Goal: Task Accomplishment & Management: Manage account settings

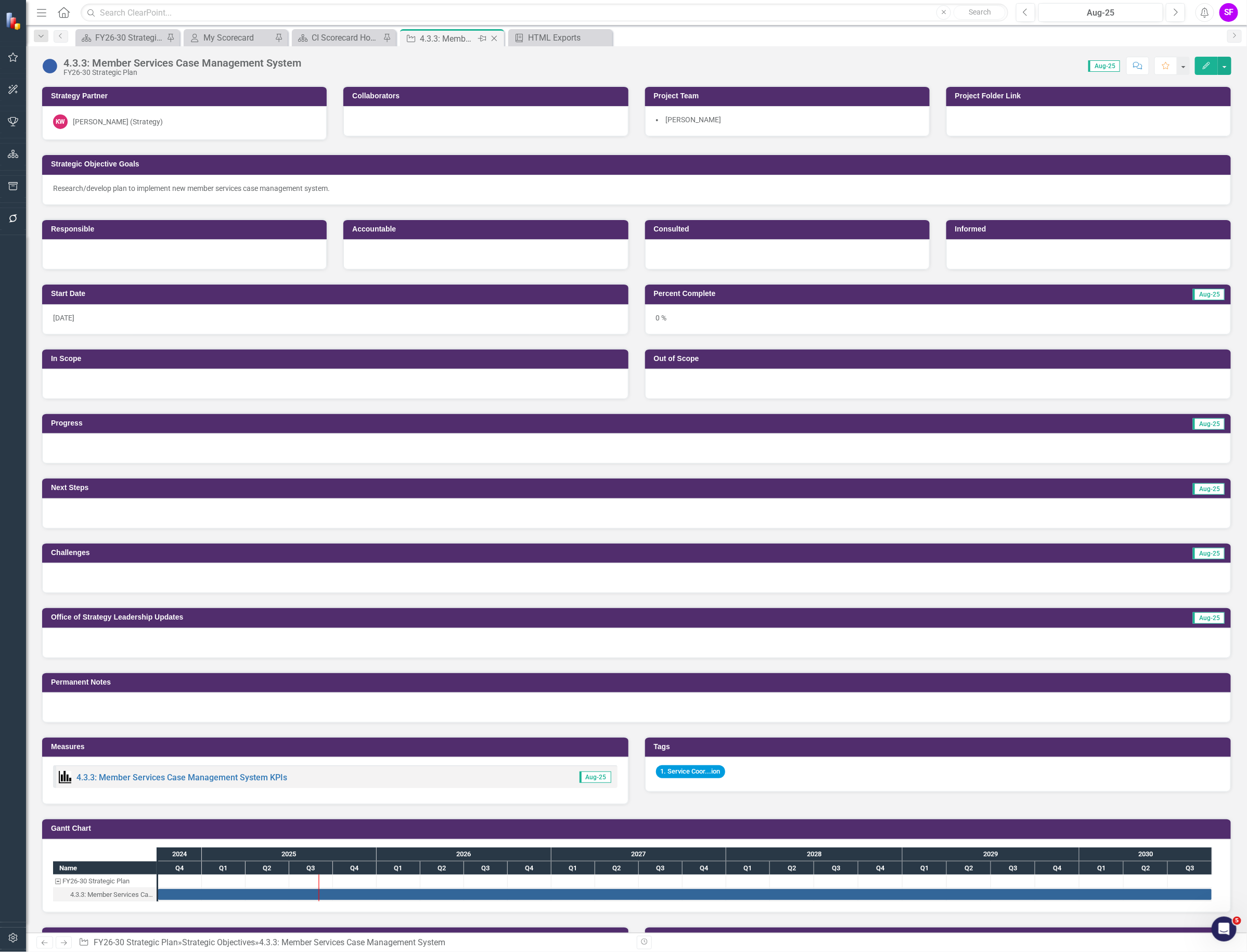
click at [499, 40] on icon "Close" at bounding box center [494, 38] width 10 height 8
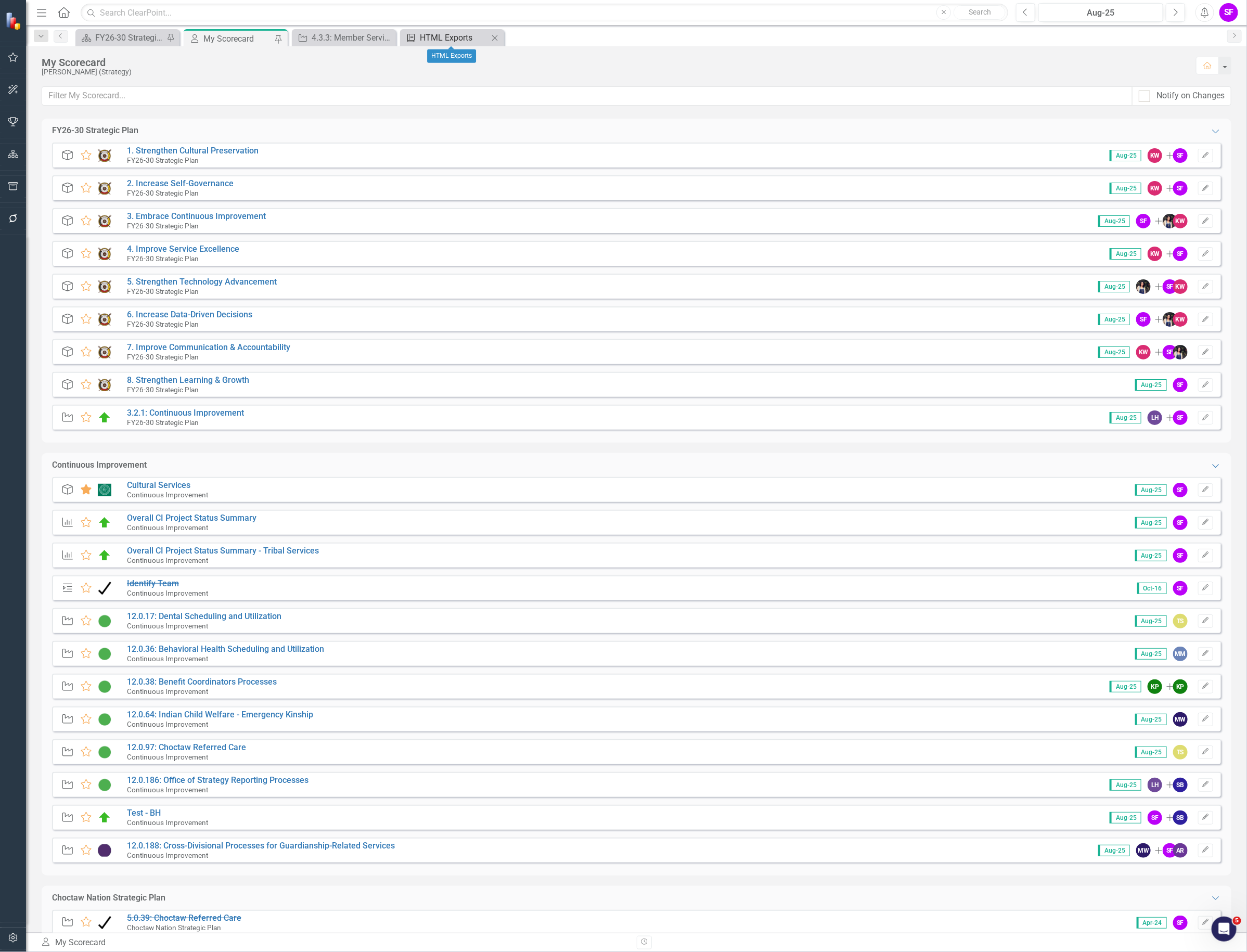
click at [449, 37] on div "HTML Exports" at bounding box center [454, 38] width 69 height 13
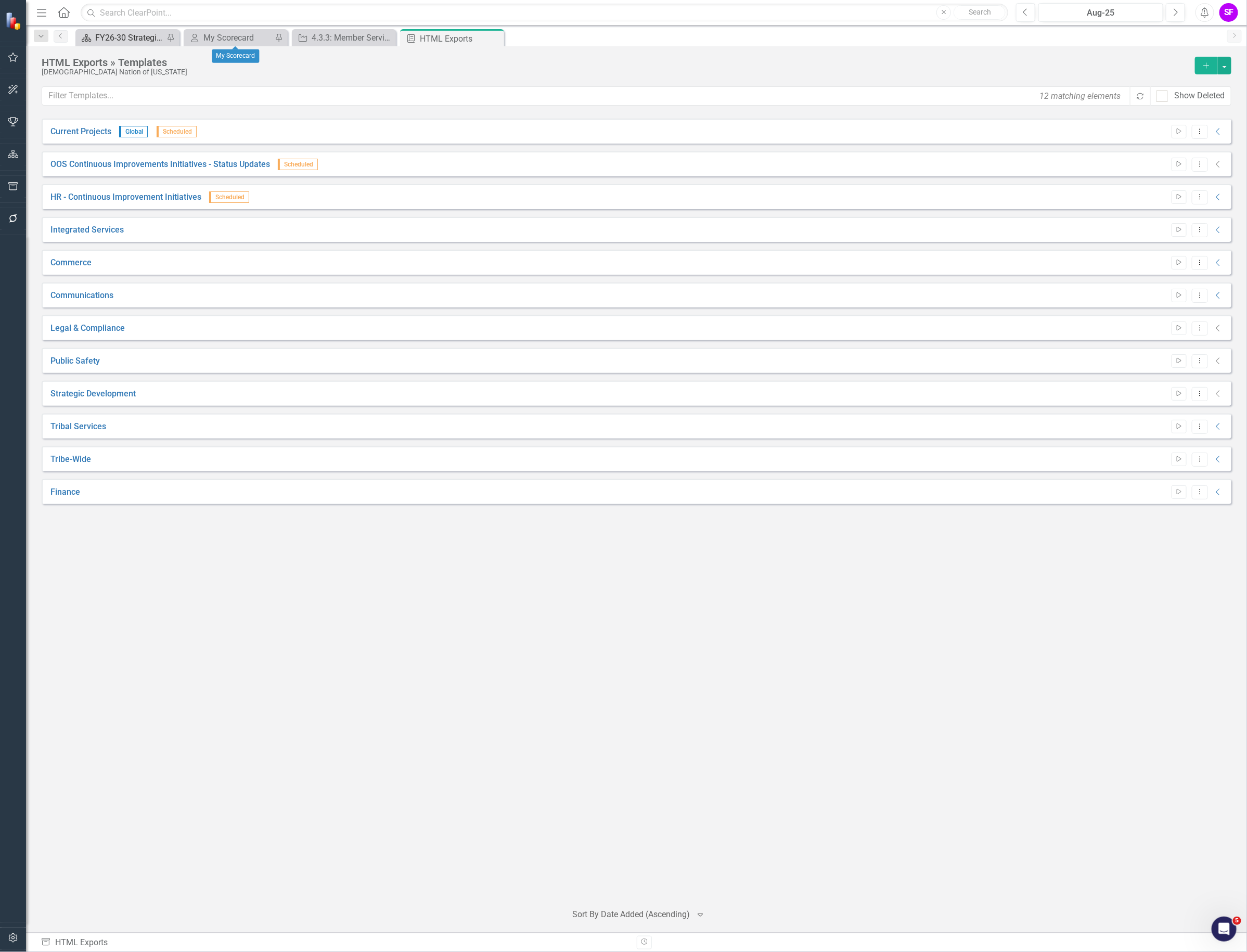
click at [139, 33] on div "FY26-30 Strategic Plan" at bounding box center [129, 38] width 69 height 13
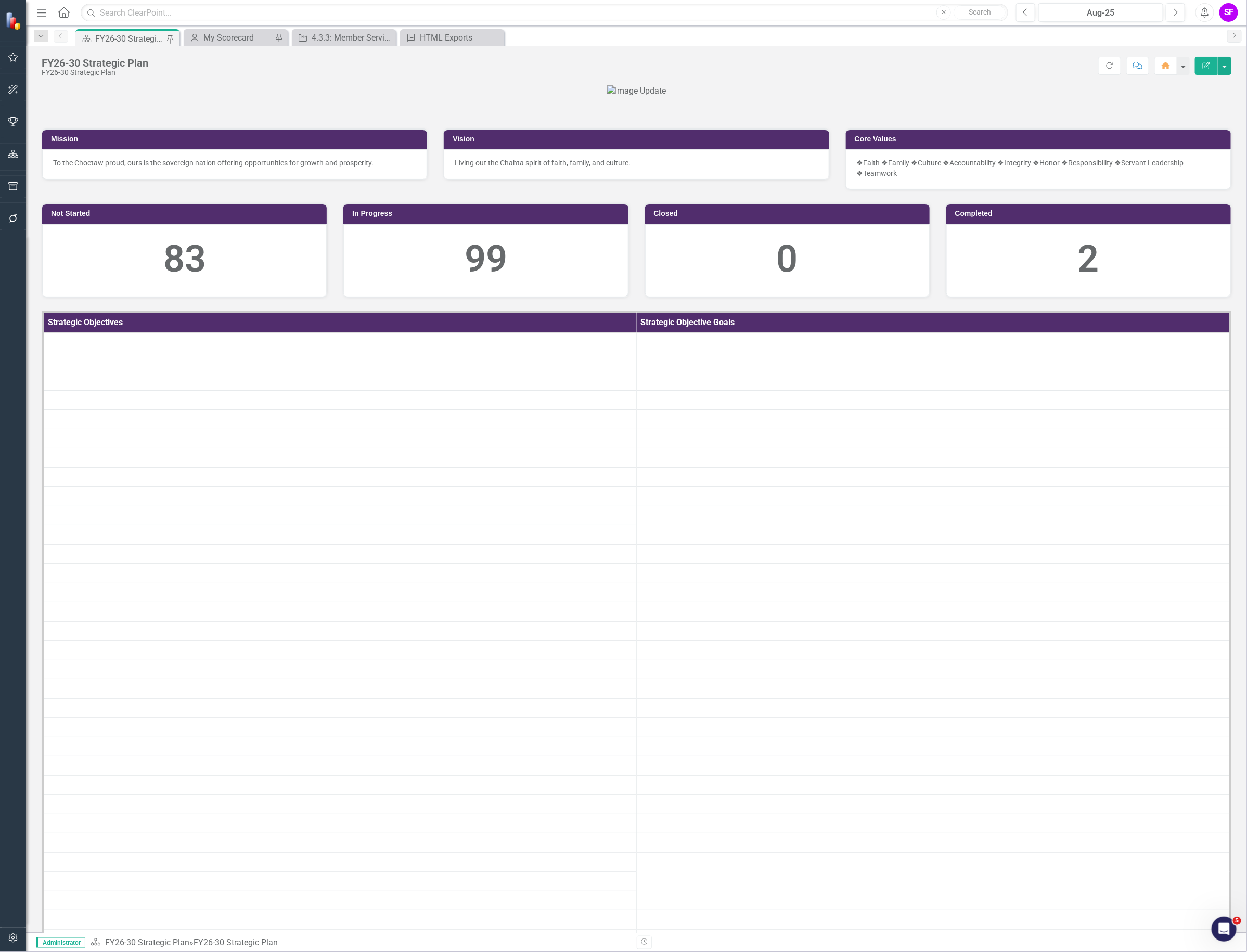
click at [43, 12] on icon "button" at bounding box center [41, 12] width 9 height 8
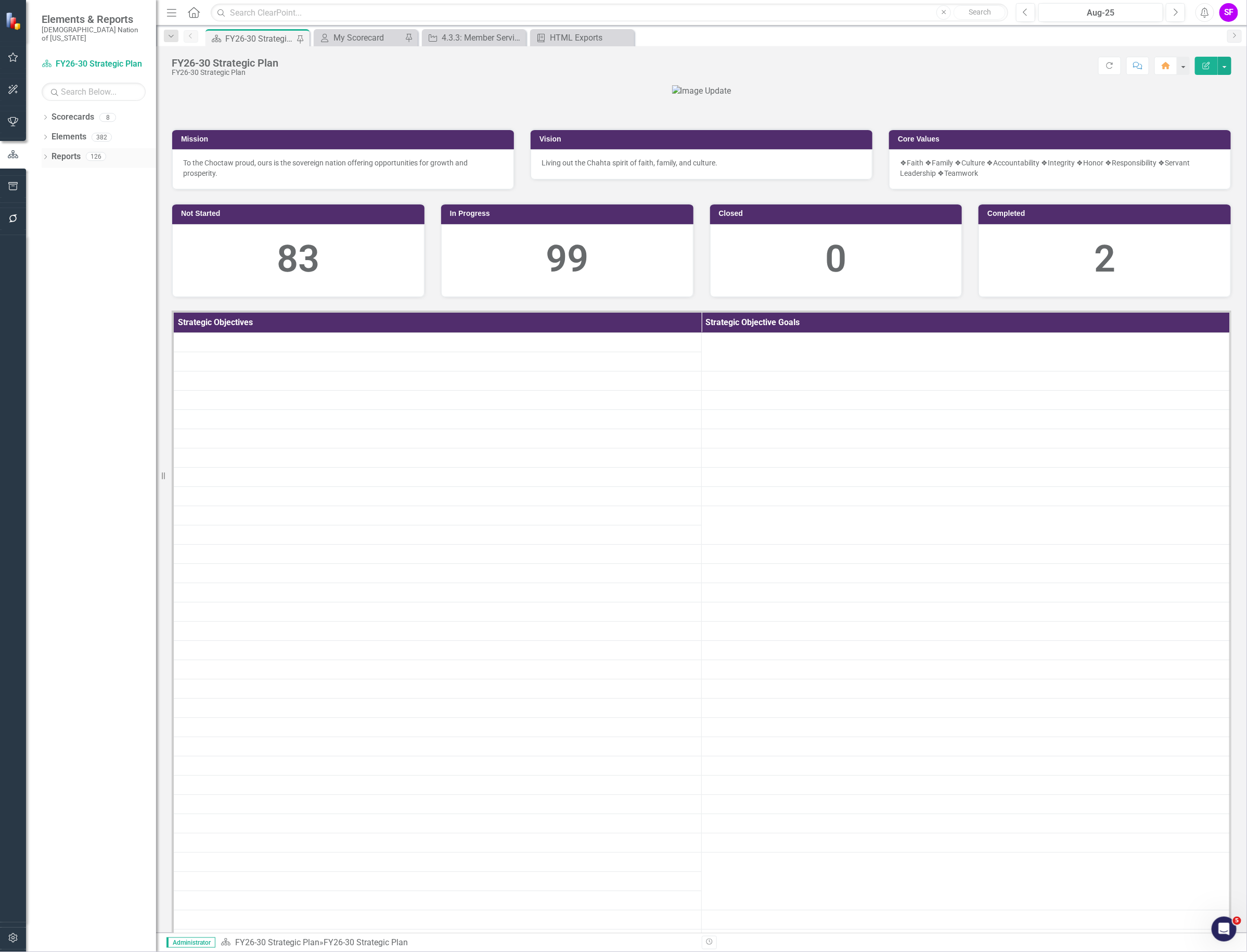
click at [69, 151] on link "Reports" at bounding box center [66, 157] width 29 height 12
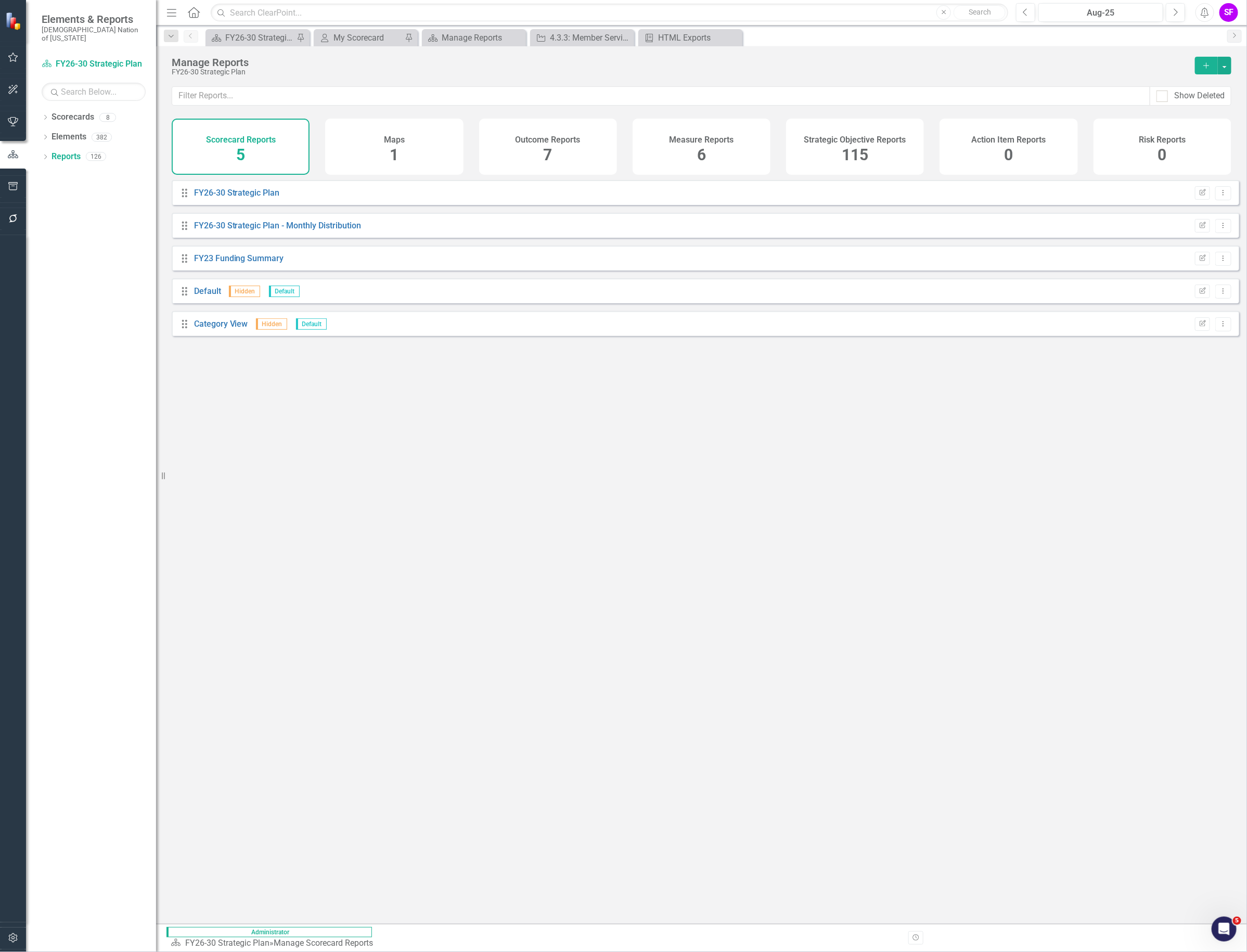
click at [838, 154] on div "Strategic Objective Reports 115" at bounding box center [855, 147] width 138 height 56
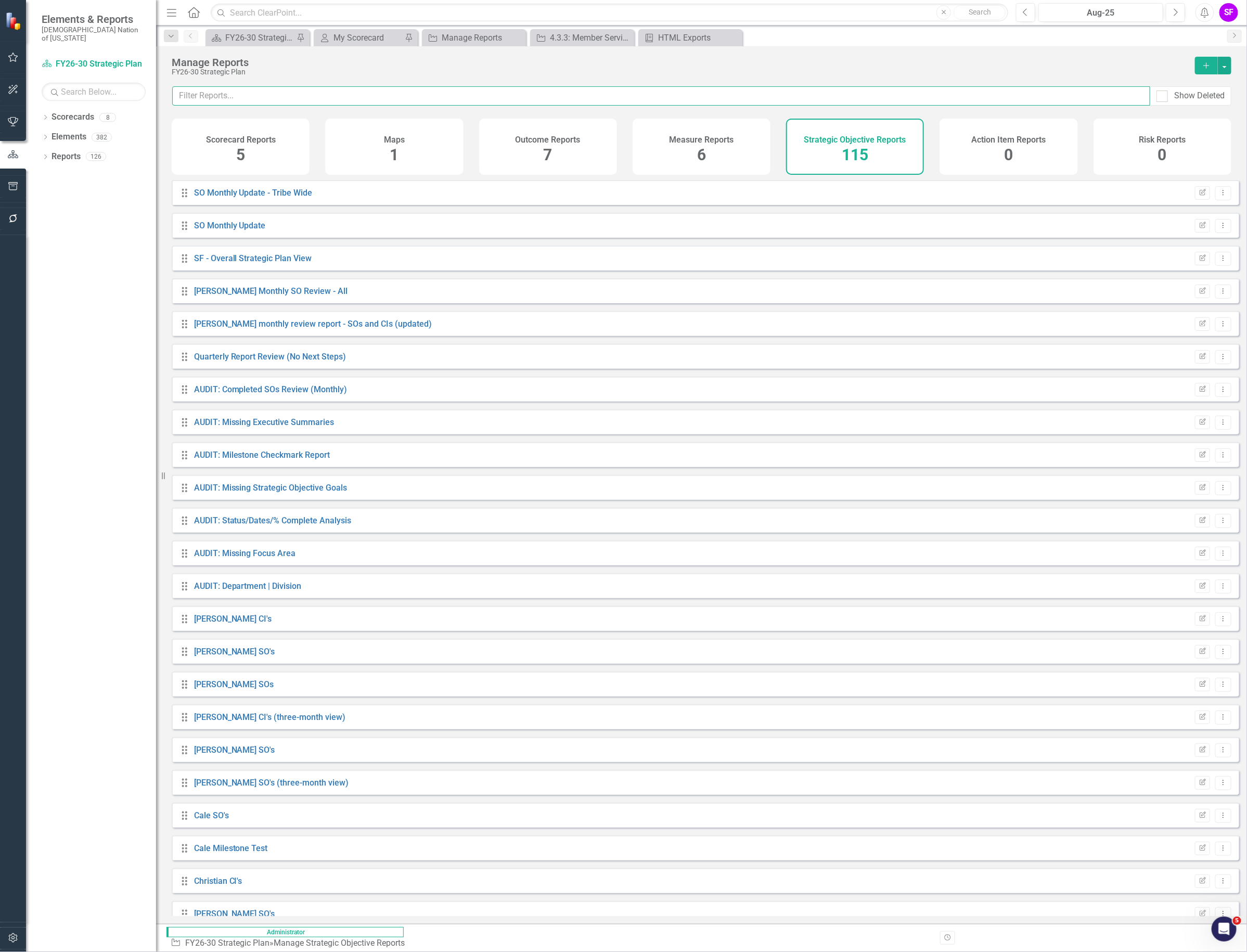
click at [694, 103] on input "text" at bounding box center [661, 96] width 978 height 19
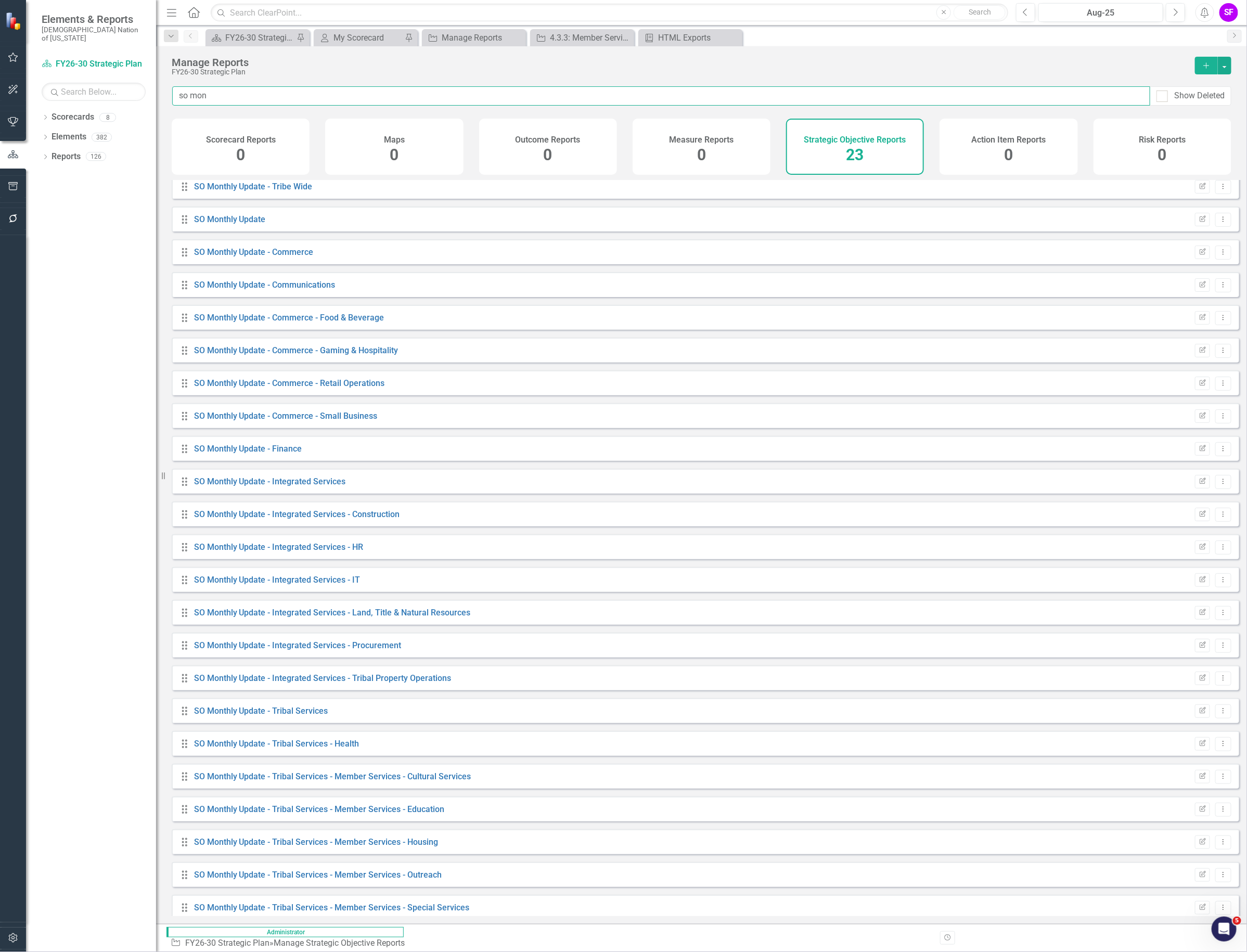
scroll to position [9, 0]
type input "so mon"
click at [1201, 68] on icon "Add" at bounding box center [1206, 66] width 9 height 8
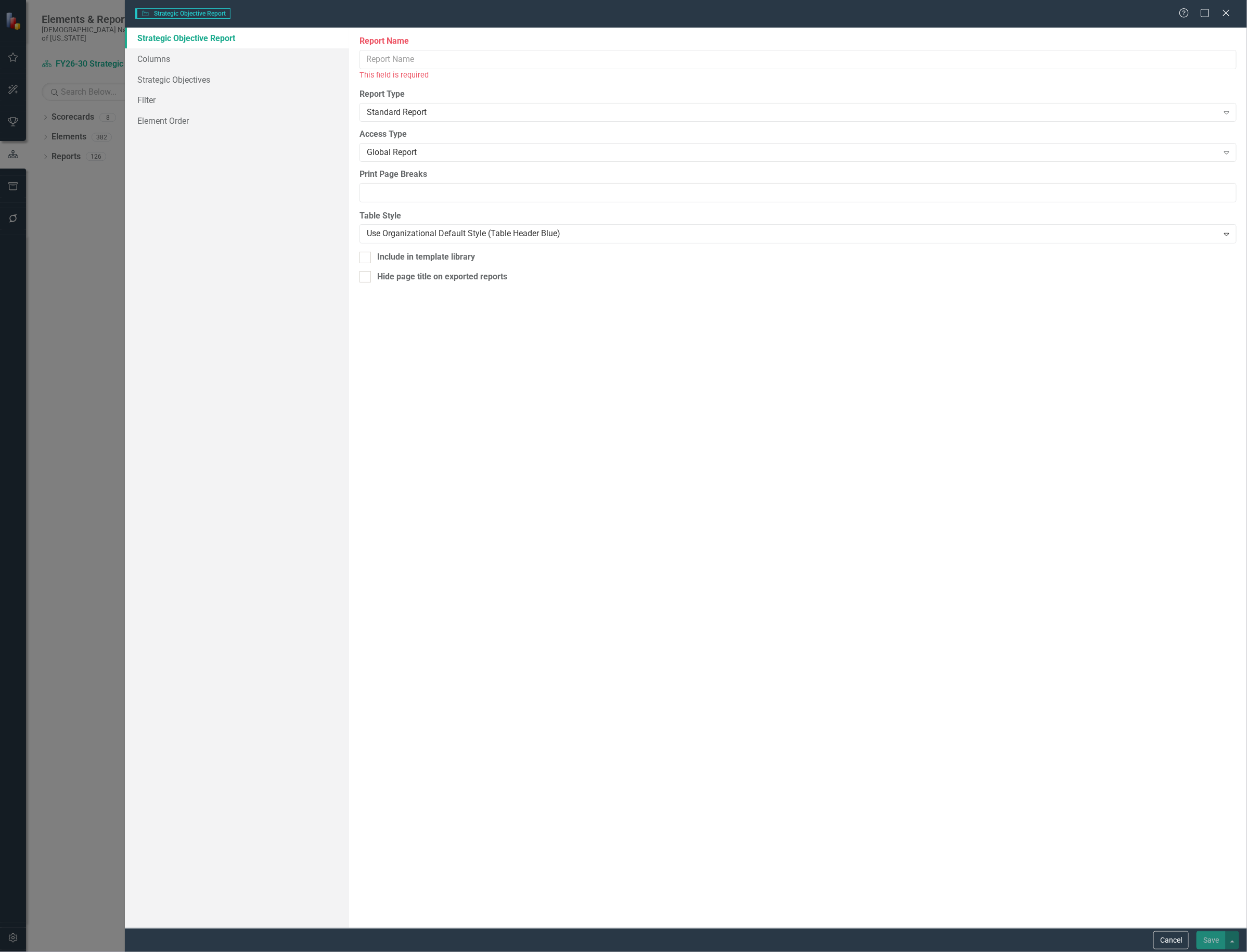
click at [584, 43] on label "Report Name" at bounding box center [798, 41] width 877 height 12
click at [584, 50] on input "Report Name" at bounding box center [798, 60] width 877 height 19
click at [584, 51] on input "Report Name" at bounding box center [798, 60] width 877 height 19
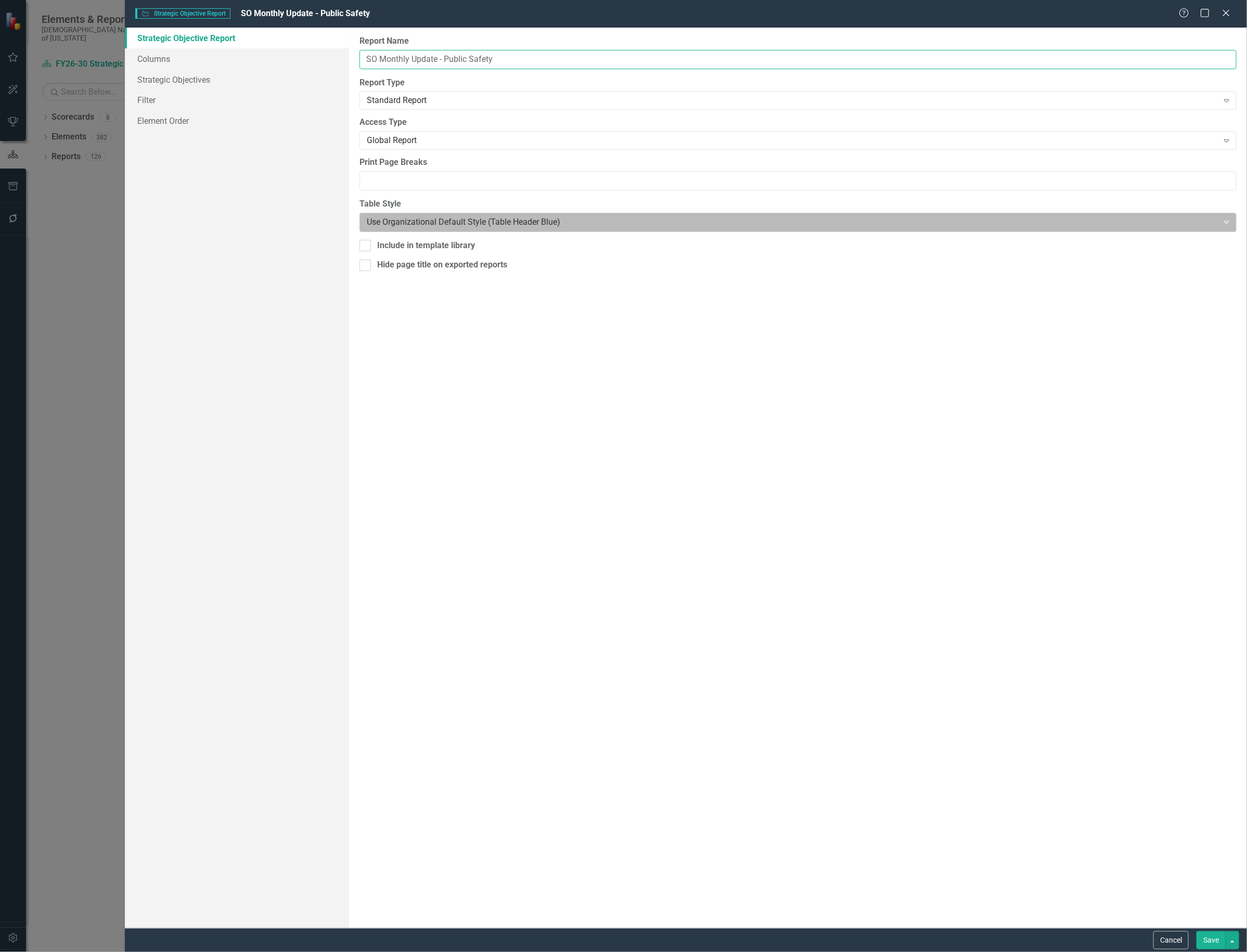
type input "SO Monthly Update - Public Safety"
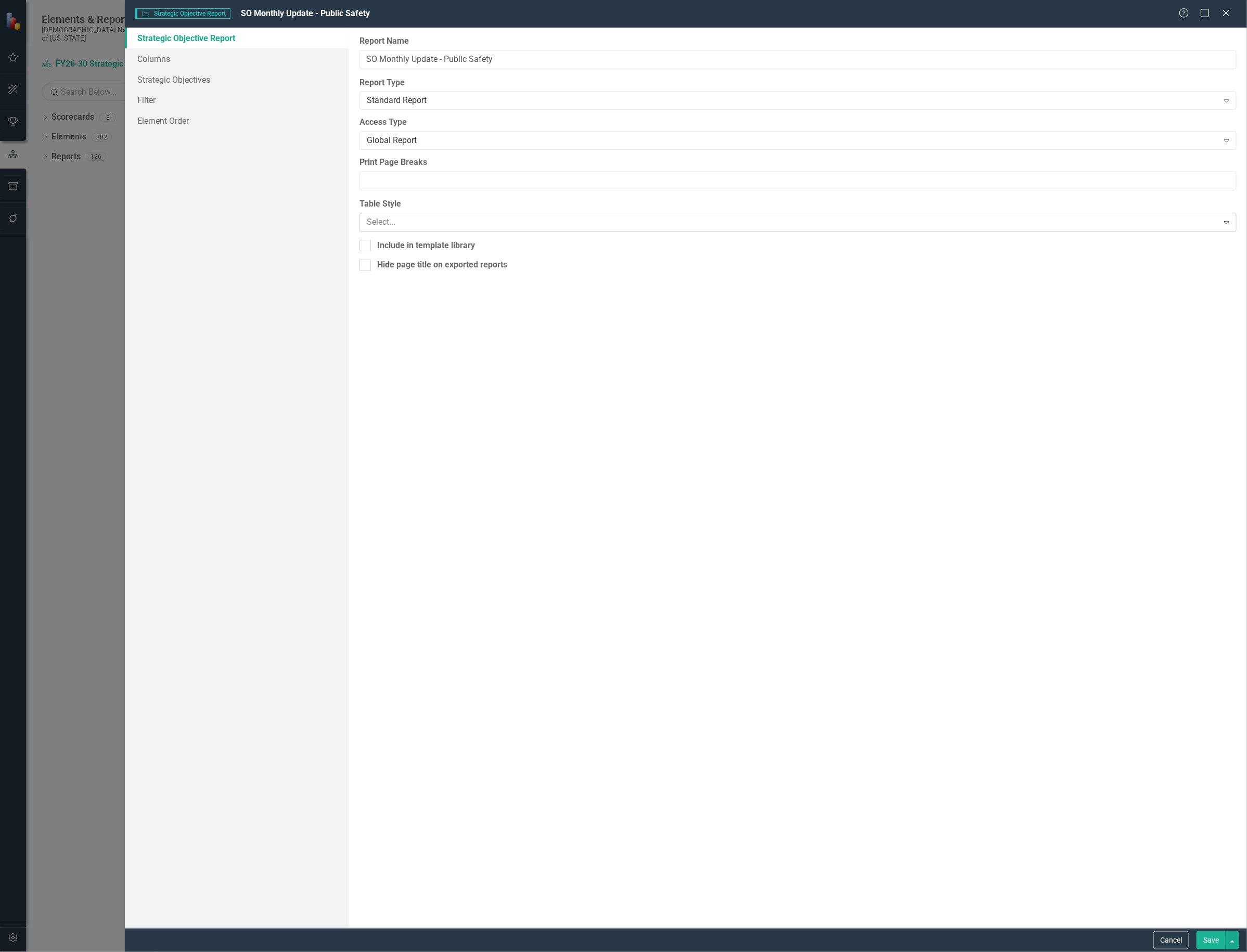
click at [477, 220] on div at bounding box center [789, 222] width 845 height 14
click at [491, 427] on div "Report Name SO Monthly Update - Public Safety Report Type Standard Report Expan…" at bounding box center [798, 478] width 898 height 900
click at [191, 57] on link "Columns" at bounding box center [236, 59] width 224 height 21
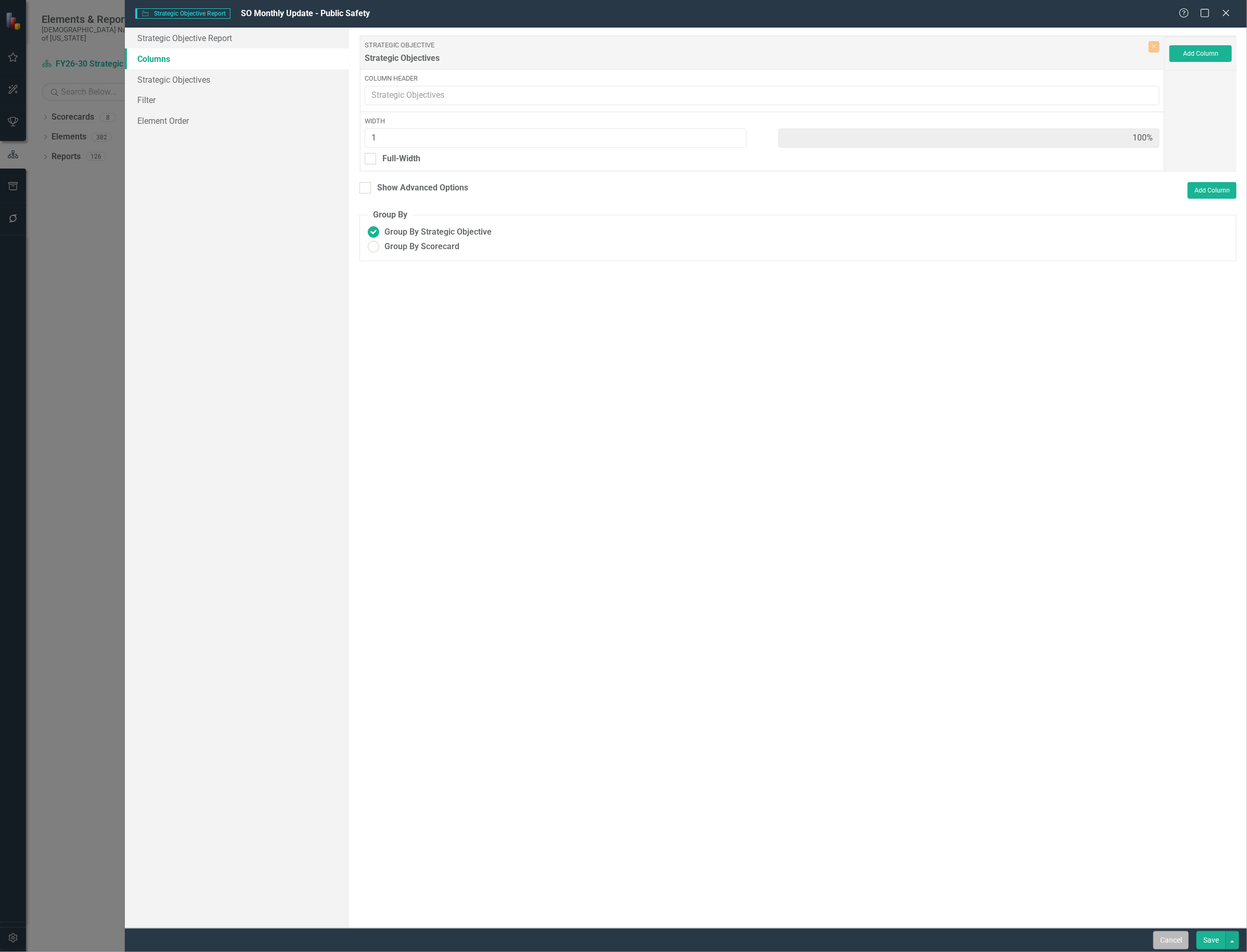
click at [1174, 931] on button "Cancel" at bounding box center [1171, 940] width 35 height 18
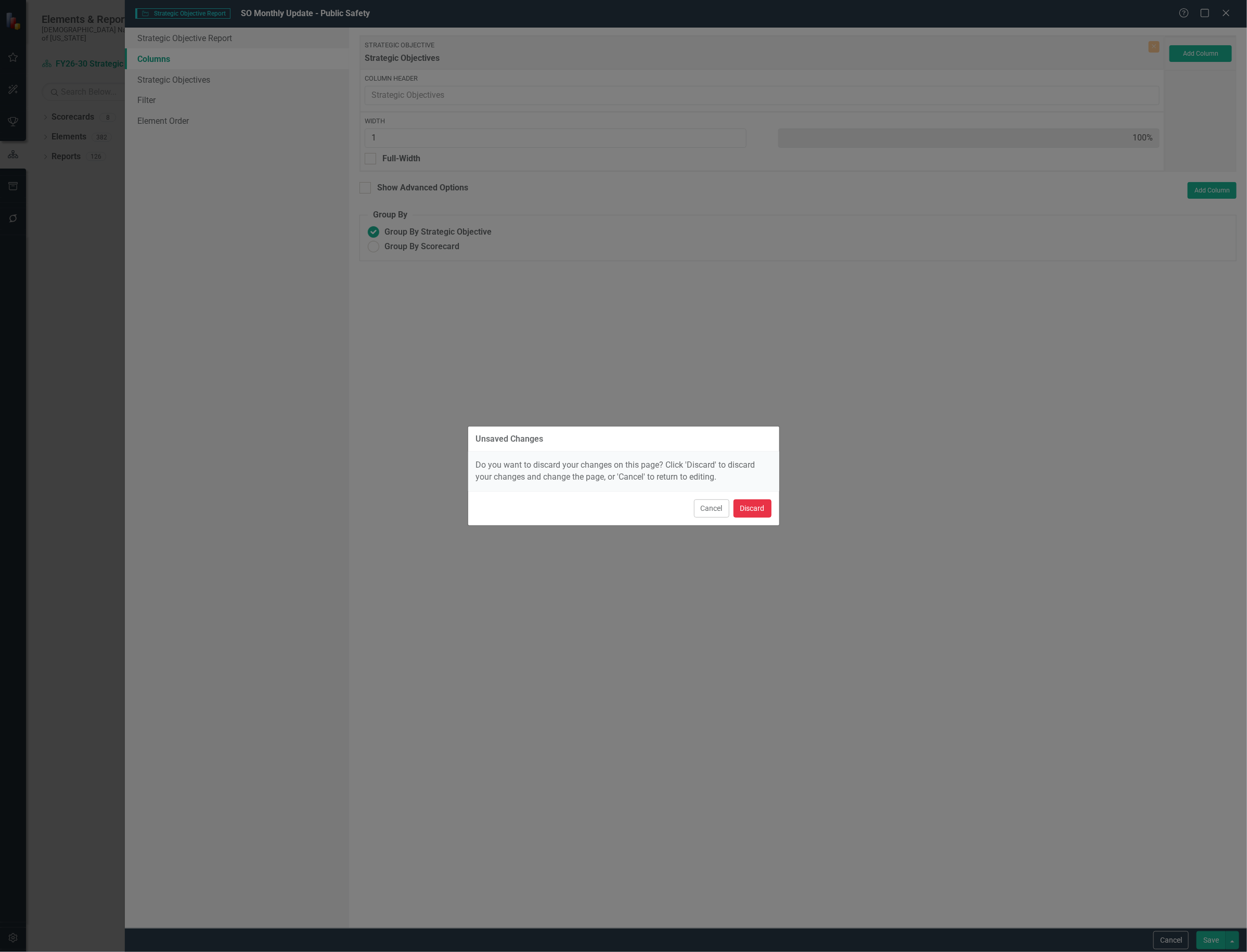
click at [747, 503] on button "Discard" at bounding box center [752, 508] width 38 height 18
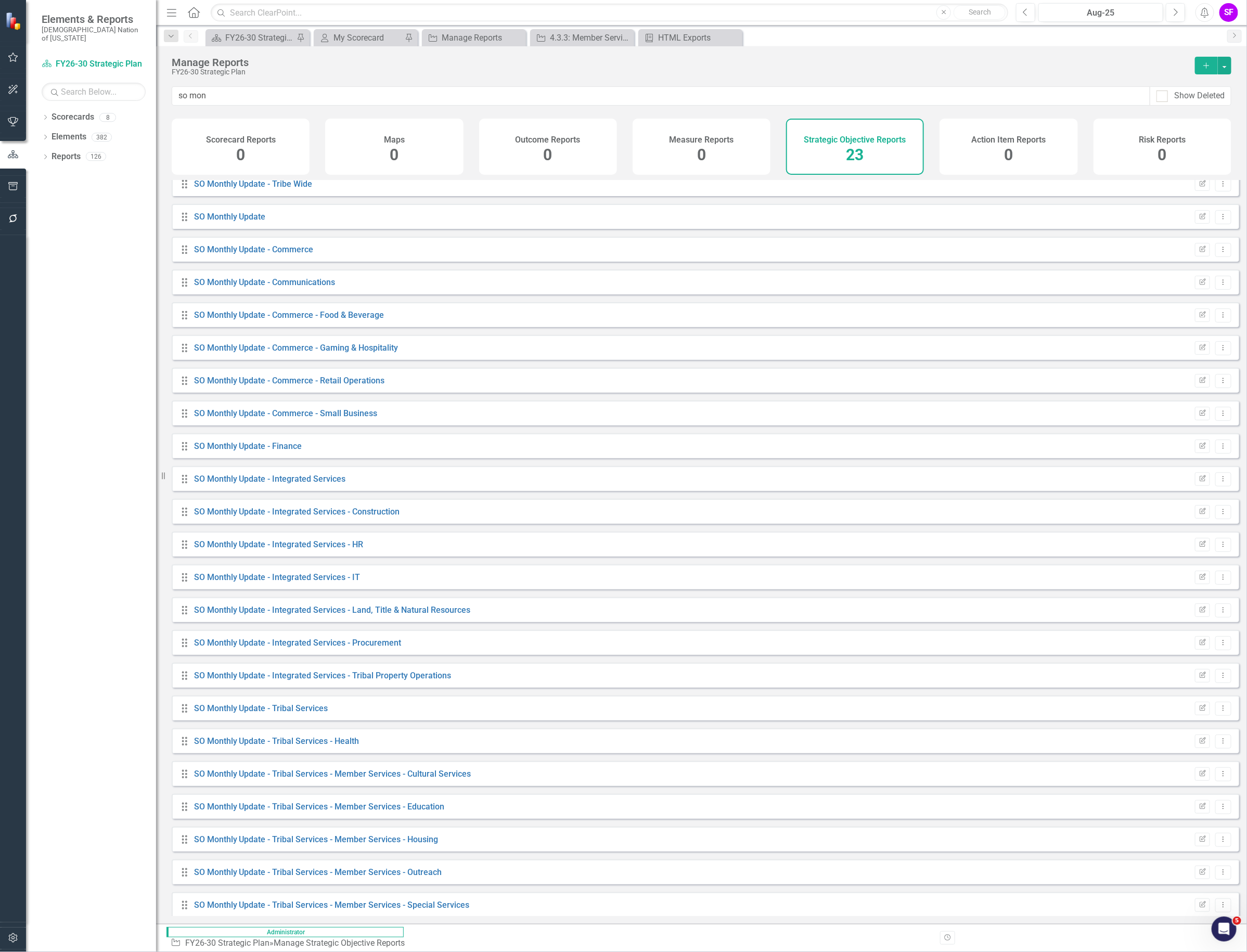
click at [759, 107] on div "so mon Show Deleted" at bounding box center [701, 103] width 1091 height 32
click at [732, 100] on input "so mon" at bounding box center [661, 96] width 978 height 19
click at [1219, 286] on icon "Dropdown Menu" at bounding box center [1223, 282] width 9 height 7
click at [1201, 344] on link "Copy Duplicate Report" at bounding box center [1180, 345] width 86 height 19
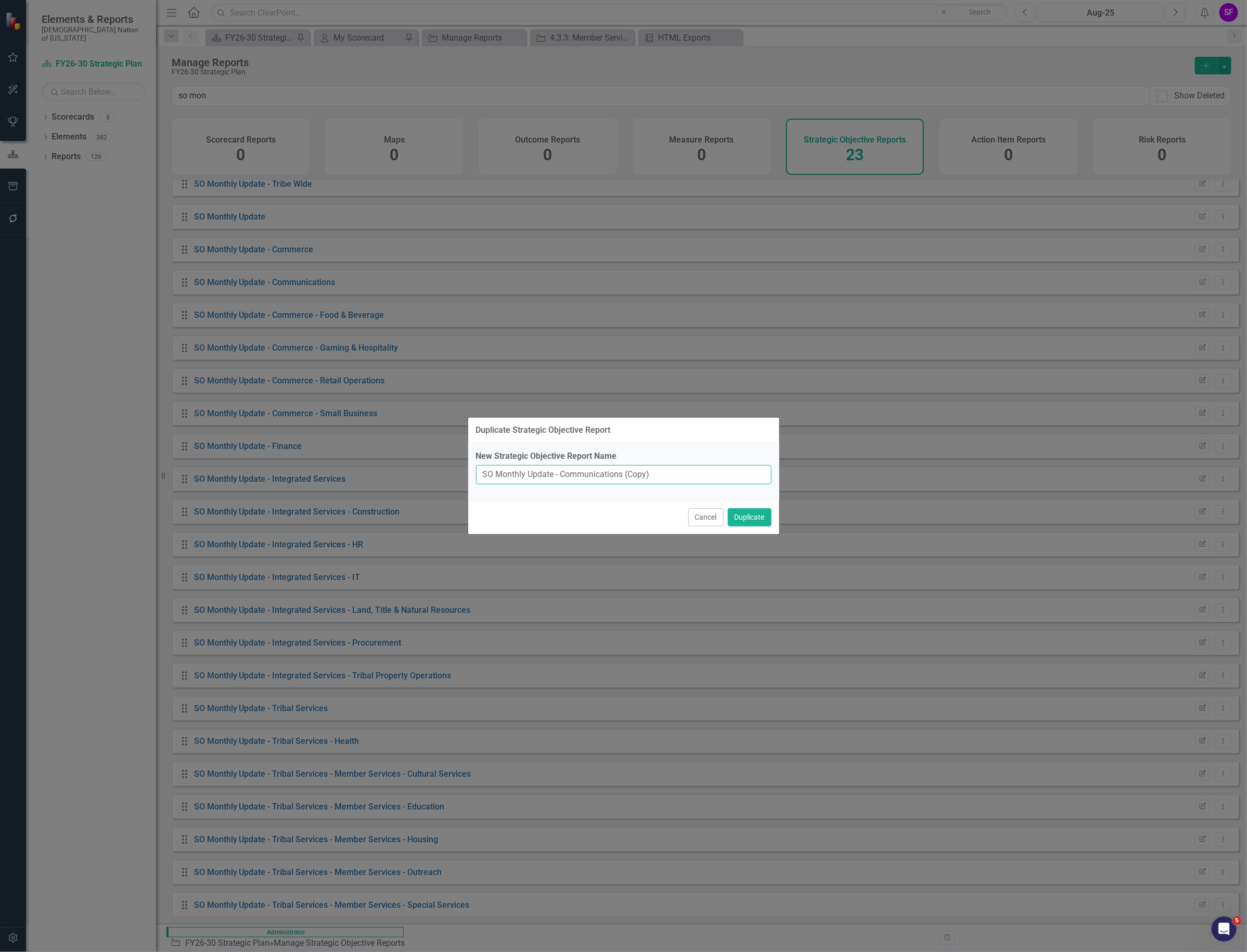
drag, startPoint x: 665, startPoint y: 474, endPoint x: 562, endPoint y: 470, distance: 103.1
click at [562, 470] on input "SO Monthly Update - Communications (Copy)" at bounding box center [624, 475] width 295 height 19
type input "SO Monthly Update - Public Safety"
click at [760, 515] on button "Duplicate" at bounding box center [749, 517] width 44 height 18
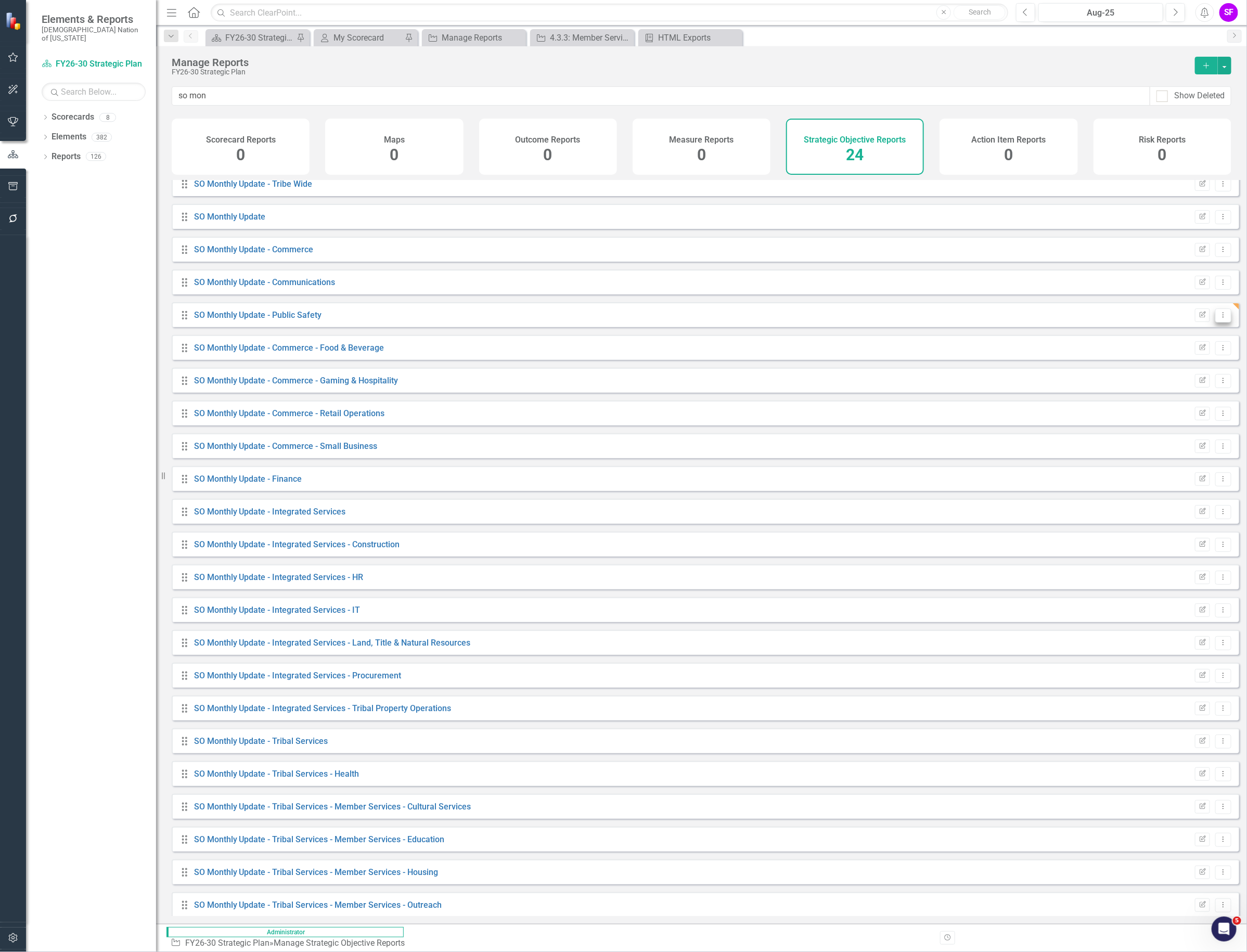
click at [1219, 318] on icon "Dropdown Menu" at bounding box center [1223, 315] width 9 height 7
click at [1208, 337] on link "Edit Report Edit Report" at bounding box center [1180, 341] width 86 height 19
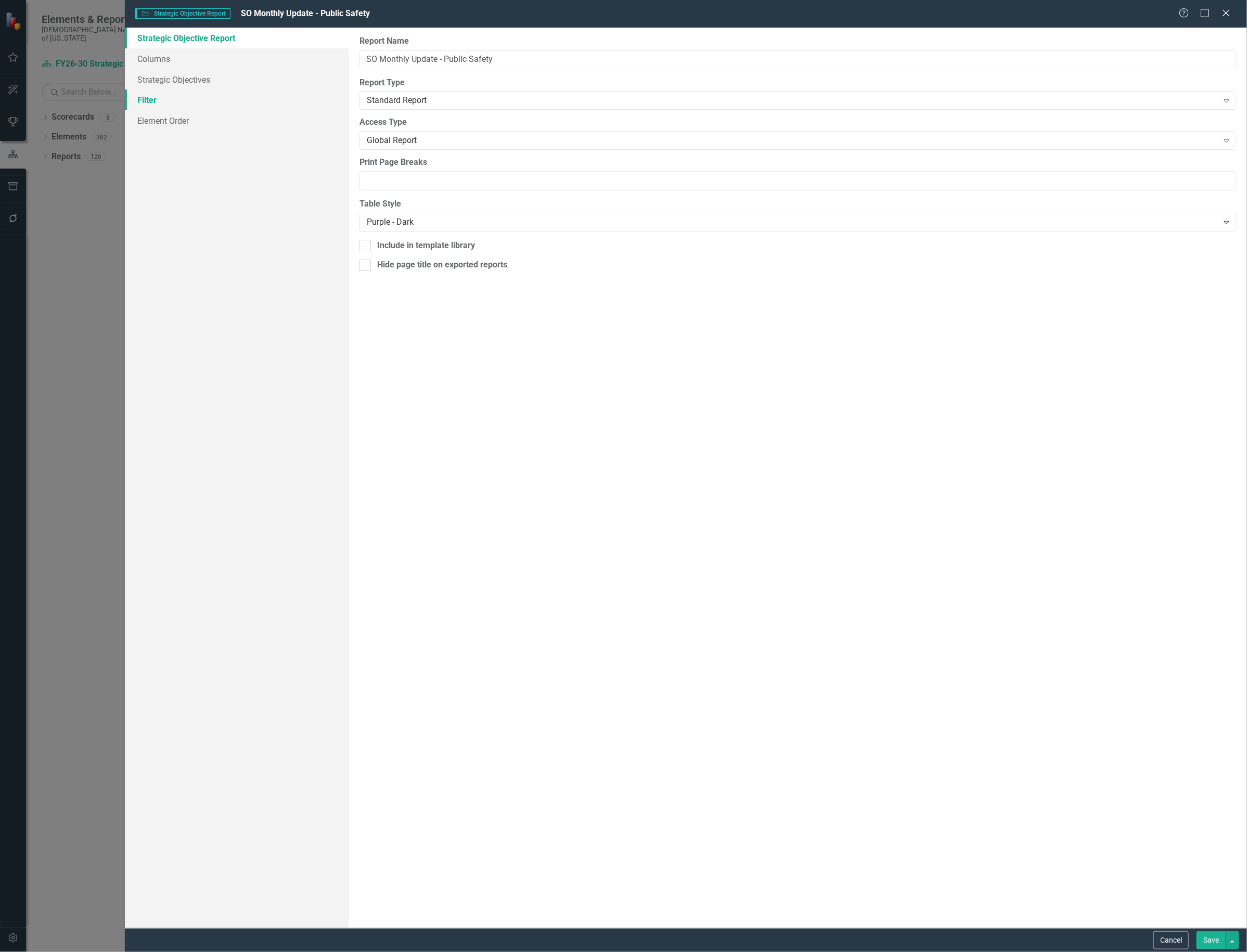
click at [186, 103] on link "Filter" at bounding box center [236, 100] width 224 height 21
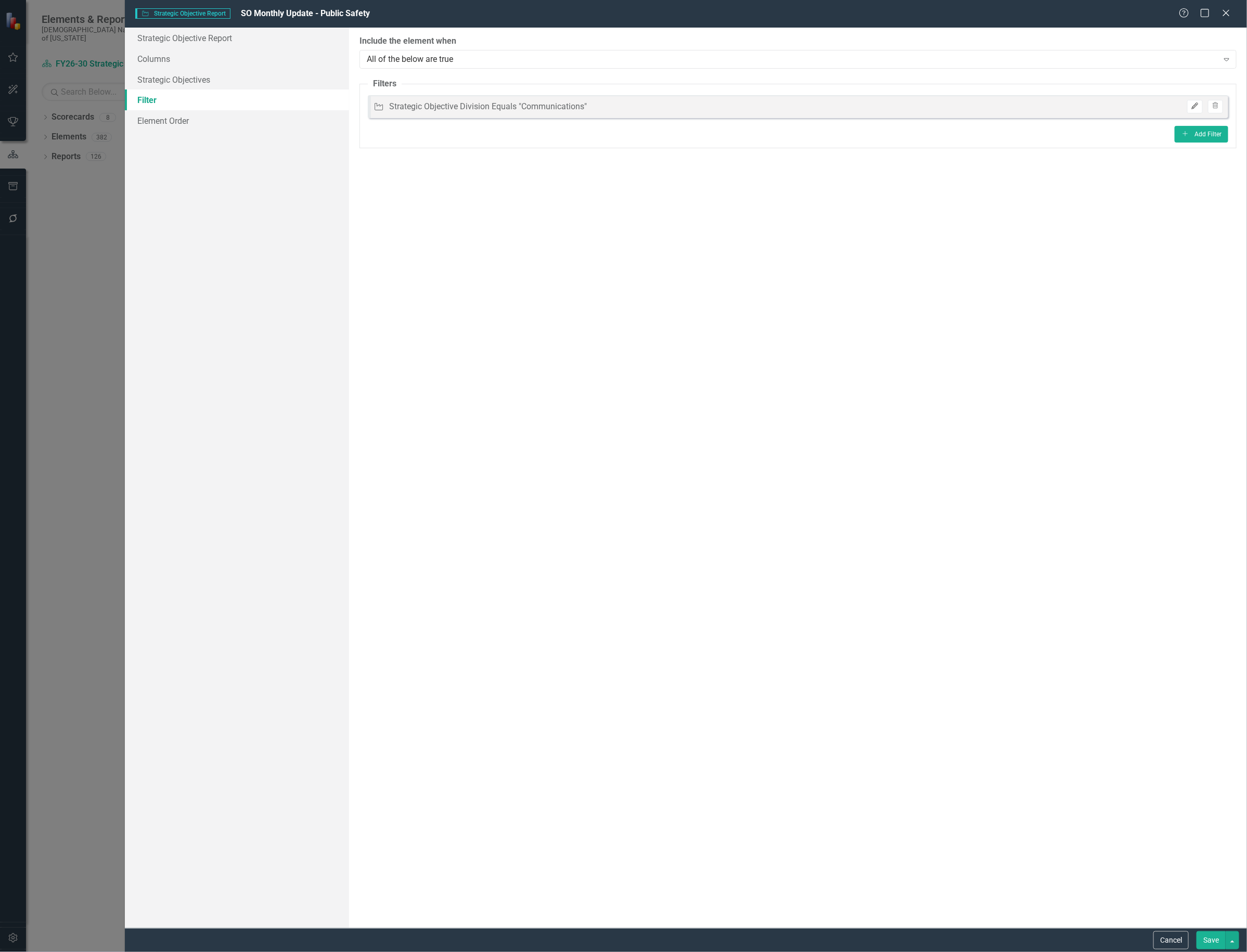
click at [1200, 106] on button "Edit" at bounding box center [1194, 106] width 15 height 13
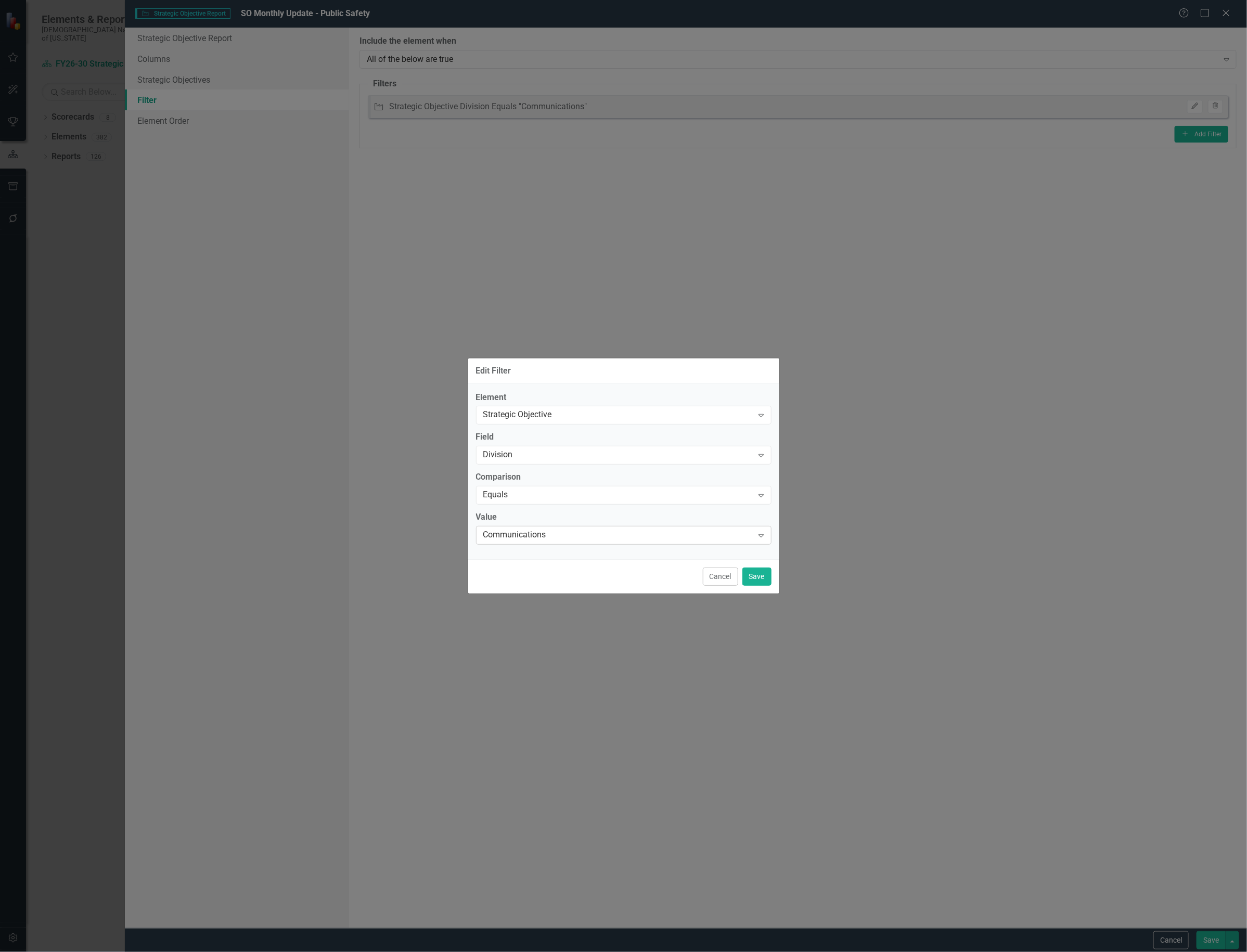
click at [605, 530] on div "Communications" at bounding box center [618, 536] width 270 height 12
type input "public"
click at [775, 572] on div "Cancel Save" at bounding box center [623, 576] width 311 height 34
click at [770, 574] on button "Save" at bounding box center [757, 576] width 29 height 18
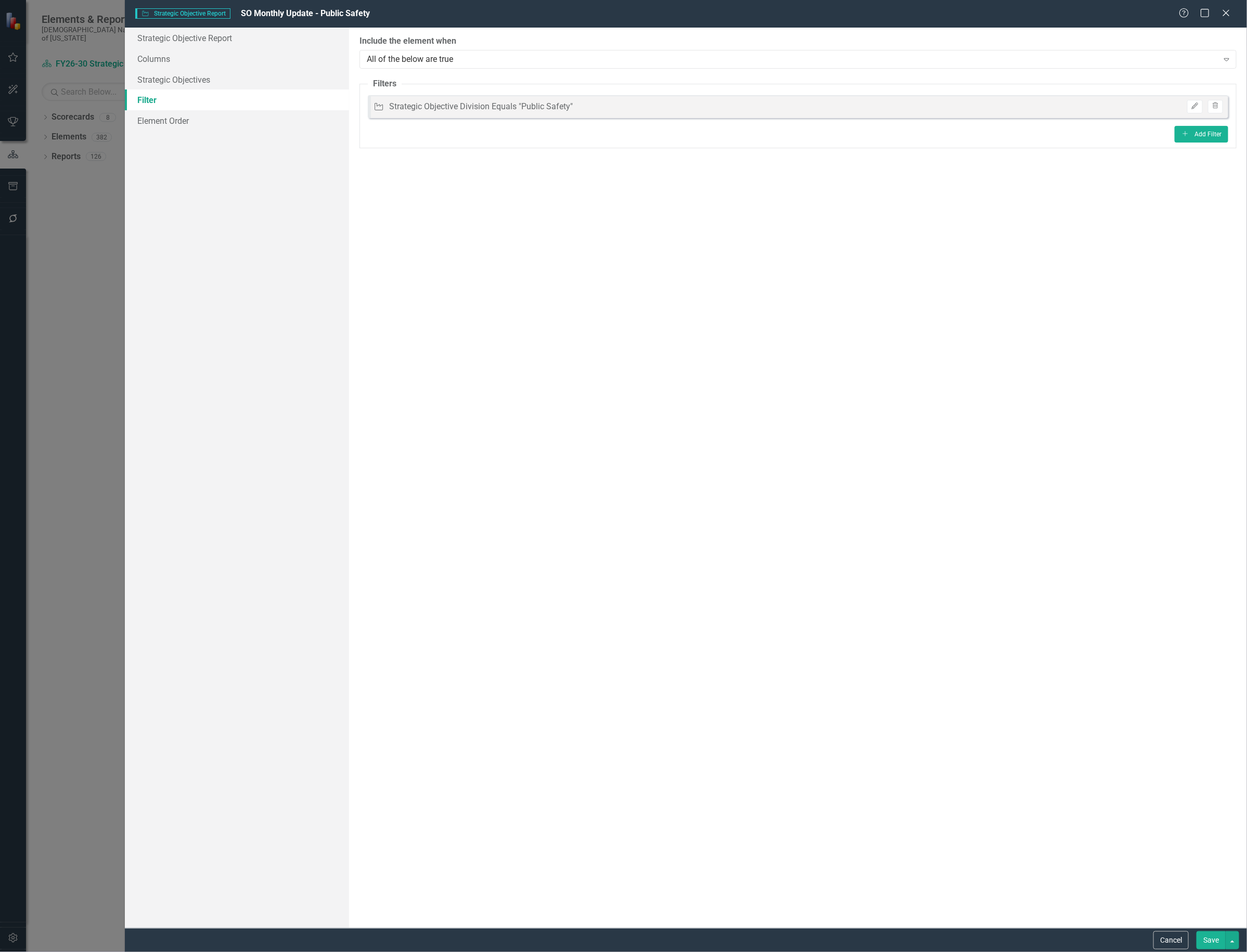
click at [1217, 934] on button "Save" at bounding box center [1211, 940] width 29 height 18
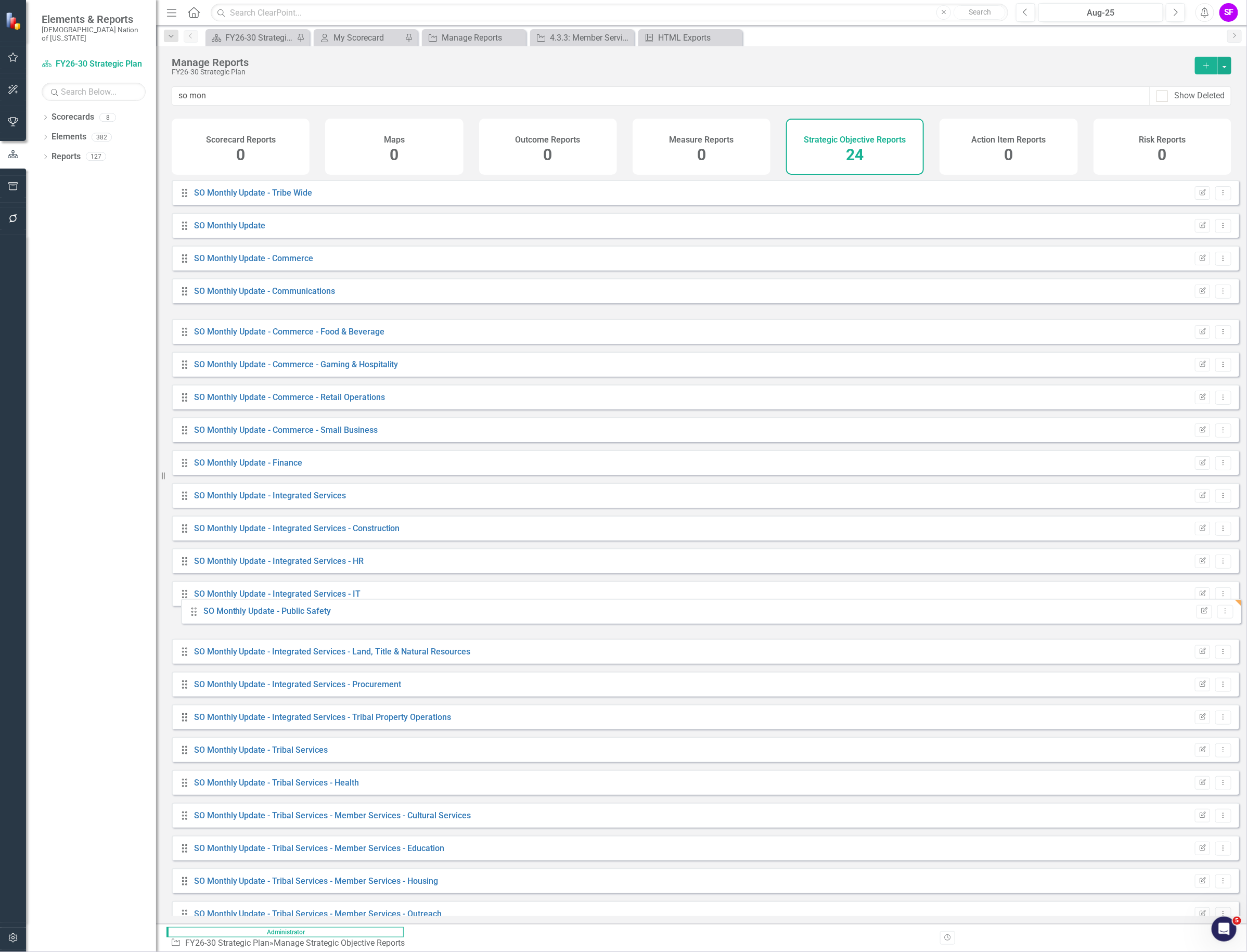
scroll to position [41, 0]
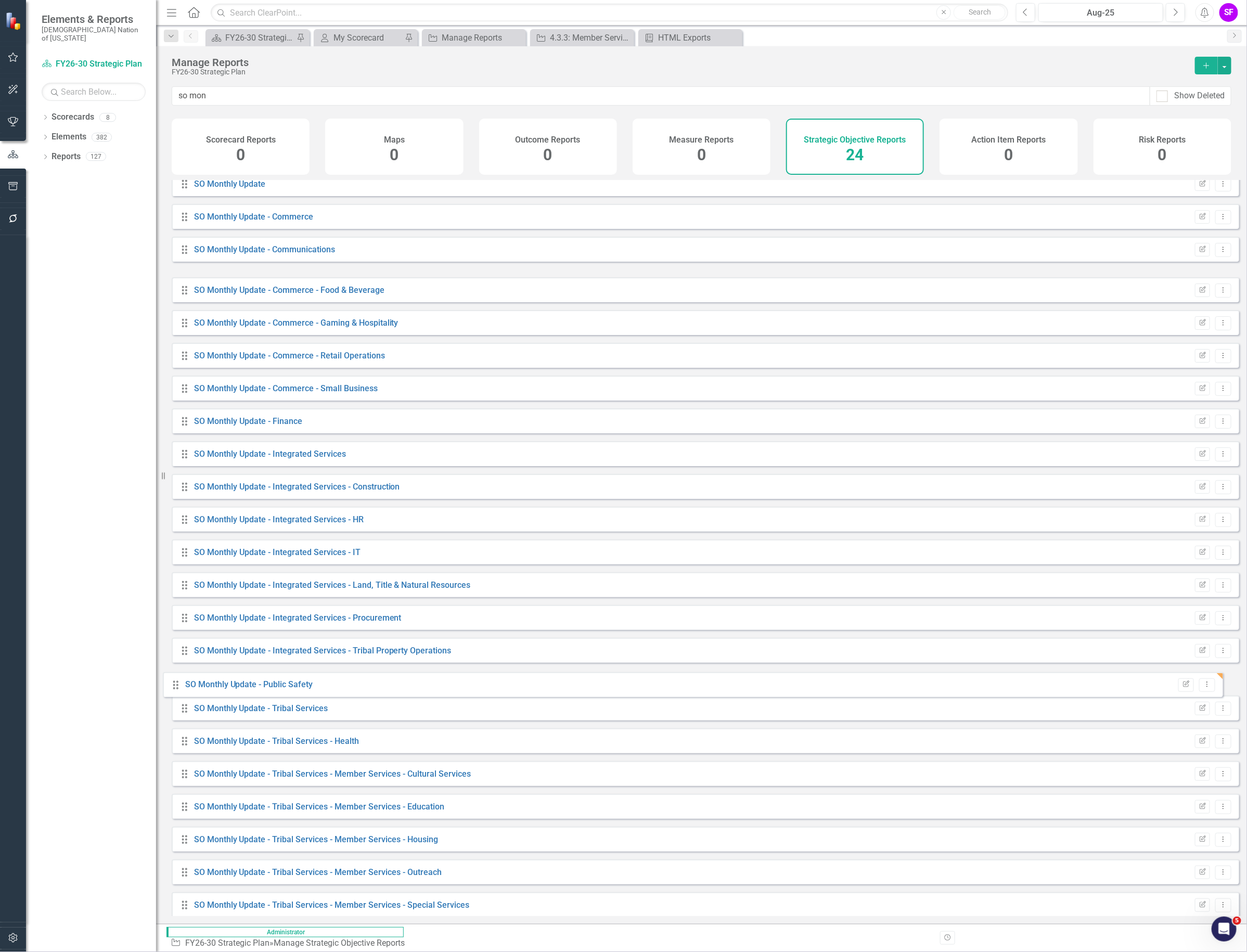
drag, startPoint x: 182, startPoint y: 332, endPoint x: 173, endPoint y: 684, distance: 352.1
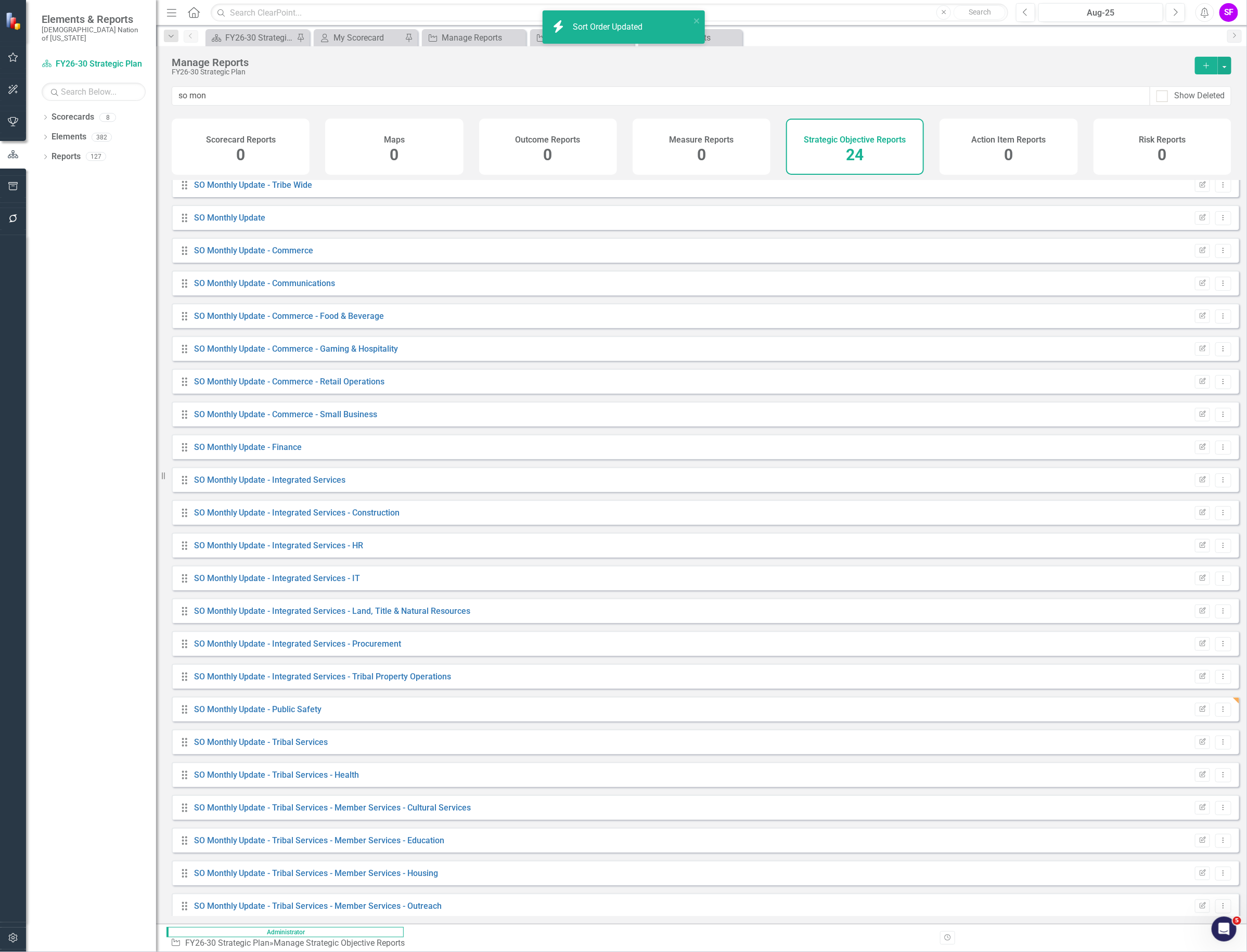
scroll to position [0, 0]
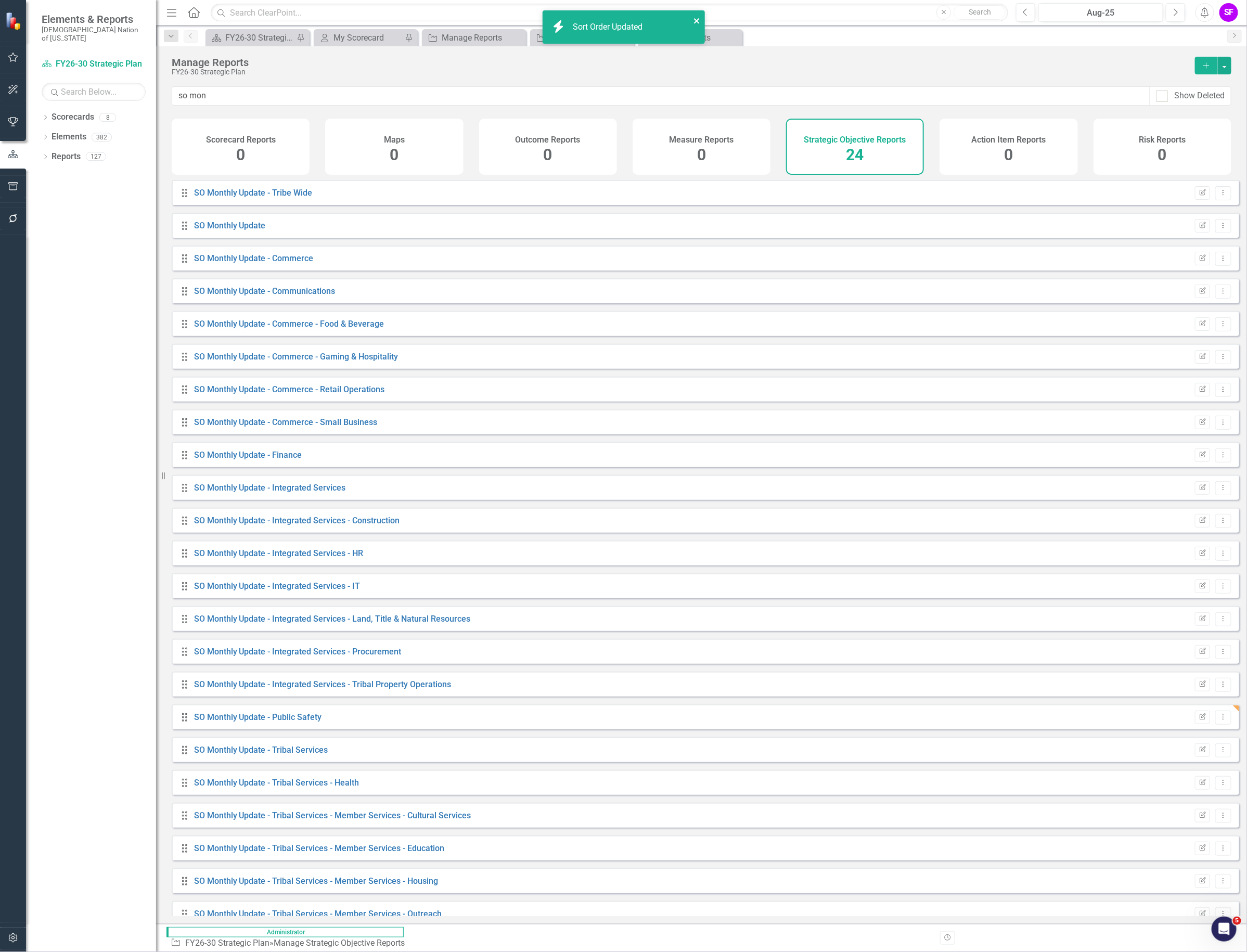
click at [695, 23] on icon "close" at bounding box center [697, 20] width 8 height 8
click at [308, 719] on link "SO Monthly Update - Public Safety" at bounding box center [258, 717] width 128 height 10
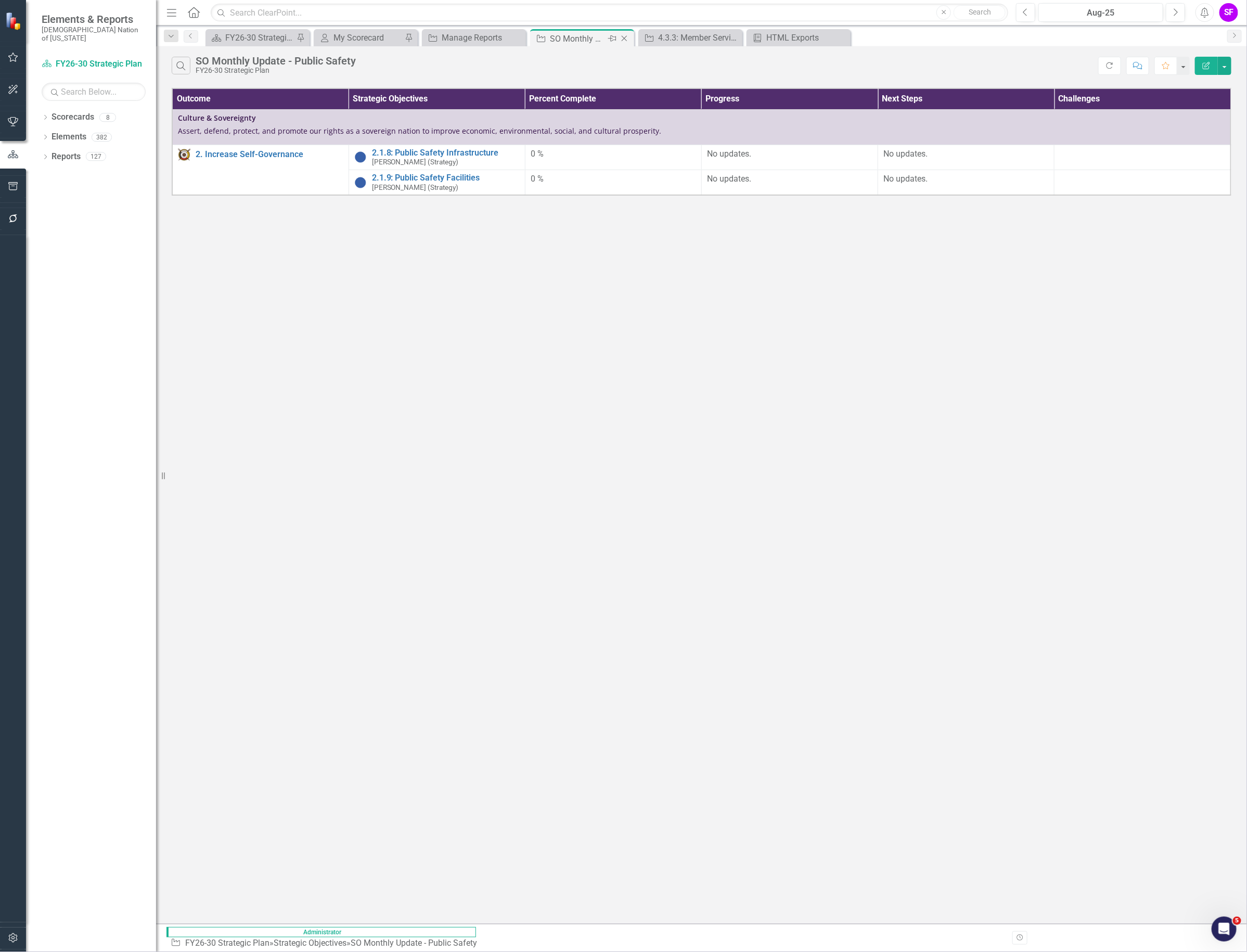
click at [625, 40] on icon at bounding box center [624, 39] width 6 height 6
click at [659, 34] on div "HTML Exports" at bounding box center [693, 38] width 69 height 13
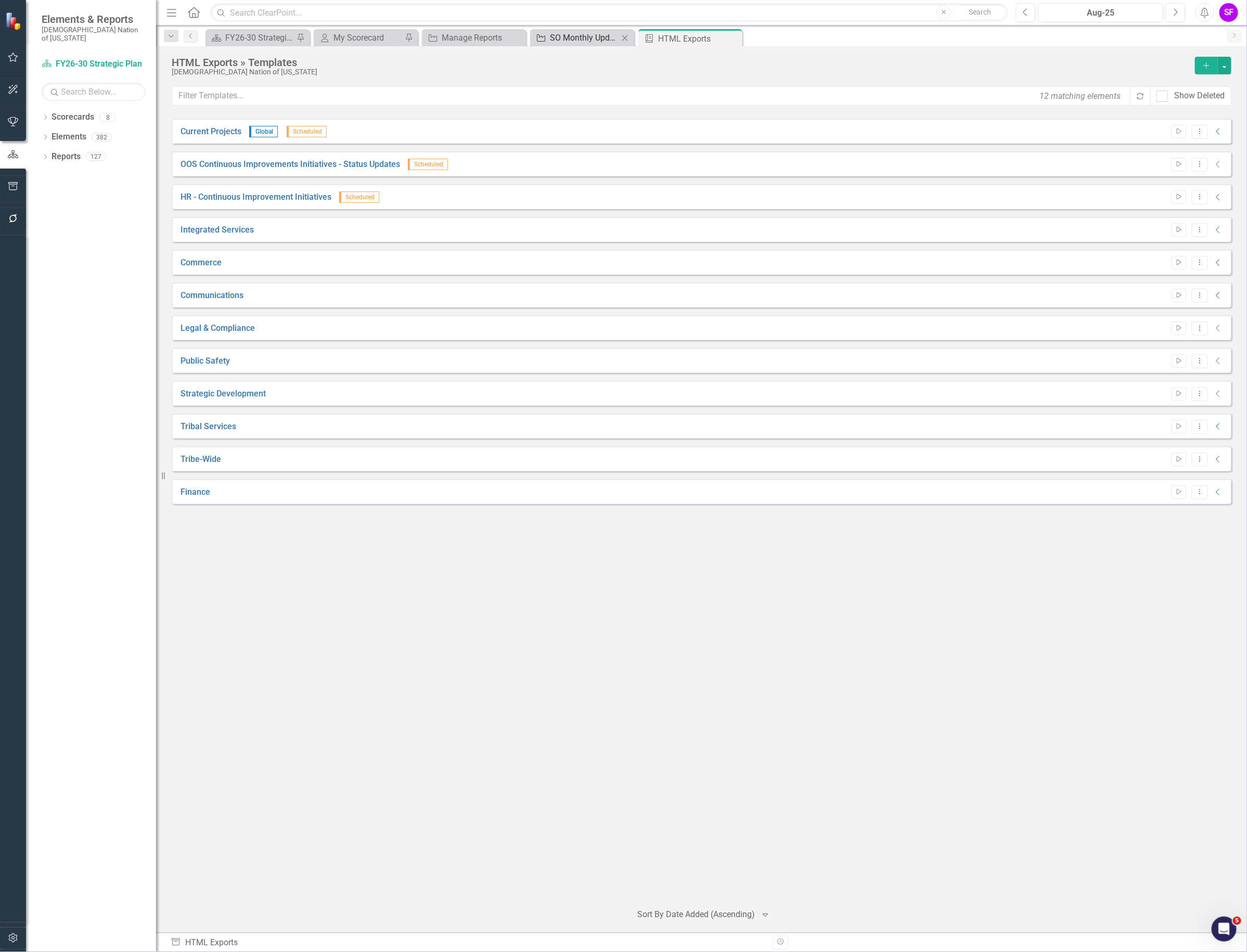
click at [592, 40] on div "SO Monthly Update - Public Safety" at bounding box center [584, 38] width 69 height 13
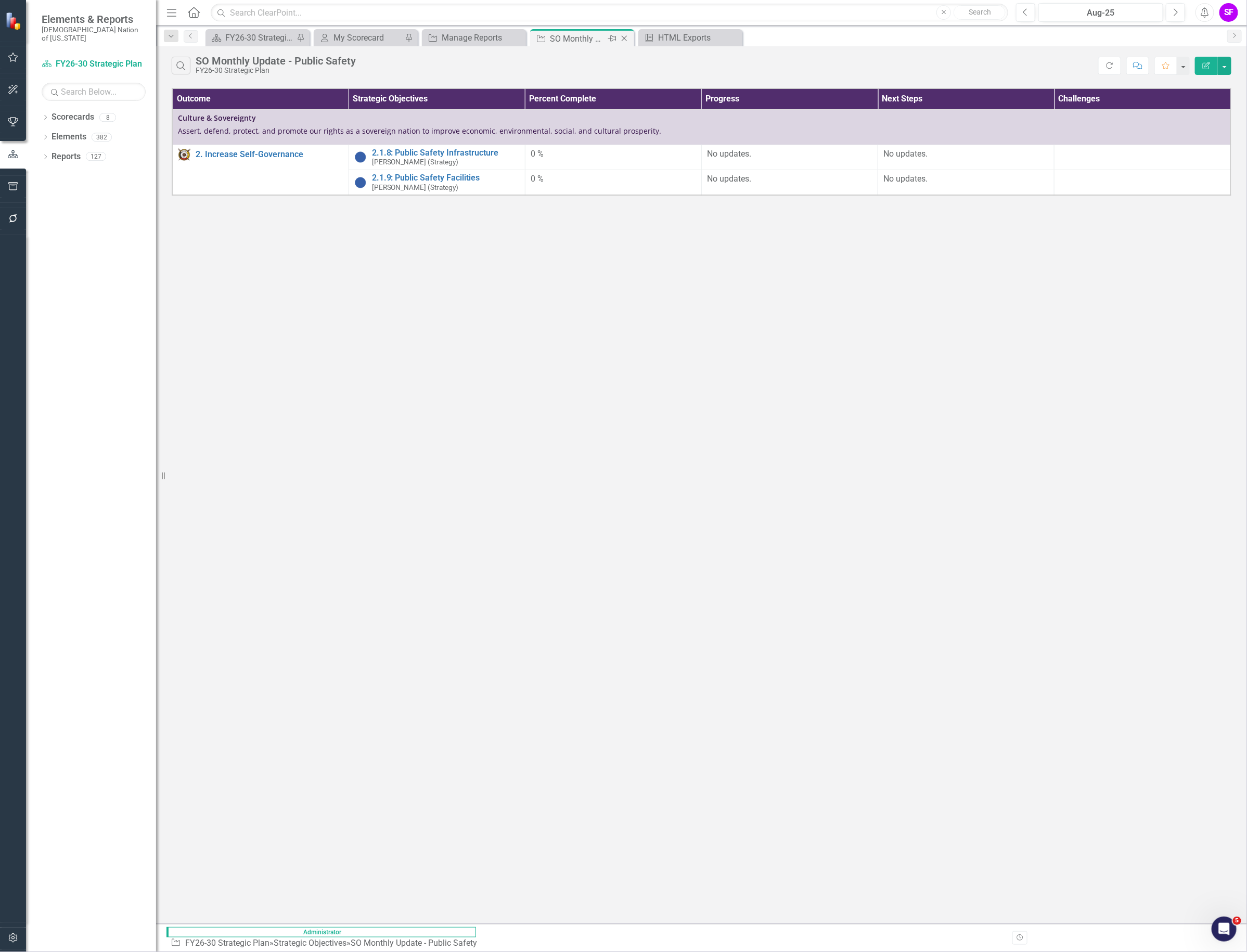
click at [625, 37] on icon "Close" at bounding box center [624, 38] width 10 height 8
click at [363, 40] on div "Manage Reports" at bounding box center [368, 38] width 69 height 13
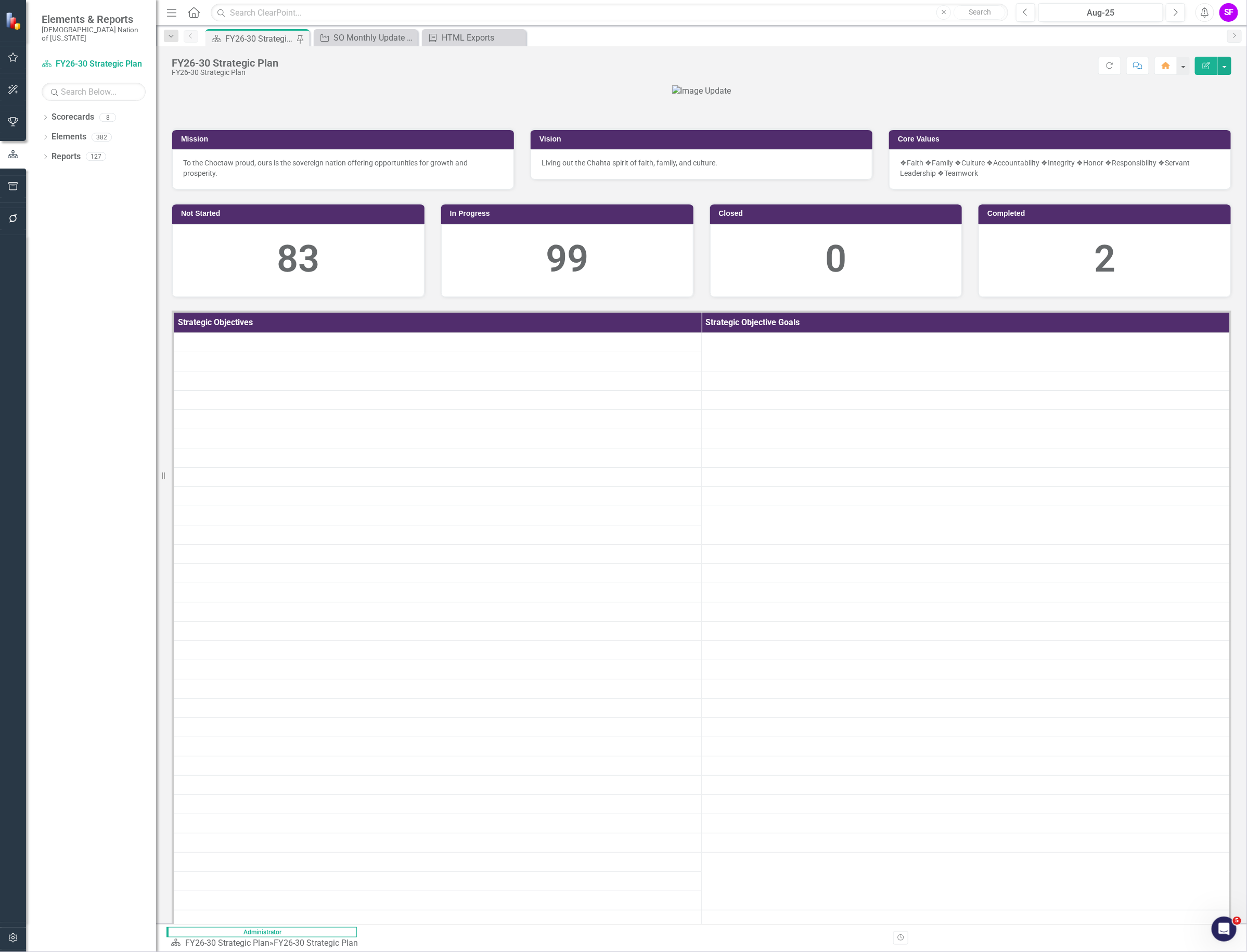
click at [0, 0] on icon "Close" at bounding box center [0, 0] width 0 height 0
click at [69, 111] on link "Scorecards" at bounding box center [73, 117] width 42 height 12
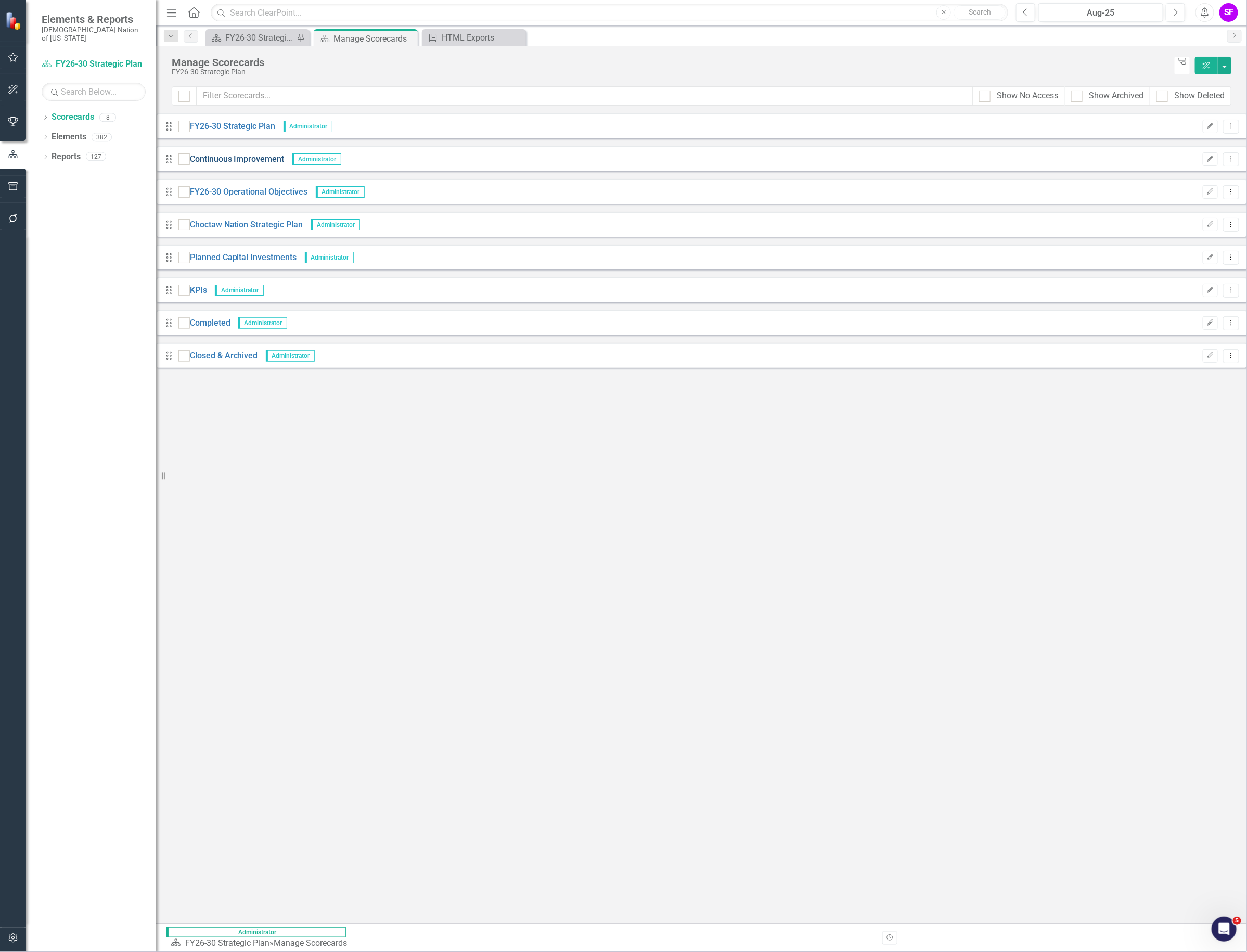
click at [249, 157] on link "Continuous Improvement" at bounding box center [237, 160] width 95 height 12
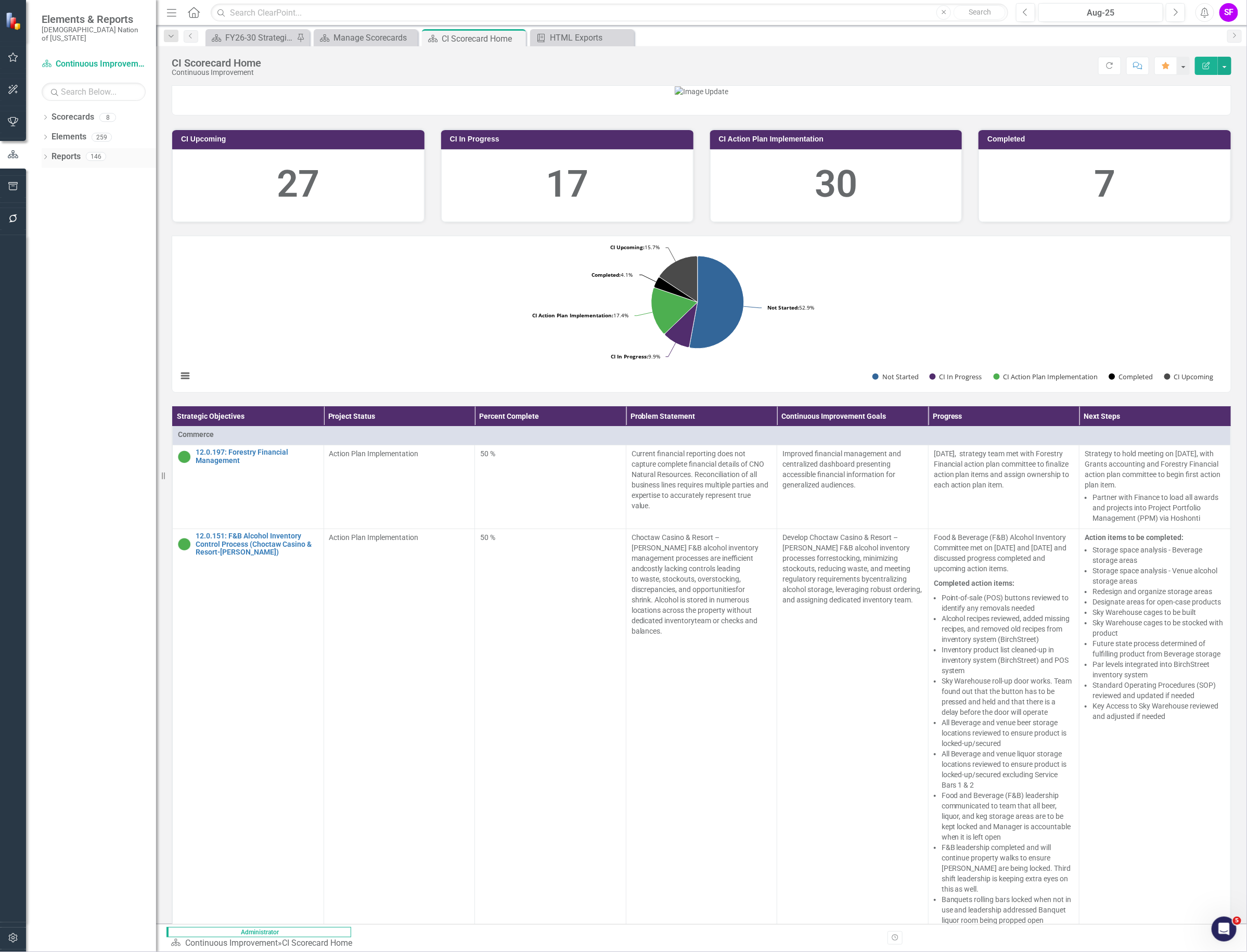
click at [66, 151] on link "Reports" at bounding box center [66, 157] width 29 height 12
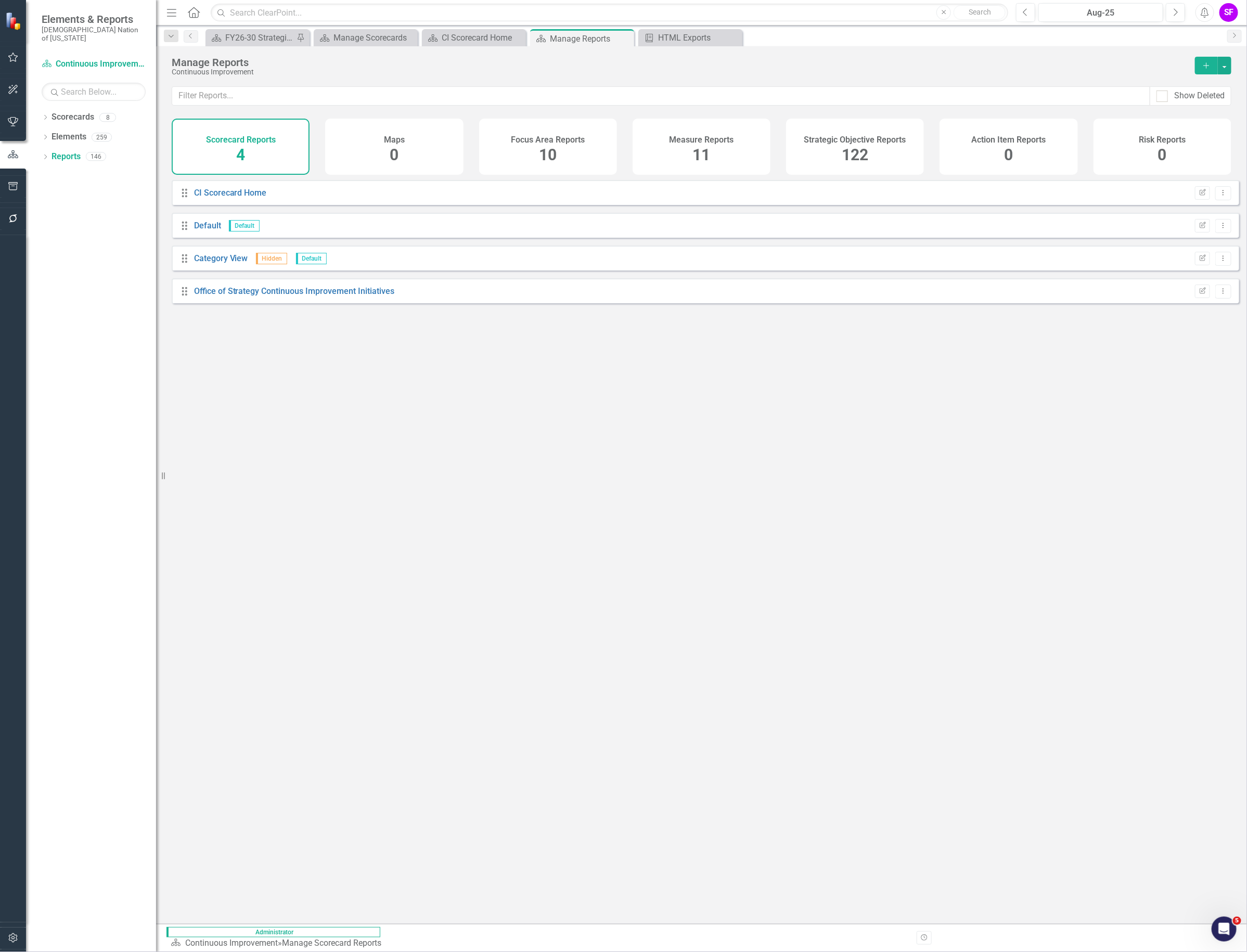
click at [819, 152] on div "Strategic Objective Reports 122" at bounding box center [855, 147] width 138 height 56
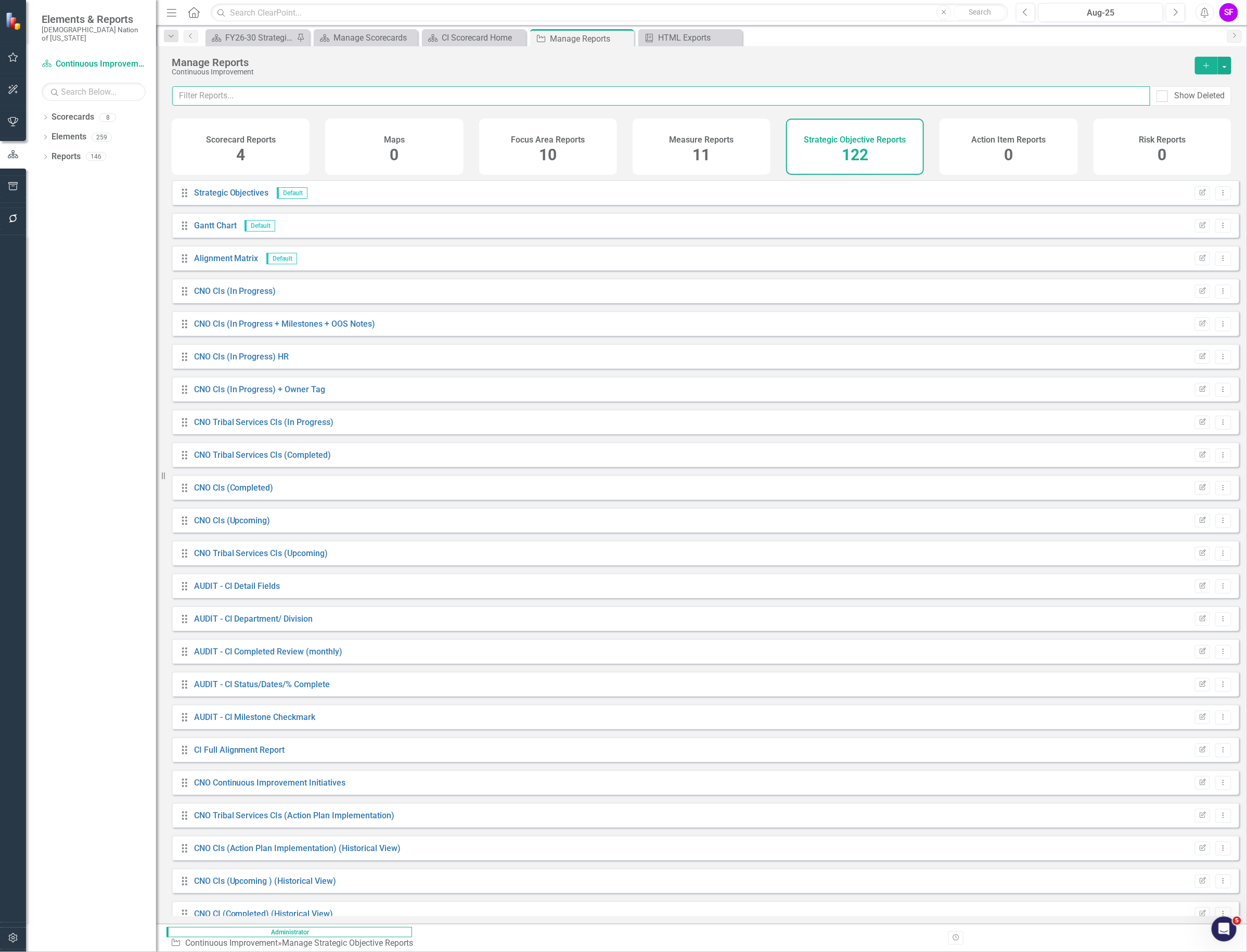
click at [427, 91] on input "text" at bounding box center [661, 96] width 978 height 19
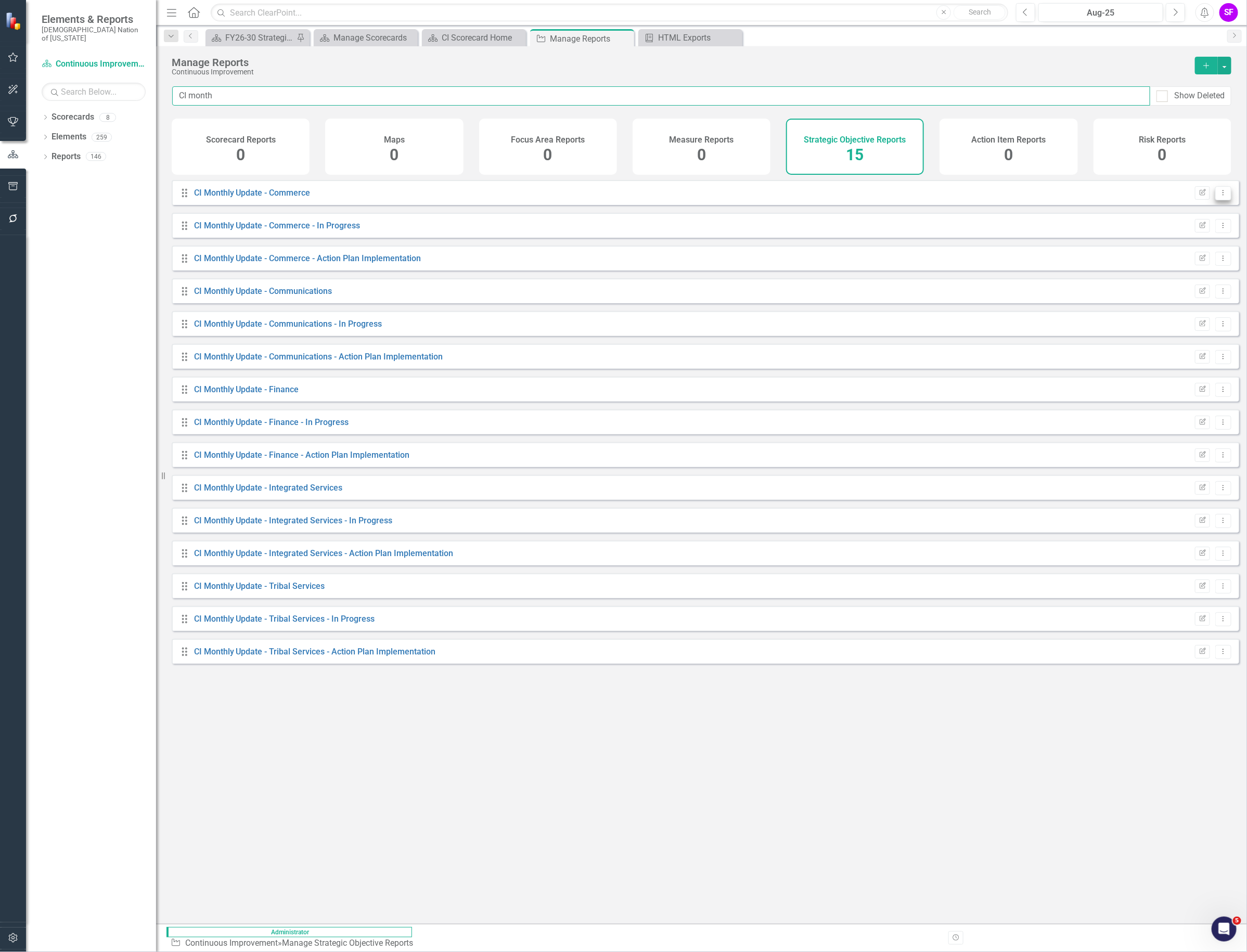
type input "CI month"
click at [1215, 195] on button "Dropdown Menu" at bounding box center [1223, 193] width 16 height 14
click at [1199, 257] on link "Copy Duplicate Report" at bounding box center [1180, 257] width 86 height 19
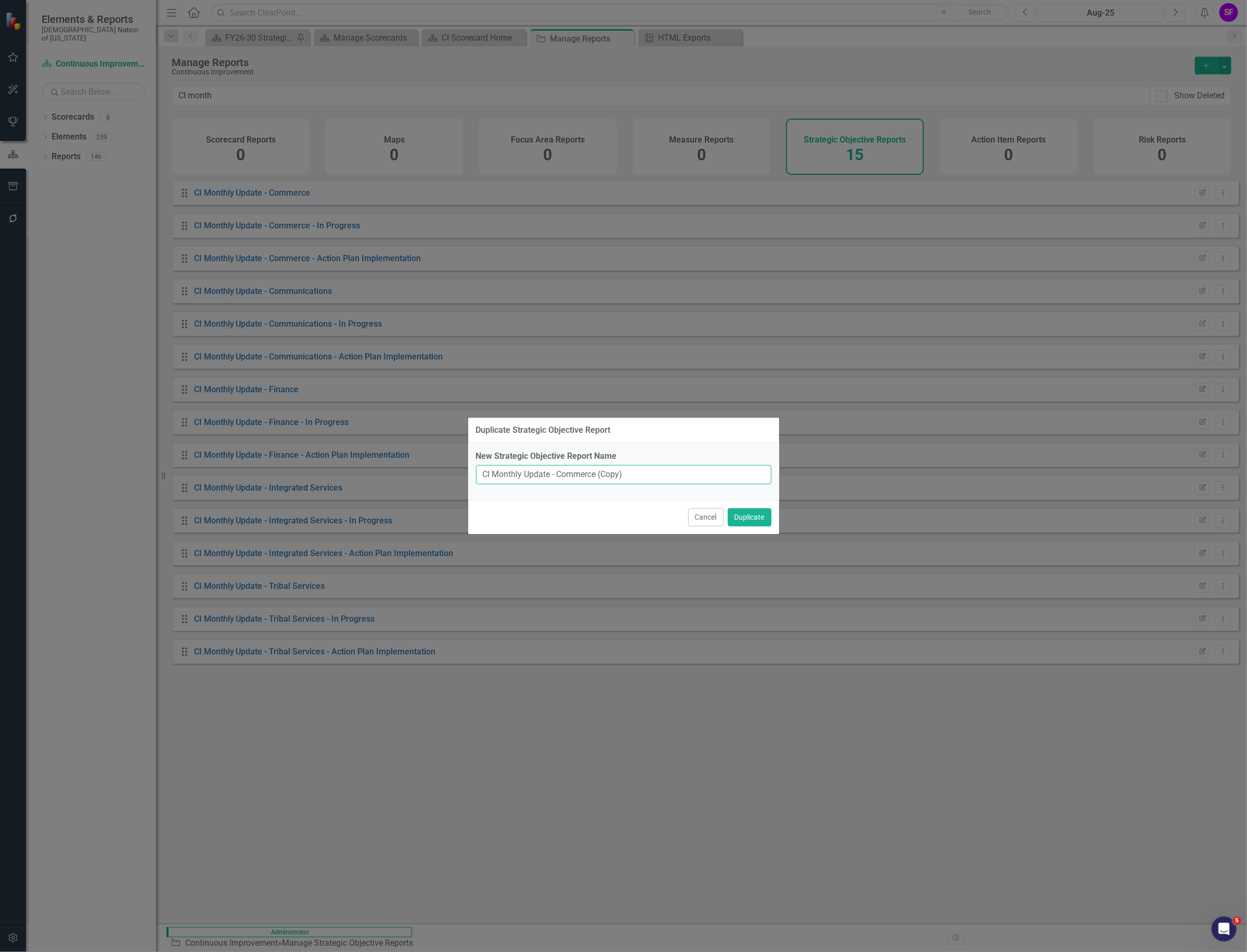
drag, startPoint x: 612, startPoint y: 474, endPoint x: 560, endPoint y: 474, distance: 52.0
click at [560, 474] on input "CI Monthly Update - Commerce (Copy)" at bounding box center [624, 475] width 295 height 19
type input "CI Monthly Update - Public Safety"
click at [756, 514] on button "Duplicate" at bounding box center [749, 517] width 44 height 18
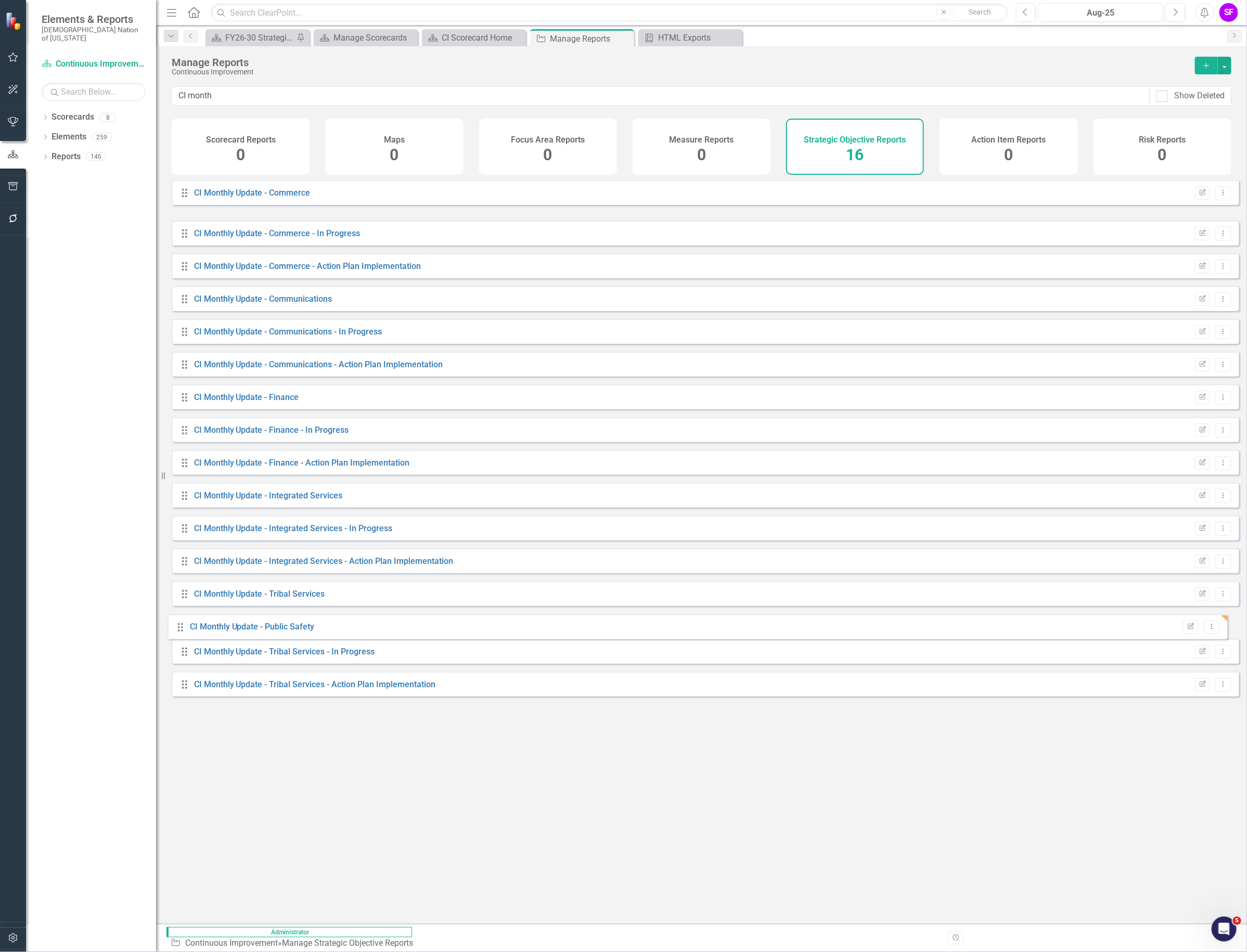
drag, startPoint x: 183, startPoint y: 234, endPoint x: 178, endPoint y: 628, distance: 394.0
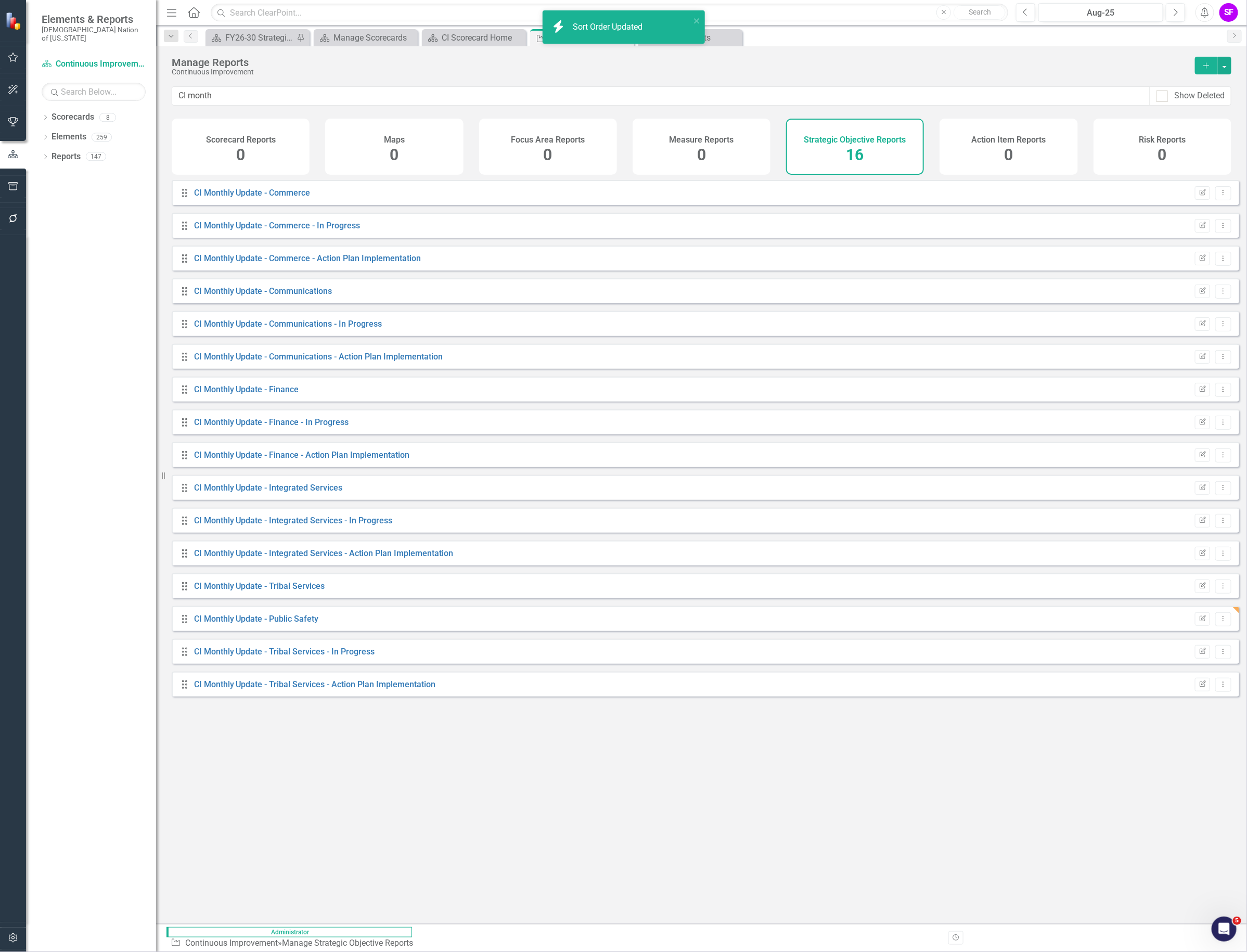
click at [1224, 629] on div "Drag CI Monthly Update - Public Safety Edit Report Dropdown Menu" at bounding box center [705, 618] width 1068 height 25
click at [1219, 622] on icon "Dropdown Menu" at bounding box center [1223, 618] width 9 height 7
click at [1207, 639] on link "Edit Report Edit Report" at bounding box center [1180, 644] width 86 height 19
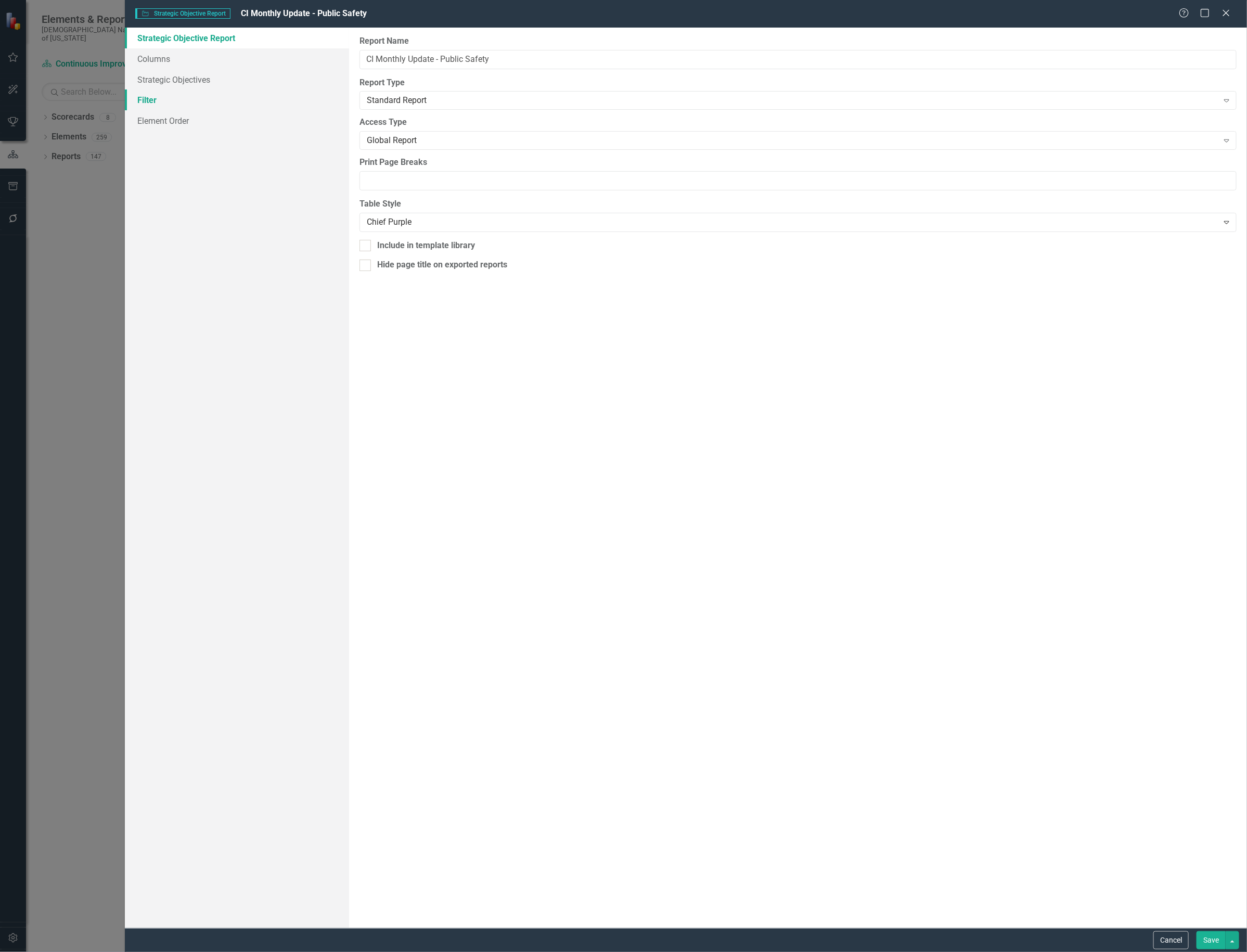
click at [152, 100] on link "Filter" at bounding box center [236, 100] width 224 height 21
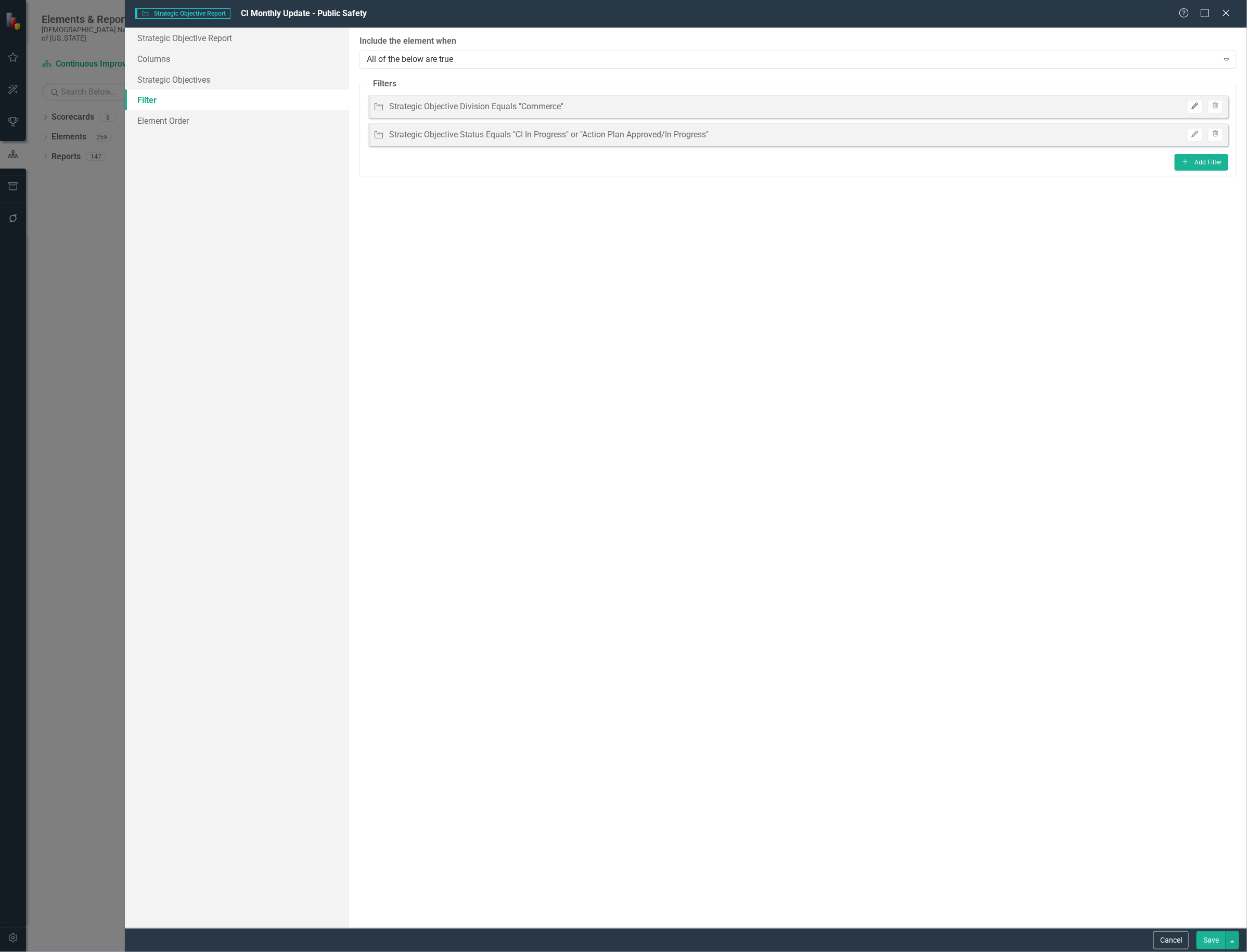
click at [1192, 107] on icon "button" at bounding box center [1195, 106] width 6 height 6
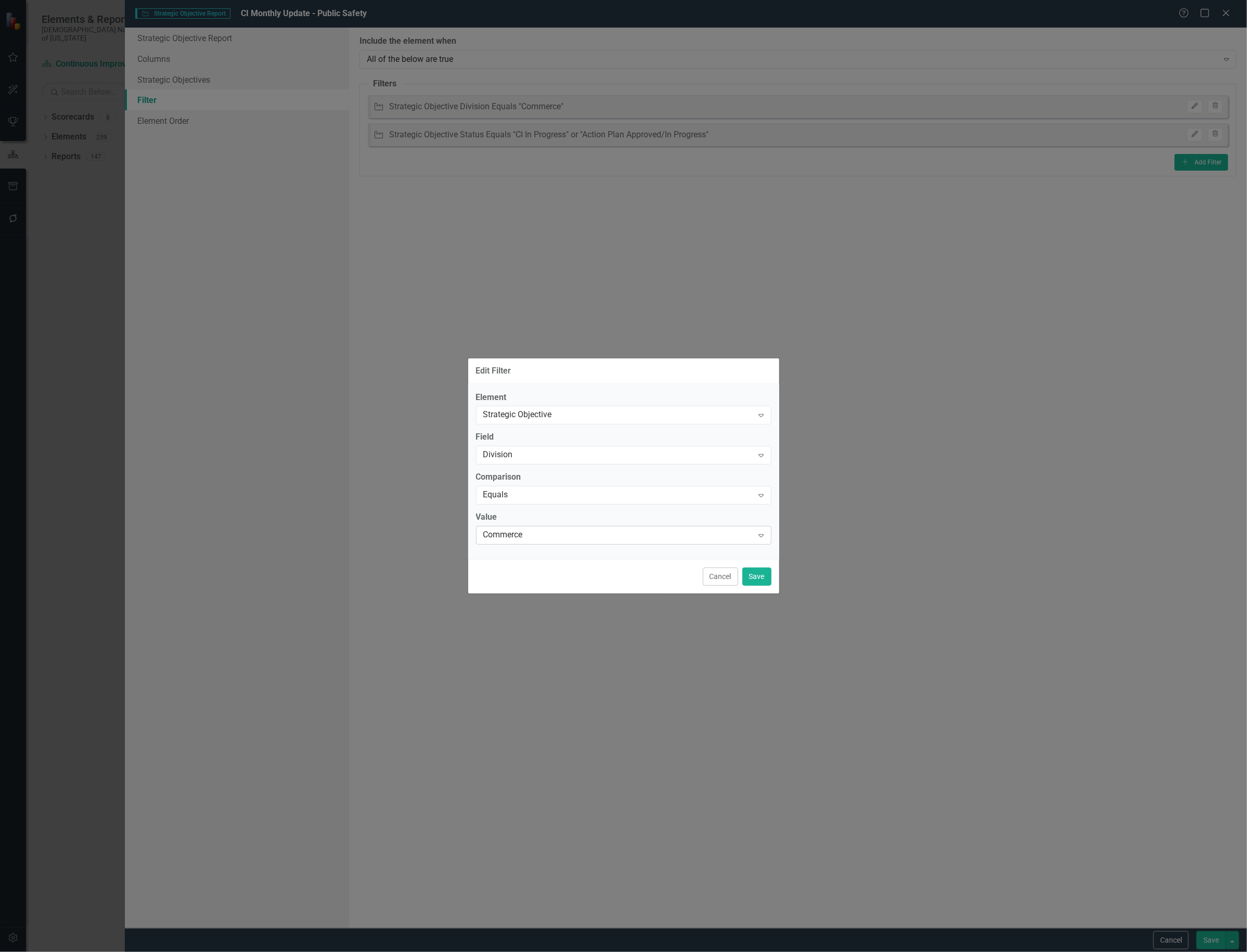
click at [575, 530] on div "Commerce" at bounding box center [618, 536] width 270 height 12
click at [753, 578] on button "Save" at bounding box center [757, 576] width 29 height 18
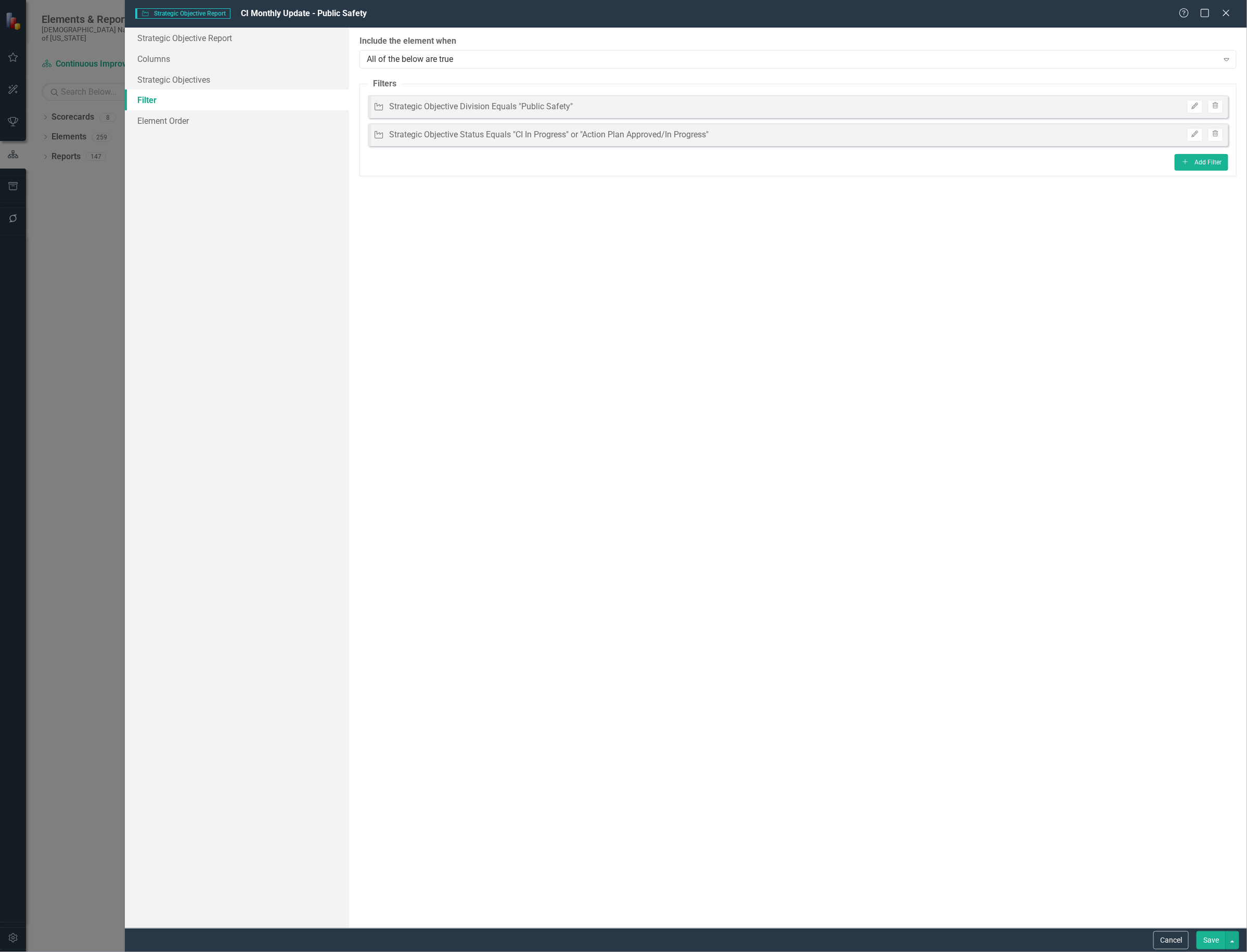
click at [1202, 937] on button "Save" at bounding box center [1211, 940] width 29 height 18
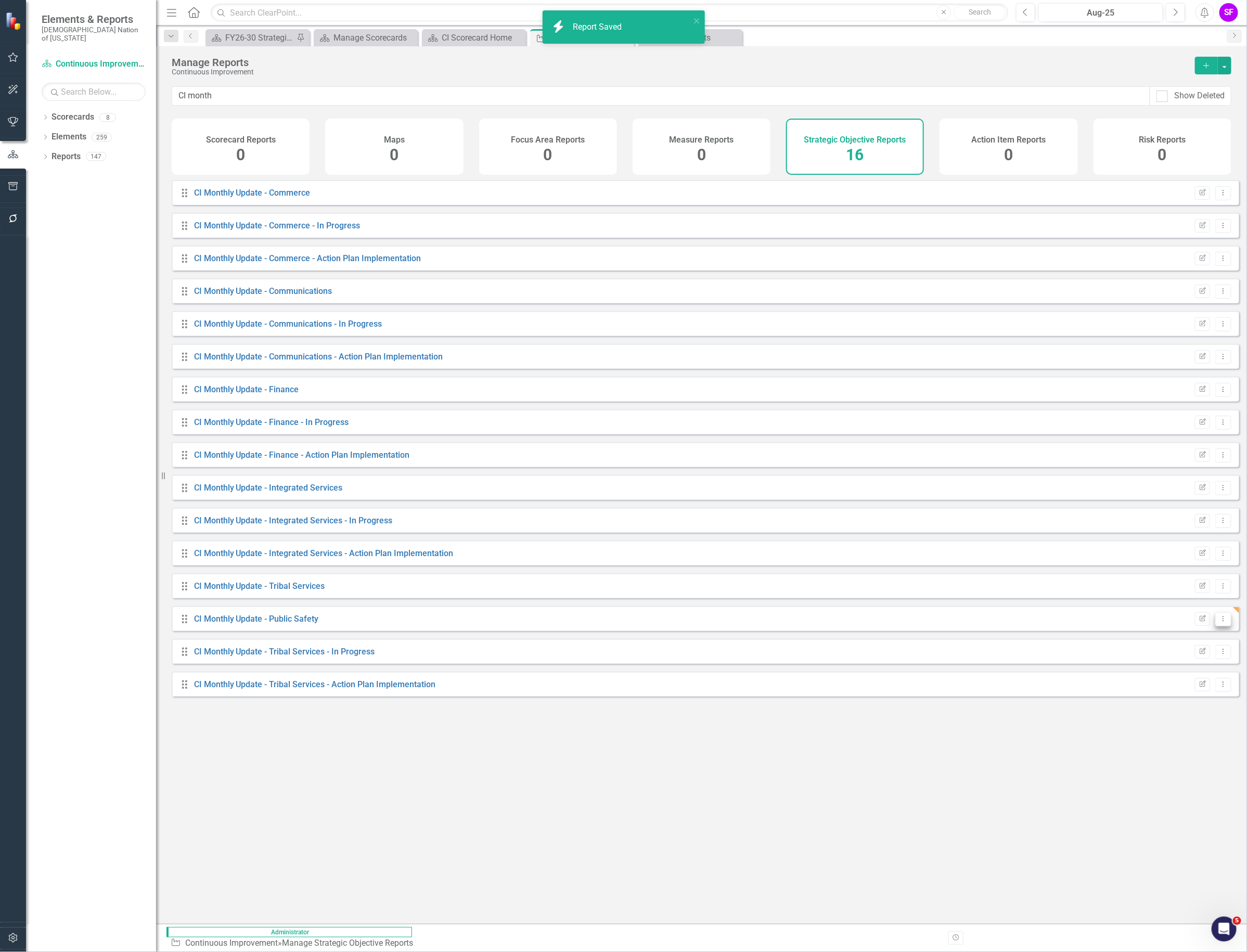
click at [1220, 622] on icon "Dropdown Menu" at bounding box center [1223, 618] width 9 height 7
click at [831, 909] on div "Drag CI Monthly Update - Commerce Edit Report Dropdown Menu Drag CI Monthly Upd…" at bounding box center [701, 547] width 1091 height 735
click at [1221, 233] on button "Dropdown Menu" at bounding box center [1223, 226] width 16 height 14
click at [1202, 284] on link "Copy Duplicate Report" at bounding box center [1180, 290] width 86 height 19
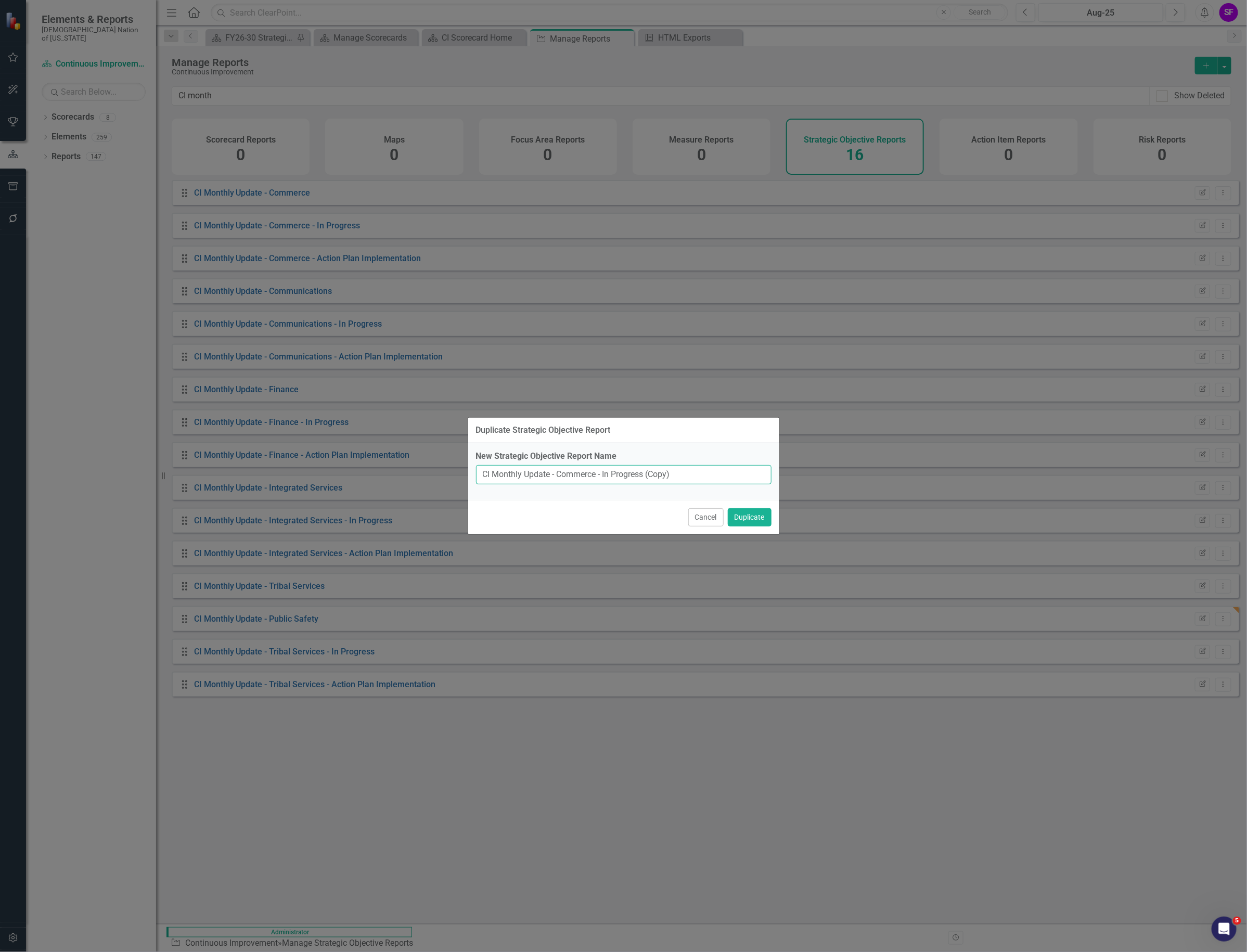
drag, startPoint x: 689, startPoint y: 471, endPoint x: 570, endPoint y: 475, distance: 119.1
click at [570, 475] on input "CI Monthly Update - Commerce - In Progress (Copy)" at bounding box center [624, 475] width 295 height 19
click at [595, 479] on input "CI Monthly Update - Commerce - In Progress (Copy)" at bounding box center [624, 475] width 295 height 19
click at [597, 477] on input "CI Monthly Update - Commerce - In Progress (Copy)" at bounding box center [624, 475] width 295 height 19
drag, startPoint x: 596, startPoint y: 476, endPoint x: 581, endPoint y: 476, distance: 15.0
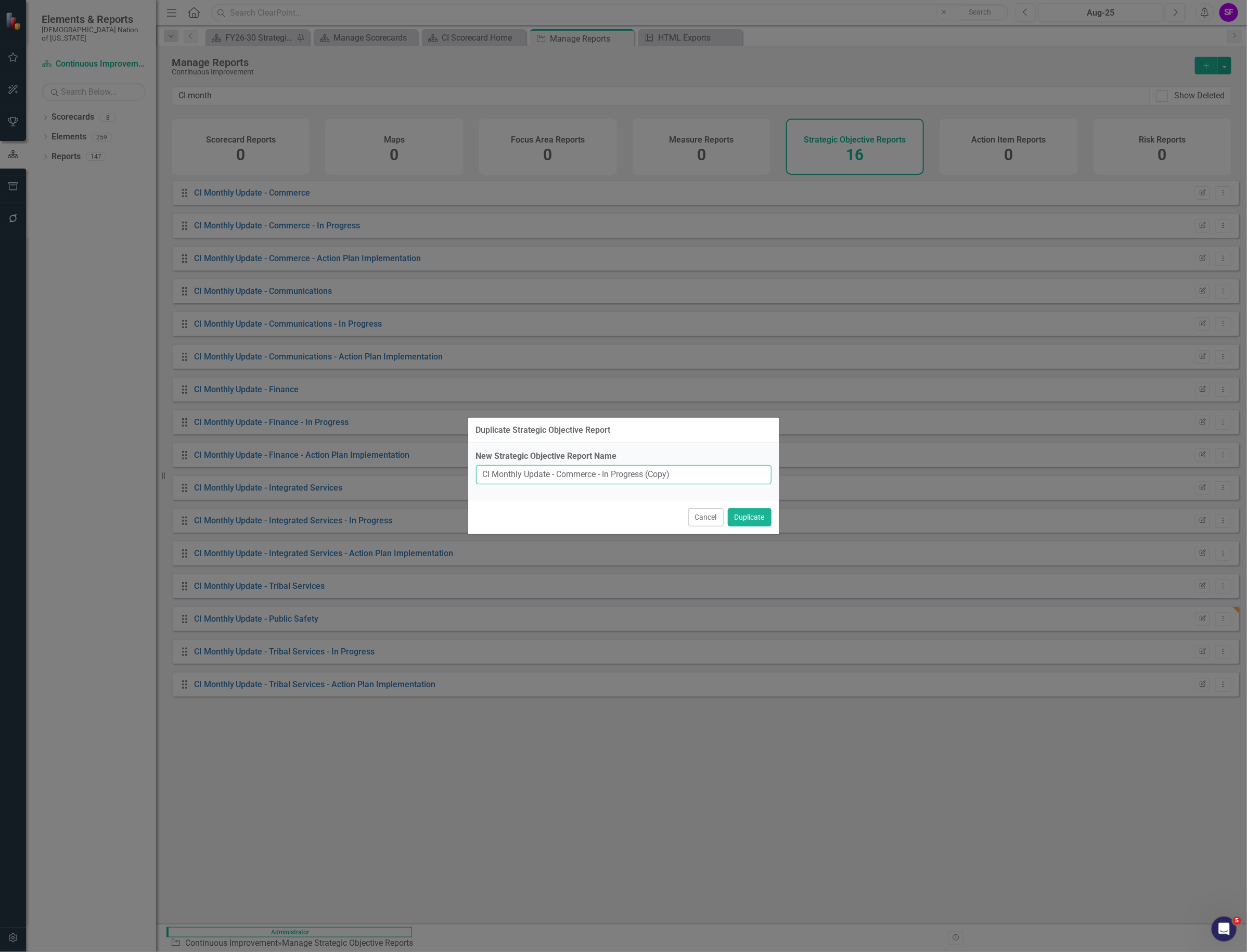
click at [581, 476] on input "CI Monthly Update - Commerce - In Progress (Copy)" at bounding box center [624, 475] width 295 height 19
drag, startPoint x: 703, startPoint y: 477, endPoint x: 652, endPoint y: 475, distance: 51.0
click at [652, 475] on input "CI Monthly Update - Public Safety - In Progress (Copy)" at bounding box center [624, 475] width 295 height 19
type input "CI Monthly Update - Public Safety - In Progress"
click at [752, 521] on button "Duplicate" at bounding box center [749, 517] width 44 height 18
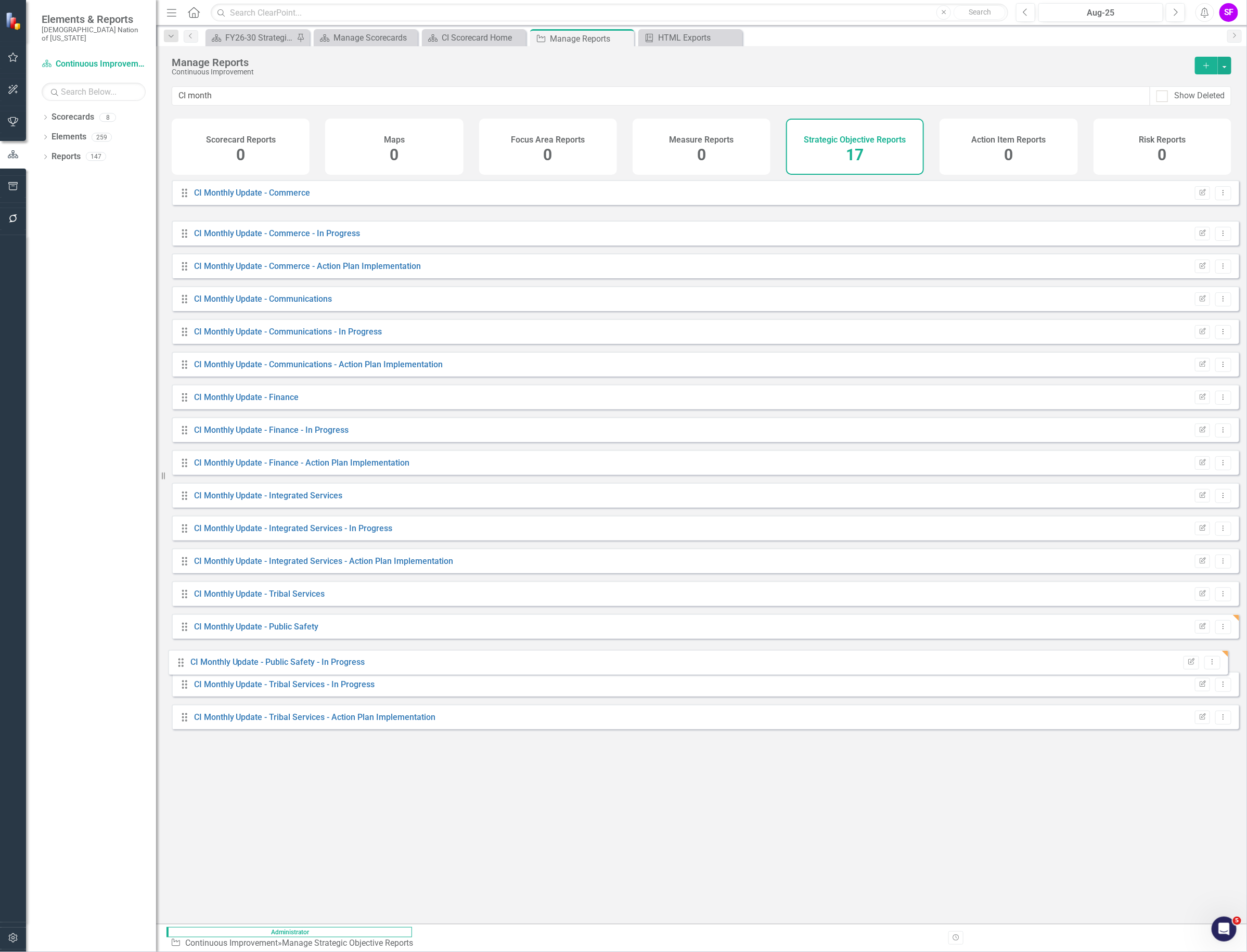
drag, startPoint x: 181, startPoint y: 232, endPoint x: 177, endPoint y: 661, distance: 429.0
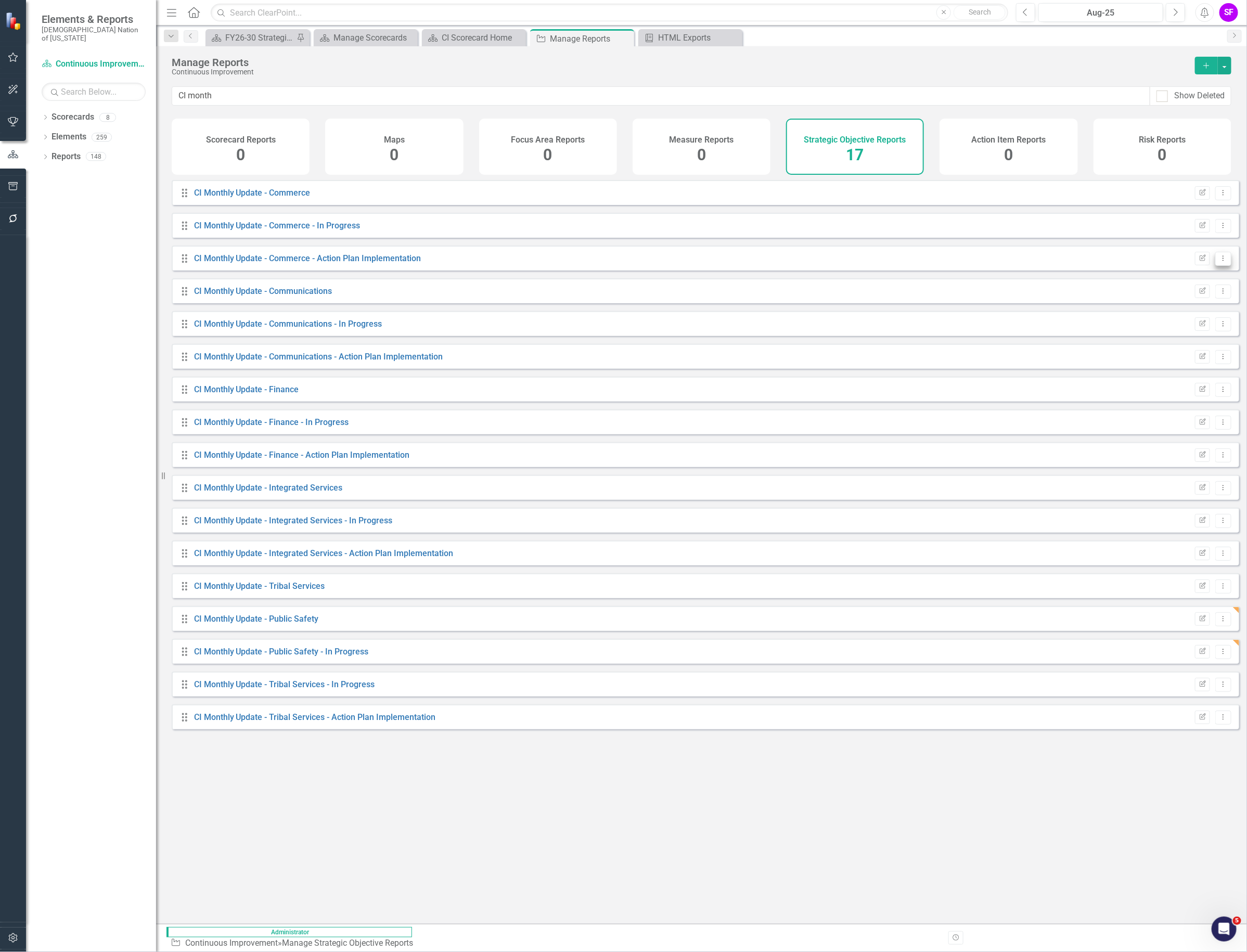
click at [1219, 262] on icon "Dropdown Menu" at bounding box center [1223, 258] width 9 height 7
click at [1193, 313] on link "Copy Duplicate Report" at bounding box center [1180, 322] width 86 height 19
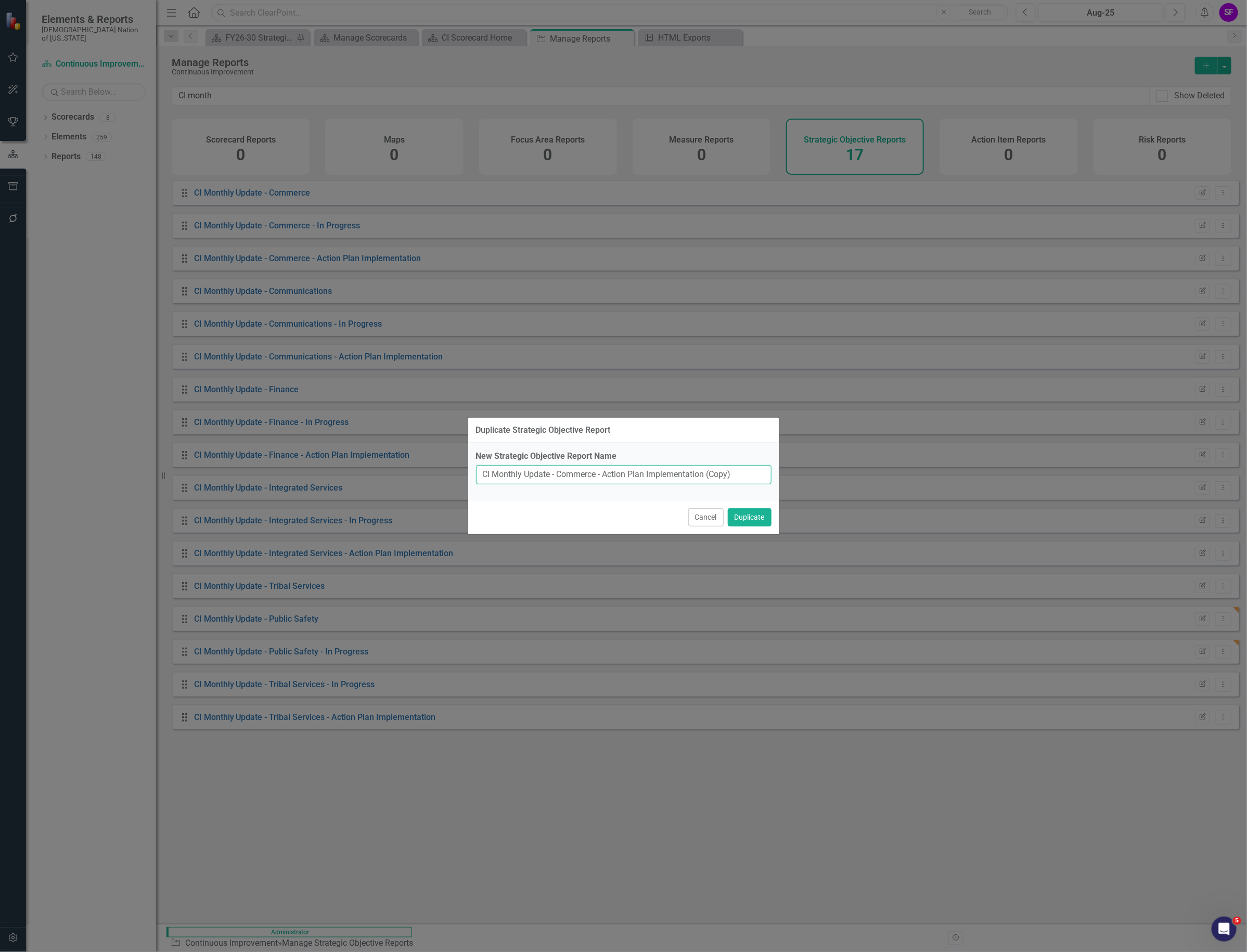
drag, startPoint x: 597, startPoint y: 472, endPoint x: 560, endPoint y: 474, distance: 37.1
click at [560, 474] on input "CI Monthly Update - Commerce - Action Plan Implementation (Copy)" at bounding box center [624, 475] width 295 height 19
drag, startPoint x: 744, startPoint y: 474, endPoint x: 715, endPoint y: 474, distance: 29.0
click at [715, 474] on input "CI Monthly Update - Public Safety - Action Plan Implementation (Copy)" at bounding box center [624, 475] width 295 height 19
type input "CI Monthly Update - Public Safety - Action Plan Implementation"
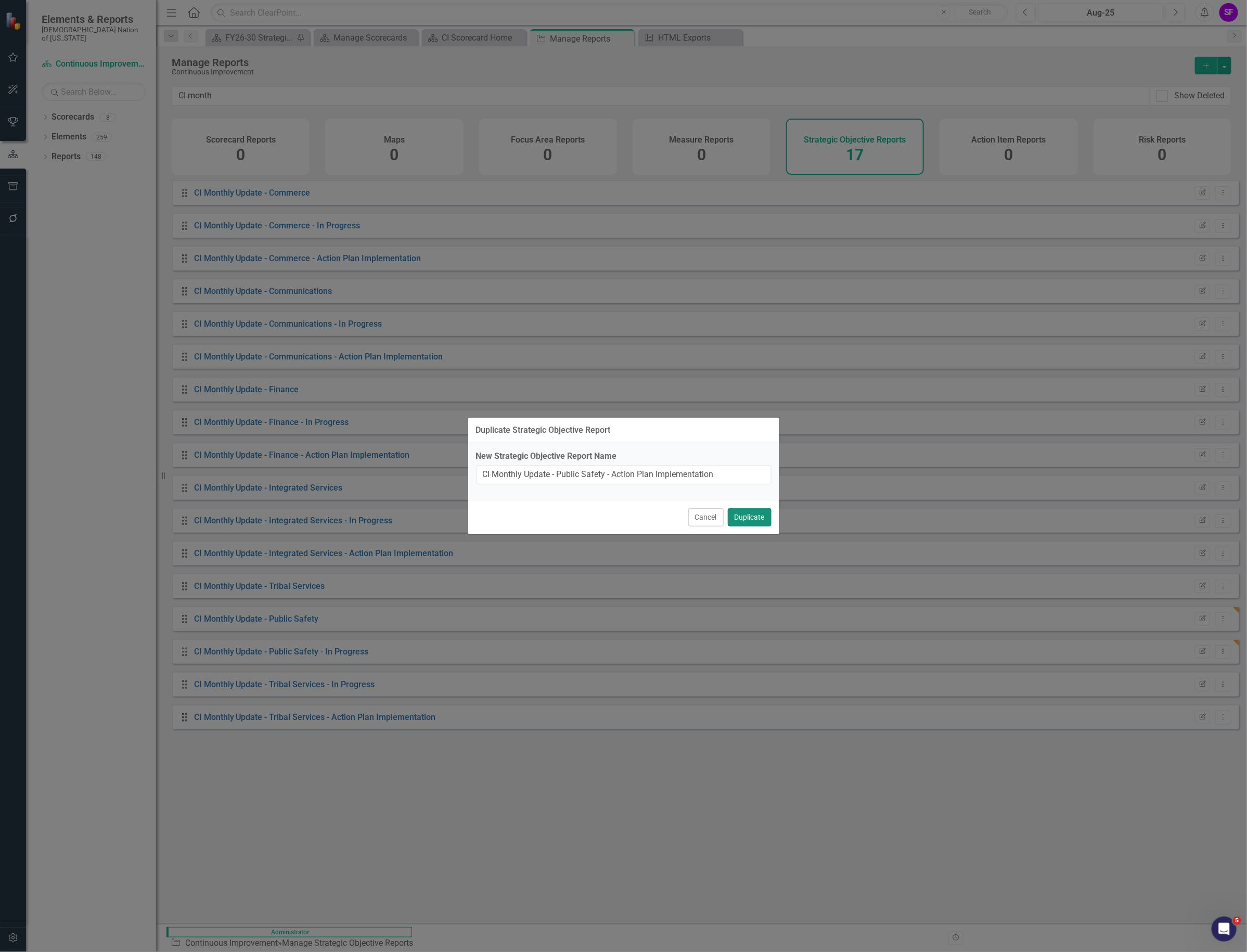
click at [745, 513] on button "Duplicate" at bounding box center [749, 517] width 44 height 18
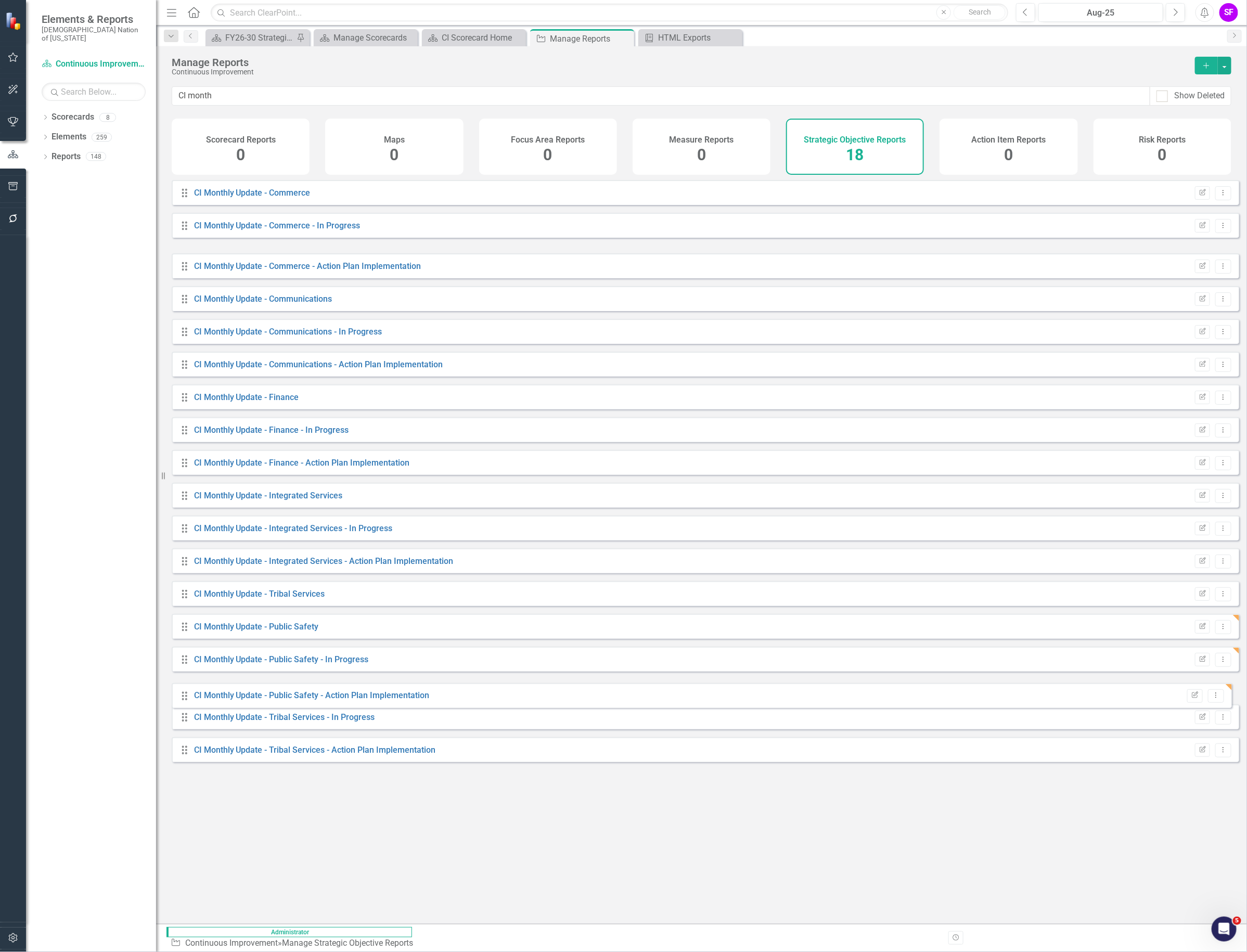
drag, startPoint x: 175, startPoint y: 324, endPoint x: 186, endPoint y: 695, distance: 371.2
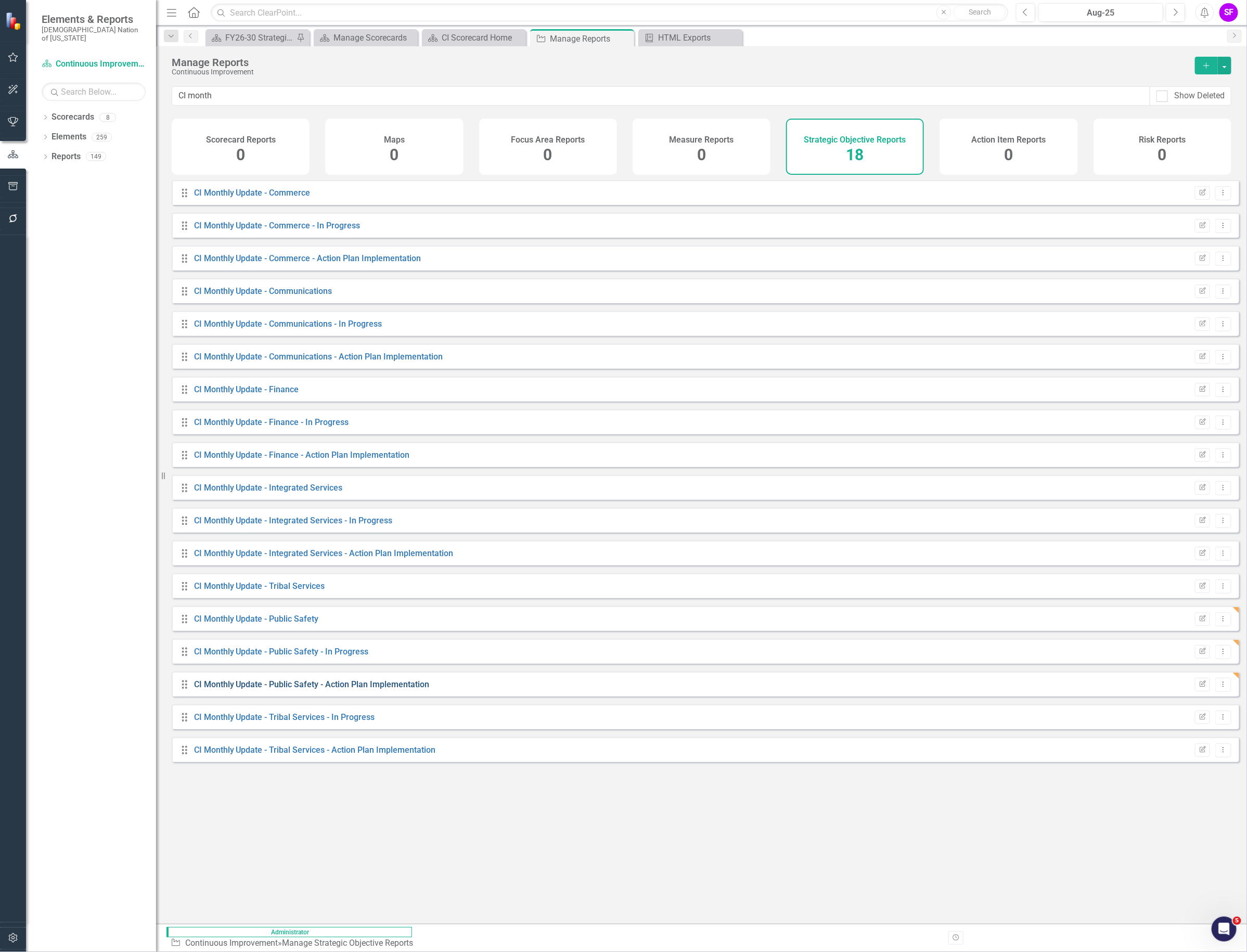
click at [399, 689] on link "CI Monthly Update - Public Safety - Action Plan Implementation" at bounding box center [312, 684] width 236 height 10
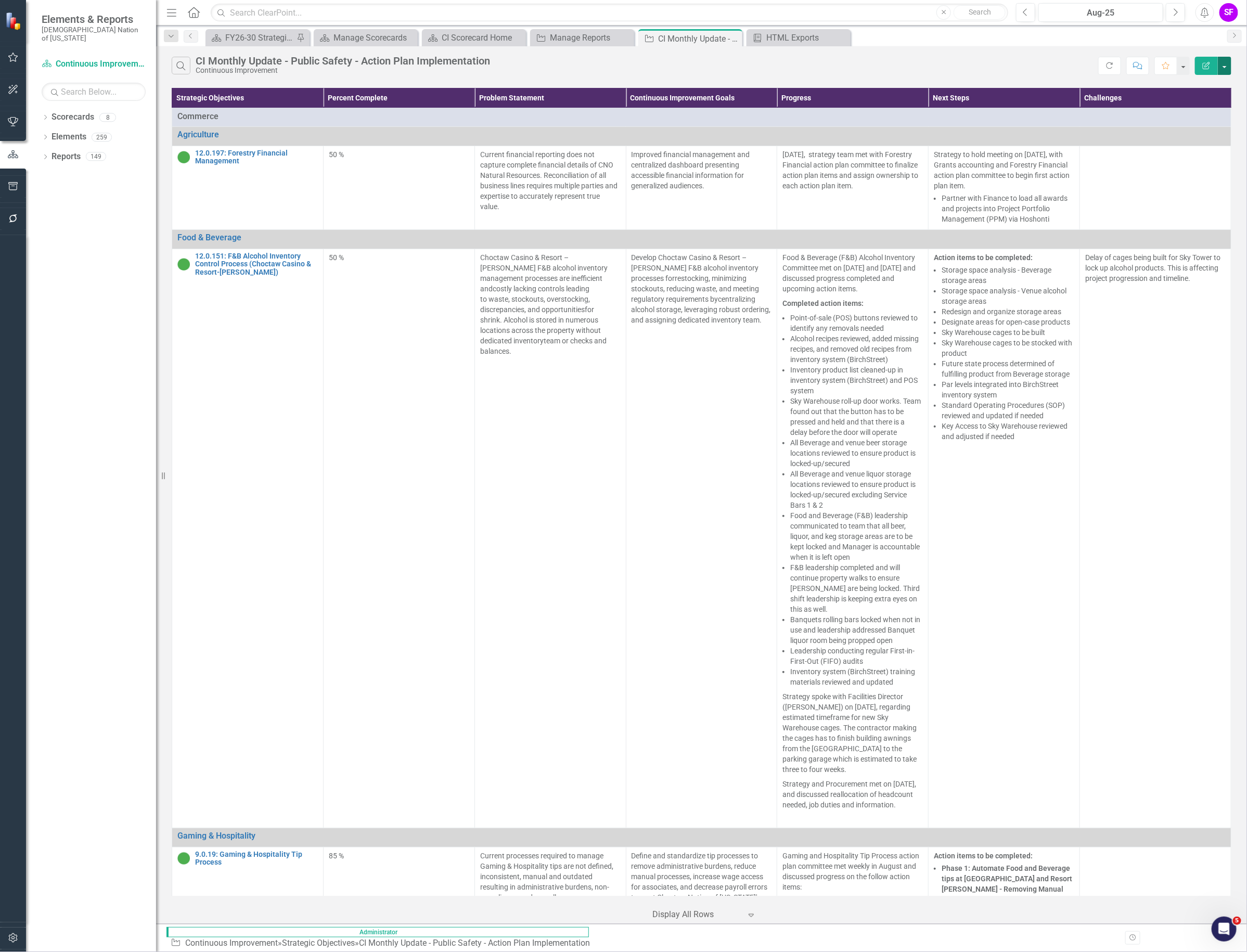
click at [1221, 69] on button "button" at bounding box center [1224, 66] width 13 height 18
click at [1208, 88] on link "Edit Report Edit Report" at bounding box center [1190, 85] width 82 height 19
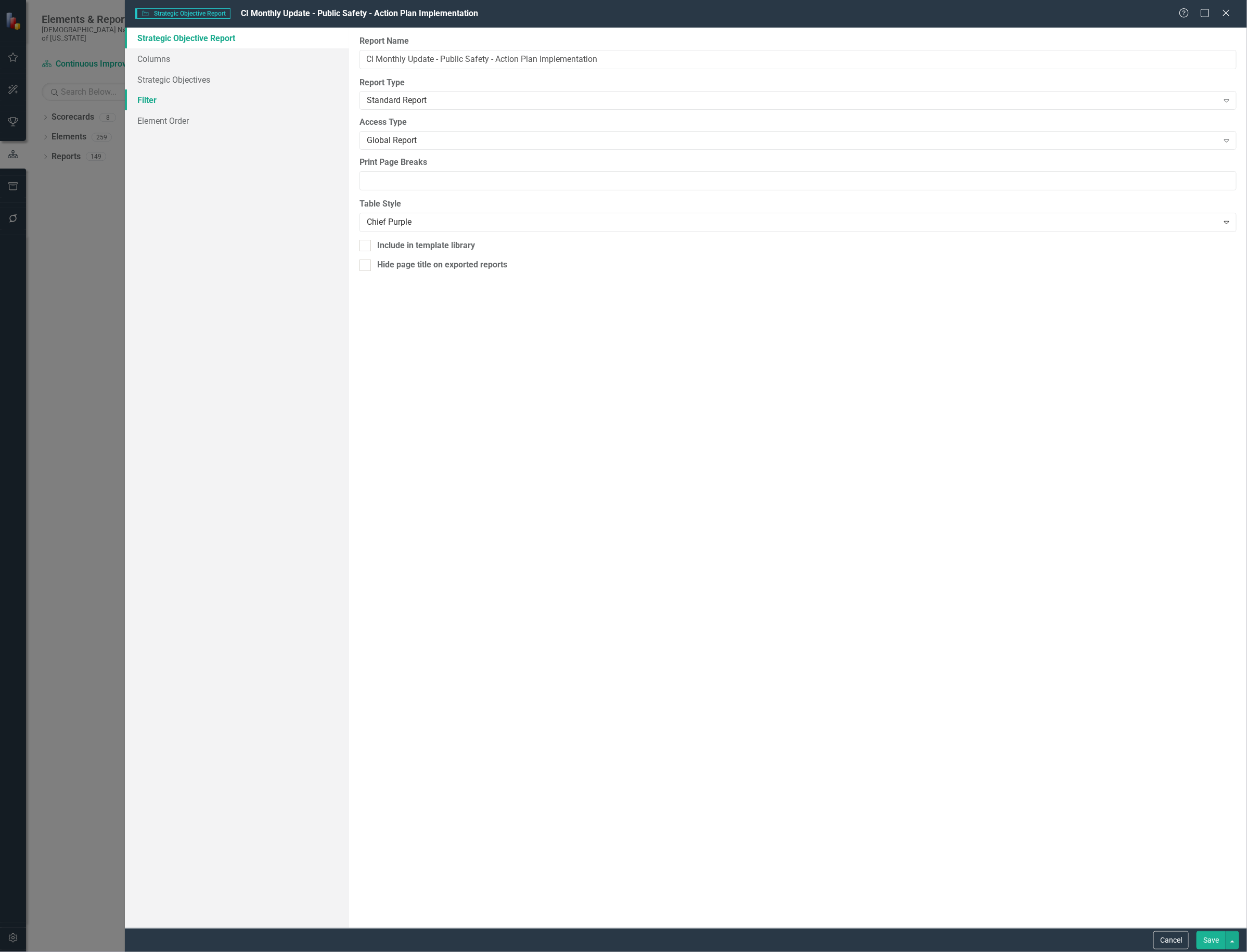
click at [162, 102] on link "Filter" at bounding box center [236, 100] width 224 height 21
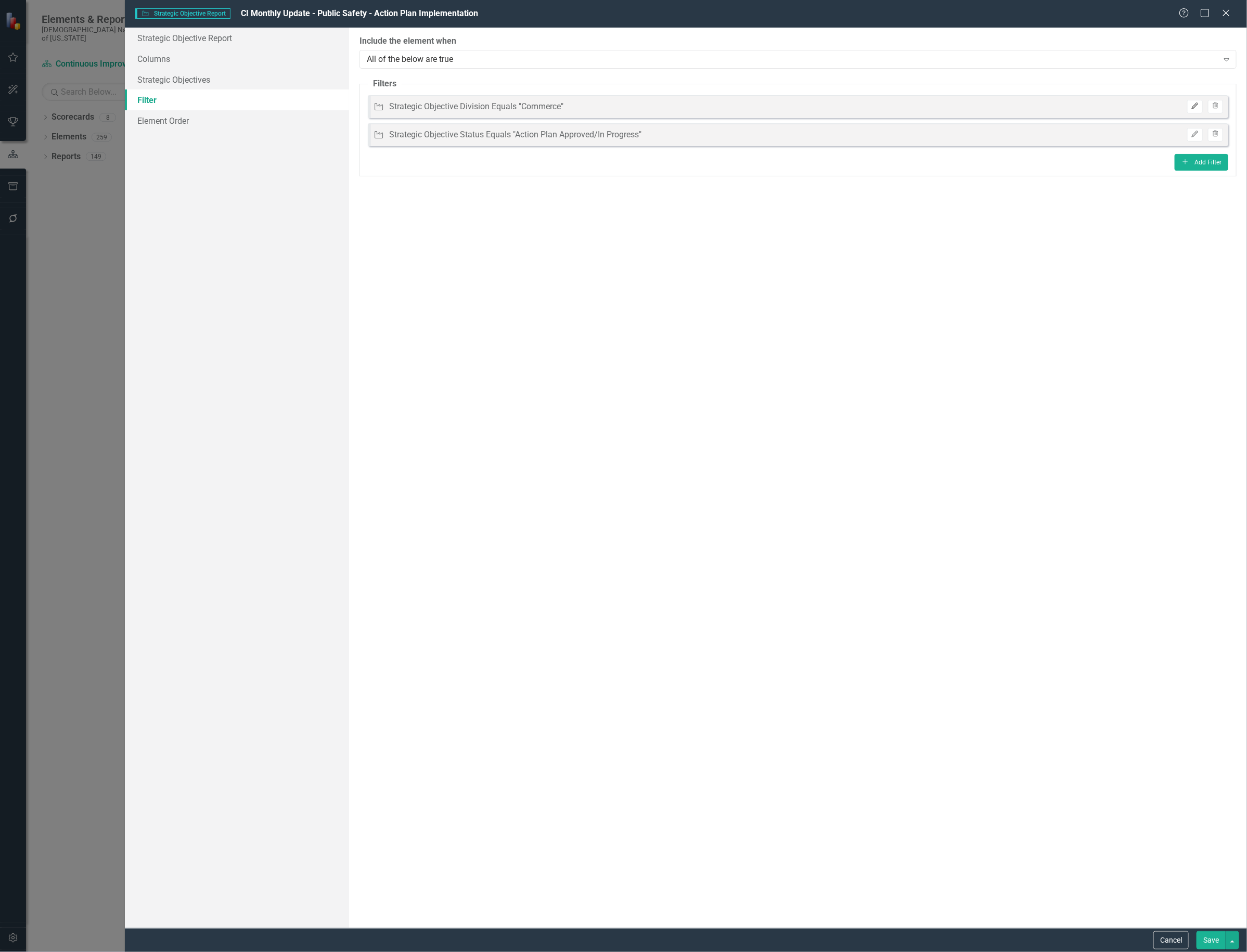
click at [1191, 106] on icon "Edit" at bounding box center [1194, 106] width 8 height 6
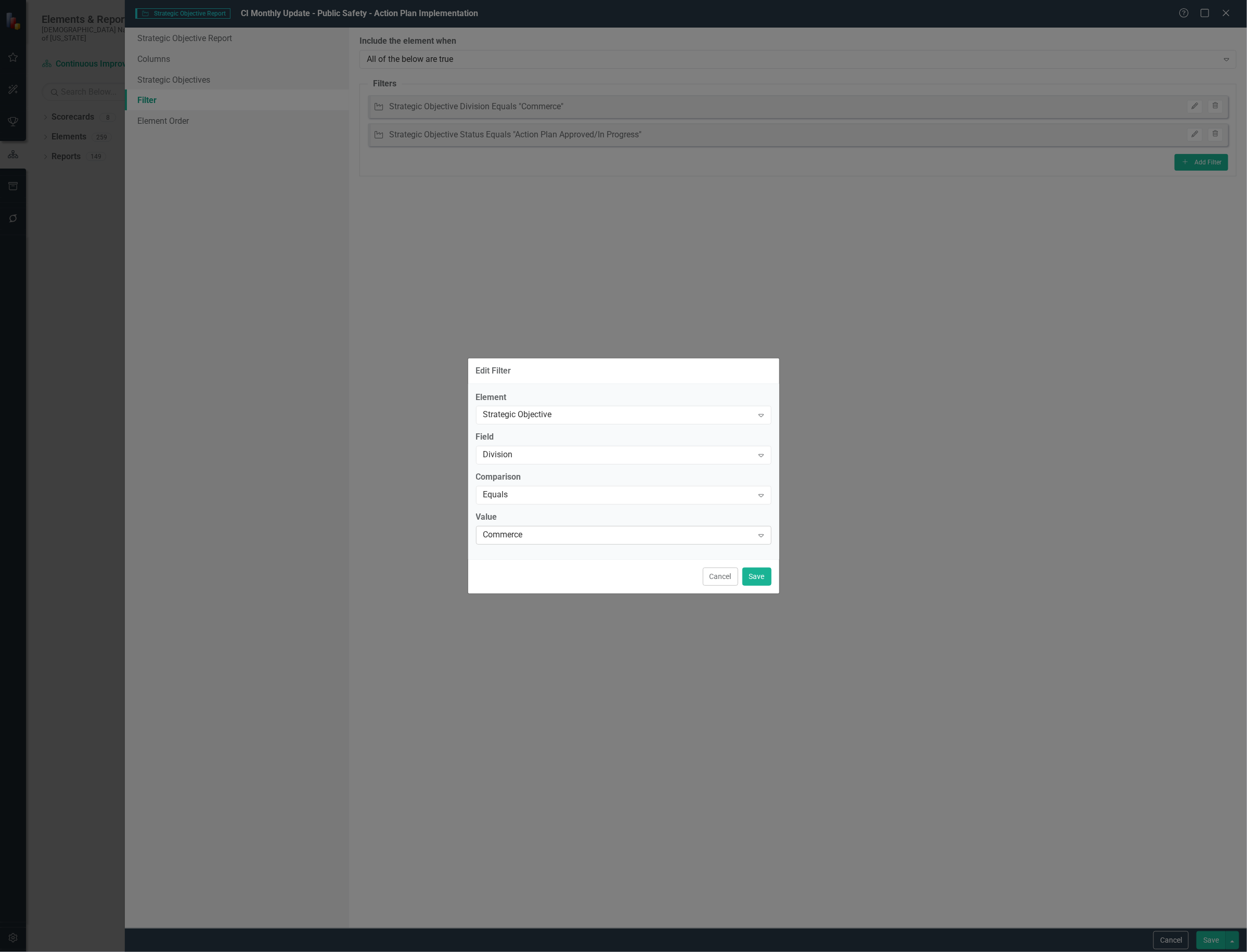
click at [516, 531] on div "Commerce" at bounding box center [618, 536] width 270 height 12
click at [743, 570] on button "Save" at bounding box center [757, 576] width 29 height 18
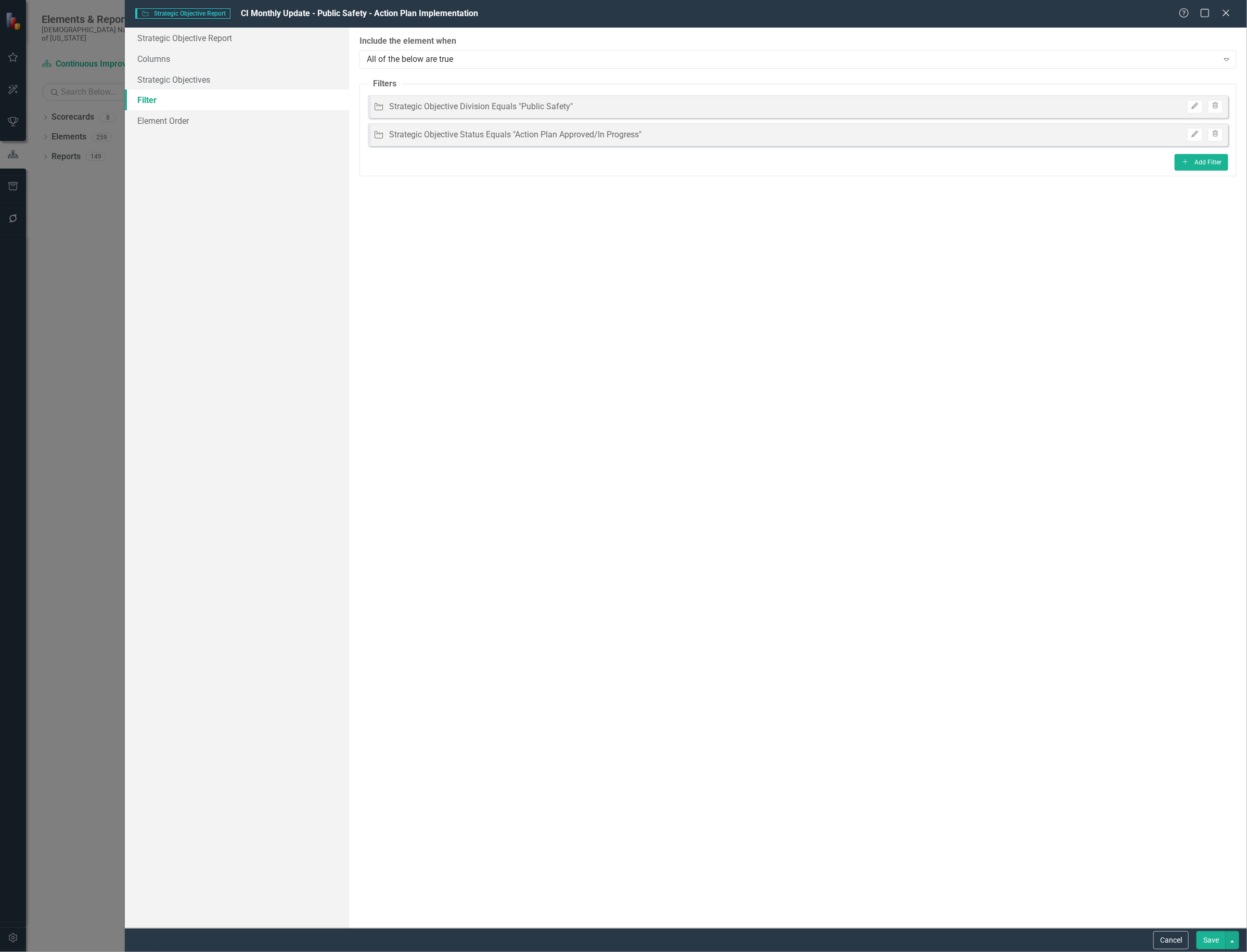
click at [1213, 941] on button "Save" at bounding box center [1211, 940] width 29 height 18
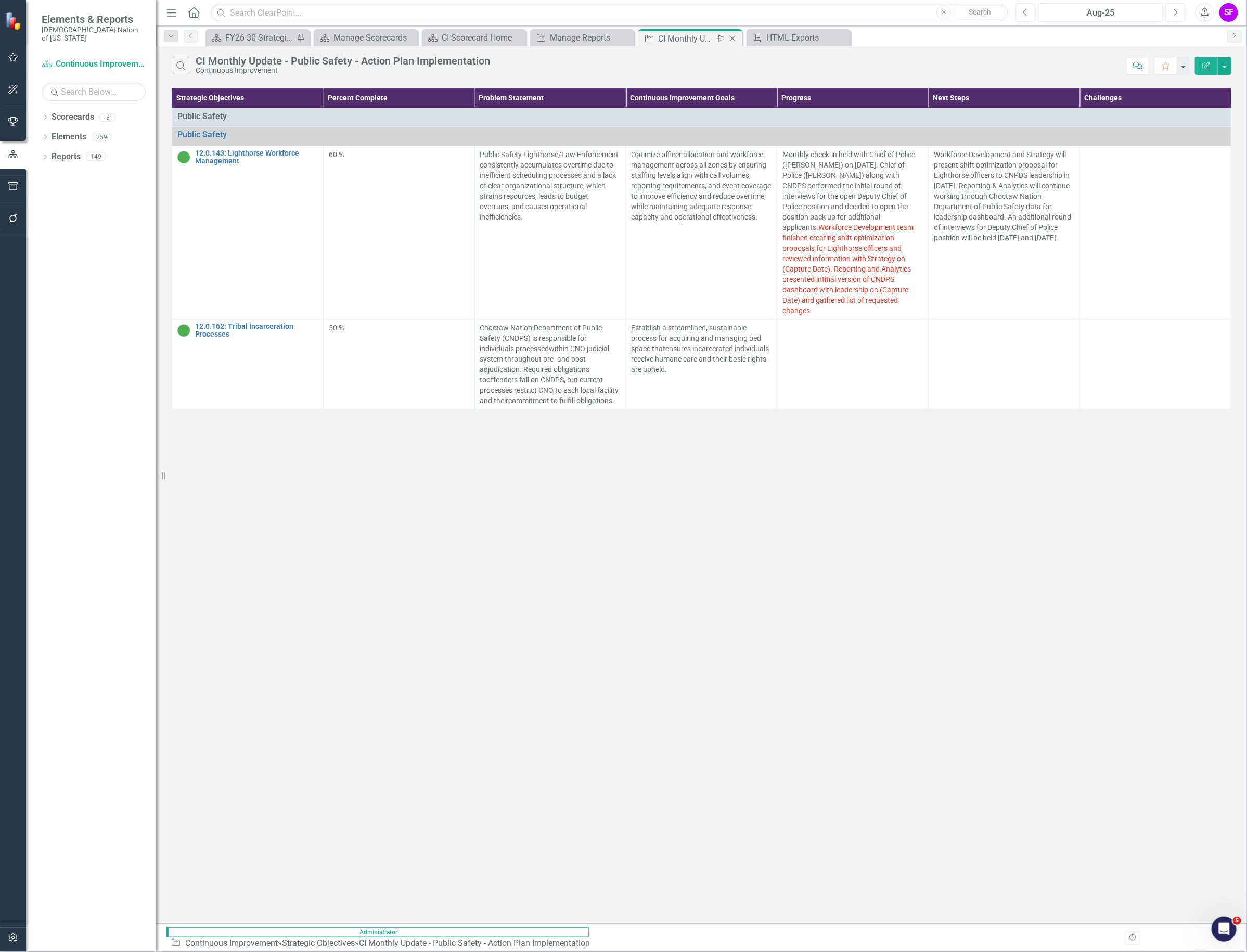
click at [731, 37] on icon "Close" at bounding box center [732, 38] width 10 height 8
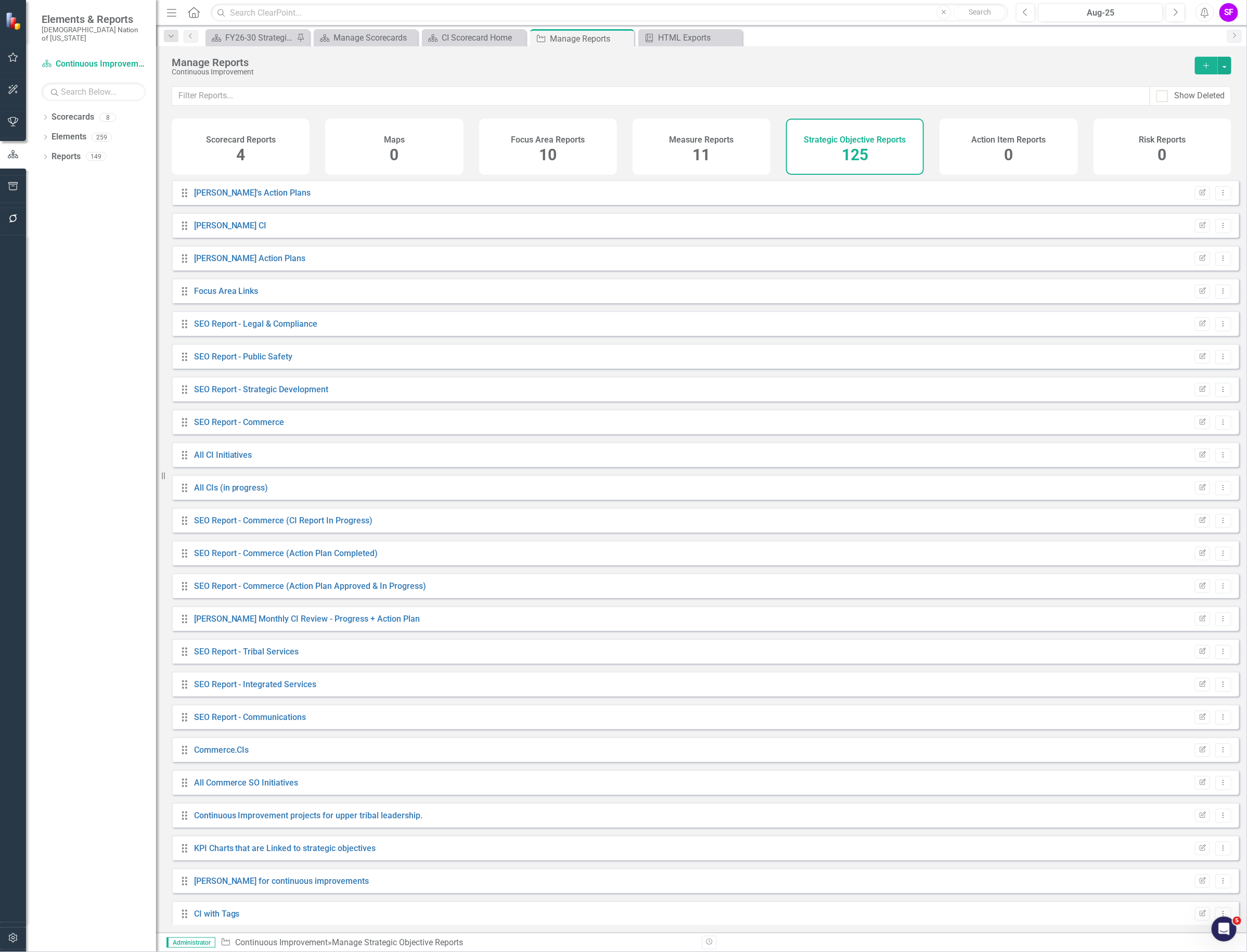
scroll to position [3351, 0]
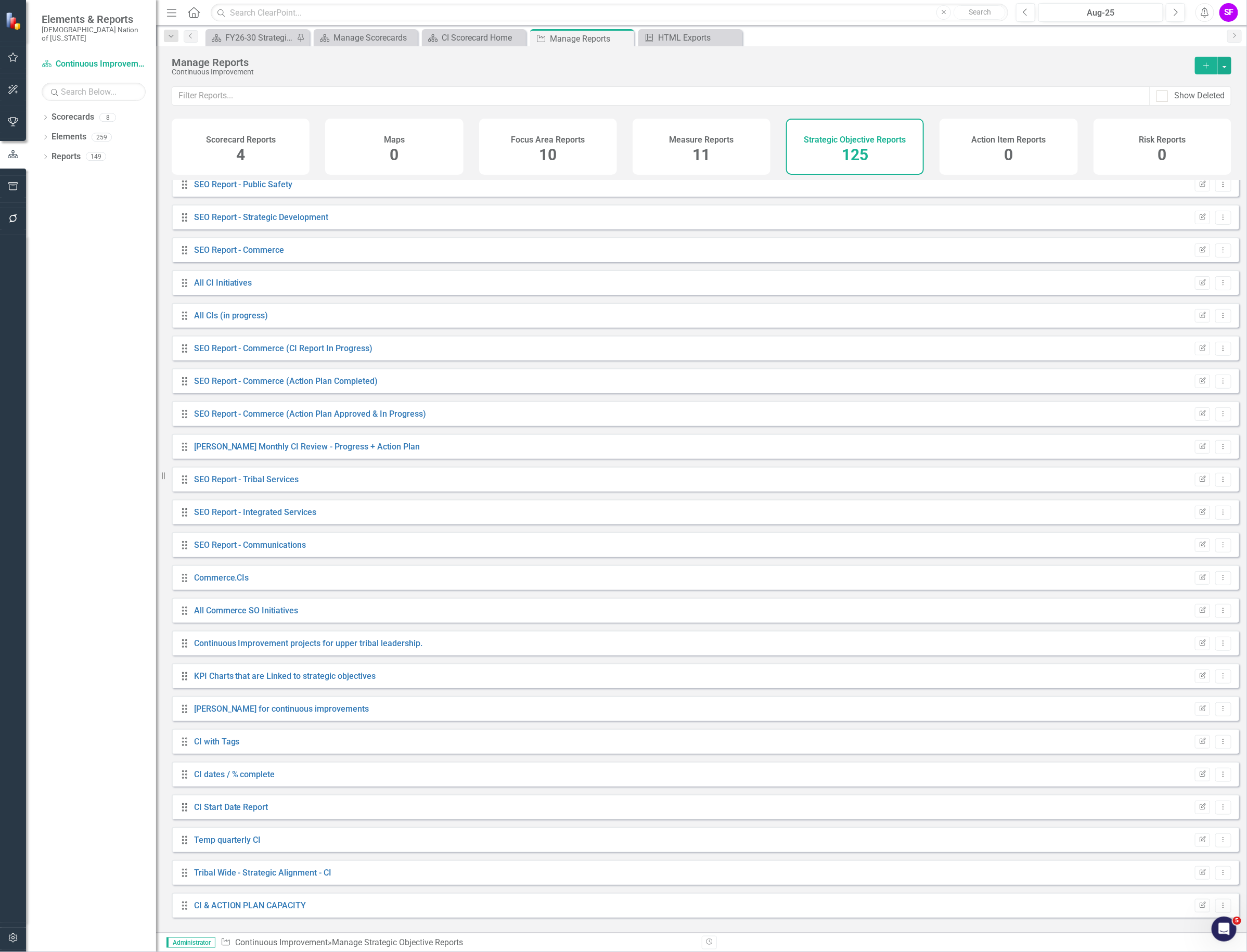
click at [481, 79] on div "Manage Reports Continuous Improvement Add" at bounding box center [701, 66] width 1091 height 40
click at [479, 88] on input "text" at bounding box center [661, 96] width 978 height 19
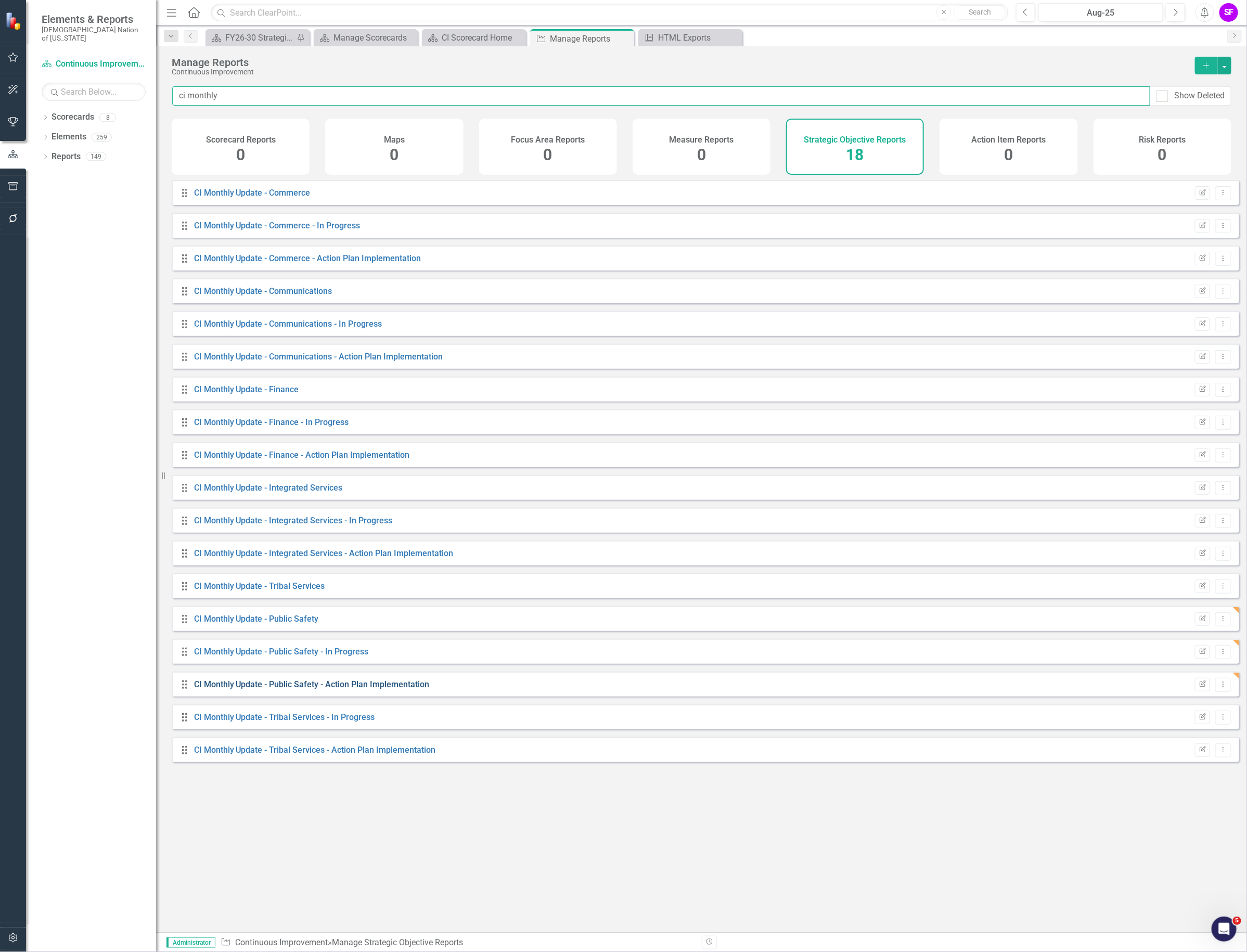
type input "ci monthly"
click at [357, 689] on link "CI Monthly Update - Public Safety - Action Plan Implementation" at bounding box center [312, 684] width 236 height 10
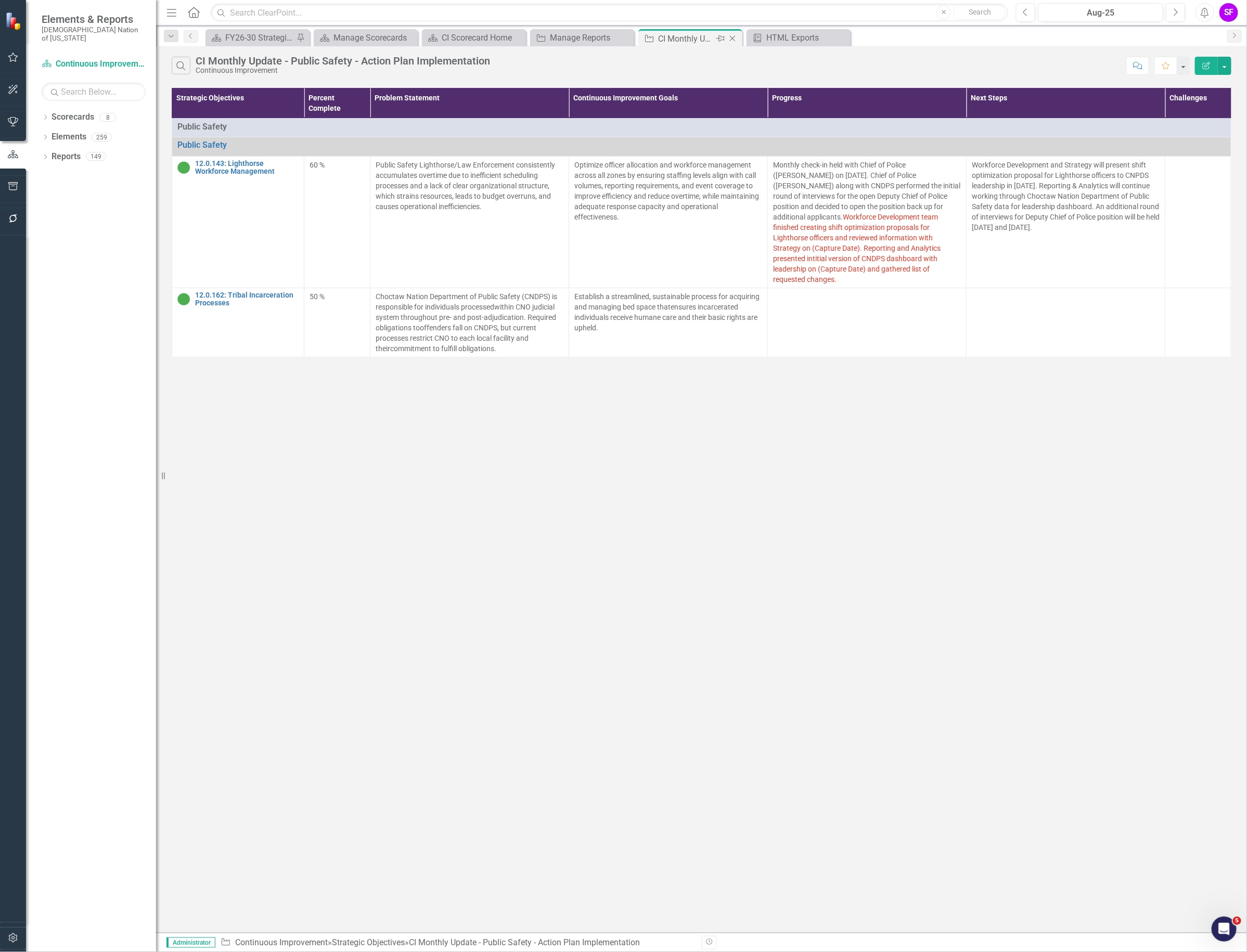
click at [732, 38] on icon at bounding box center [732, 39] width 6 height 6
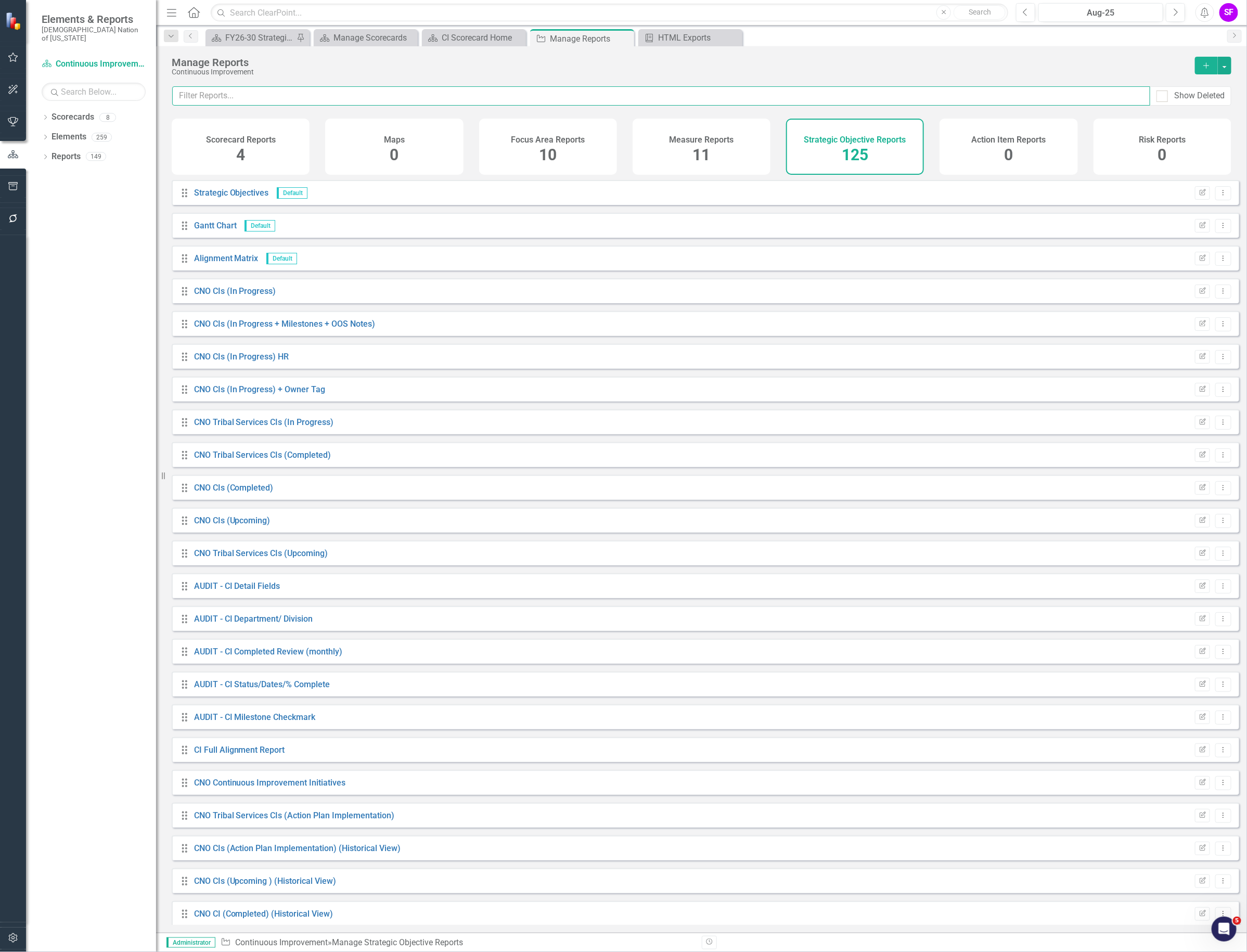
click at [386, 100] on input "text" at bounding box center [661, 96] width 978 height 19
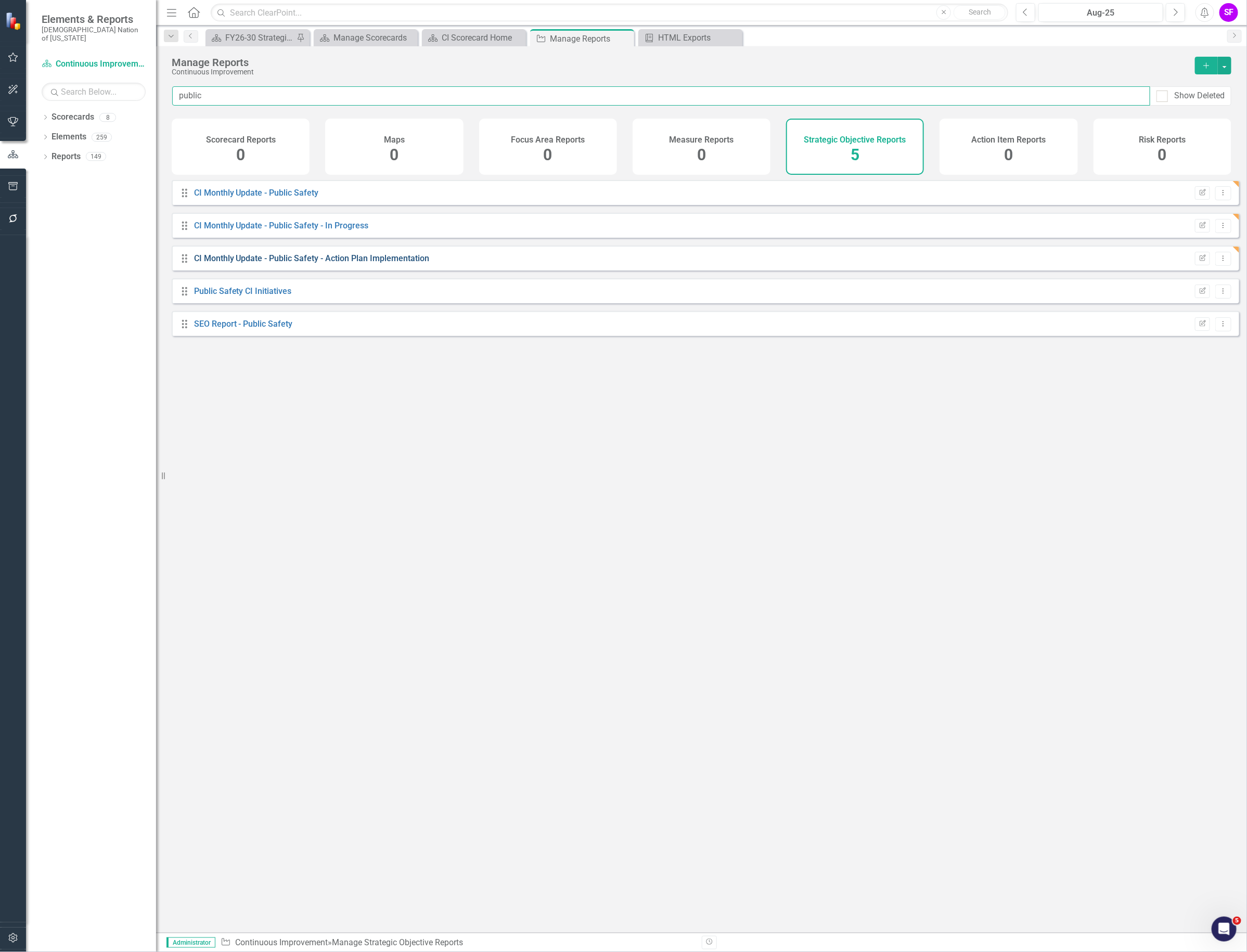
type input "public"
click at [370, 263] on link "CI Monthly Update - Public Safety - Action Plan Implementation" at bounding box center [312, 258] width 236 height 10
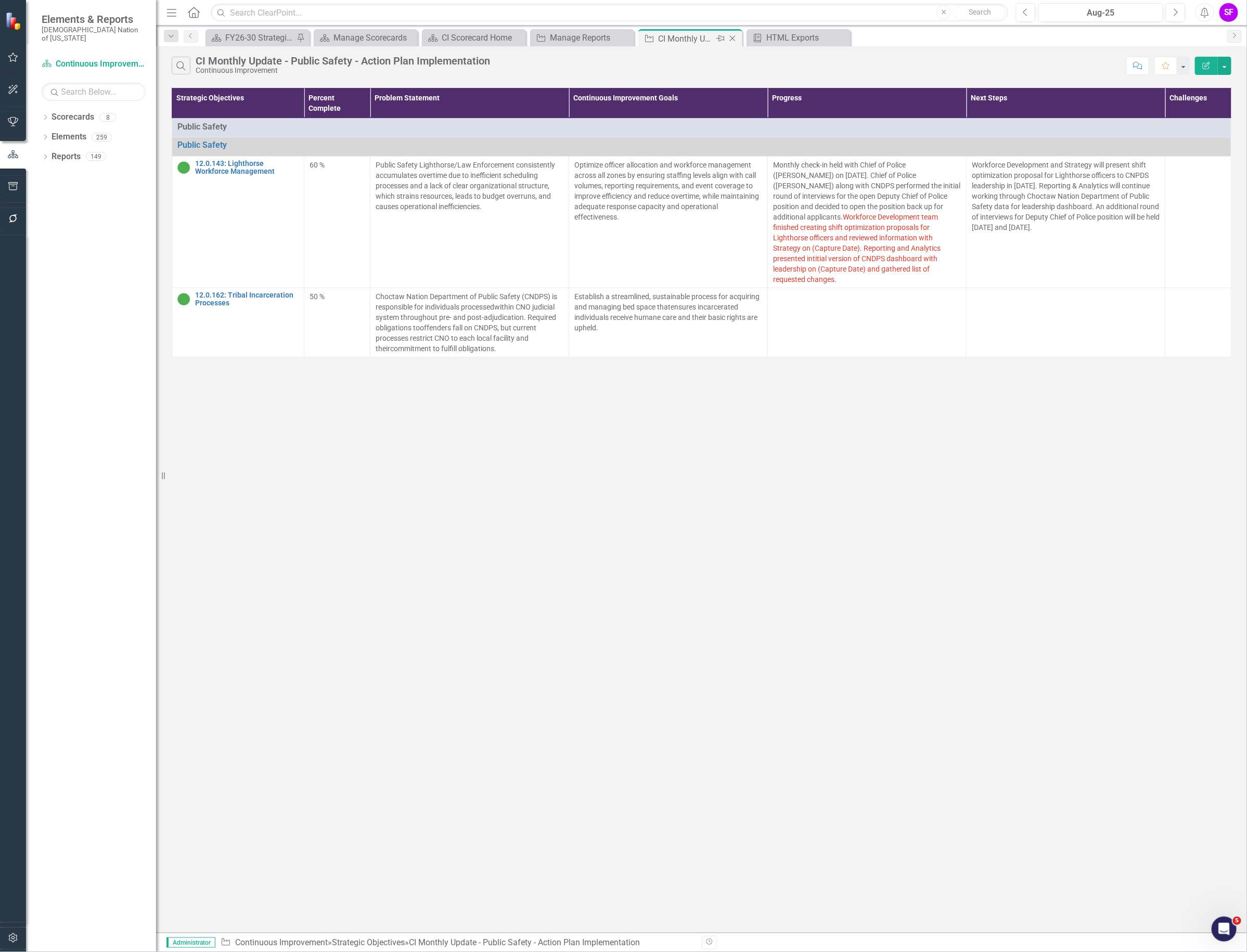
click at [735, 38] on icon "Close" at bounding box center [732, 38] width 10 height 8
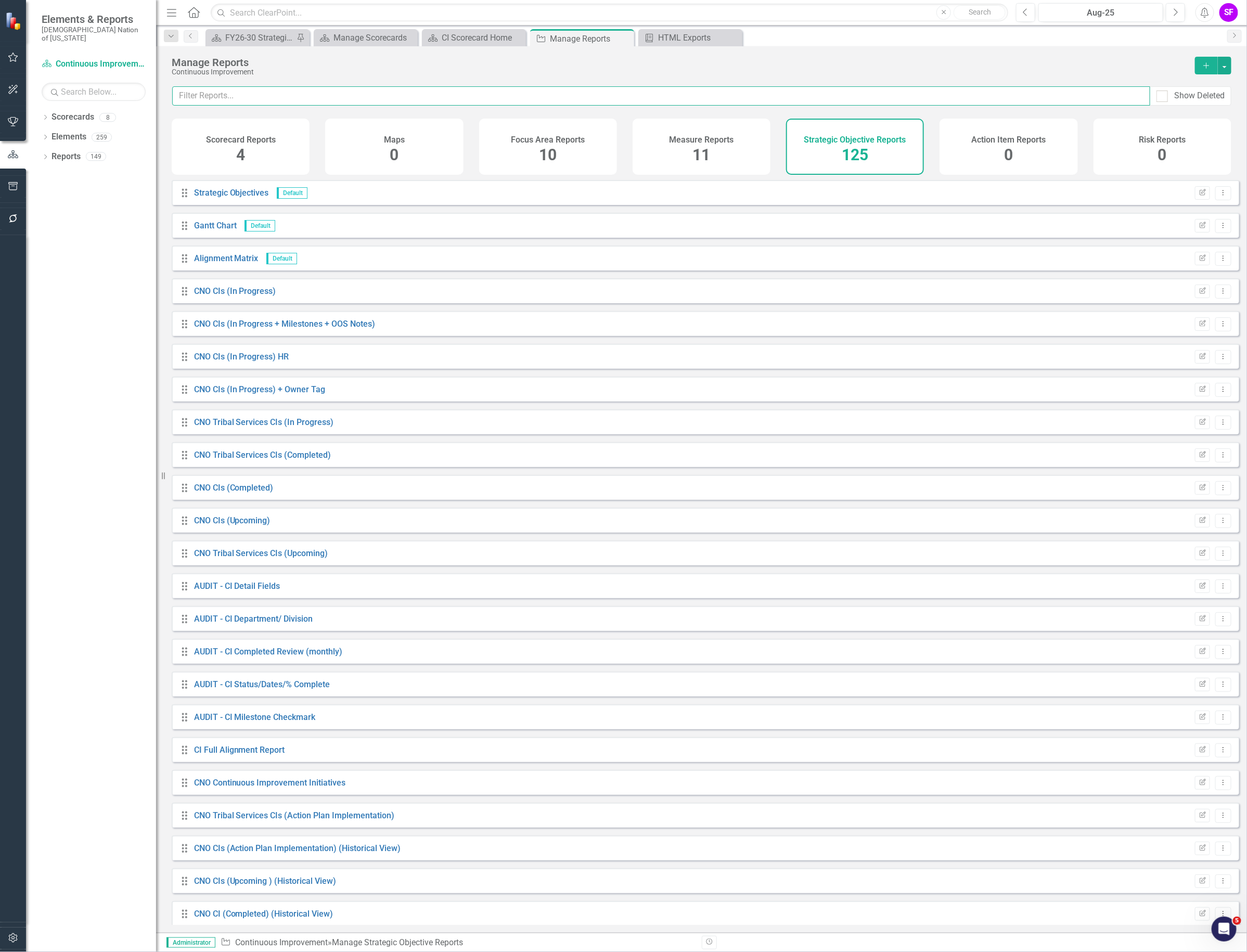
click at [459, 100] on input "text" at bounding box center [661, 96] width 978 height 19
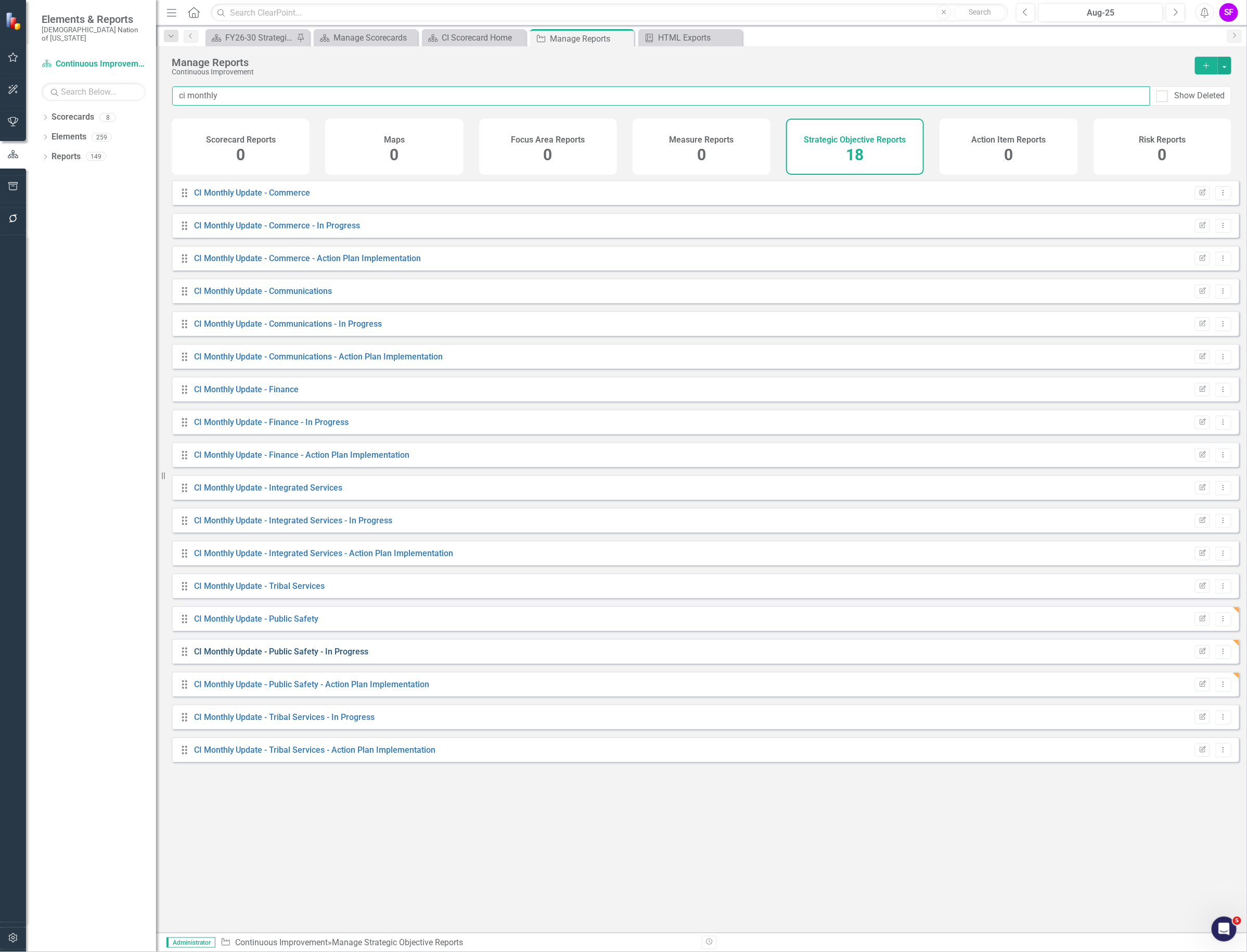
type input "ci monthly"
click at [336, 655] on link "CI Monthly Update - Public Safety - In Progress" at bounding box center [281, 651] width 175 height 10
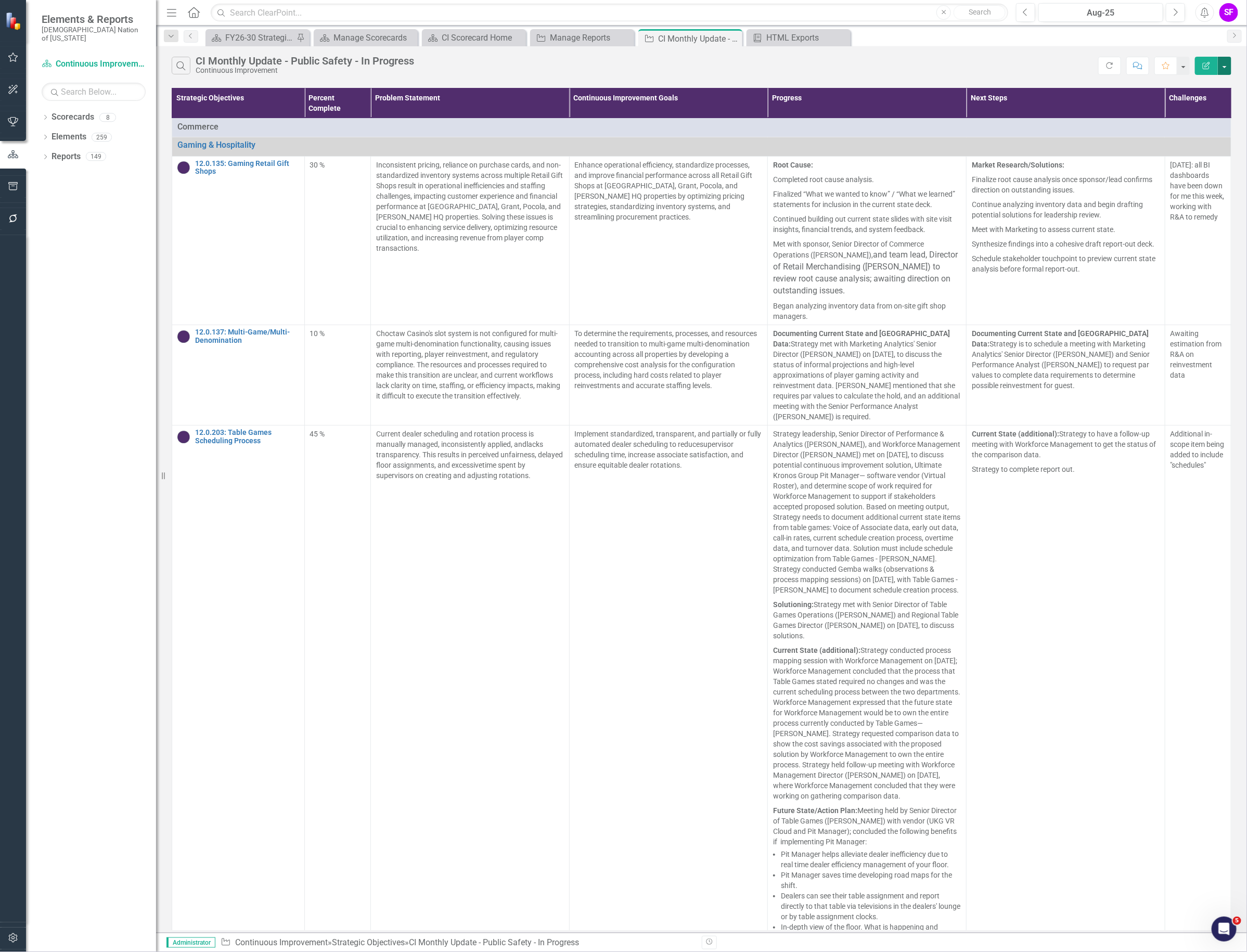
click at [1228, 59] on button "button" at bounding box center [1224, 66] width 13 height 18
click at [1219, 79] on link "Edit Report Edit Report" at bounding box center [1190, 85] width 82 height 19
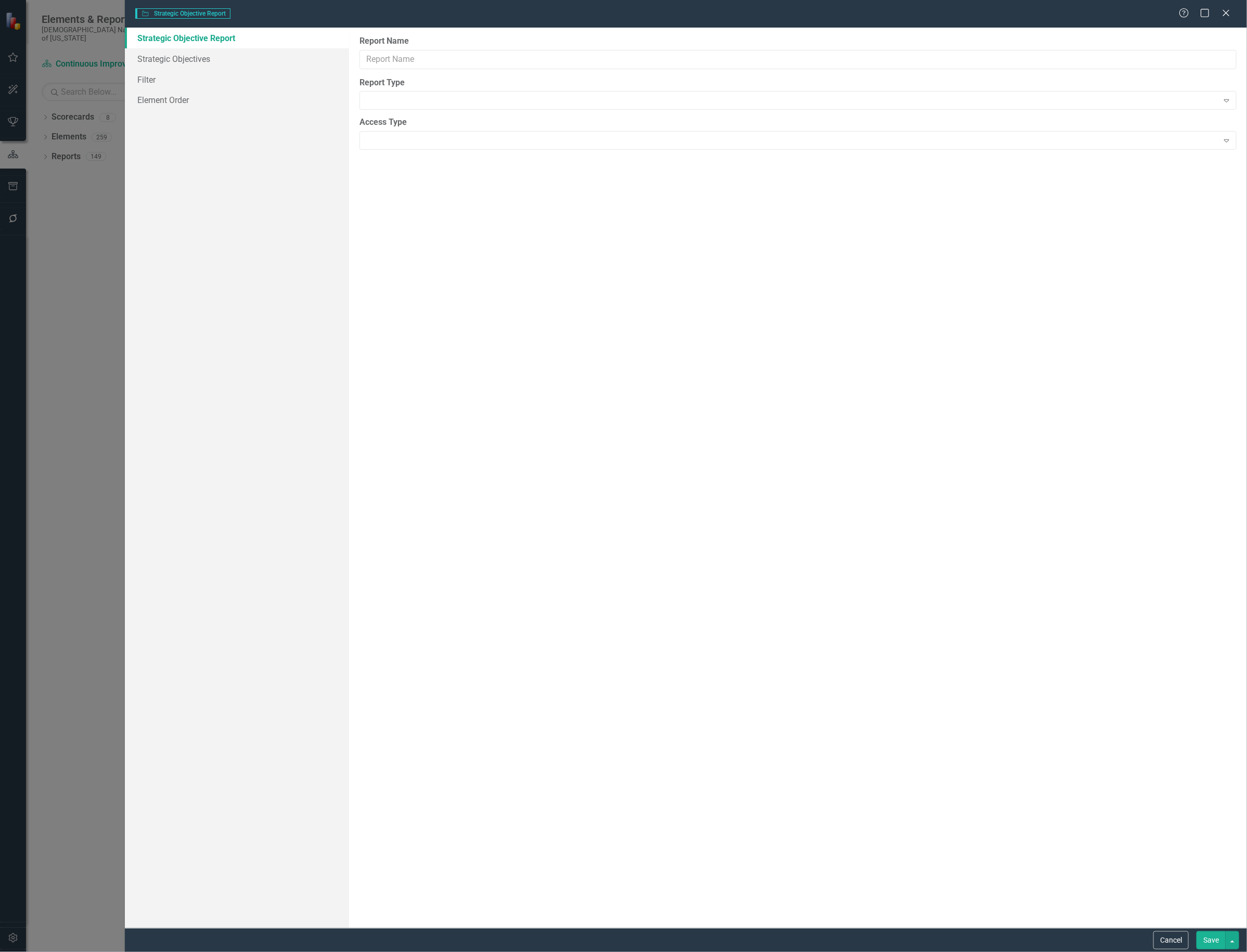
type input "CI Monthly Update - Public Safety - In Progress"
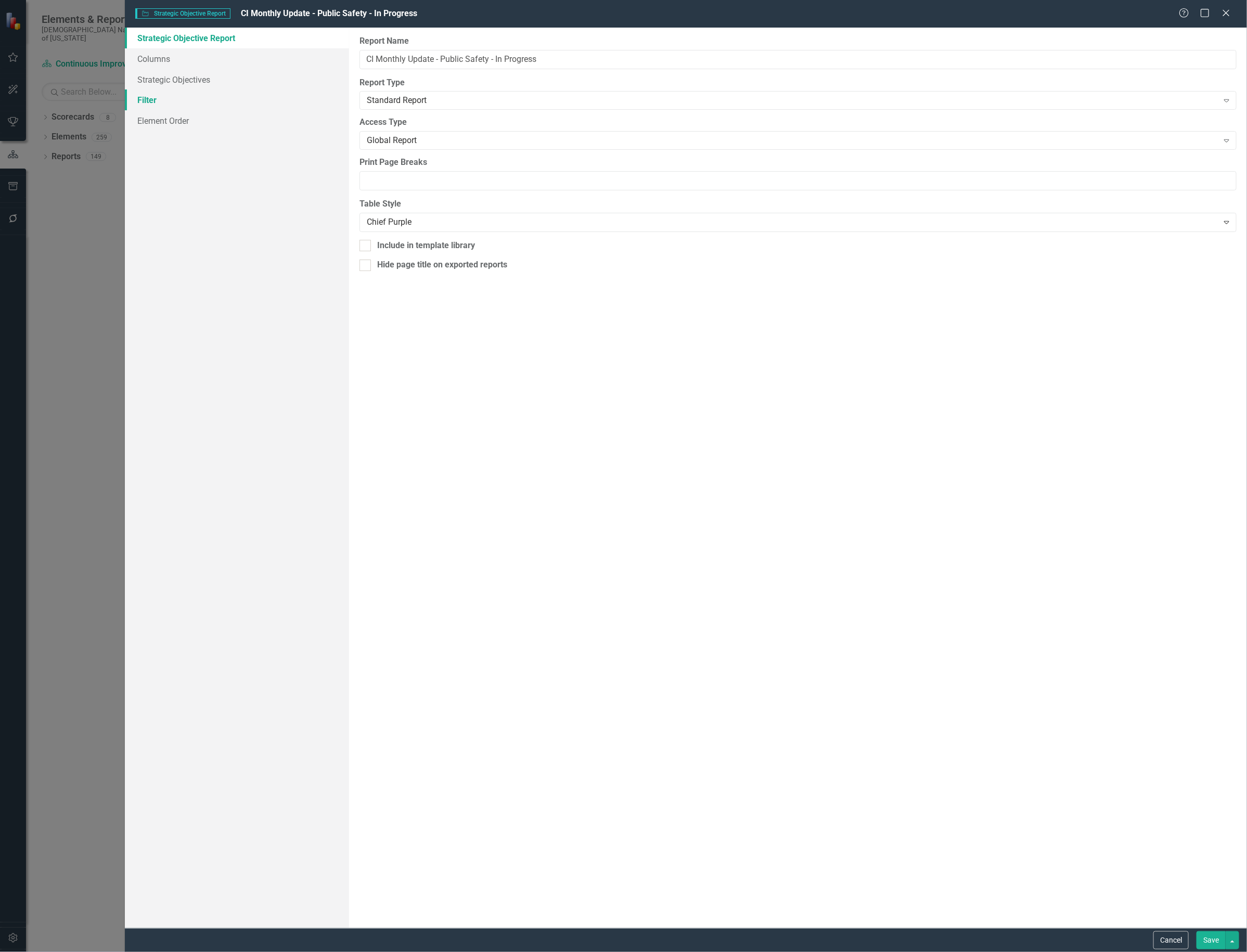
click at [202, 103] on link "Filter" at bounding box center [236, 100] width 224 height 21
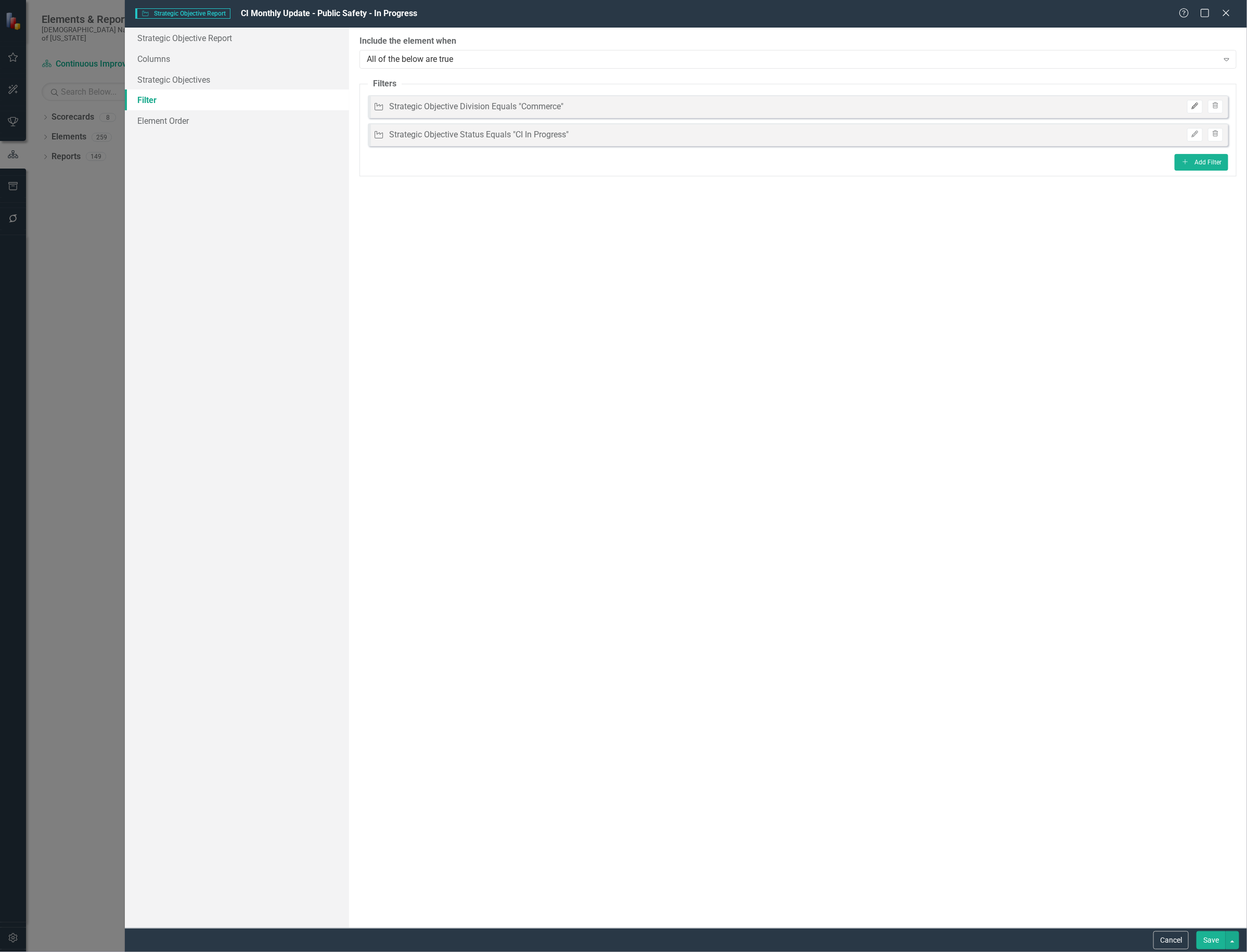
click at [1191, 103] on icon "Edit" at bounding box center [1194, 106] width 8 height 6
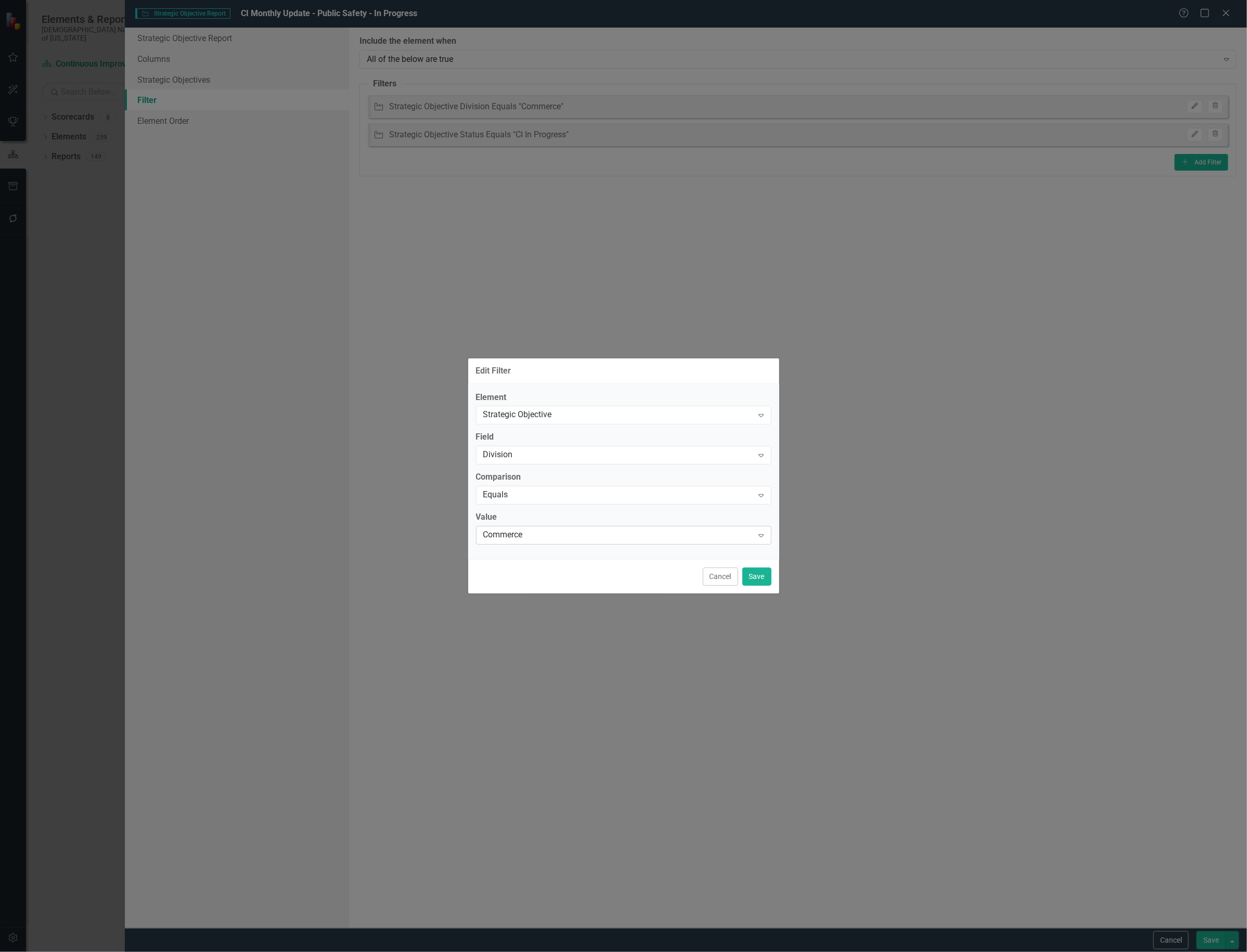
click at [558, 538] on div "Commerce" at bounding box center [618, 536] width 270 height 12
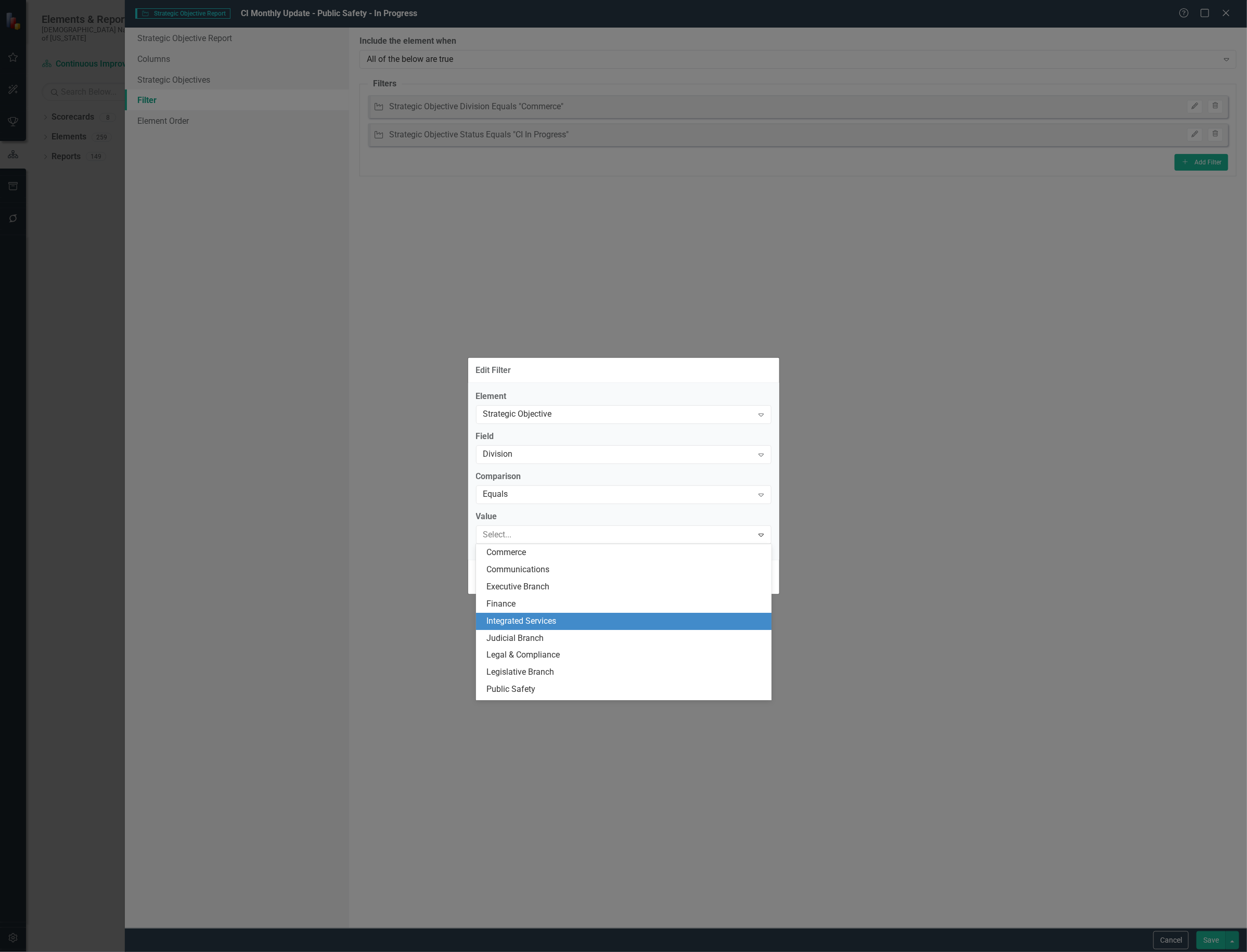
scroll to position [32, 0]
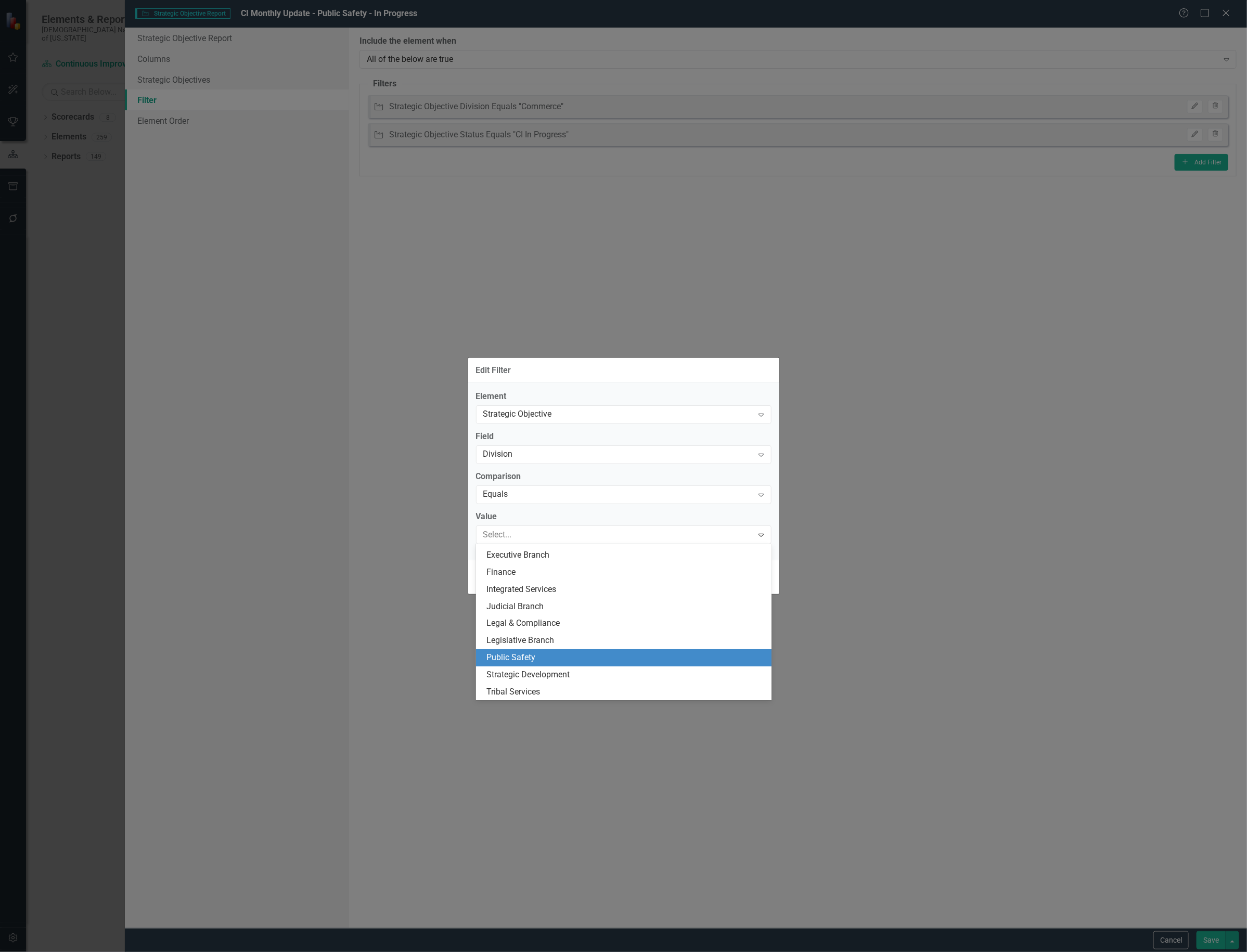
click at [537, 650] on div "Public Safety" at bounding box center [624, 658] width 295 height 17
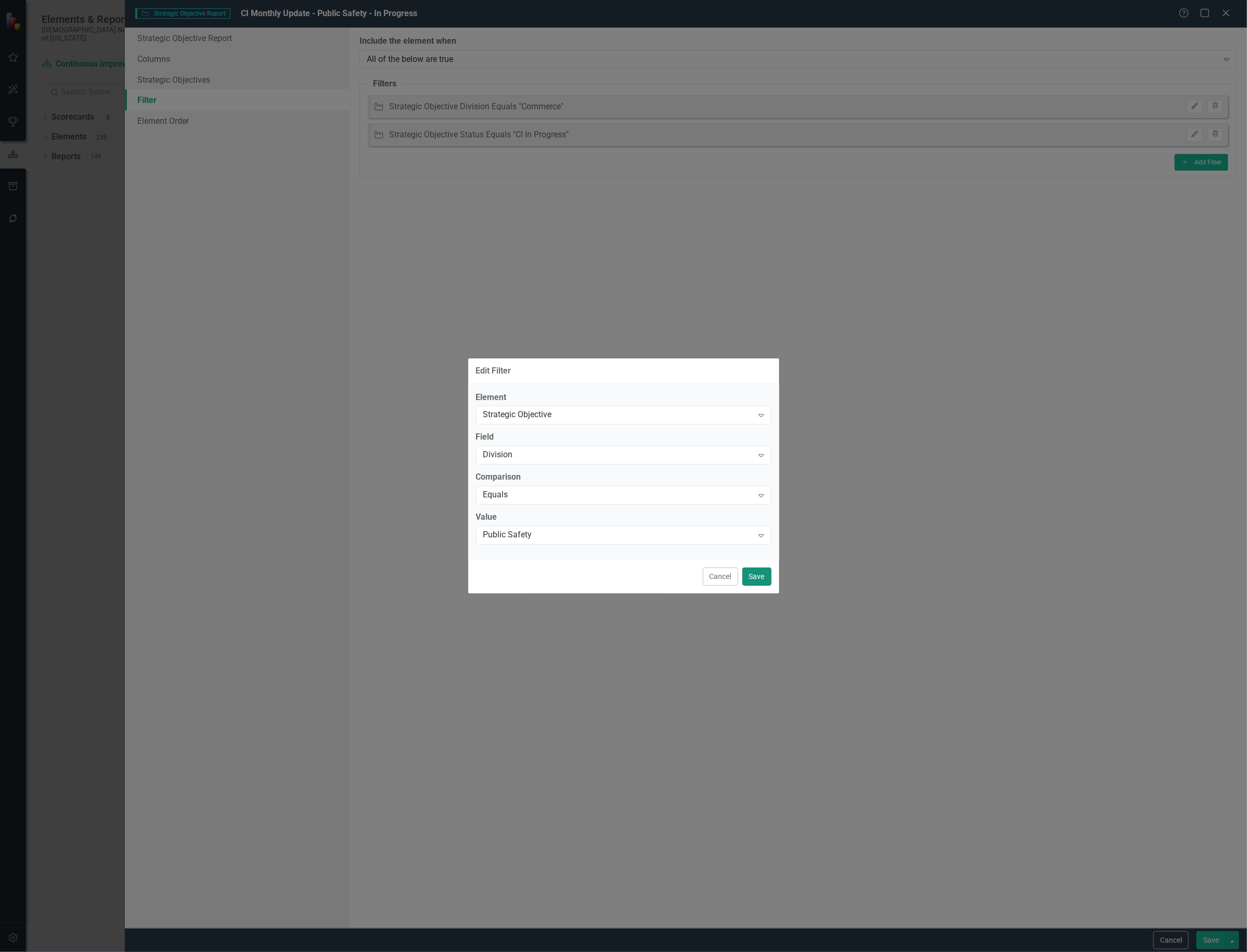
click at [751, 575] on button "Save" at bounding box center [757, 576] width 29 height 18
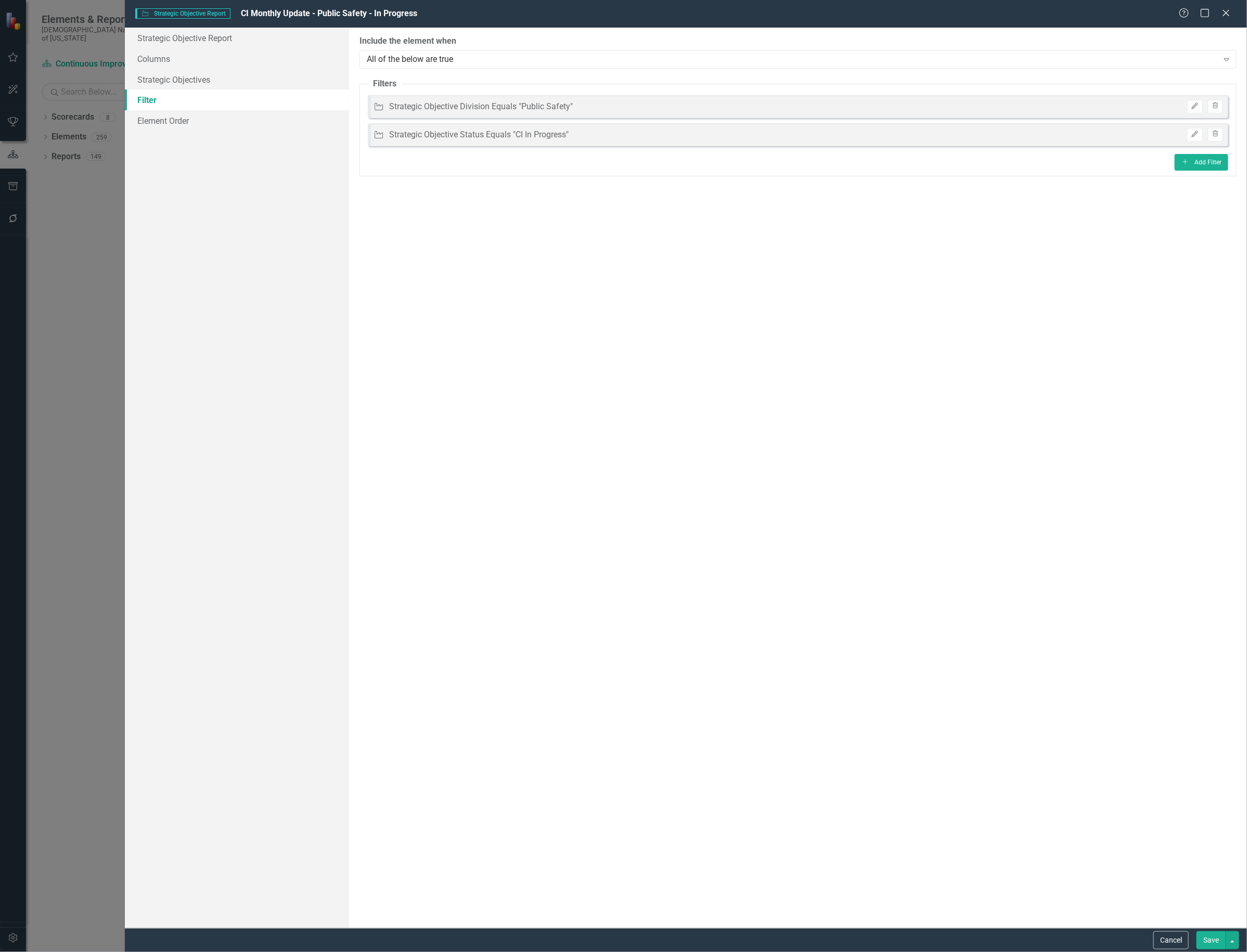
click at [1209, 935] on button "Save" at bounding box center [1211, 940] width 29 height 18
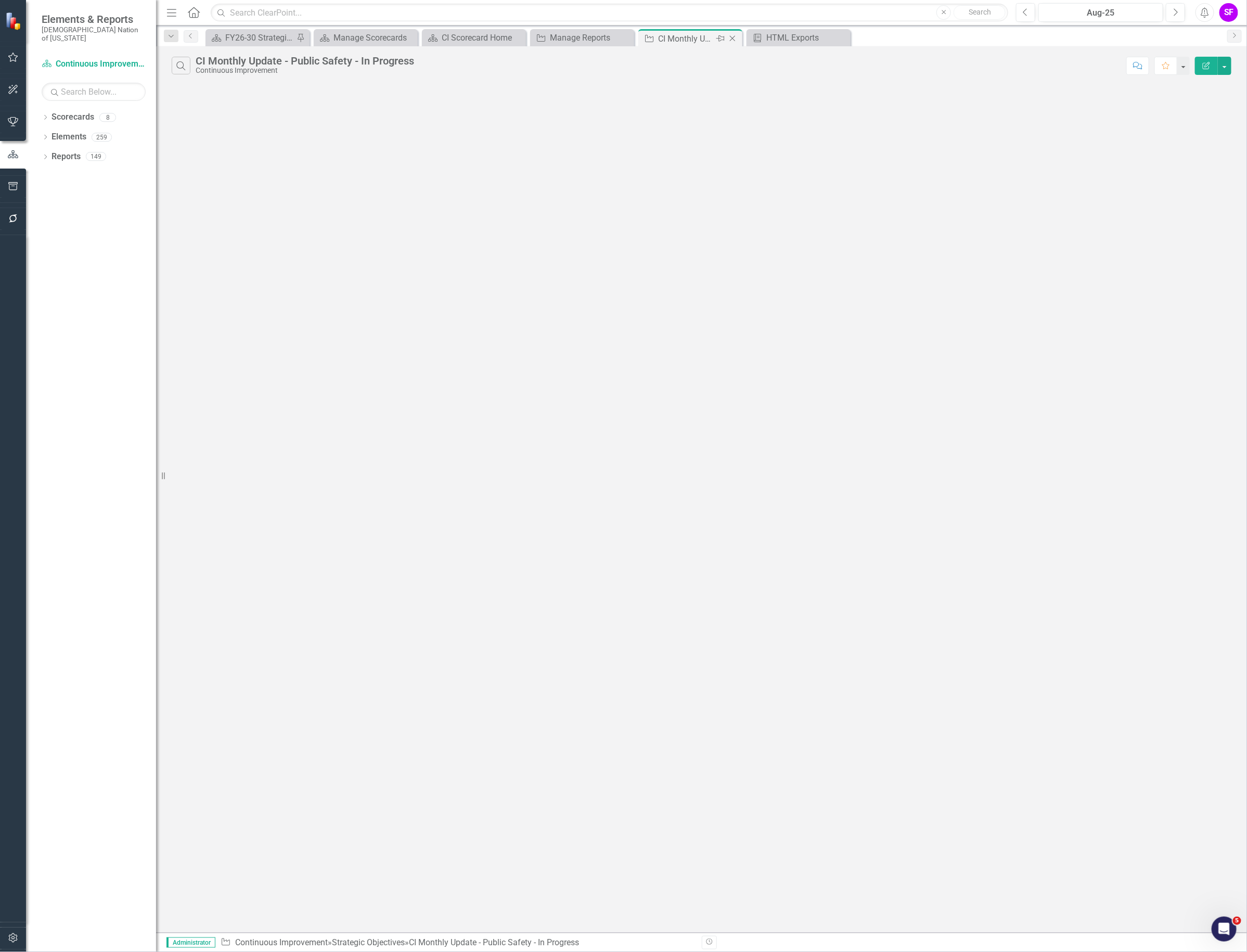
click at [734, 40] on icon "Close" at bounding box center [732, 38] width 10 height 8
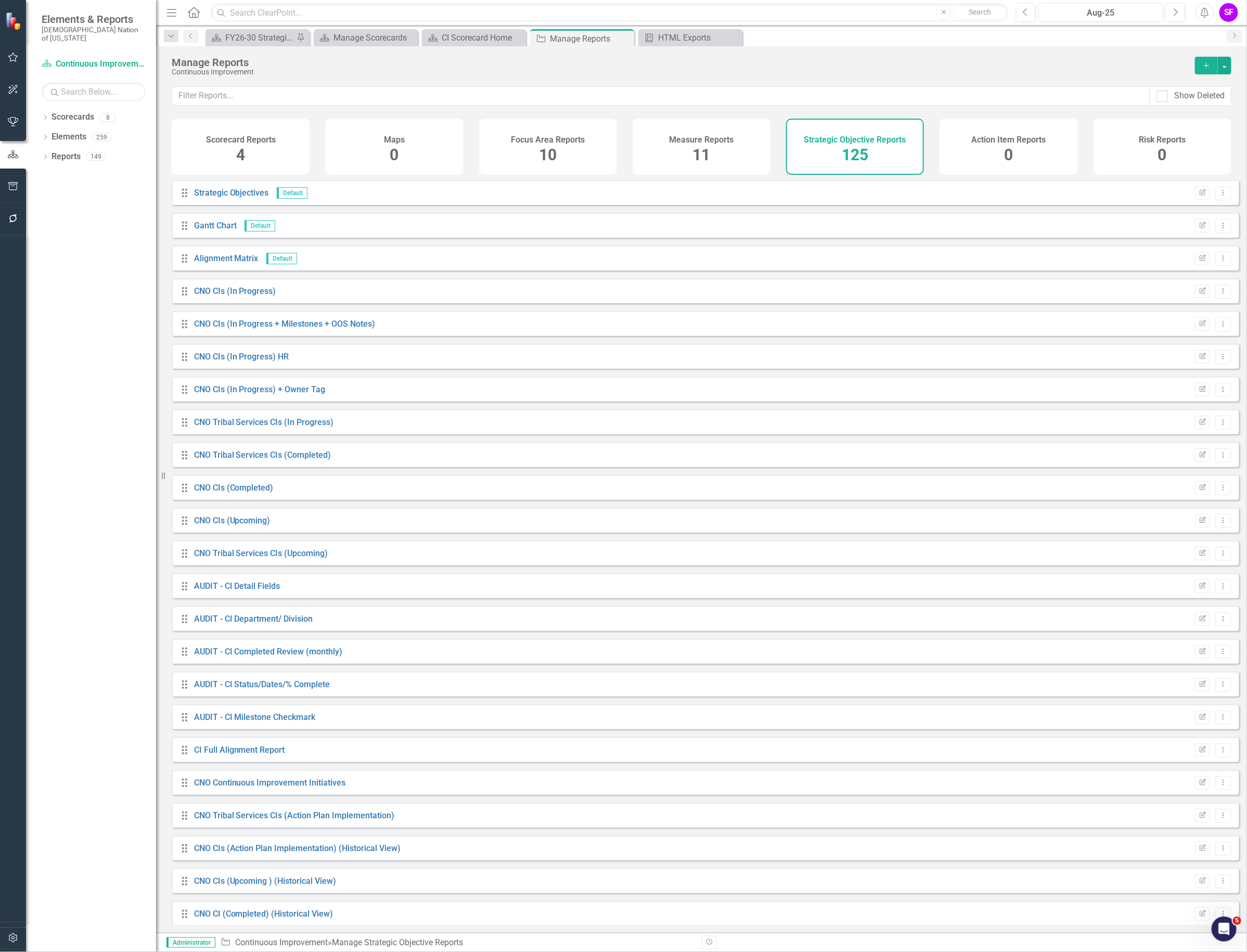
drag, startPoint x: 708, startPoint y: 146, endPoint x: 641, endPoint y: 139, distance: 67.4
click at [706, 147] on span "11" at bounding box center [701, 155] width 18 height 18
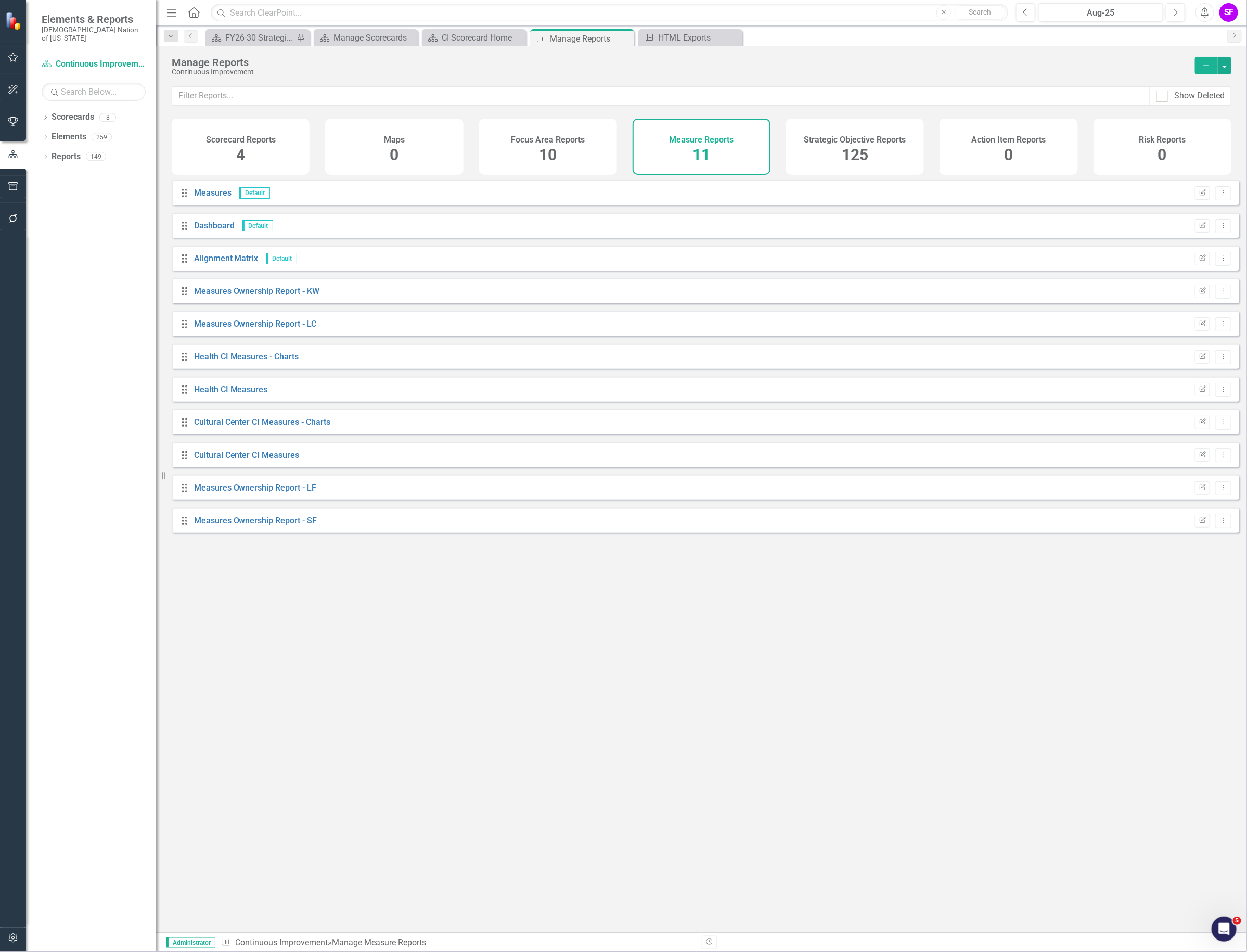
click at [856, 153] on span "125" at bounding box center [854, 155] width 26 height 18
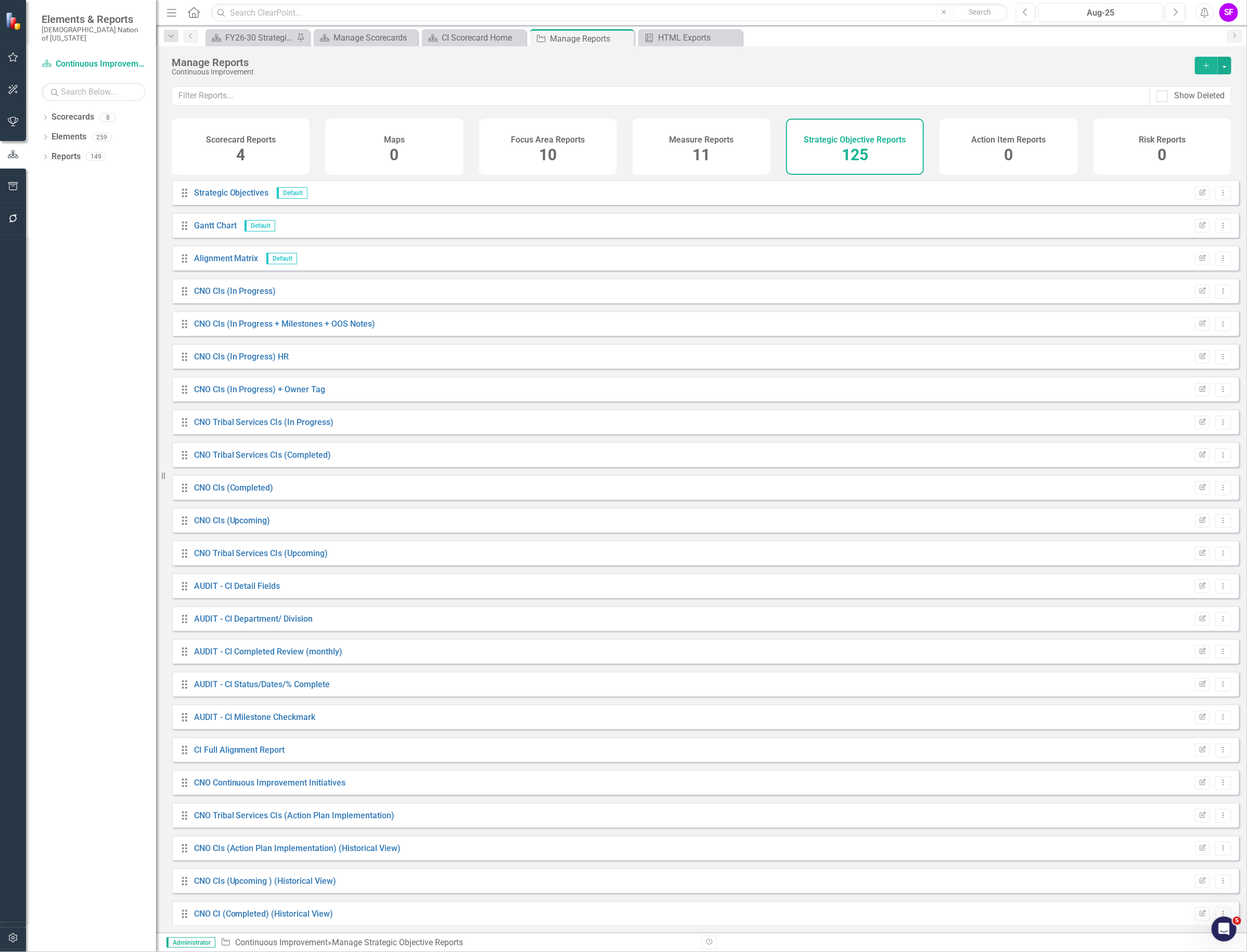
click at [579, 167] on div "Focus Area Reports 10" at bounding box center [548, 147] width 138 height 56
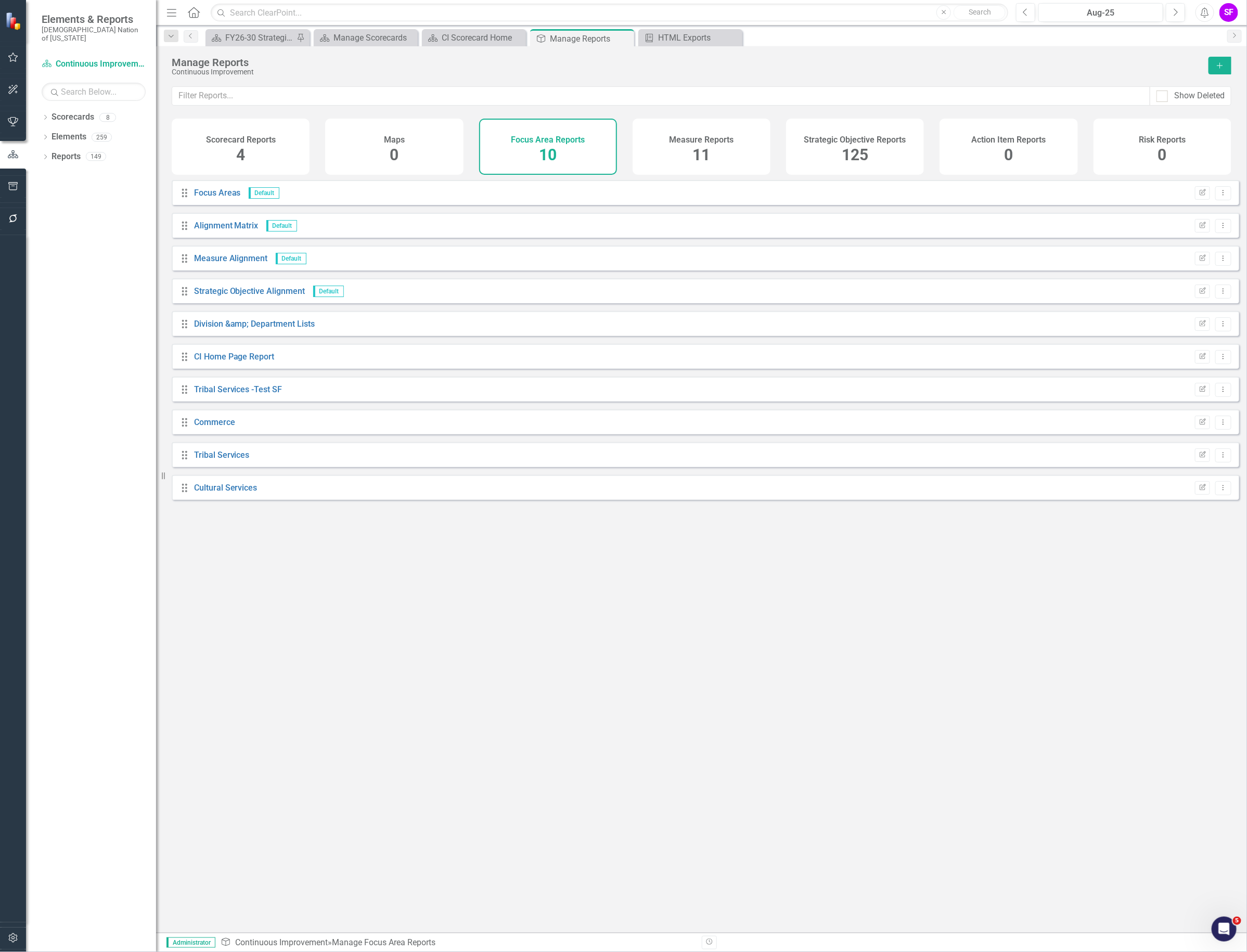
click at [272, 154] on div "Scorecard Reports 4" at bounding box center [240, 147] width 138 height 56
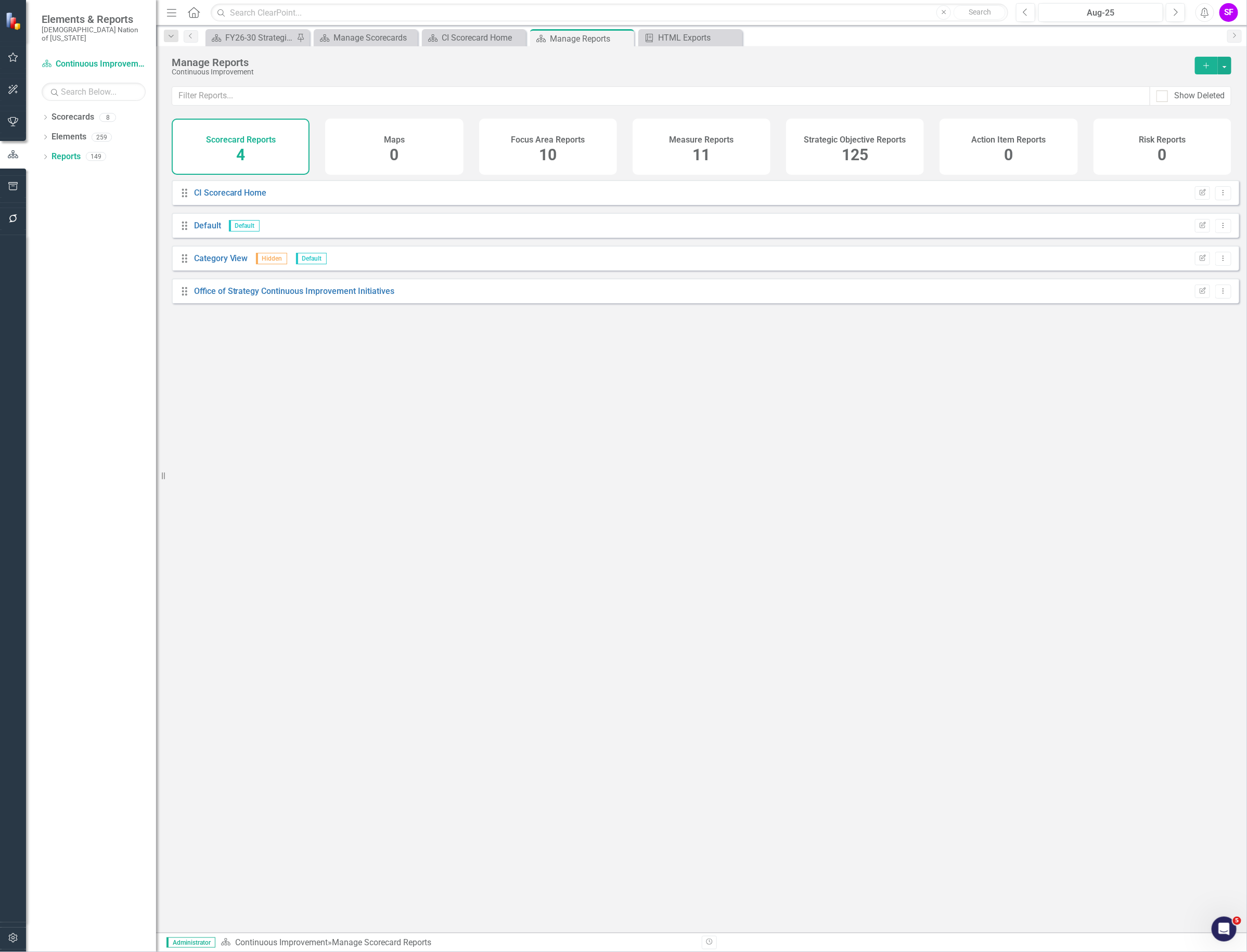
click at [880, 153] on div "Strategic Objective Reports 125" at bounding box center [855, 147] width 138 height 56
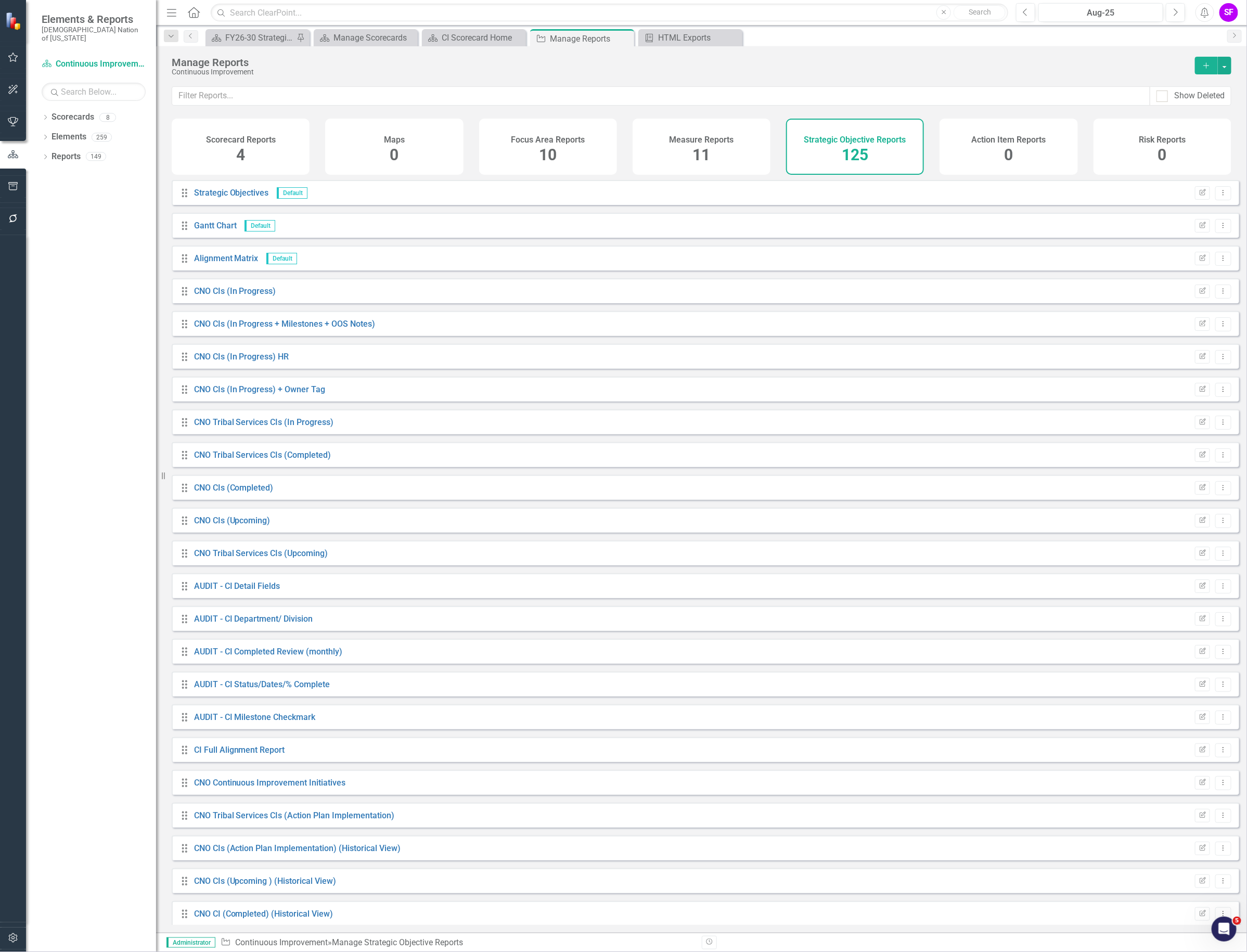
click at [204, 113] on div "Show Deleted" at bounding box center [701, 103] width 1091 height 32
click at [215, 127] on div "Scorecard Reports 4" at bounding box center [240, 147] width 138 height 56
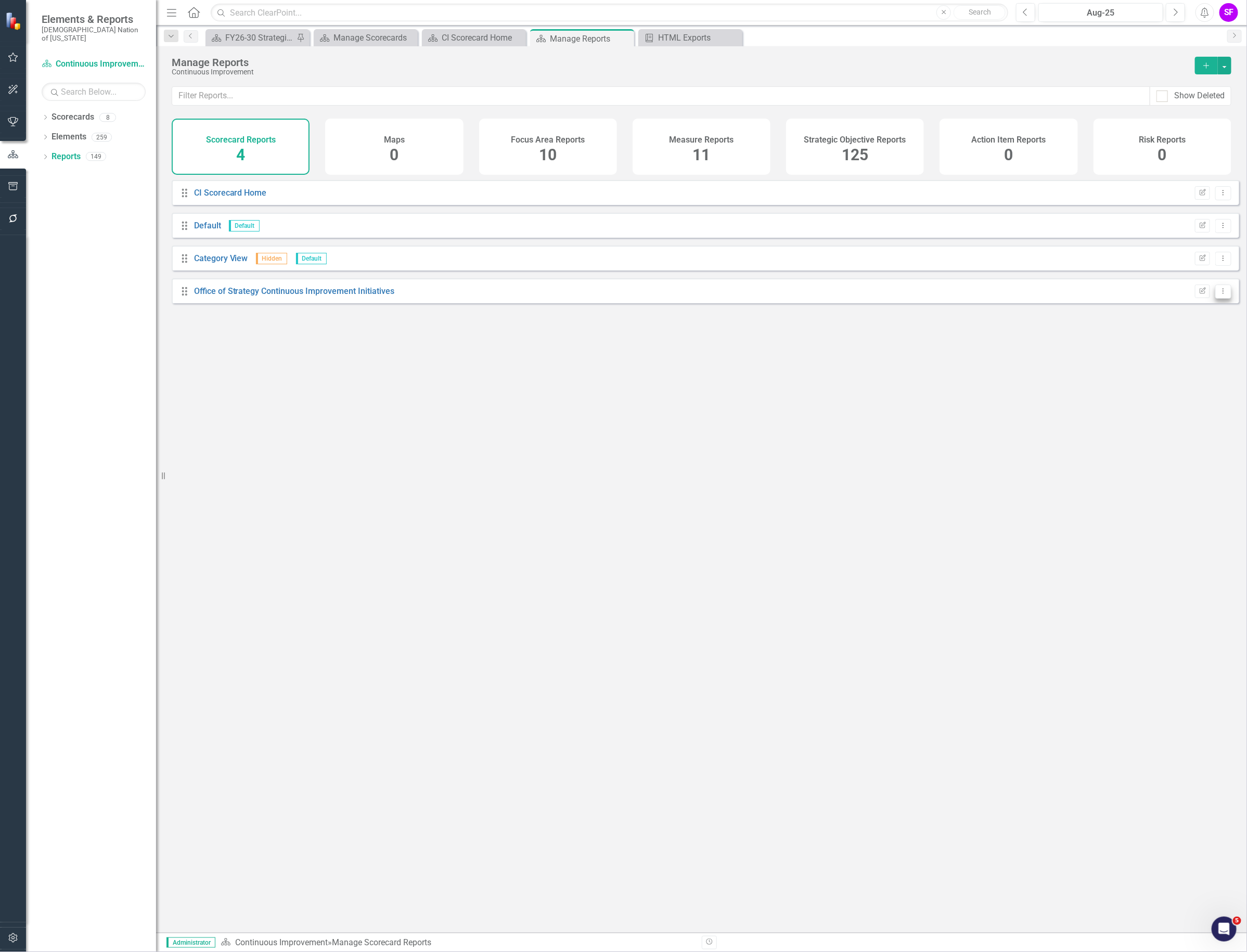
click at [1221, 299] on button "Dropdown Menu" at bounding box center [1223, 292] width 16 height 14
click at [1215, 315] on link "Edit Report Edit Report" at bounding box center [1180, 316] width 86 height 19
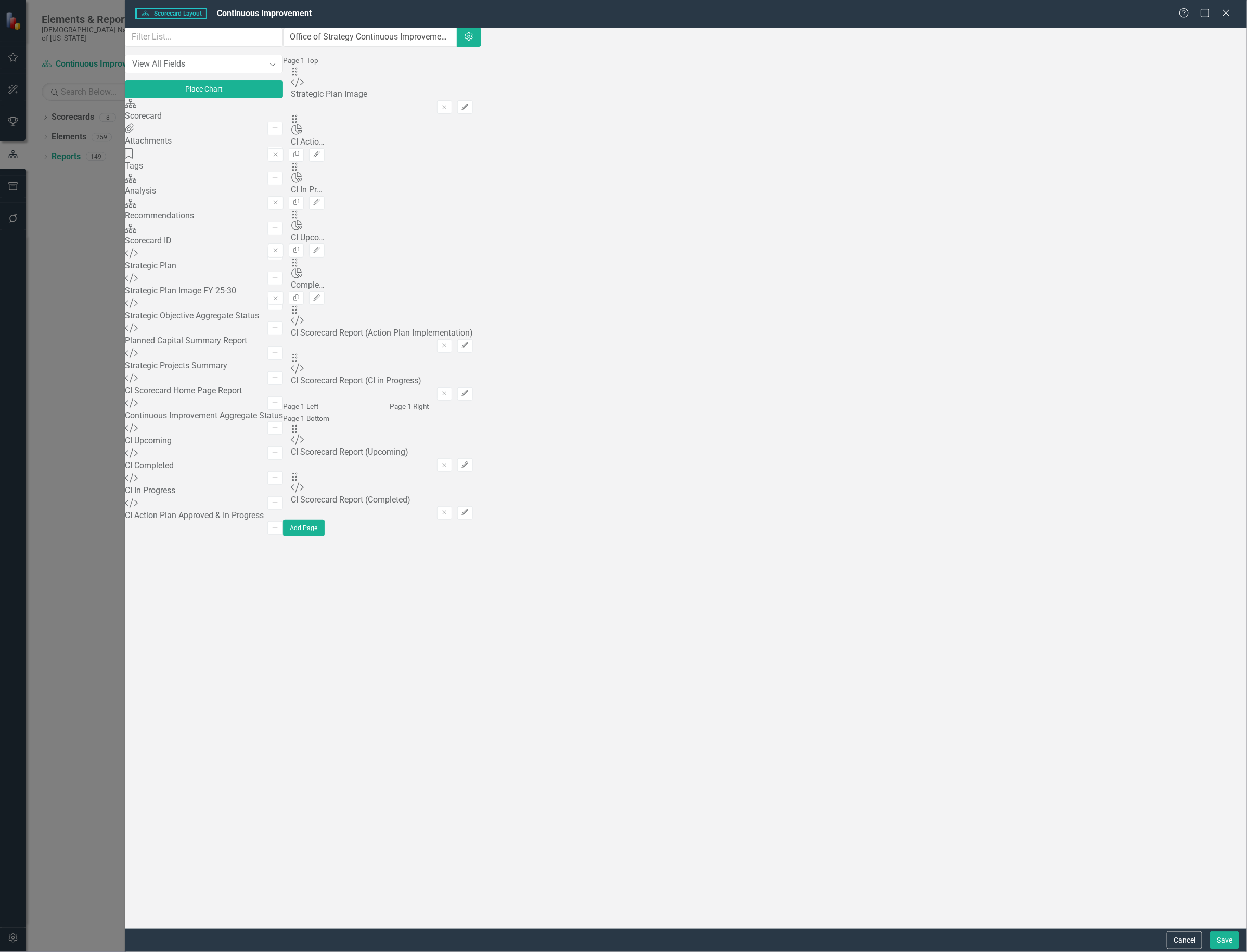
drag, startPoint x: 927, startPoint y: 138, endPoint x: 633, endPoint y: 138, distance: 294.0
click at [481, 138] on div "Drag Custom Strategic Plan Image Remove Edit Drag Chart CI Action Plan Implemen…" at bounding box center [382, 234] width 198 height 334
drag, startPoint x: 847, startPoint y: 133, endPoint x: 458, endPoint y: 128, distance: 389.0
click at [458, 128] on div "The fields (or pods) that are available for you to include on the detail page a…" at bounding box center [382, 282] width 198 height 509
click at [1225, 943] on button "Save" at bounding box center [1224, 940] width 29 height 18
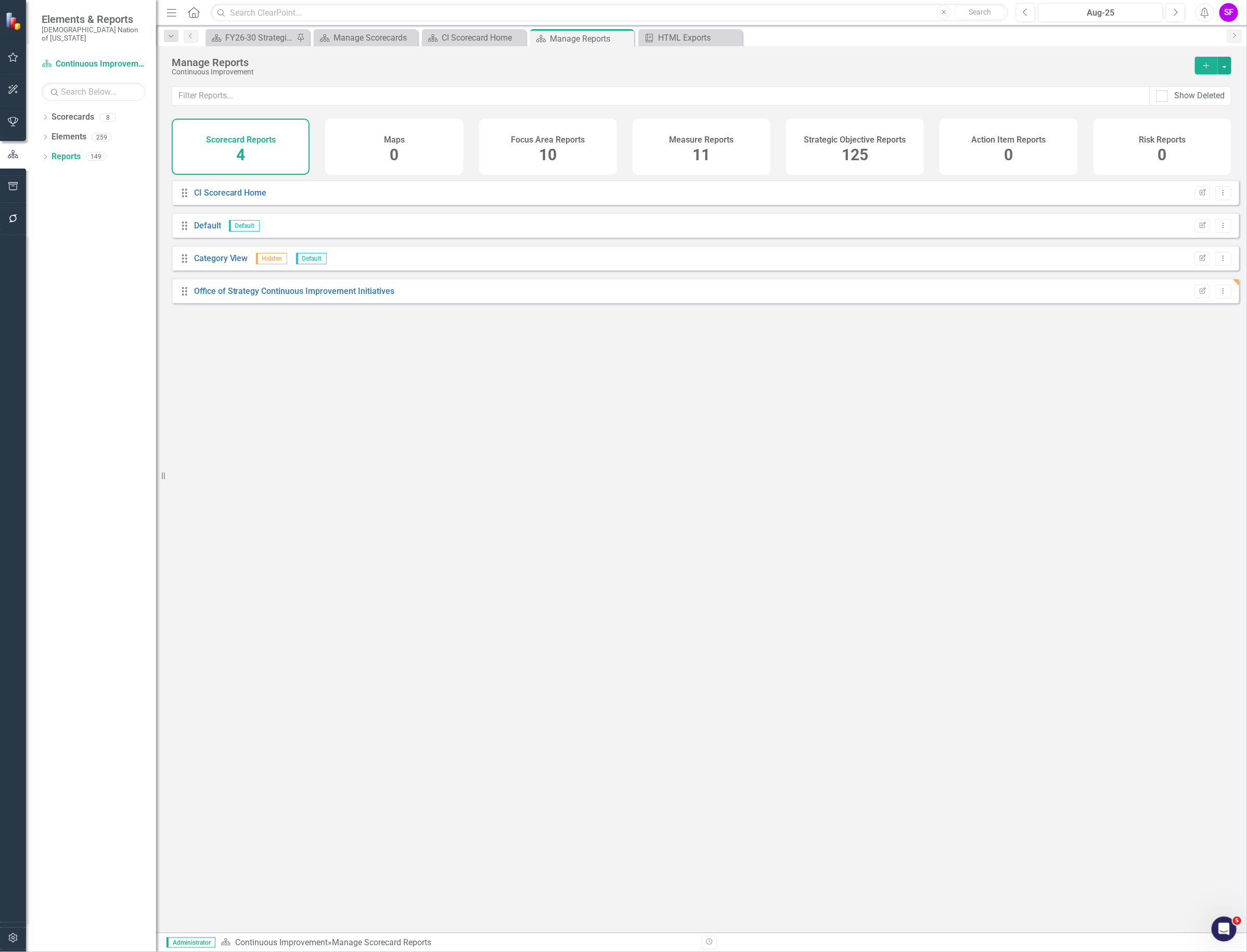
click at [833, 141] on h4 "Strategic Objective Reports" at bounding box center [855, 140] width 102 height 9
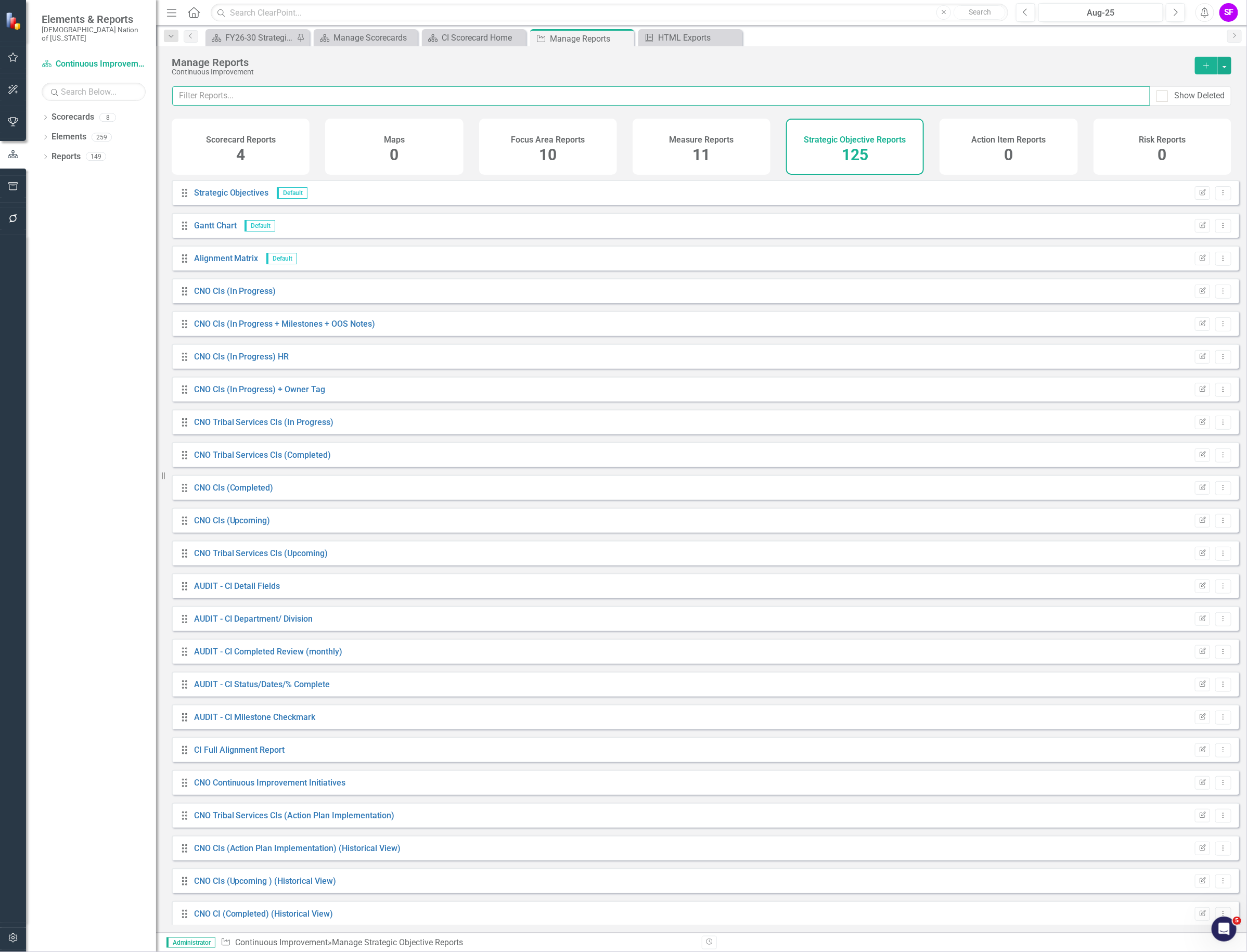
click at [531, 99] on input "text" at bounding box center [661, 96] width 978 height 19
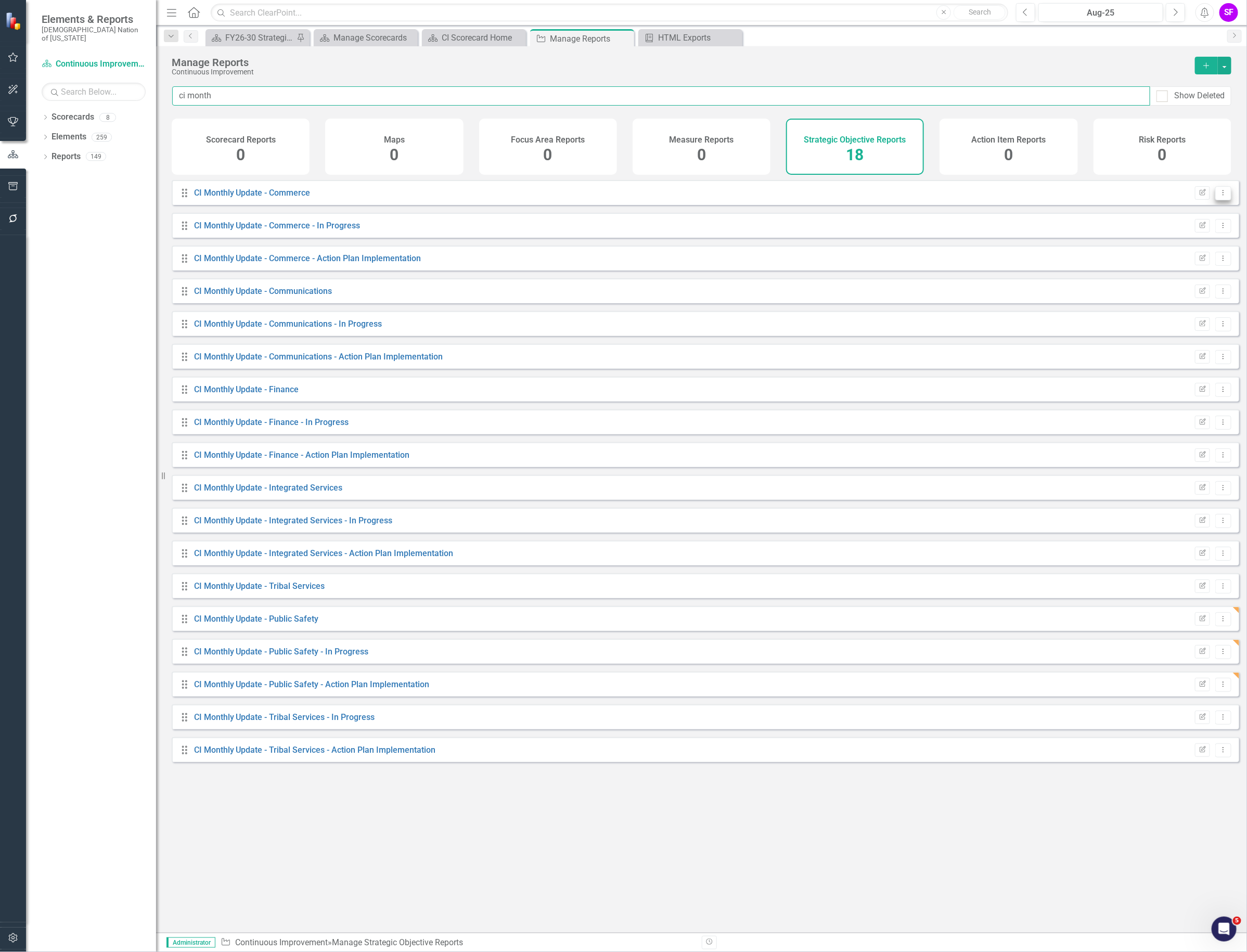
type input "ci month"
click at [1220, 193] on button "Dropdown Menu" at bounding box center [1223, 193] width 16 height 14
click at [1207, 211] on link "Edit Report Edit Report" at bounding box center [1180, 218] width 86 height 19
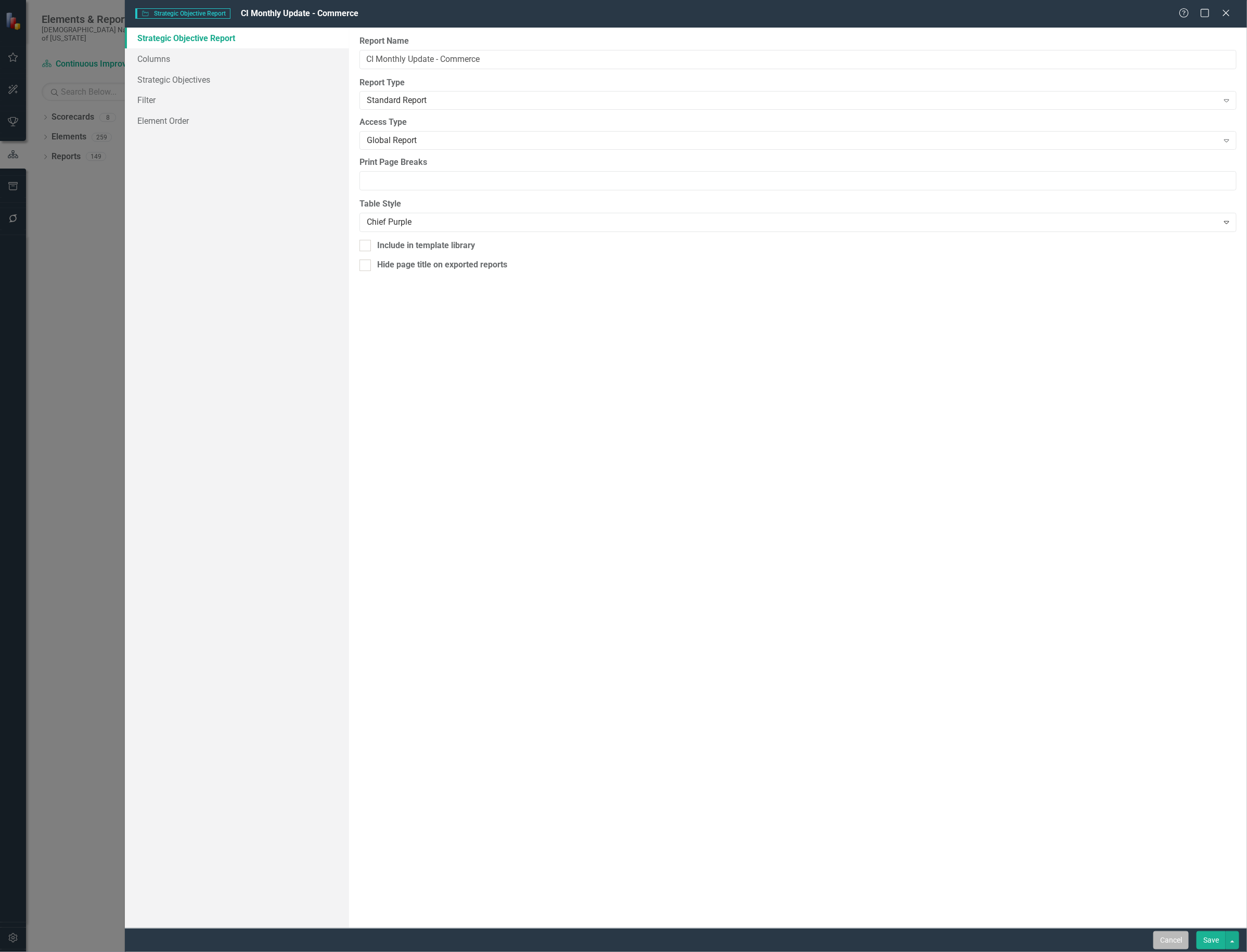
click at [1171, 936] on button "Cancel" at bounding box center [1171, 940] width 35 height 18
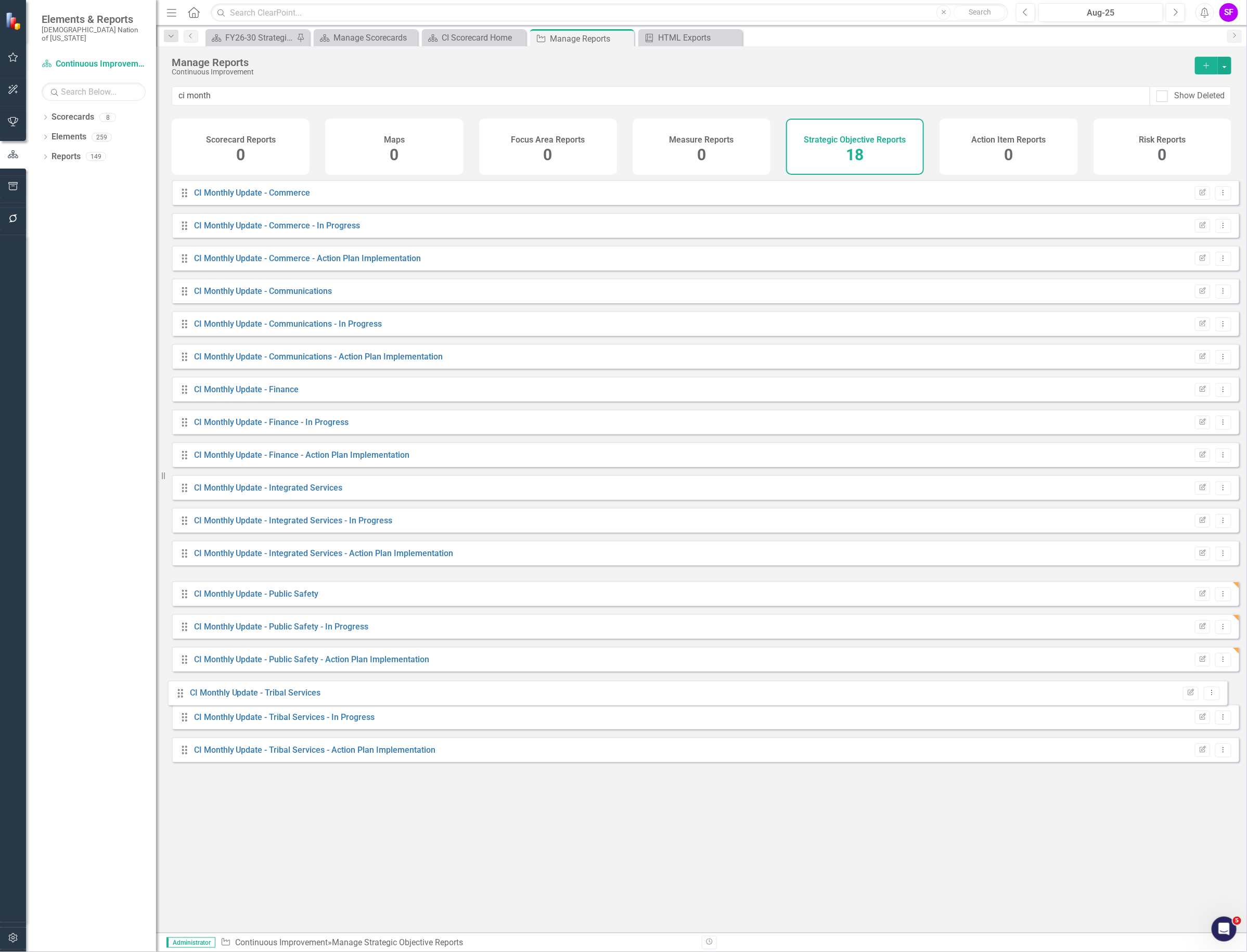
drag, startPoint x: 181, startPoint y: 594, endPoint x: 175, endPoint y: 697, distance: 103.2
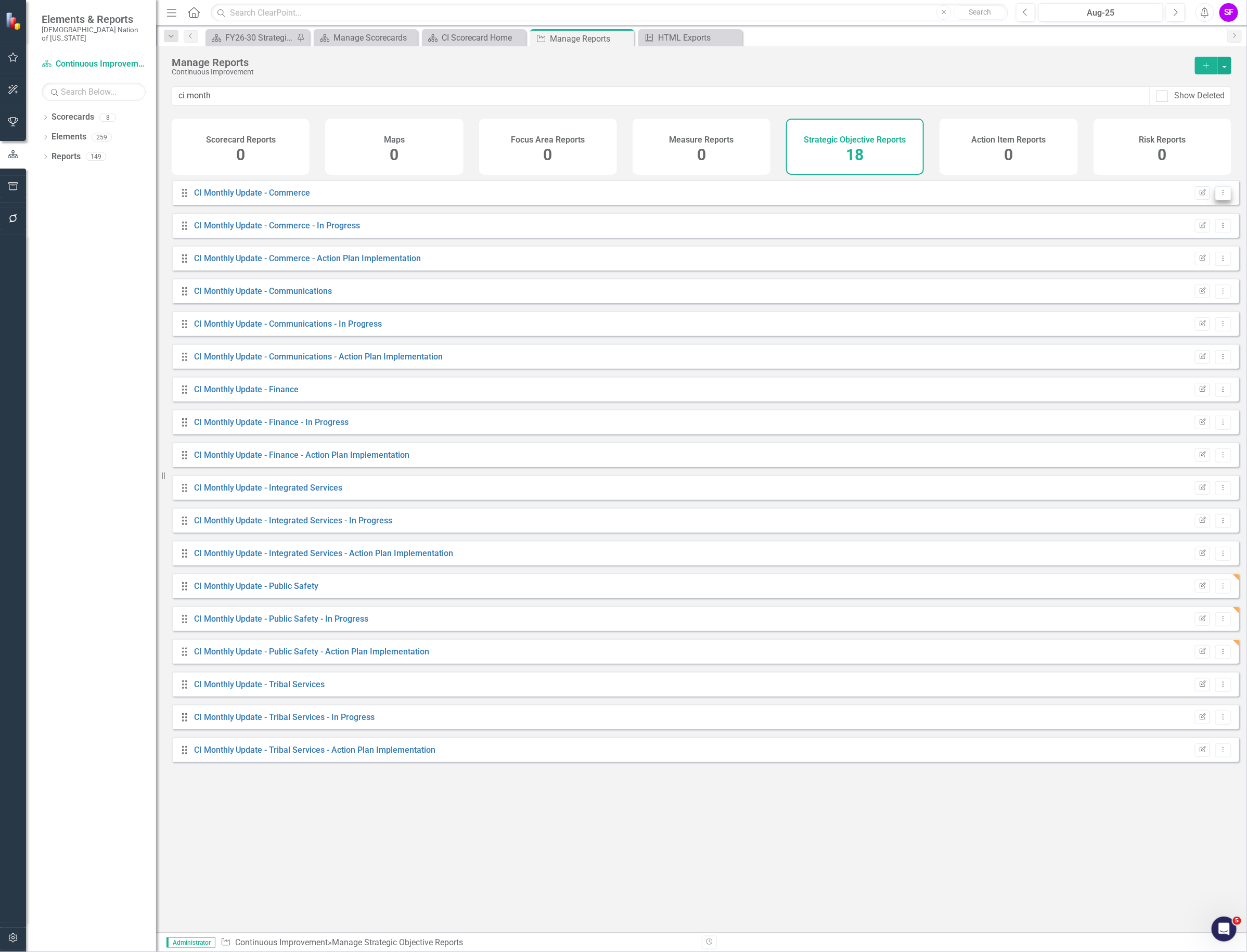
click at [1219, 196] on icon "Dropdown Menu" at bounding box center [1223, 192] width 9 height 7
click at [1204, 256] on link "Copy Duplicate Report" at bounding box center [1180, 257] width 86 height 19
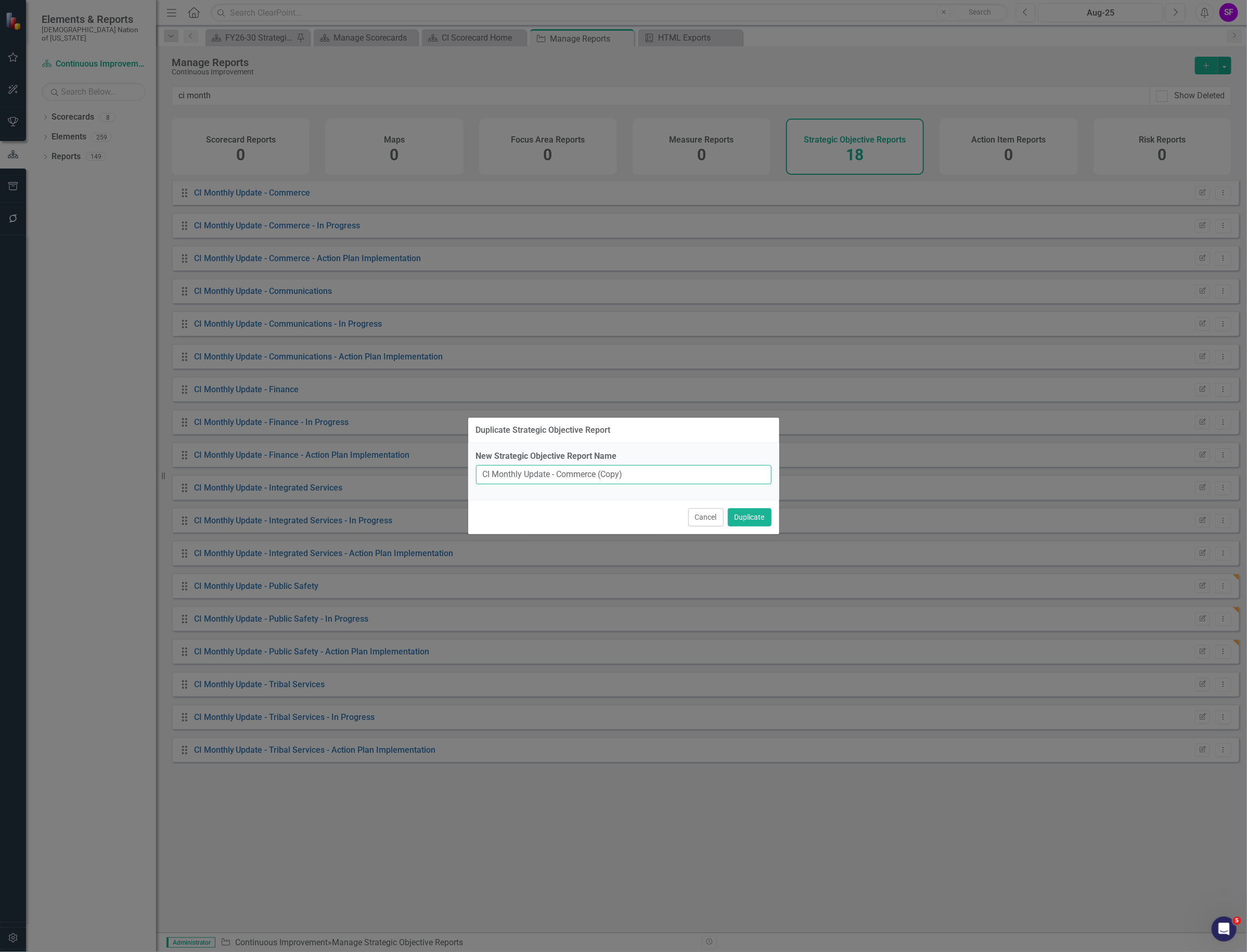
click at [558, 471] on input "CI Monthly Update - Commerce (Copy)" at bounding box center [624, 475] width 295 height 19
type input "CI Monthly Update - Legal & Compliance"
click at [756, 515] on button "Duplicate" at bounding box center [749, 517] width 44 height 18
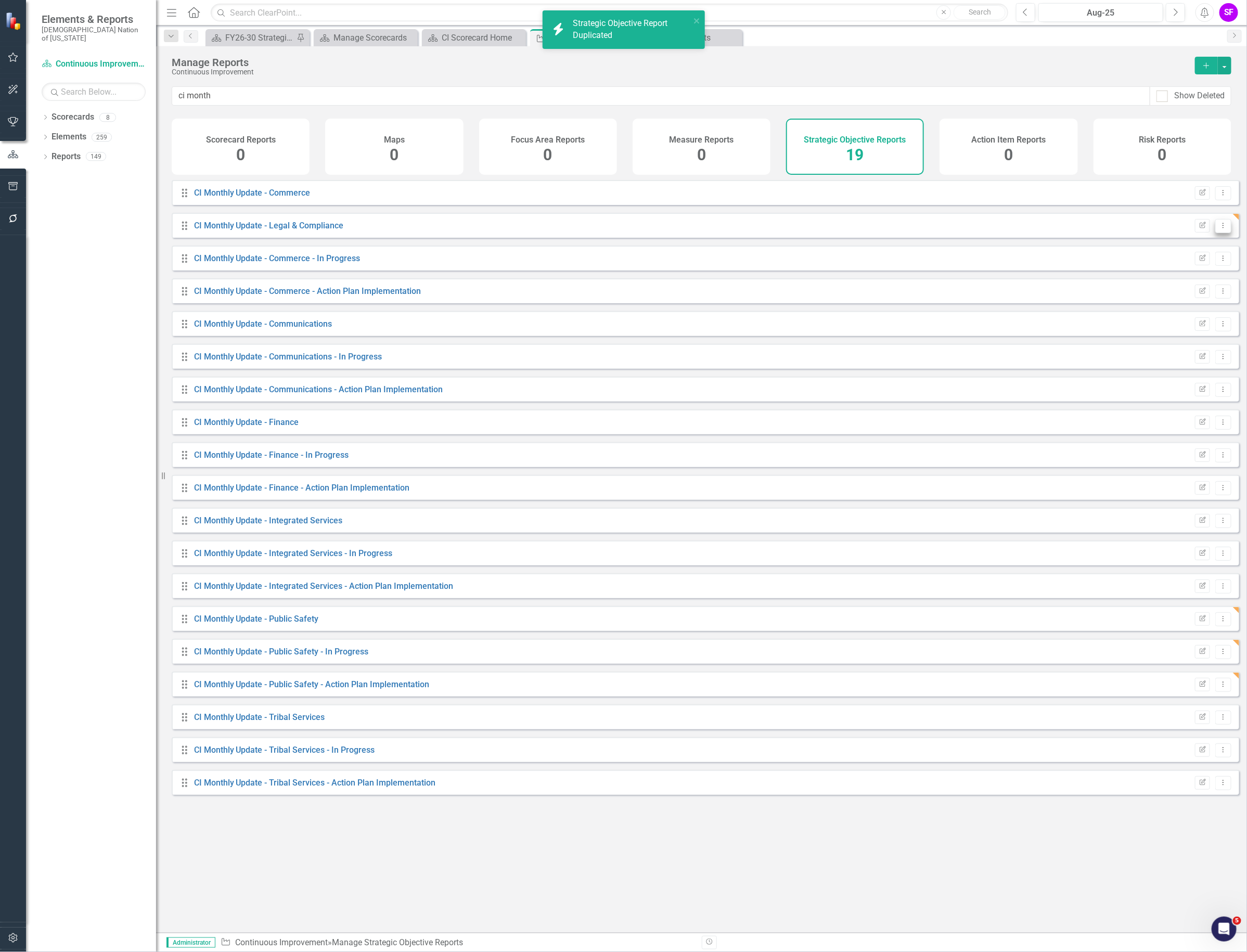
click at [1219, 229] on icon "Dropdown Menu" at bounding box center [1223, 225] width 9 height 7
click at [1207, 251] on link "Edit Report Edit Report" at bounding box center [1180, 251] width 86 height 19
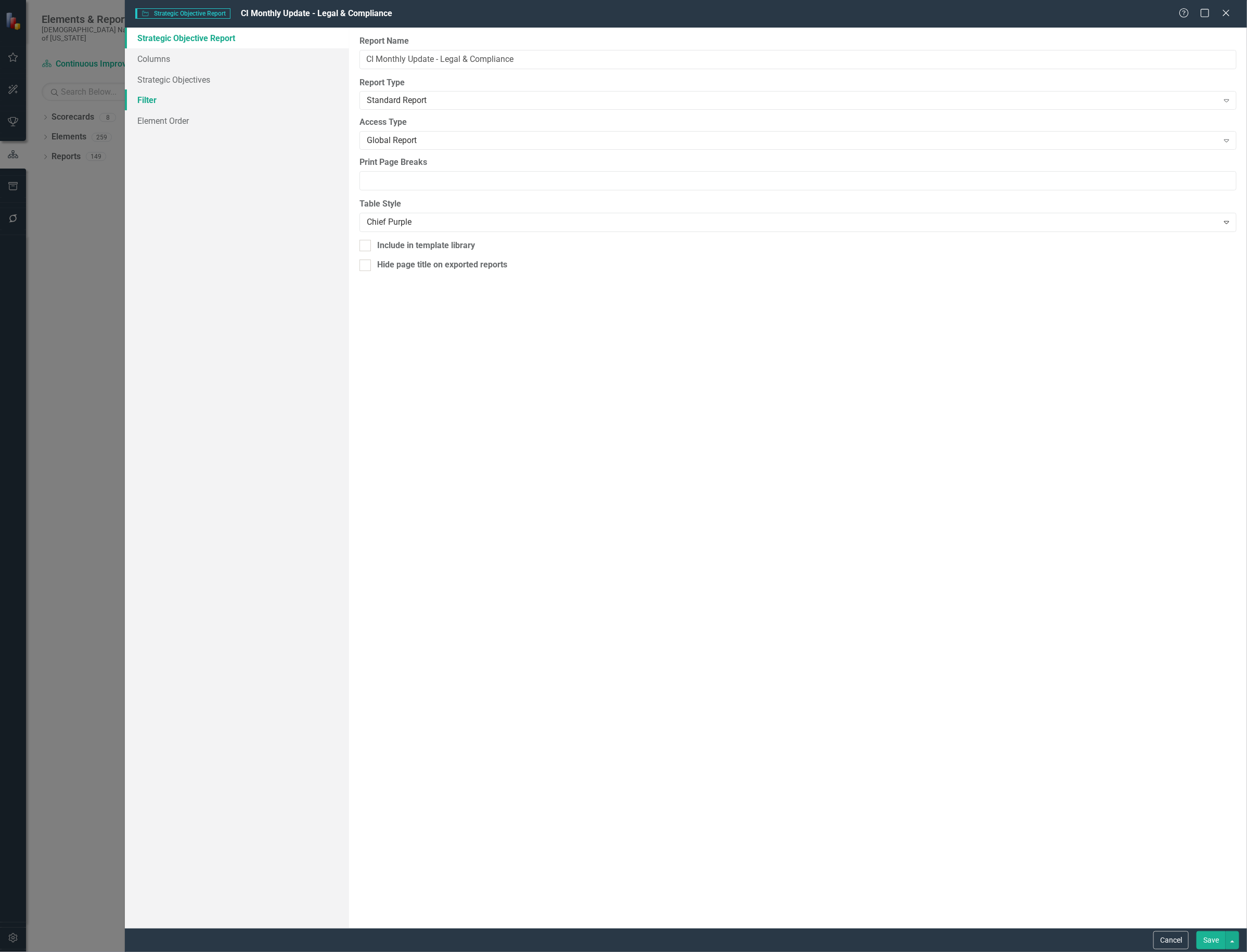
click at [143, 95] on link "Filter" at bounding box center [236, 100] width 224 height 21
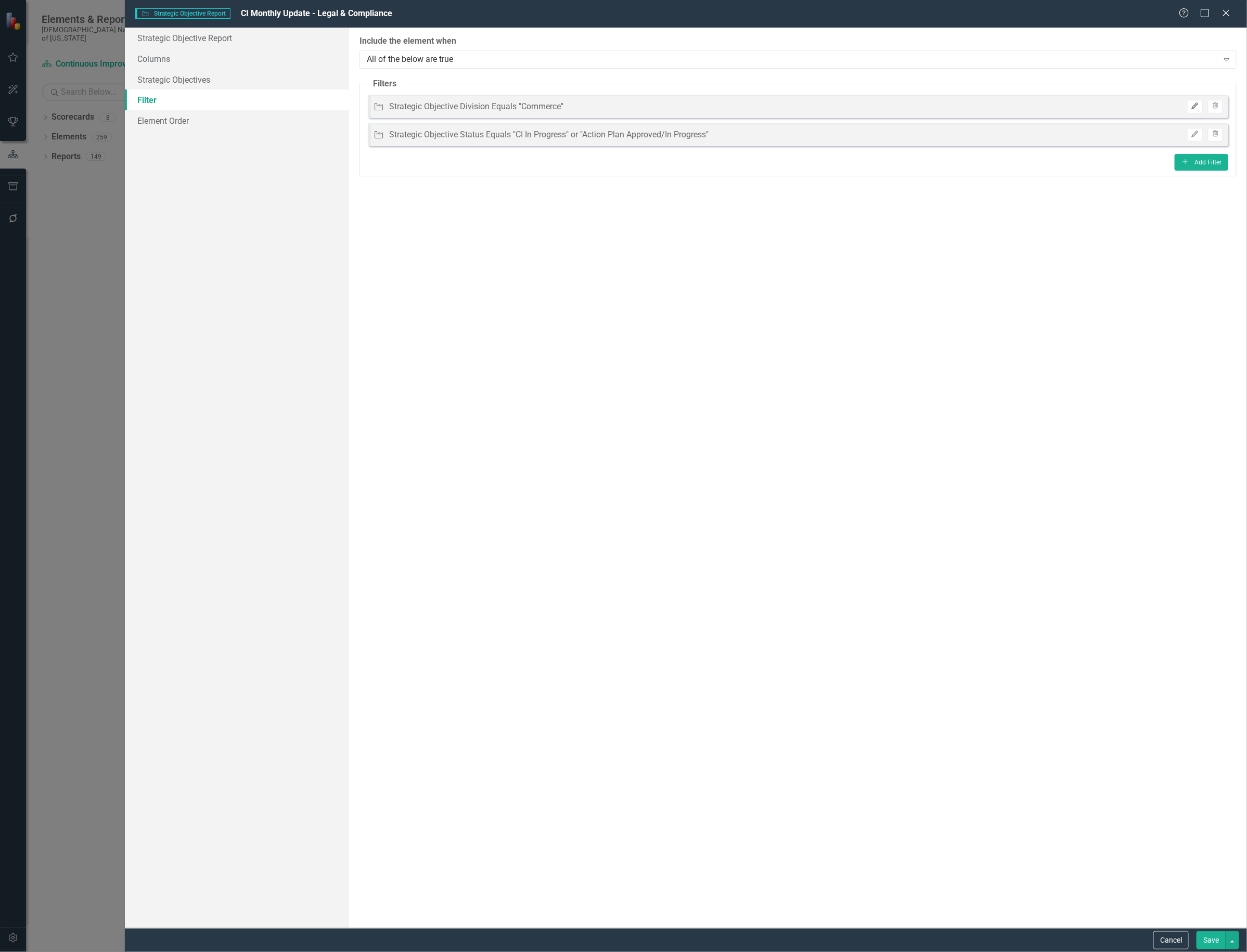
click at [1191, 109] on button "Edit" at bounding box center [1194, 106] width 15 height 13
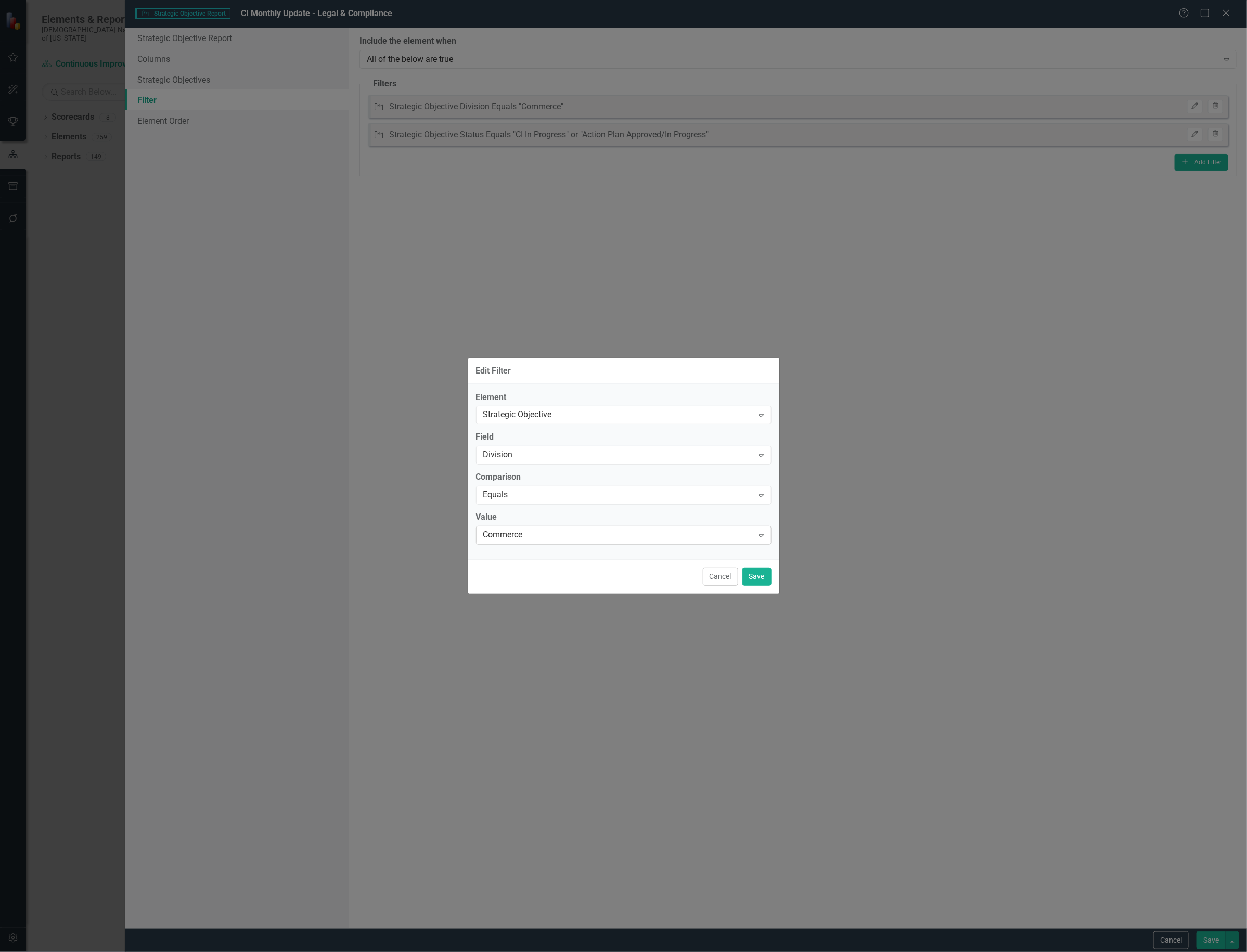
click at [666, 536] on div "Commerce" at bounding box center [618, 536] width 270 height 12
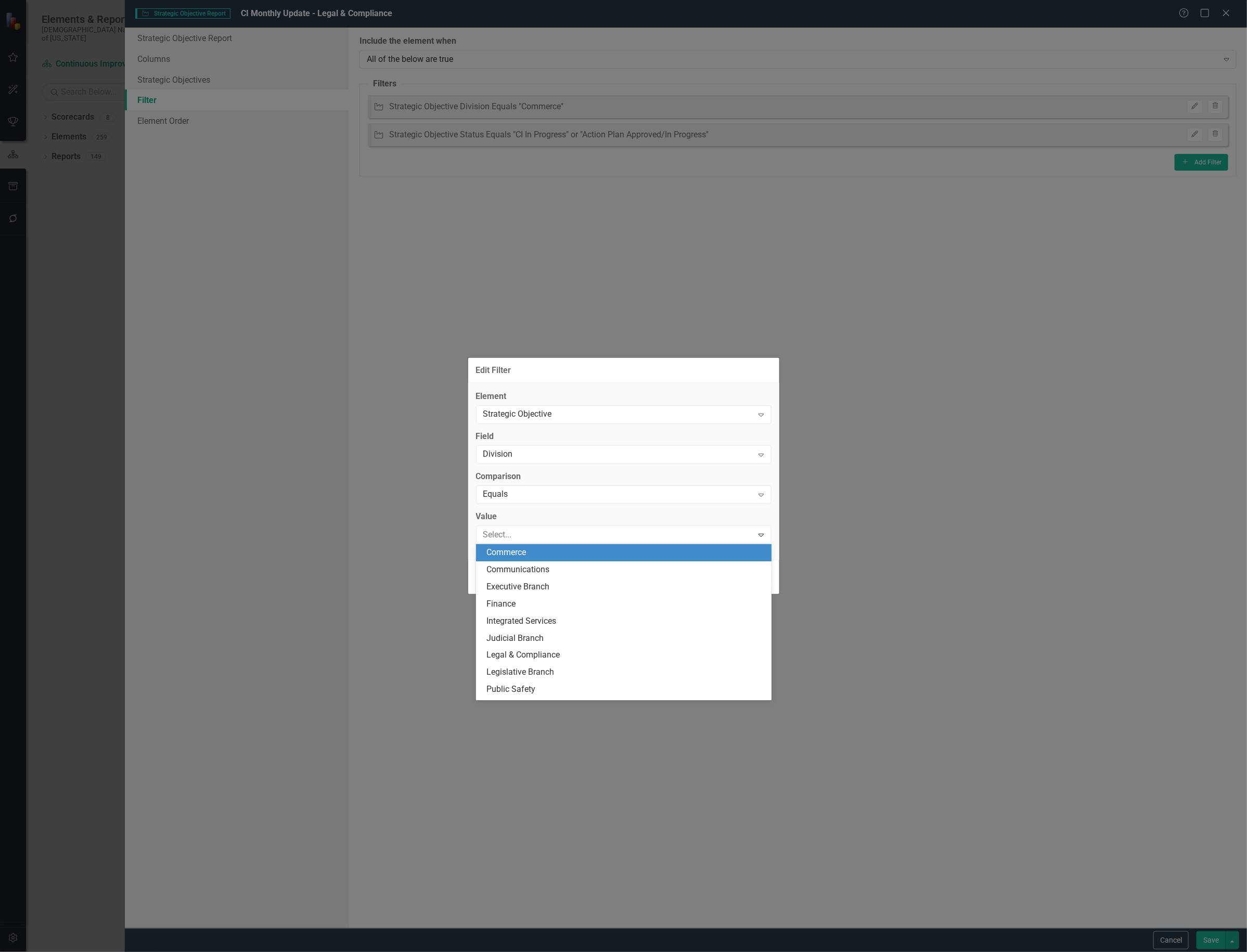
scroll to position [32, 0]
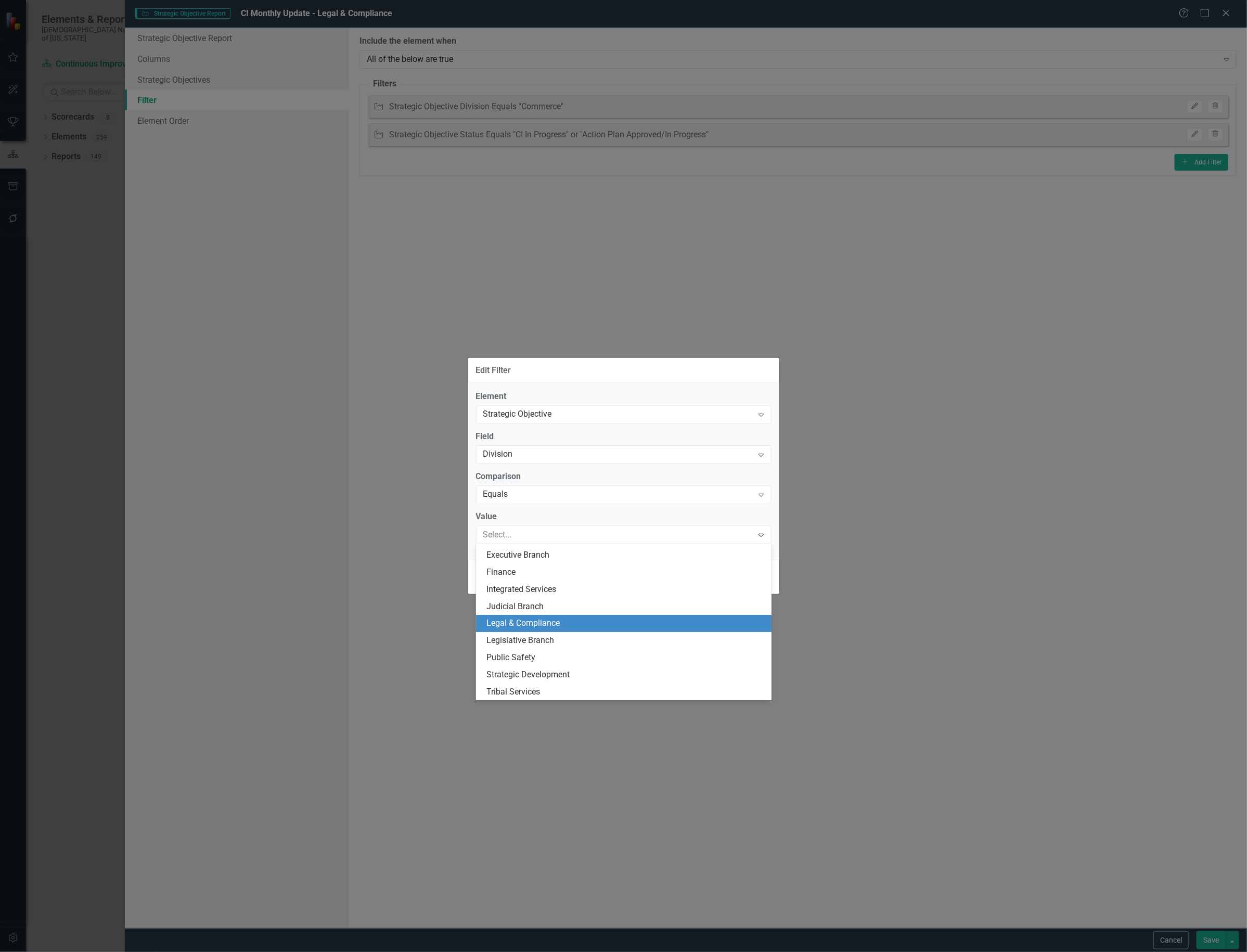
click at [553, 628] on div "Legal & Compliance" at bounding box center [625, 623] width 279 height 12
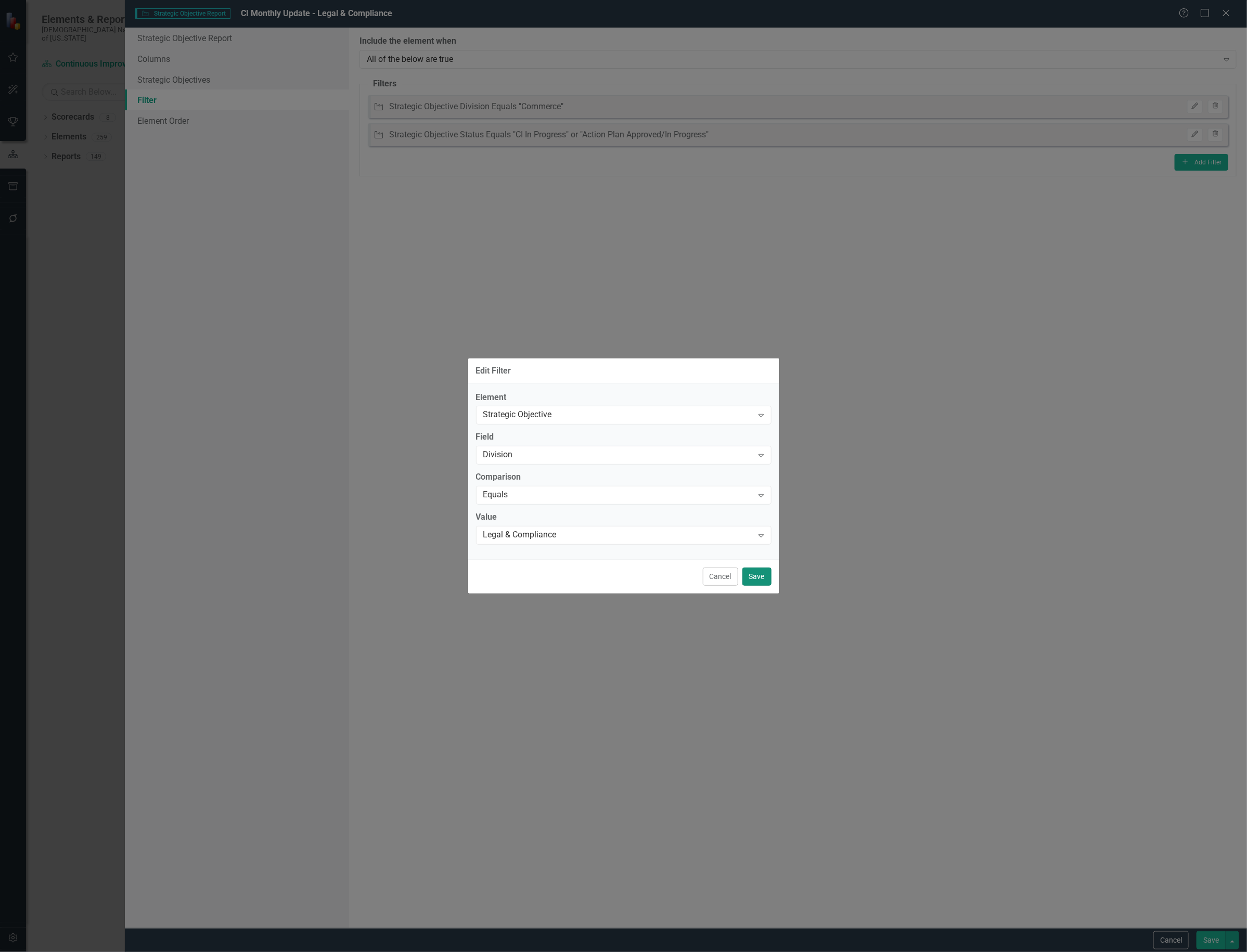
click at [763, 579] on button "Save" at bounding box center [757, 576] width 29 height 18
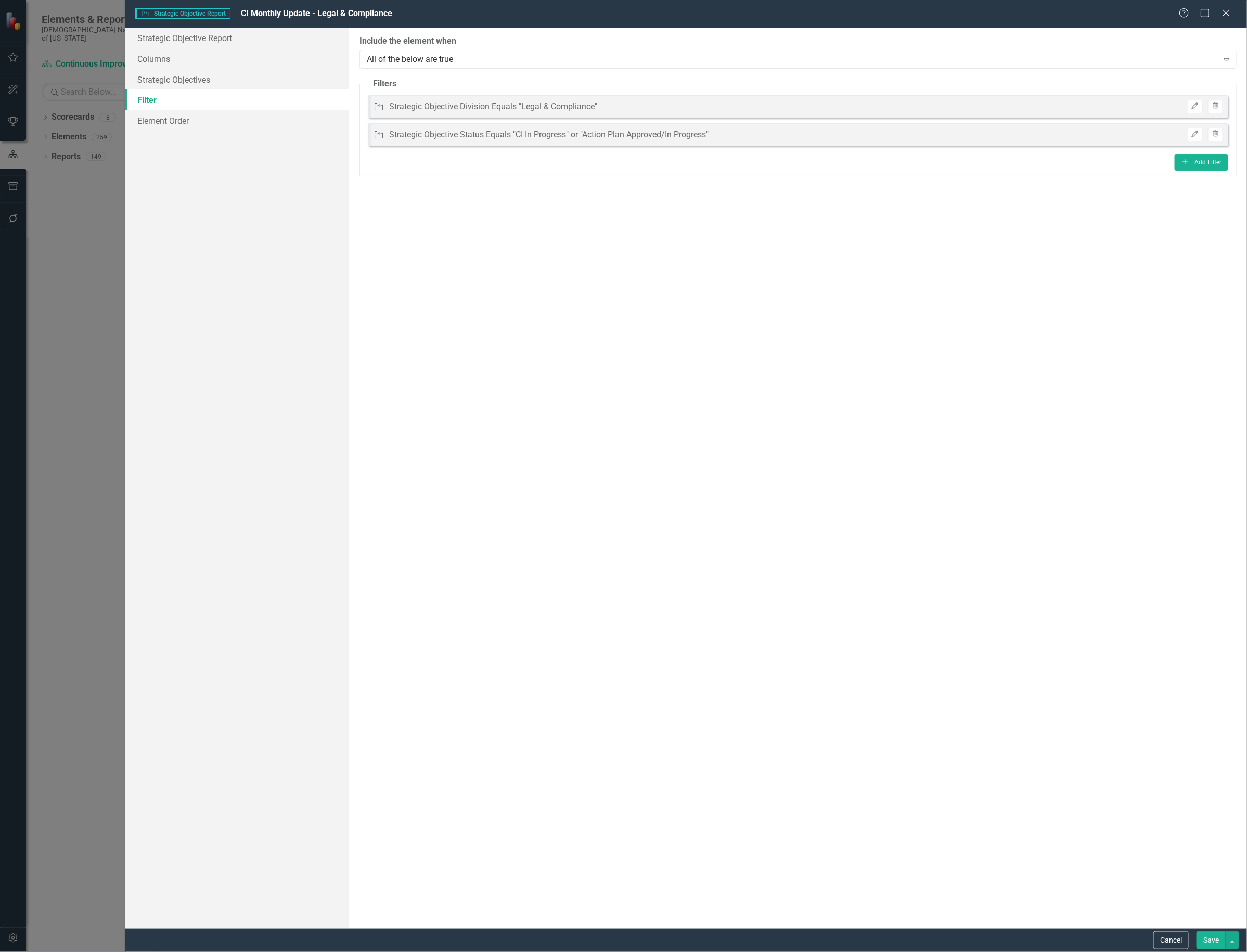
click at [1215, 938] on button "Save" at bounding box center [1211, 940] width 29 height 18
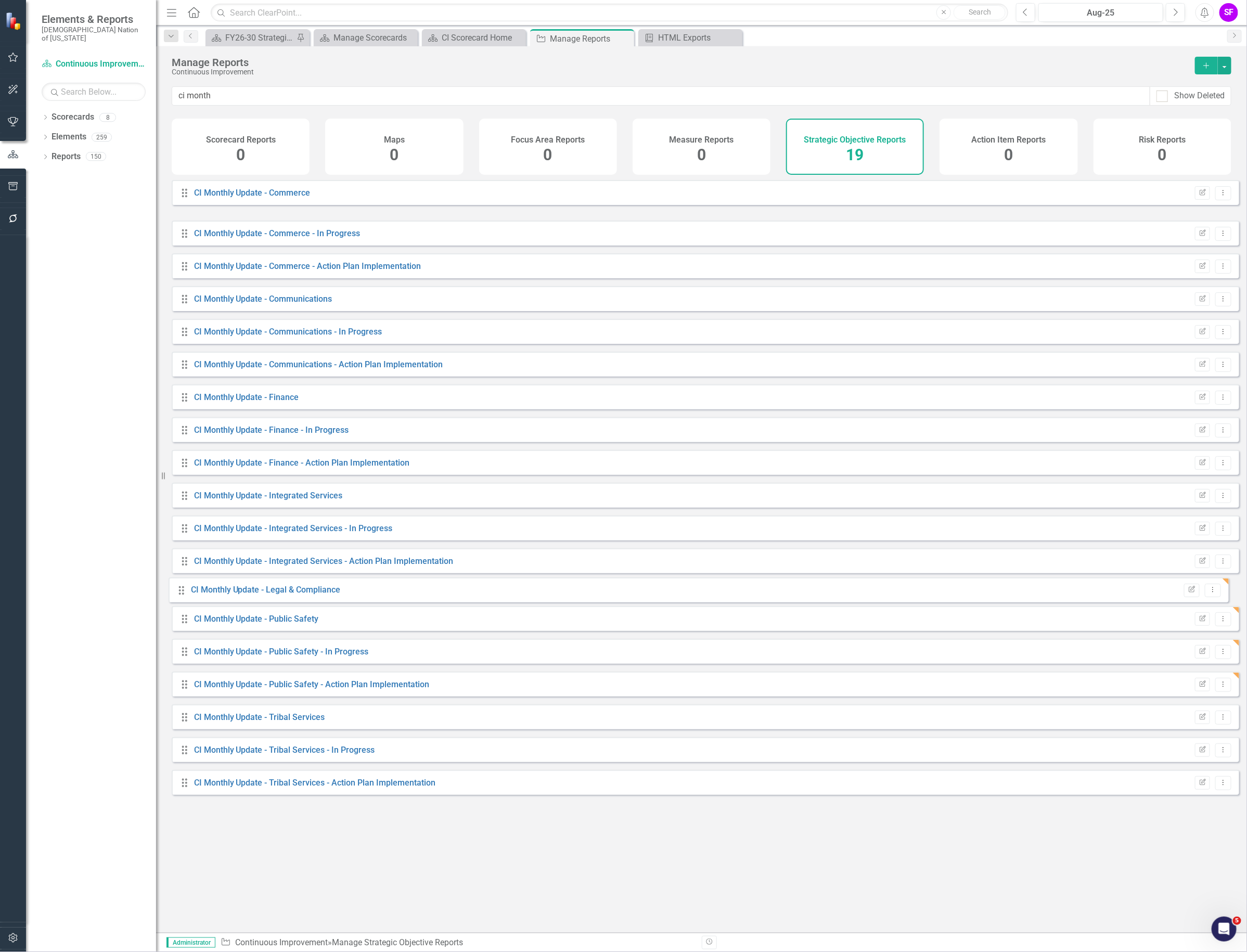
drag, startPoint x: 183, startPoint y: 235, endPoint x: 180, endPoint y: 592, distance: 357.0
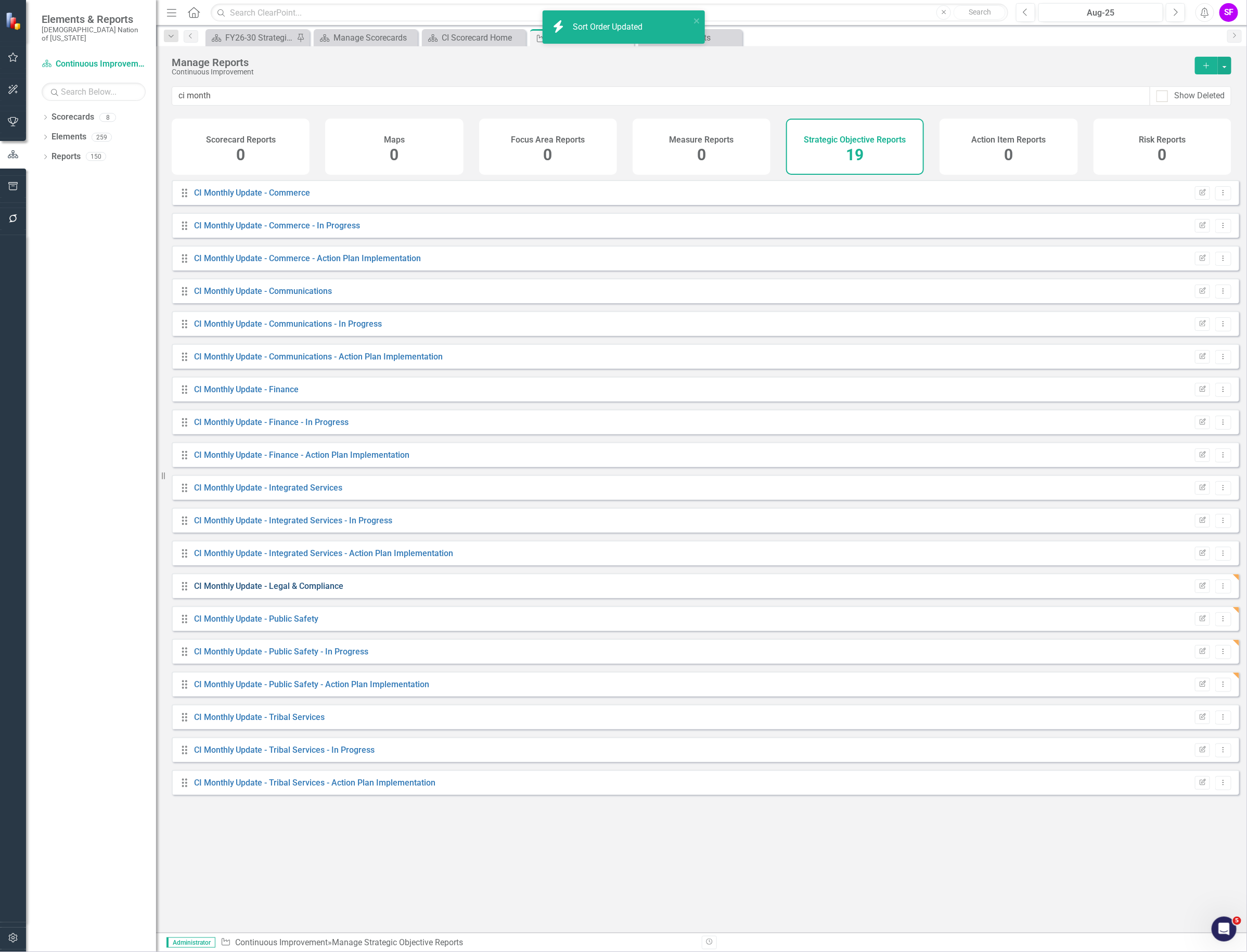
click at [310, 591] on link "CI Monthly Update - Legal & Compliance" at bounding box center [269, 586] width 150 height 10
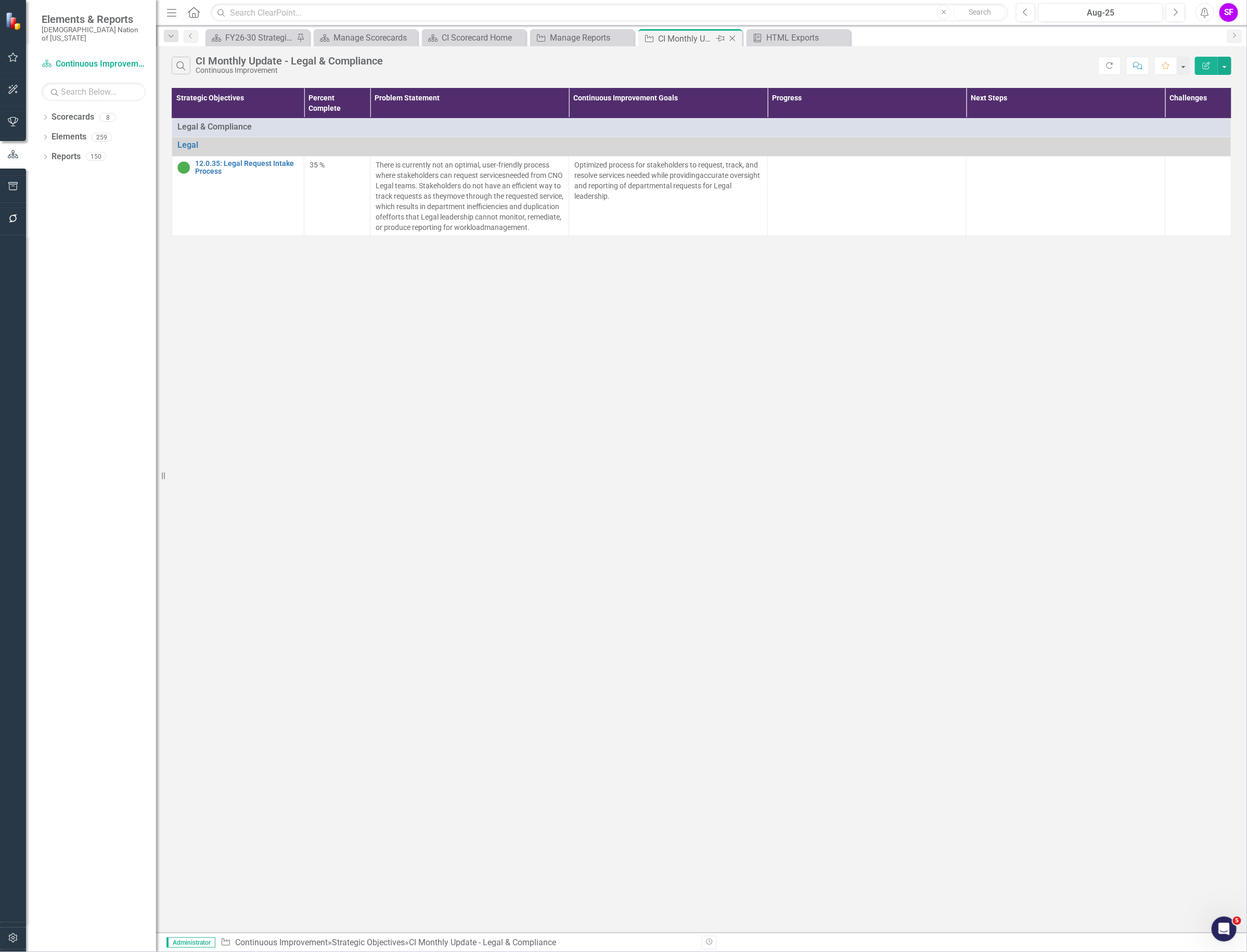
click at [733, 41] on icon "Close" at bounding box center [732, 38] width 10 height 8
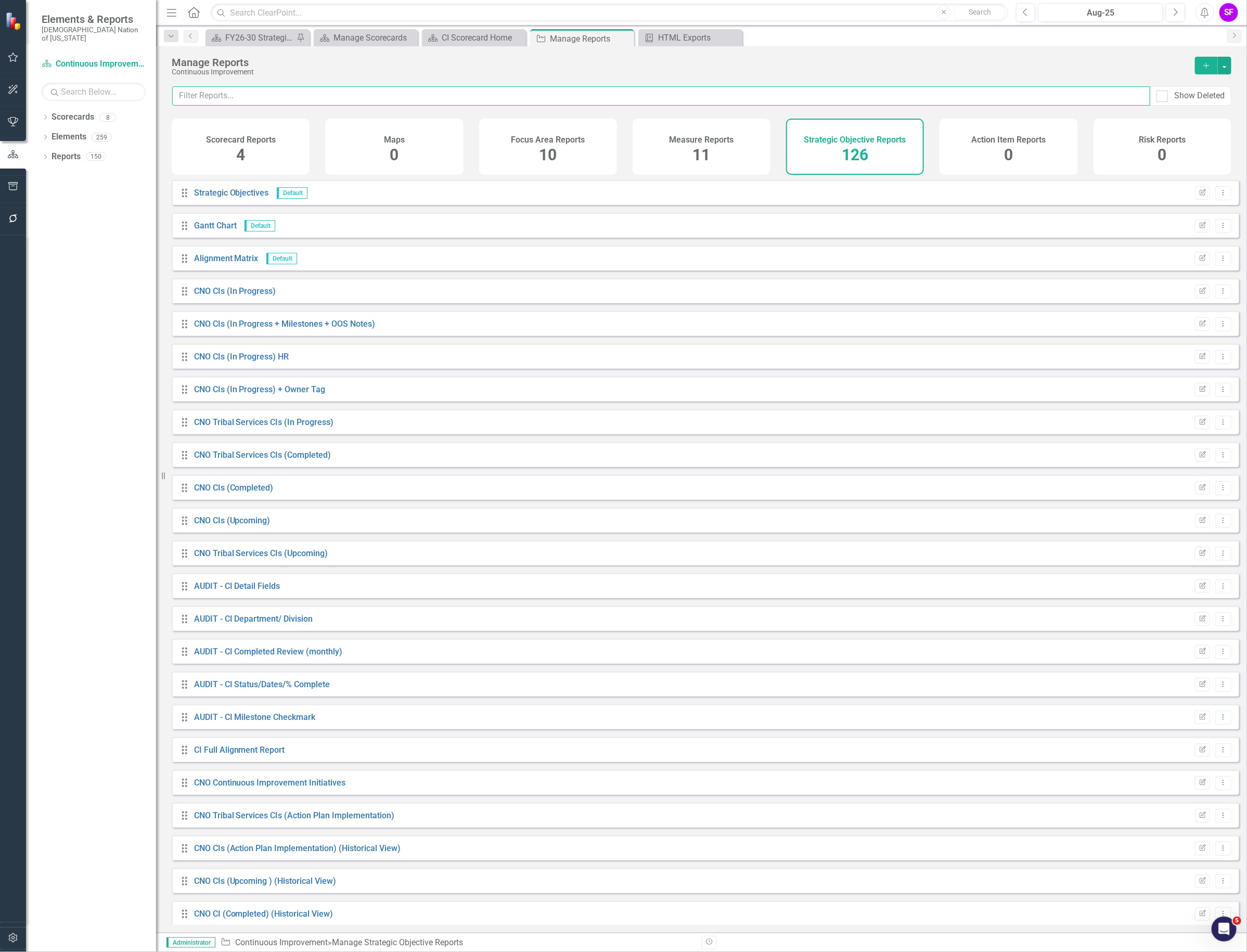
click at [612, 97] on input "text" at bounding box center [661, 96] width 978 height 19
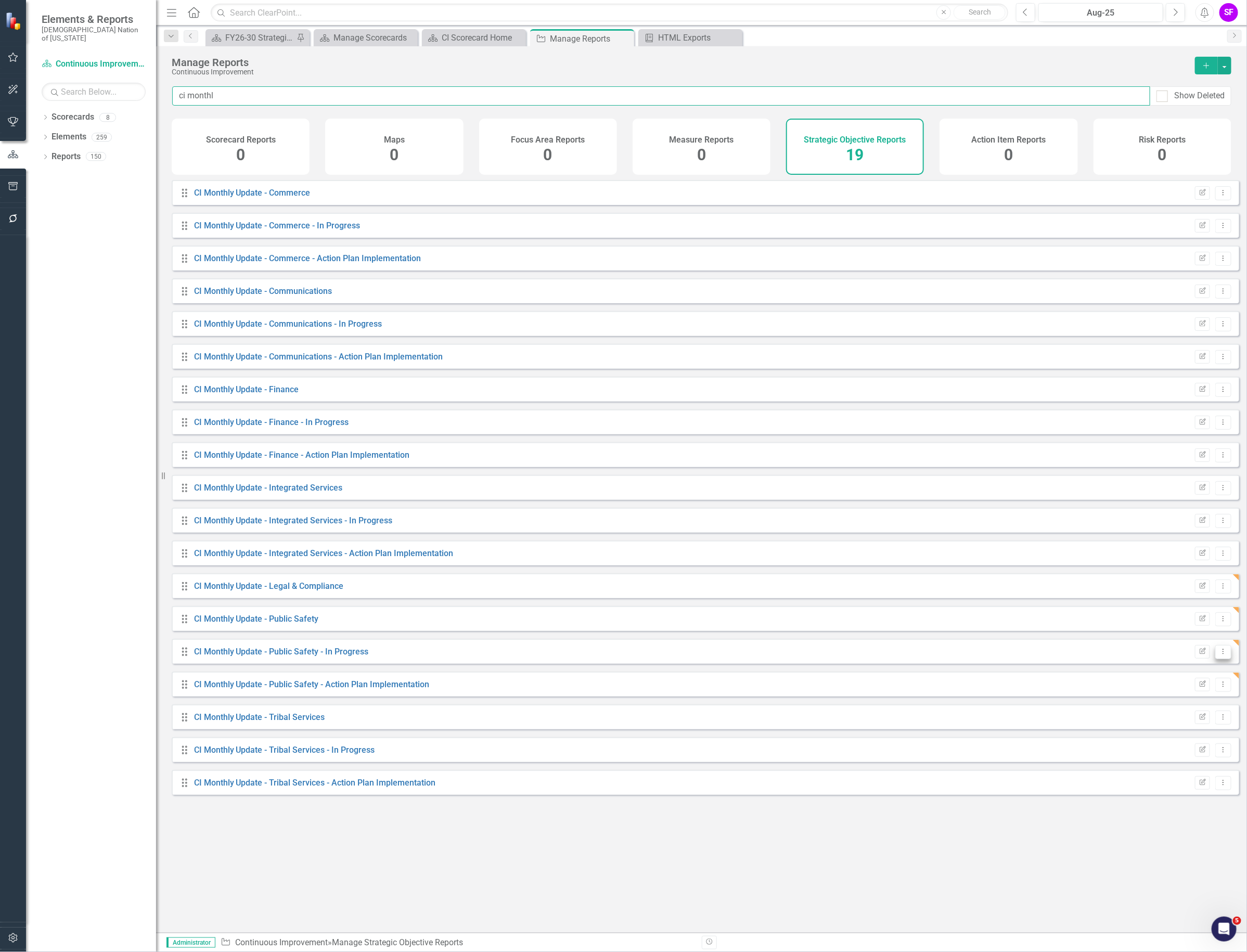
type input "ci monthl"
click at [1219, 655] on icon "Dropdown Menu" at bounding box center [1223, 651] width 9 height 7
click at [1205, 710] on link "Copy Duplicate Report" at bounding box center [1180, 716] width 86 height 19
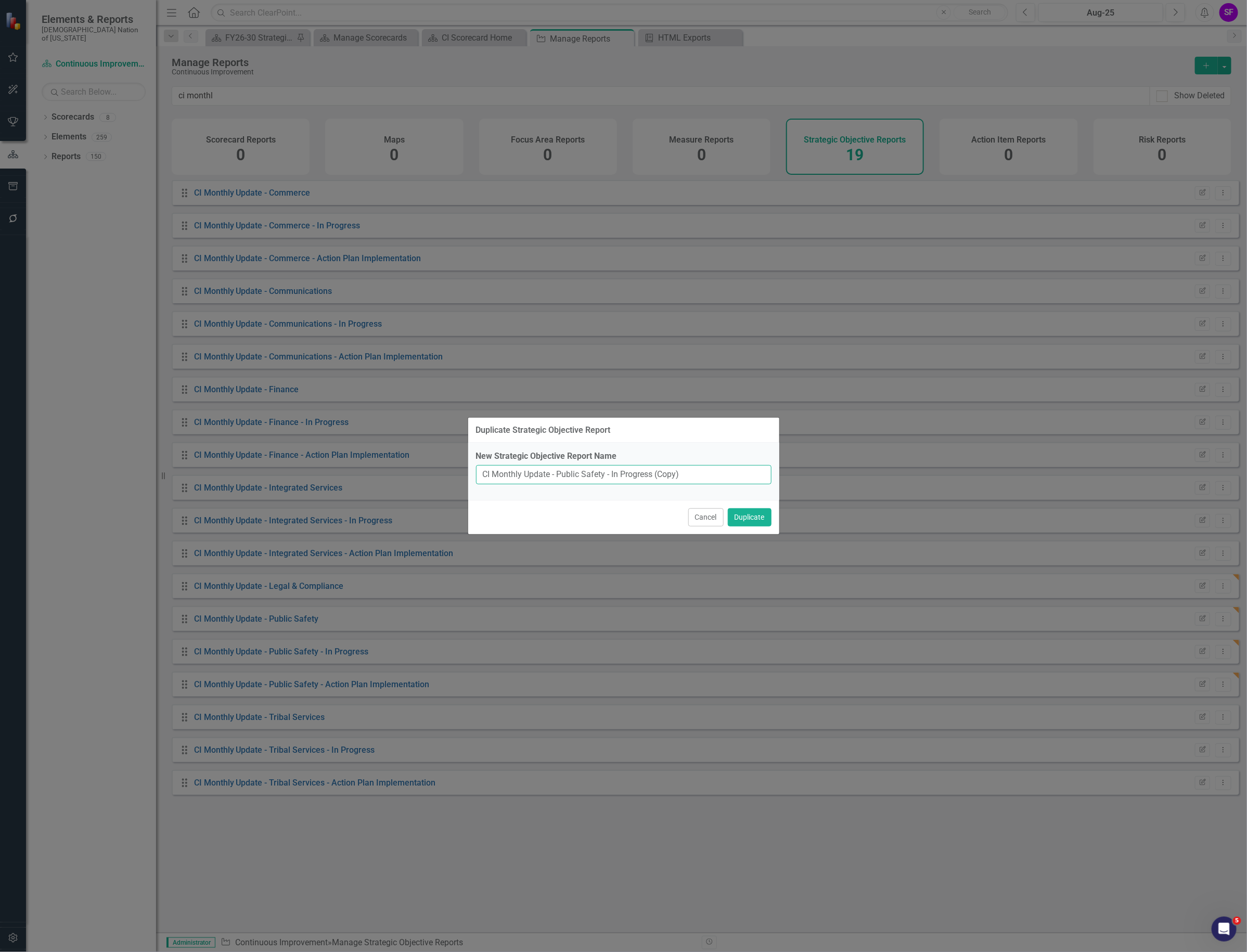
drag, startPoint x: 604, startPoint y: 472, endPoint x: 560, endPoint y: 475, distance: 44.1
click at [560, 475] on input "CI Monthly Update - Public Safety - In Progress (Copy)" at bounding box center [624, 475] width 295 height 19
click at [705, 475] on input "CI Monthly Update - Legal & Compliance - In Progress (Copy)" at bounding box center [624, 475] width 295 height 19
type input "CI Monthly Update - Legal & Compliance - In Progress"
click at [739, 519] on button "Duplicate" at bounding box center [749, 517] width 44 height 18
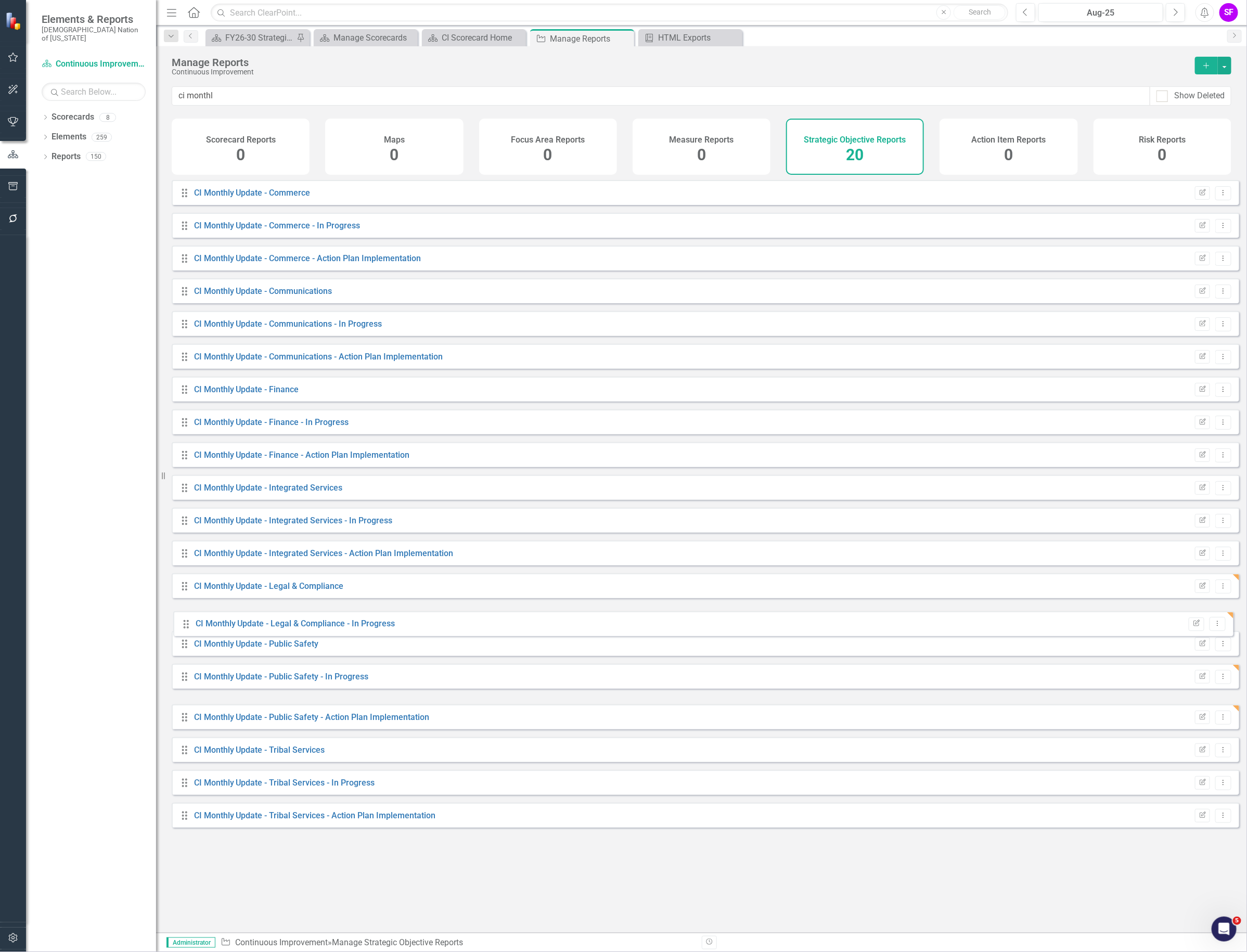
drag, startPoint x: 185, startPoint y: 695, endPoint x: 326, endPoint y: 654, distance: 146.8
click at [186, 622] on div "Drag CI Monthly Update - Commerce Edit Report Dropdown Menu Drag CI Monthly Upd…" at bounding box center [705, 503] width 1068 height 647
click at [1219, 622] on icon "Dropdown Menu" at bounding box center [1223, 618] width 9 height 7
click at [1202, 641] on link "Edit Report Edit Report" at bounding box center [1180, 644] width 86 height 19
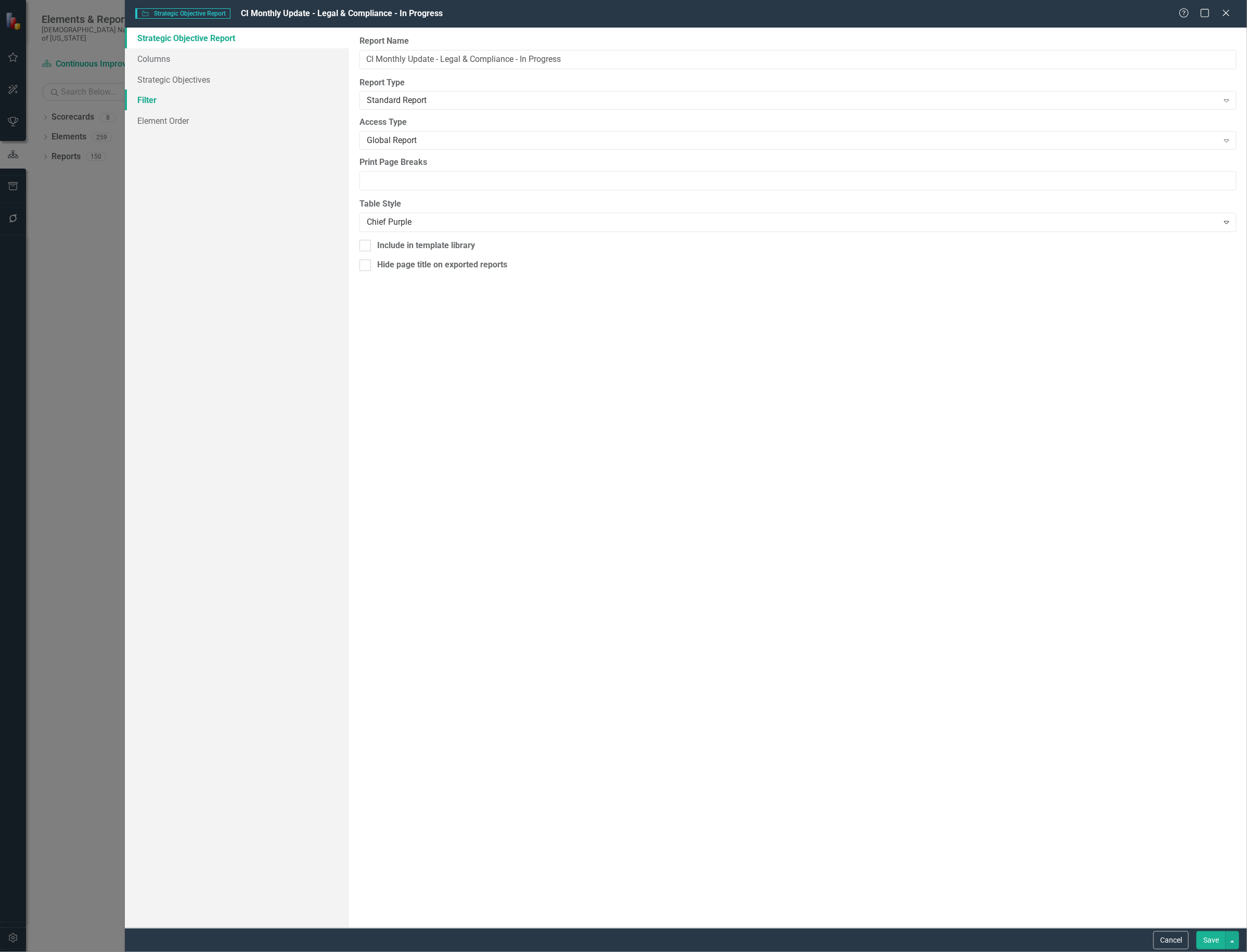
click at [178, 102] on link "Filter" at bounding box center [236, 100] width 224 height 21
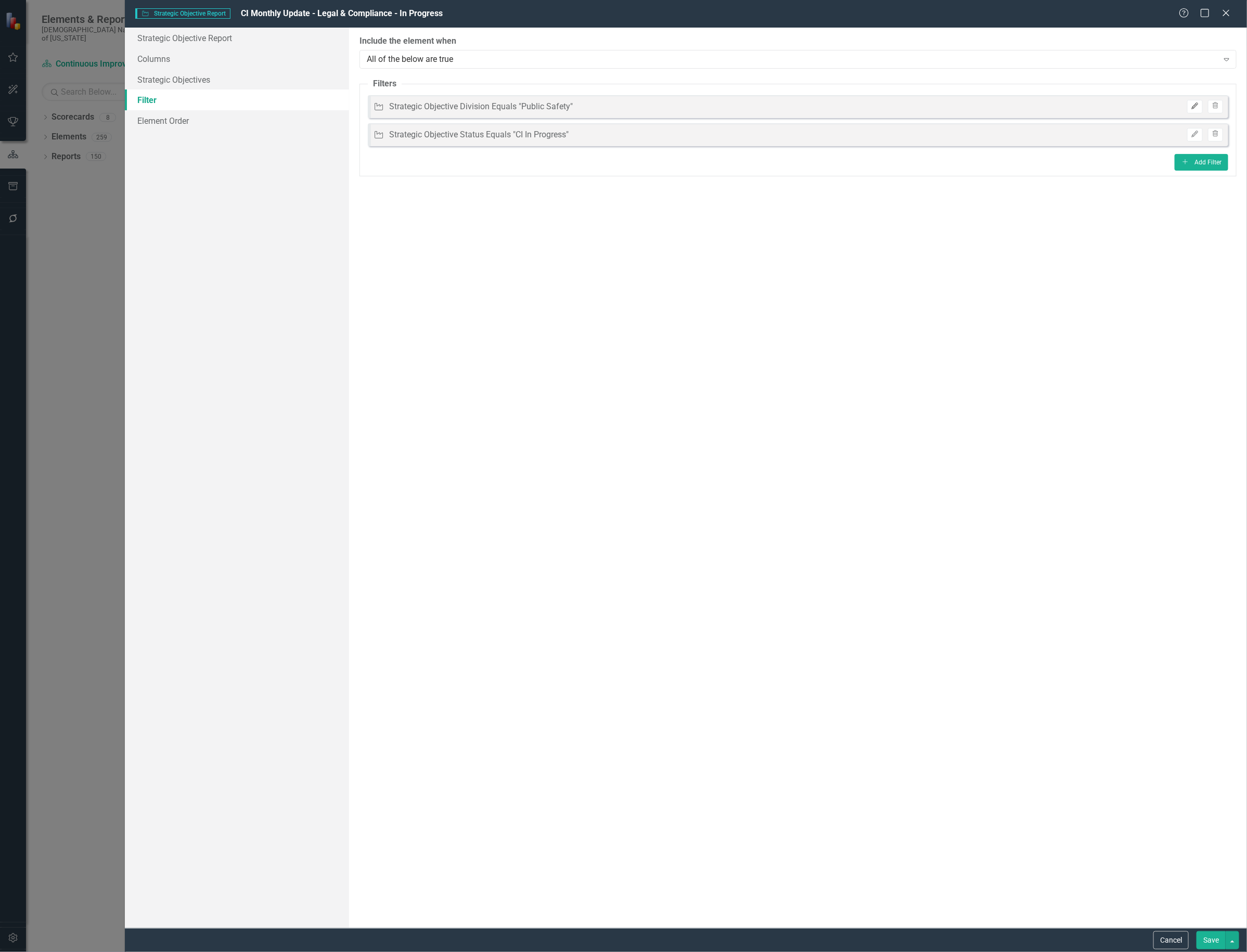
click at [1194, 100] on button "Edit" at bounding box center [1194, 106] width 15 height 13
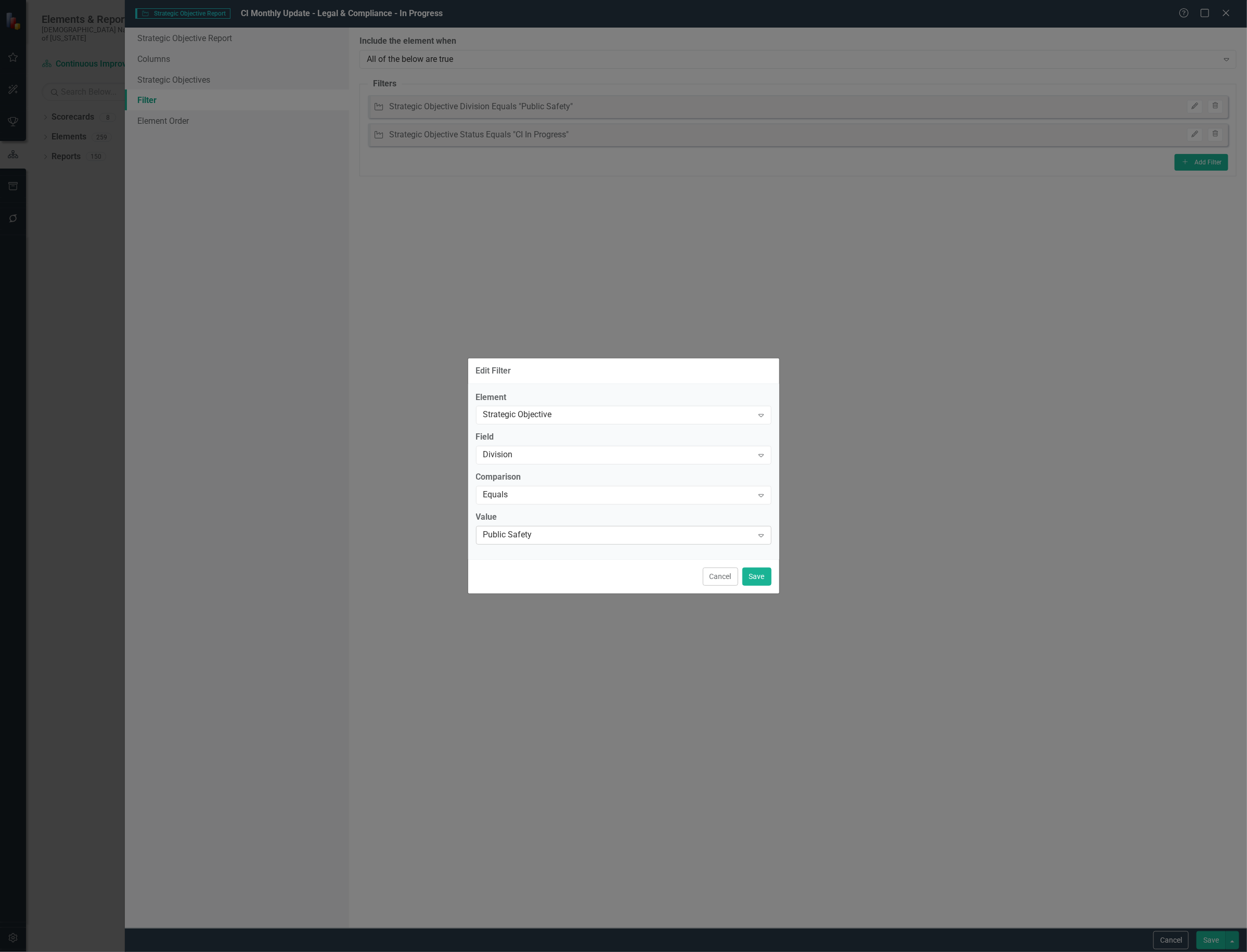
click at [596, 533] on div "Public Safety" at bounding box center [618, 536] width 270 height 12
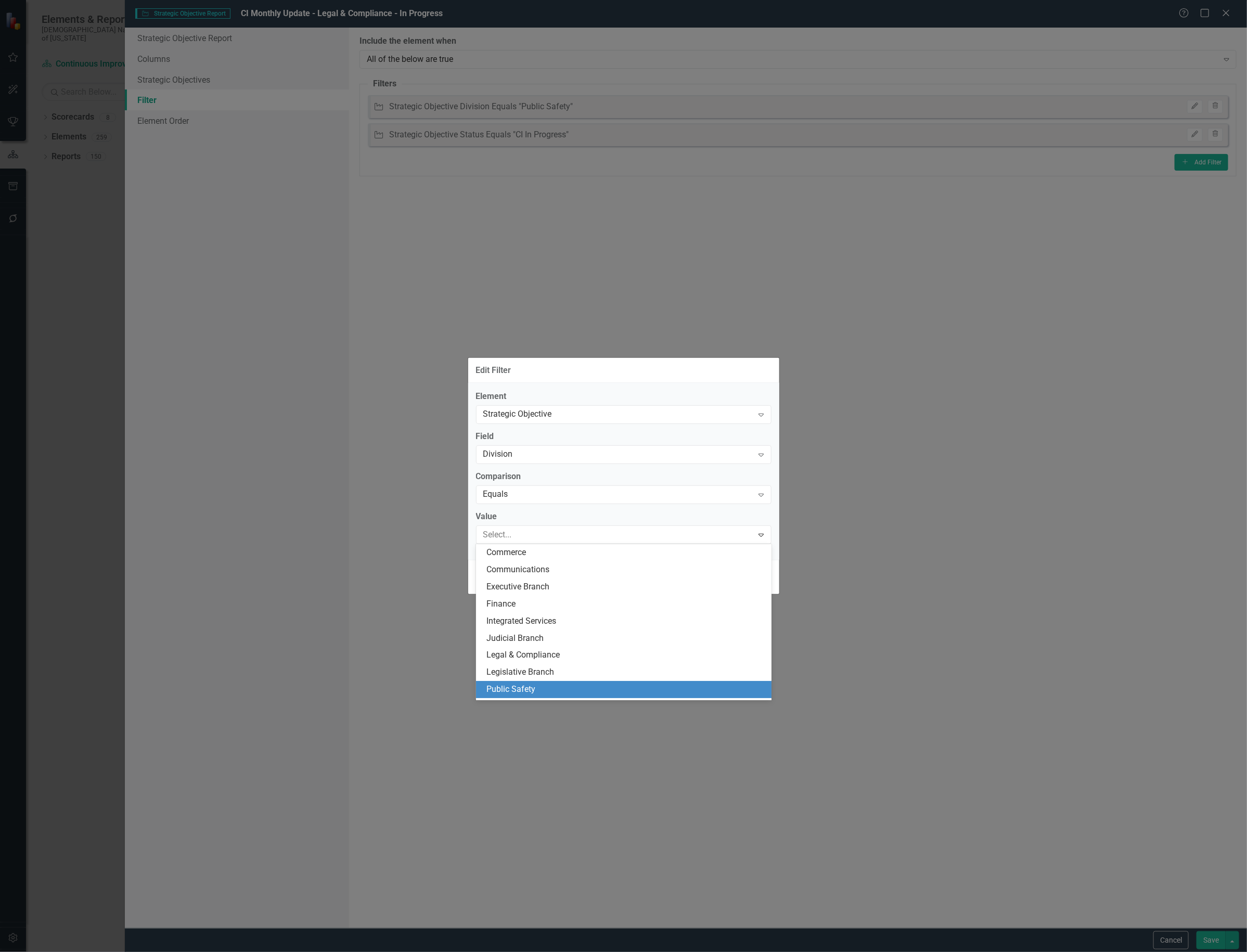
scroll to position [32, 0]
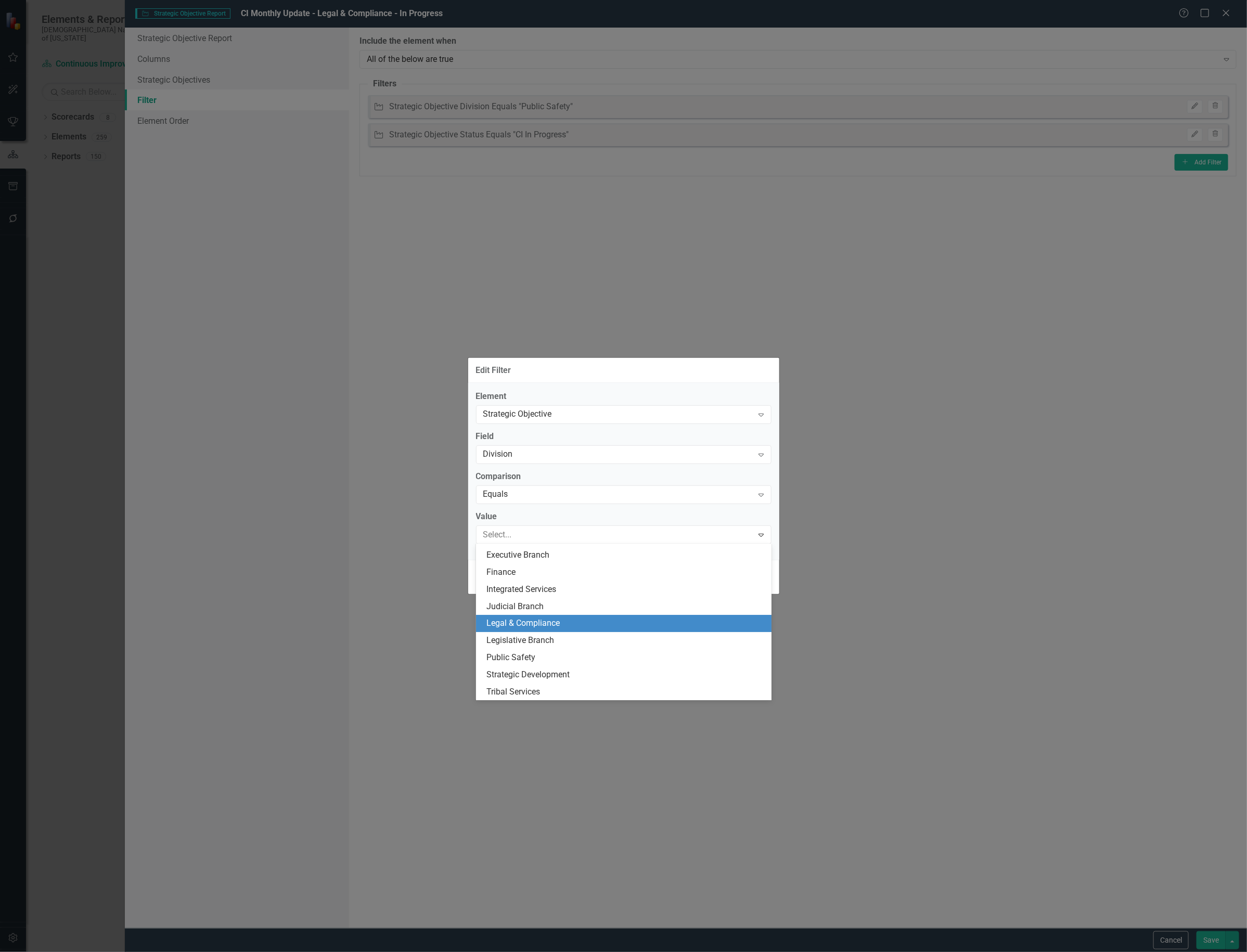
click at [563, 622] on div "Legal & Compliance" at bounding box center [625, 623] width 279 height 12
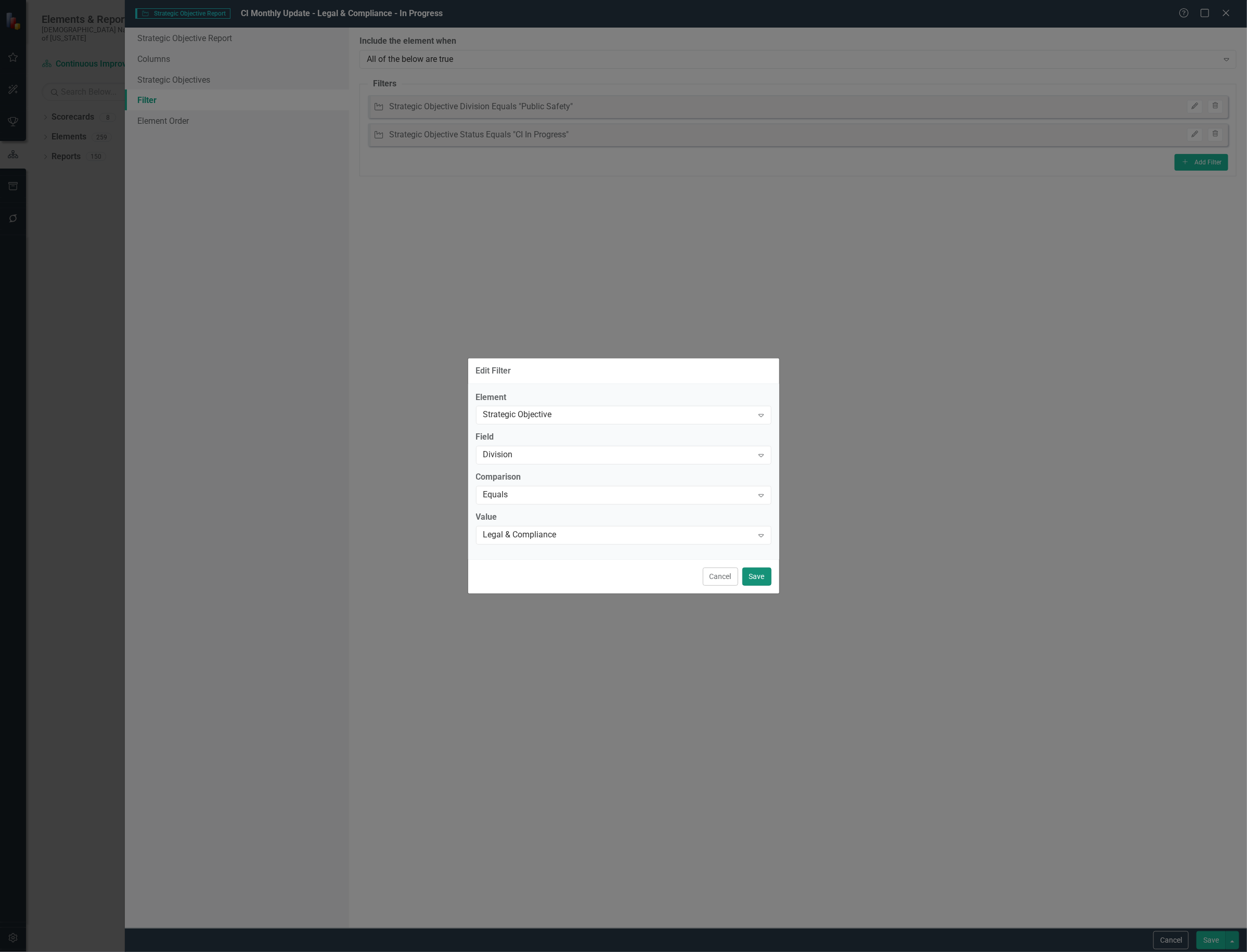
click at [758, 568] on button "Save" at bounding box center [757, 576] width 29 height 18
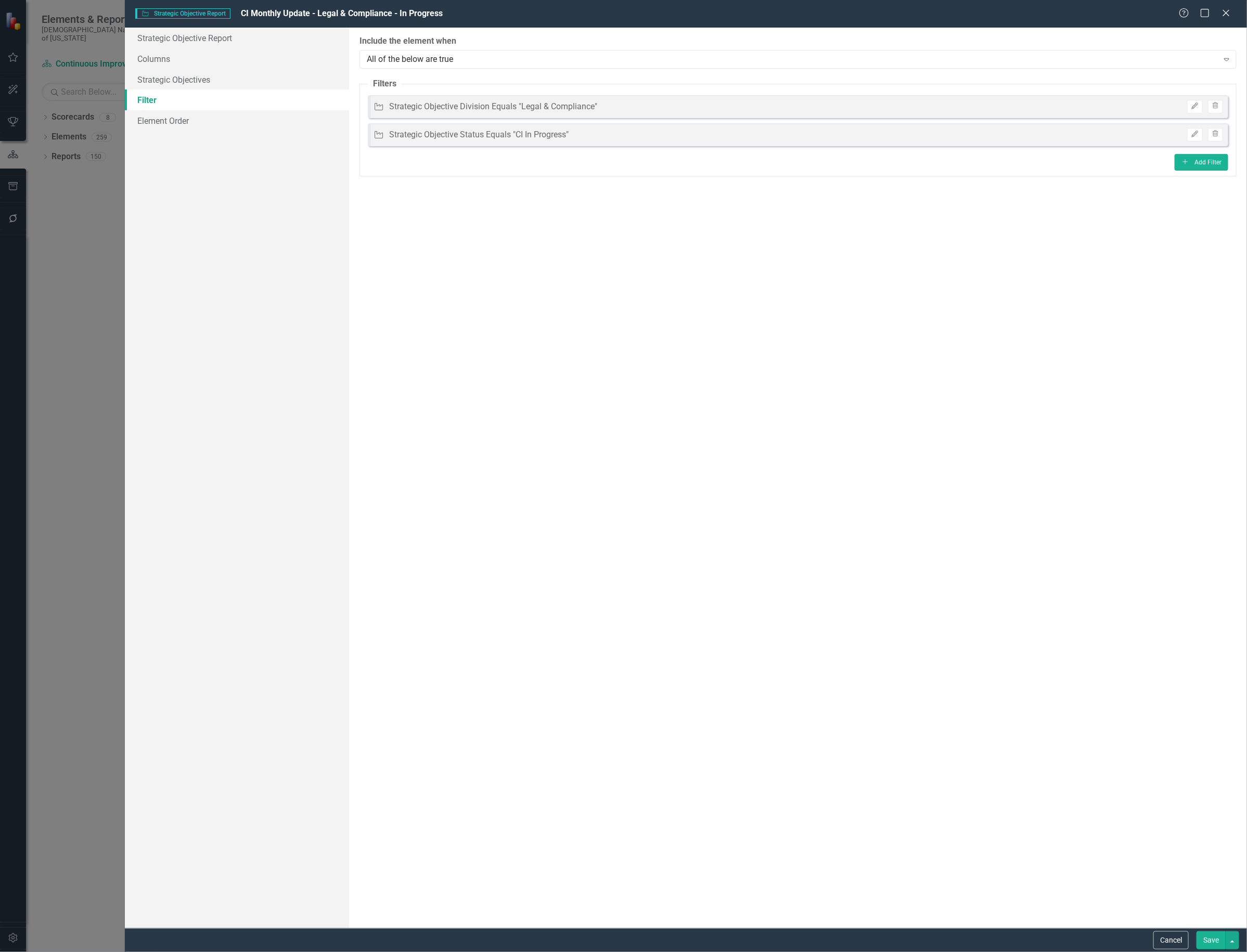
click at [1217, 937] on button "Save" at bounding box center [1211, 940] width 29 height 18
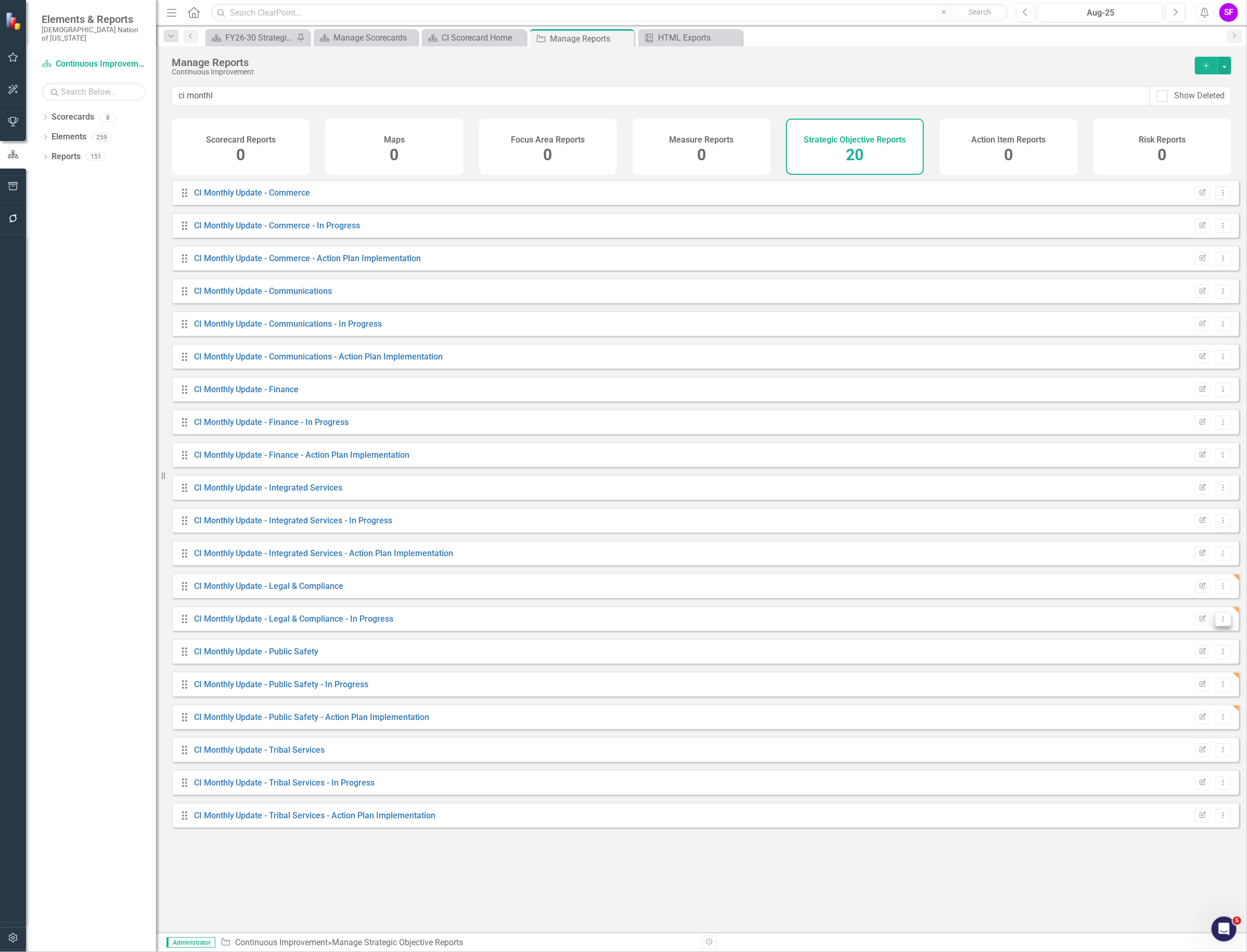
click at [1219, 622] on icon "Dropdown Menu" at bounding box center [1223, 618] width 9 height 7
click at [1203, 687] on link "Copy Duplicate Report" at bounding box center [1180, 683] width 86 height 19
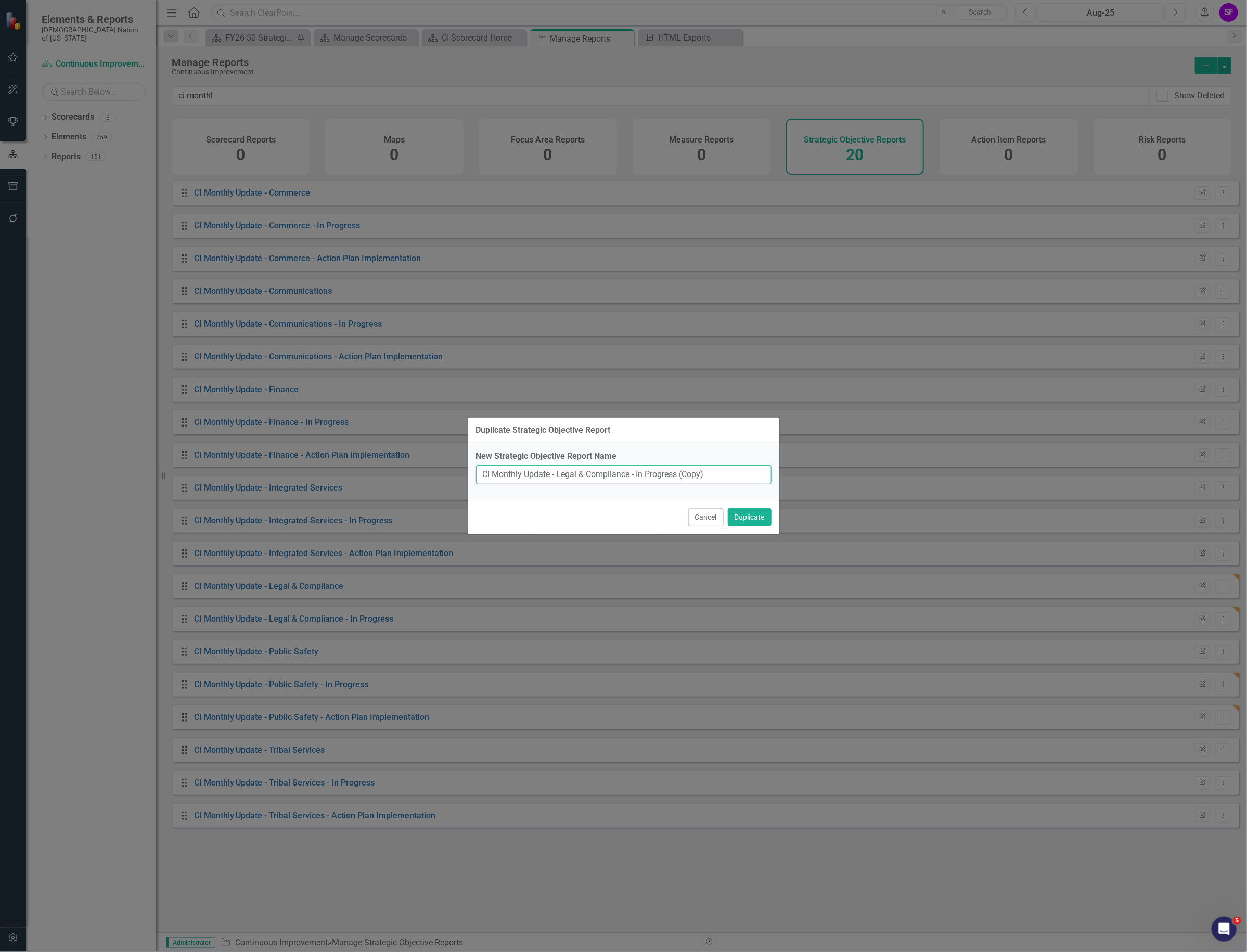
drag, startPoint x: 718, startPoint y: 475, endPoint x: 761, endPoint y: 490, distance: 45.5
click at [761, 490] on div "New Strategic Objective Report Name CI Monthly Update - Legal & Compliance - In…" at bounding box center [623, 471] width 311 height 57
click at [705, 523] on button "Cancel" at bounding box center [706, 517] width 35 height 18
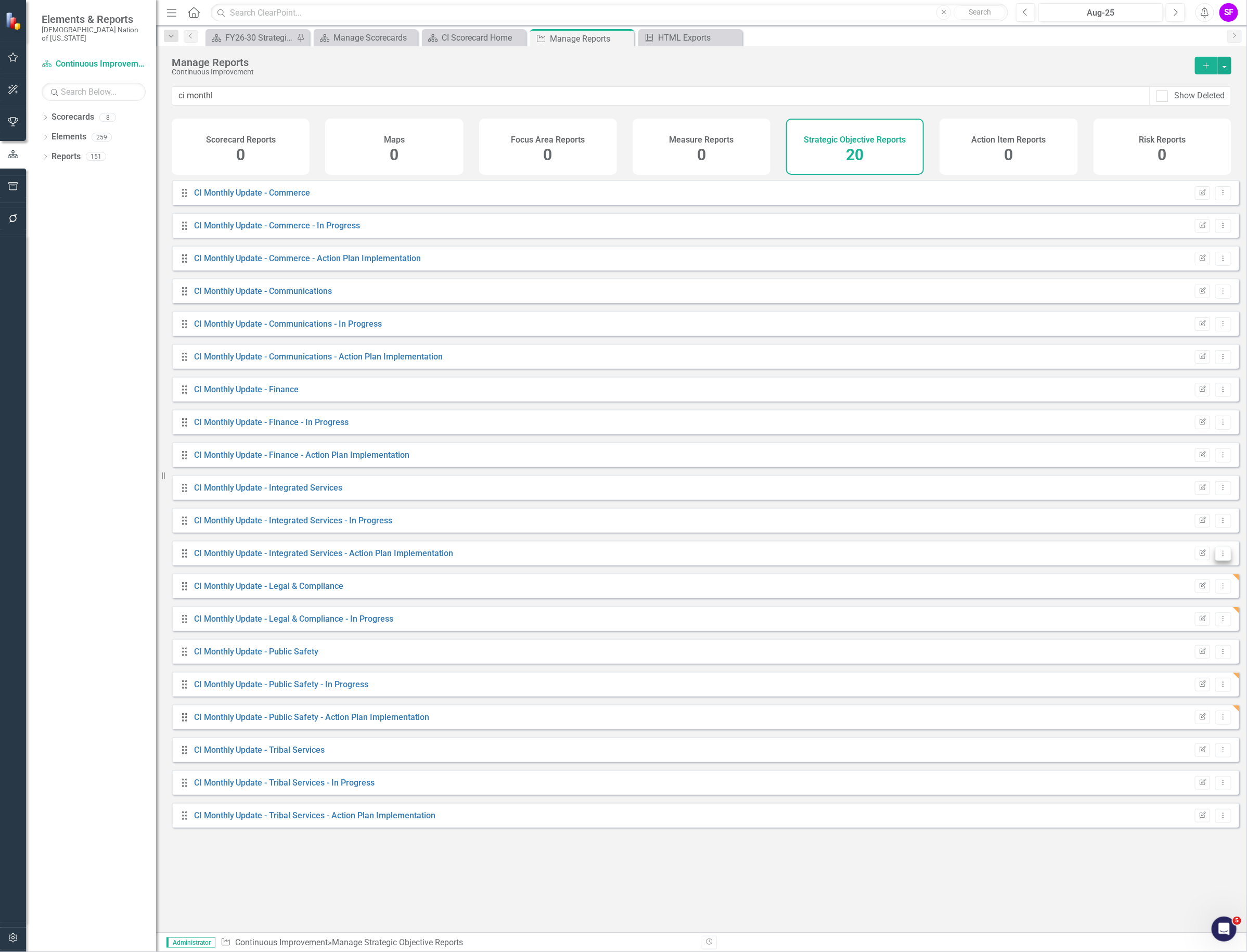
click at [1215, 561] on button "Dropdown Menu" at bounding box center [1223, 554] width 16 height 14
click at [1190, 610] on link "Copy Duplicate Report" at bounding box center [1180, 617] width 86 height 19
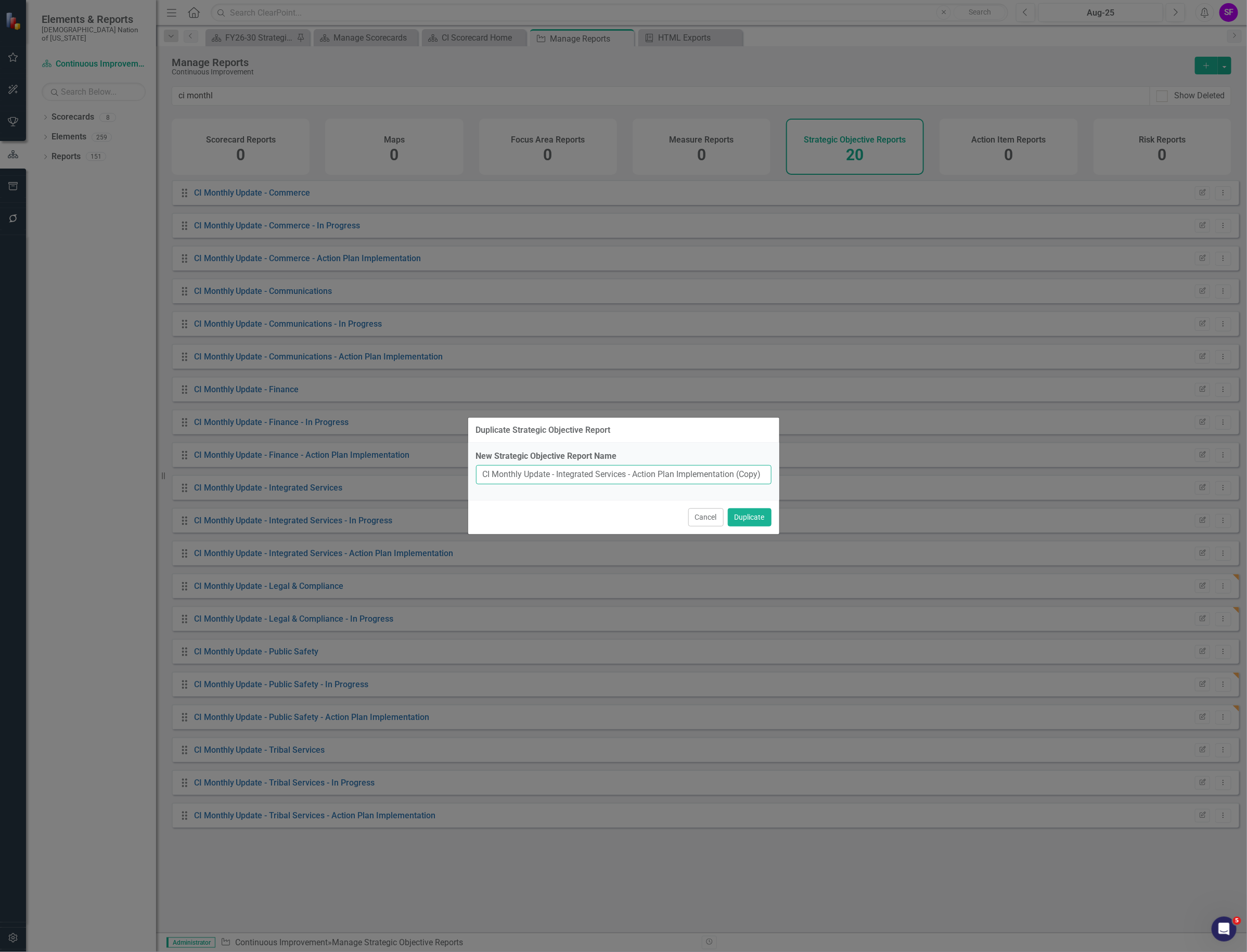
drag, startPoint x: 629, startPoint y: 474, endPoint x: 556, endPoint y: 474, distance: 73.0
click at [556, 474] on input "CI Monthly Update - Integrated Services - Action Plan Implementation (Copy)" at bounding box center [624, 475] width 295 height 19
drag, startPoint x: 736, startPoint y: 479, endPoint x: 825, endPoint y: 481, distance: 89.0
click at [825, 481] on div "Duplicate Strategic Objective Report New Strategic Objective Report Name CI Mon…" at bounding box center [623, 476] width 1247 height 952
type input "CI Monthly Update -Legal & Compliance - Action Plan Implementation"
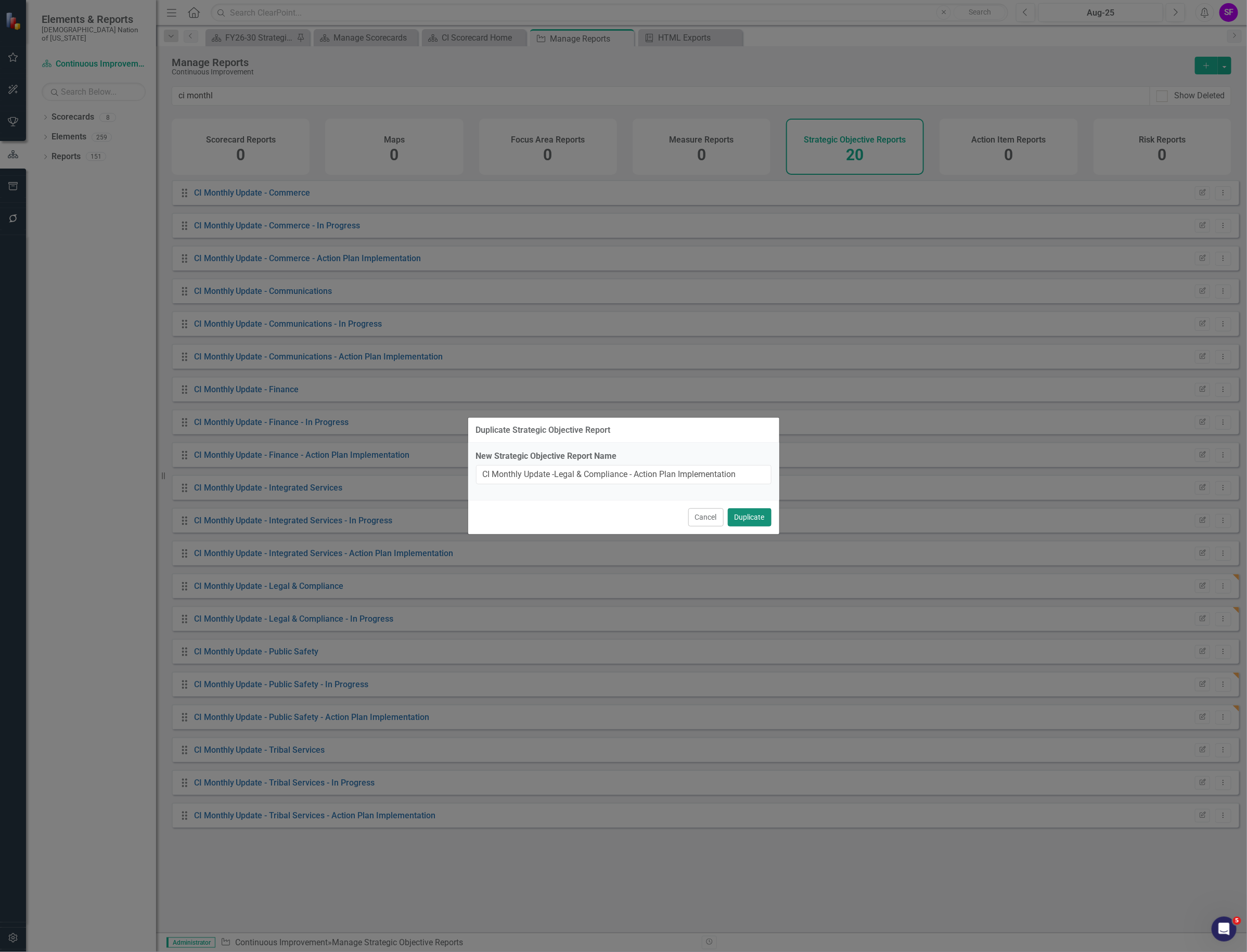
click at [752, 521] on button "Duplicate" at bounding box center [749, 517] width 44 height 18
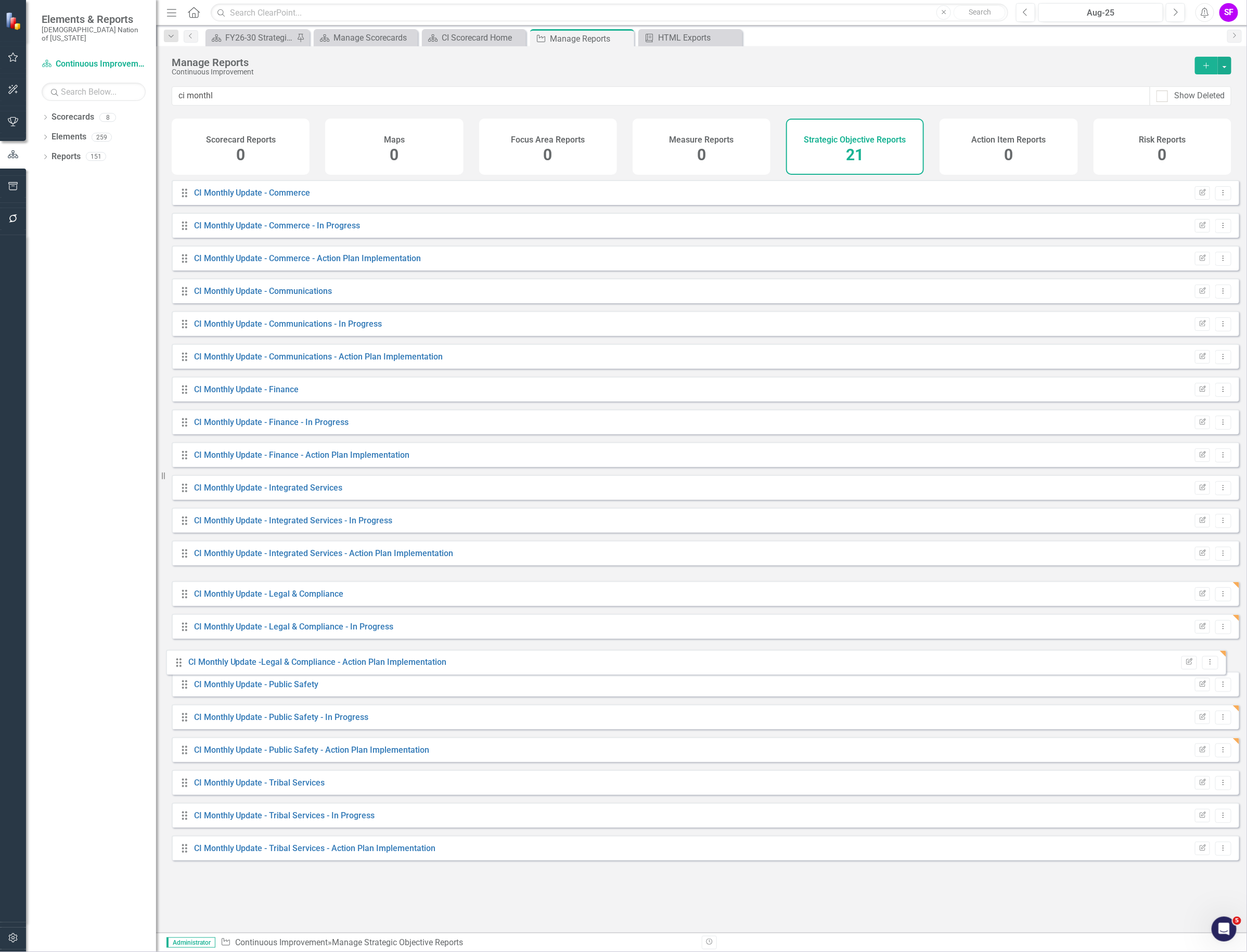
drag, startPoint x: 183, startPoint y: 594, endPoint x: 177, endPoint y: 662, distance: 68.3
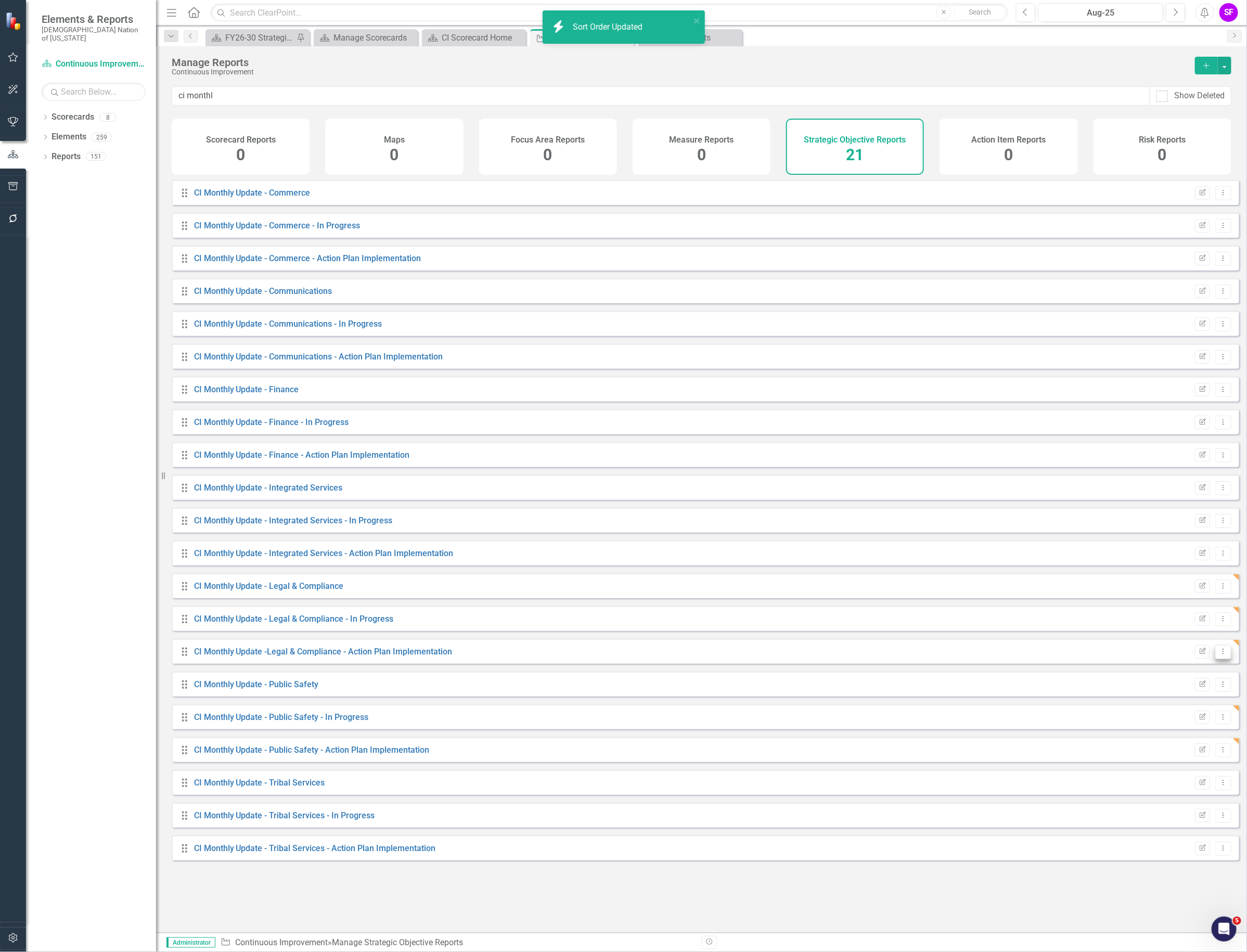
click at [1219, 655] on icon "Dropdown Menu" at bounding box center [1223, 651] width 9 height 7
click at [1205, 676] on link "Edit Report Edit Report" at bounding box center [1180, 677] width 86 height 19
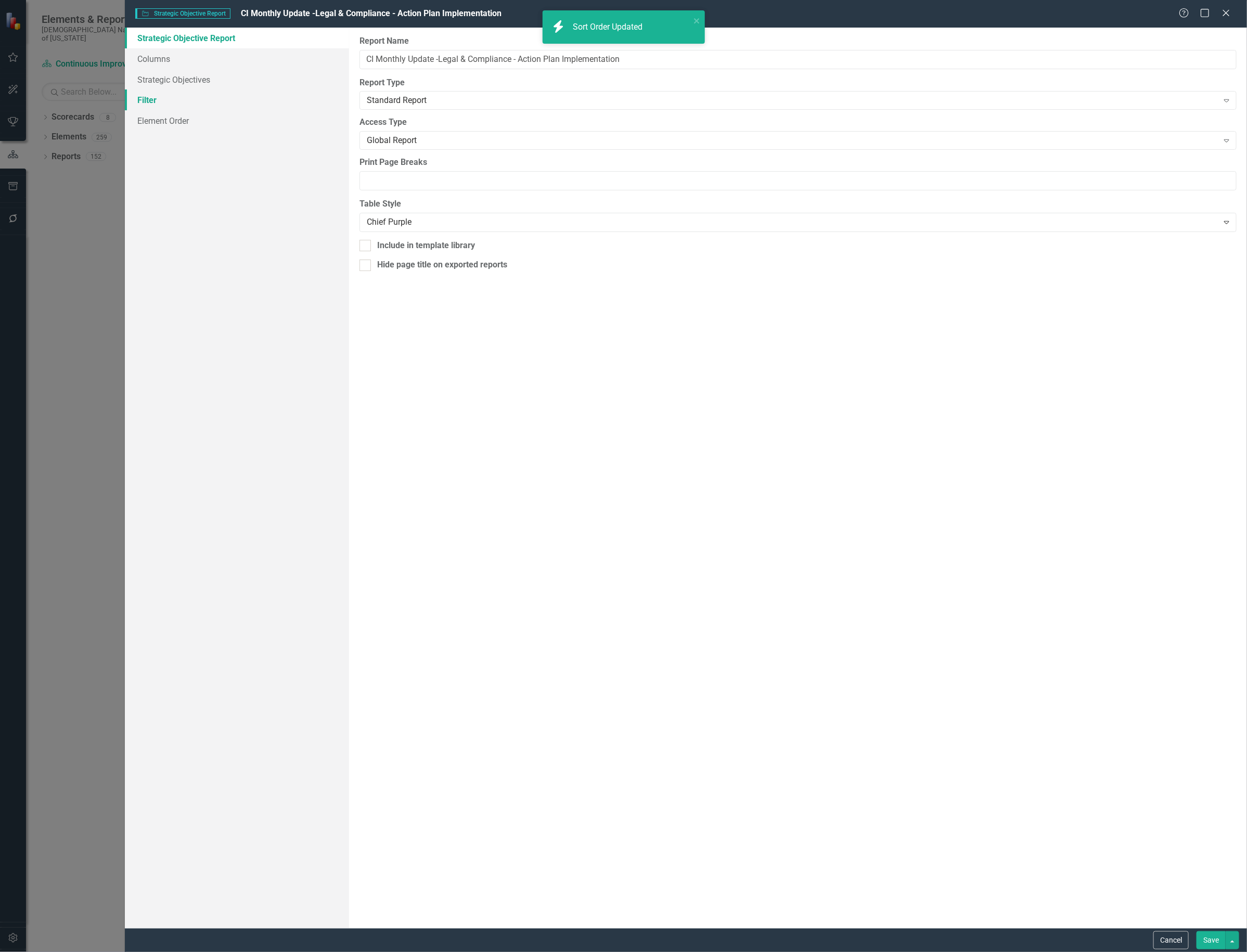
click at [176, 99] on link "Filter" at bounding box center [236, 100] width 224 height 21
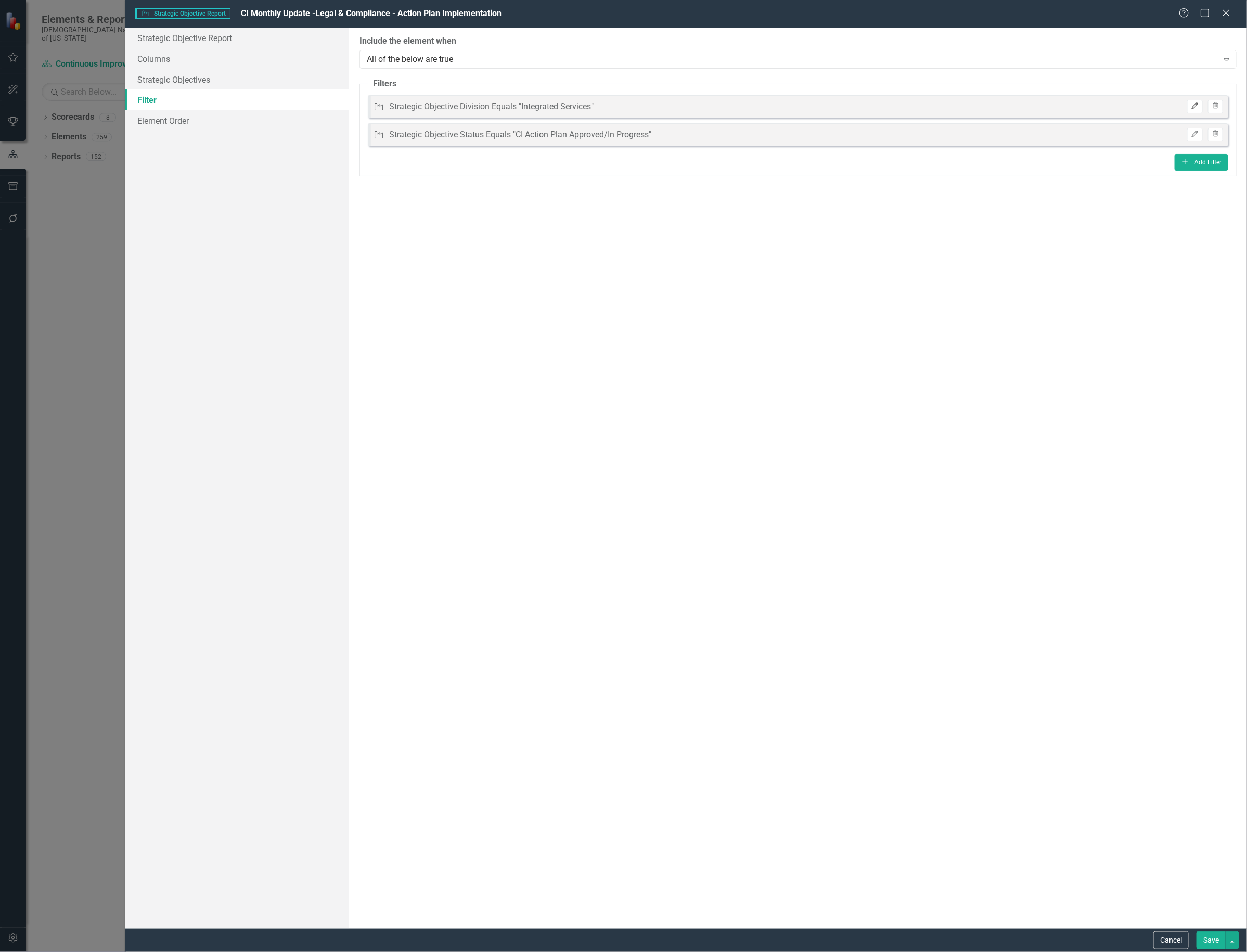
click at [1188, 106] on button "Edit" at bounding box center [1194, 106] width 15 height 13
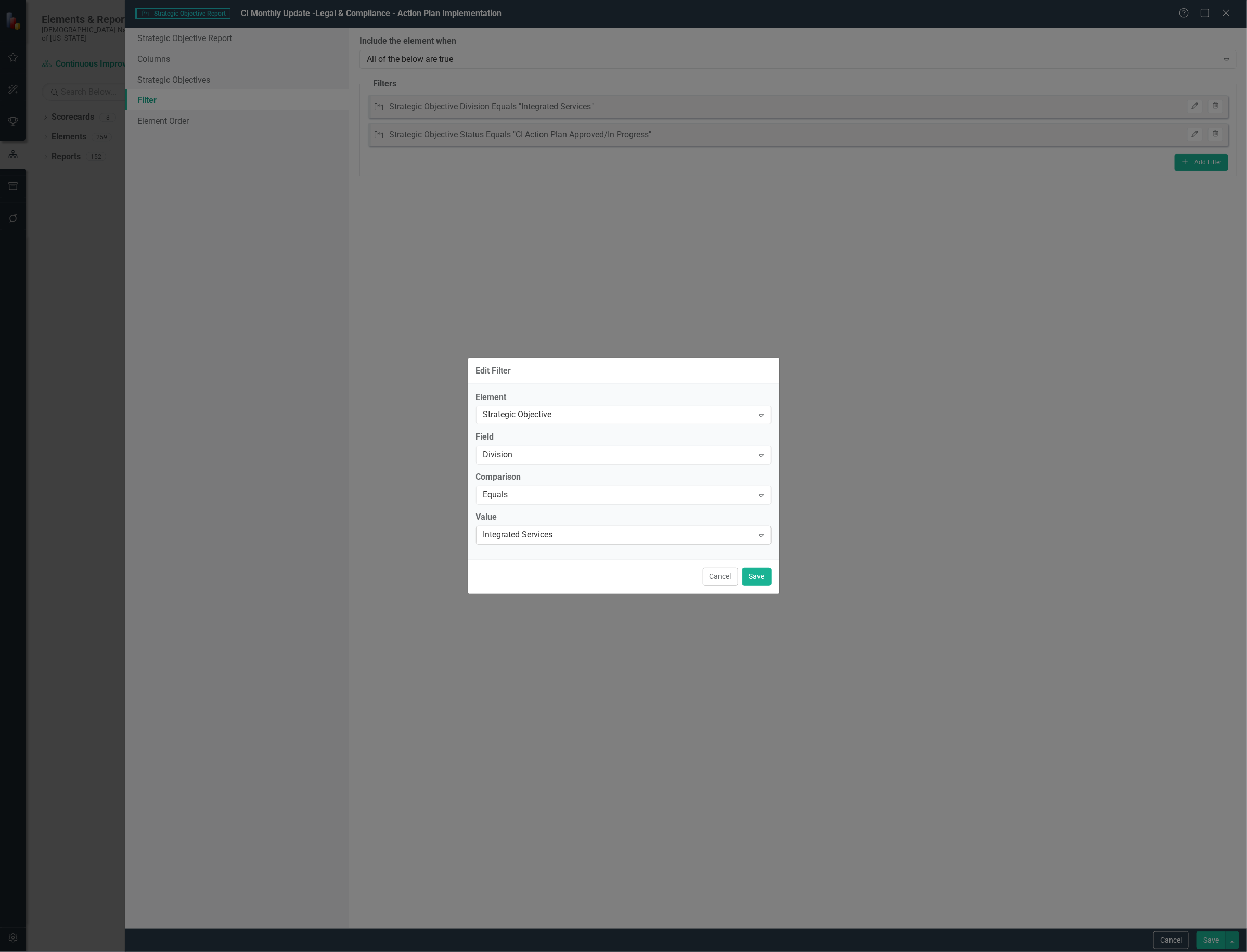
click at [537, 534] on div "Integrated Services" at bounding box center [618, 536] width 270 height 12
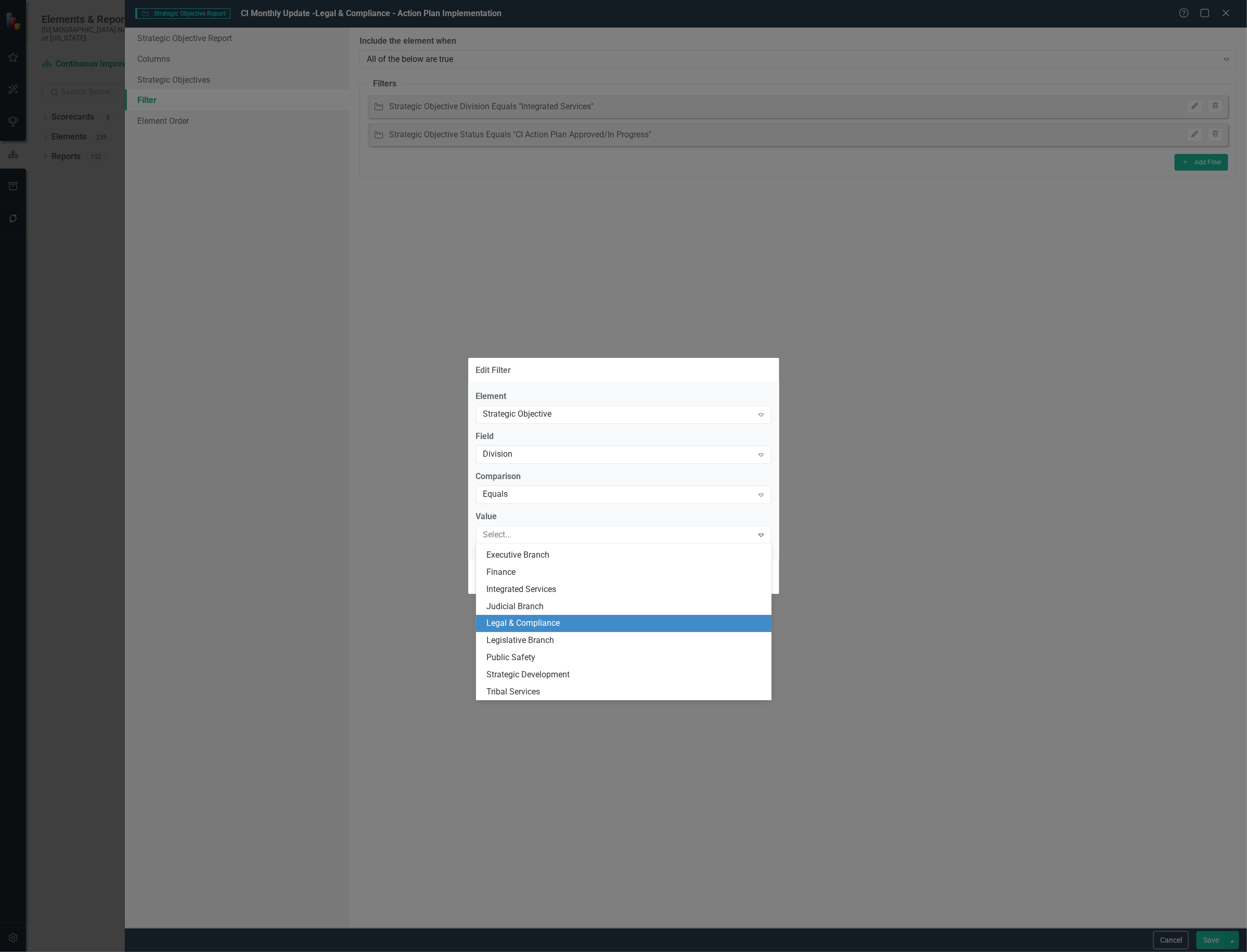
click at [549, 625] on div "Legal & Compliance" at bounding box center [625, 623] width 279 height 12
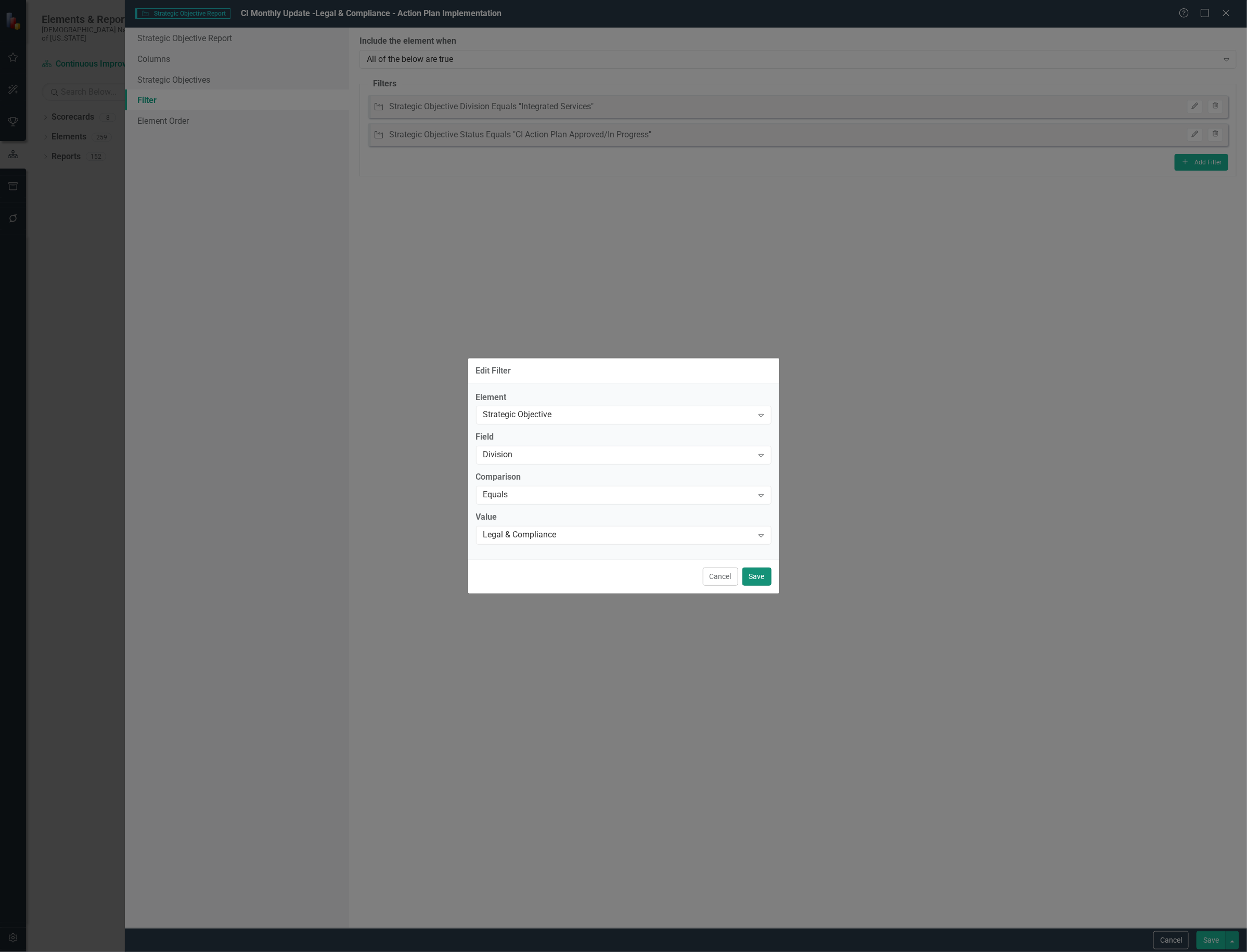
click at [751, 576] on button "Save" at bounding box center [757, 576] width 29 height 18
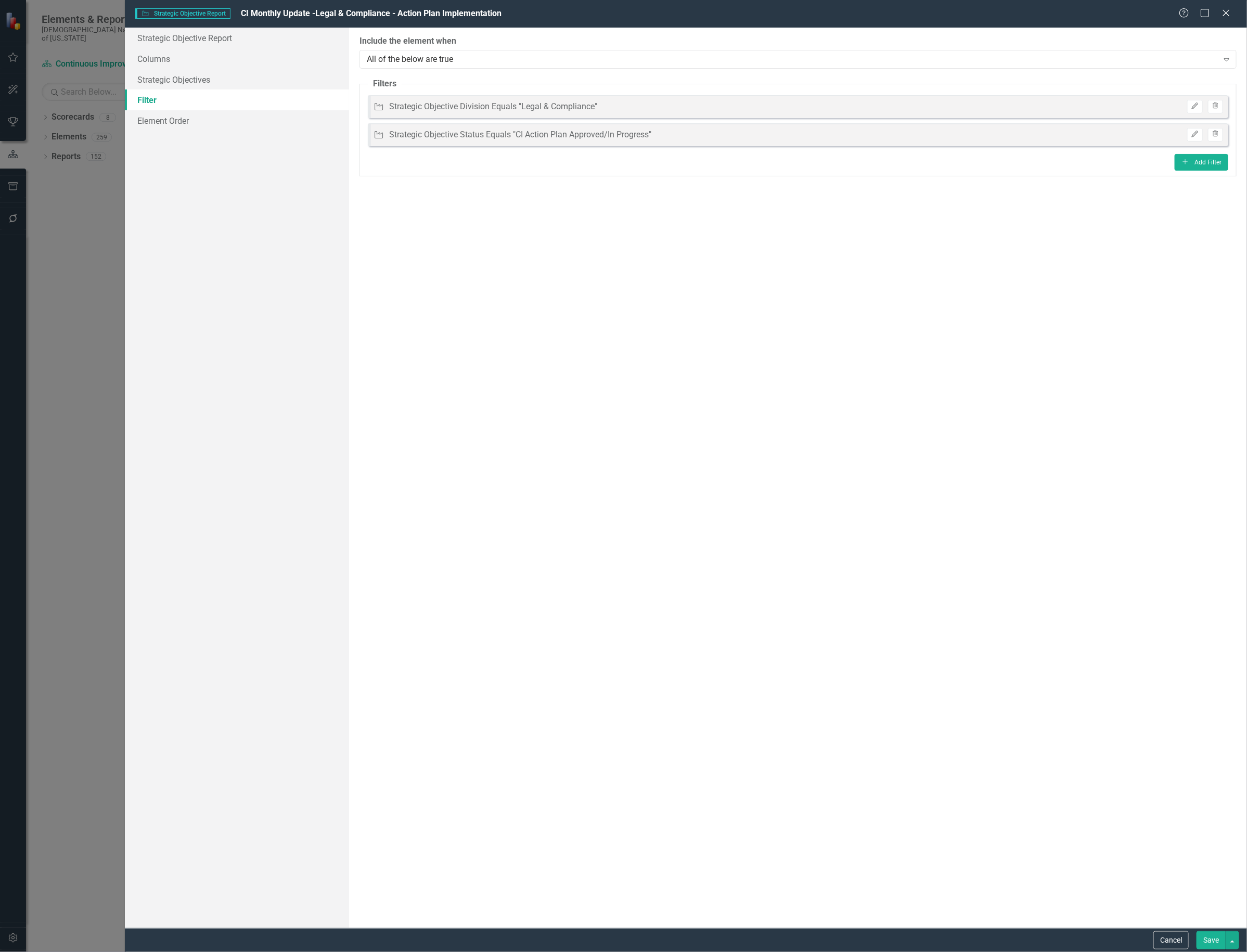
click at [1211, 937] on button "Save" at bounding box center [1211, 940] width 29 height 18
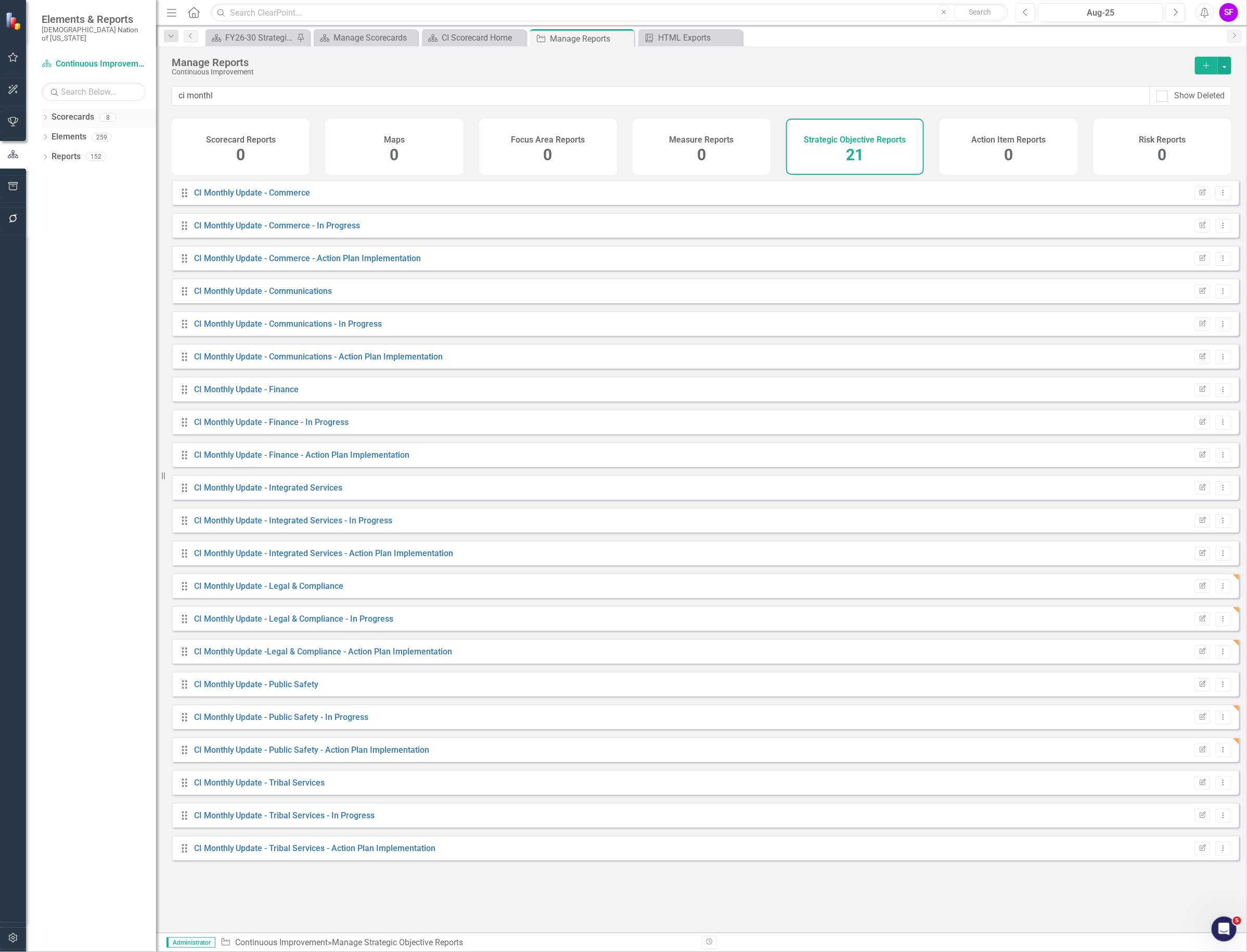
click at [58, 111] on link "Scorecards" at bounding box center [73, 117] width 42 height 12
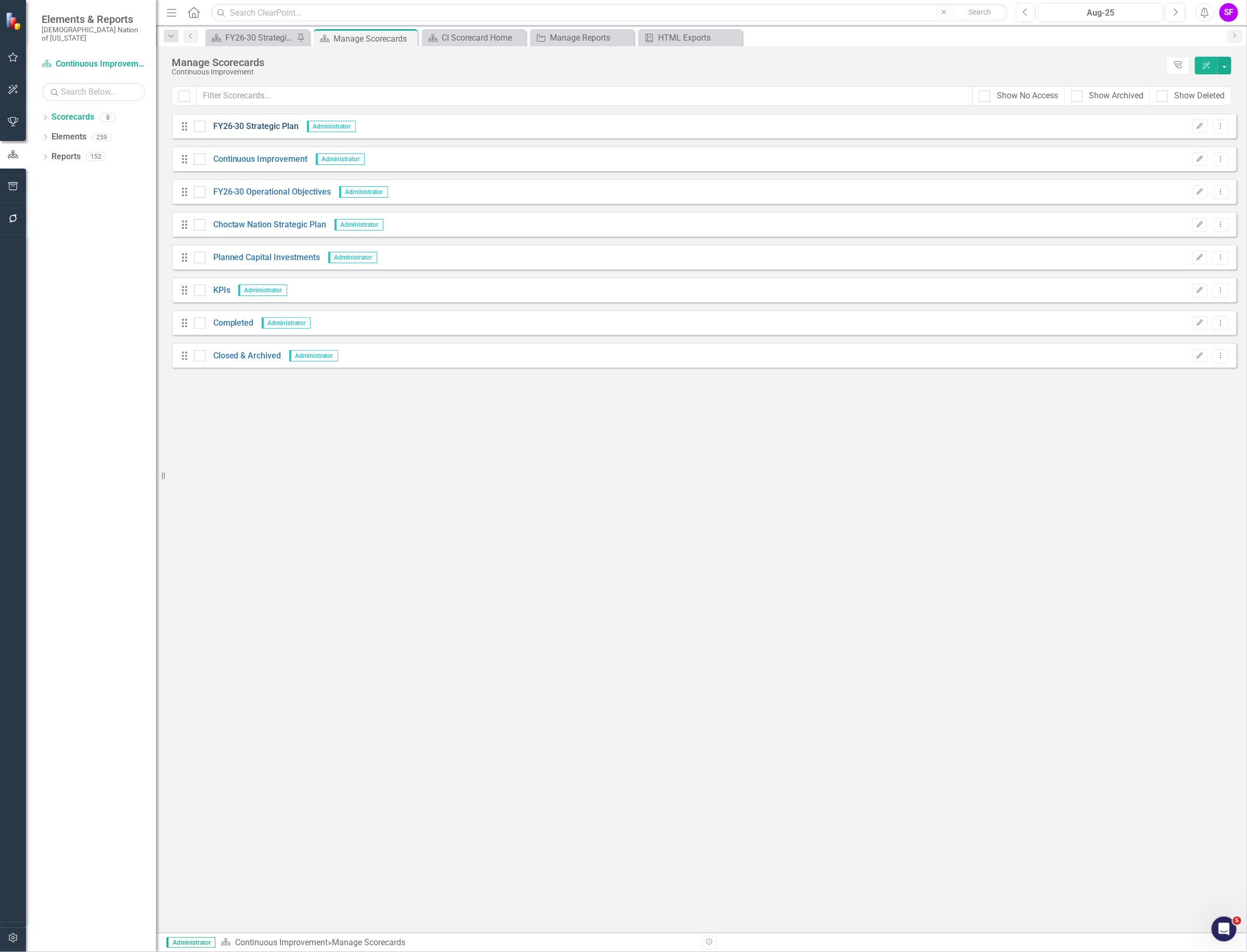
click at [274, 125] on link "FY26-30 Strategic Plan" at bounding box center [252, 127] width 93 height 12
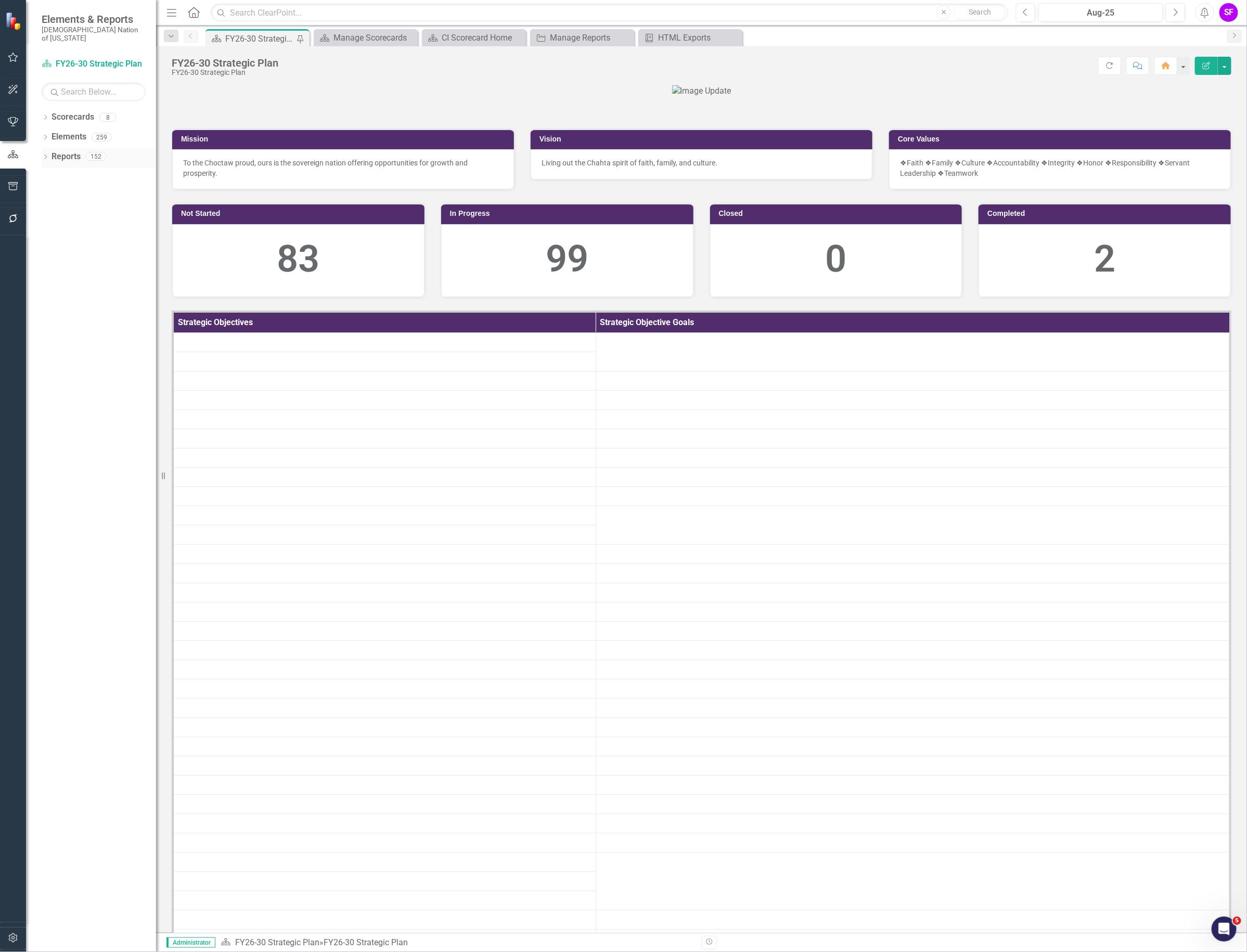
click at [71, 151] on link "Reports" at bounding box center [66, 157] width 29 height 12
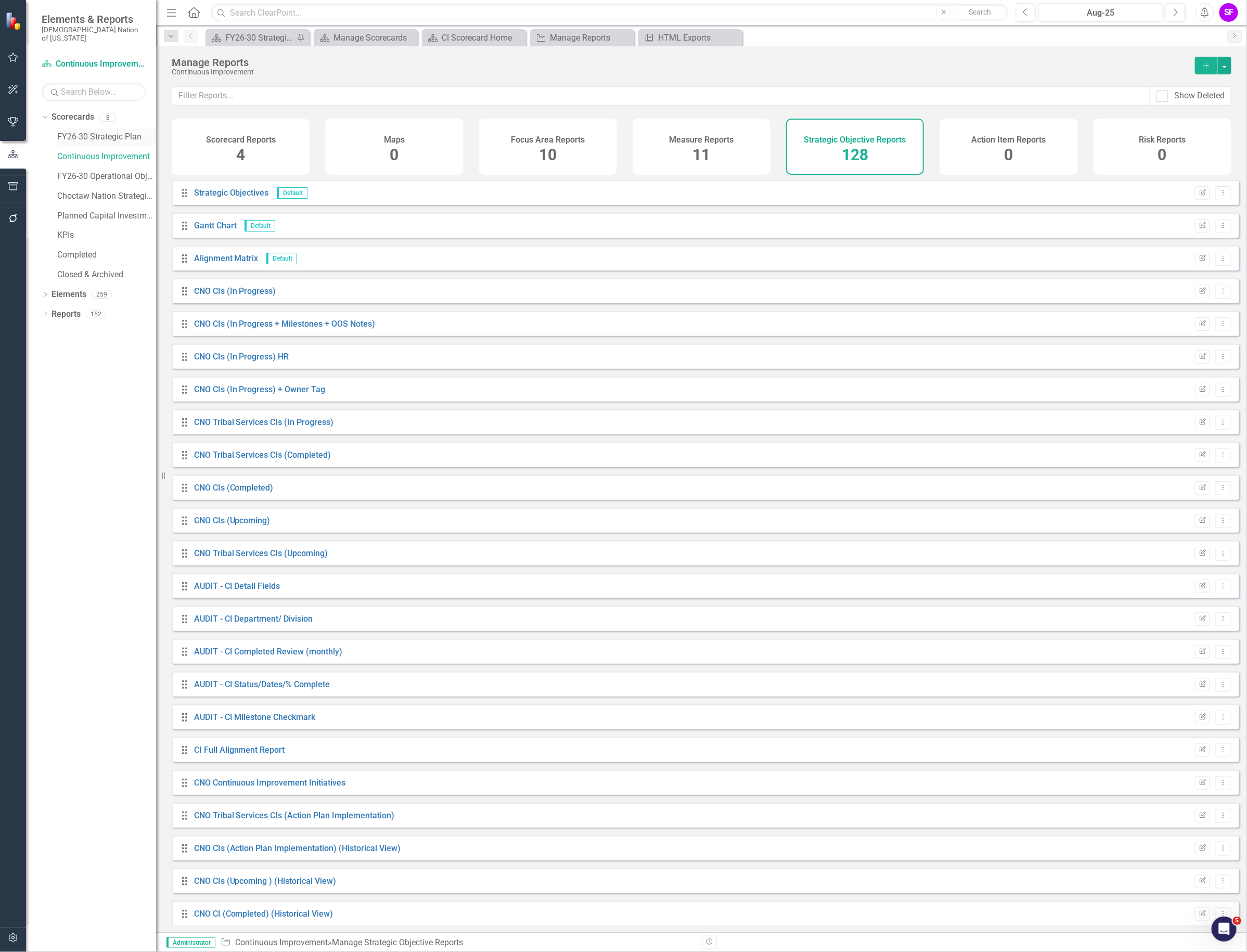
click at [133, 132] on link "FY26-30 Strategic Plan" at bounding box center [106, 137] width 99 height 12
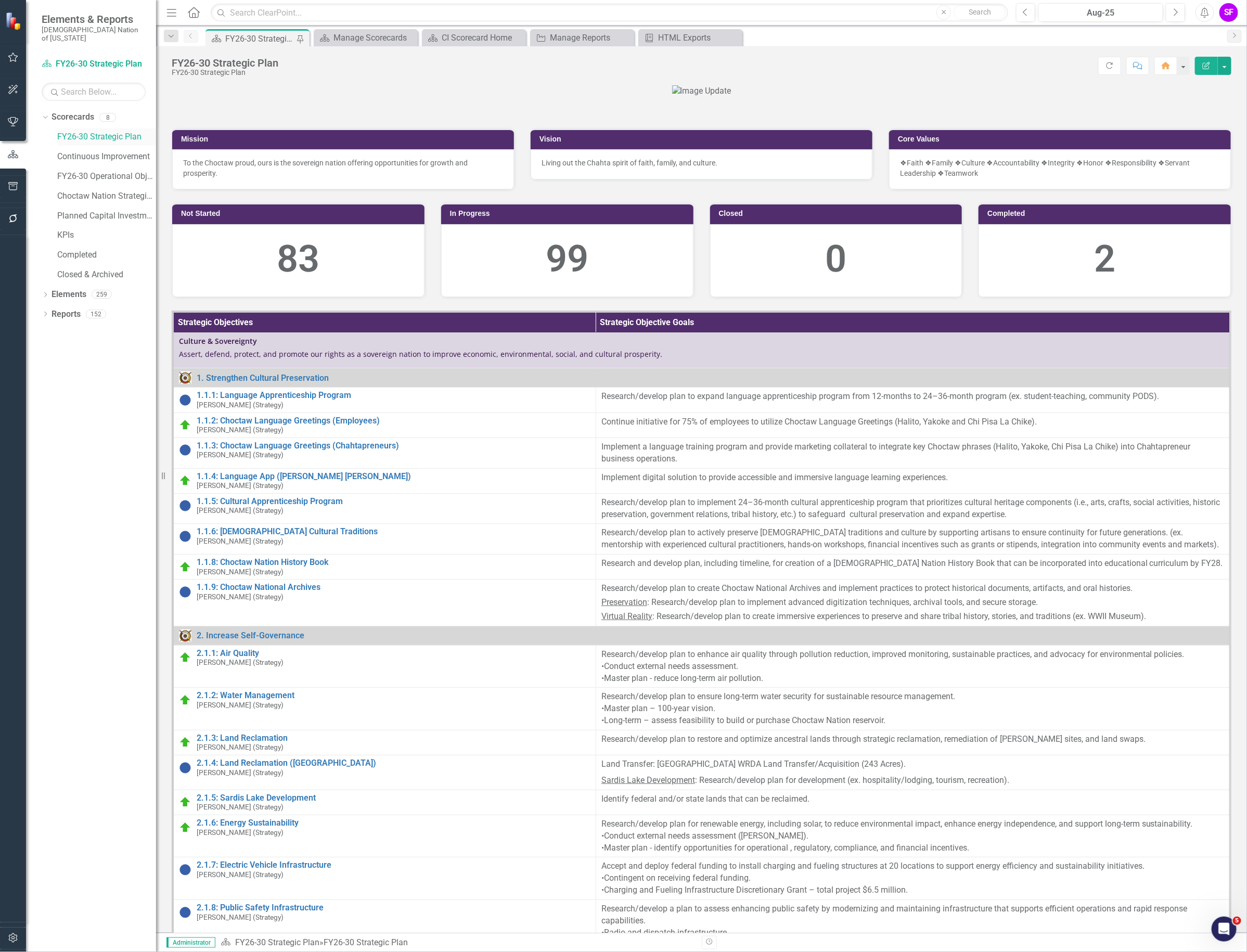
click at [113, 131] on link "FY26-30 Strategic Plan" at bounding box center [106, 137] width 99 height 12
click at [68, 308] on link "Reports" at bounding box center [66, 314] width 29 height 12
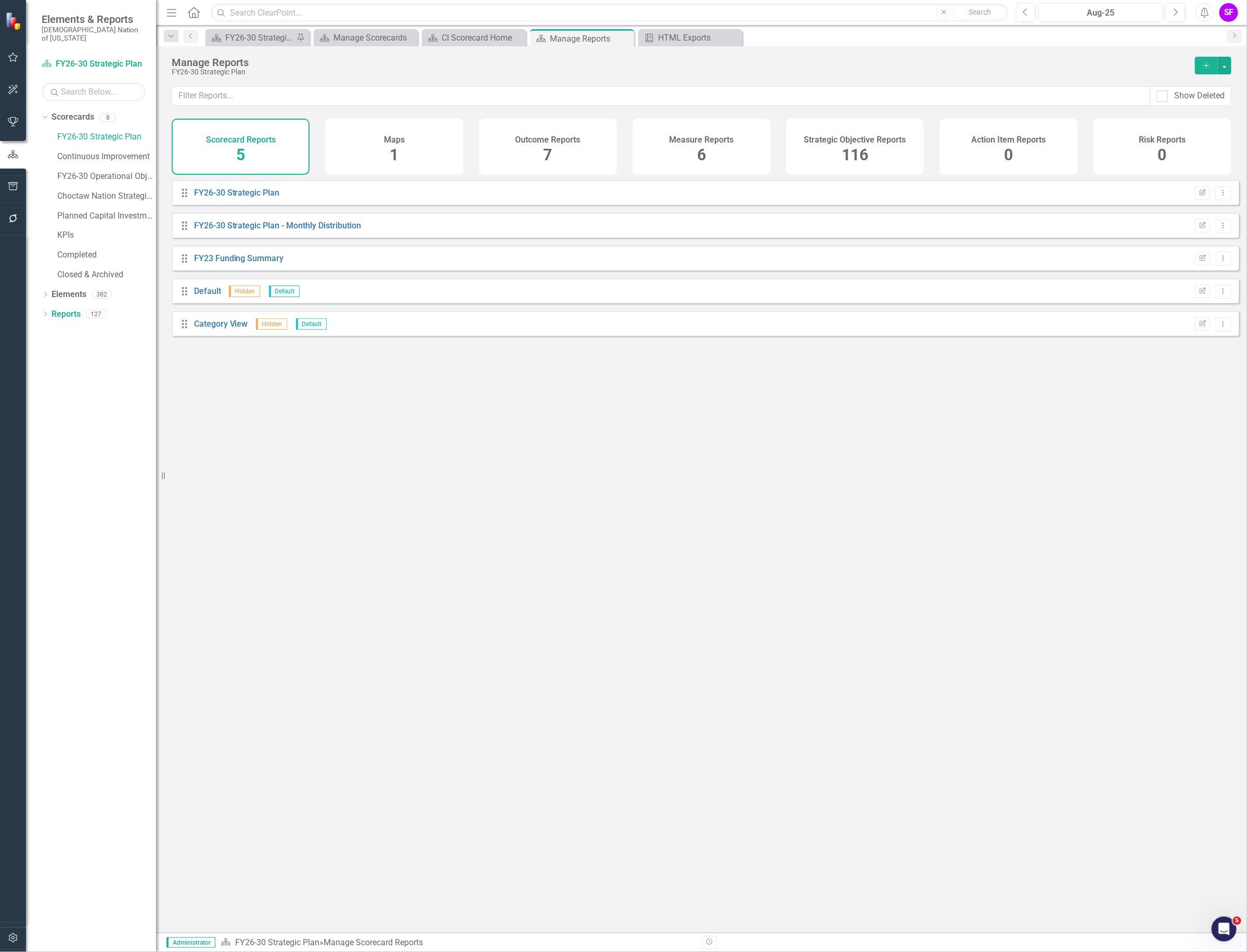
click at [912, 140] on div "Strategic Objective Reports 116" at bounding box center [855, 147] width 138 height 56
click at [838, 99] on input "text" at bounding box center [661, 96] width 978 height 19
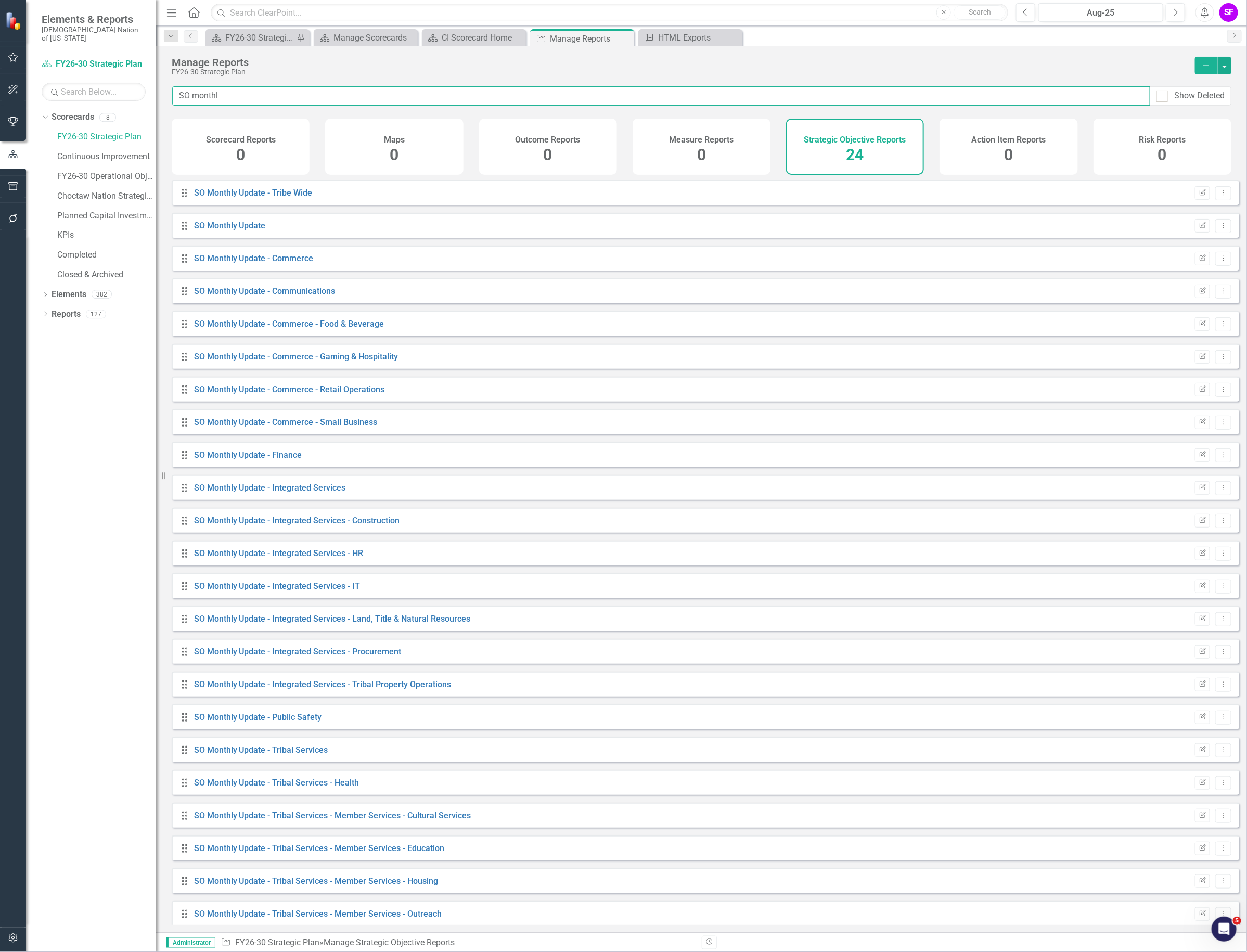
type input "SO monthl"
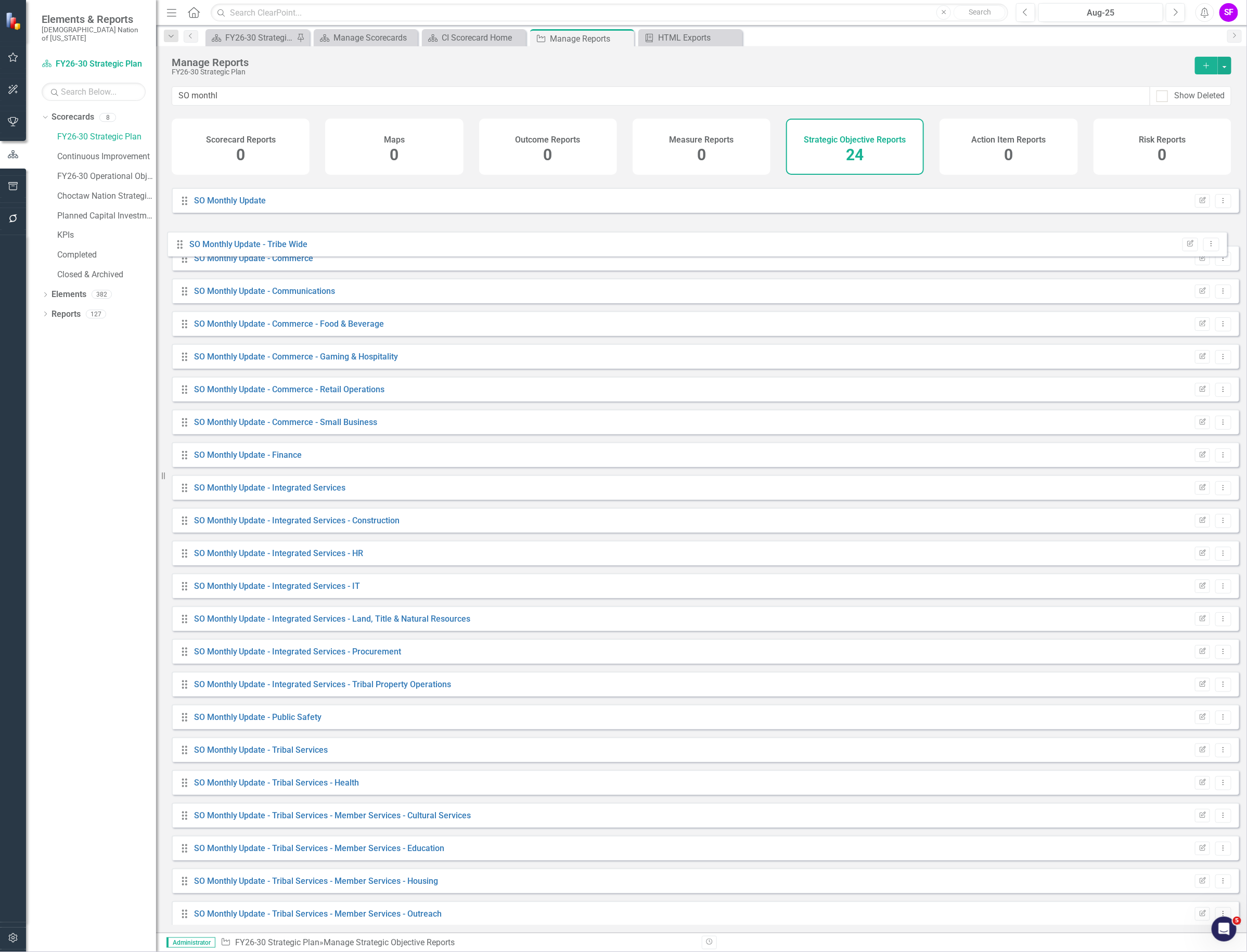
drag, startPoint x: 183, startPoint y: 201, endPoint x: 178, endPoint y: 244, distance: 43.3
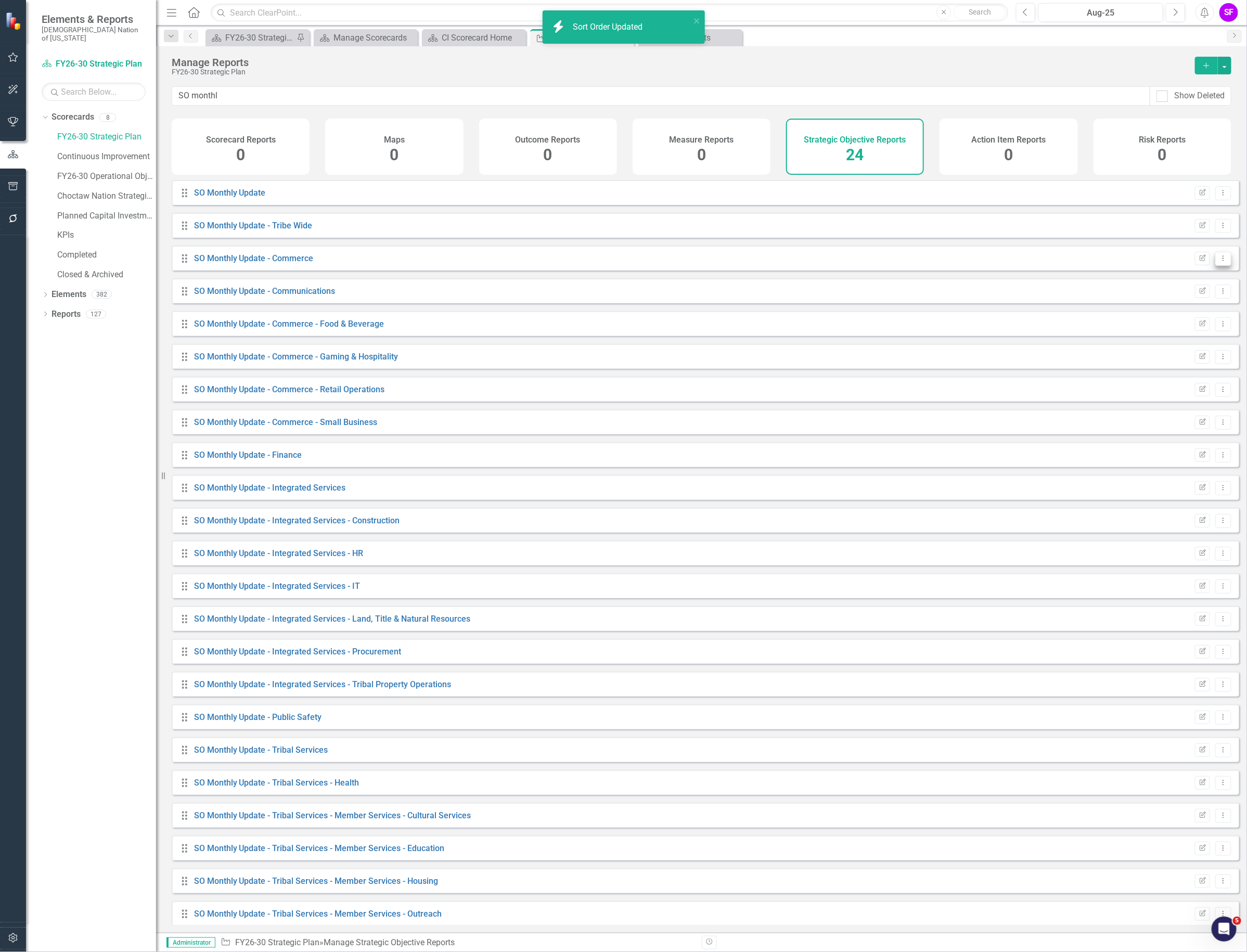
click at [1222, 264] on button "Dropdown Menu" at bounding box center [1223, 259] width 16 height 14
click at [1195, 325] on link "Copy Duplicate Report" at bounding box center [1180, 322] width 86 height 19
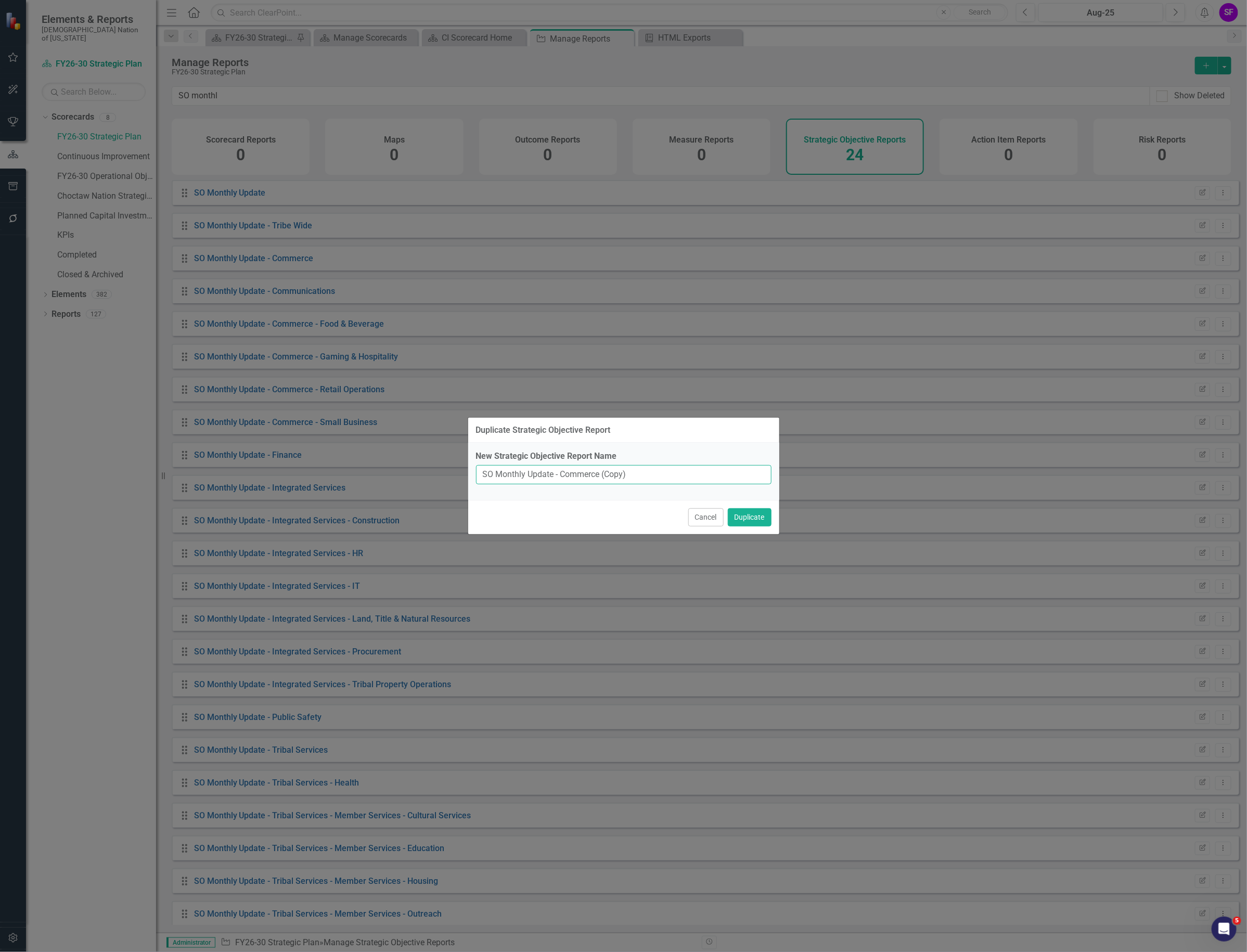
drag, startPoint x: 665, startPoint y: 476, endPoint x: 562, endPoint y: 481, distance: 103.1
click at [562, 481] on input "SO Monthly Update - Commerce (Copy)" at bounding box center [624, 475] width 295 height 19
type input "SO Monthly Update - Legal & Compliance"
click at [755, 516] on button "Duplicate" at bounding box center [749, 517] width 44 height 18
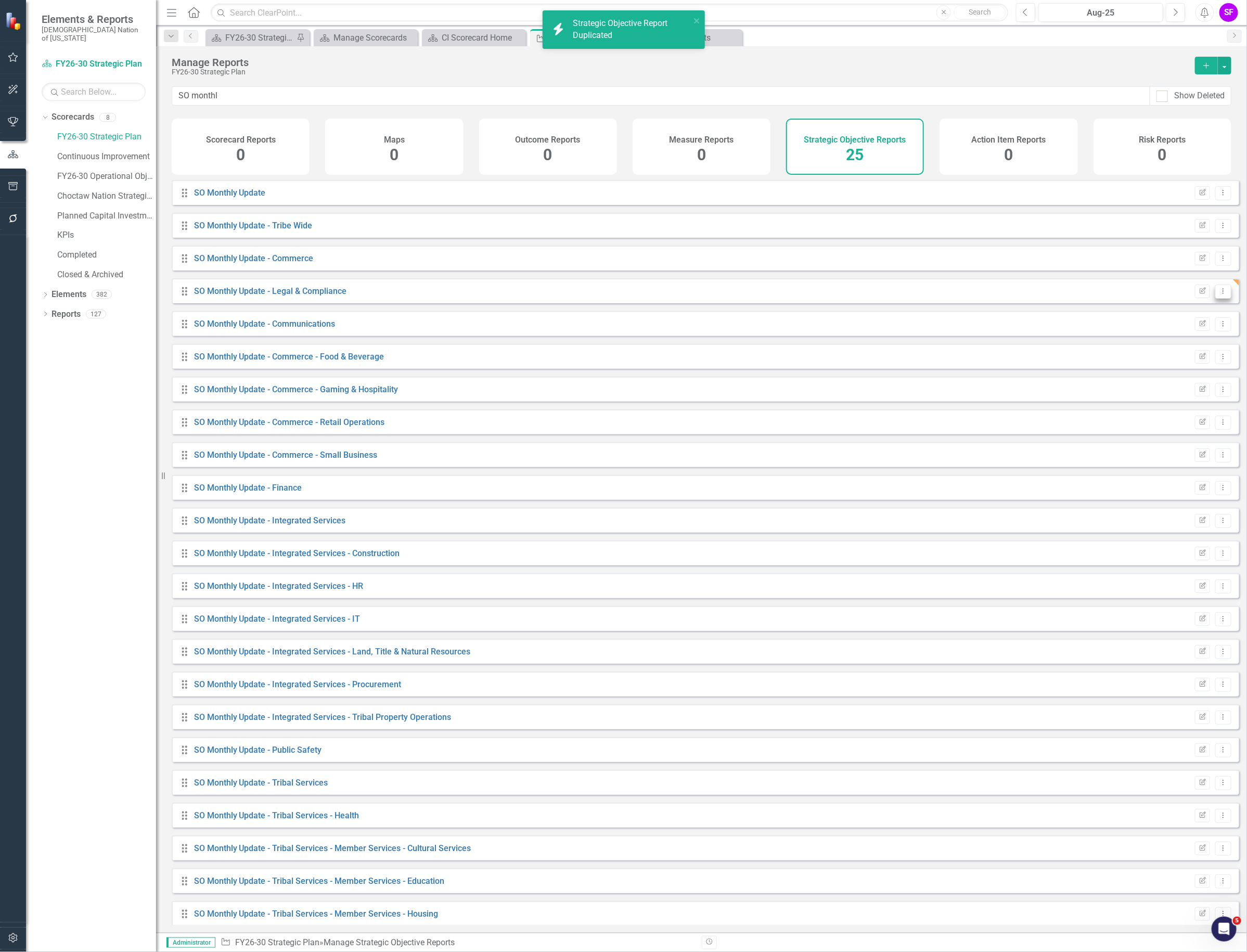
click at [1219, 294] on icon "Dropdown Menu" at bounding box center [1223, 291] width 9 height 7
click at [1202, 318] on link "Edit Report Edit Report" at bounding box center [1180, 316] width 86 height 19
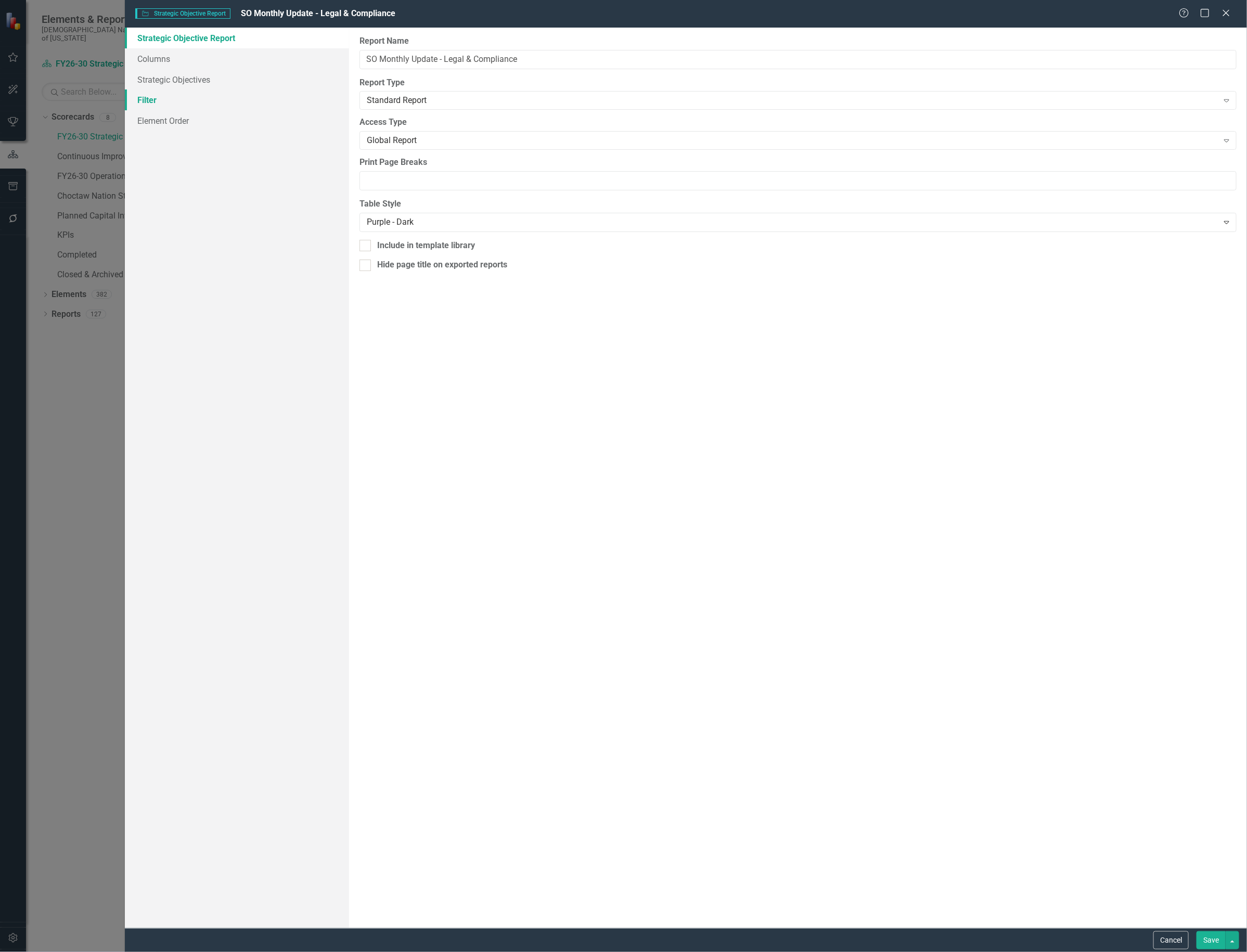
click at [172, 92] on link "Filter" at bounding box center [236, 100] width 224 height 21
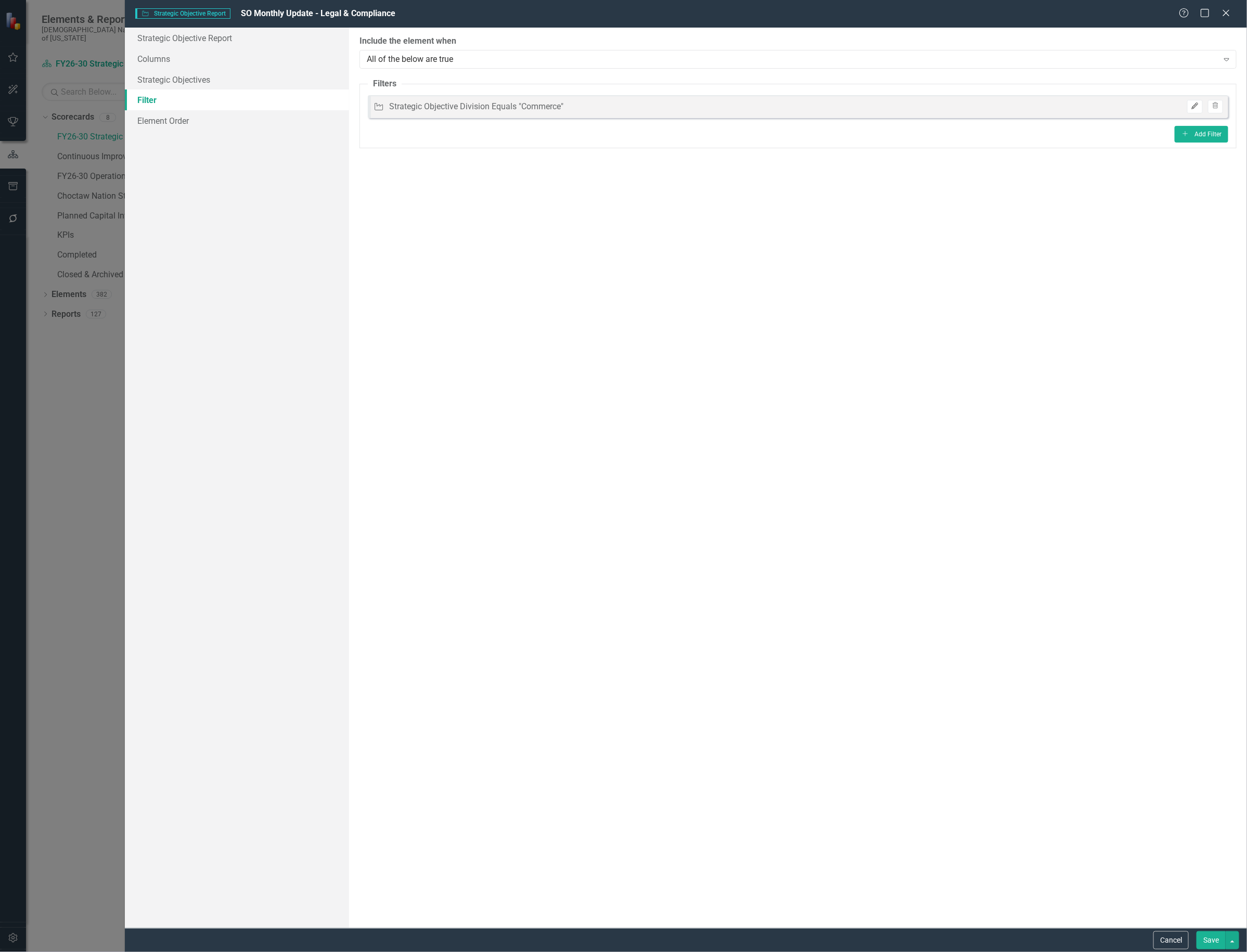
click at [1193, 105] on icon "Edit" at bounding box center [1194, 106] width 8 height 6
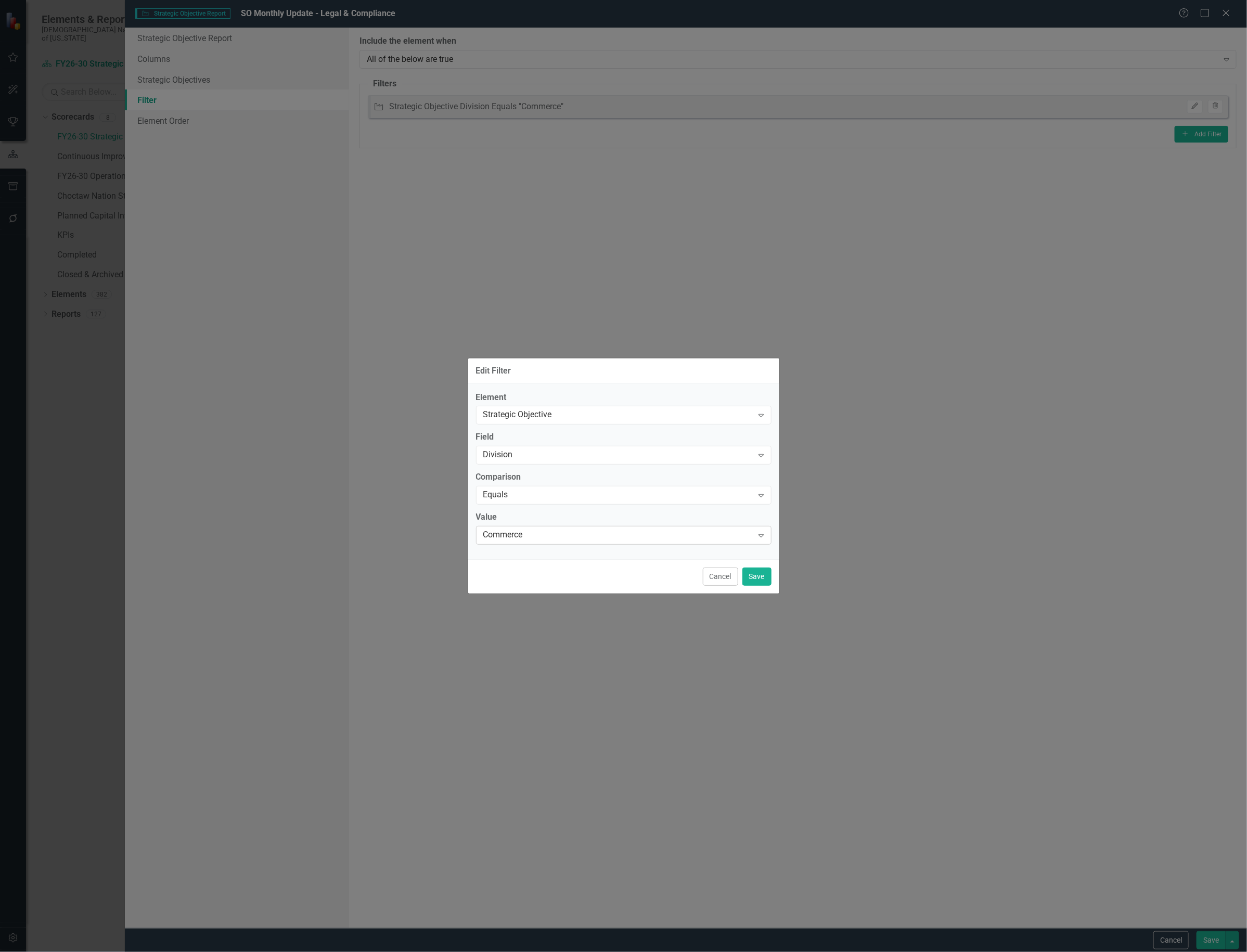
click at [583, 528] on div "Commerce Expand" at bounding box center [624, 535] width 295 height 19
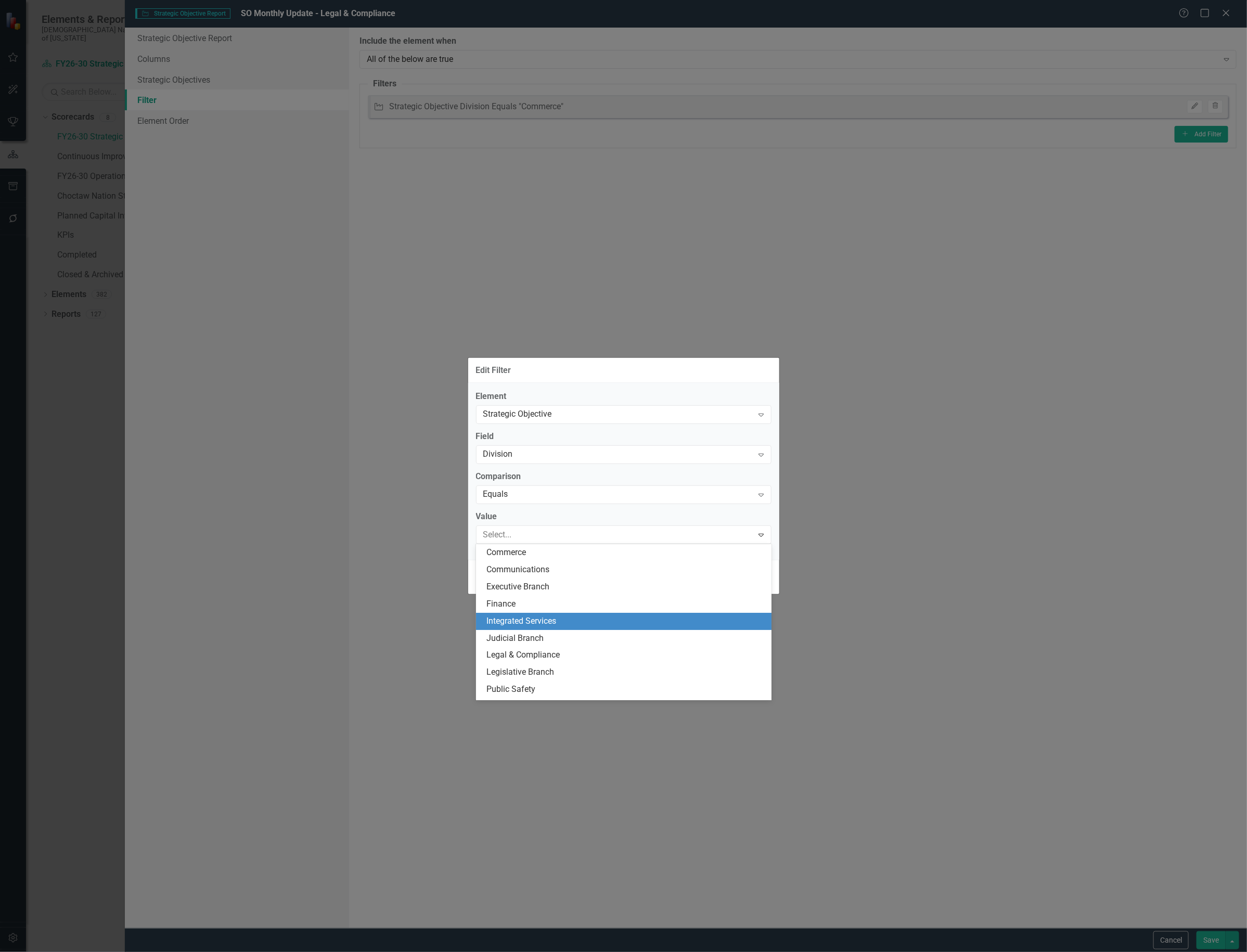
scroll to position [32, 0]
click at [538, 627] on div "Legal & Compliance" at bounding box center [625, 623] width 279 height 12
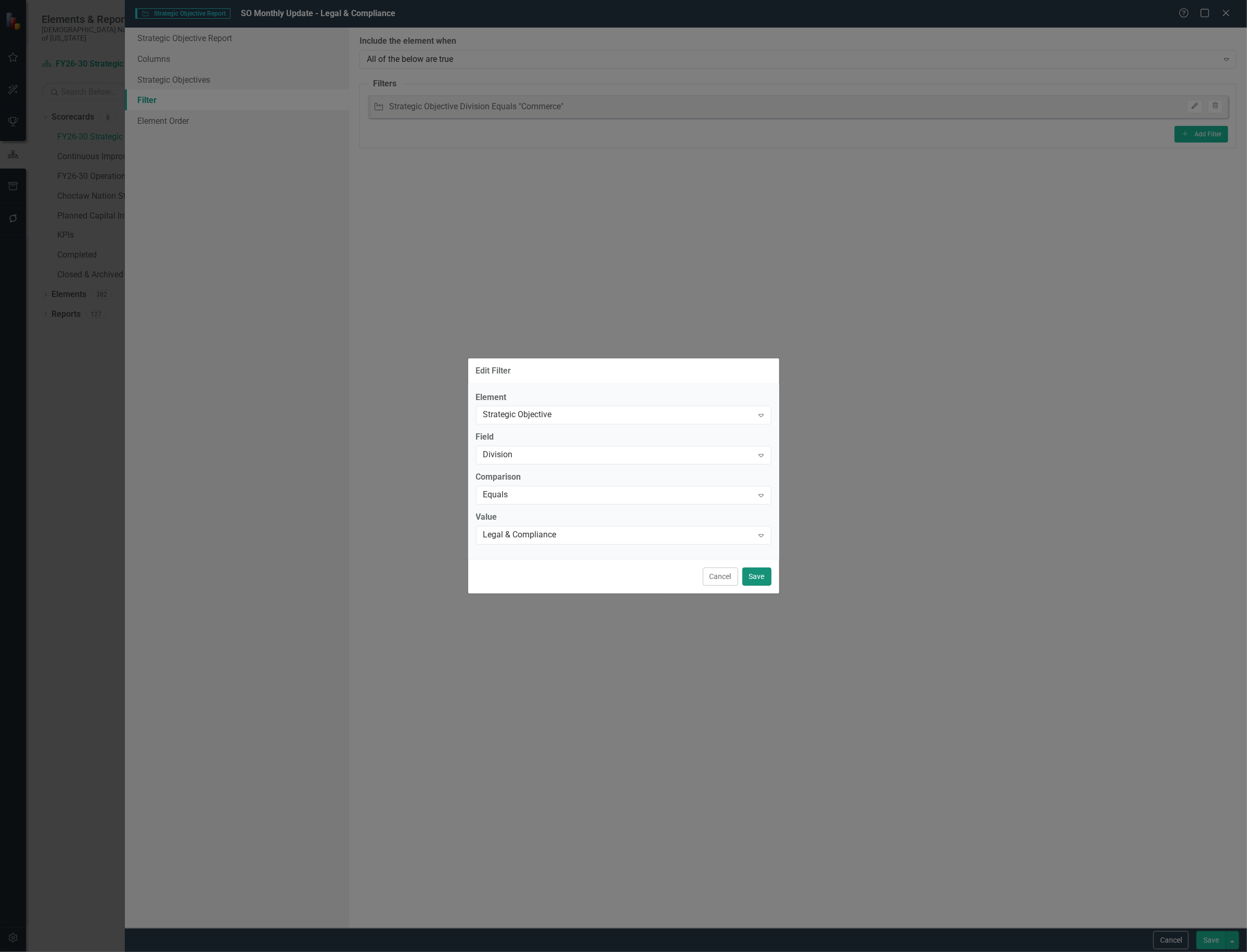
click at [760, 570] on button "Save" at bounding box center [757, 576] width 29 height 18
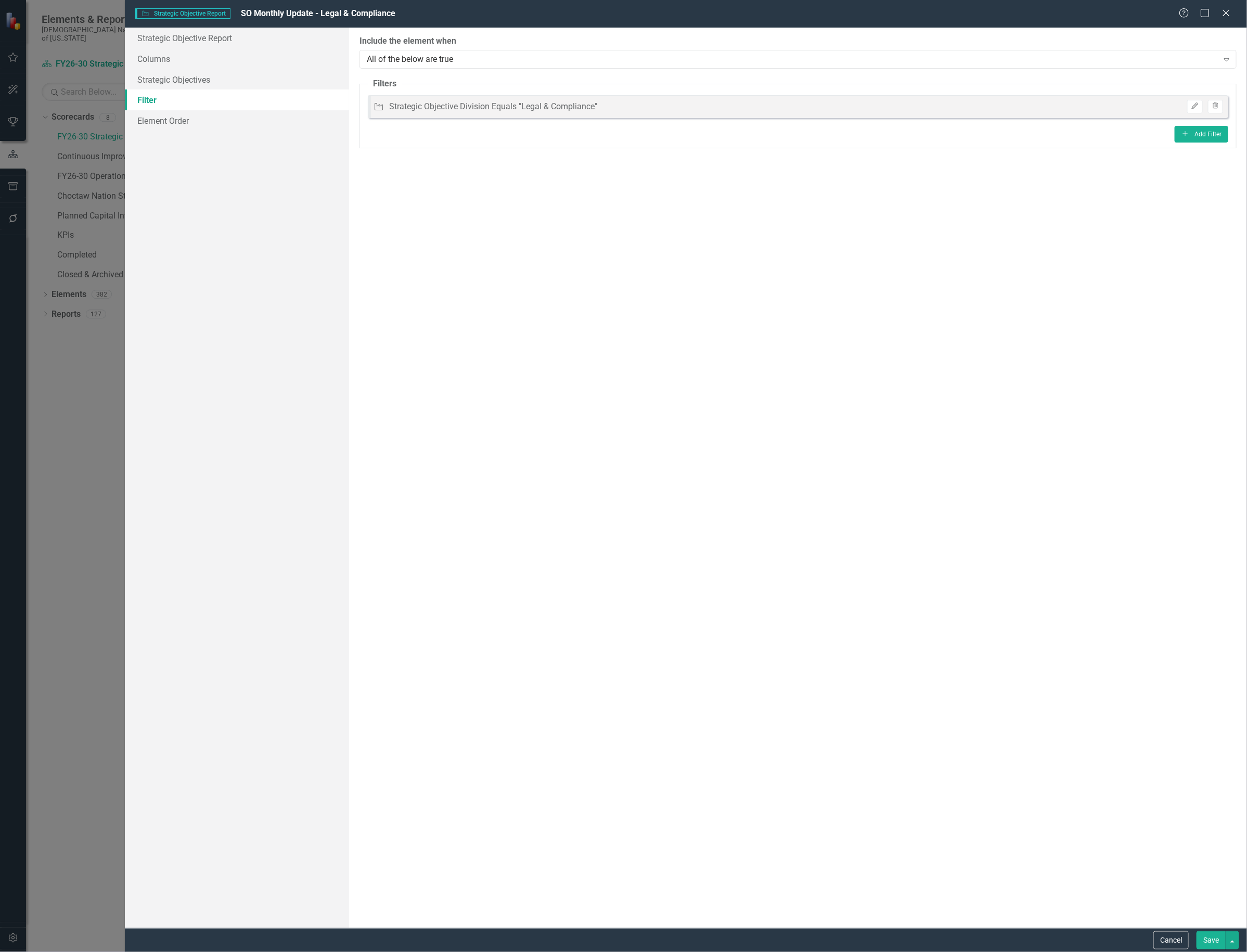
click at [1213, 931] on button "Save" at bounding box center [1211, 940] width 29 height 18
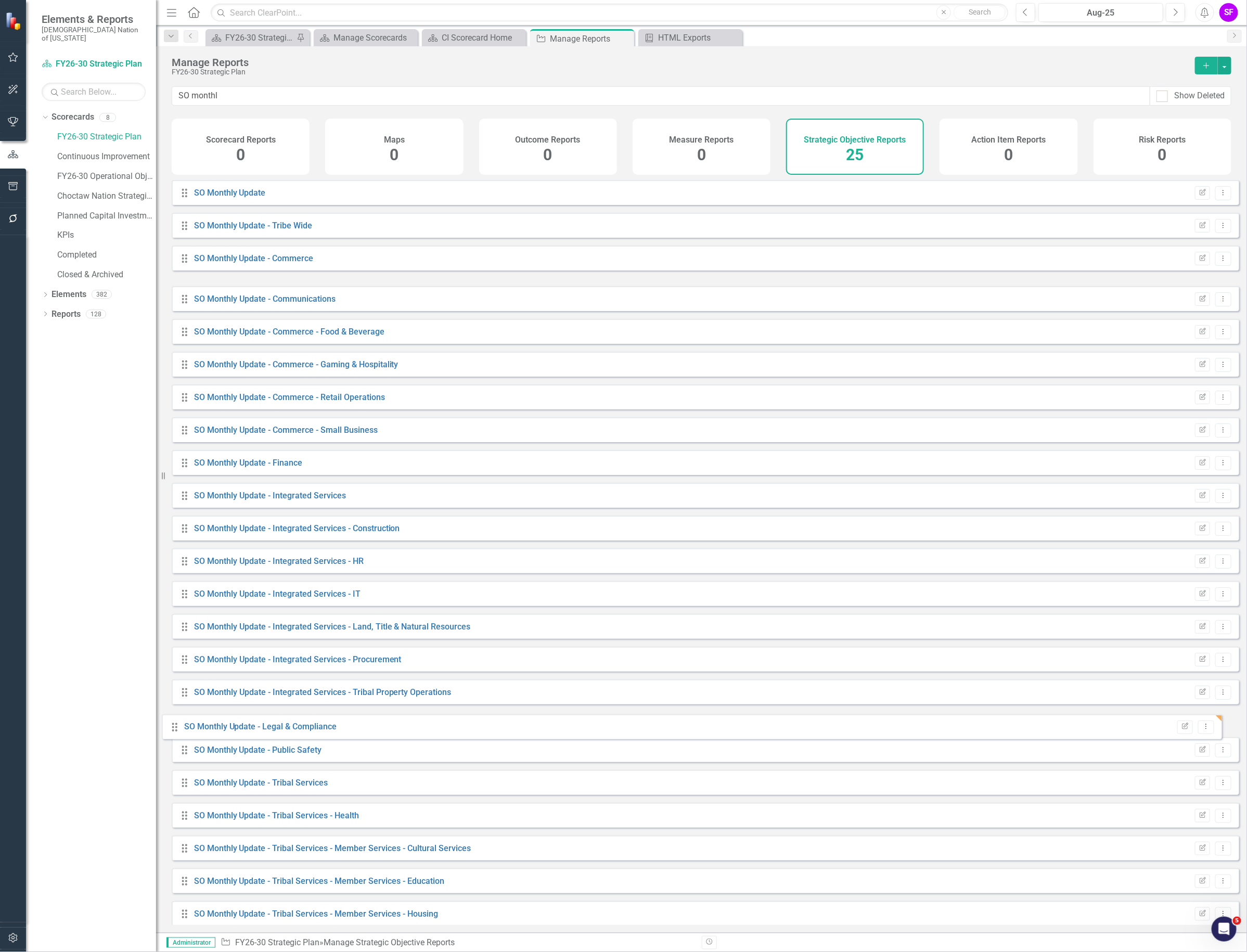
drag, startPoint x: 183, startPoint y: 302, endPoint x: 172, endPoint y: 730, distance: 428.1
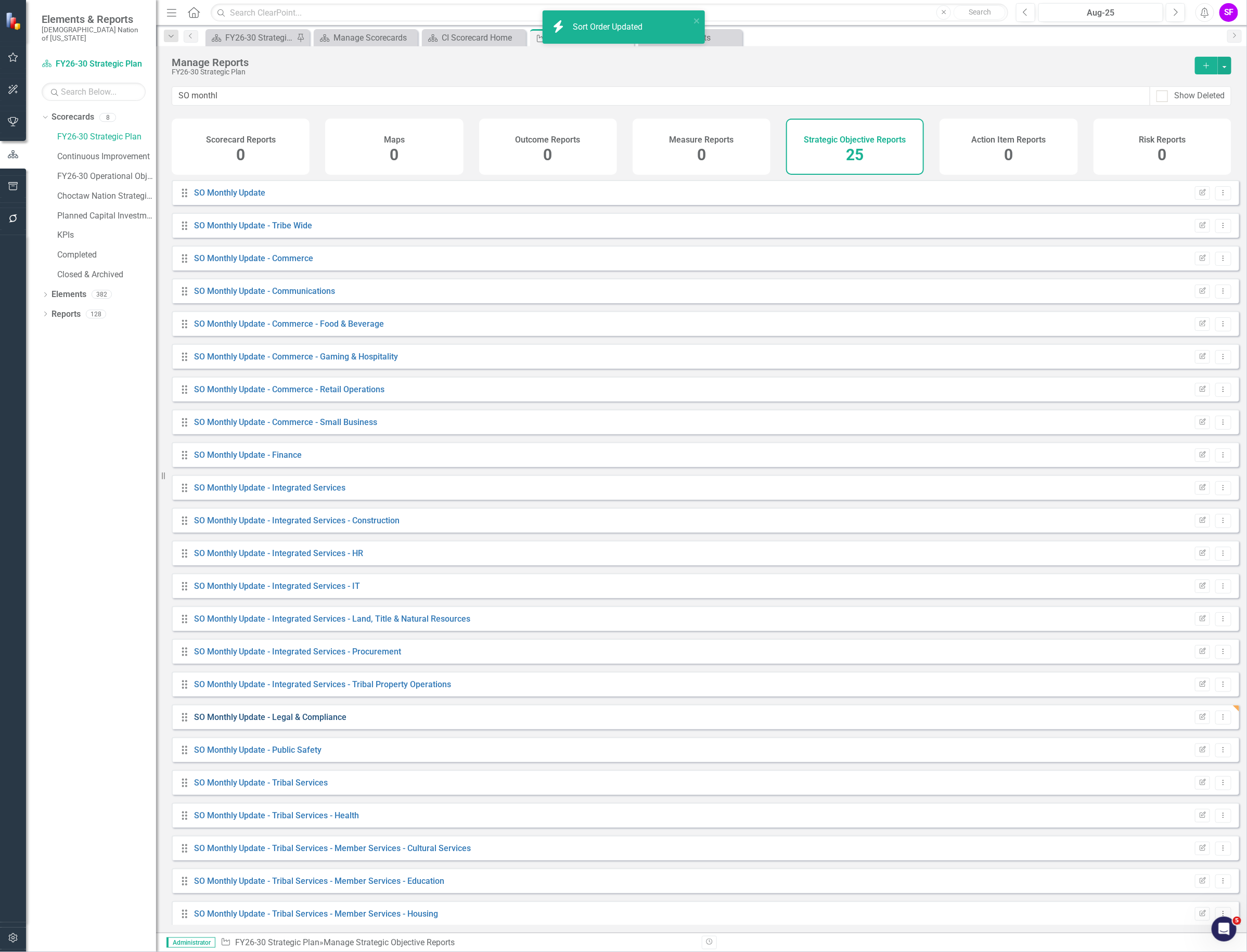
click at [334, 722] on link "SO Monthly Update - Legal & Compliance" at bounding box center [270, 717] width 153 height 10
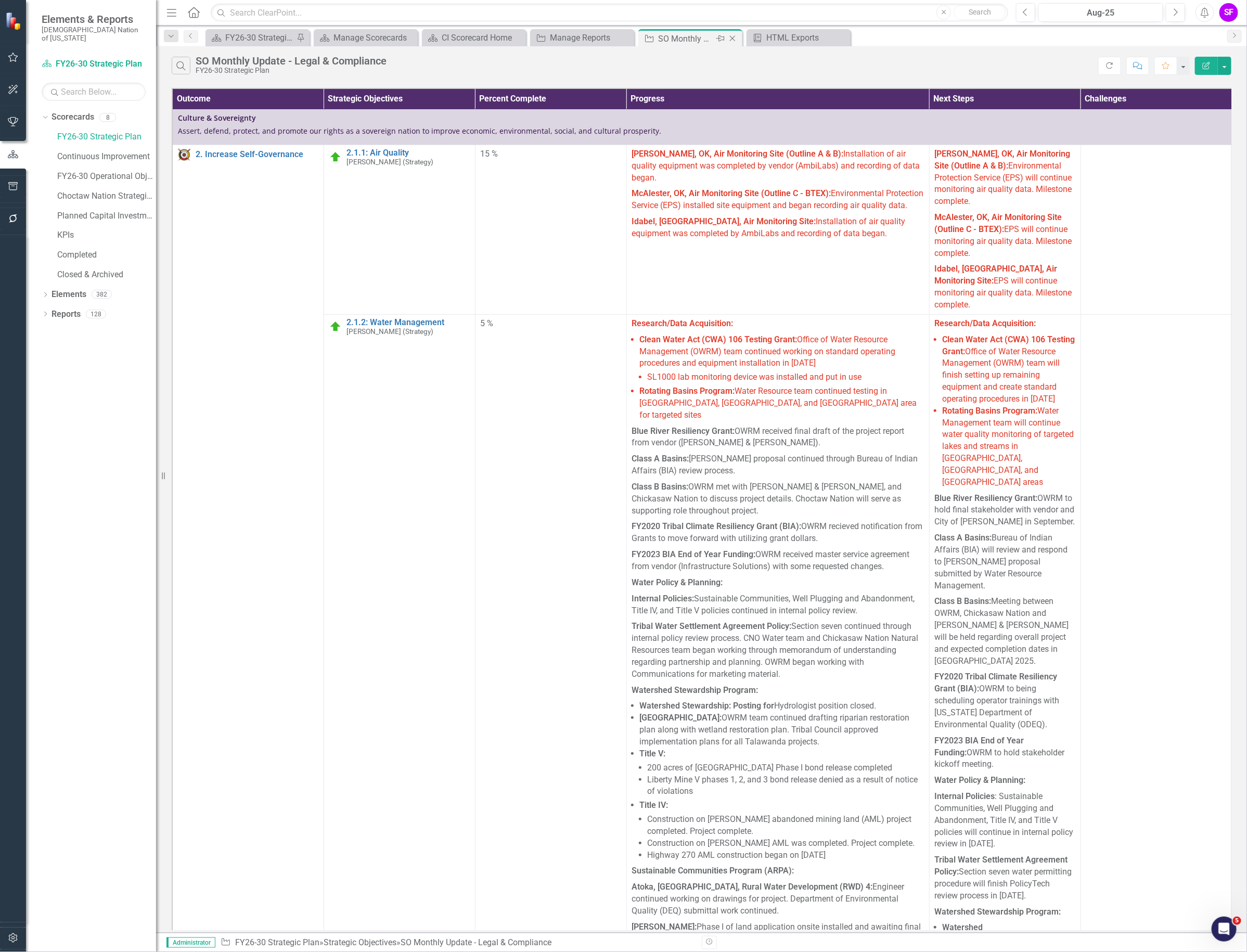
click at [734, 41] on icon at bounding box center [732, 39] width 6 height 6
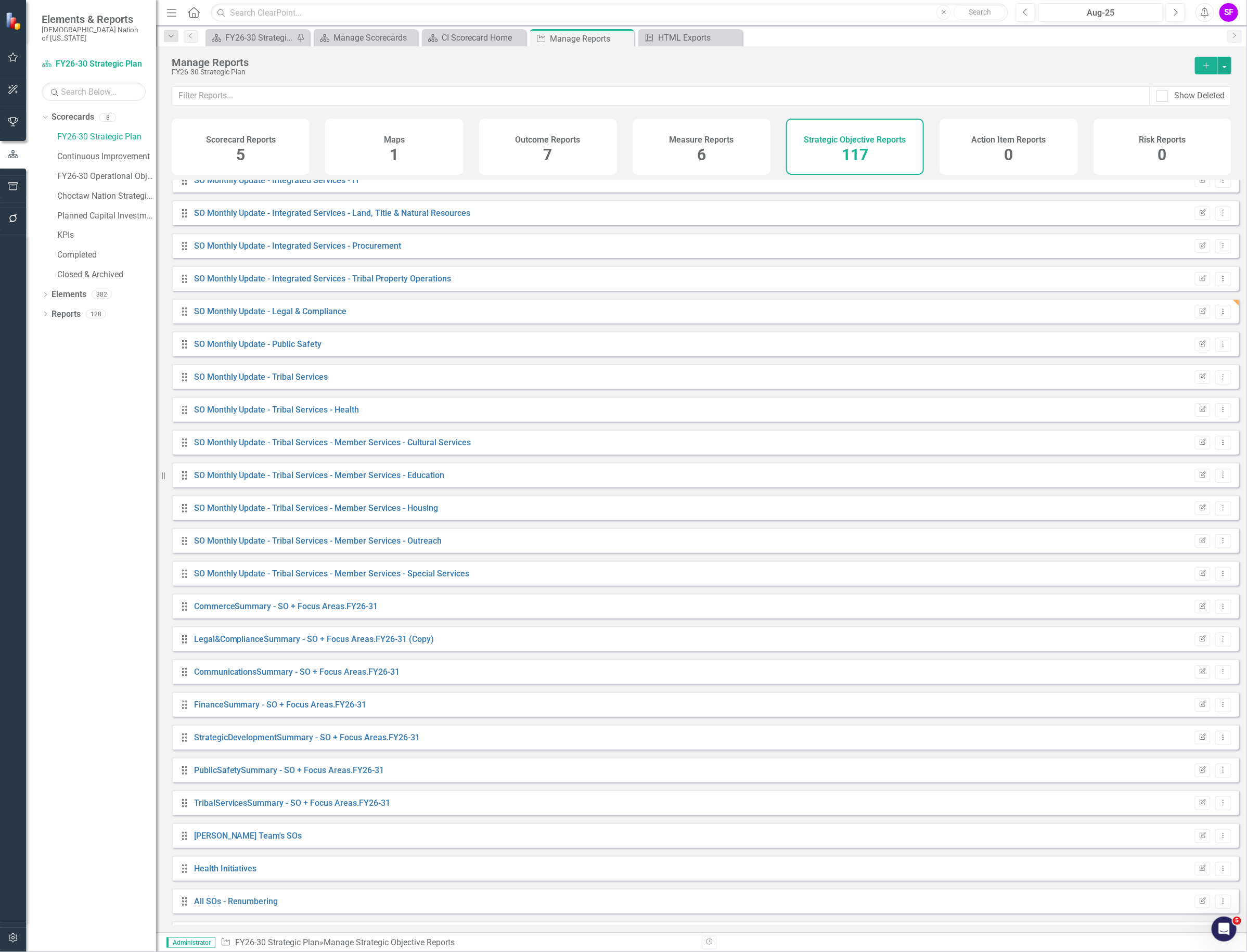
scroll to position [2504, 0]
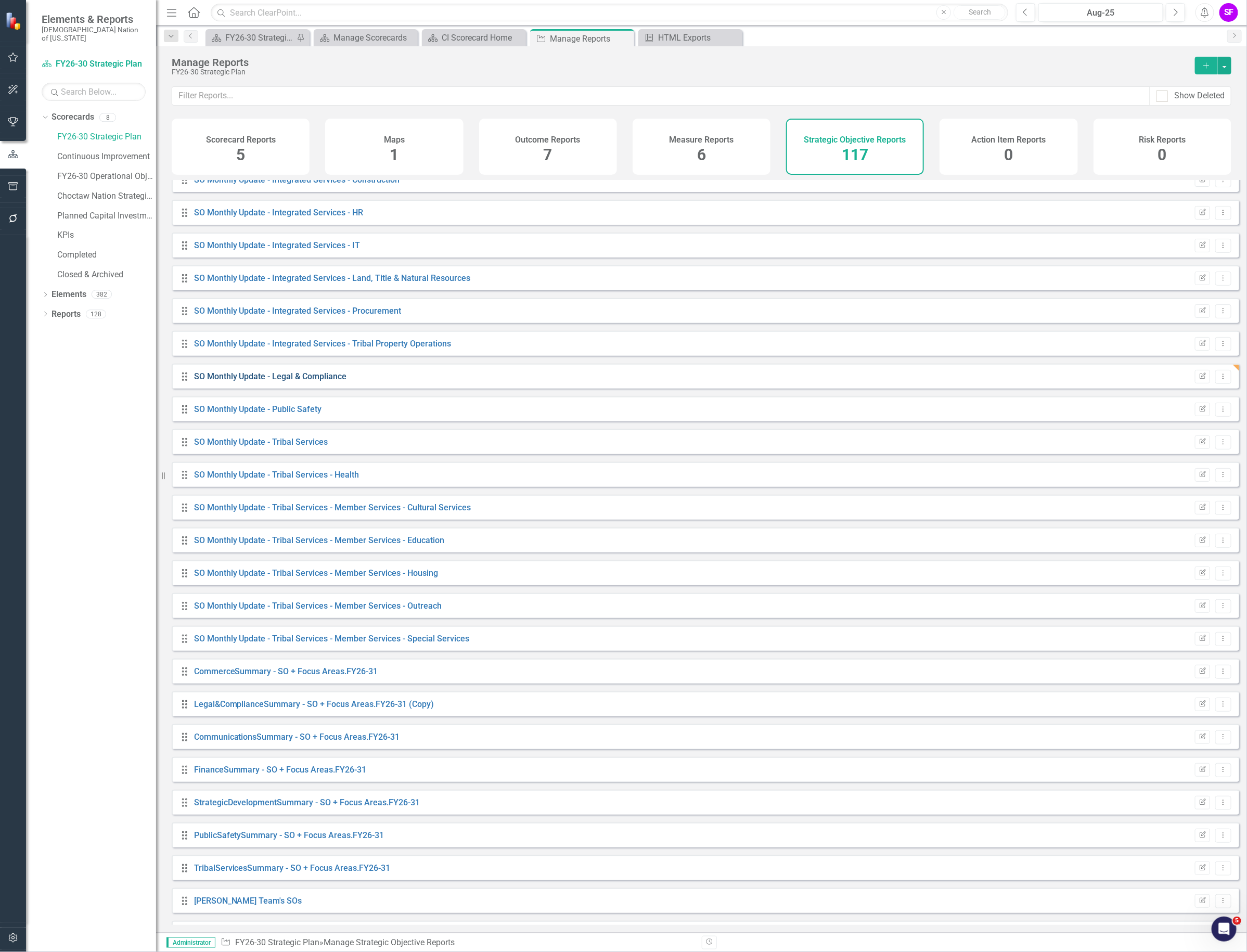
click at [311, 381] on link "SO Monthly Update - Legal & Compliance" at bounding box center [270, 376] width 153 height 10
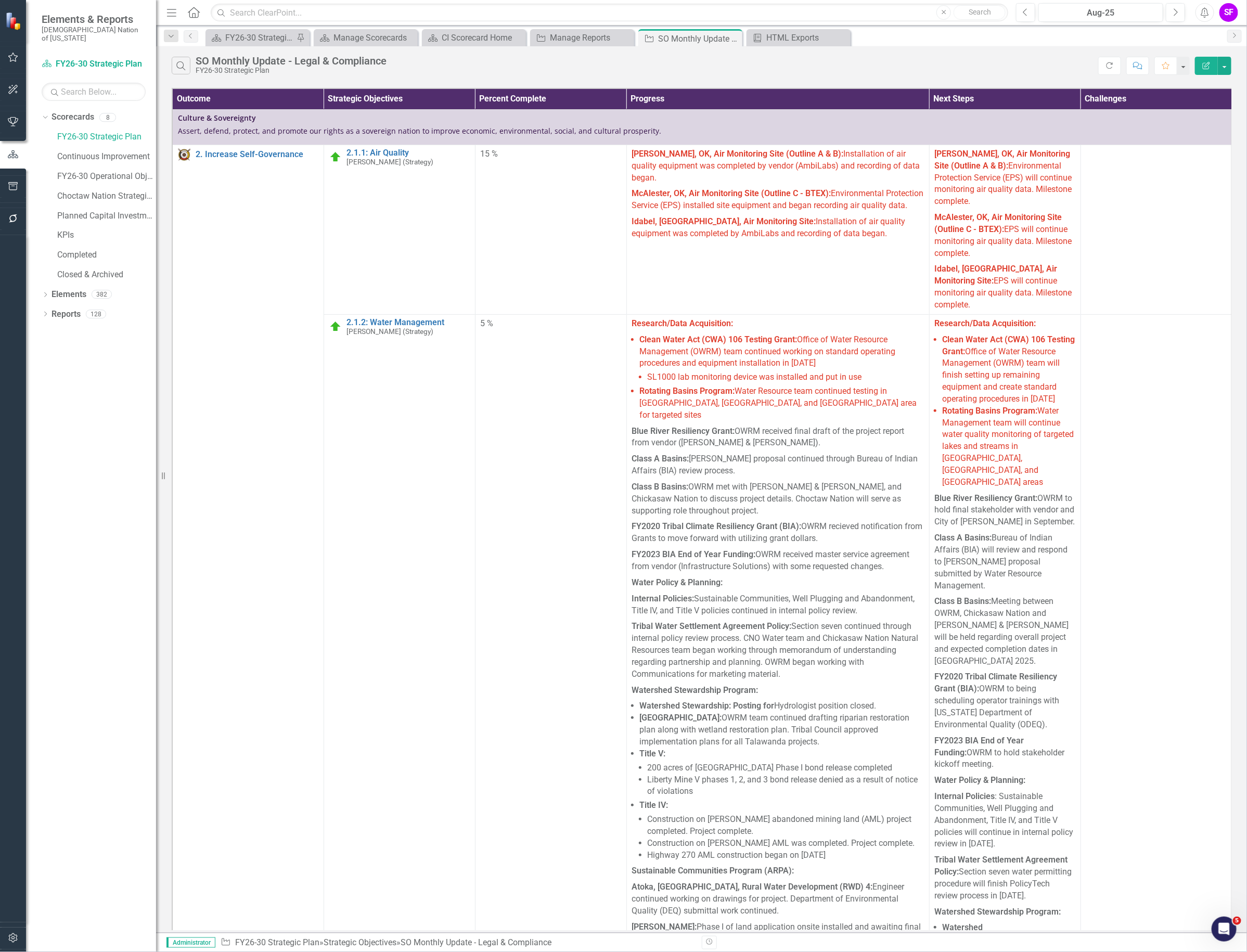
click at [12, 182] on icon "button" at bounding box center [13, 186] width 11 height 8
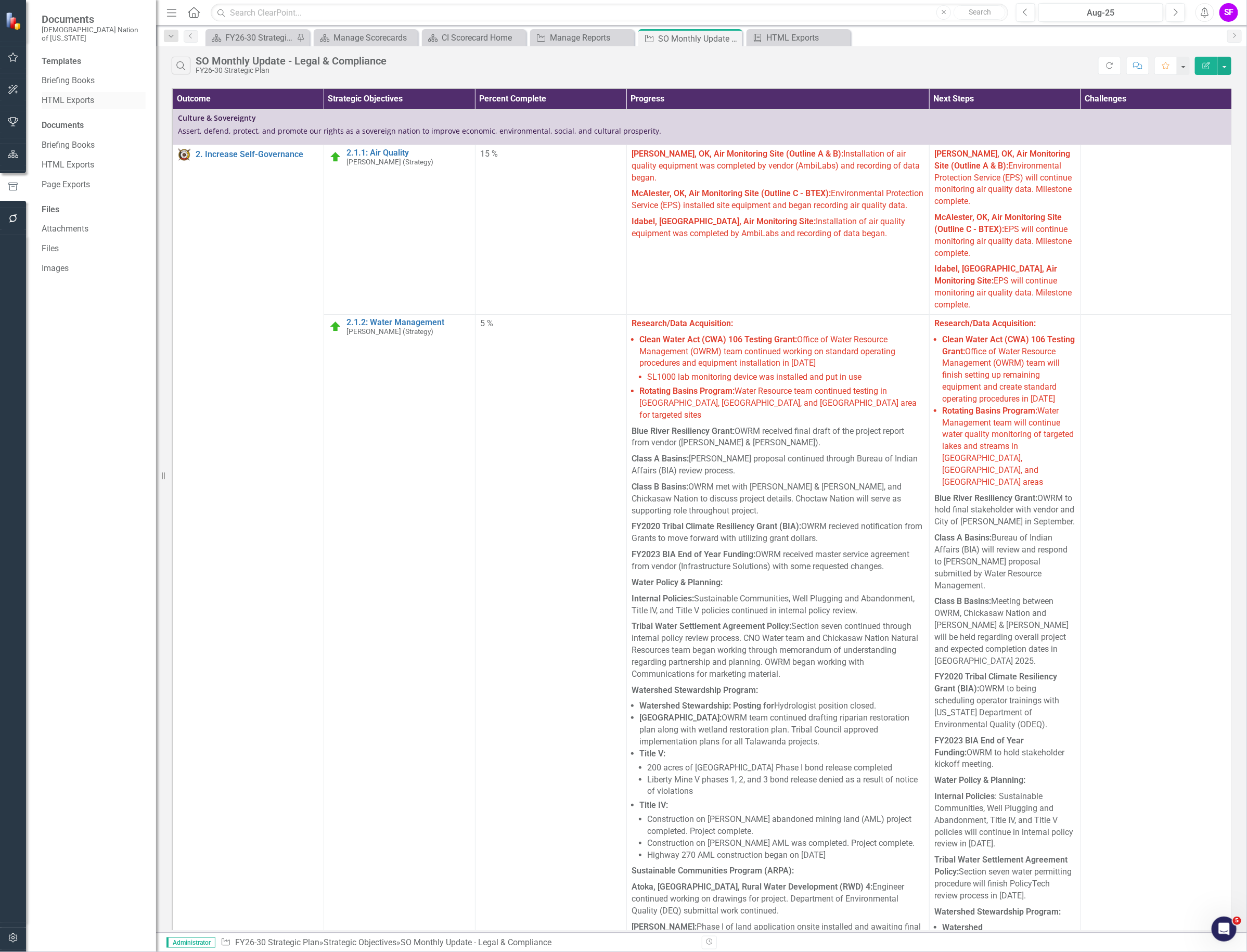
click at [75, 95] on link "HTML Exports" at bounding box center [93, 100] width 104 height 12
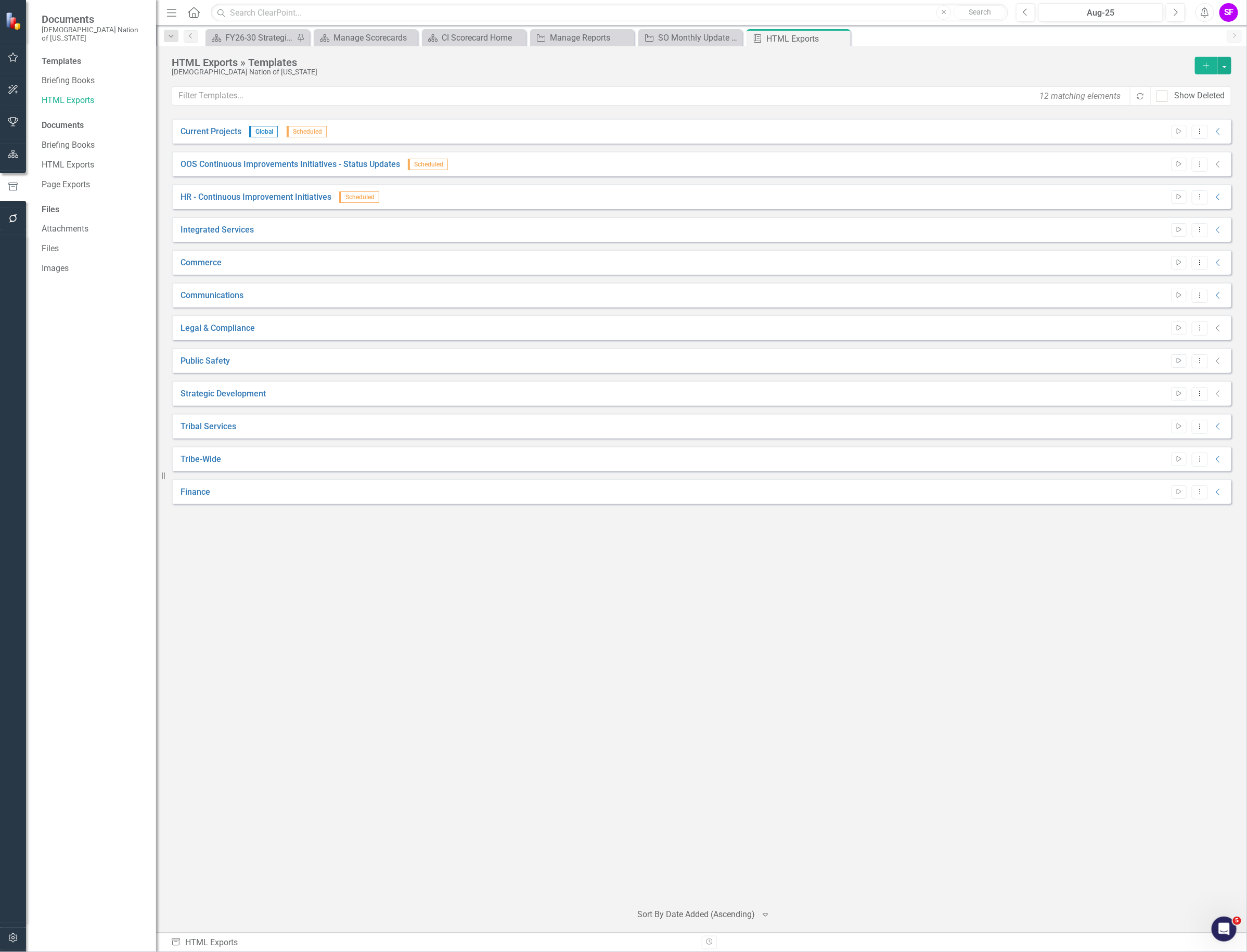
click at [1218, 328] on icon "Collapse" at bounding box center [1218, 328] width 10 height 8
click at [1205, 328] on button "Dropdown Menu" at bounding box center [1200, 328] width 16 height 14
click at [1174, 386] on link "Edit Edit Template" at bounding box center [1159, 384] width 96 height 19
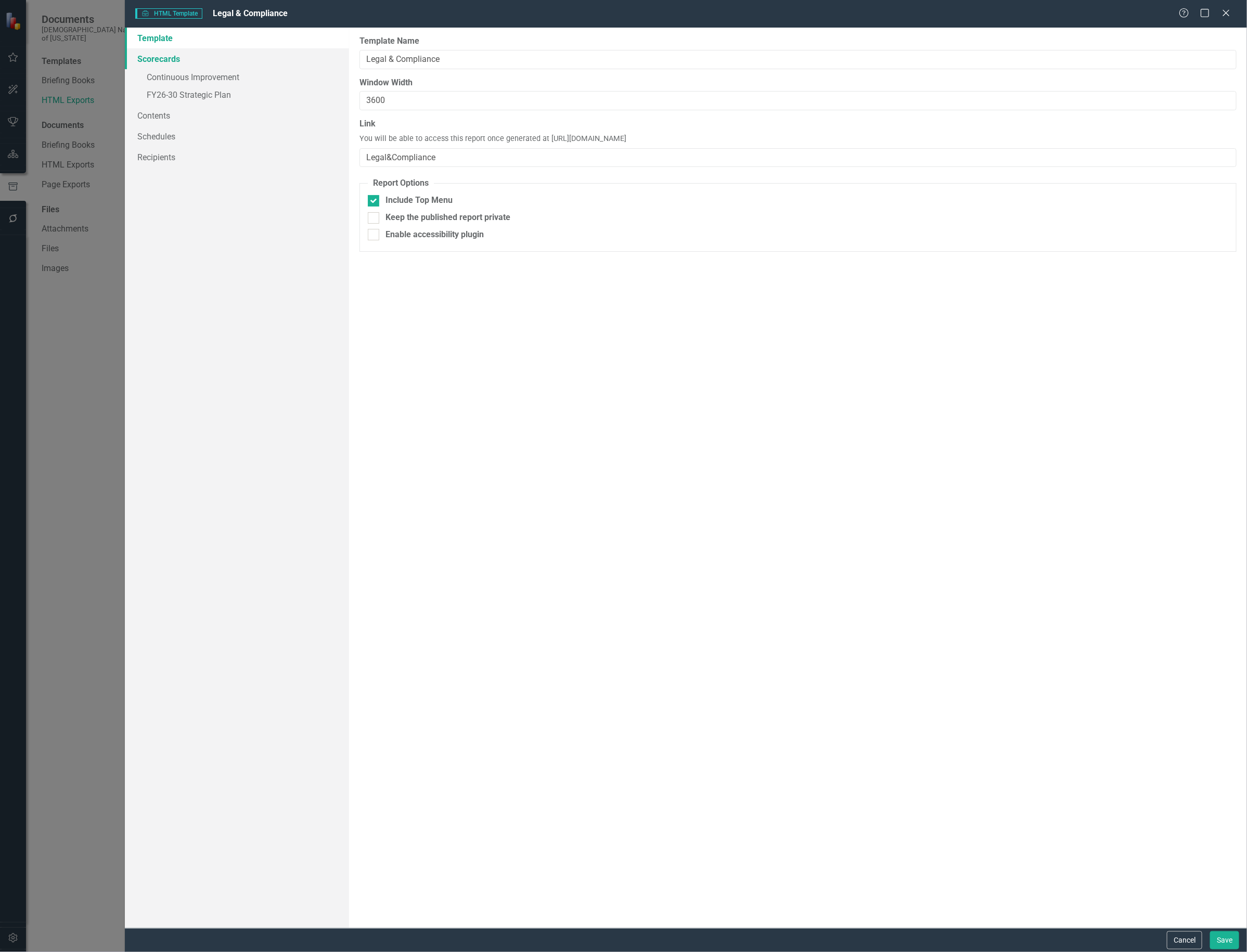
click at [184, 67] on link "Scorecards" at bounding box center [236, 59] width 224 height 21
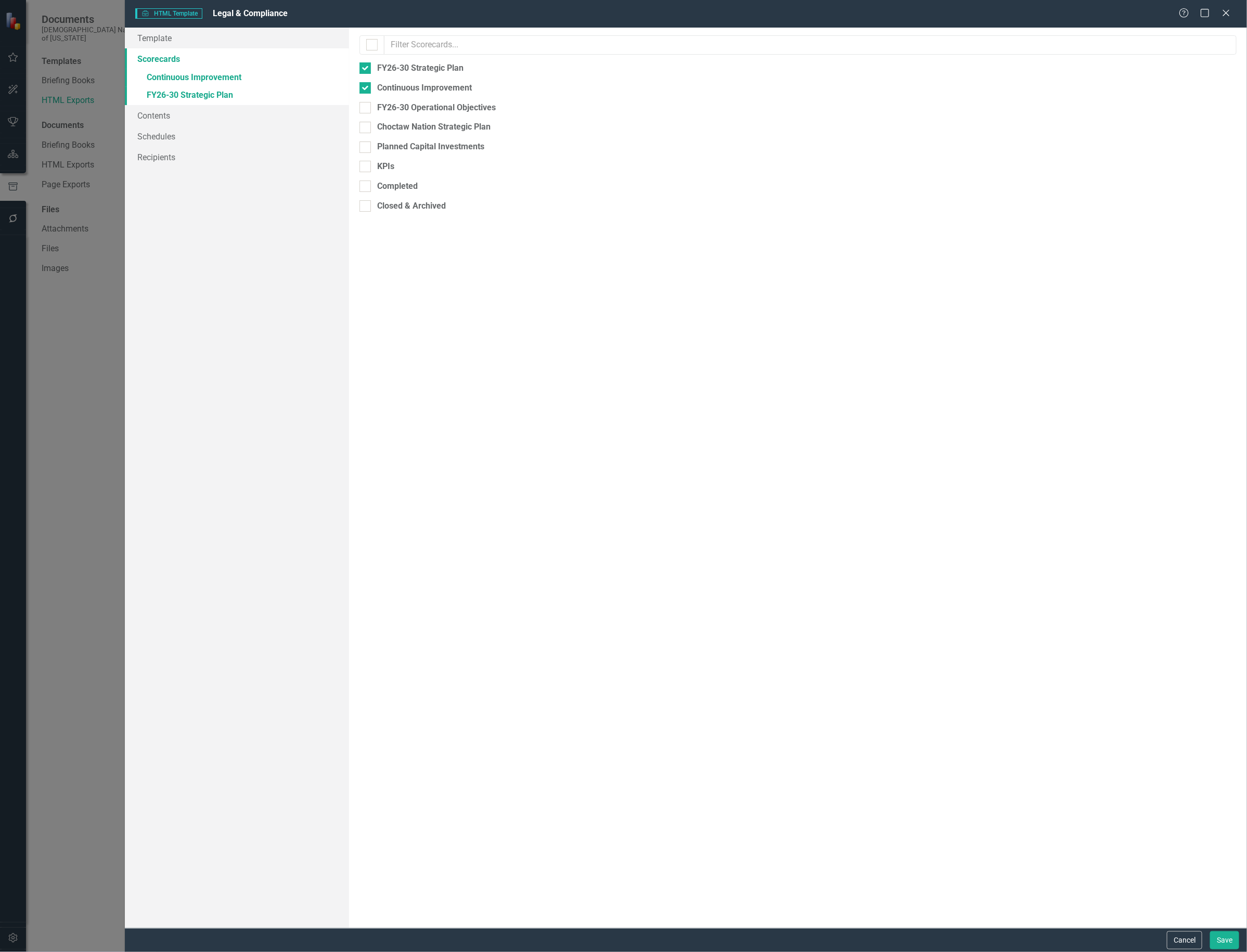
click at [164, 61] on link "Scorecards" at bounding box center [236, 59] width 224 height 21
click at [181, 74] on link "» Continuous Improvement" at bounding box center [236, 78] width 224 height 18
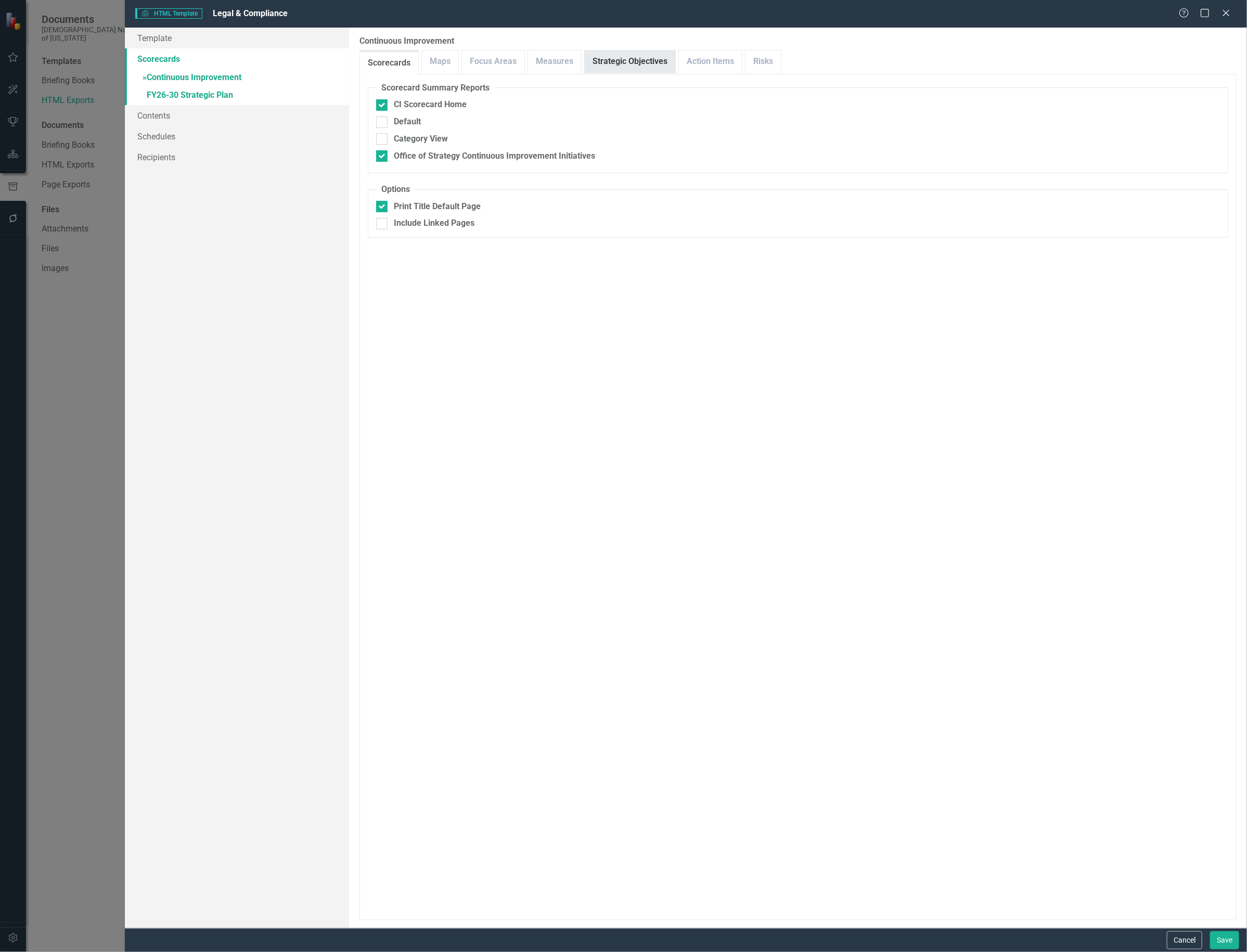
click at [630, 63] on link "Strategic Objectives" at bounding box center [630, 62] width 90 height 23
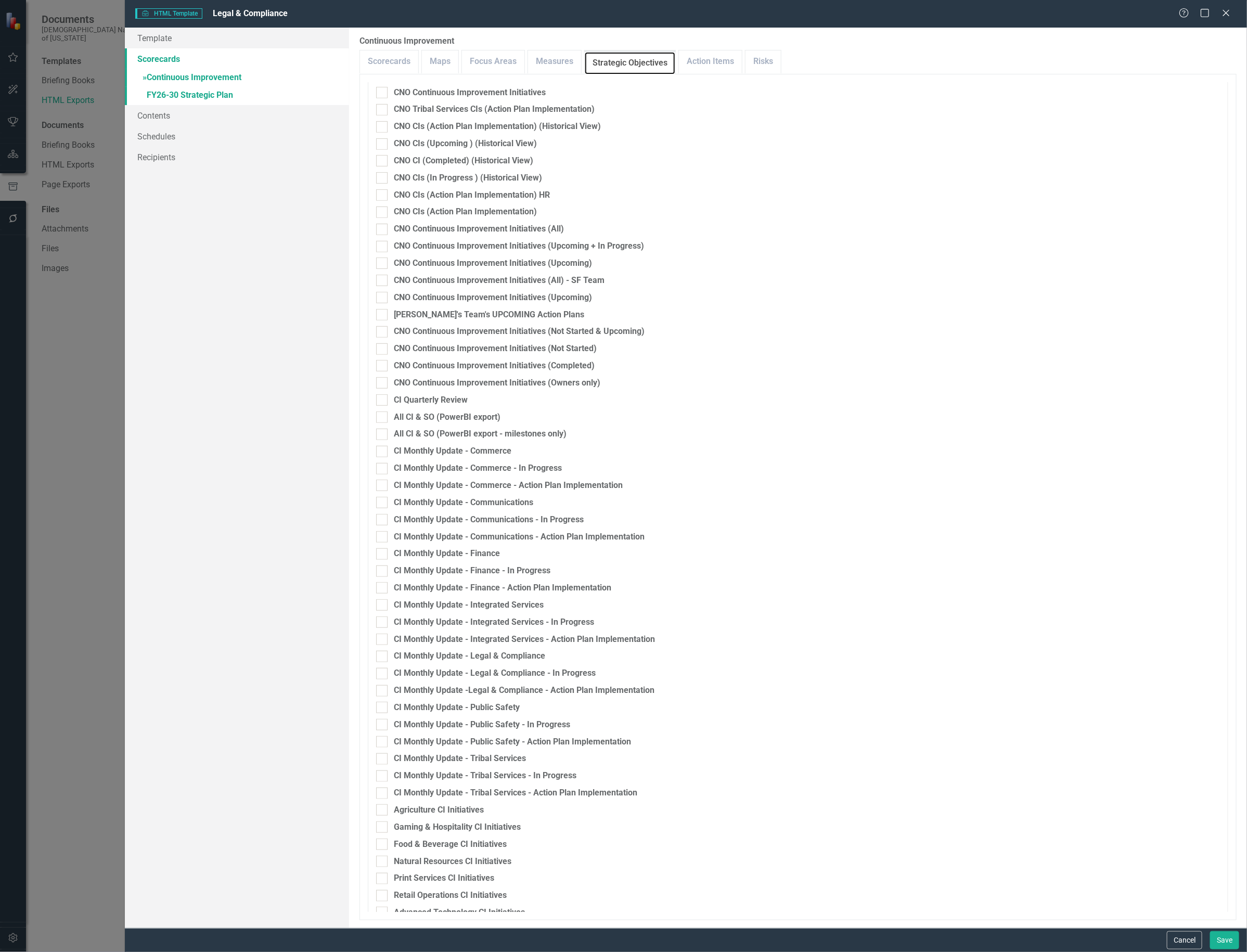
scroll to position [325, 0]
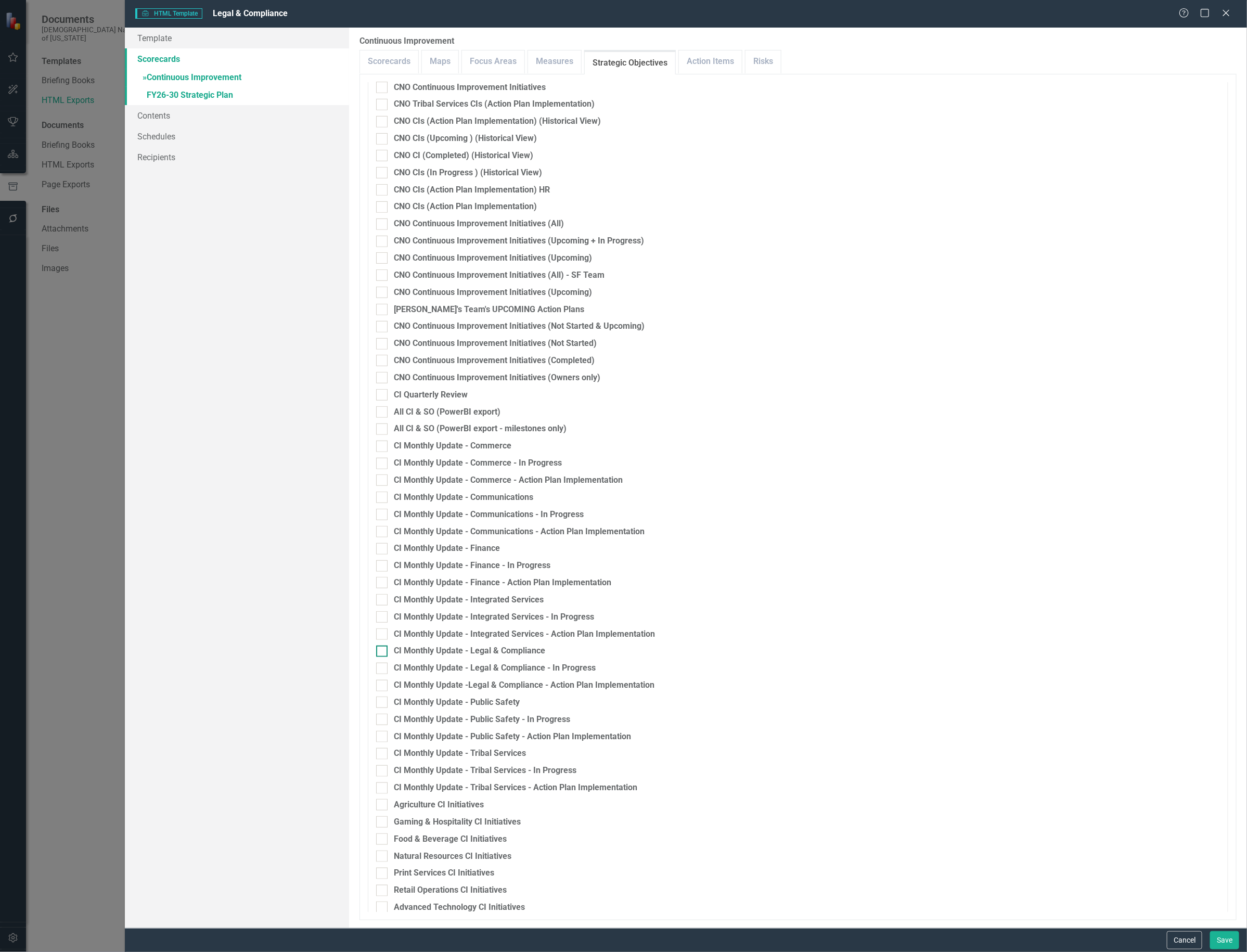
click at [534, 646] on div "CI Monthly Update - Legal & Compliance" at bounding box center [470, 651] width 152 height 12
click at [383, 646] on input "CI Monthly Update - Legal & Compliance" at bounding box center [379, 648] width 7 height 7
checkbox input "true"
click at [539, 662] on div "CI Monthly Update - Legal & Compliance - In Progress" at bounding box center [495, 668] width 202 height 12
click at [383, 662] on input "CI Monthly Update - Legal & Compliance - In Progress" at bounding box center [379, 666] width 7 height 7
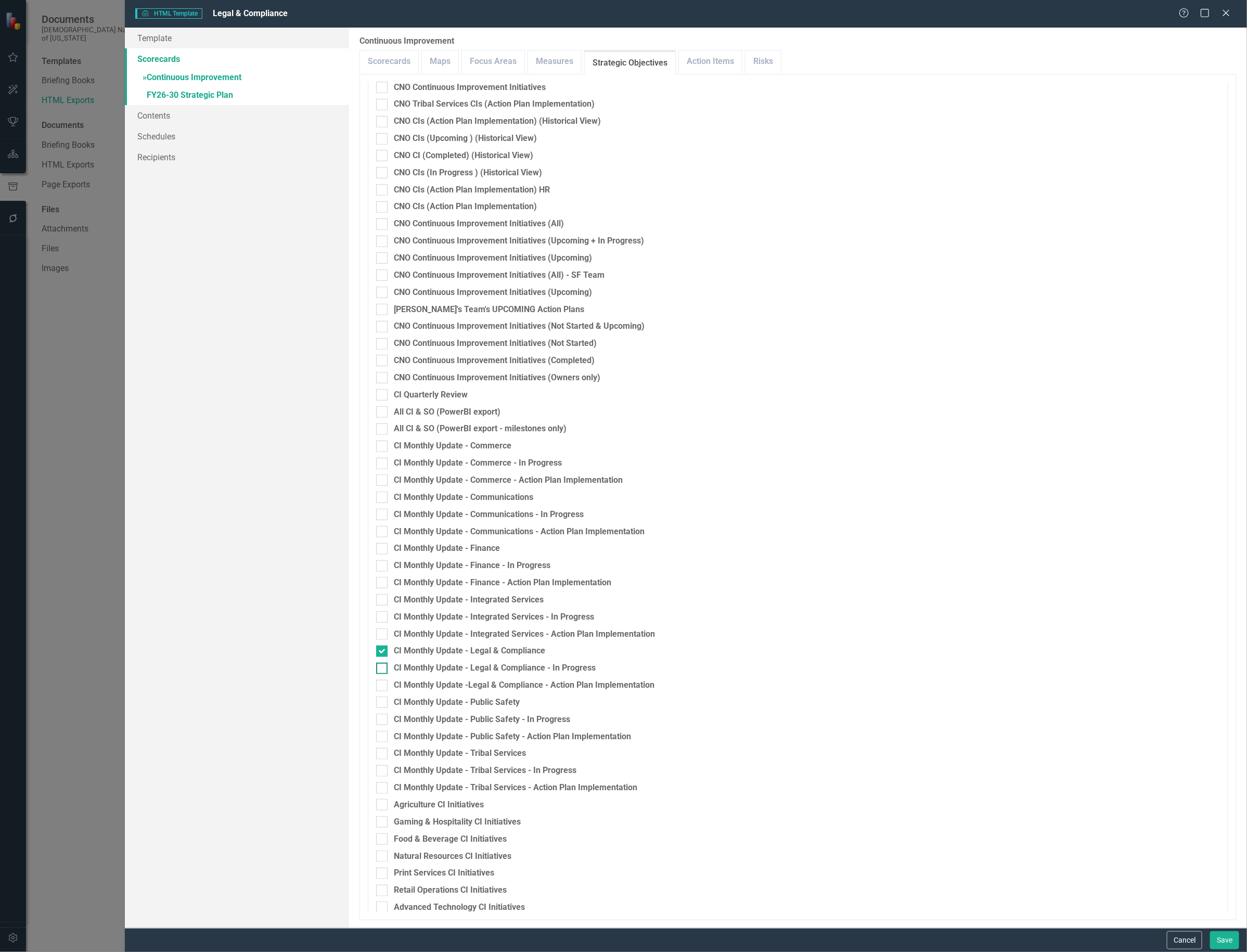
checkbox input "true"
click at [546, 684] on div "CI Monthly Update -Legal & Compliance - Action Plan Implementation" at bounding box center [524, 685] width 261 height 12
click at [383, 684] on input "CI Monthly Update -Legal & Compliance - Action Plan Implementation" at bounding box center [379, 683] width 7 height 7
checkbox input "true"
click at [1221, 937] on button "Save" at bounding box center [1224, 940] width 29 height 18
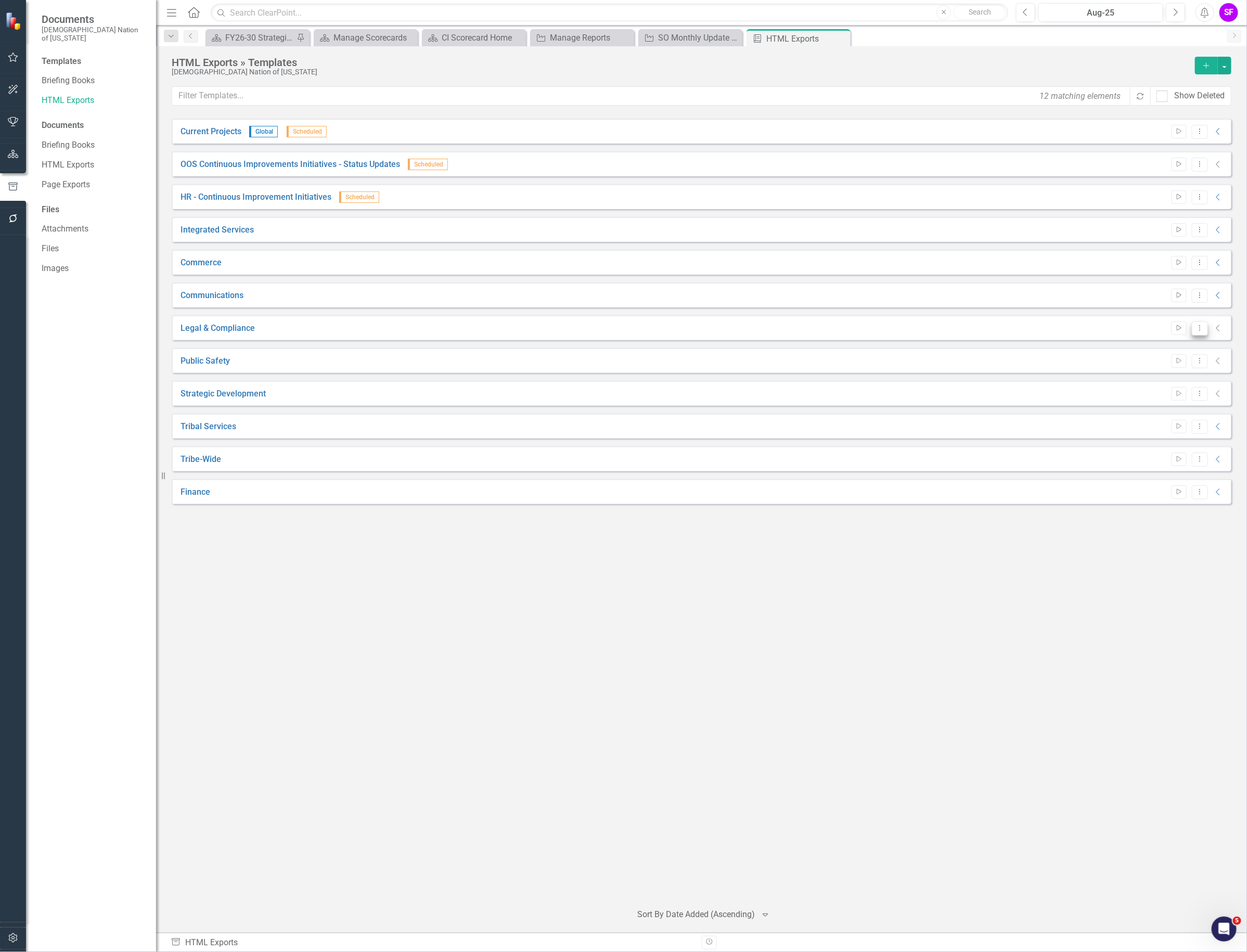
drag, startPoint x: 1193, startPoint y: 324, endPoint x: 1205, endPoint y: 326, distance: 12.2
click at [1194, 324] on button "Dropdown Menu" at bounding box center [1200, 328] width 16 height 14
click at [1163, 385] on link "Edit Edit Template" at bounding box center [1159, 384] width 96 height 19
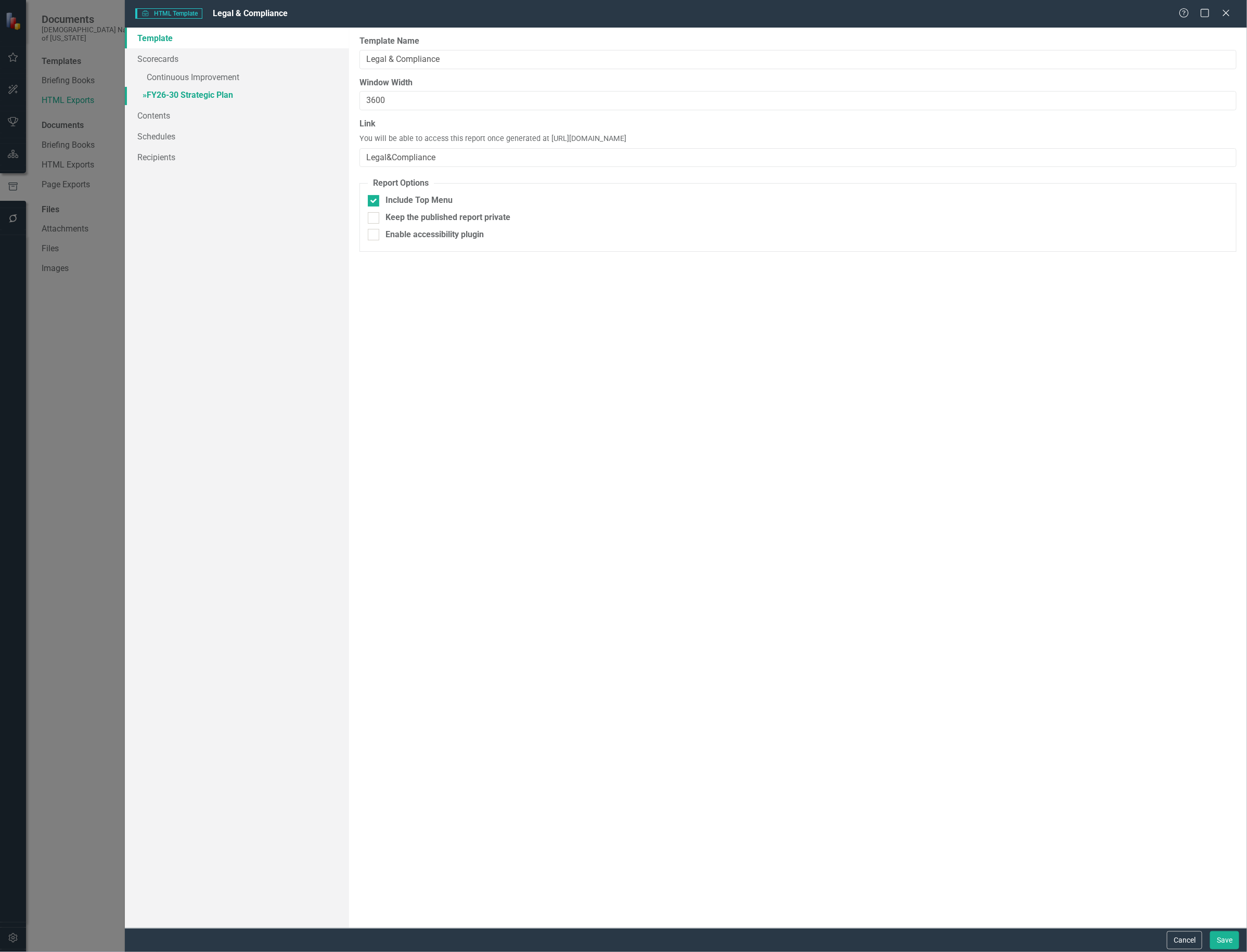
click at [196, 93] on link "» FY26-30 Strategic Plan" at bounding box center [236, 96] width 224 height 18
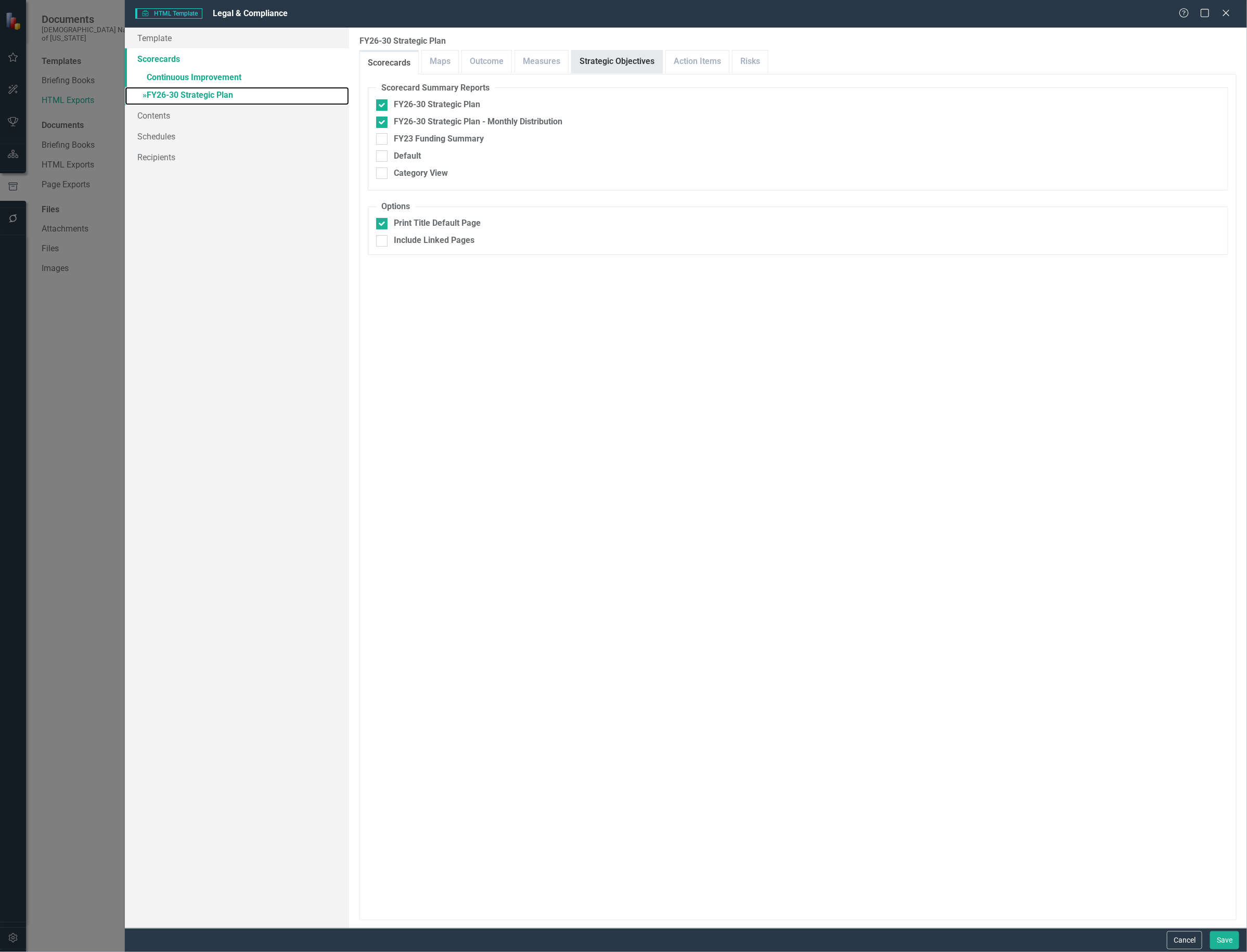
checkbox input "false"
click at [622, 61] on link "Strategic Objectives" at bounding box center [617, 62] width 90 height 23
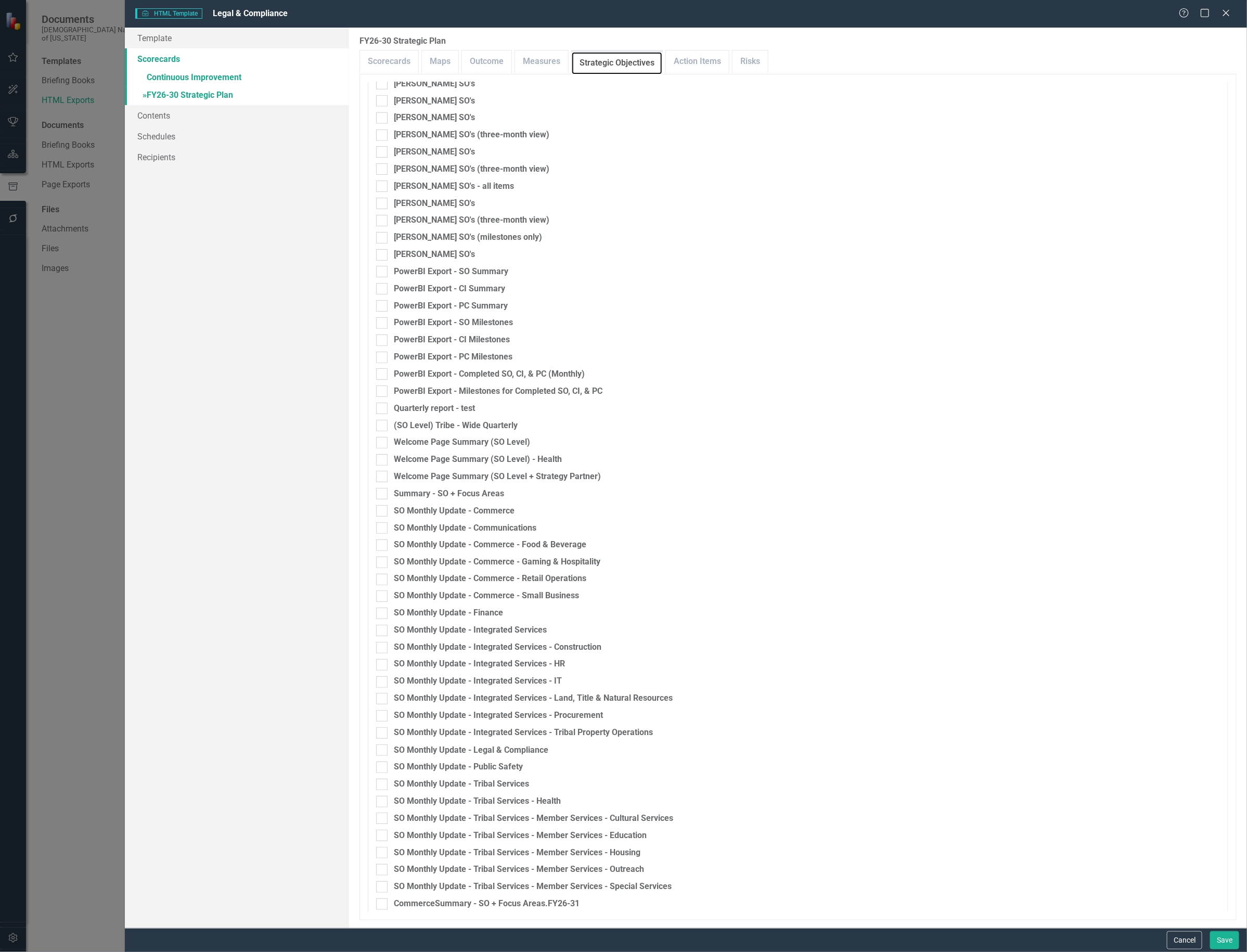
scroll to position [780, 0]
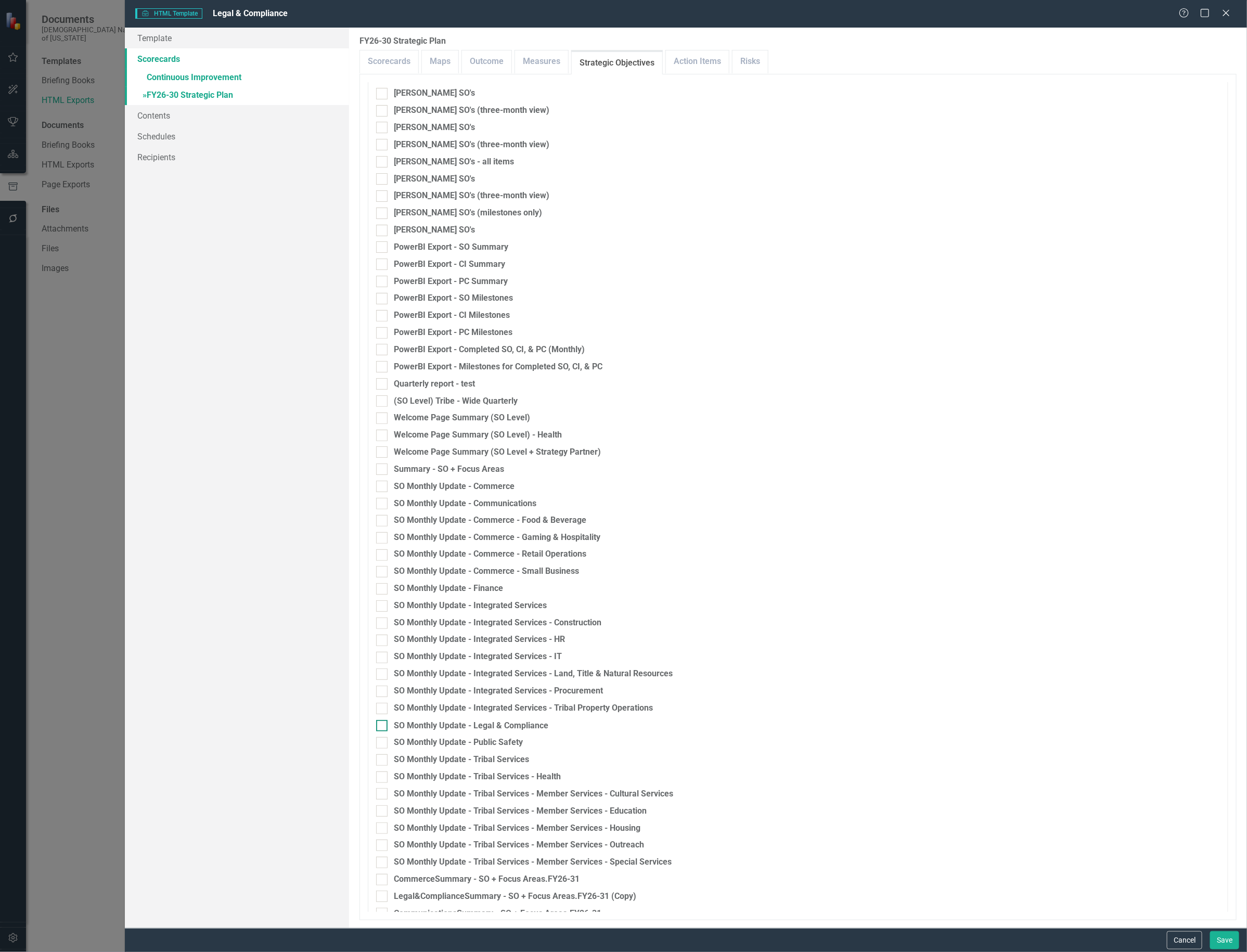
click at [482, 722] on div "SO Monthly Update - Legal & Compliance" at bounding box center [471, 726] width 155 height 12
click at [383, 722] on input "SO Monthly Update - Legal & Compliance" at bounding box center [379, 723] width 7 height 7
checkbox input "true"
click at [1223, 940] on button "Save" at bounding box center [1224, 940] width 29 height 18
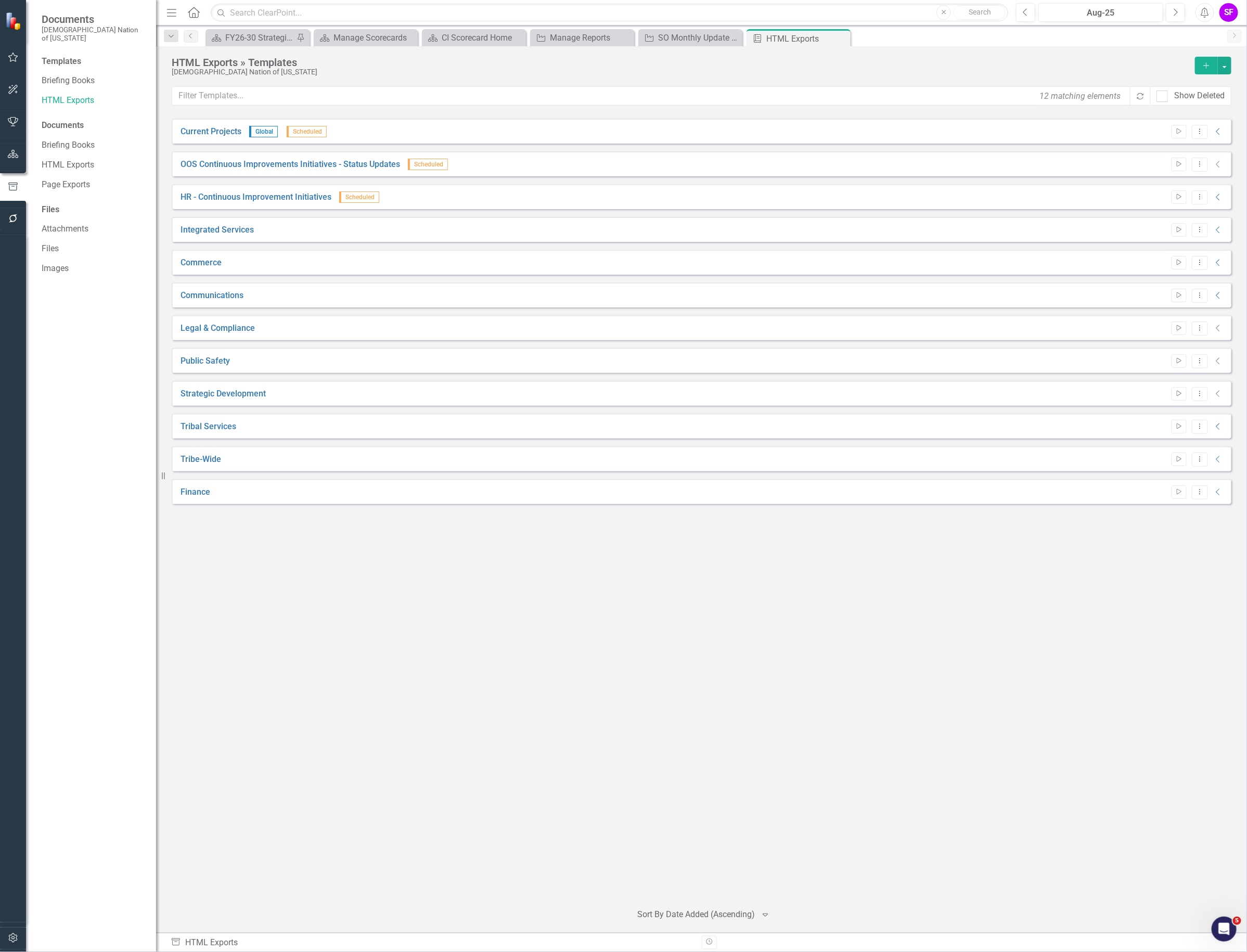
click at [1219, 329] on icon "Collapse" at bounding box center [1218, 328] width 10 height 8
click at [1183, 329] on button "Start" at bounding box center [1179, 328] width 15 height 13
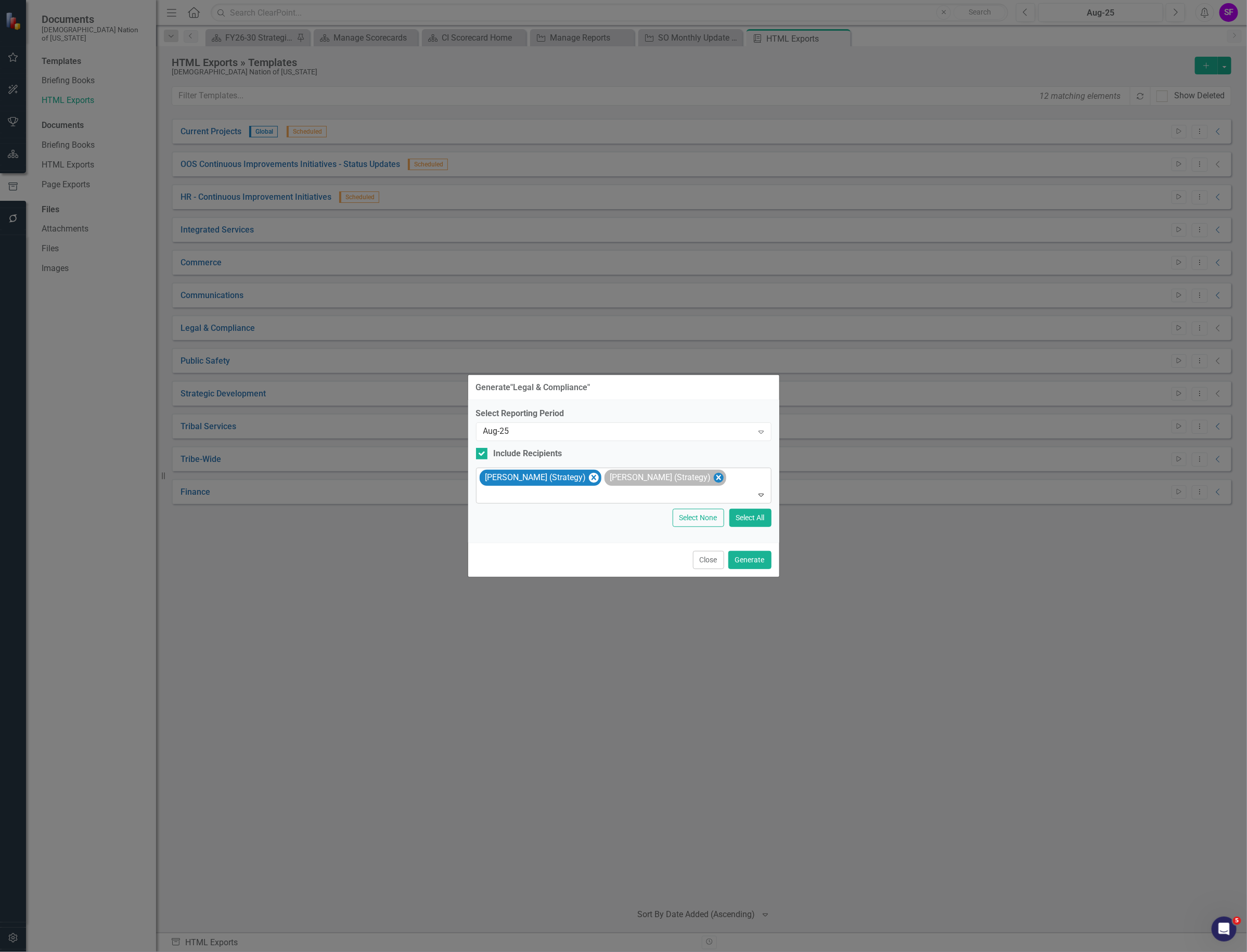
click at [713, 477] on icon "Remove Sheriden Franks (Strategy)" at bounding box center [718, 478] width 10 height 13
click at [588, 478] on icon "Remove Sheridan Burns (Strategy)" at bounding box center [593, 478] width 10 height 13
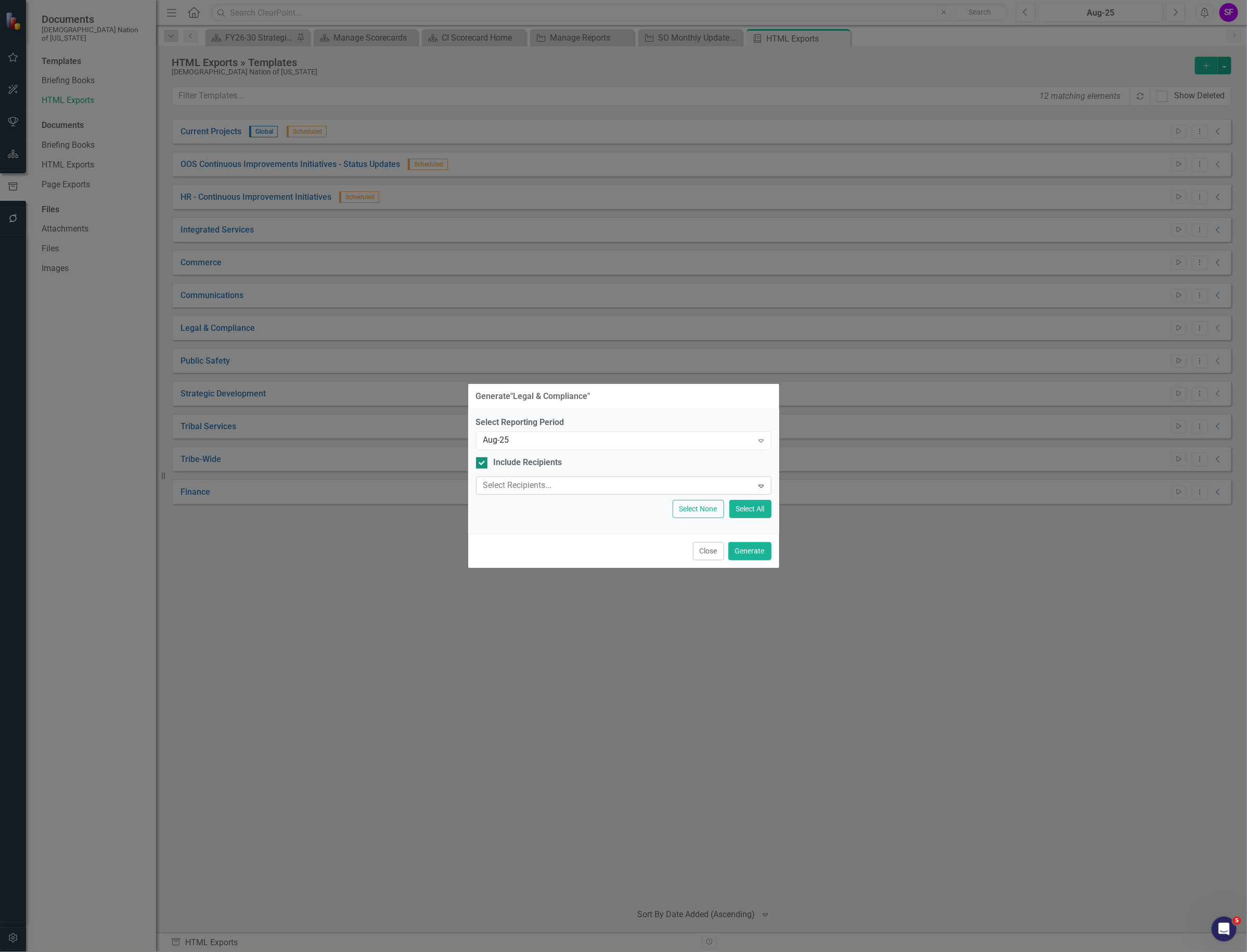
click at [480, 459] on input "Include Recipients" at bounding box center [479, 460] width 7 height 7
checkbox input "false"
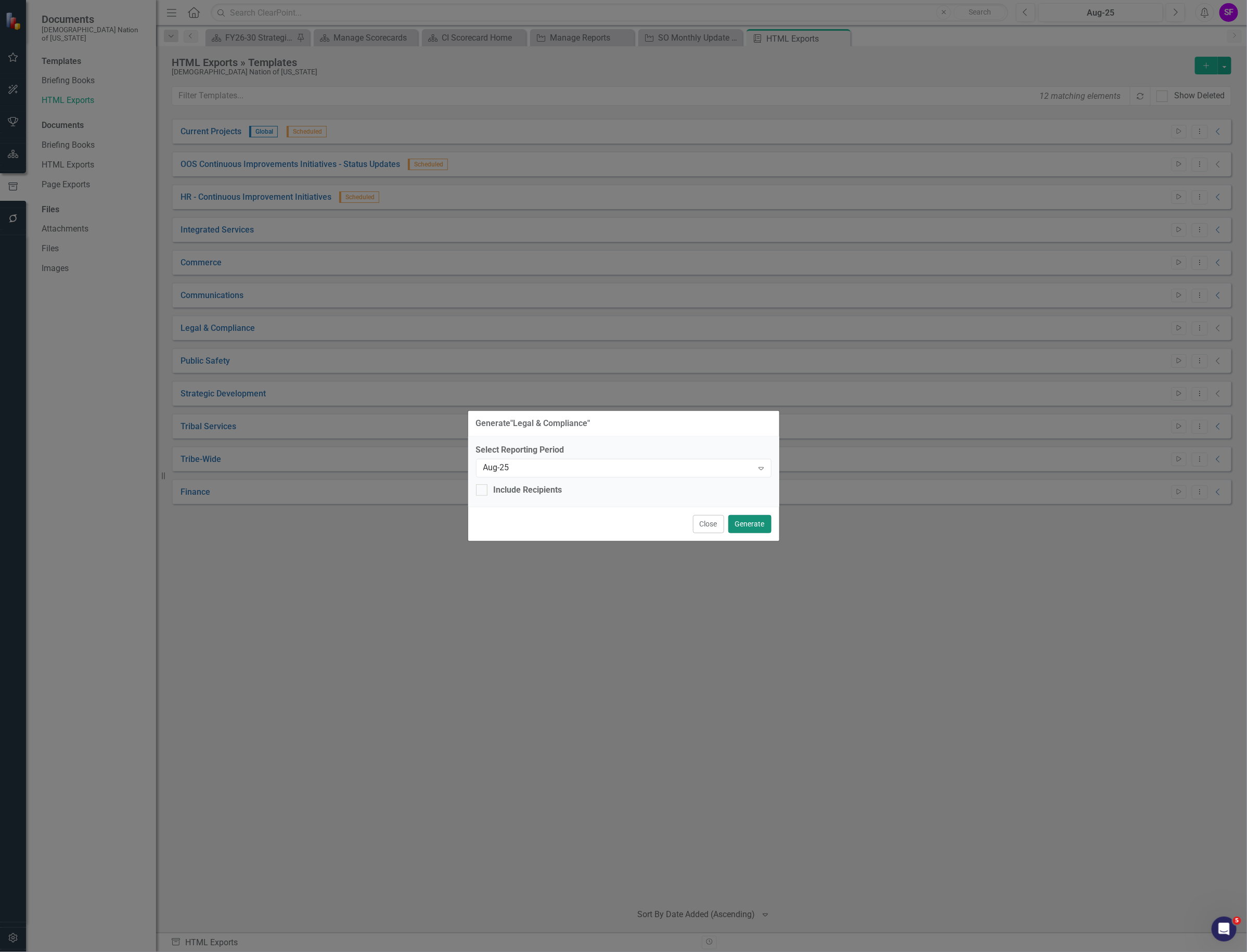
click at [765, 520] on button "Generate" at bounding box center [749, 524] width 43 height 18
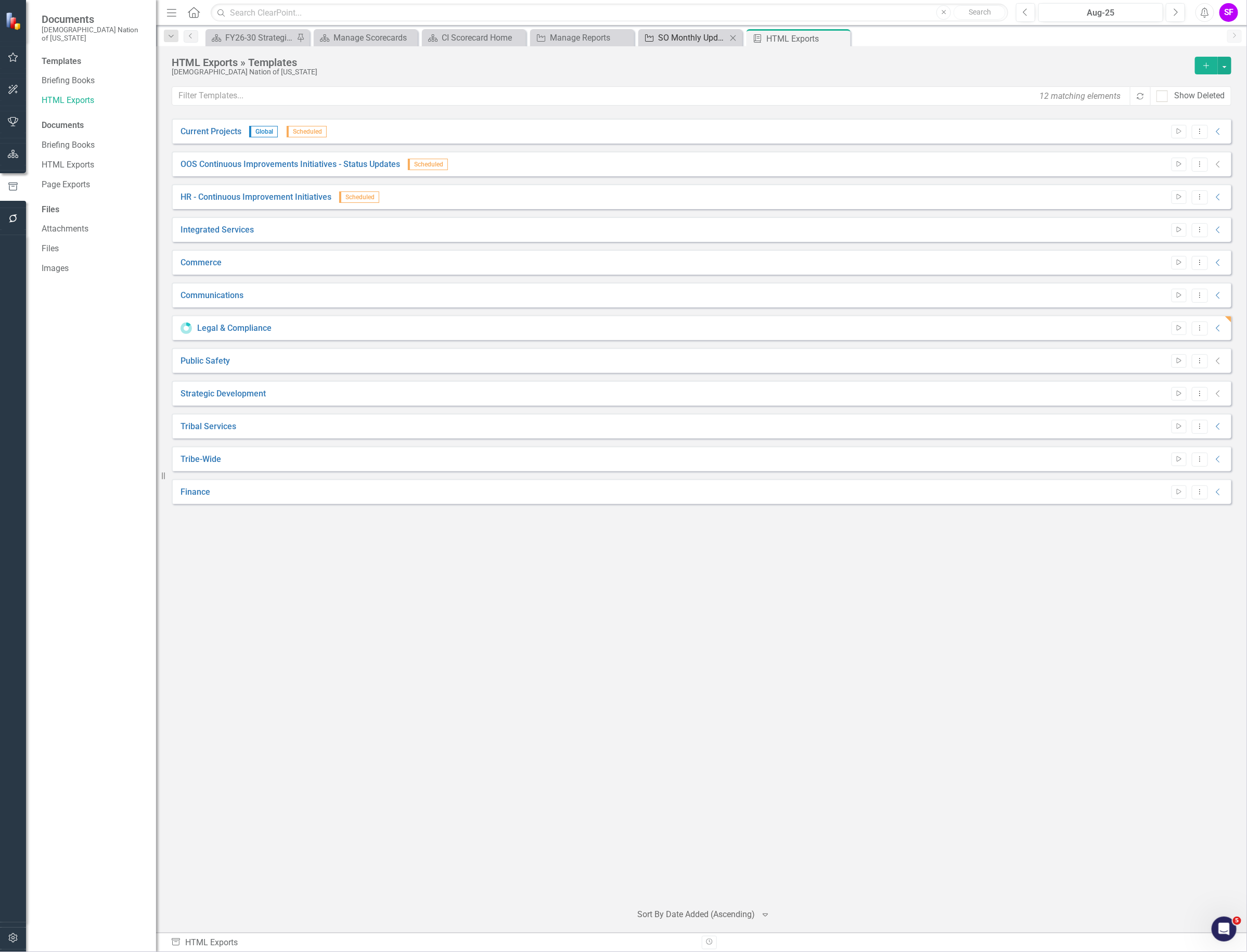
click at [695, 38] on div "SO Monthly Update - Legal & Compliance" at bounding box center [693, 38] width 69 height 13
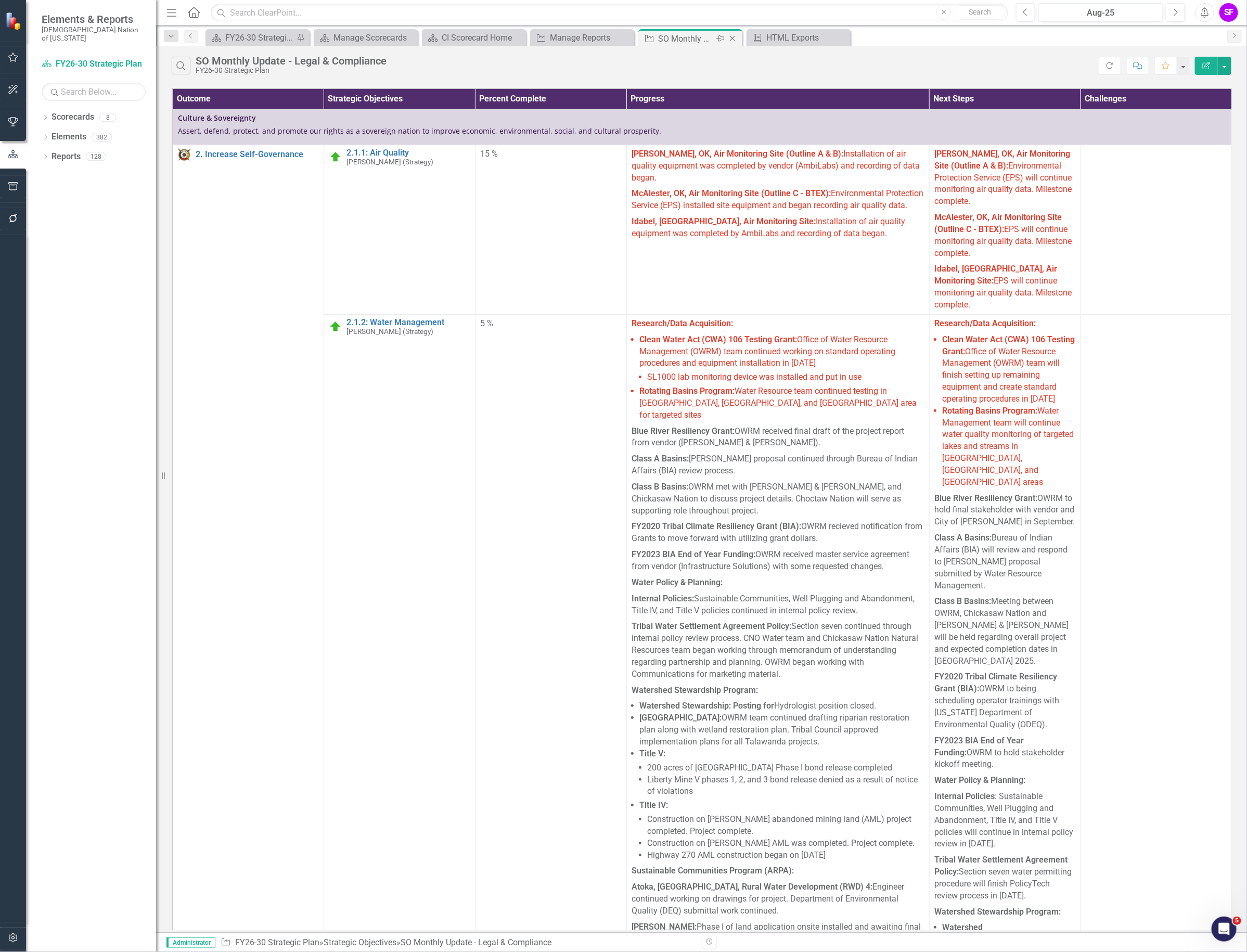
click at [734, 38] on icon "Close" at bounding box center [732, 38] width 10 height 8
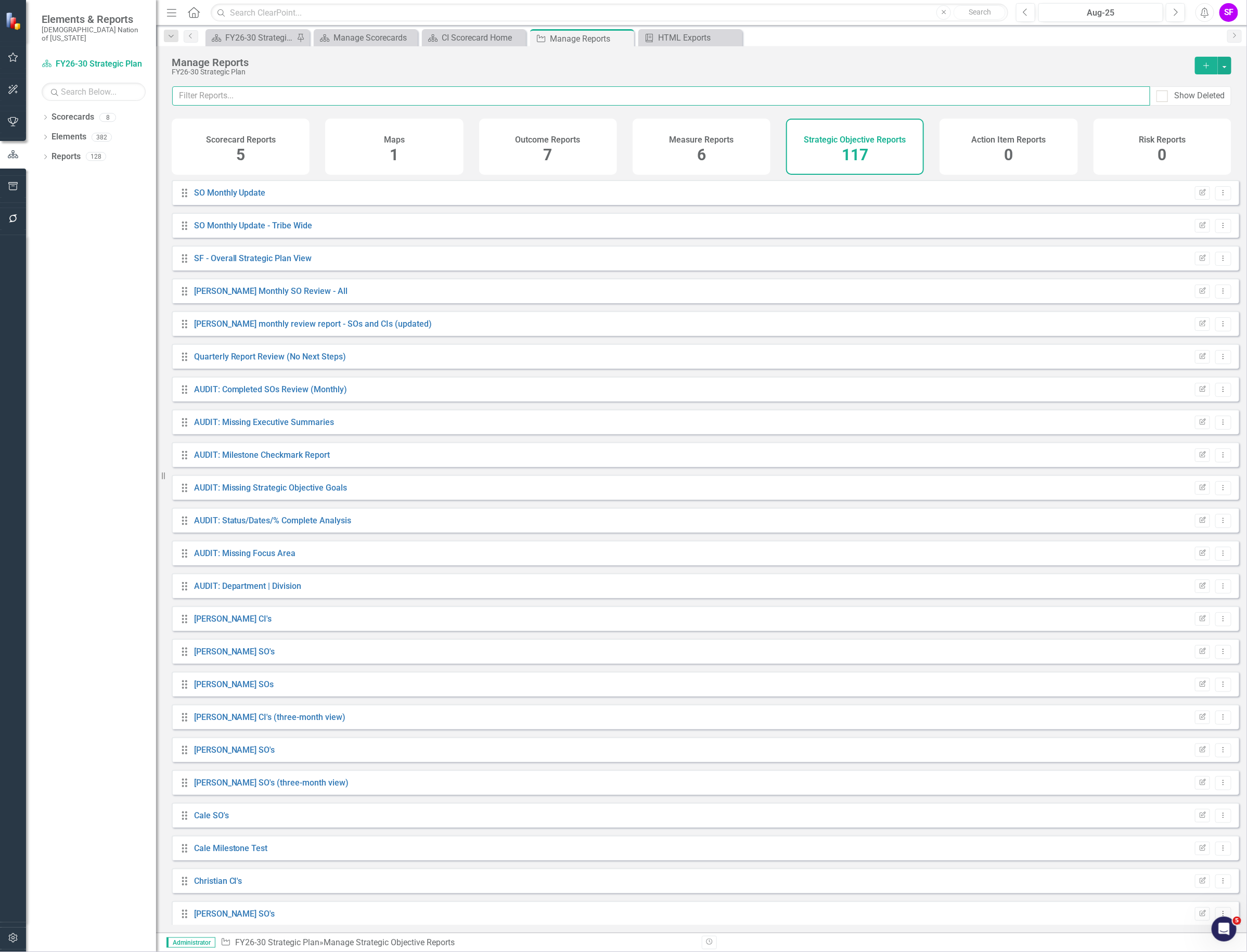
click at [545, 92] on input "text" at bounding box center [661, 96] width 978 height 19
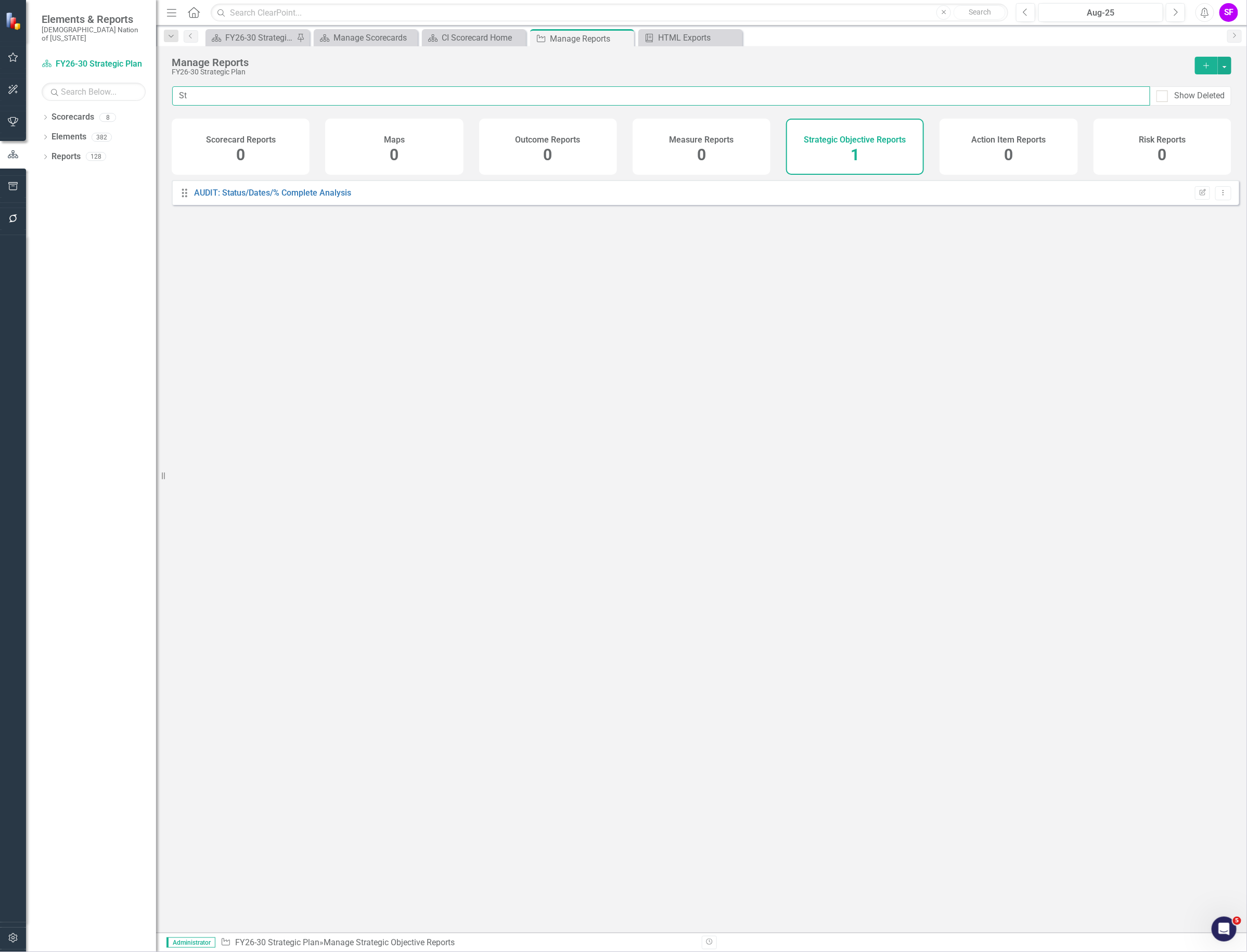
type input "S"
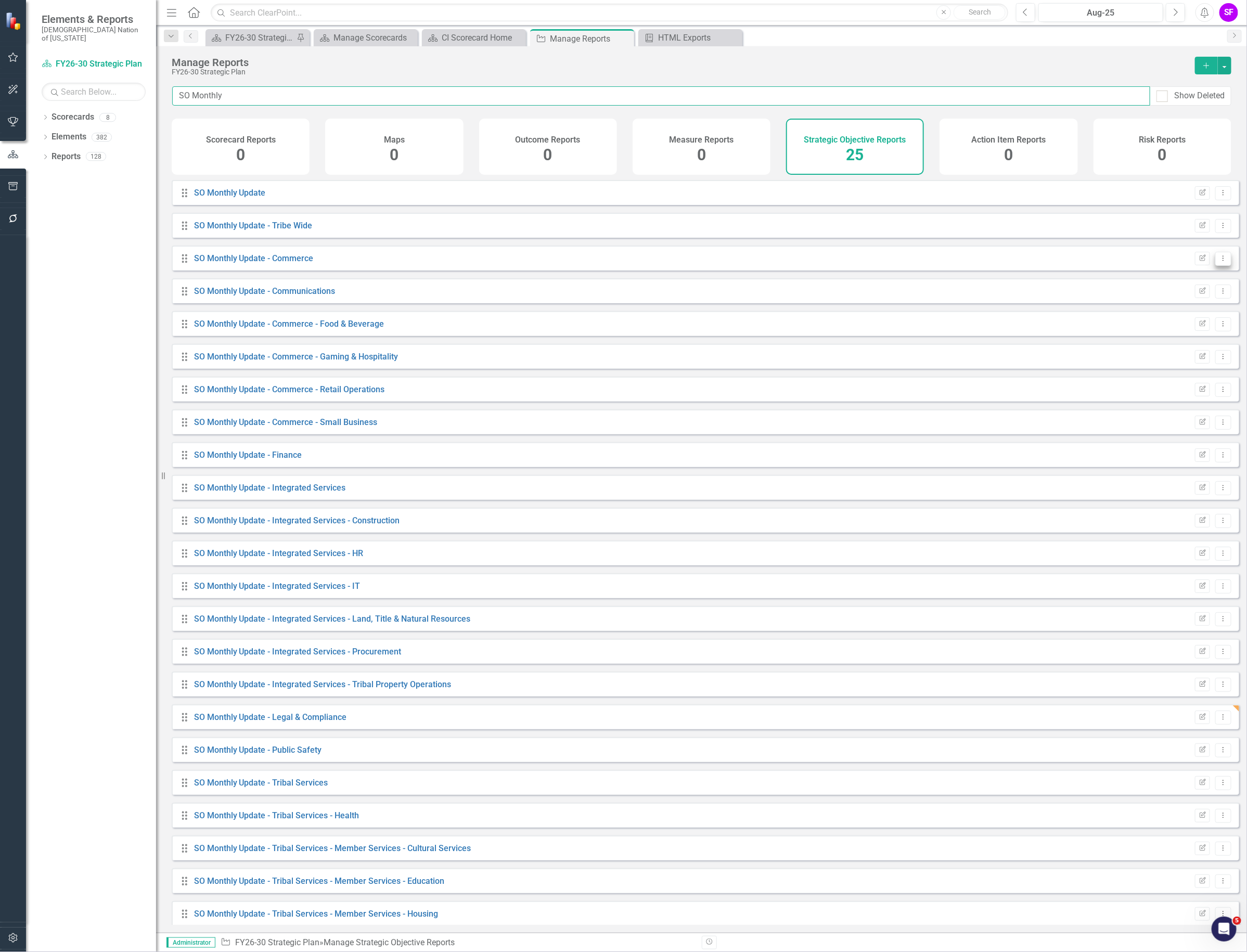
type input "SO Monthly"
click at [1217, 266] on button "Dropdown Menu" at bounding box center [1223, 259] width 16 height 14
click at [1202, 318] on link "Copy Duplicate Report" at bounding box center [1180, 322] width 86 height 19
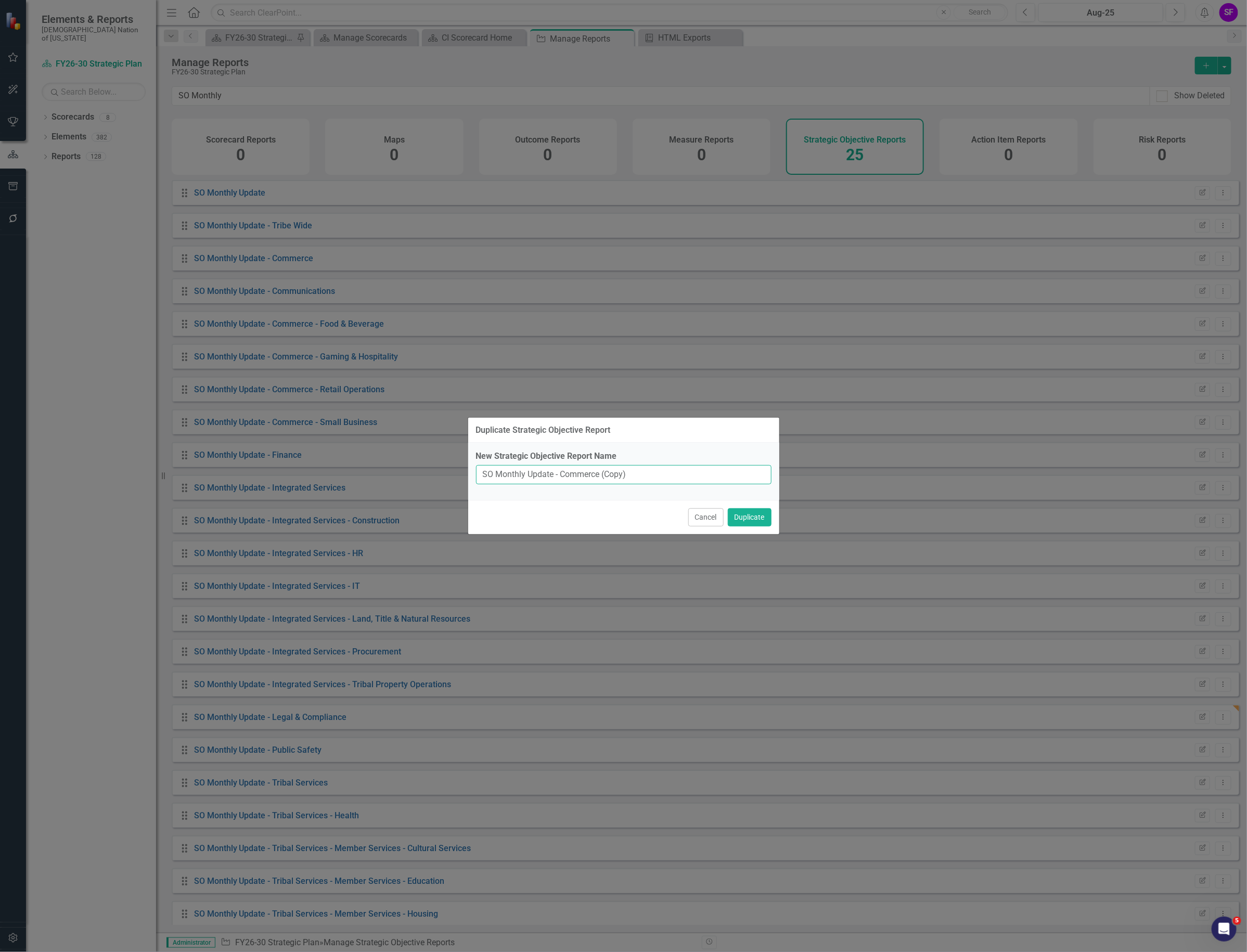
drag, startPoint x: 653, startPoint y: 474, endPoint x: 562, endPoint y: 477, distance: 91.0
click at [562, 477] on input "SO Monthly Update - Commerce (Copy)" at bounding box center [624, 475] width 295 height 19
type input "SO Monthly Update - Strategic Development"
click at [749, 514] on button "Duplicate" at bounding box center [749, 517] width 44 height 18
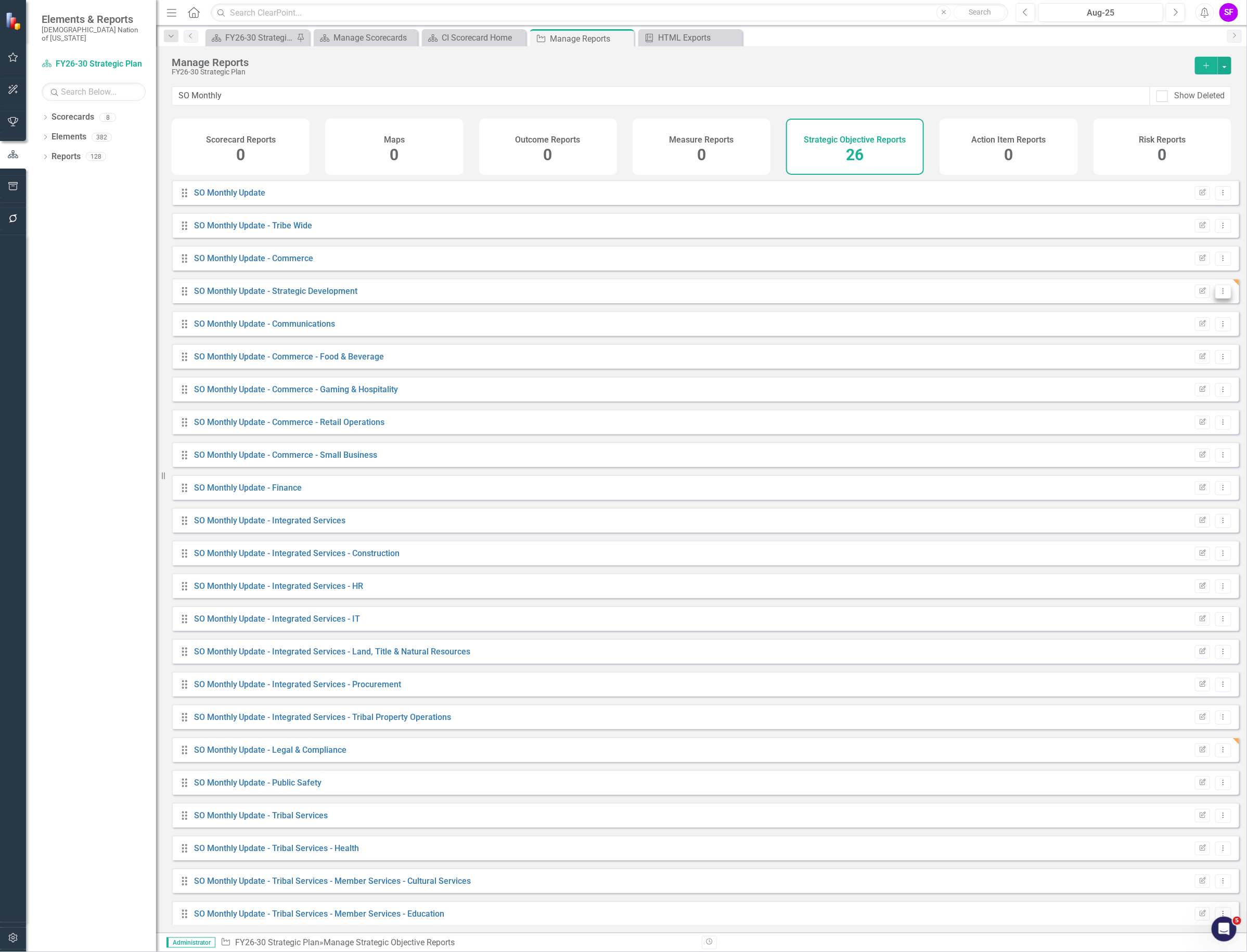
click at [1219, 294] on icon "Dropdown Menu" at bounding box center [1223, 291] width 9 height 7
click at [1211, 318] on link "Edit Report Edit Report" at bounding box center [1180, 316] width 86 height 19
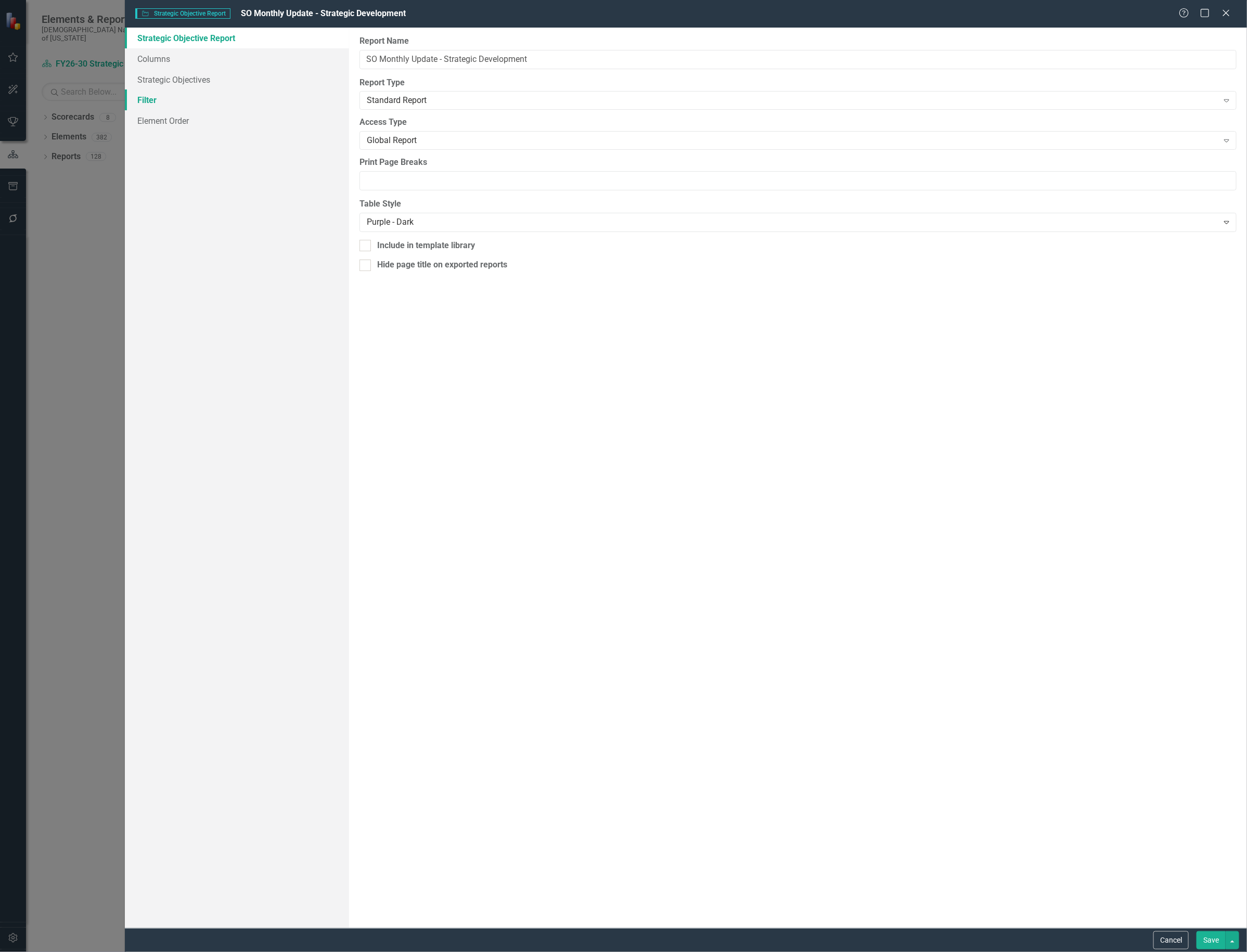
click at [168, 91] on link "Filter" at bounding box center [236, 100] width 224 height 21
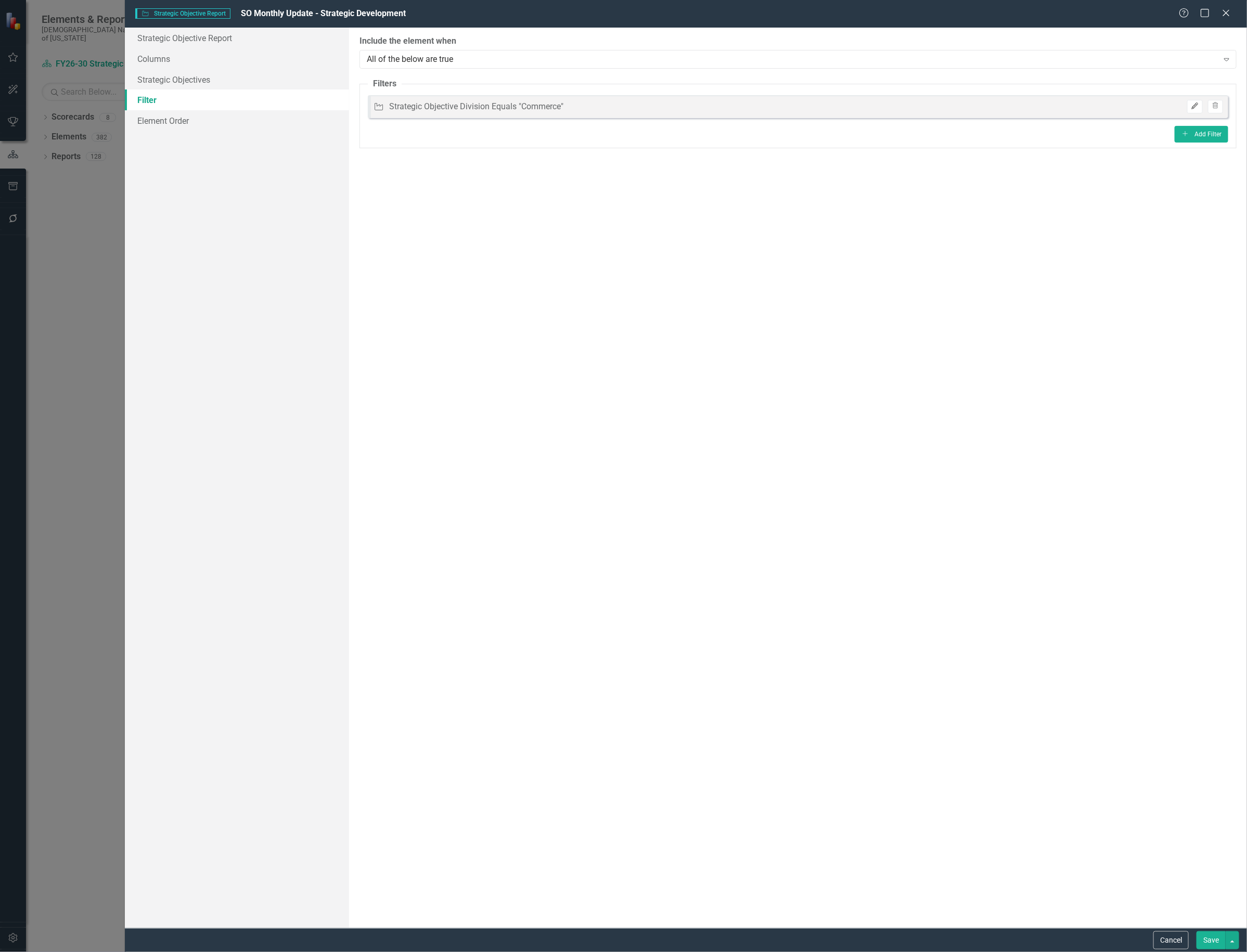
click at [1195, 105] on icon "Edit" at bounding box center [1194, 106] width 8 height 6
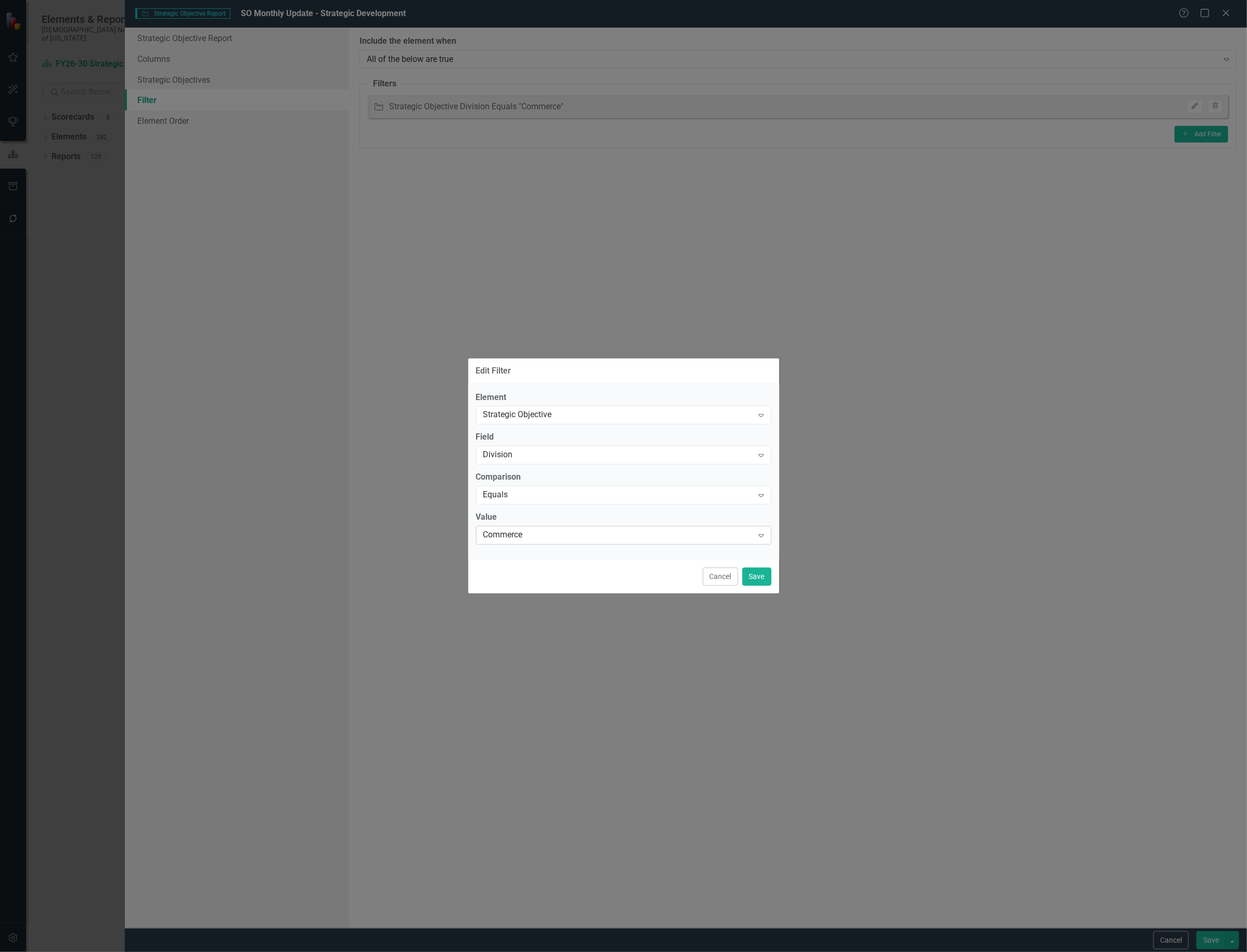
click at [621, 527] on div "Commerce Expand" at bounding box center [624, 535] width 295 height 19
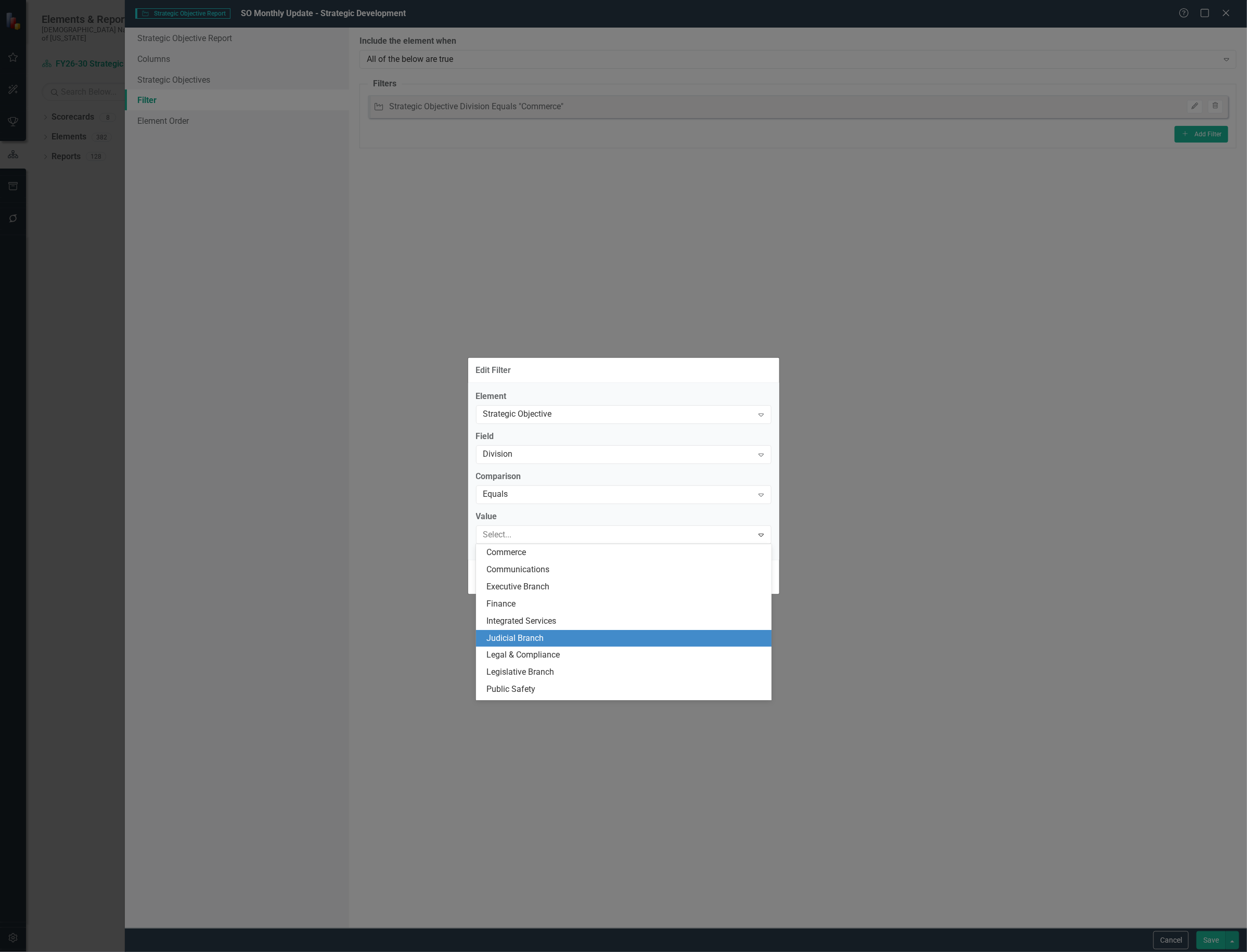
scroll to position [32, 0]
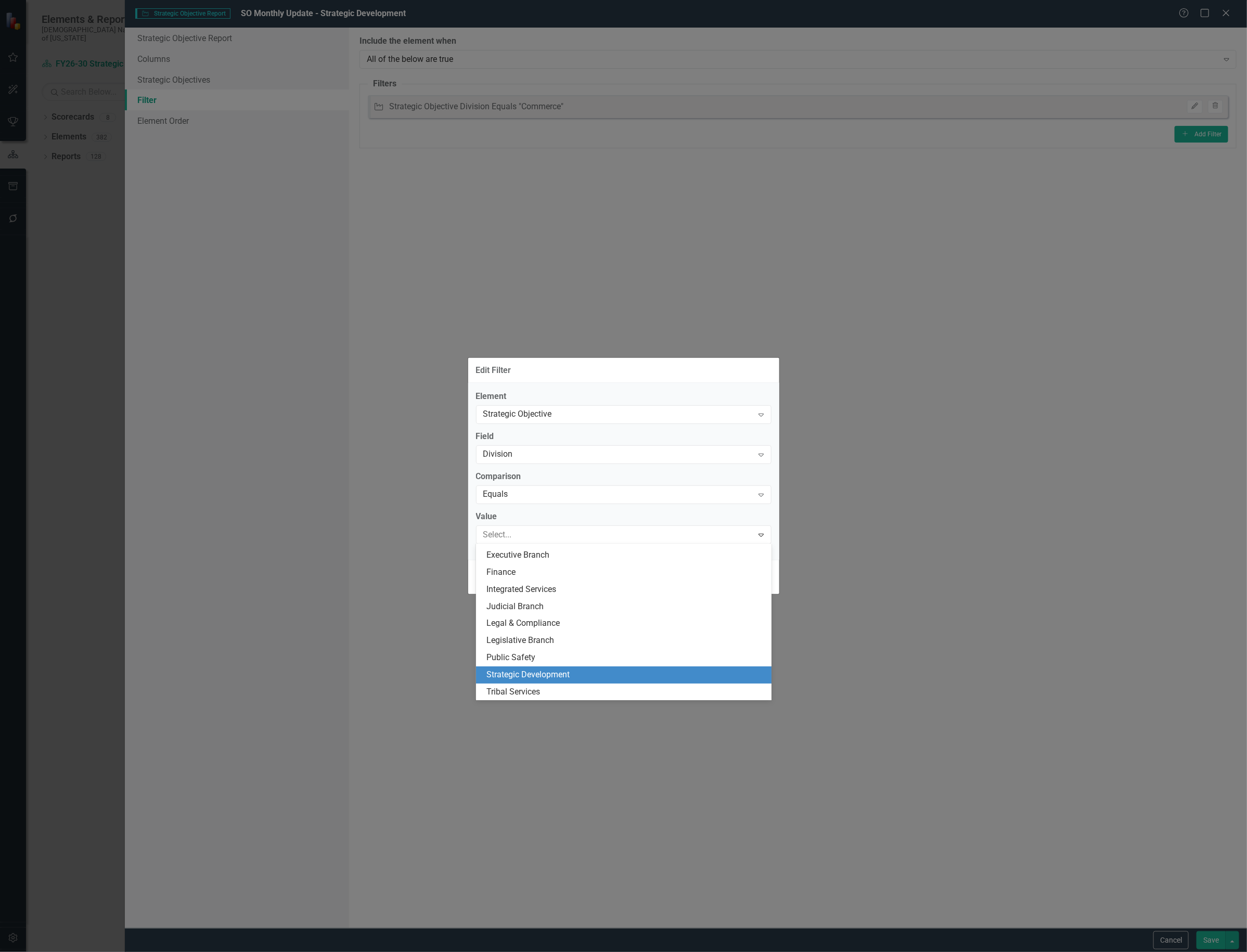
click at [556, 666] on div "Strategic Development" at bounding box center [624, 675] width 295 height 17
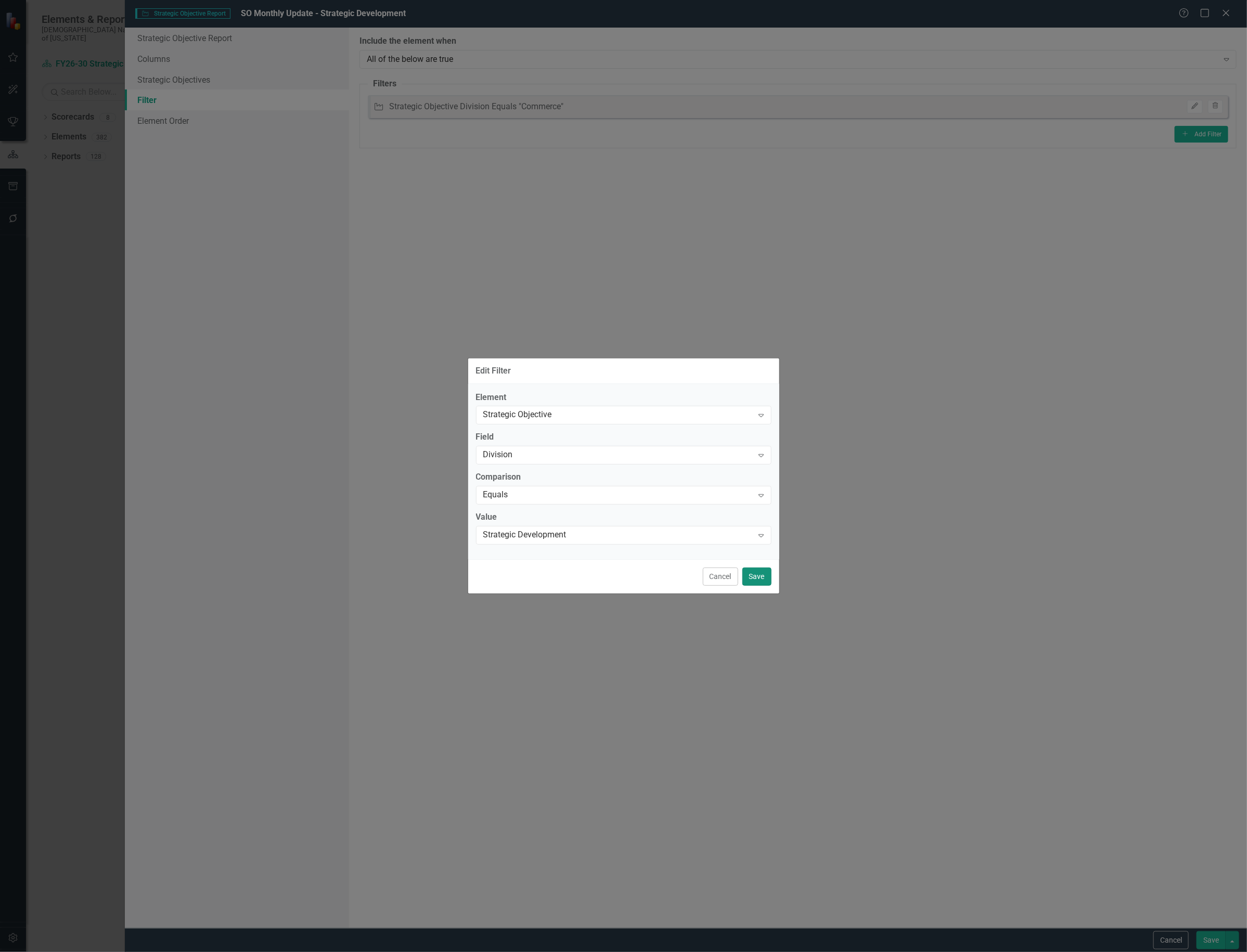
click at [753, 581] on button "Save" at bounding box center [757, 576] width 29 height 18
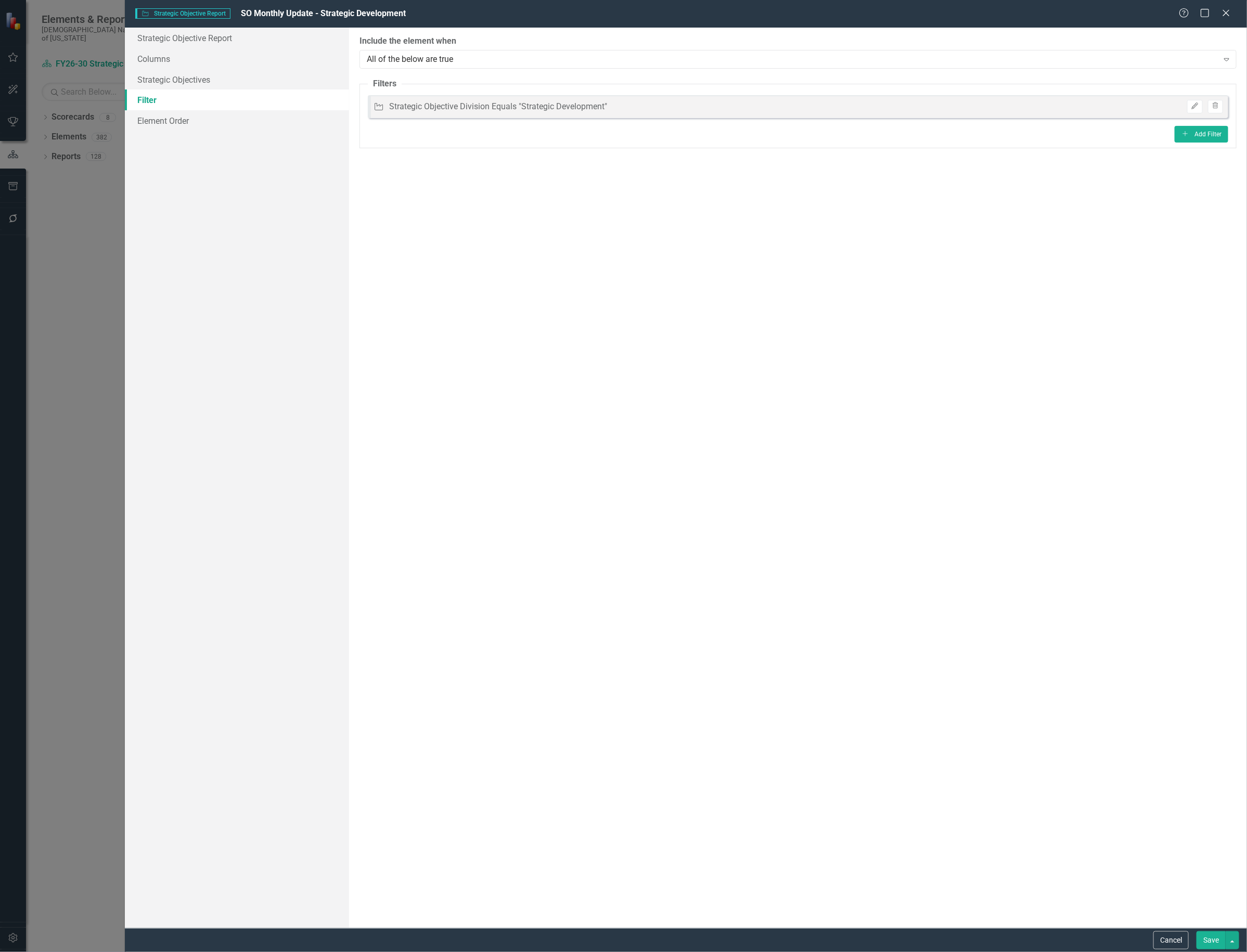
click at [1205, 934] on button "Save" at bounding box center [1211, 940] width 29 height 18
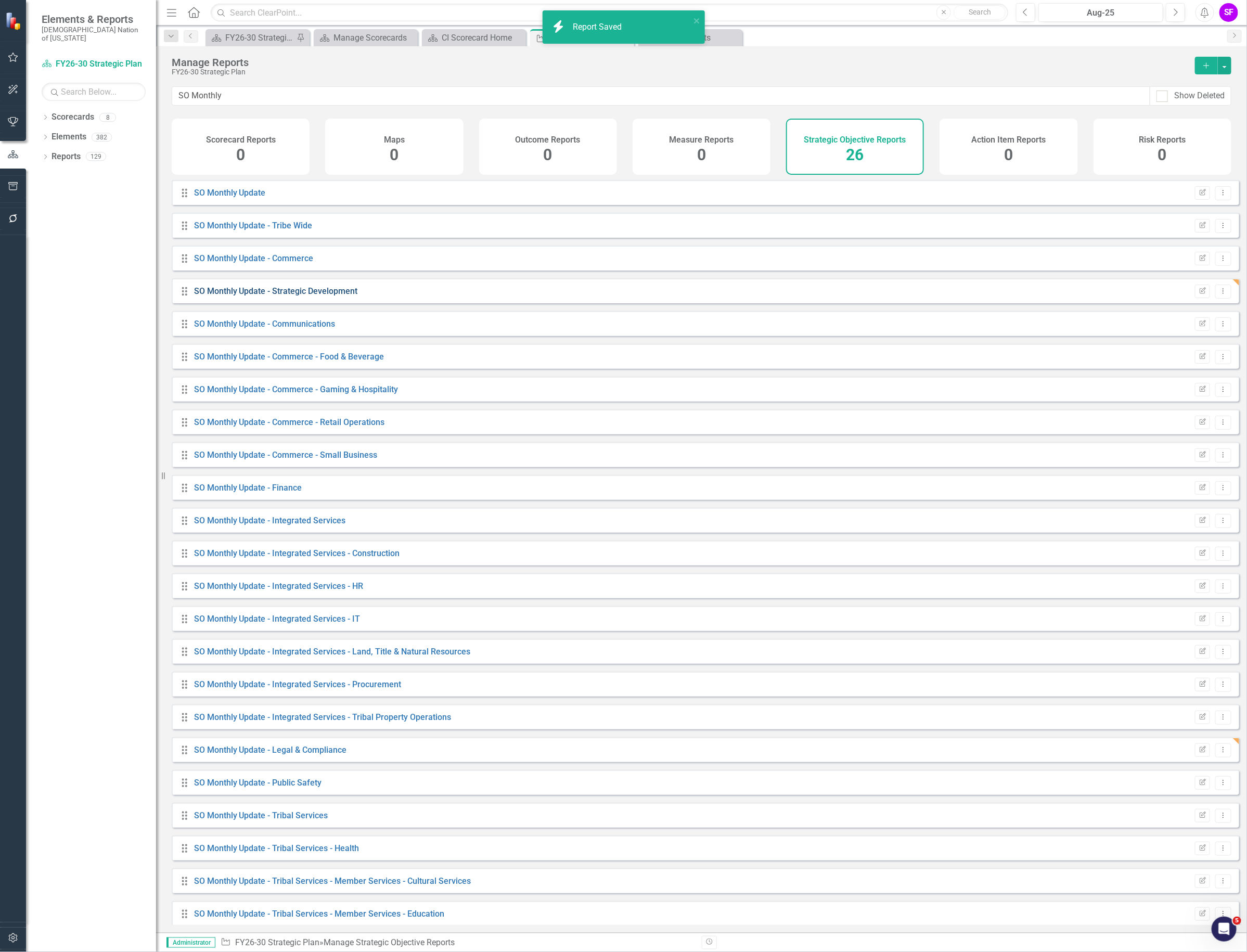
click at [349, 296] on link "SO Monthly Update - Strategic Development" at bounding box center [276, 291] width 164 height 10
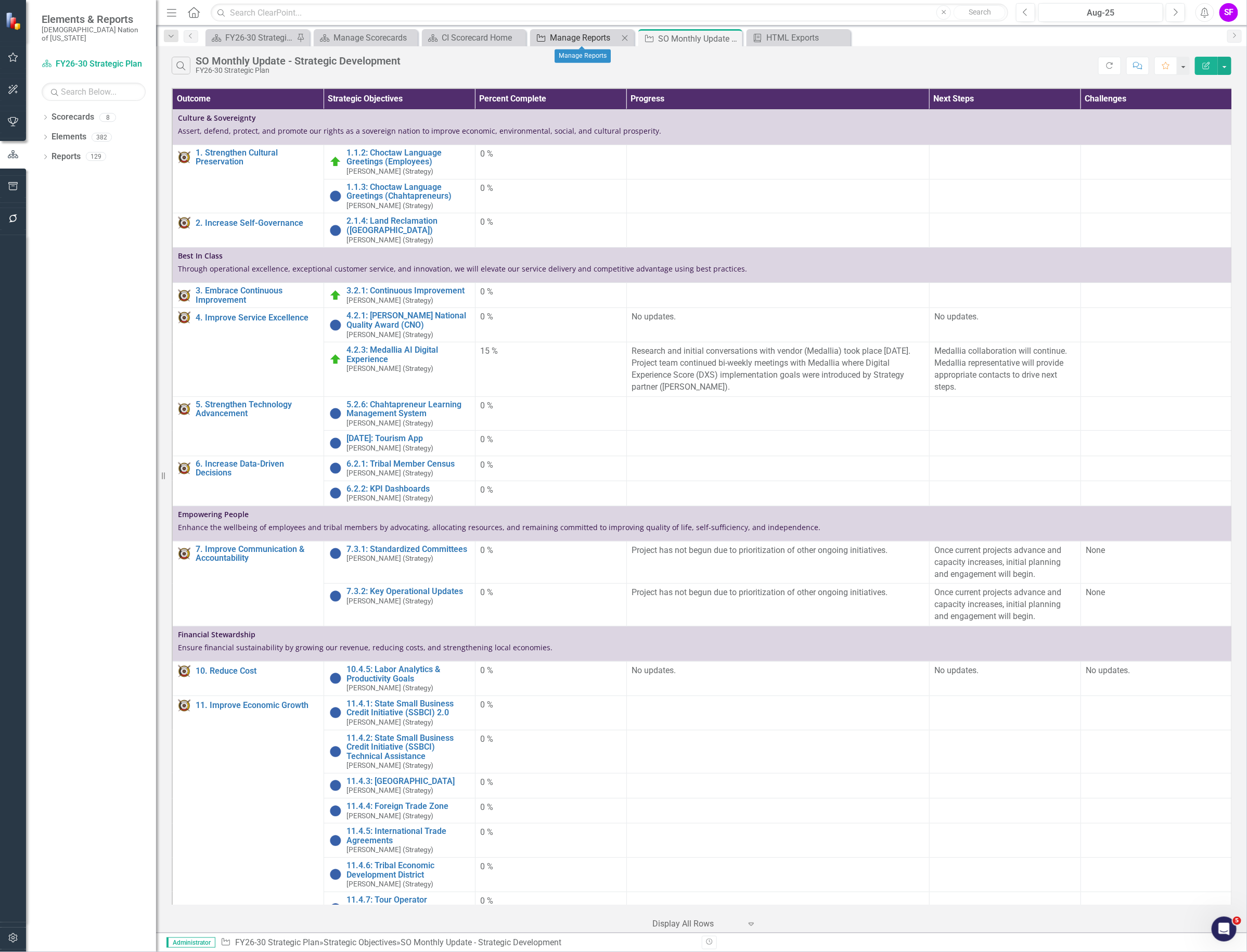
click at [572, 41] on div "Manage Reports" at bounding box center [584, 38] width 69 height 13
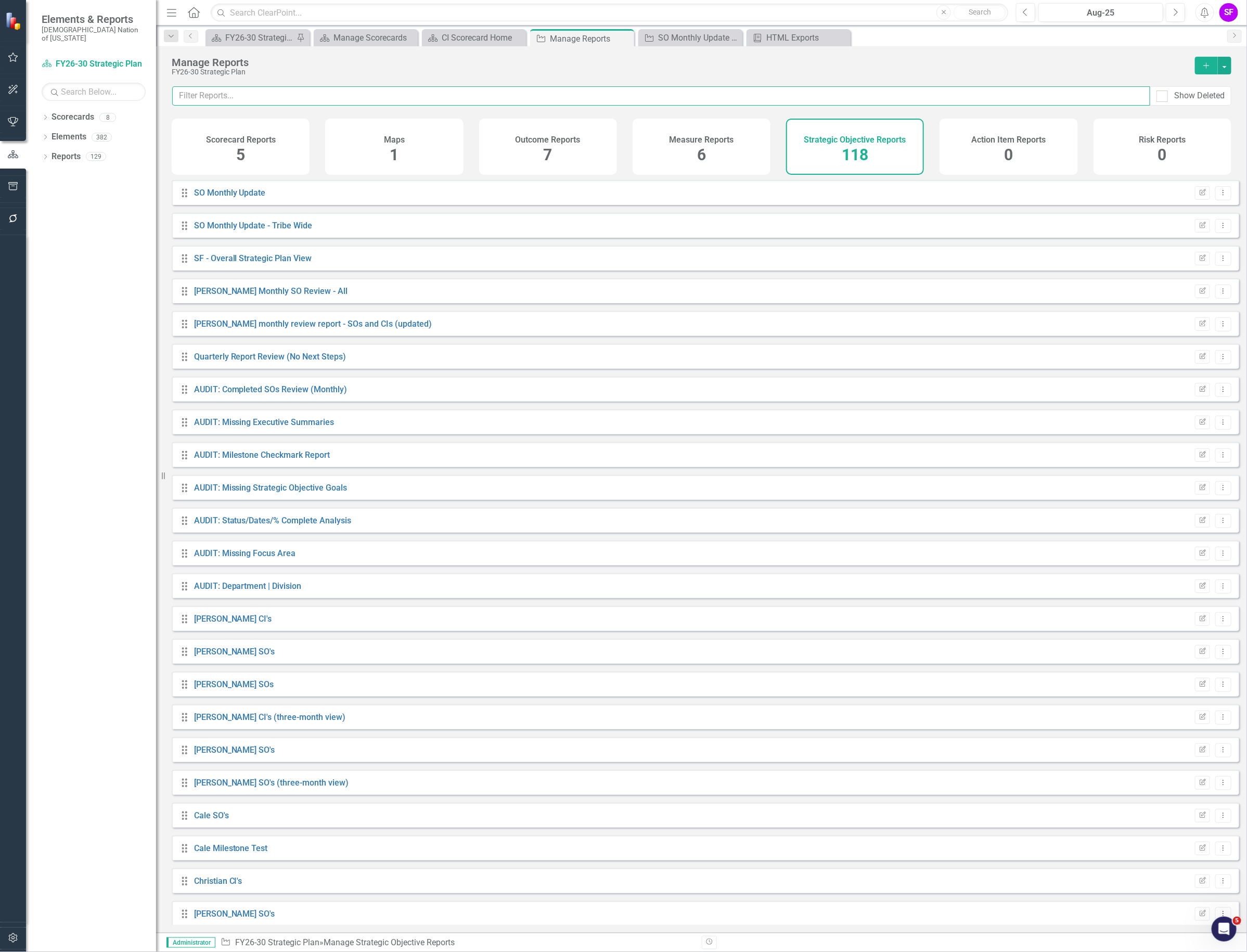
click at [345, 95] on input "text" at bounding box center [661, 96] width 978 height 19
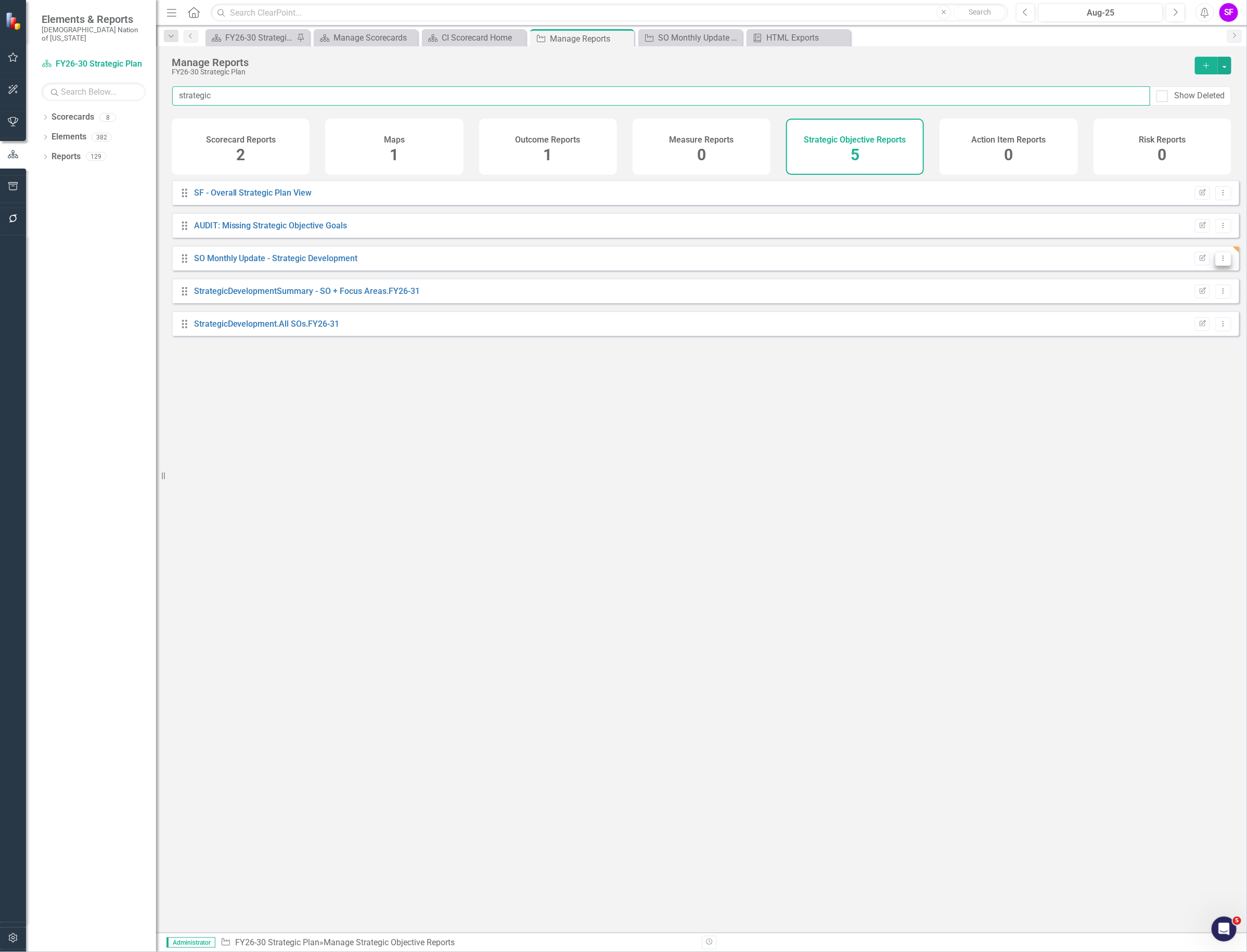
type input "strategic"
click at [1219, 262] on icon "Dropdown Menu" at bounding box center [1223, 258] width 9 height 7
click at [1192, 327] on link "Copy Duplicate Report" at bounding box center [1180, 322] width 86 height 19
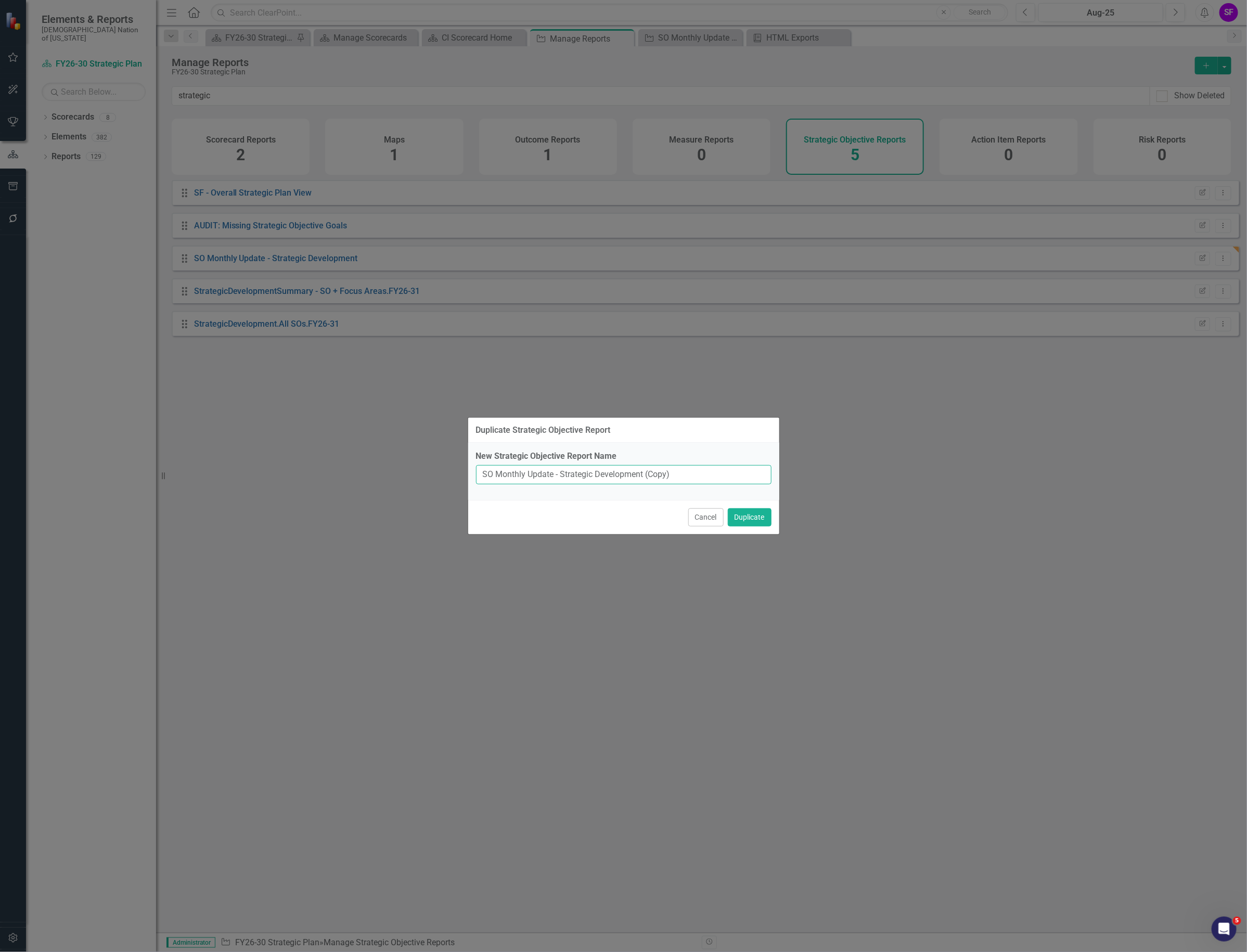
click at [713, 473] on input "SO Monthly Update - Strategic Development (Copy)" at bounding box center [624, 475] width 295 height 19
type input "SO Monthly Update - Strategic Development - Strategy & Development"
click at [750, 513] on button "Duplicate" at bounding box center [749, 517] width 44 height 18
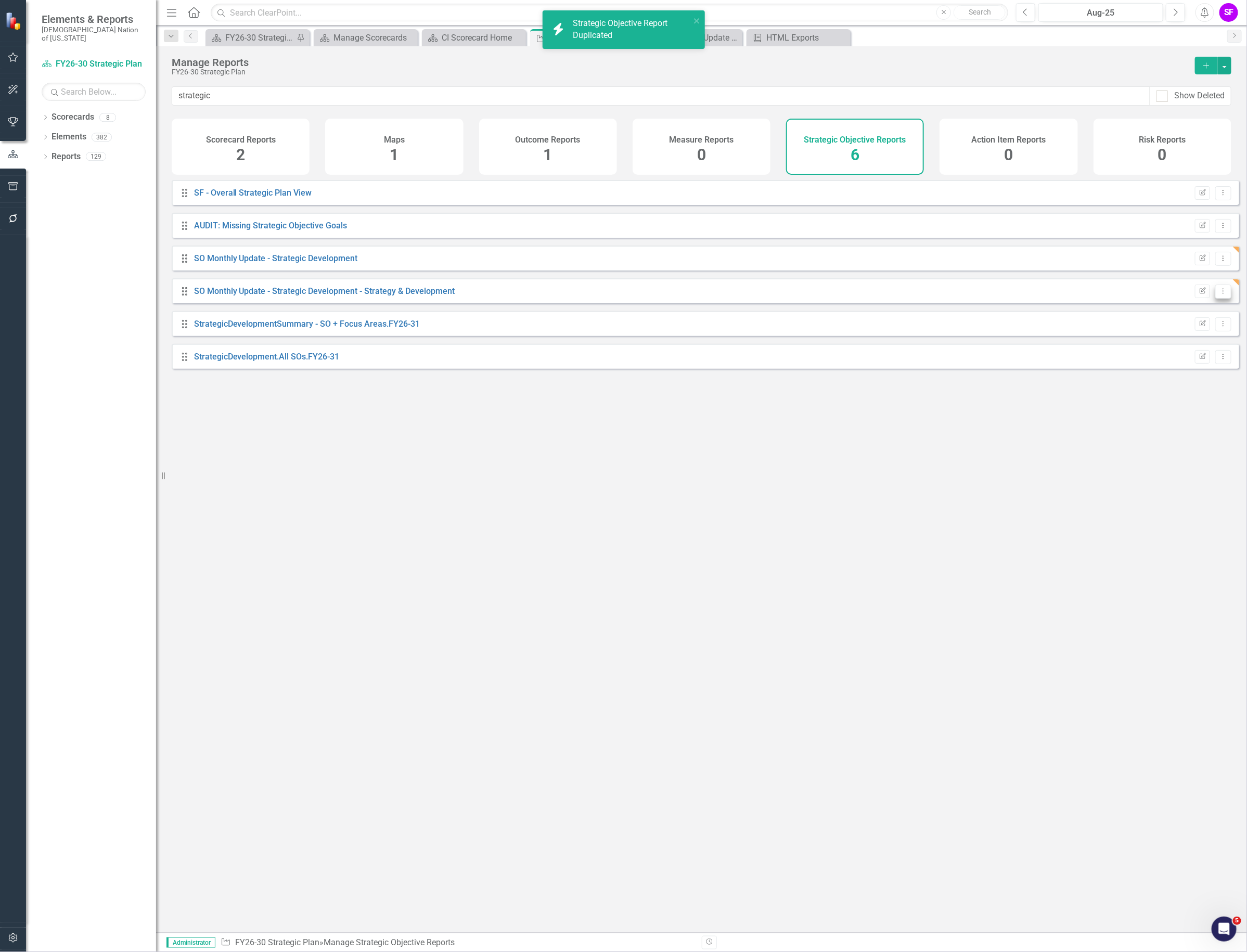
click at [1219, 294] on icon "Dropdown Menu" at bounding box center [1223, 291] width 9 height 7
click at [1210, 310] on link "Edit Report Edit Report" at bounding box center [1180, 316] width 86 height 19
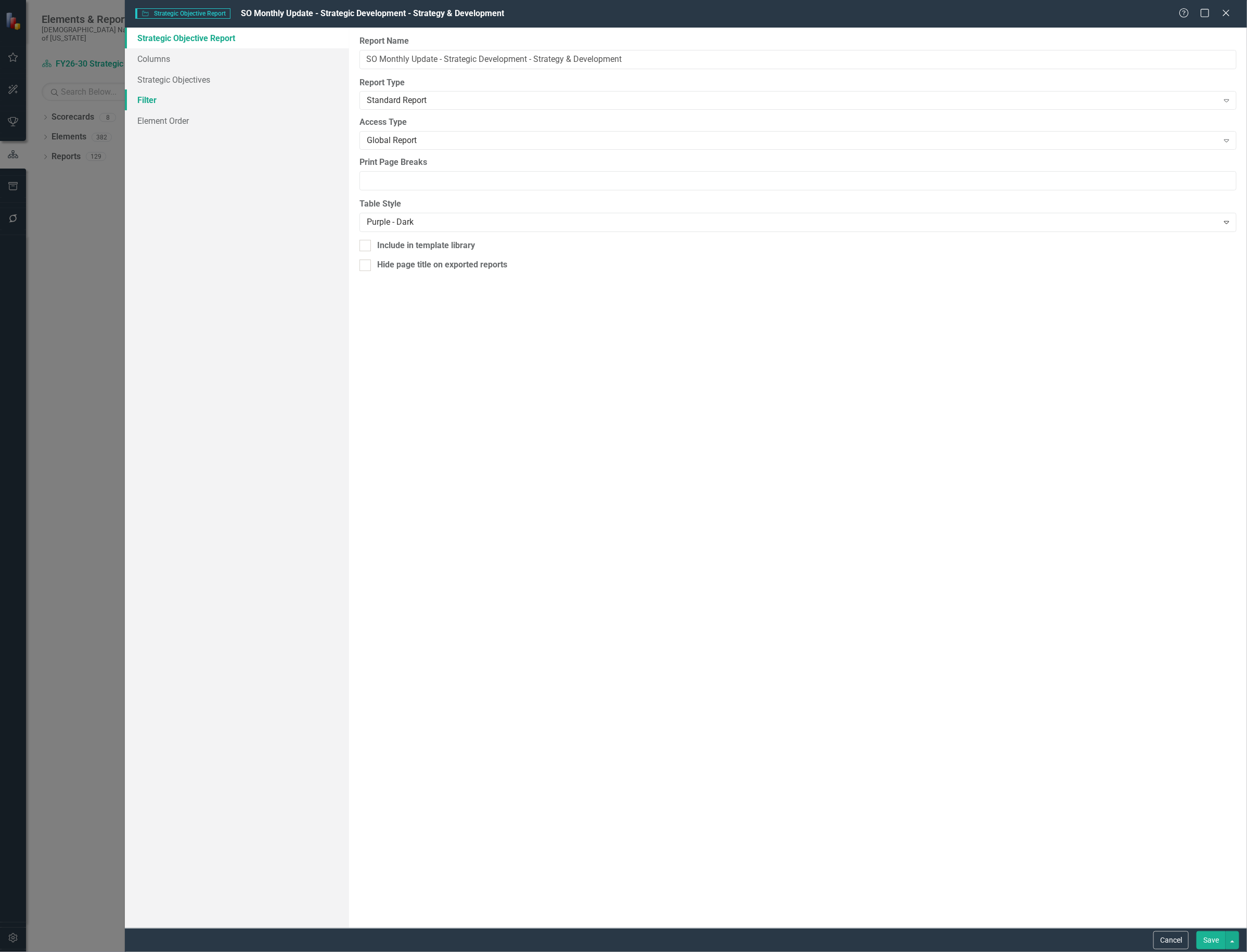
click at [158, 92] on link "Filter" at bounding box center [236, 100] width 224 height 21
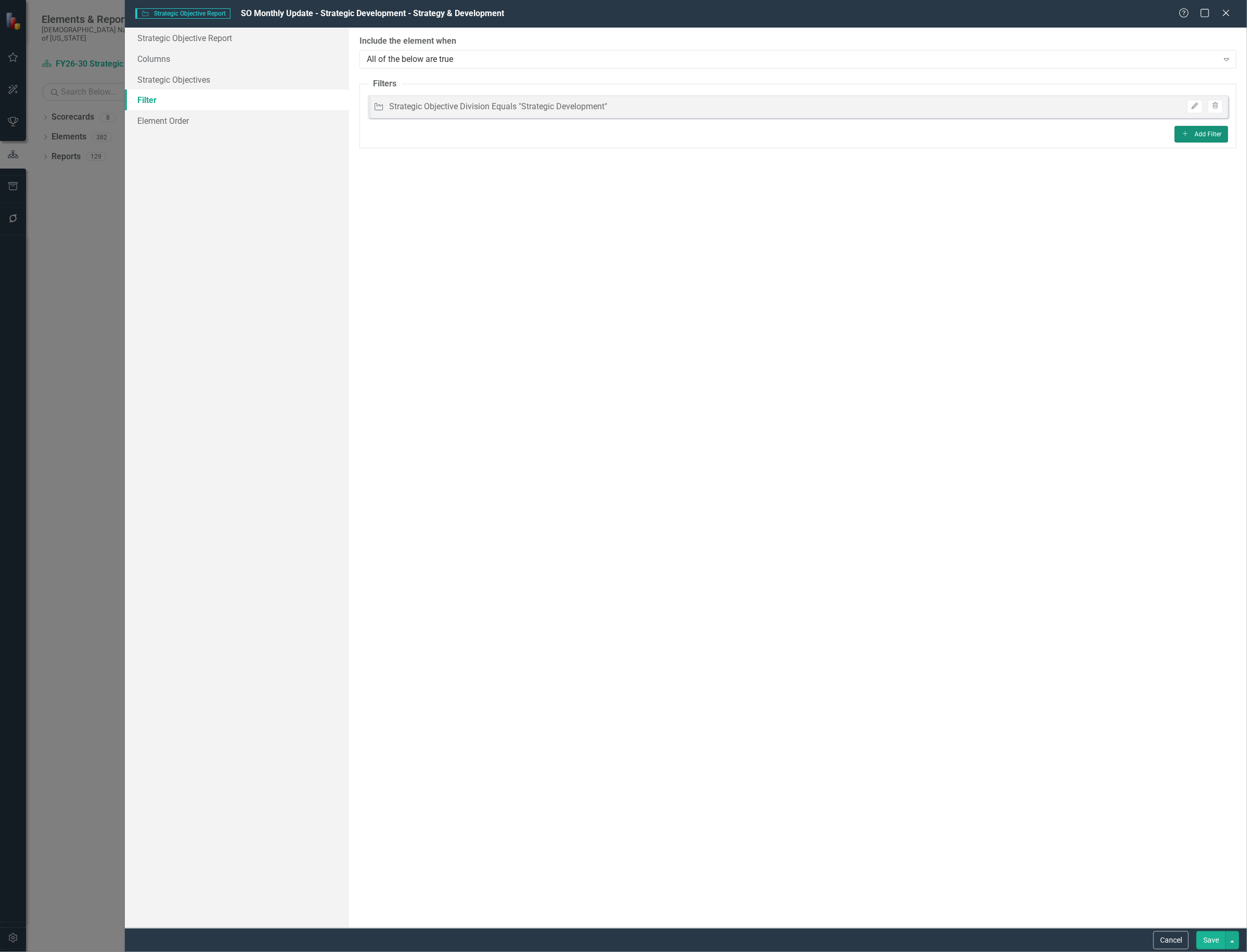
click at [1198, 129] on button "Add Add Filter" at bounding box center [1201, 134] width 54 height 17
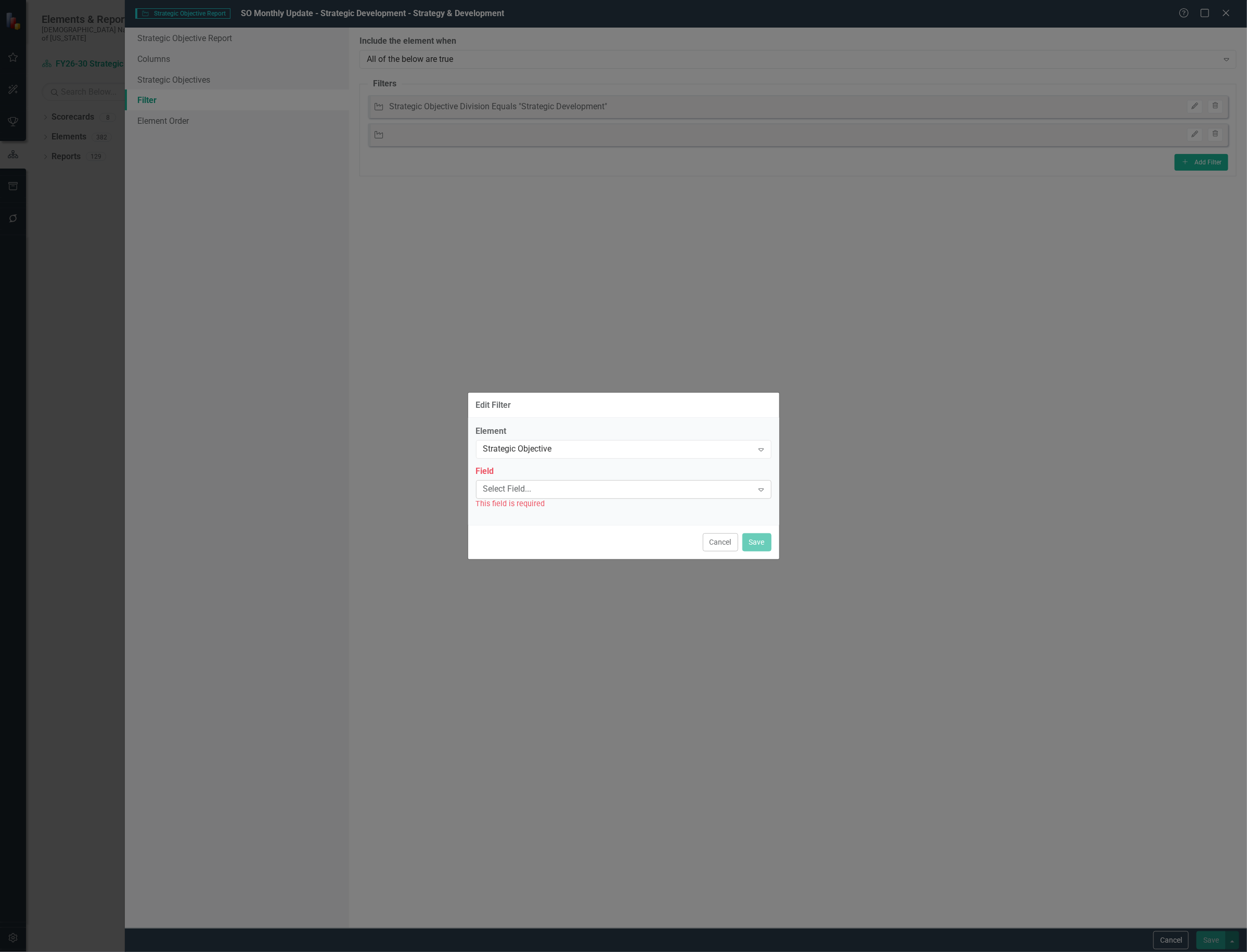
click at [635, 492] on div "Select Field..." at bounding box center [618, 489] width 270 height 12
type input "departm"
click at [615, 951] on div "Departm ent" at bounding box center [625, 961] width 1230 height 12
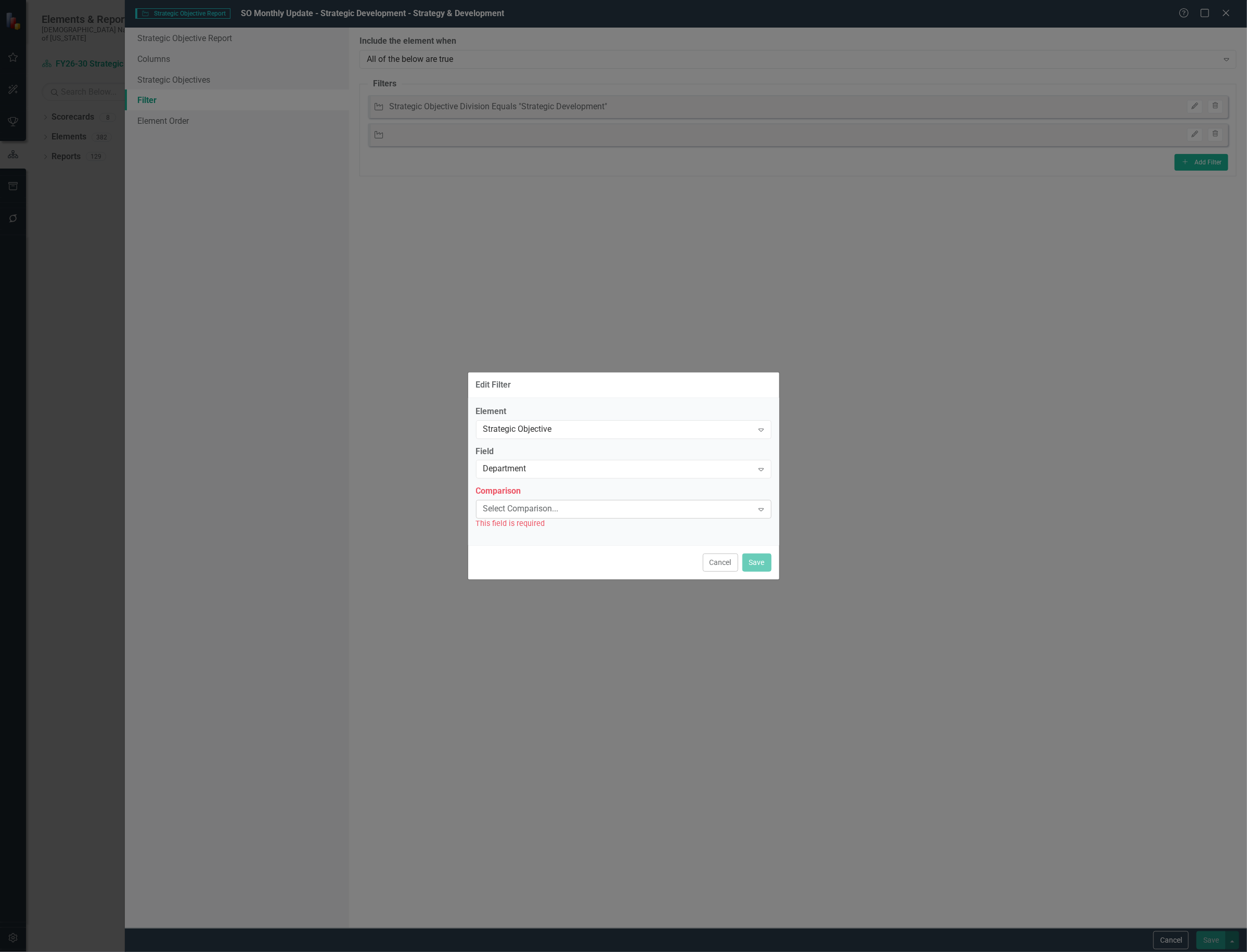
click at [615, 513] on div "Select Comparison..." at bounding box center [618, 509] width 270 height 12
click at [602, 951] on div "Equals" at bounding box center [625, 961] width 1230 height 12
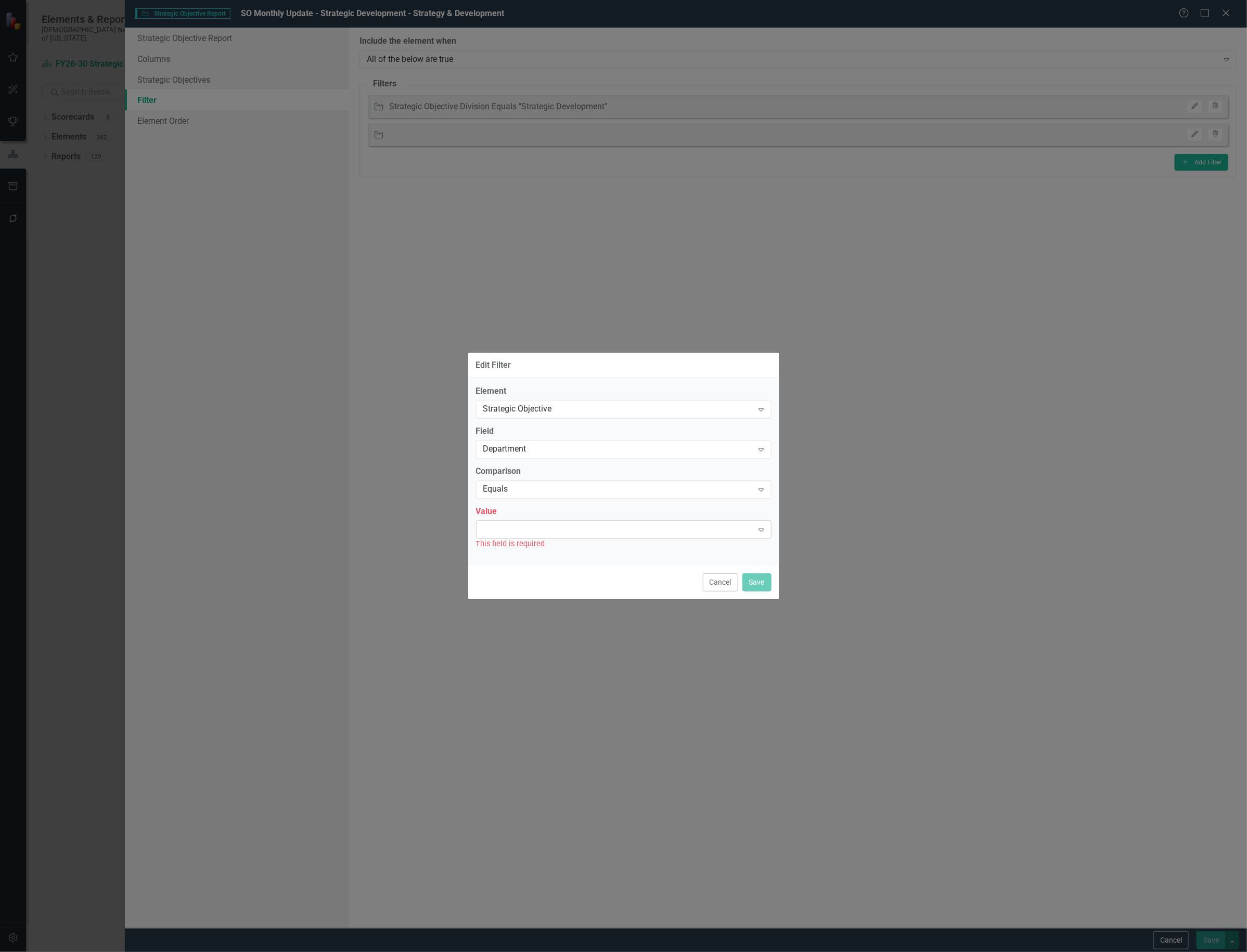
click at [599, 529] on div at bounding box center [615, 530] width 274 height 2
type input "strat"
click at [609, 951] on div "Strat egy & Development" at bounding box center [625, 961] width 1230 height 12
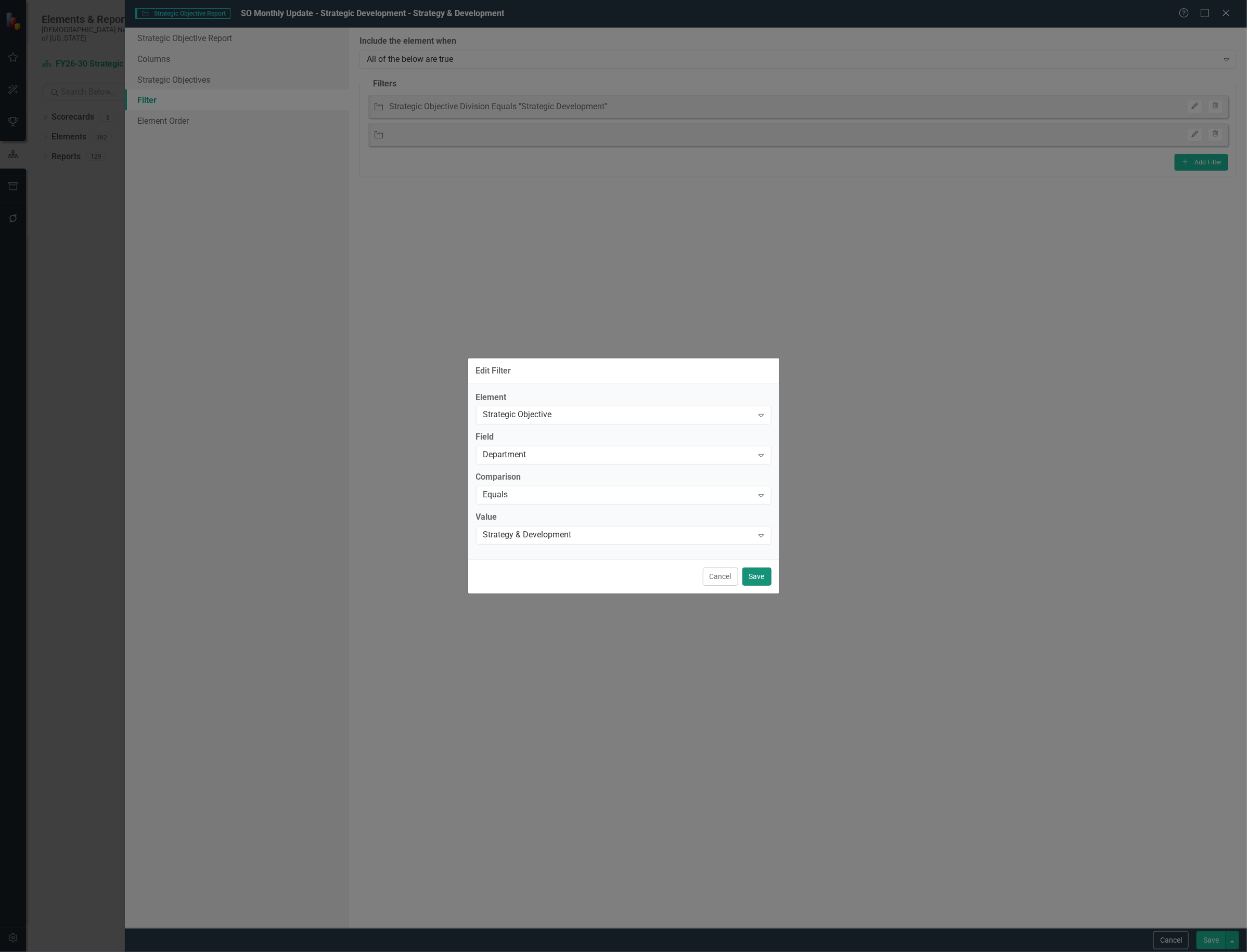
click at [746, 573] on button "Save" at bounding box center [757, 576] width 29 height 18
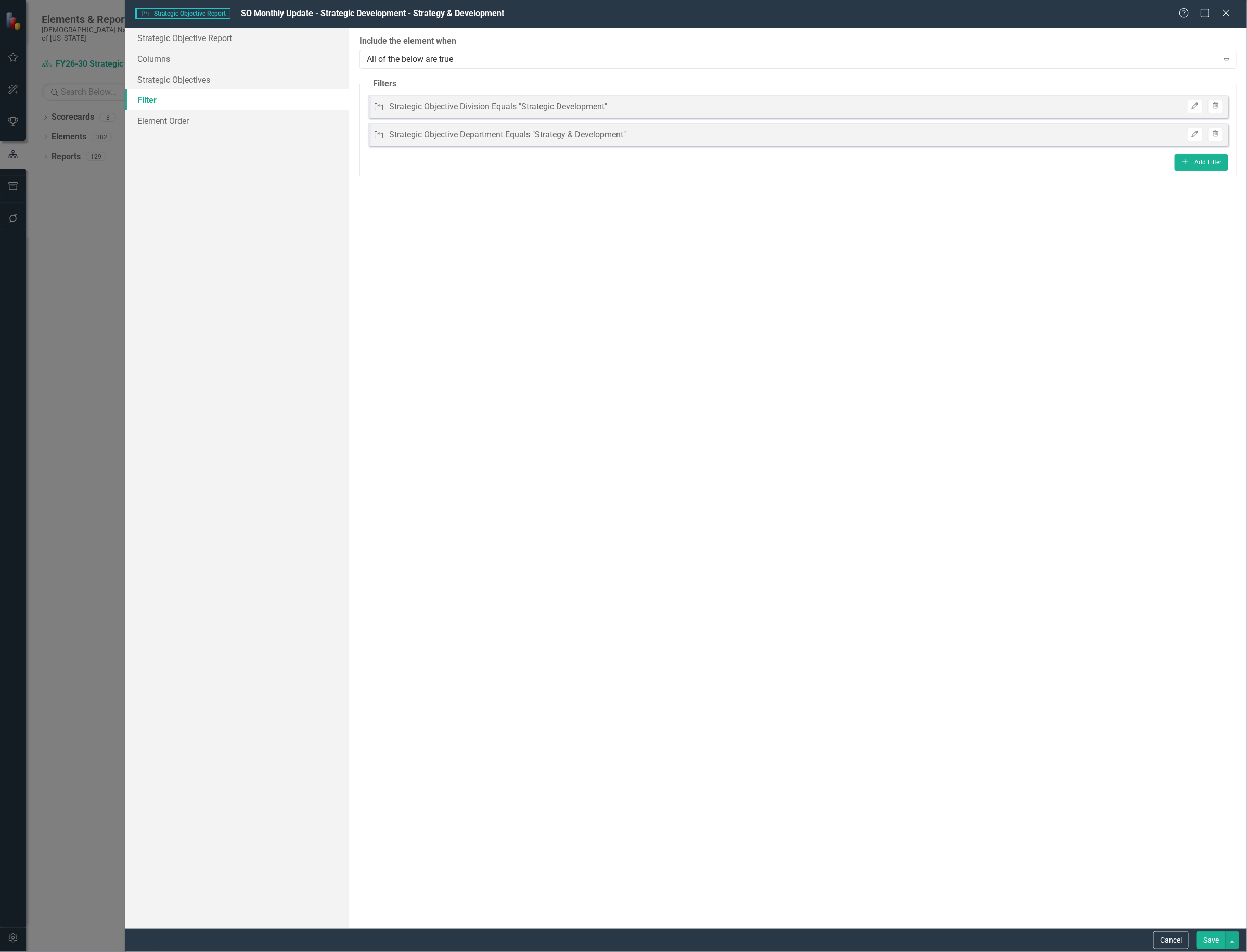
click at [1210, 941] on button "Save" at bounding box center [1211, 940] width 29 height 18
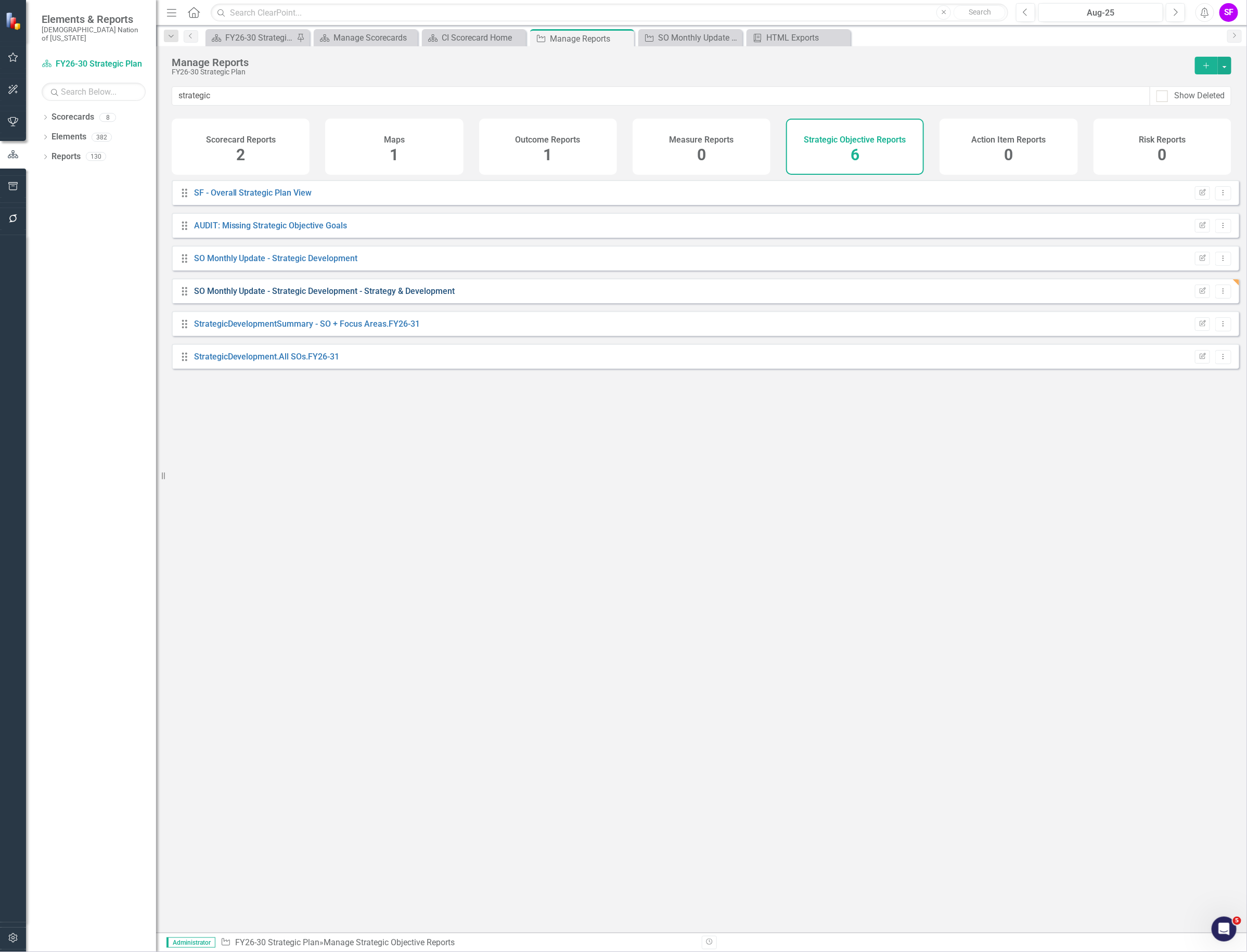
click at [361, 296] on link "SO Monthly Update - Strategic Development - Strategy & Development" at bounding box center [325, 291] width 261 height 10
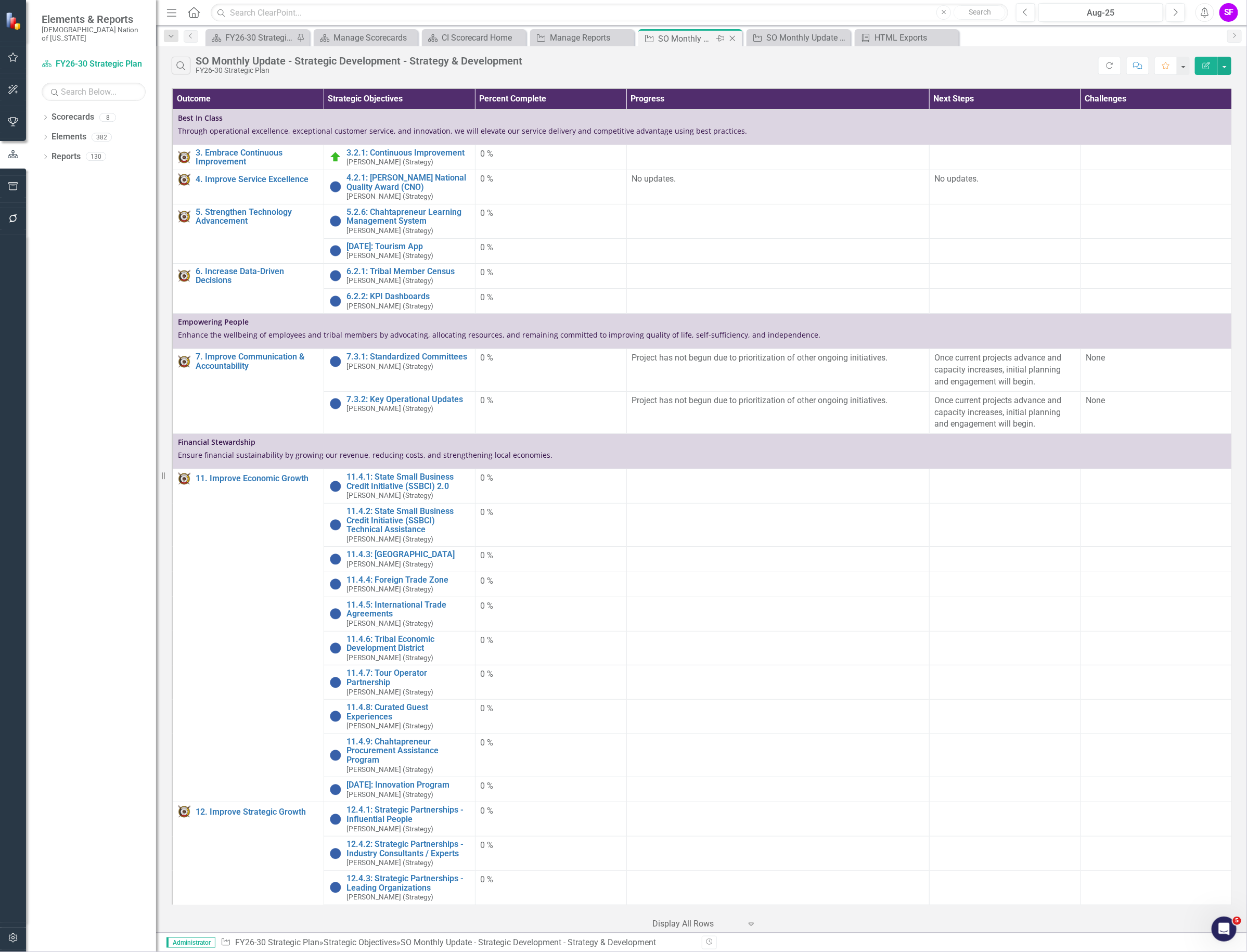
click at [731, 37] on icon "Close" at bounding box center [732, 38] width 10 height 8
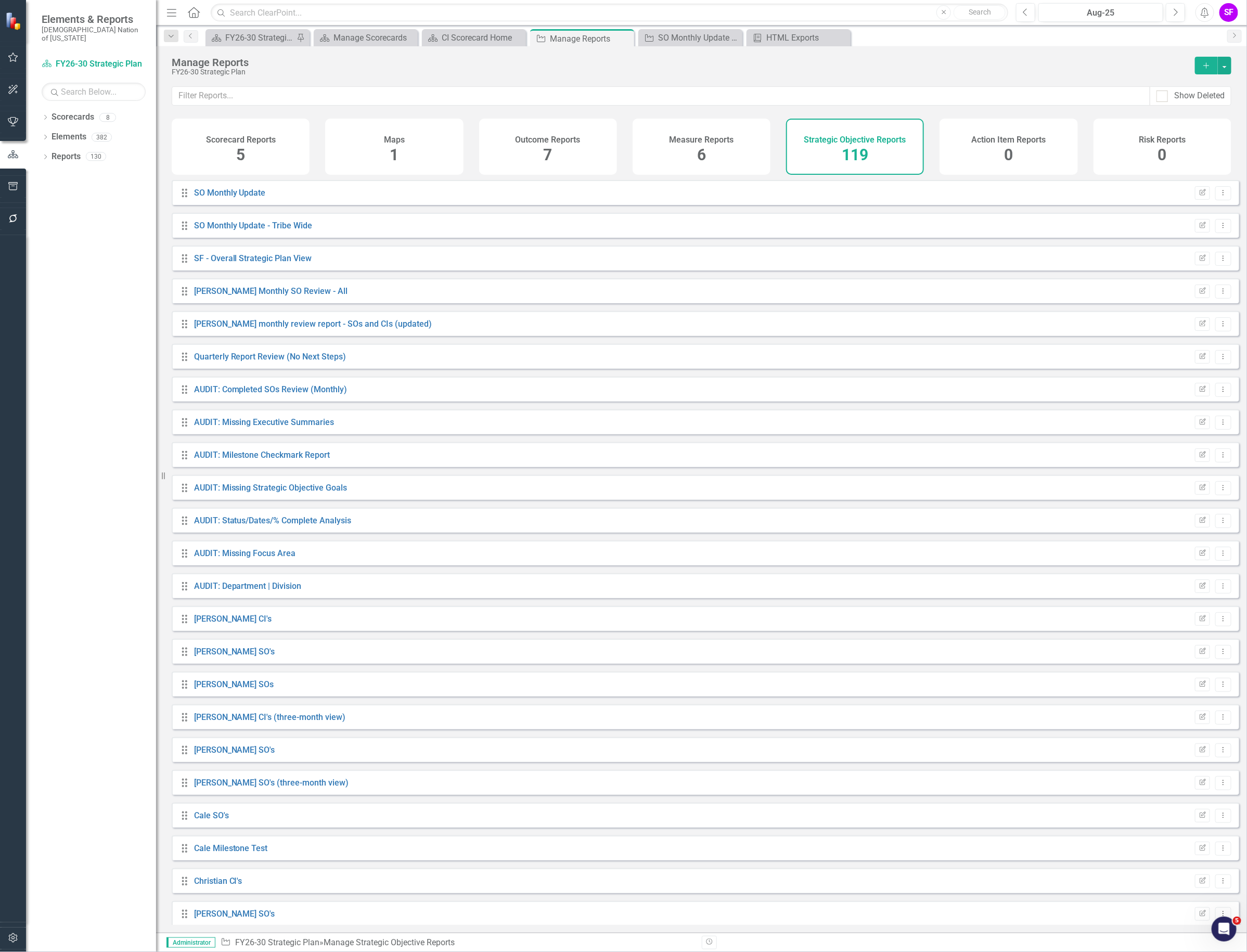
click at [756, 84] on div "Manage Reports FY26-30 Strategic Plan Add" at bounding box center [701, 66] width 1091 height 40
click at [758, 90] on input "text" at bounding box center [661, 96] width 978 height 19
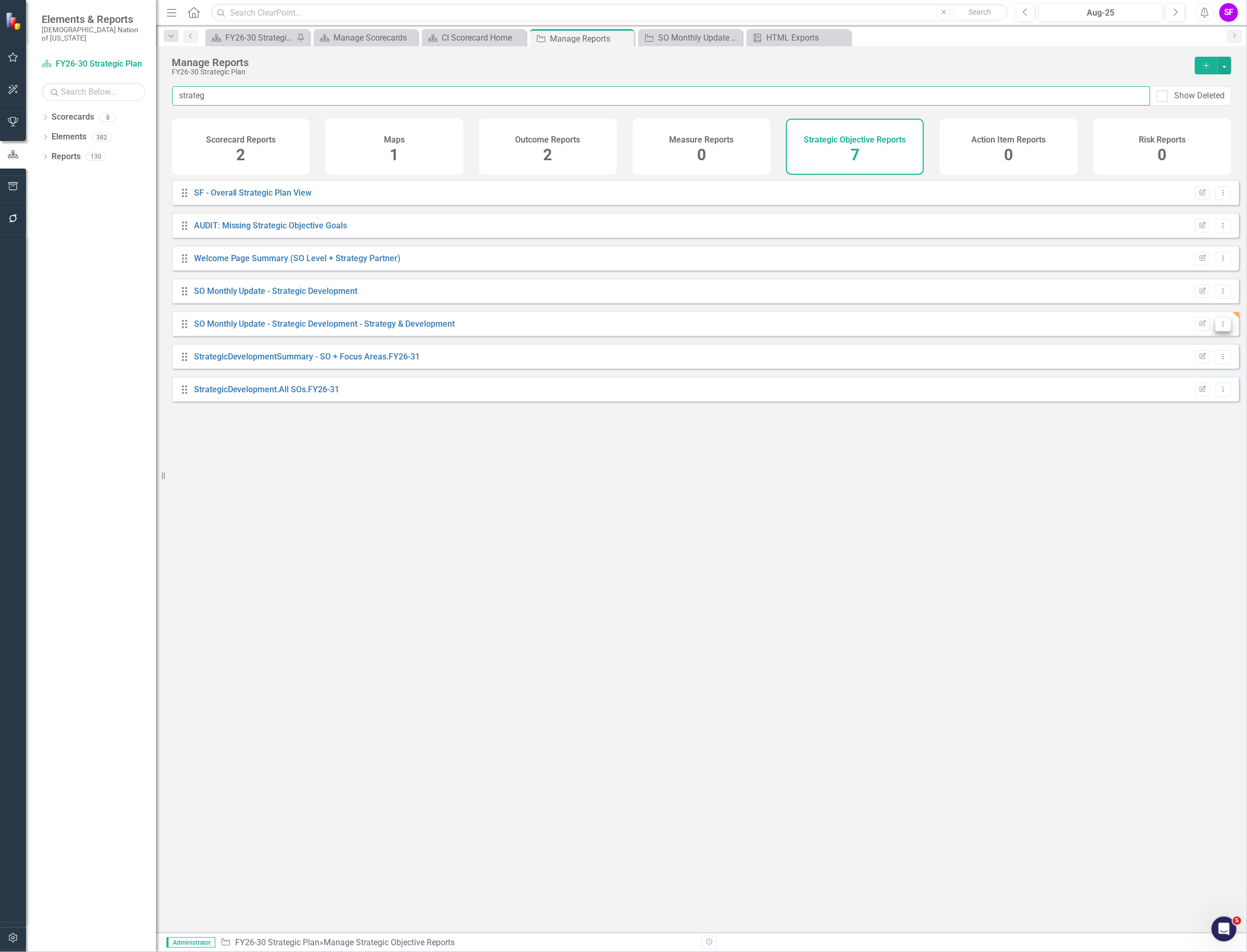
type input "strateg"
click at [1219, 327] on icon "Dropdown Menu" at bounding box center [1223, 323] width 9 height 7
click at [1208, 385] on link "Copy Duplicate Report" at bounding box center [1180, 388] width 86 height 19
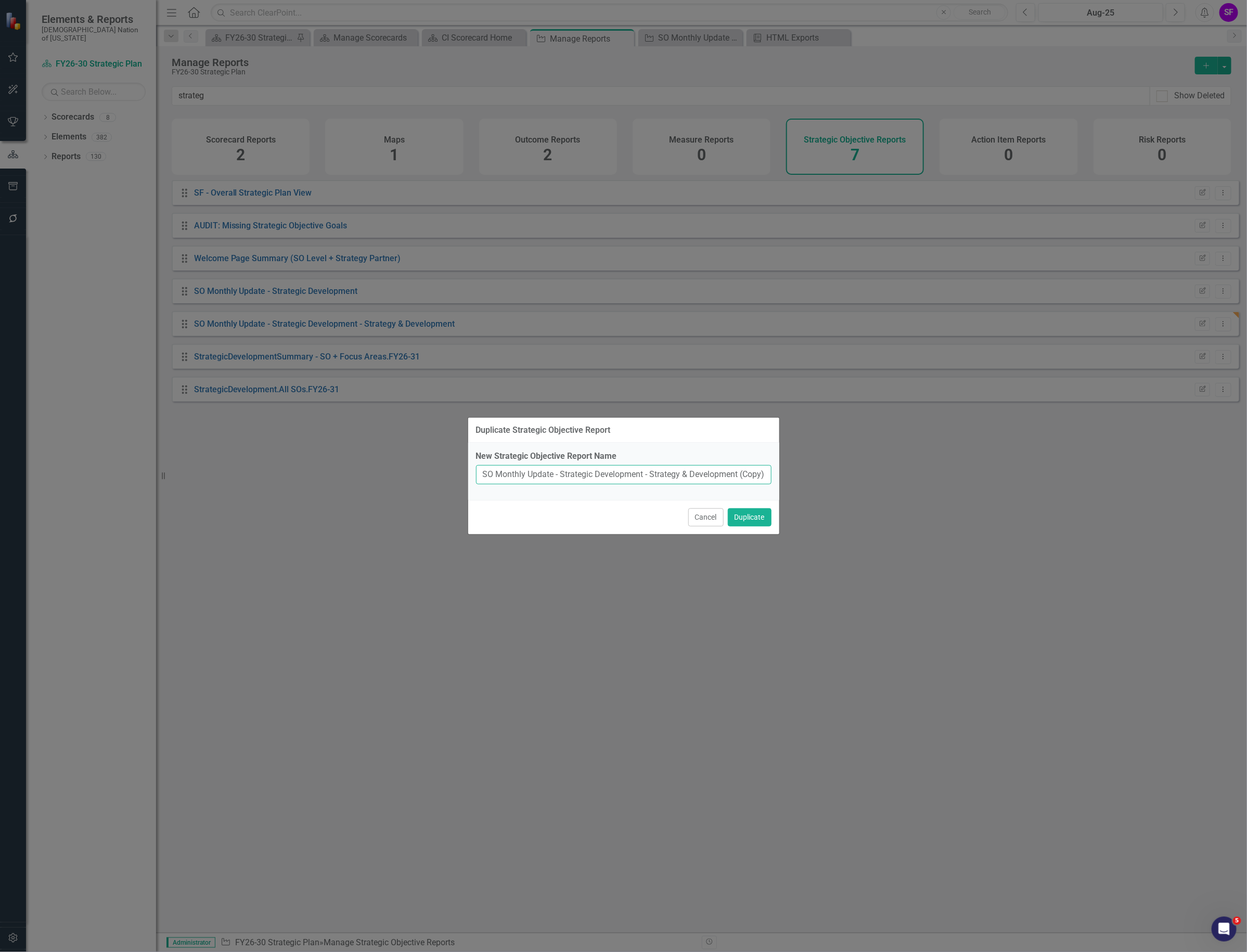
scroll to position [0, 1]
drag, startPoint x: 651, startPoint y: 475, endPoint x: 887, endPoint y: 480, distance: 236.1
click at [886, 479] on div "Duplicate Strategic Objective Report New Strategic Objective Report Name SO Mon…" at bounding box center [623, 476] width 1247 height 952
type input "SO Monthly Update - Strategic Development - Operational Excellence"
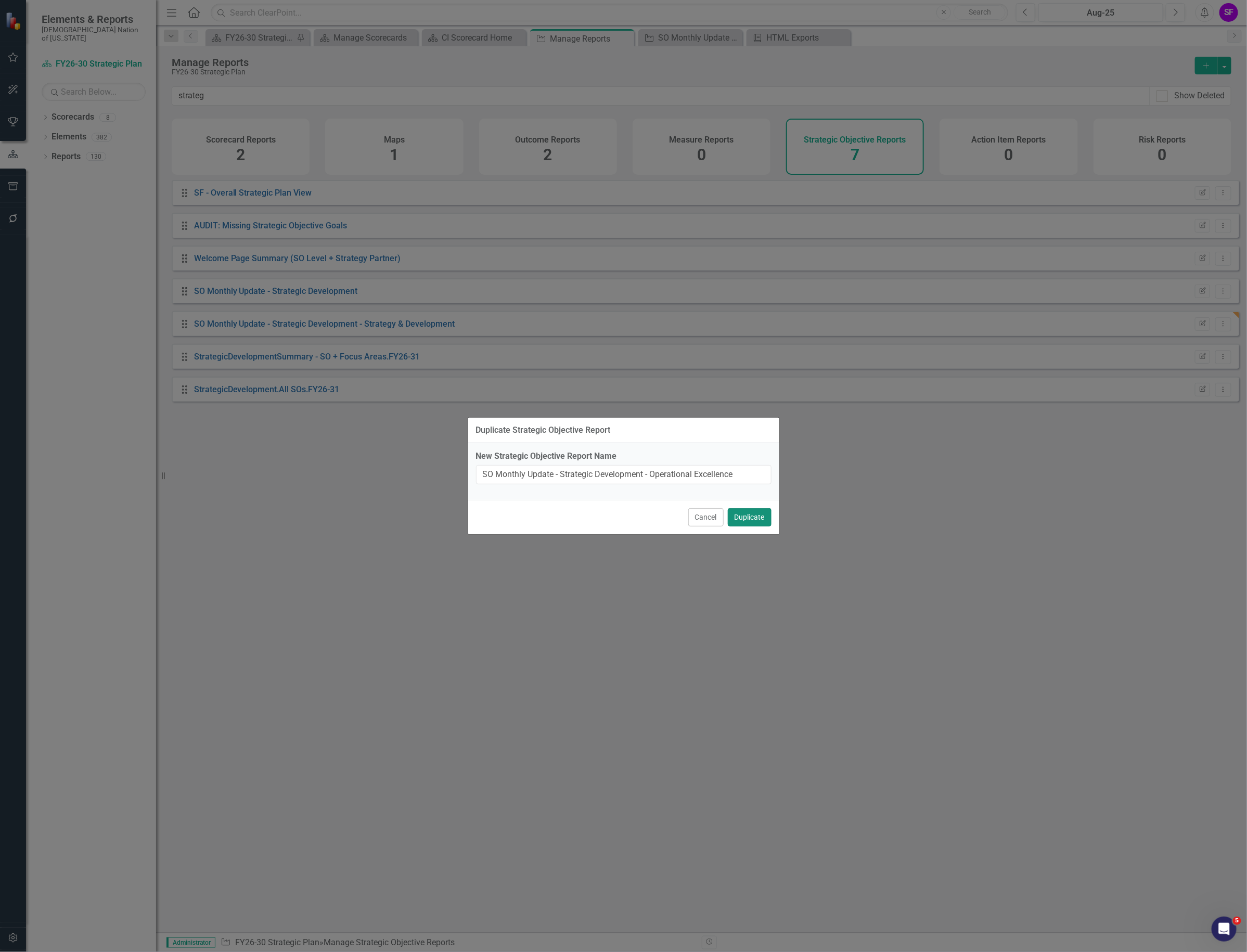
click at [755, 523] on button "Duplicate" at bounding box center [749, 517] width 44 height 18
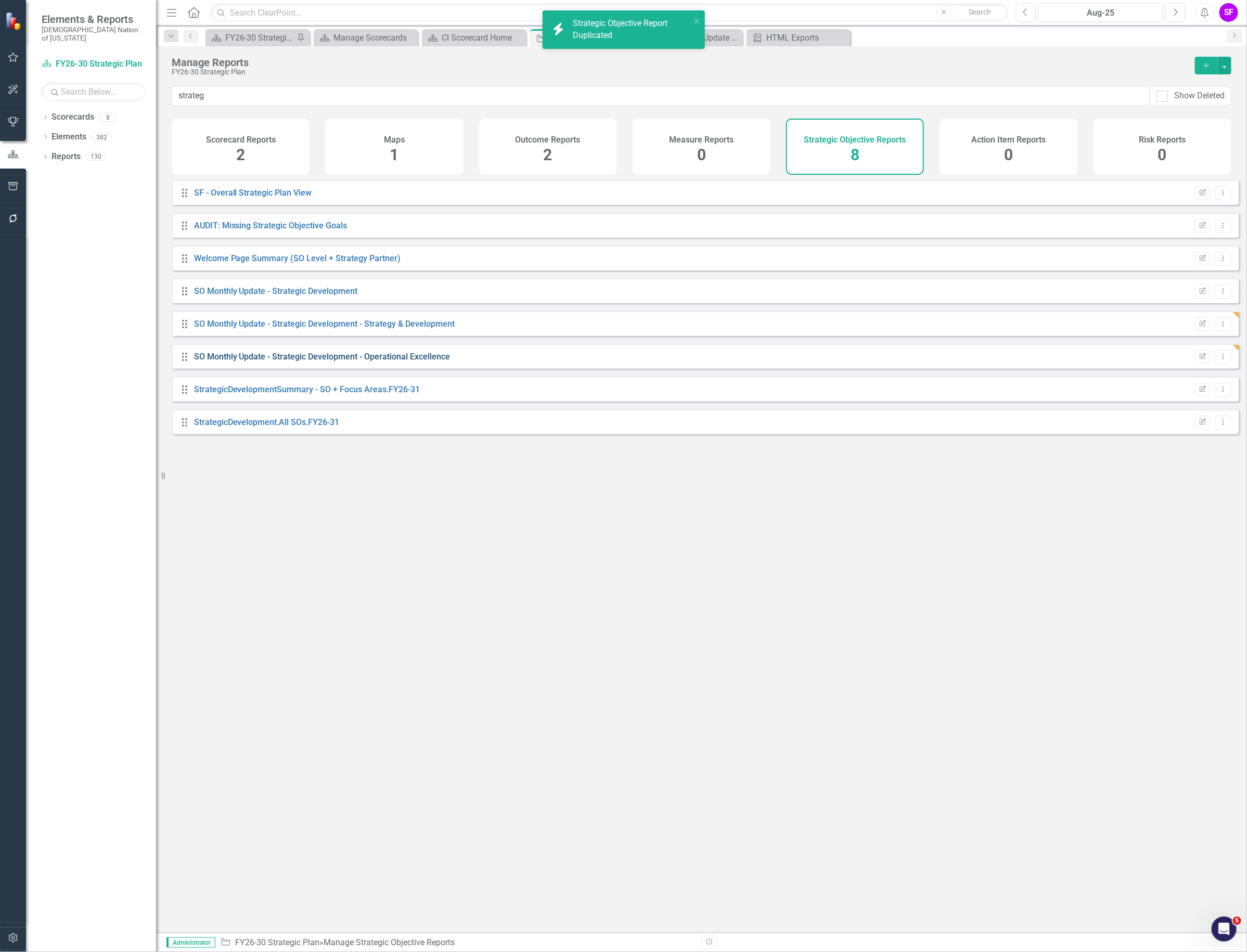
click at [437, 362] on link "SO Monthly Update - Strategic Development - Operational Excellence" at bounding box center [322, 356] width 256 height 10
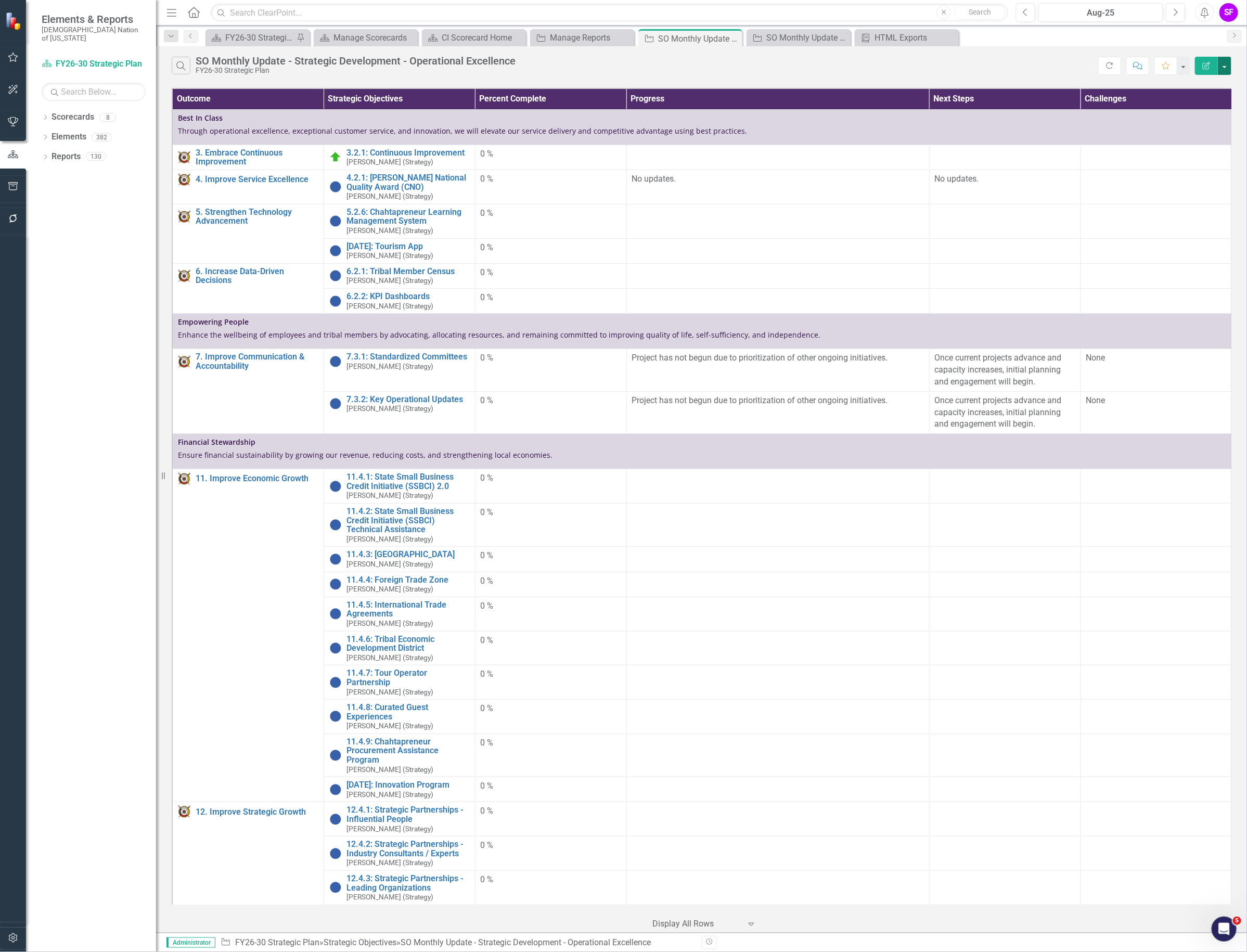
click at [1228, 63] on button "button" at bounding box center [1224, 66] width 13 height 18
click at [1210, 78] on link "Edit Report Edit Report" at bounding box center [1190, 85] width 82 height 19
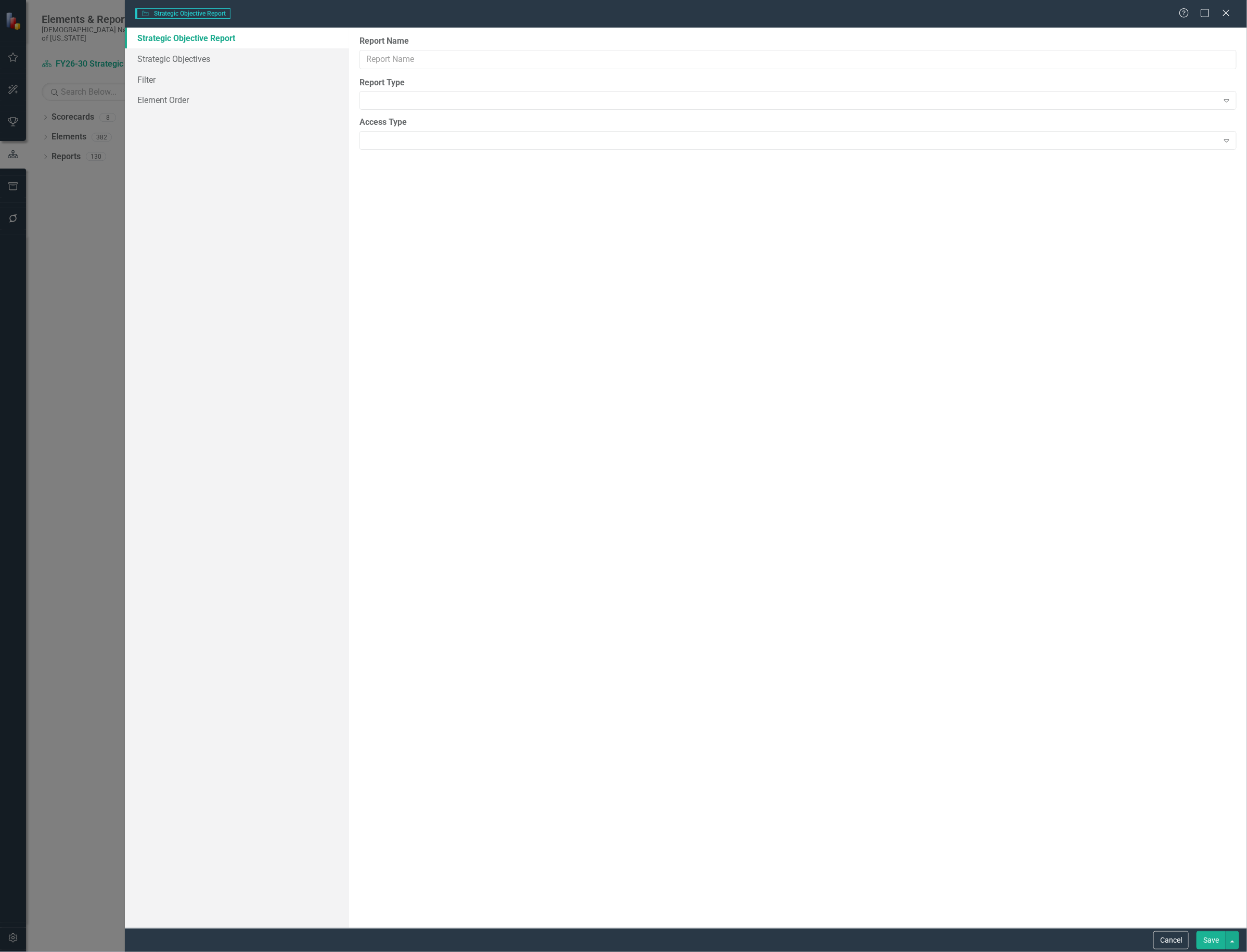
type input "SO Monthly Update - Strategic Development - Operational Excellence"
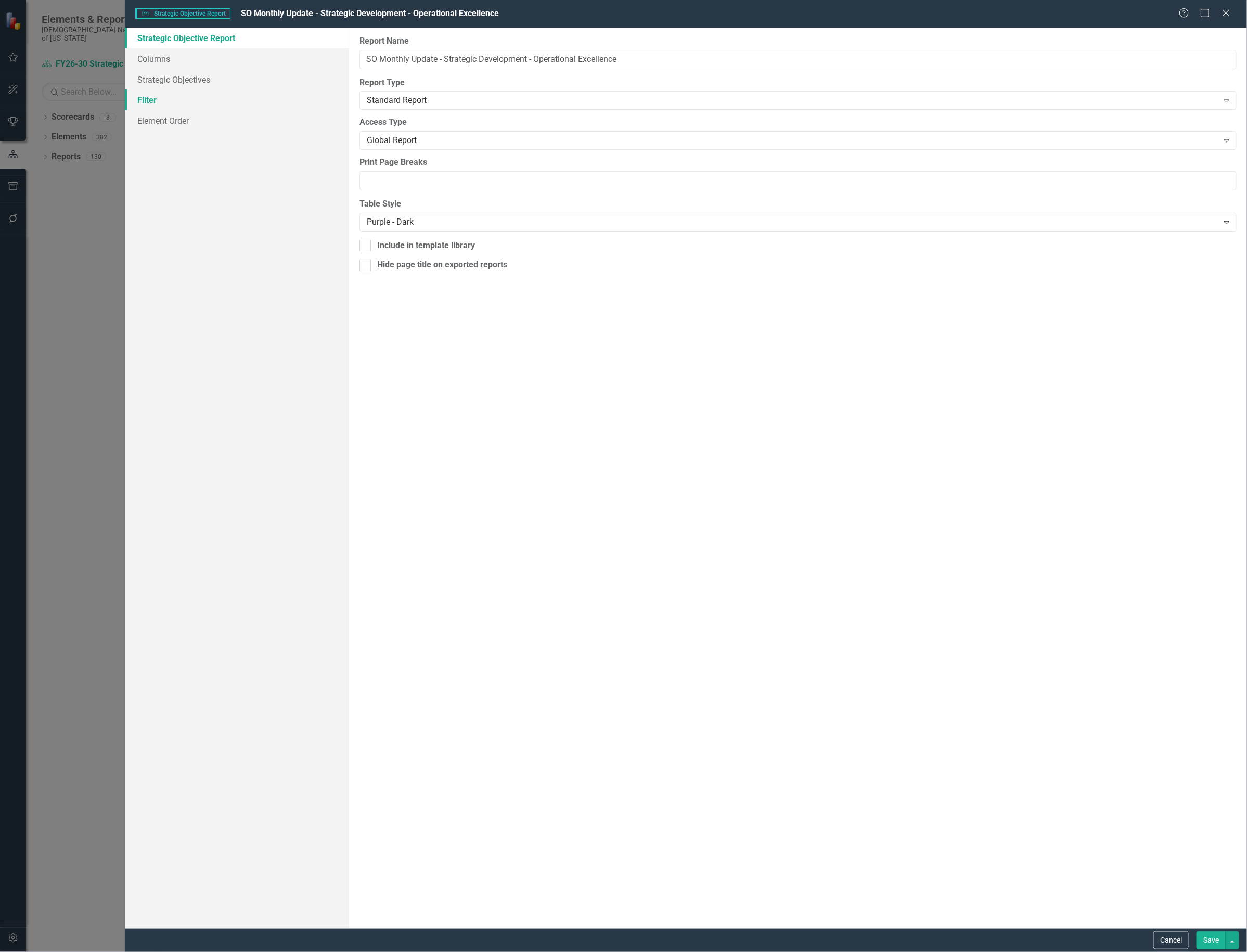
click at [229, 105] on link "Filter" at bounding box center [236, 100] width 224 height 21
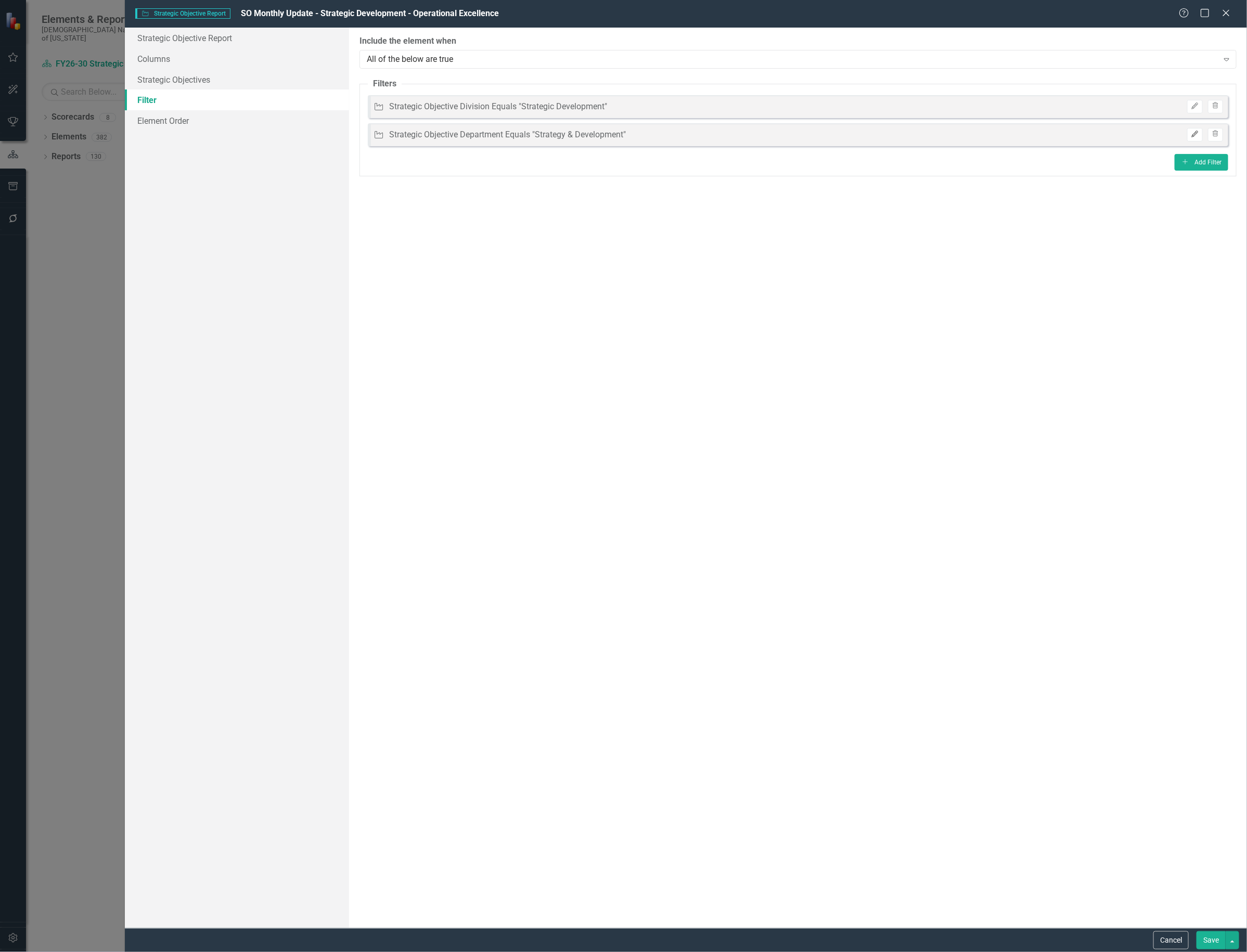
click at [1198, 139] on button "Edit" at bounding box center [1194, 134] width 15 height 13
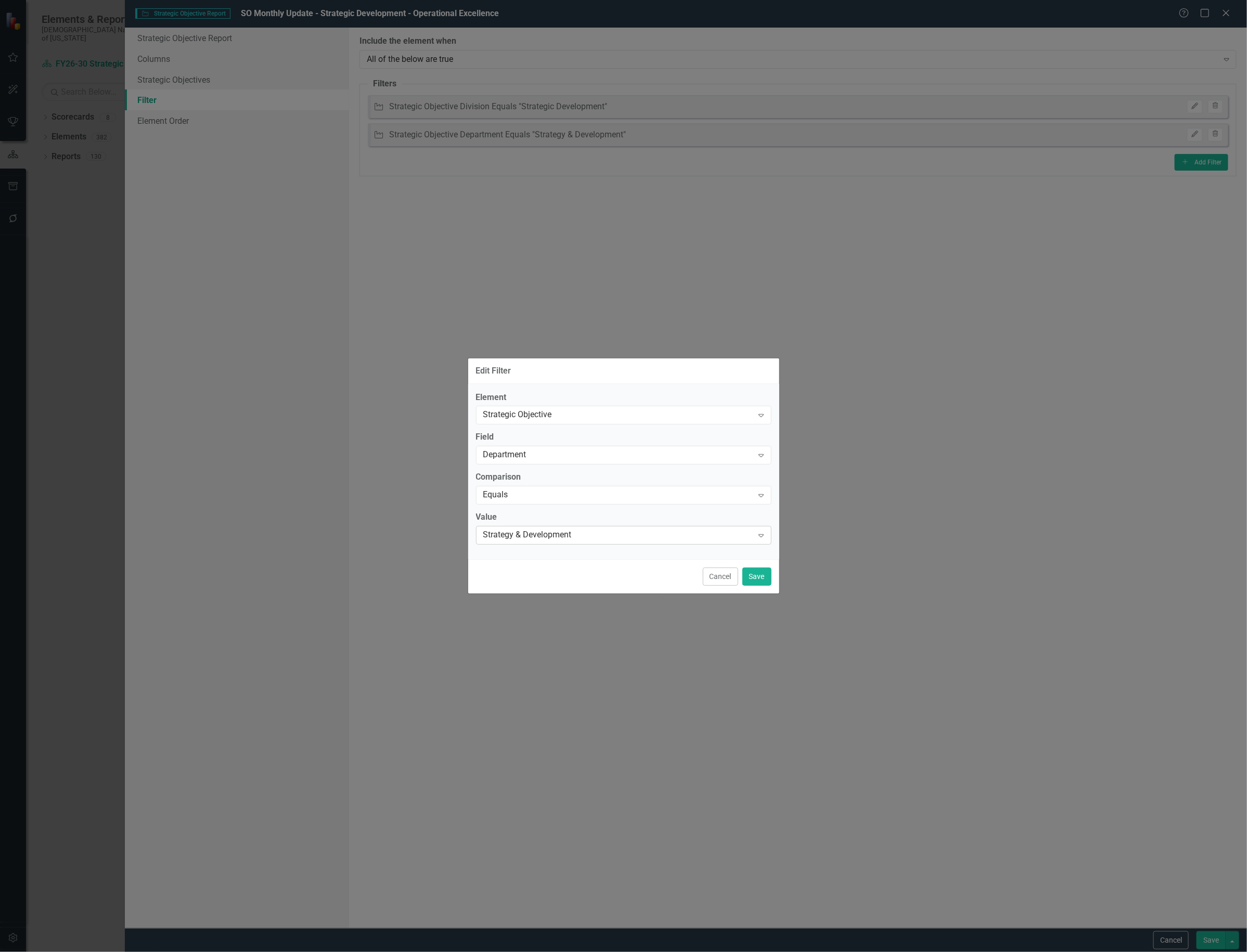
click at [507, 526] on div "Strategy & Development Expand" at bounding box center [624, 535] width 295 height 19
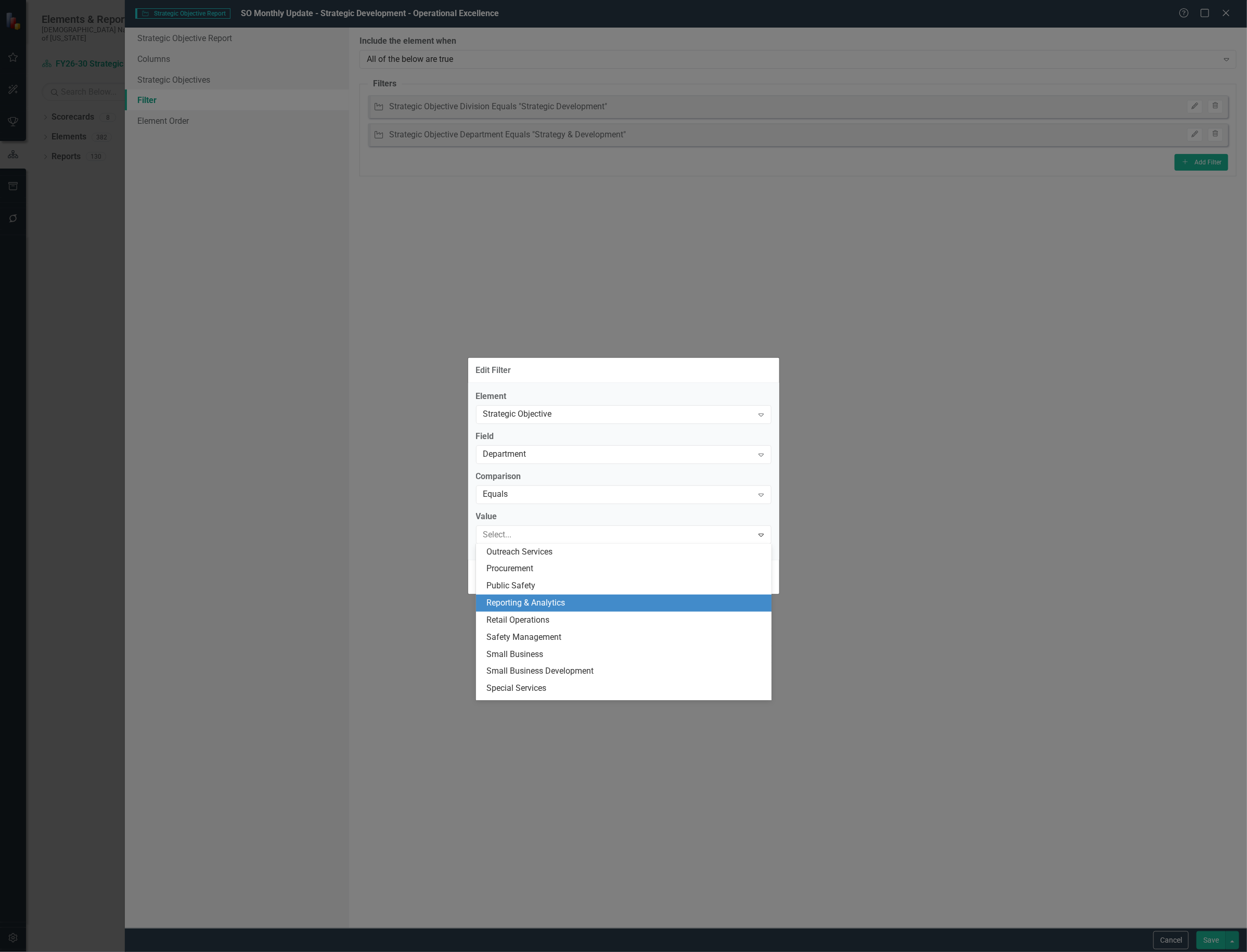
scroll to position [465, 0]
click at [560, 596] on div "Operational Excellence" at bounding box center [625, 600] width 279 height 12
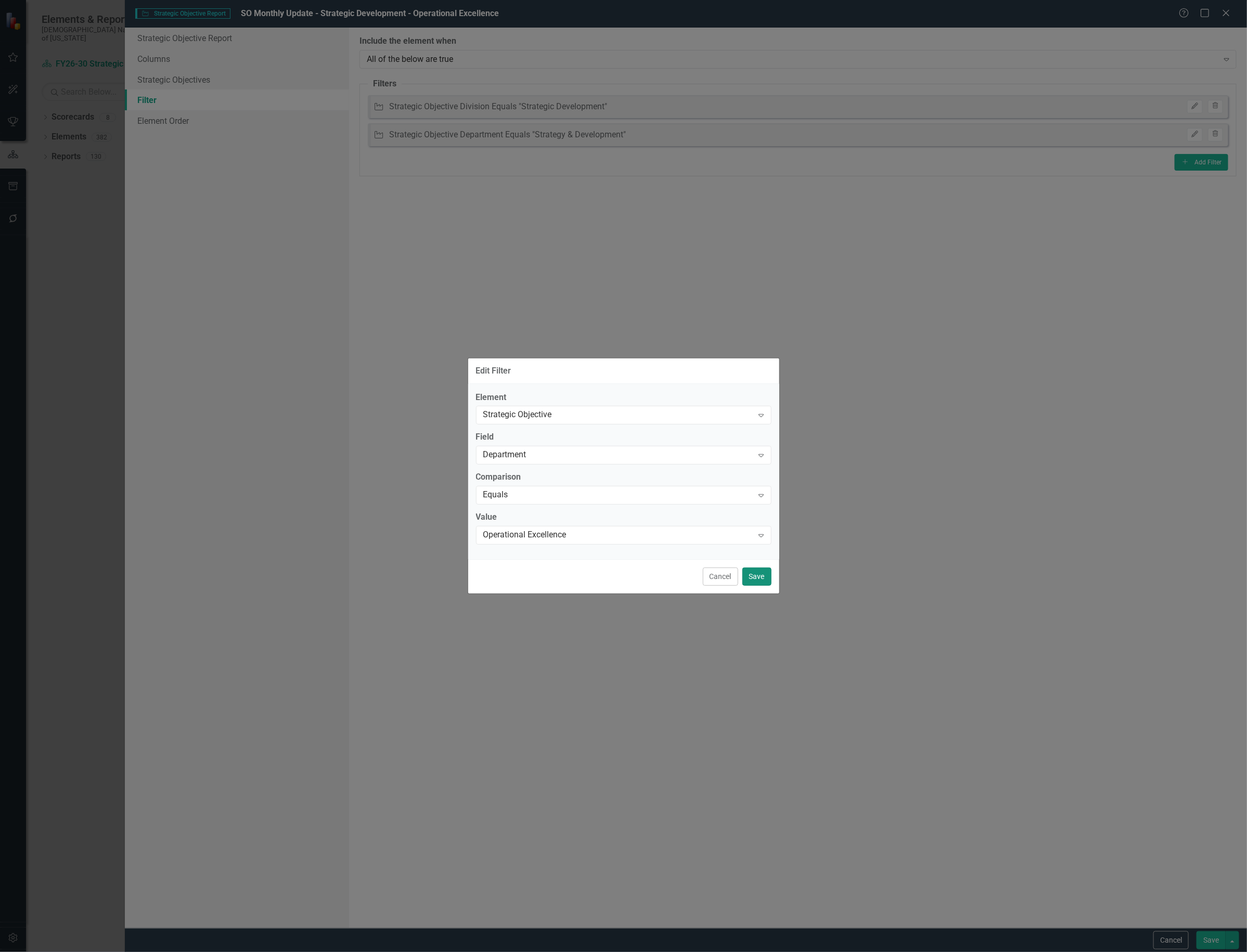
click at [753, 578] on button "Save" at bounding box center [757, 576] width 29 height 18
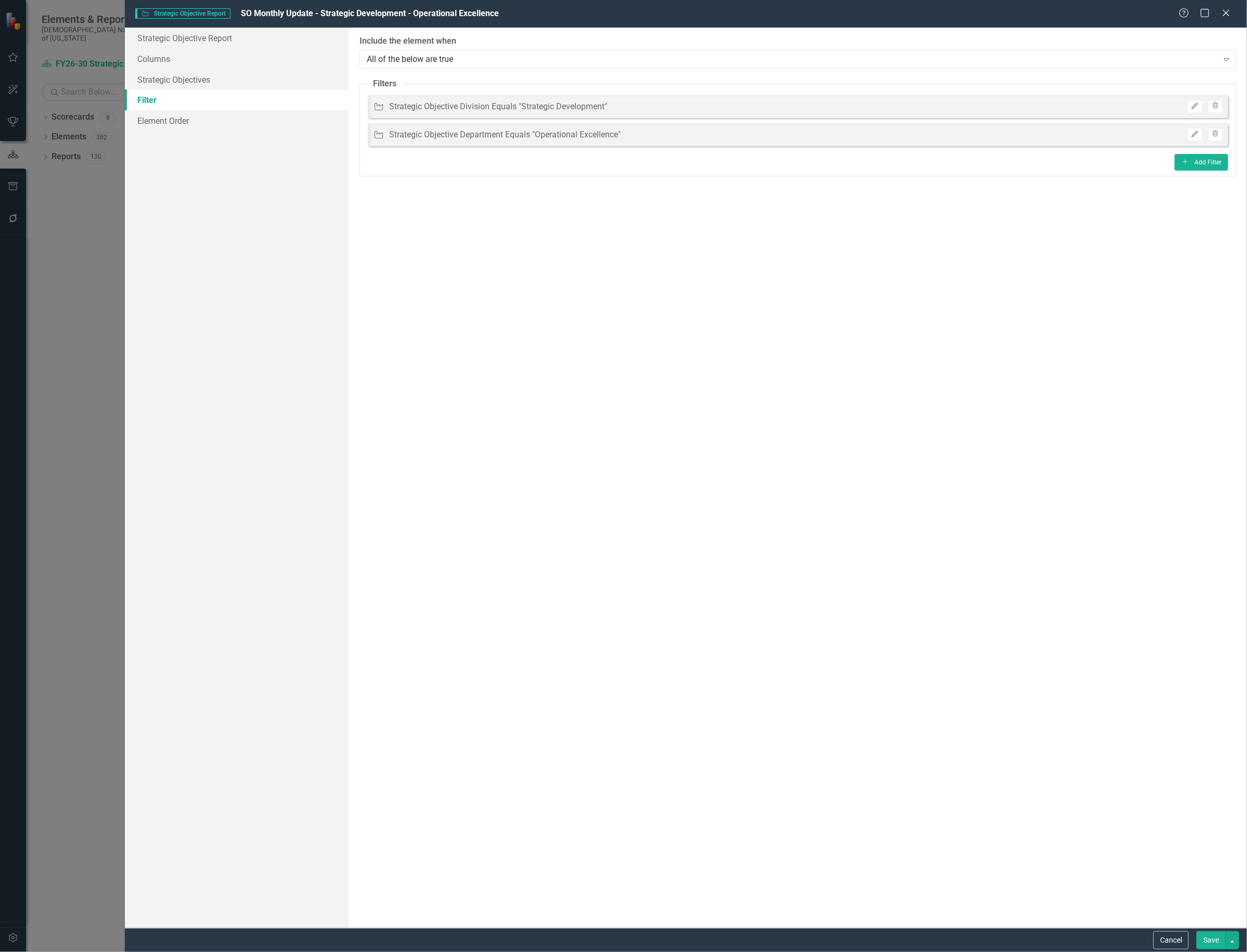
click at [1211, 932] on button "Save" at bounding box center [1211, 940] width 29 height 18
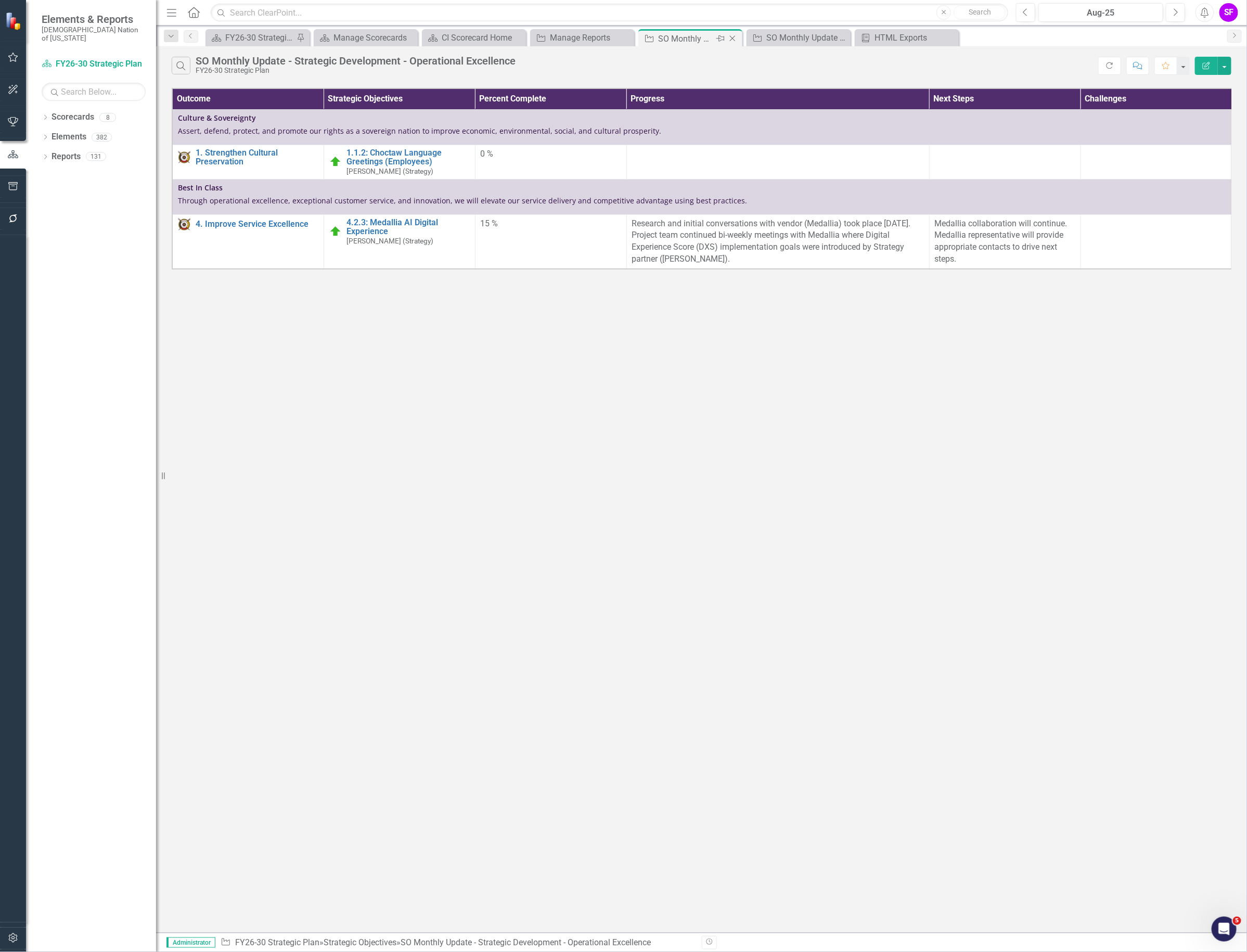
click at [731, 38] on icon "Close" at bounding box center [732, 38] width 10 height 8
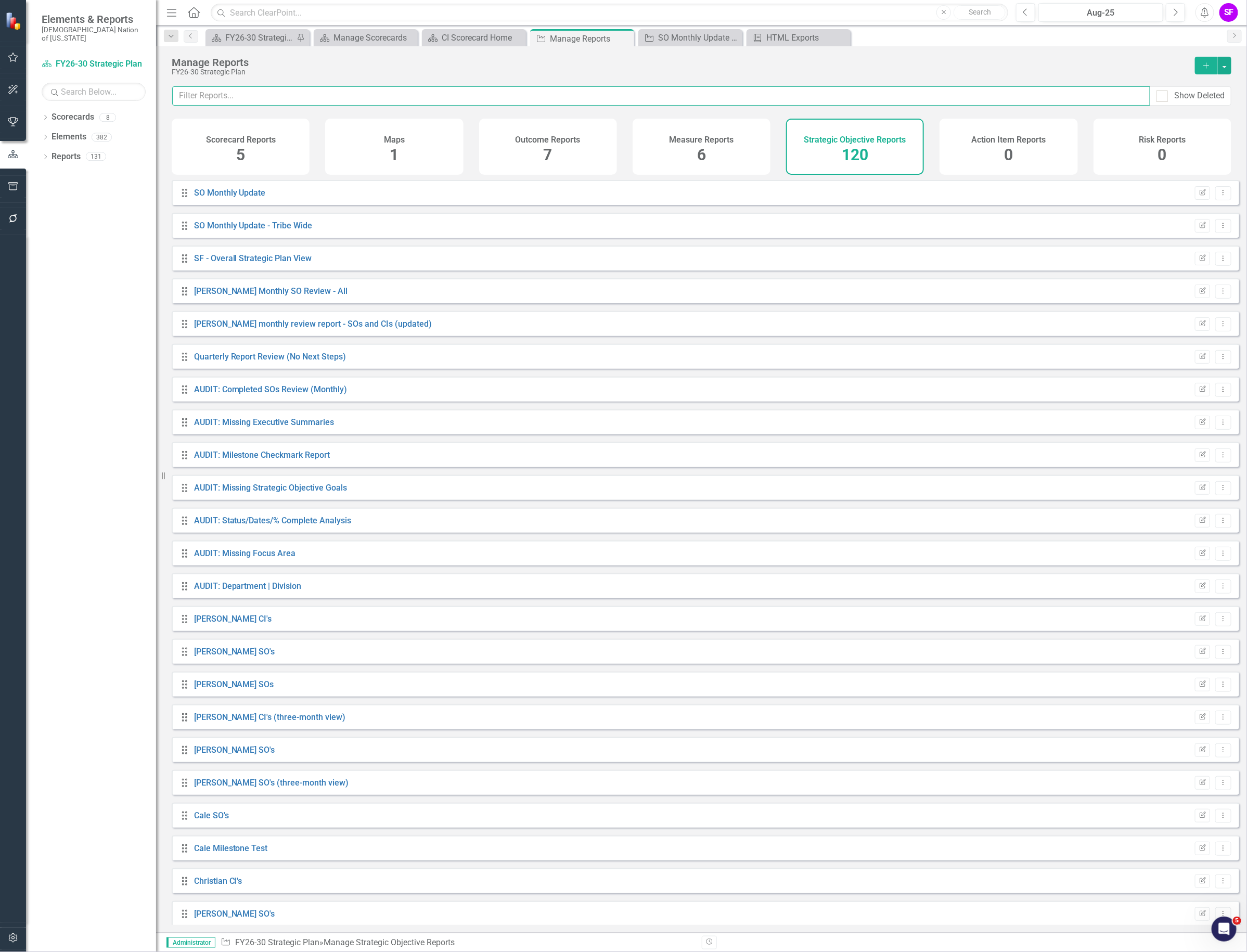
click at [785, 96] on input "text" at bounding box center [661, 96] width 978 height 19
click at [563, 104] on input "text" at bounding box center [661, 96] width 978 height 19
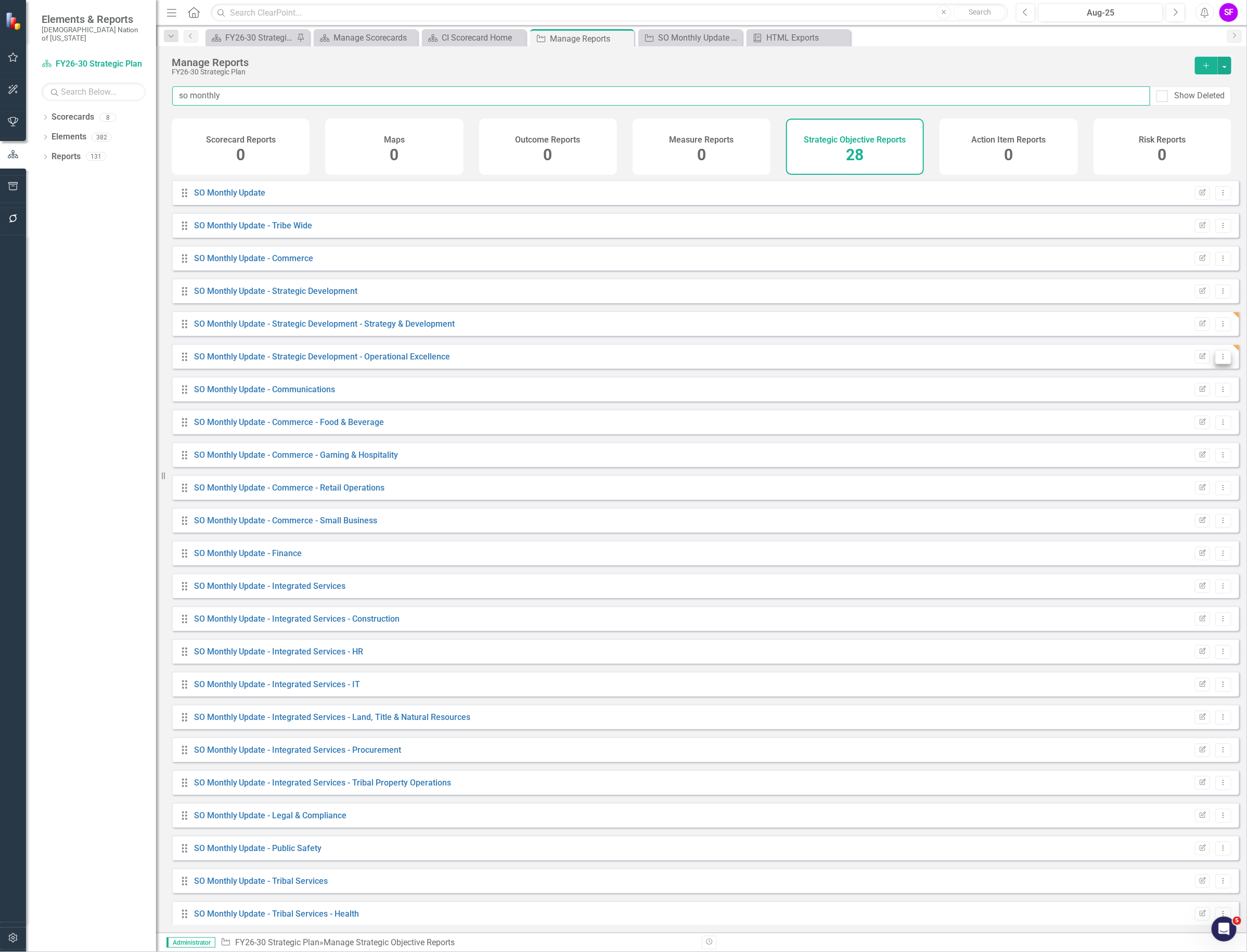
type input "so monthly"
click at [1219, 360] on icon "Dropdown Menu" at bounding box center [1223, 356] width 9 height 7
click at [1202, 416] on link "Copy Duplicate Report" at bounding box center [1180, 421] width 86 height 19
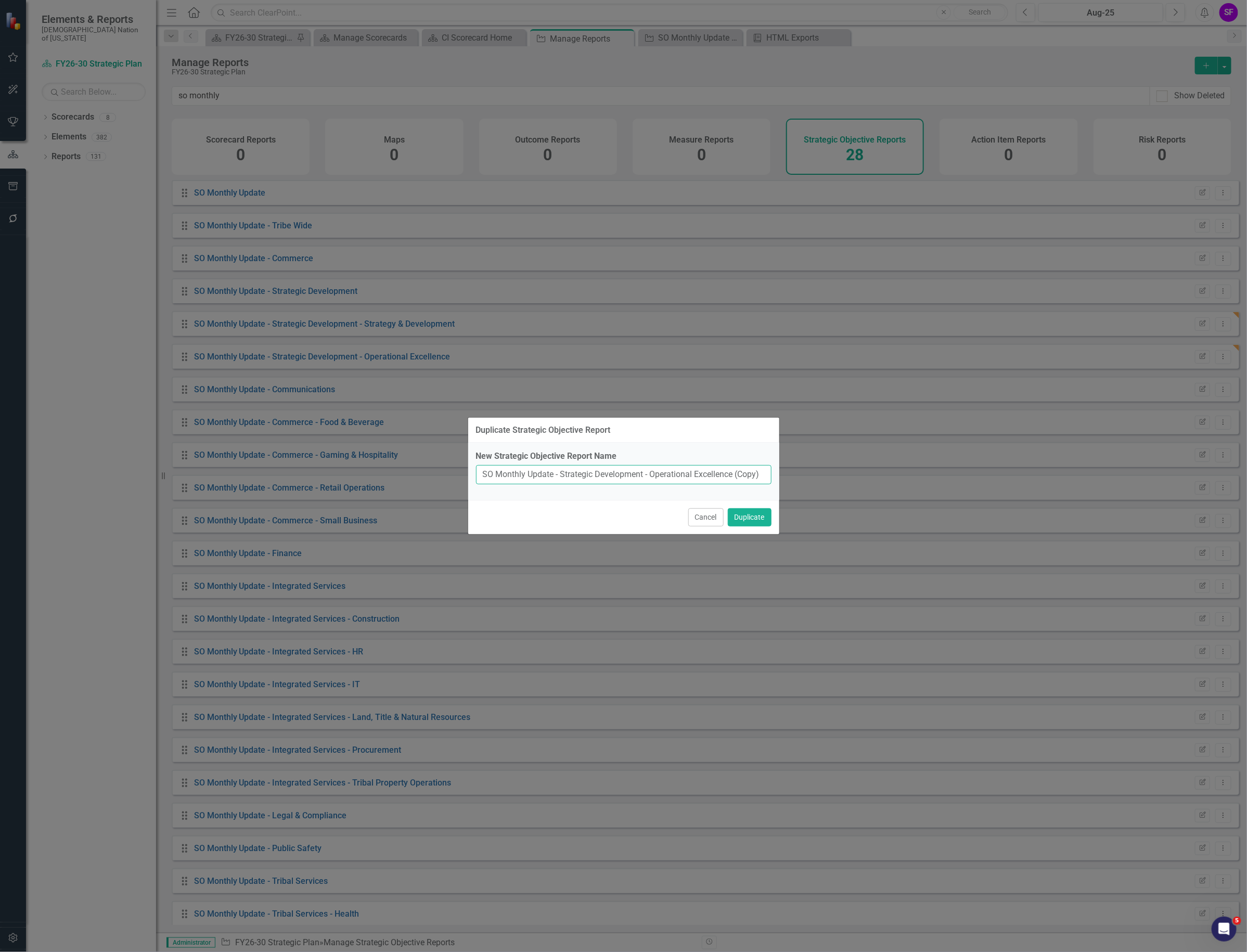
drag, startPoint x: 654, startPoint y: 473, endPoint x: 869, endPoint y: 485, distance: 215.3
click at [869, 484] on div "Duplicate Strategic Objective Report New Strategic Objective Report Name SO Mon…" at bounding box center [623, 476] width 1247 height 952
type input "SO Monthly Update - Strategic Development - Reporting & Analytics"
click at [747, 514] on button "Duplicate" at bounding box center [749, 517] width 44 height 18
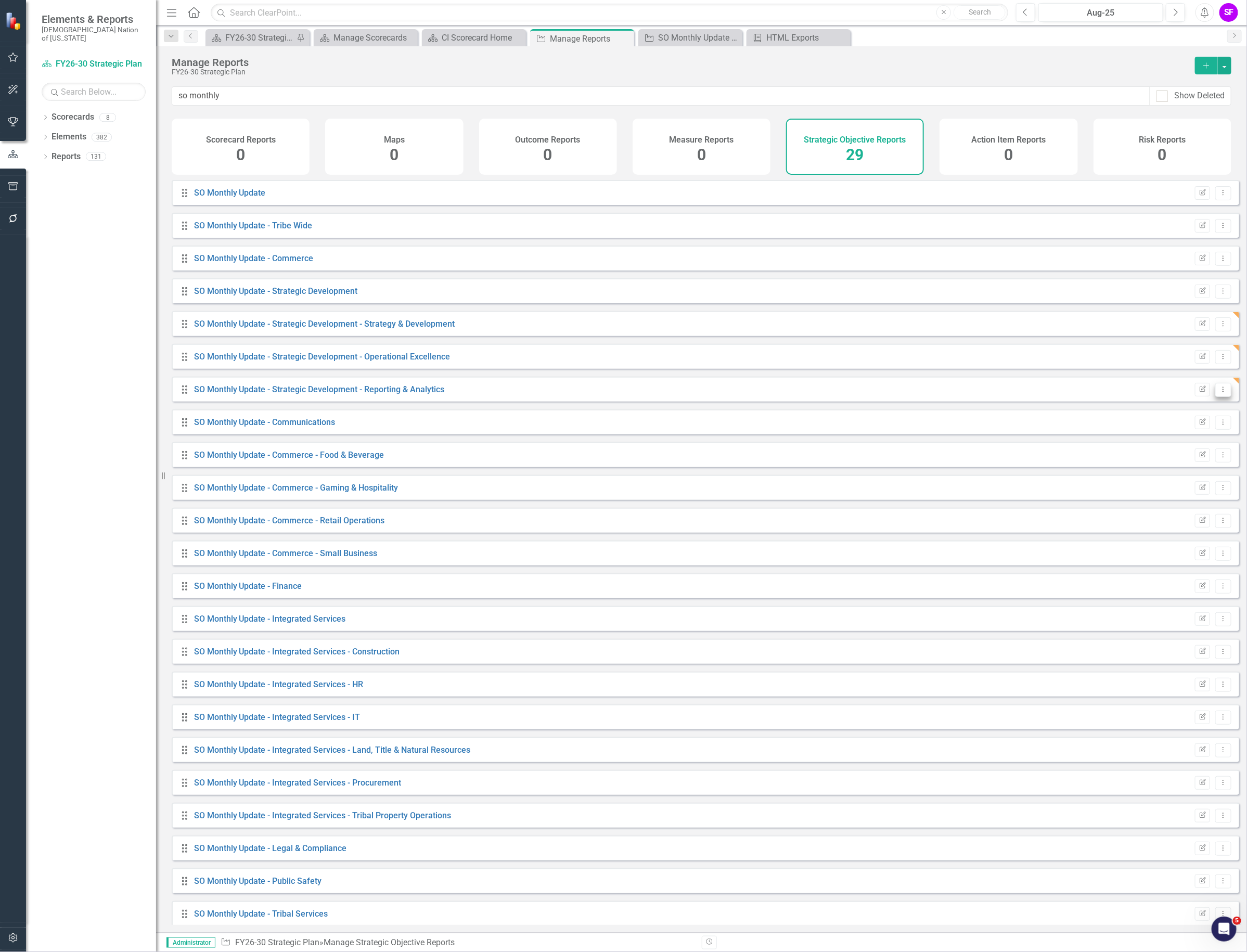
click at [1219, 393] on icon "Dropdown Menu" at bounding box center [1223, 389] width 9 height 7
drag, startPoint x: 1208, startPoint y: 412, endPoint x: 1200, endPoint y: 414, distance: 8.2
click at [1208, 412] on link "Edit Report Edit Report" at bounding box center [1180, 415] width 86 height 19
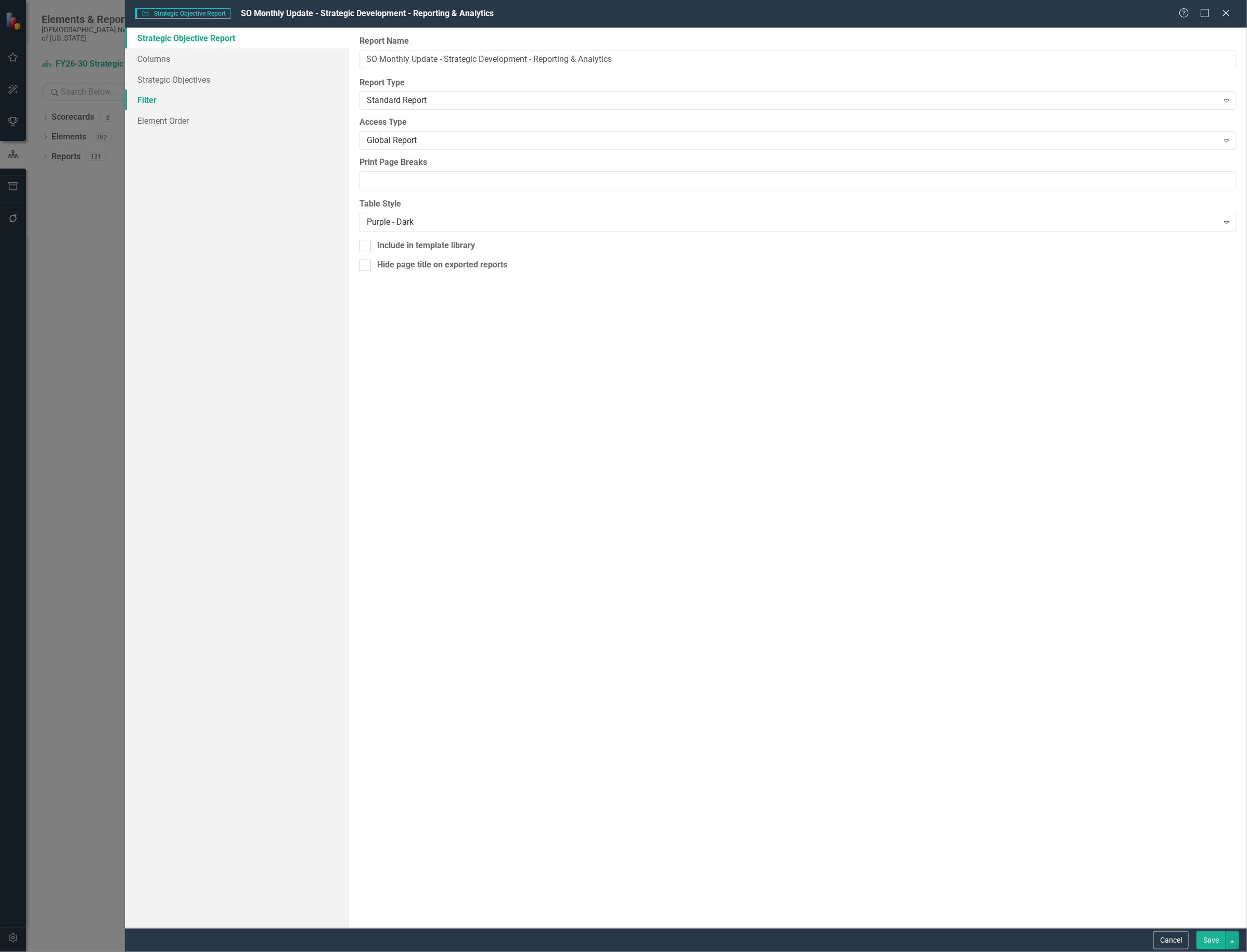
click at [150, 90] on link "Filter" at bounding box center [236, 100] width 224 height 21
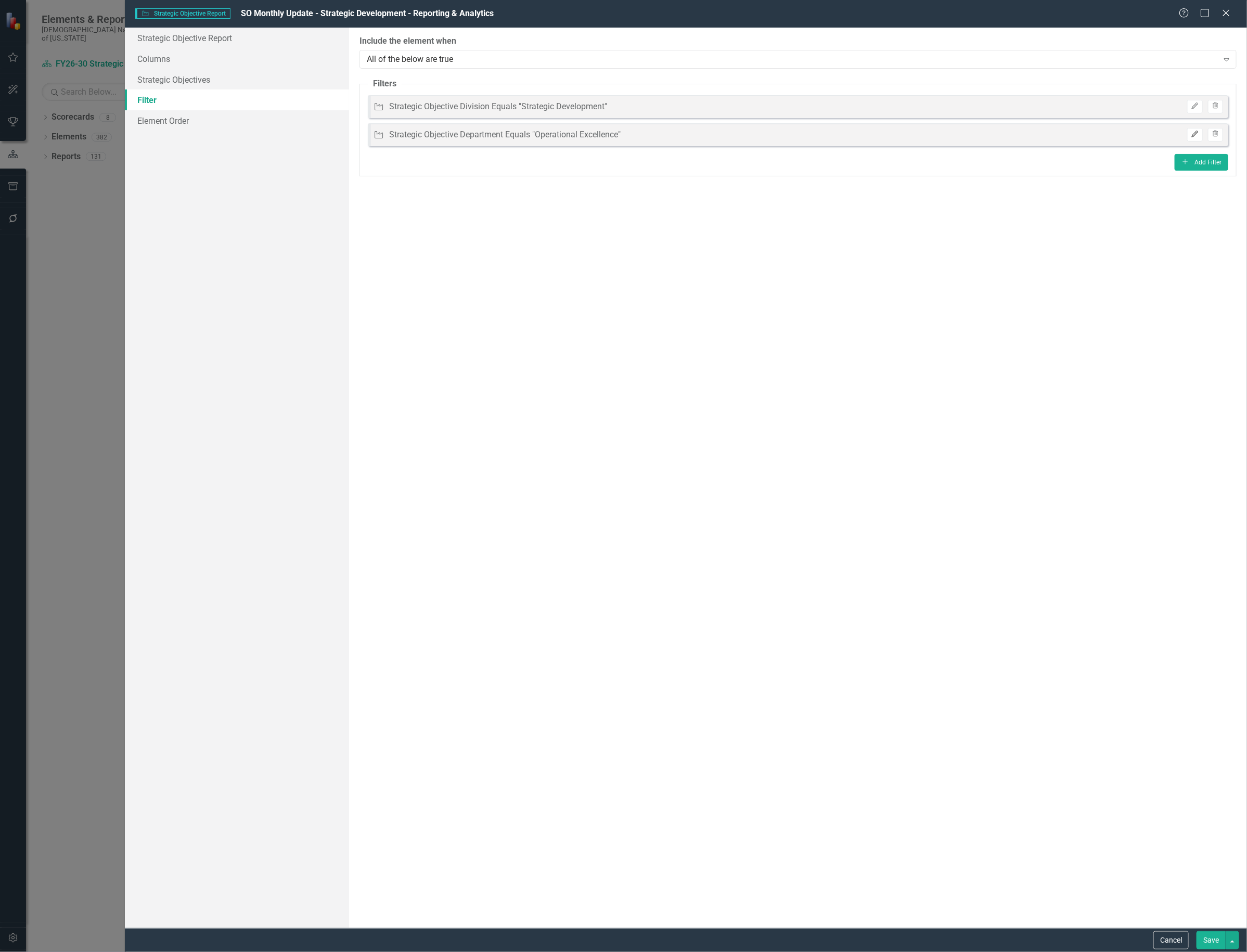
click at [1194, 134] on icon "Edit" at bounding box center [1194, 134] width 8 height 6
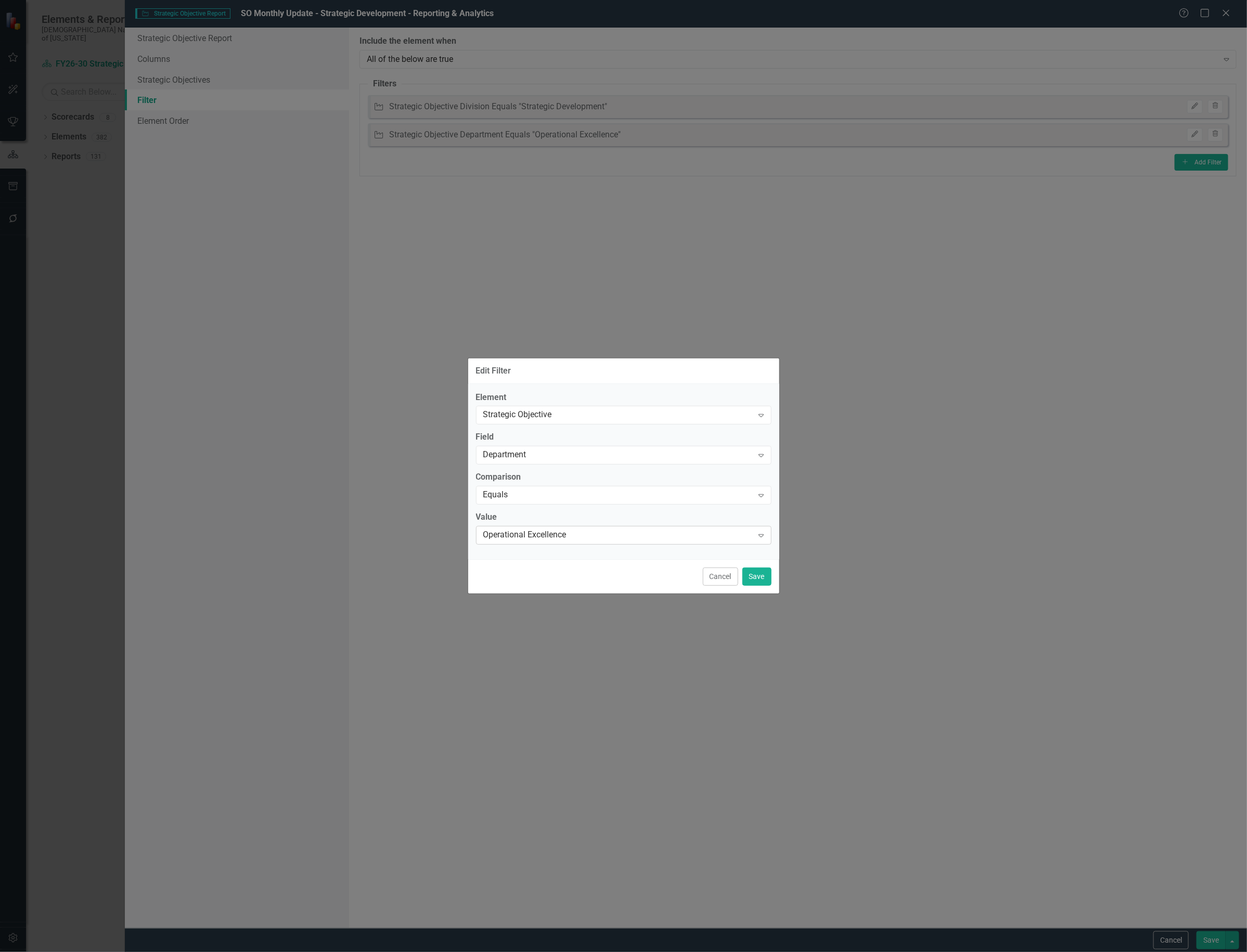
click at [610, 531] on div "Operational Excellence" at bounding box center [618, 536] width 270 height 12
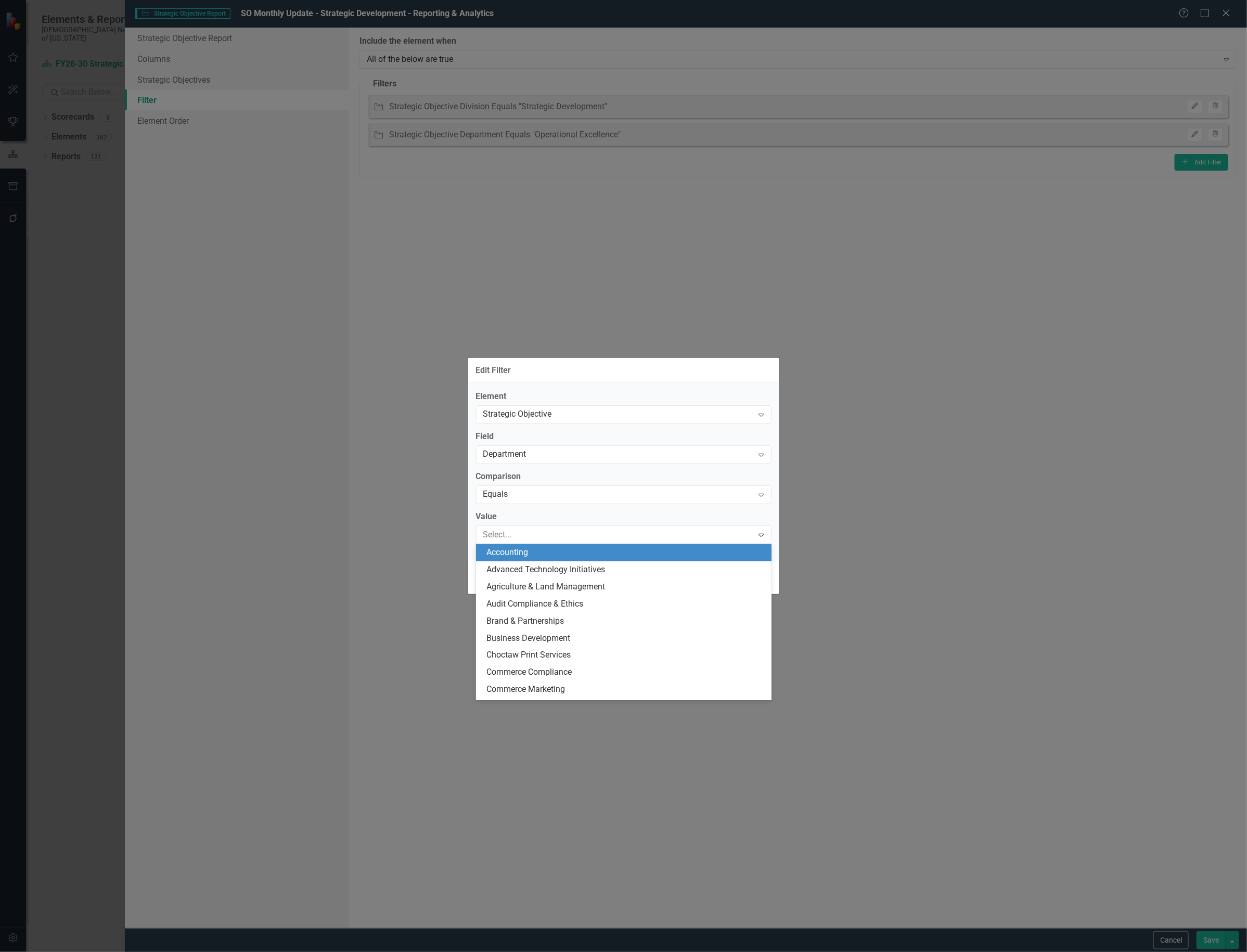
scroll to position [513, 0]
click at [580, 619] on div "Reporting & Analytics" at bounding box center [625, 621] width 279 height 12
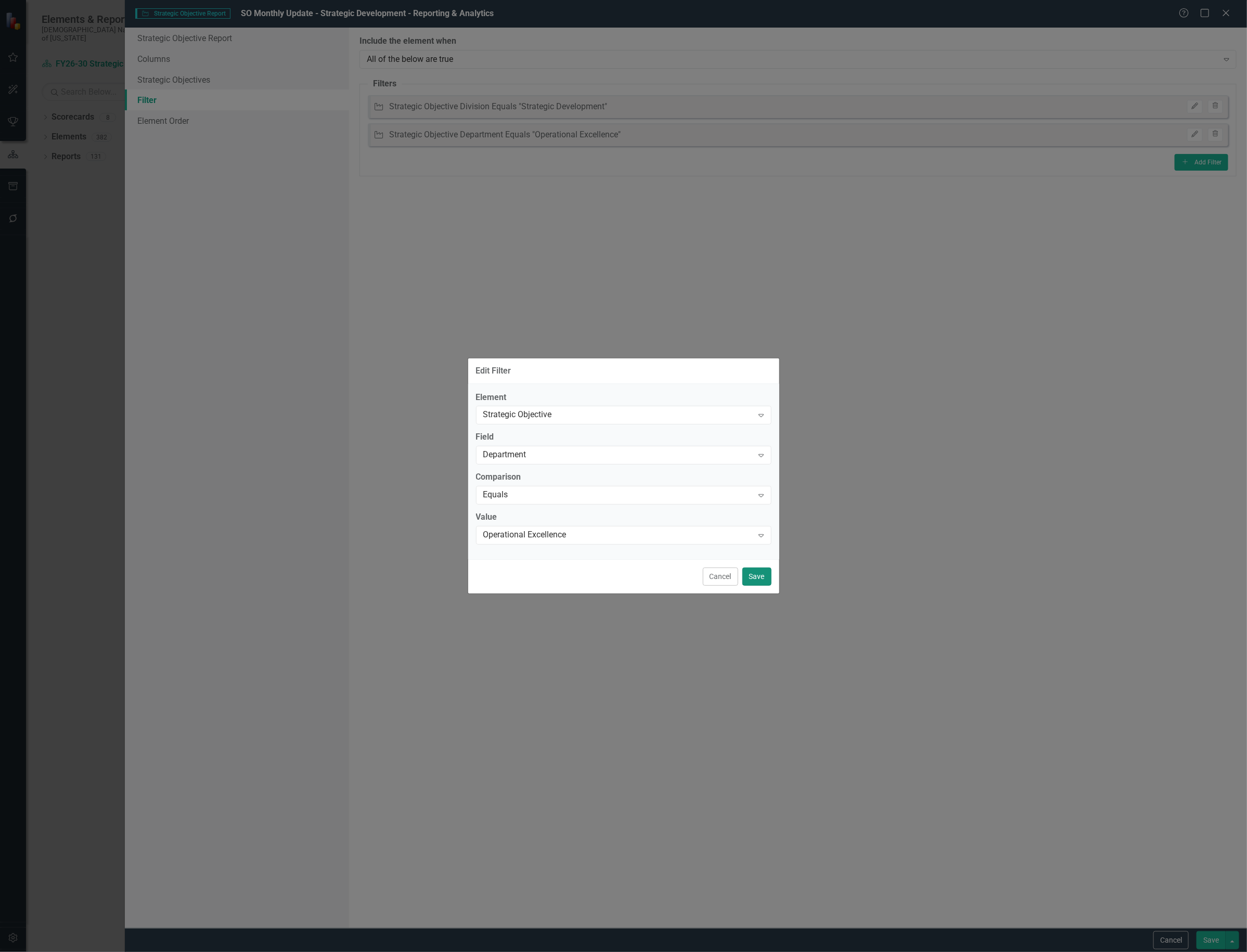
click at [753, 578] on button "Save" at bounding box center [757, 576] width 29 height 18
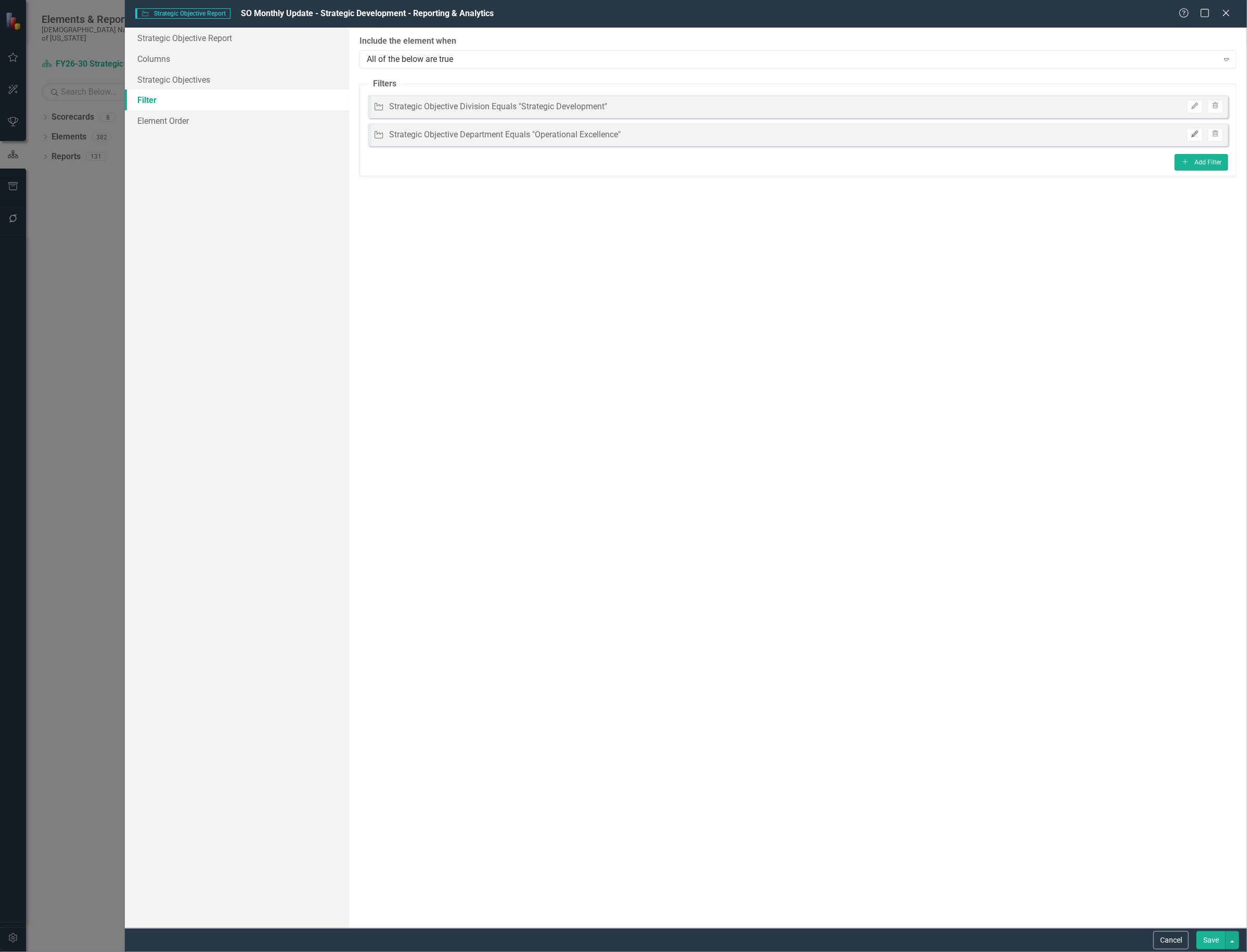
click at [1191, 133] on icon "Edit" at bounding box center [1194, 134] width 8 height 6
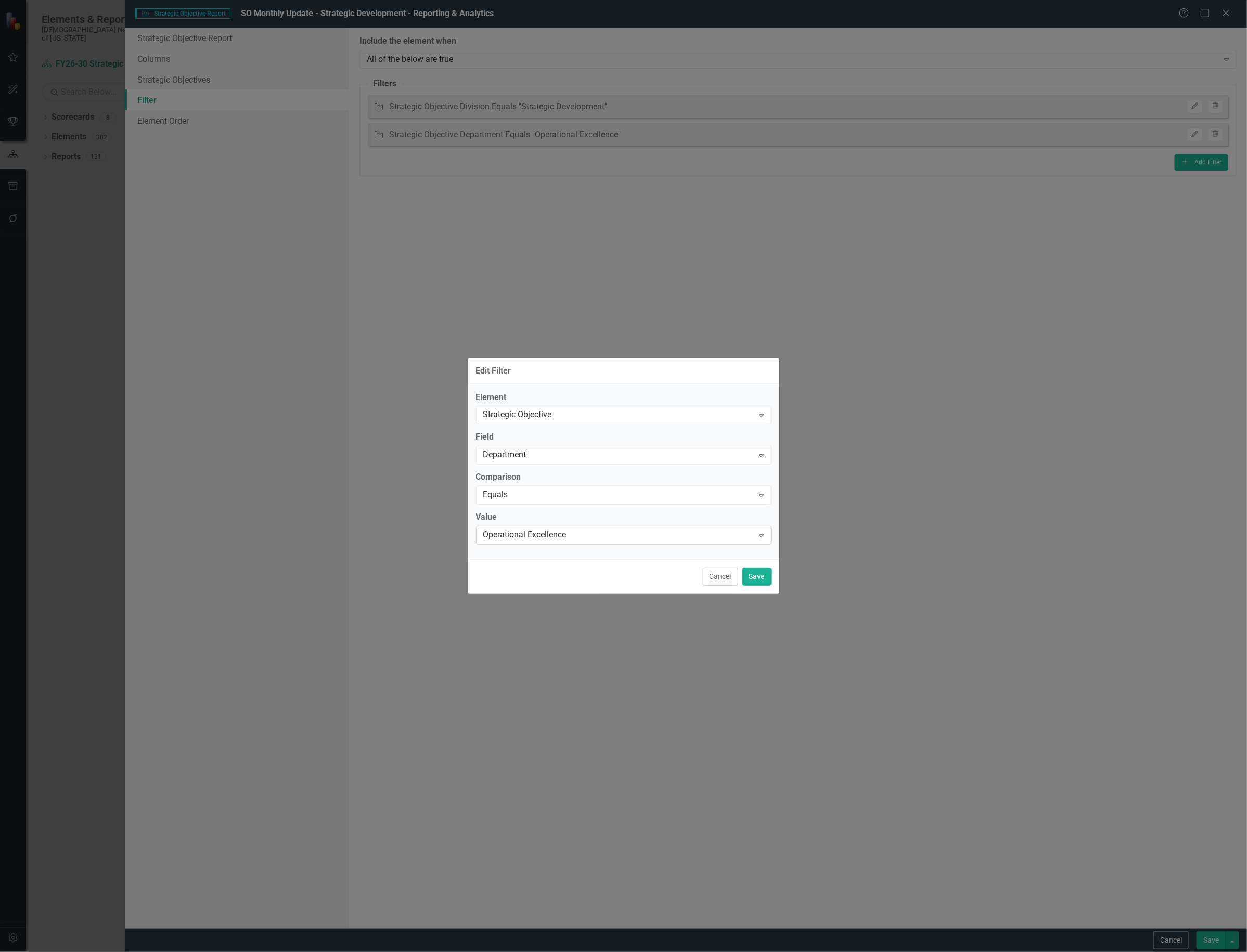
click at [588, 543] on div "Operational Excellence Expand" at bounding box center [624, 535] width 295 height 19
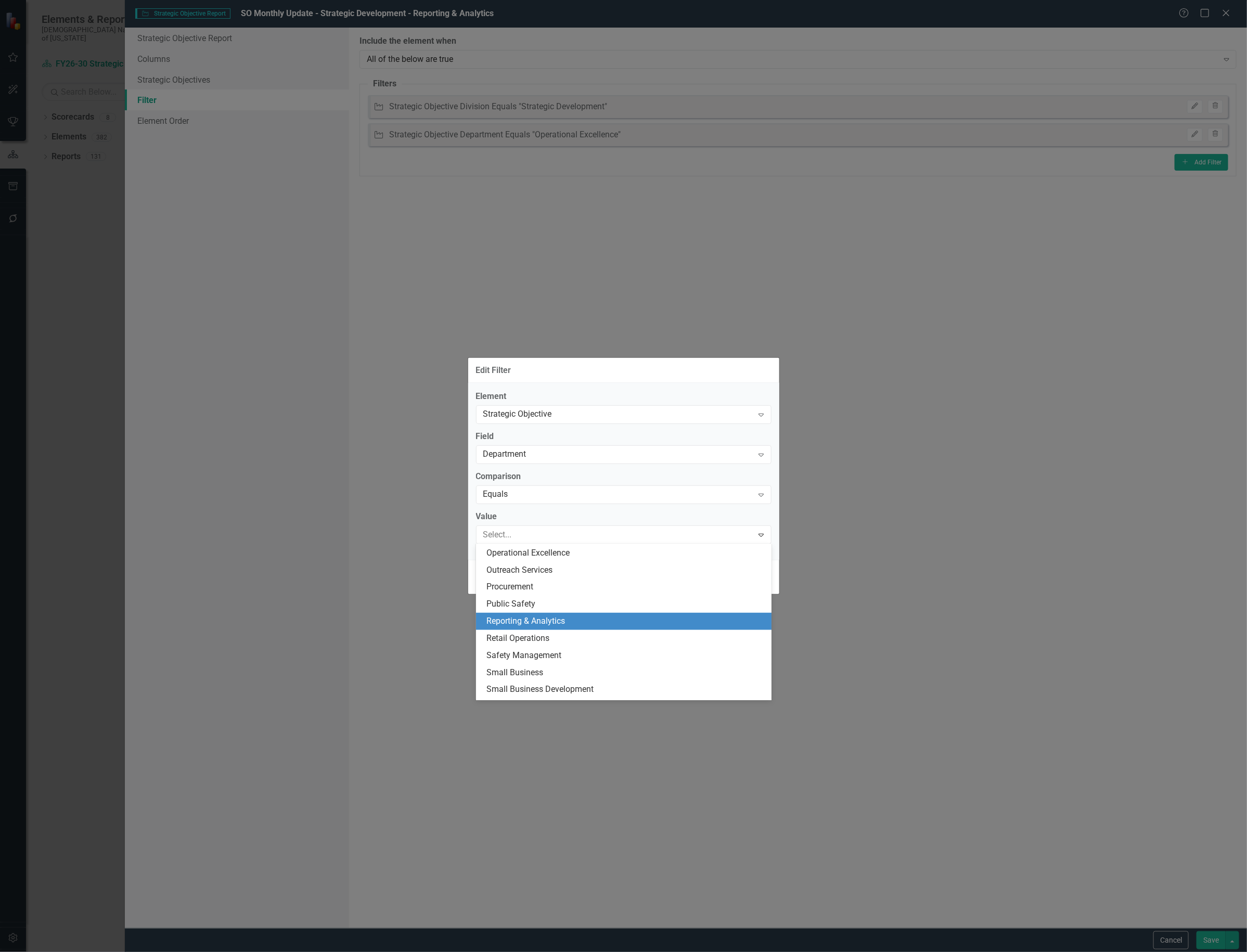
click at [575, 624] on div "Reporting & Analytics" at bounding box center [625, 621] width 279 height 12
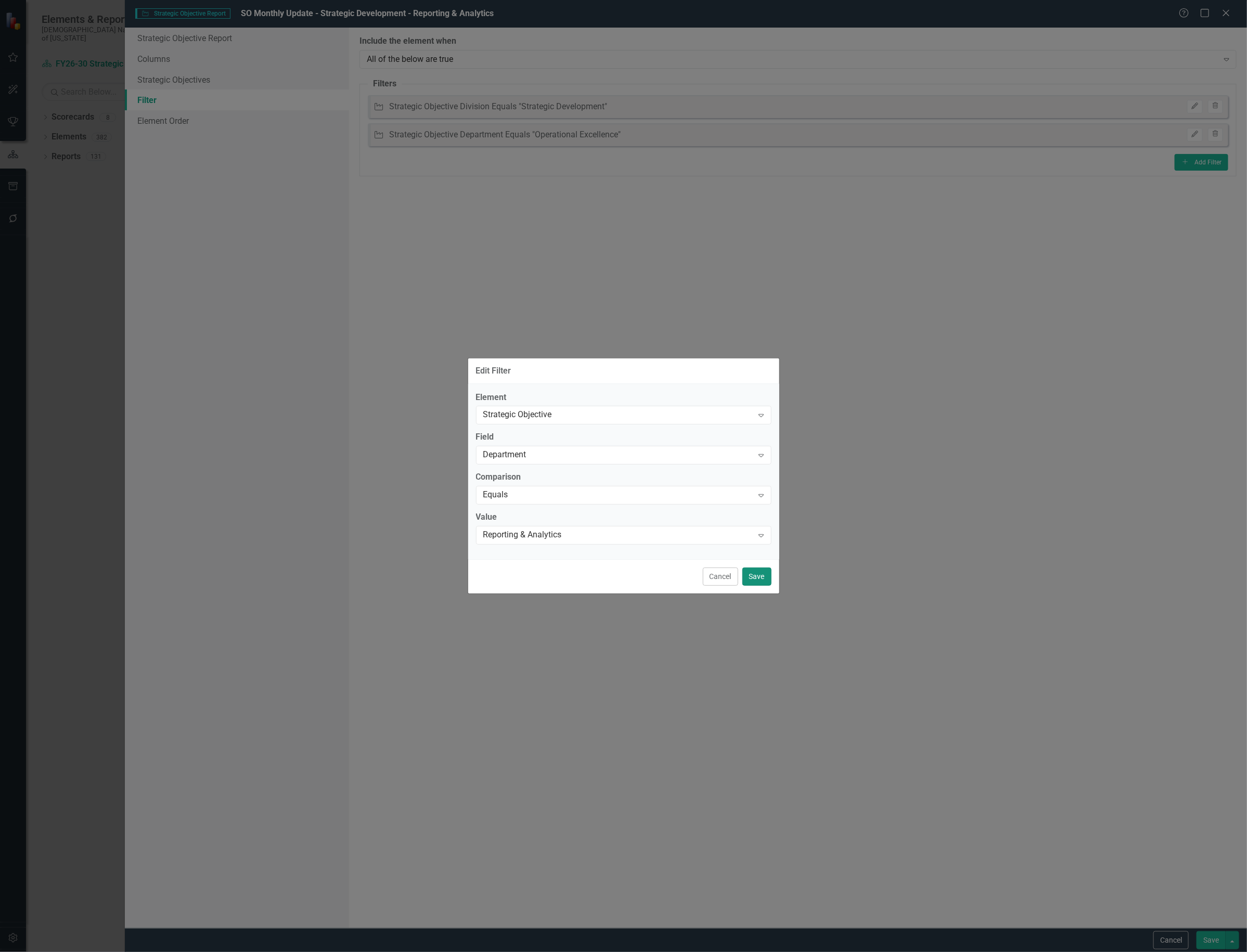
click at [747, 578] on button "Save" at bounding box center [757, 576] width 29 height 18
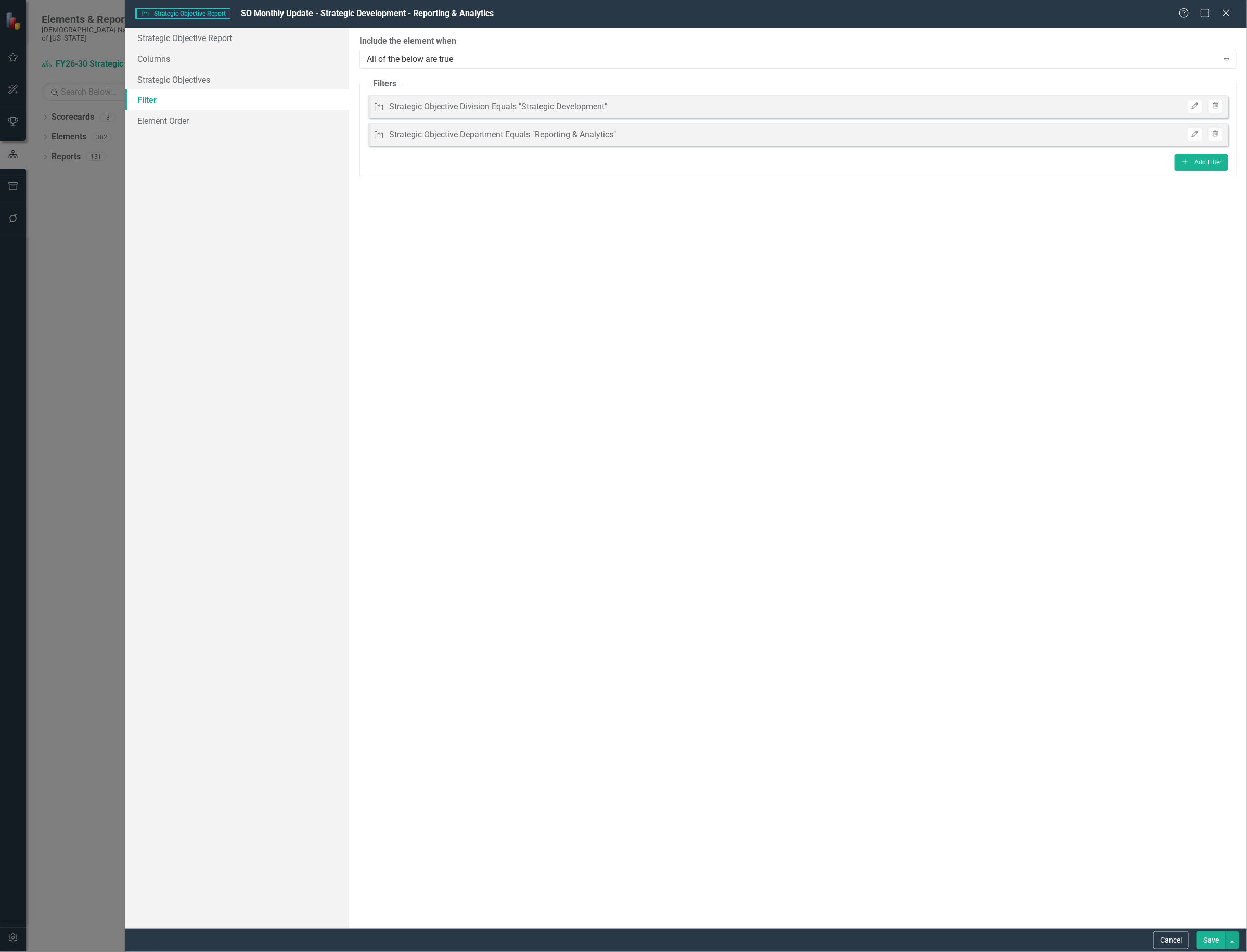
click at [1211, 938] on button "Save" at bounding box center [1211, 940] width 29 height 18
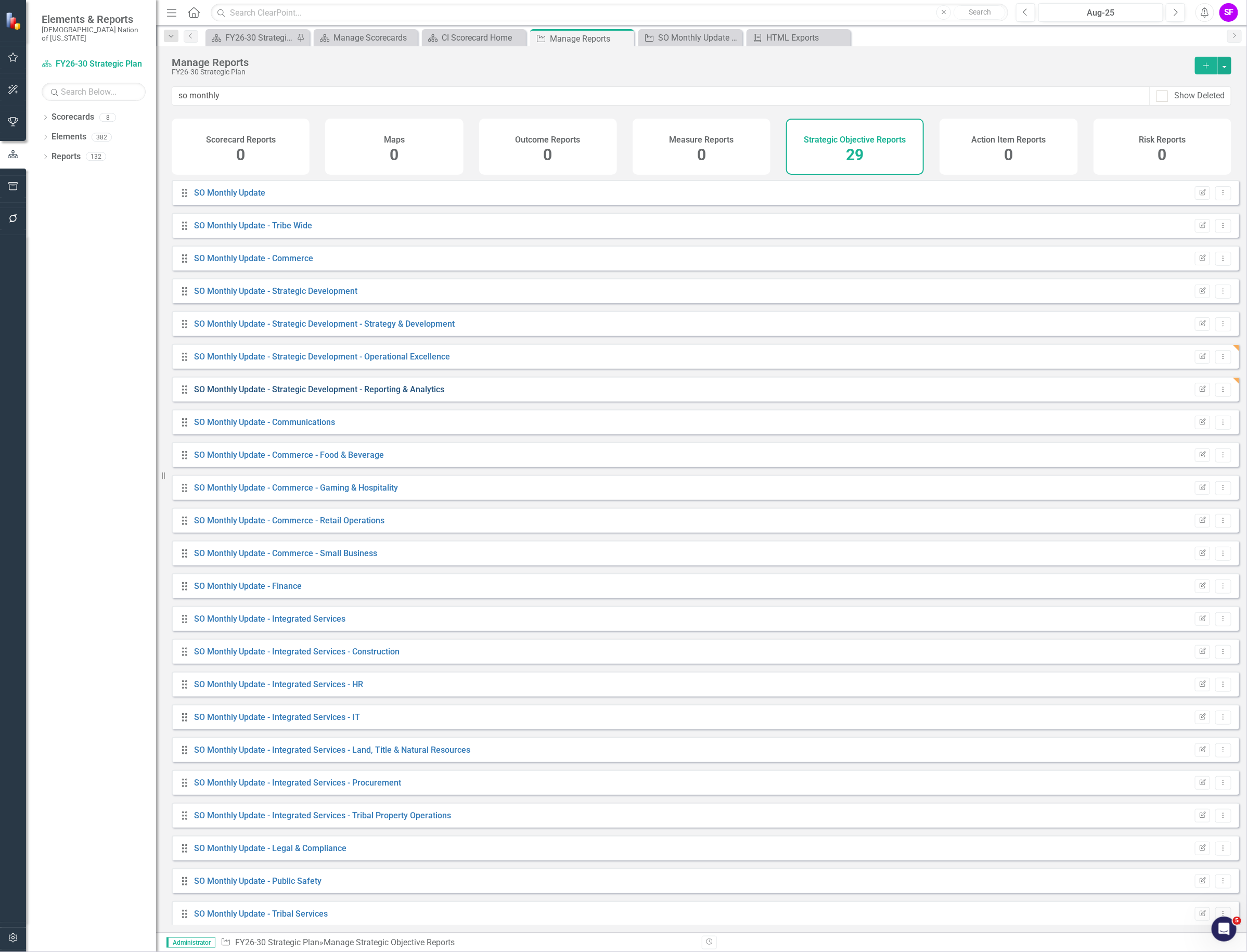
click at [400, 394] on link "SO Monthly Update - Strategic Development - Reporting & Analytics" at bounding box center [319, 389] width 251 height 10
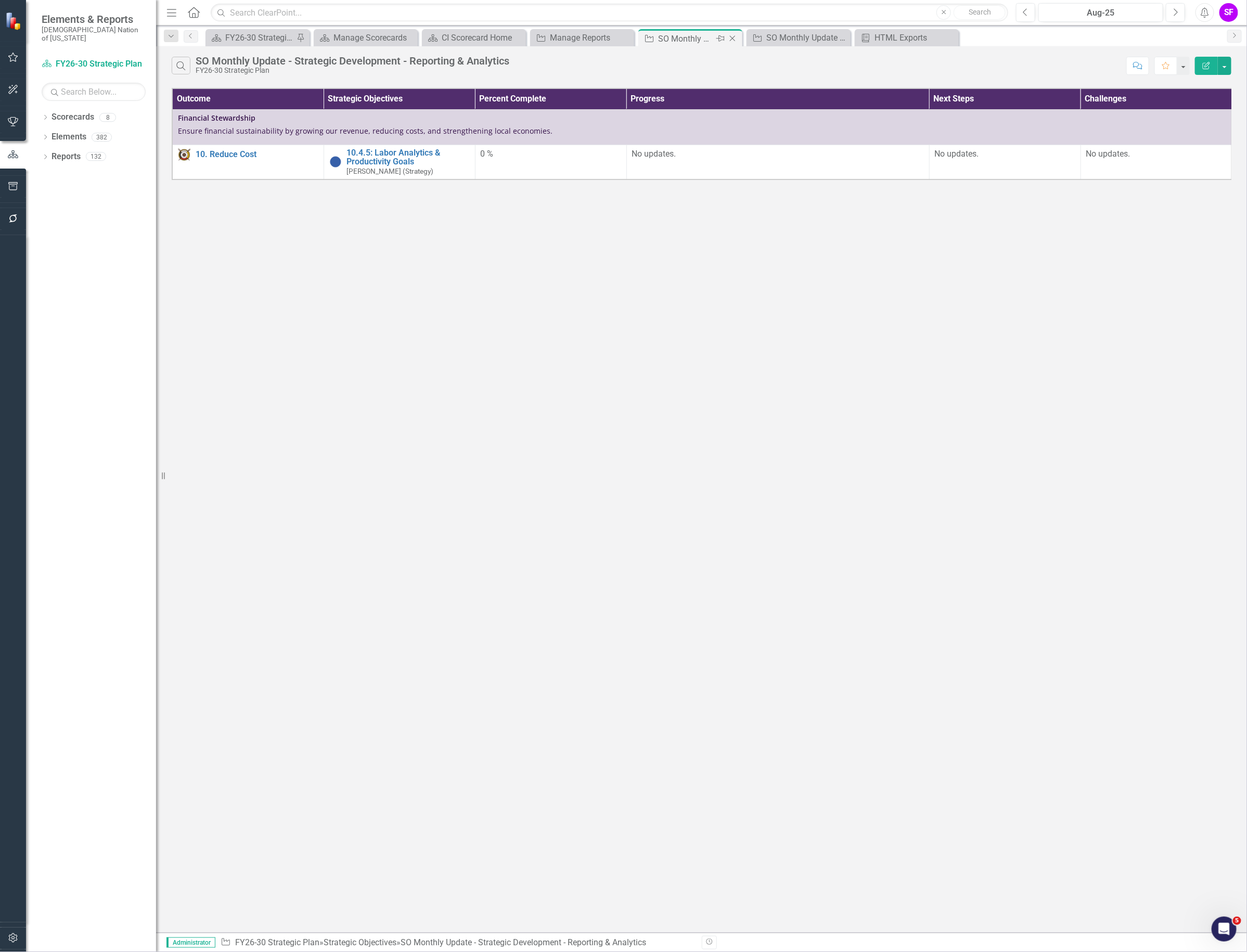
click at [734, 36] on icon at bounding box center [732, 39] width 6 height 6
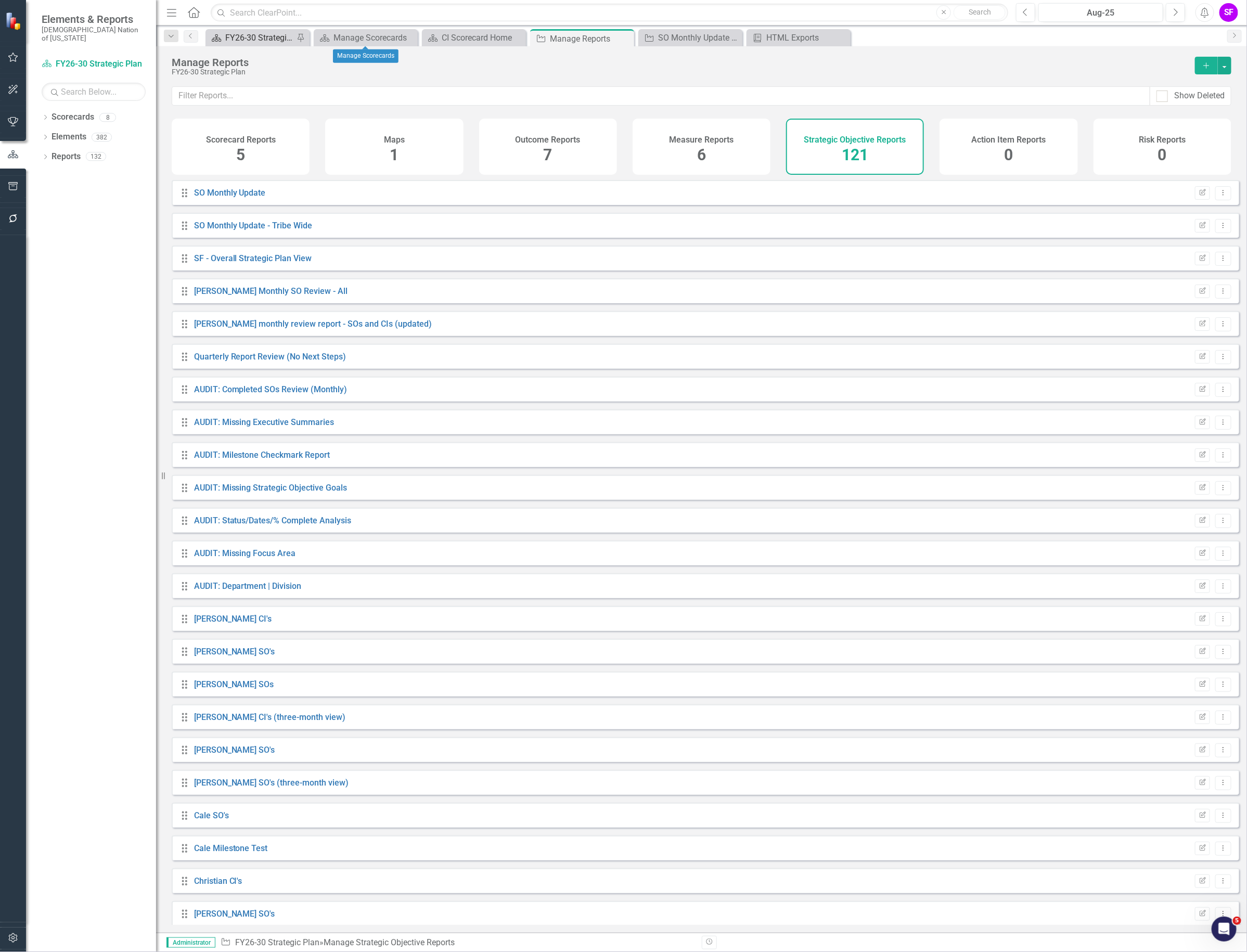
click at [264, 38] on div "FY26-30 Strategic Plan" at bounding box center [260, 38] width 69 height 13
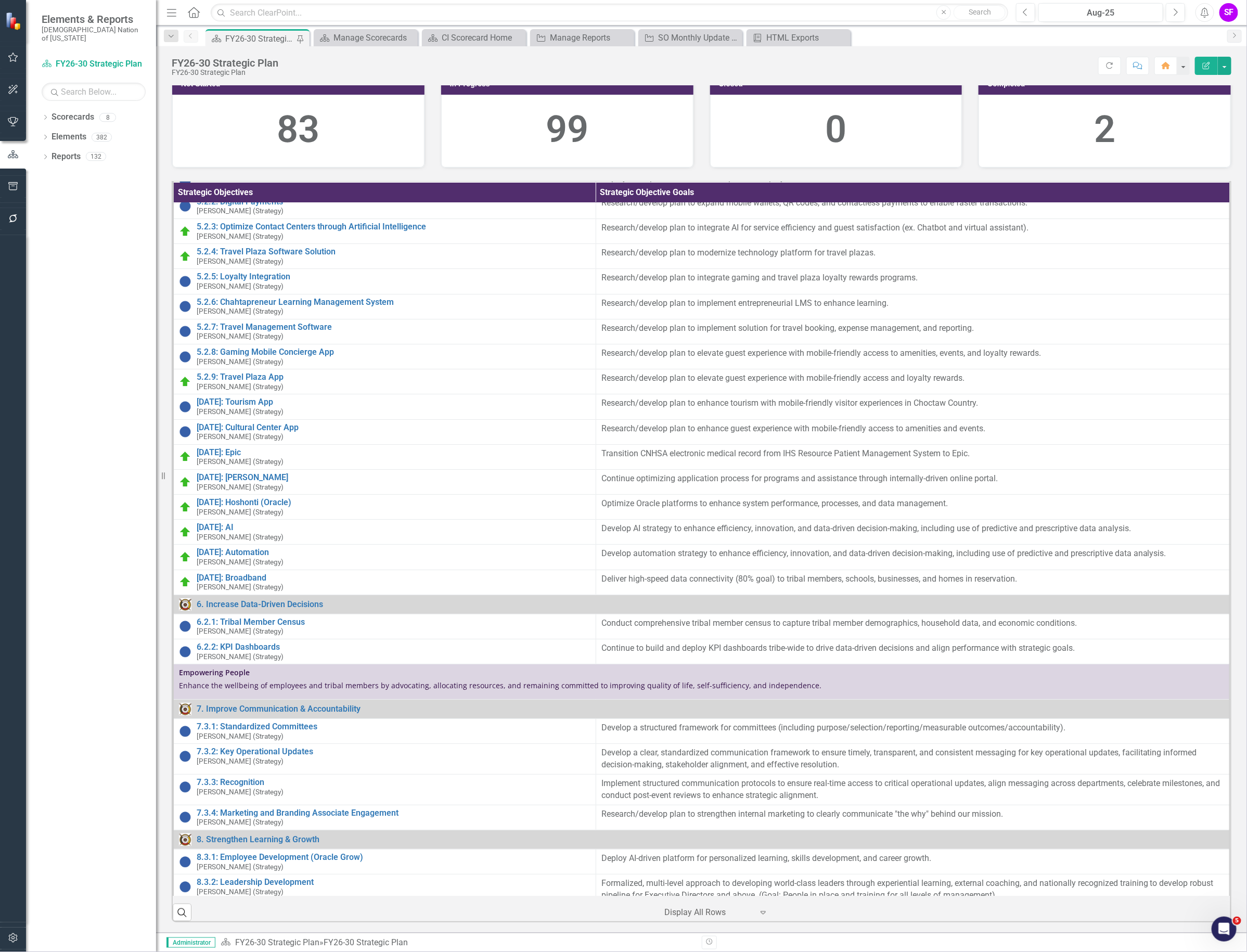
scroll to position [2432, 0]
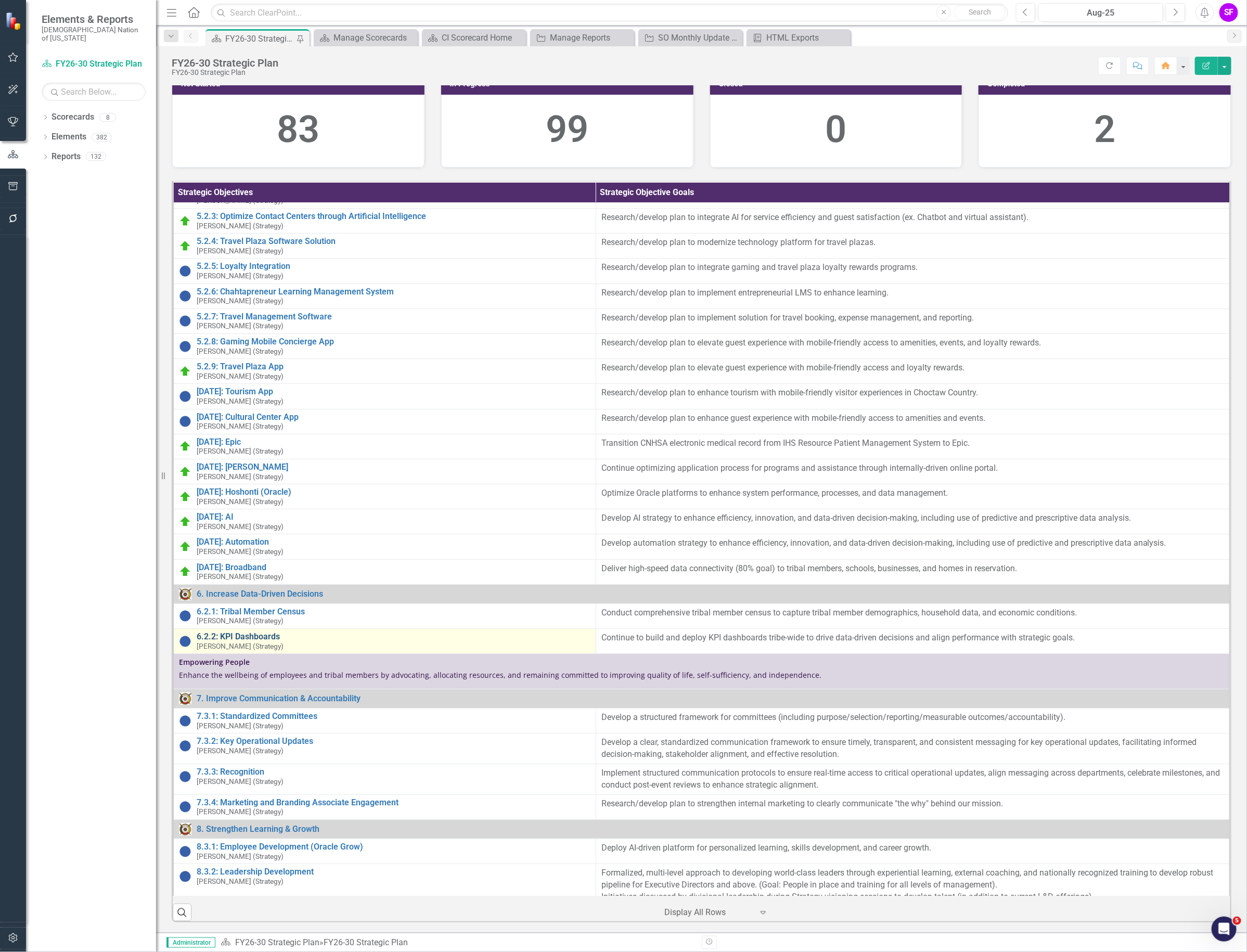
click at [269, 641] on link "6.2.2: KPI Dashboards" at bounding box center [393, 636] width 394 height 9
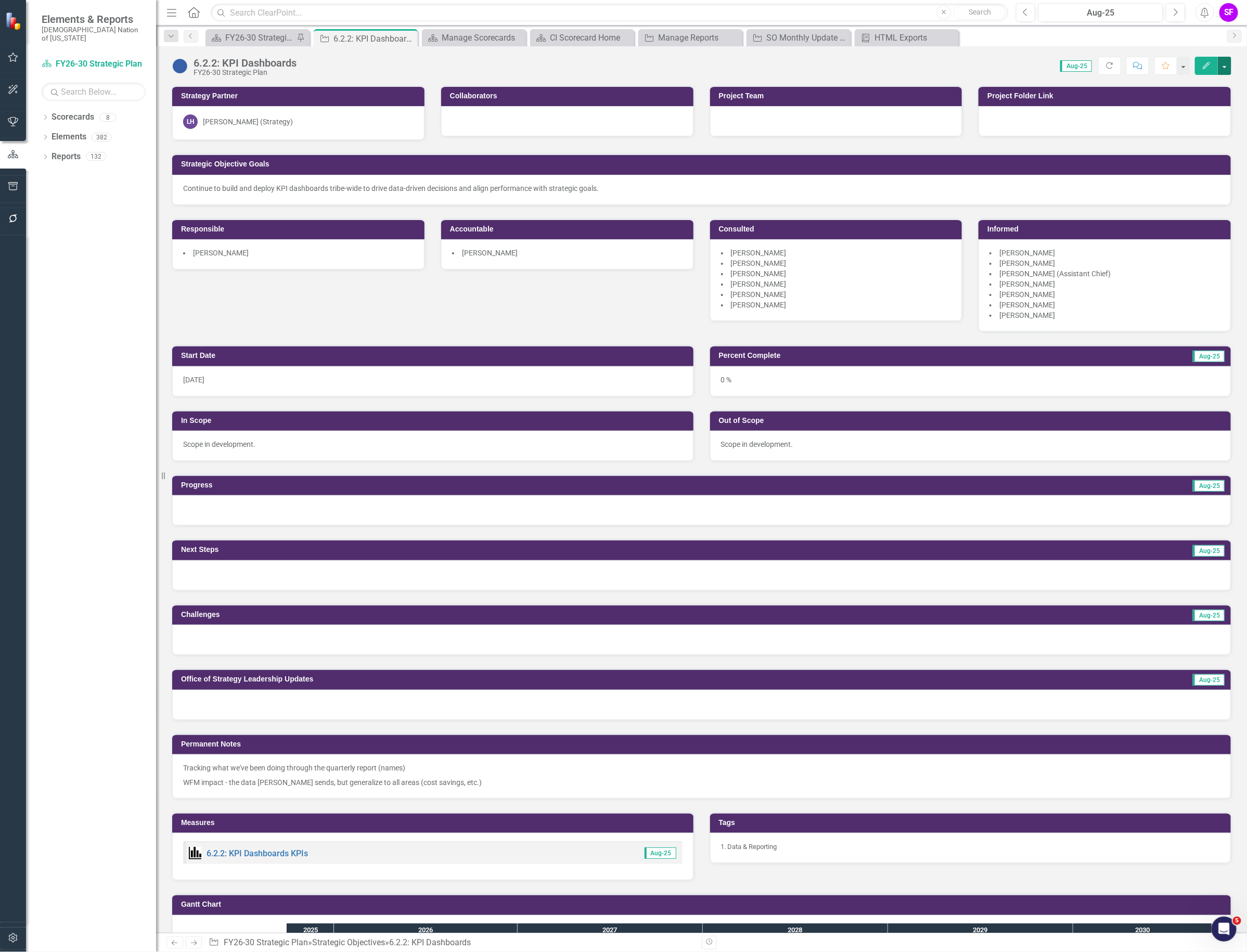
click at [1222, 61] on button "button" at bounding box center [1224, 66] width 13 height 18
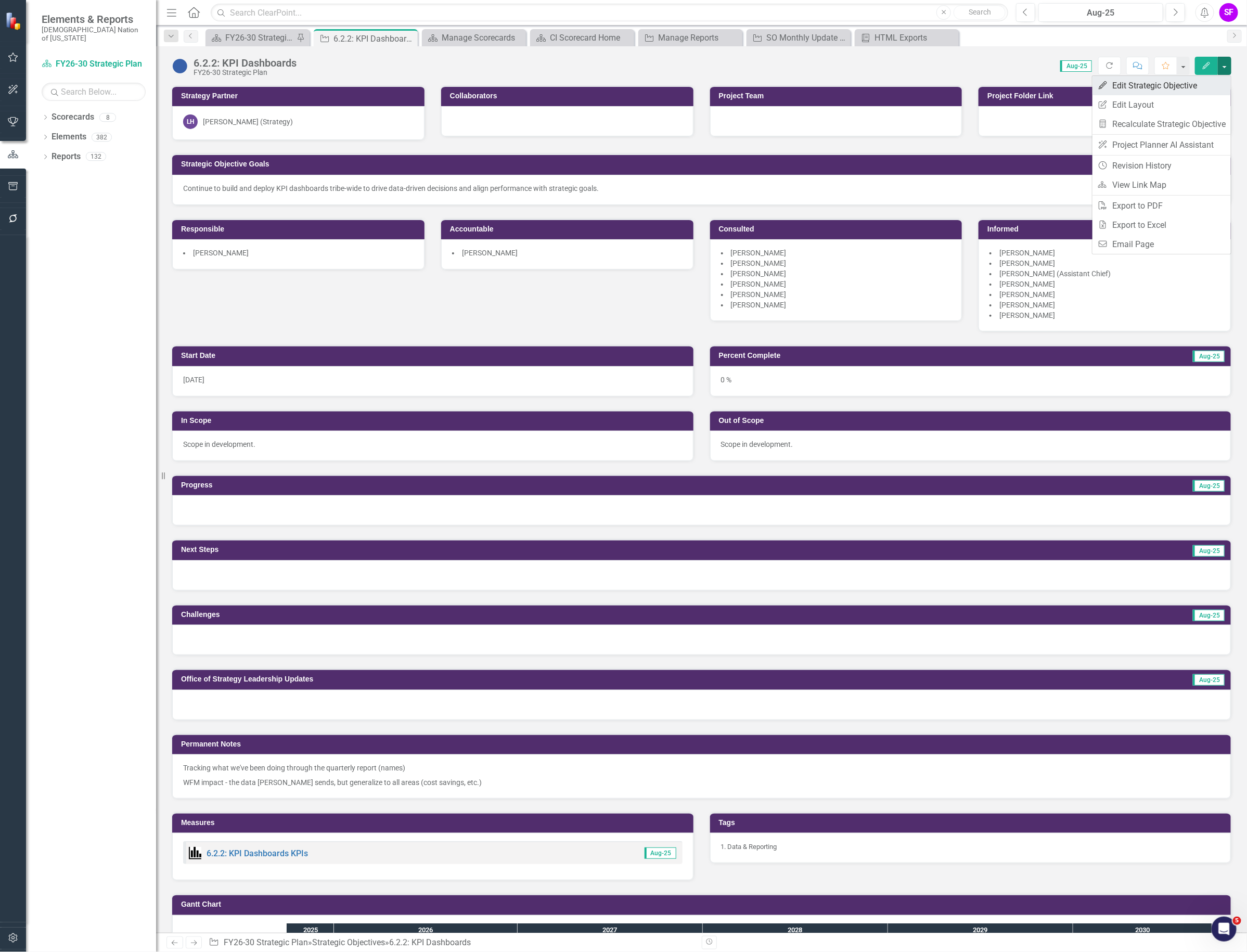
click at [1208, 80] on link "Edit Edit Strategic Objective" at bounding box center [1162, 85] width 139 height 19
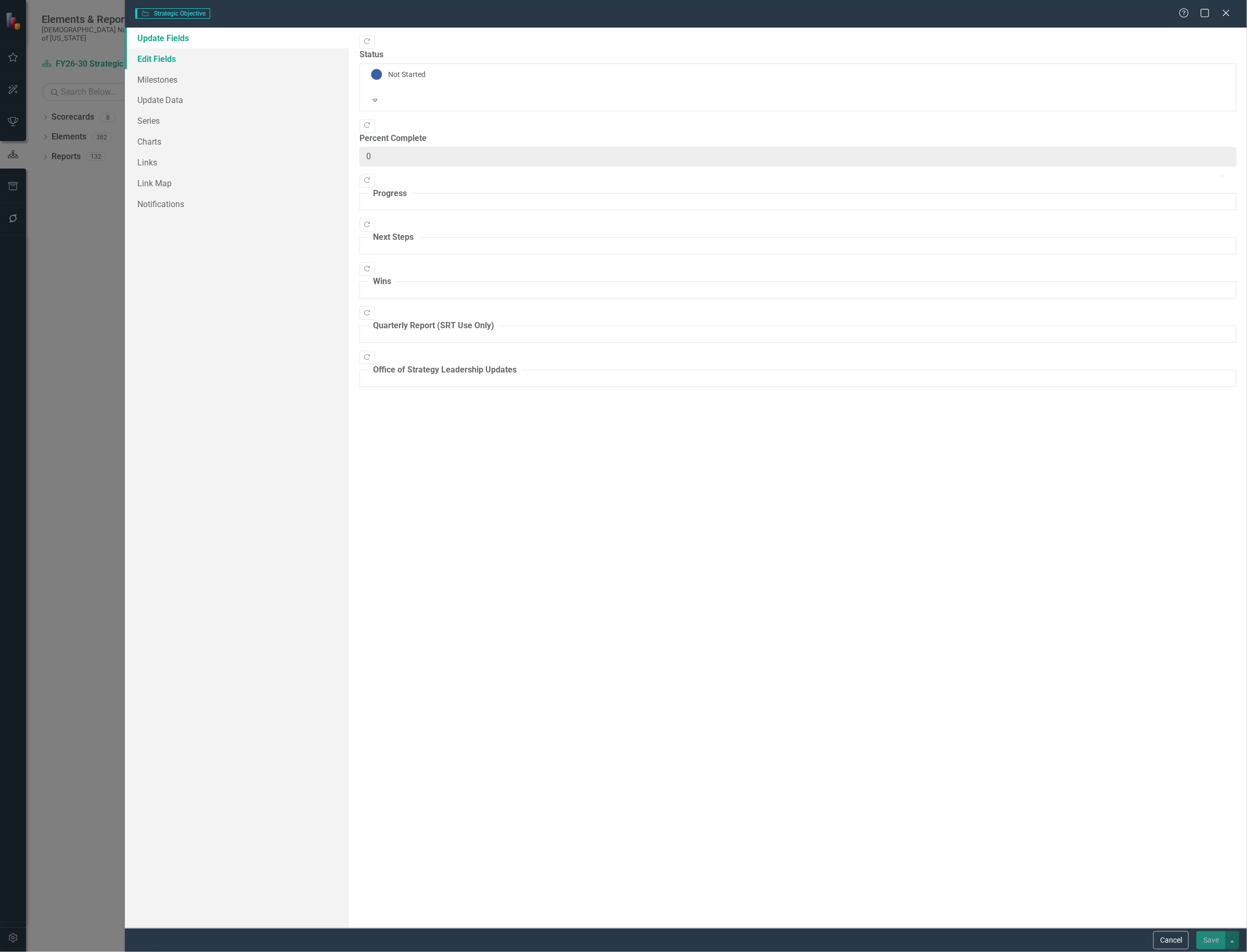
click at [164, 60] on link "Edit Fields" at bounding box center [236, 59] width 224 height 21
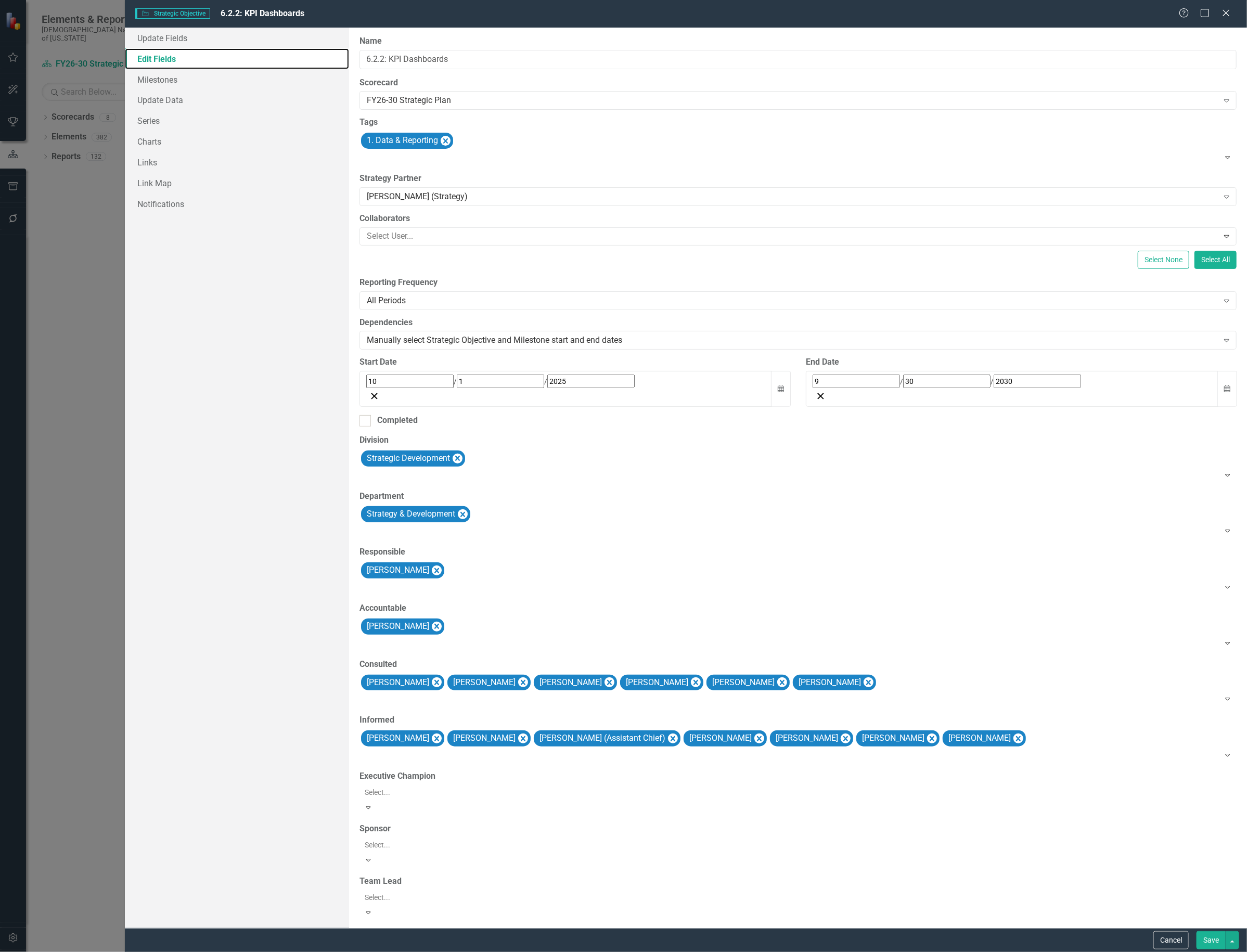
click at [464, 512] on icon "Remove Strategy & Development" at bounding box center [463, 515] width 5 height 5
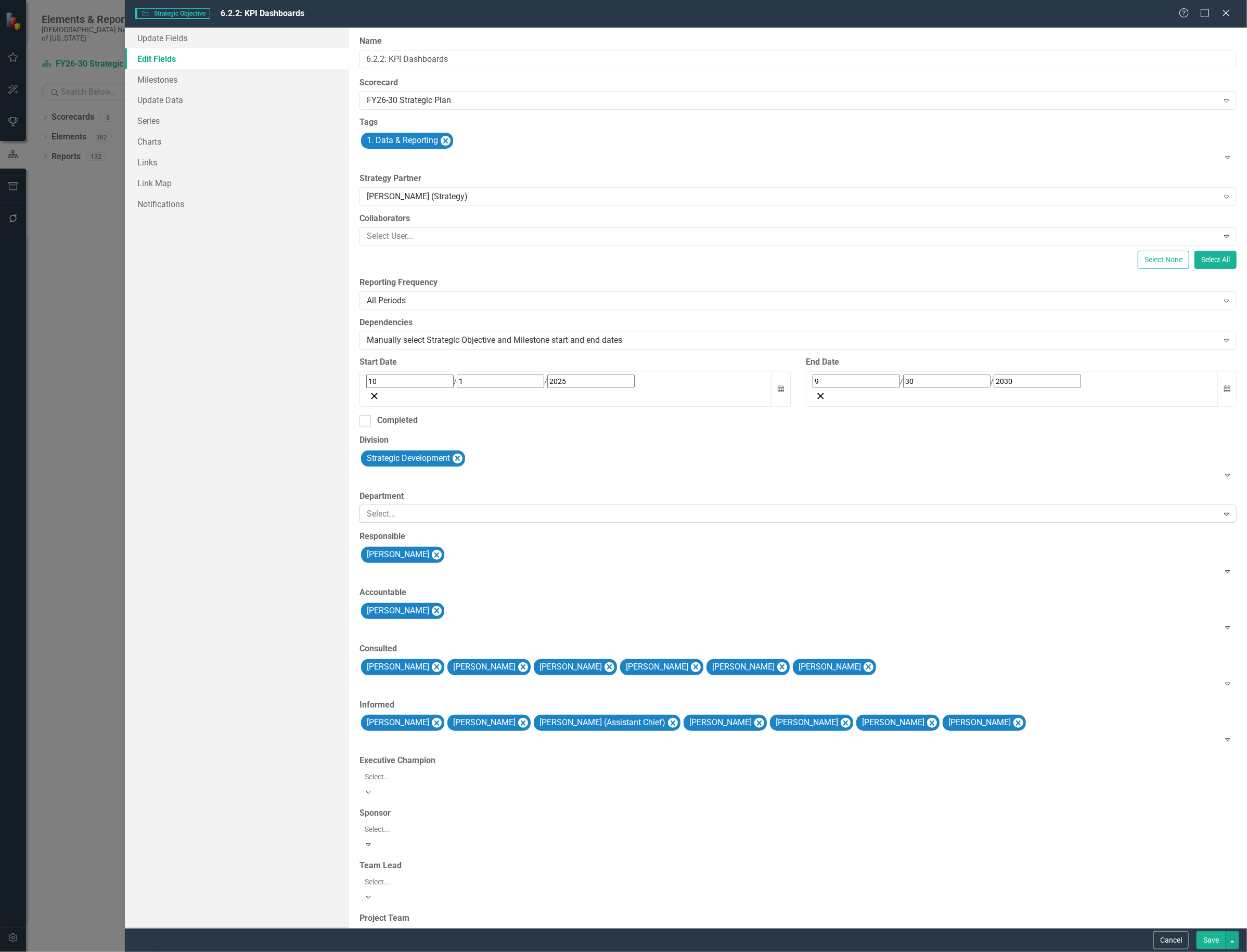
click at [468, 507] on div at bounding box center [790, 514] width 855 height 14
type input "repo"
click at [471, 951] on div "Repo rting & Analytics" at bounding box center [625, 961] width 1230 height 12
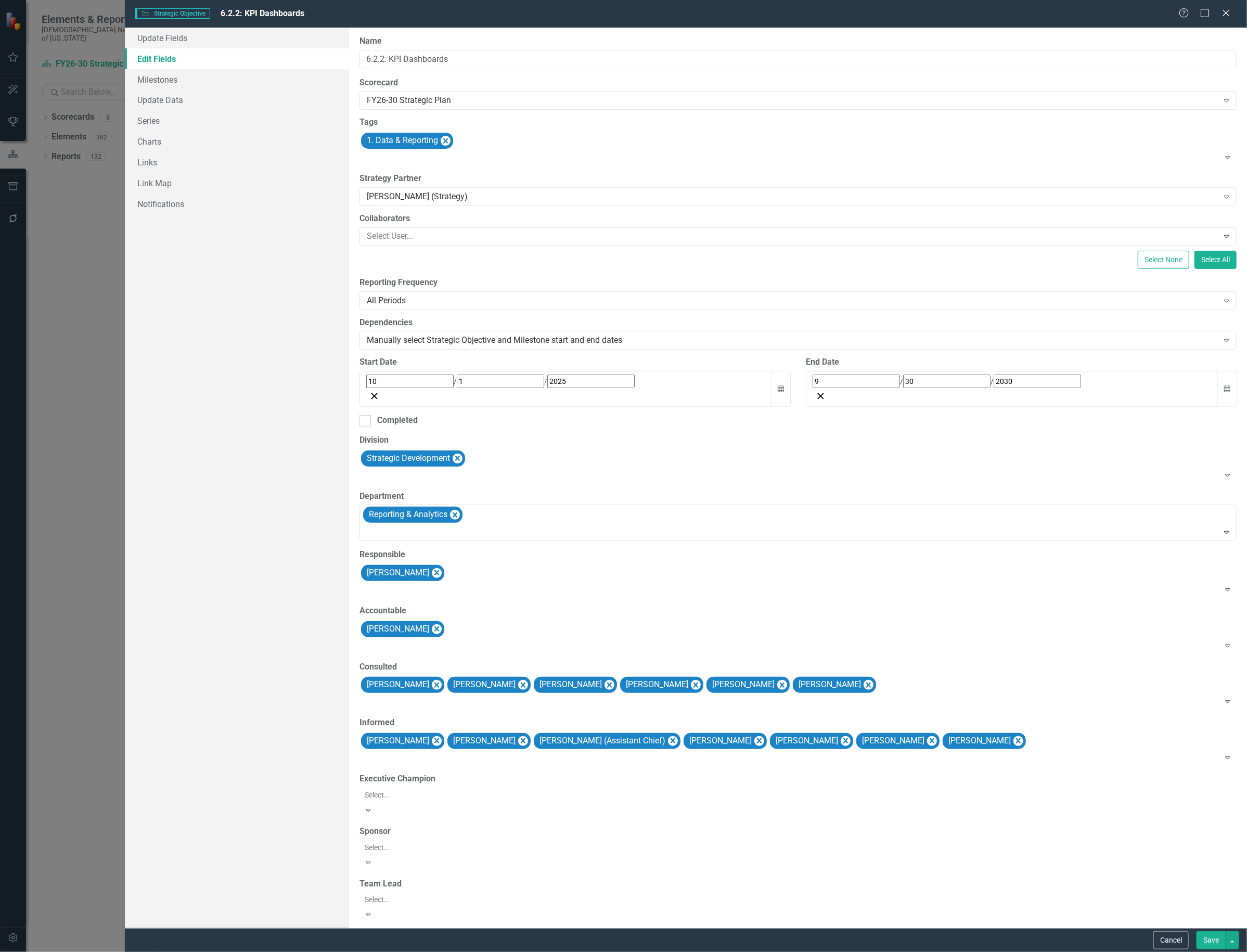
click at [1207, 943] on button "Save" at bounding box center [1211, 940] width 29 height 18
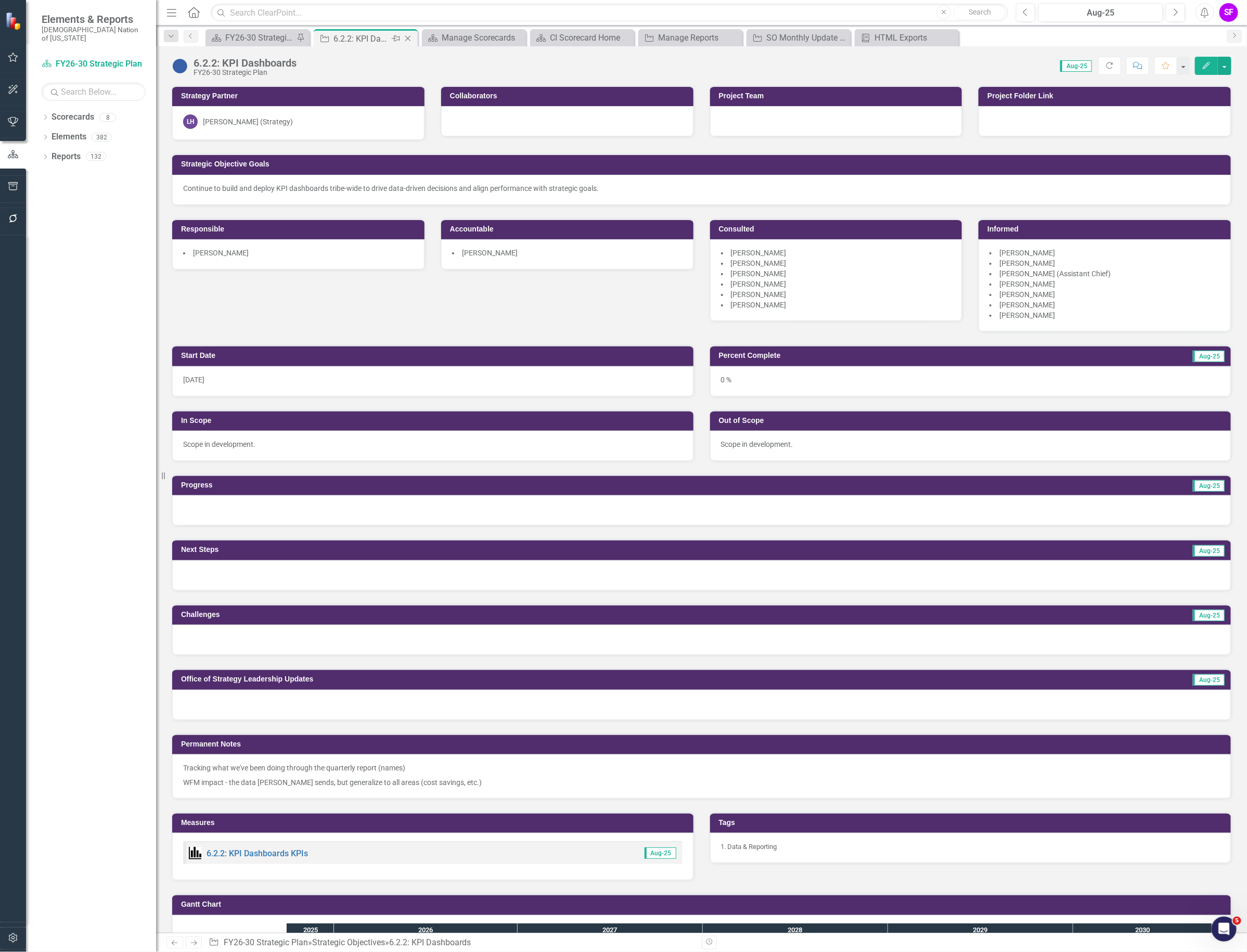
click at [407, 37] on icon "Close" at bounding box center [407, 38] width 10 height 8
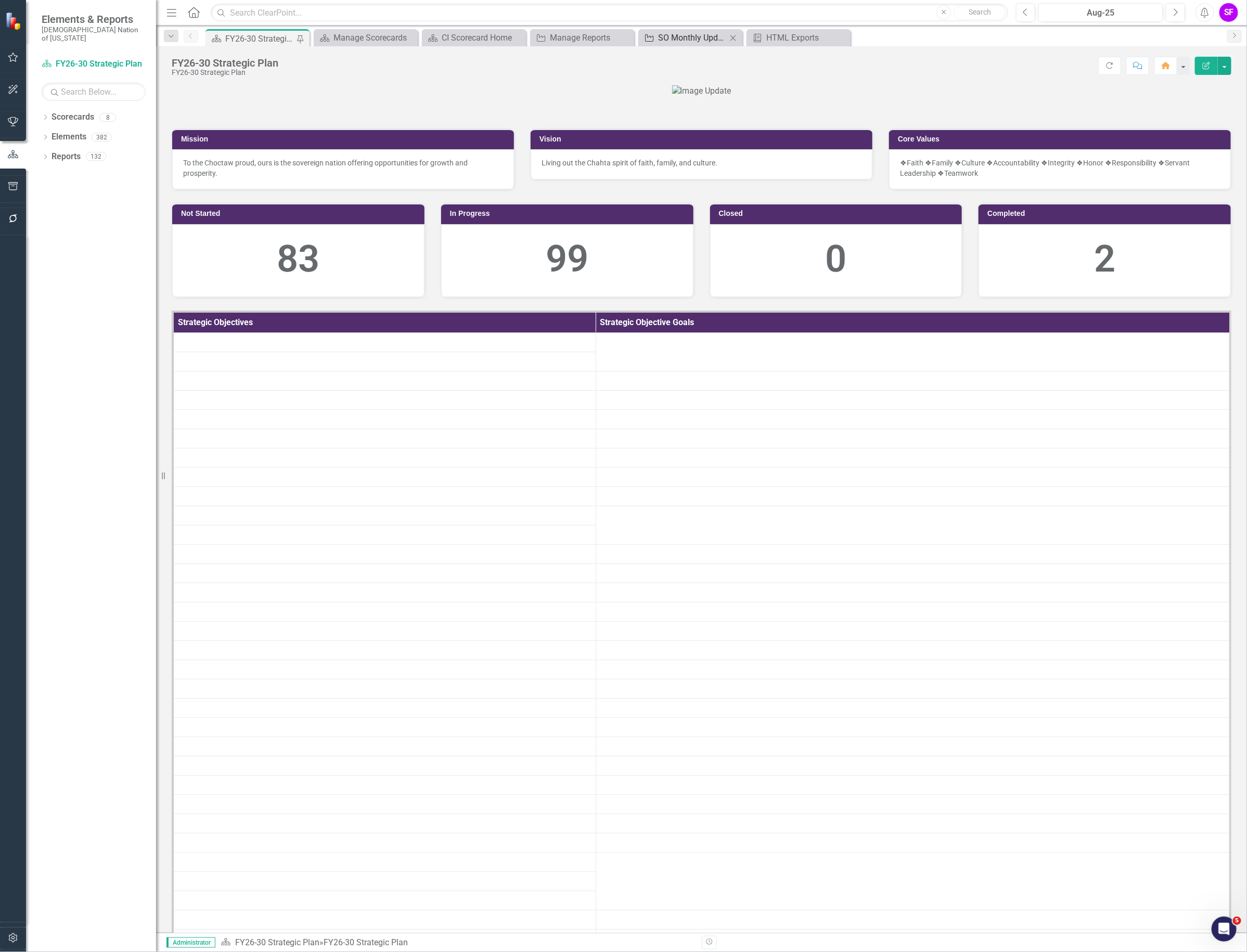
click at [664, 34] on div "SO Monthly Update - Strategic Development" at bounding box center [693, 38] width 69 height 13
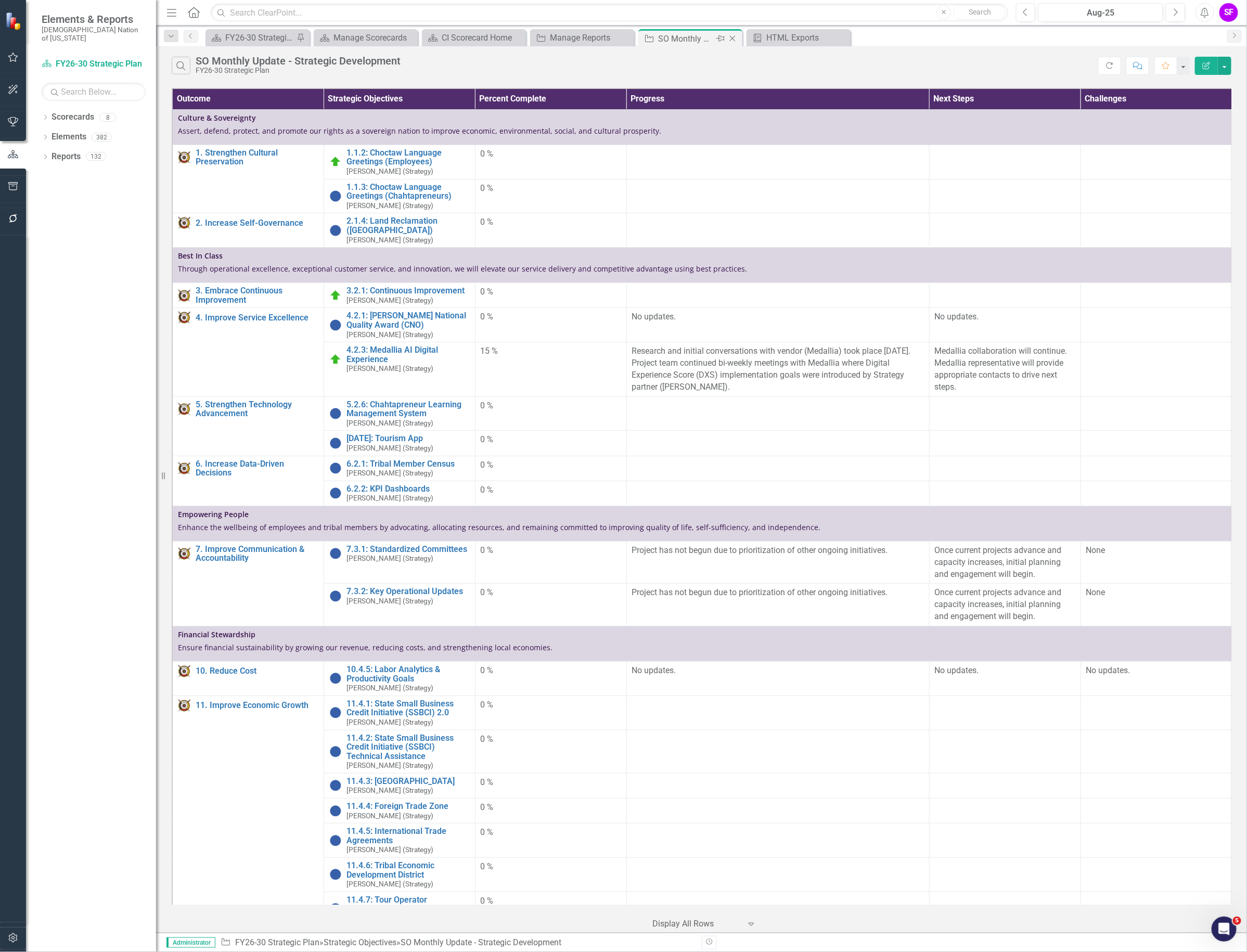
click at [735, 38] on icon "Close" at bounding box center [732, 38] width 10 height 8
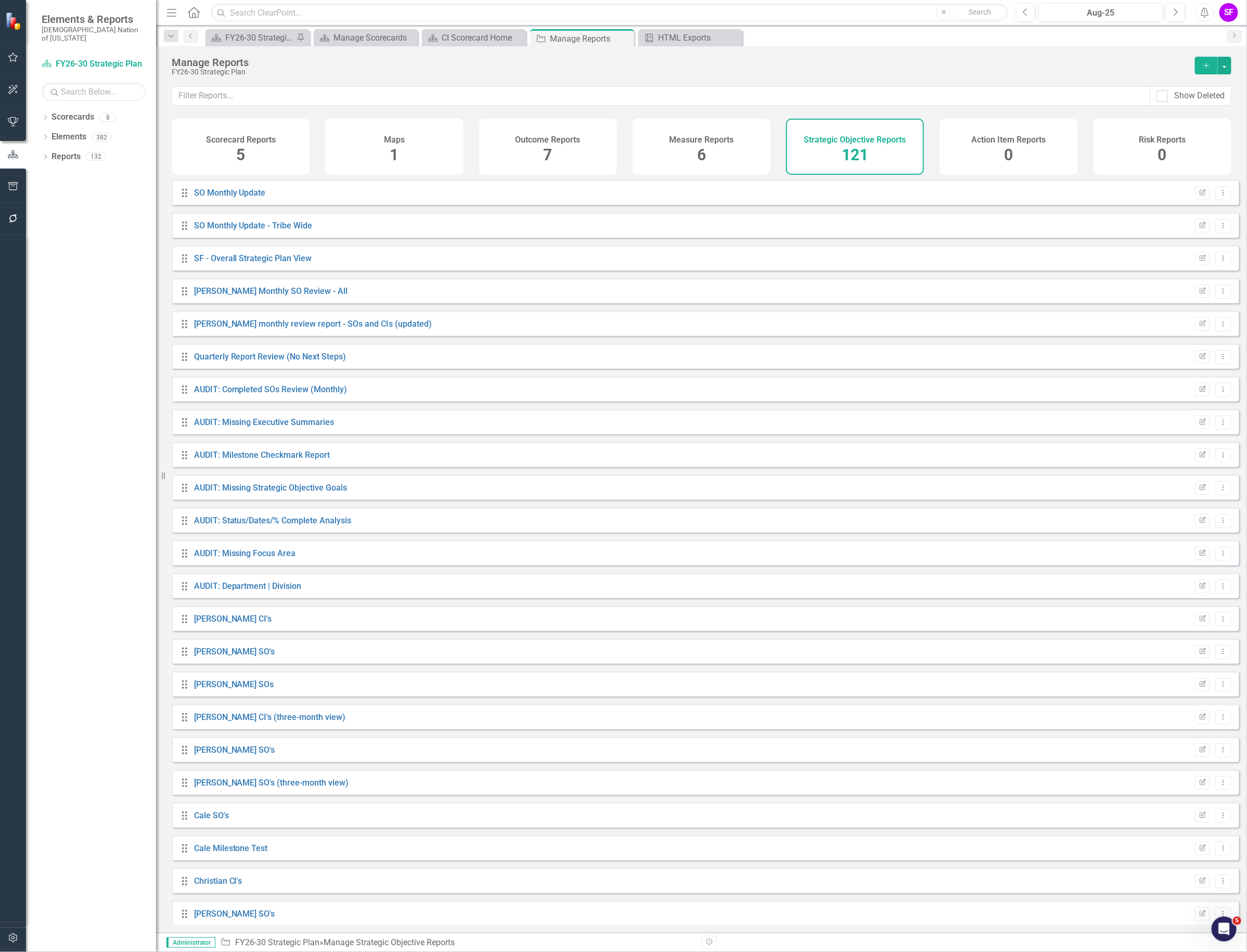
click at [362, 108] on div "Show Deleted" at bounding box center [701, 103] width 1091 height 32
click at [367, 98] on input "text" at bounding box center [661, 96] width 978 height 19
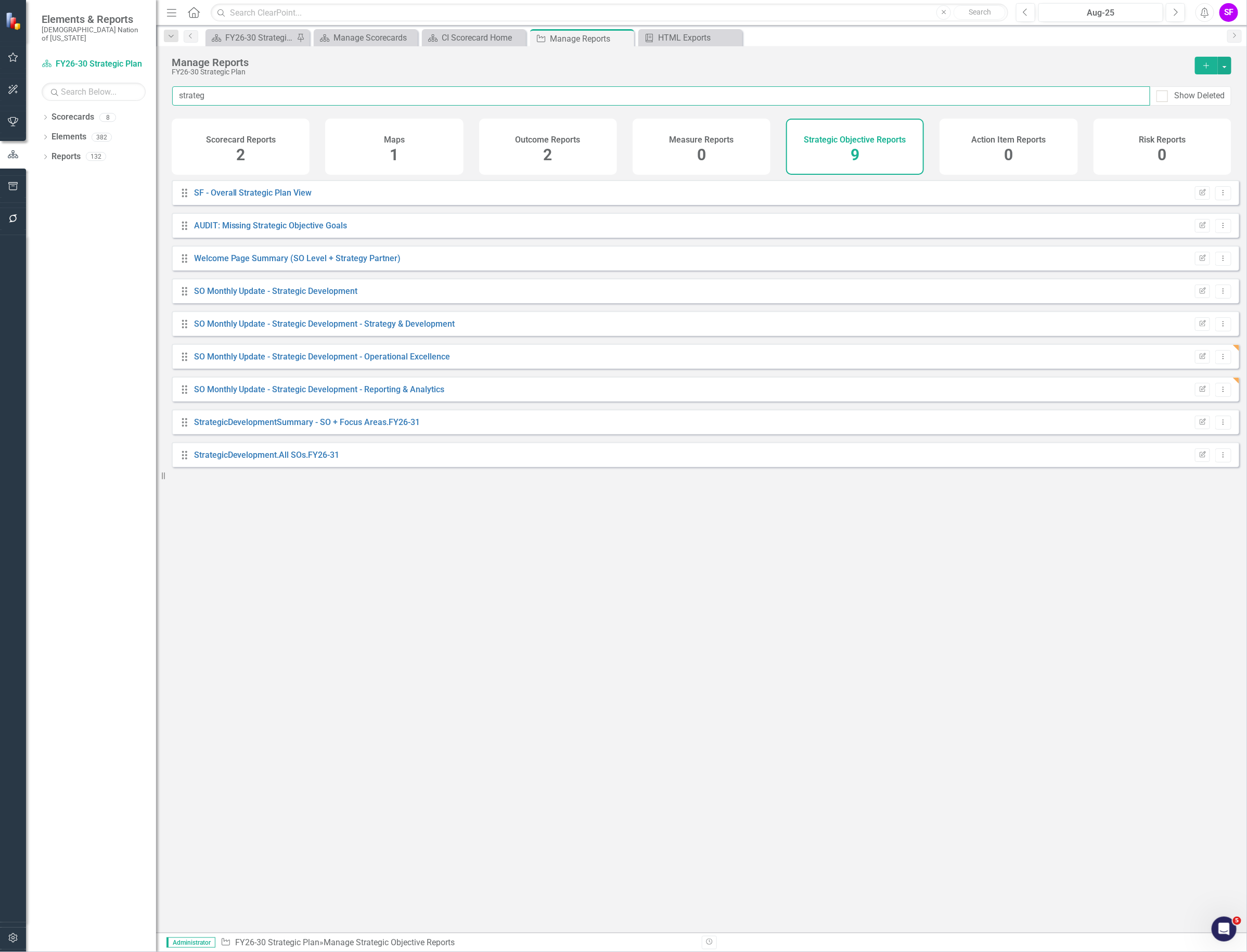
click at [301, 96] on input "strateg" at bounding box center [661, 96] width 978 height 19
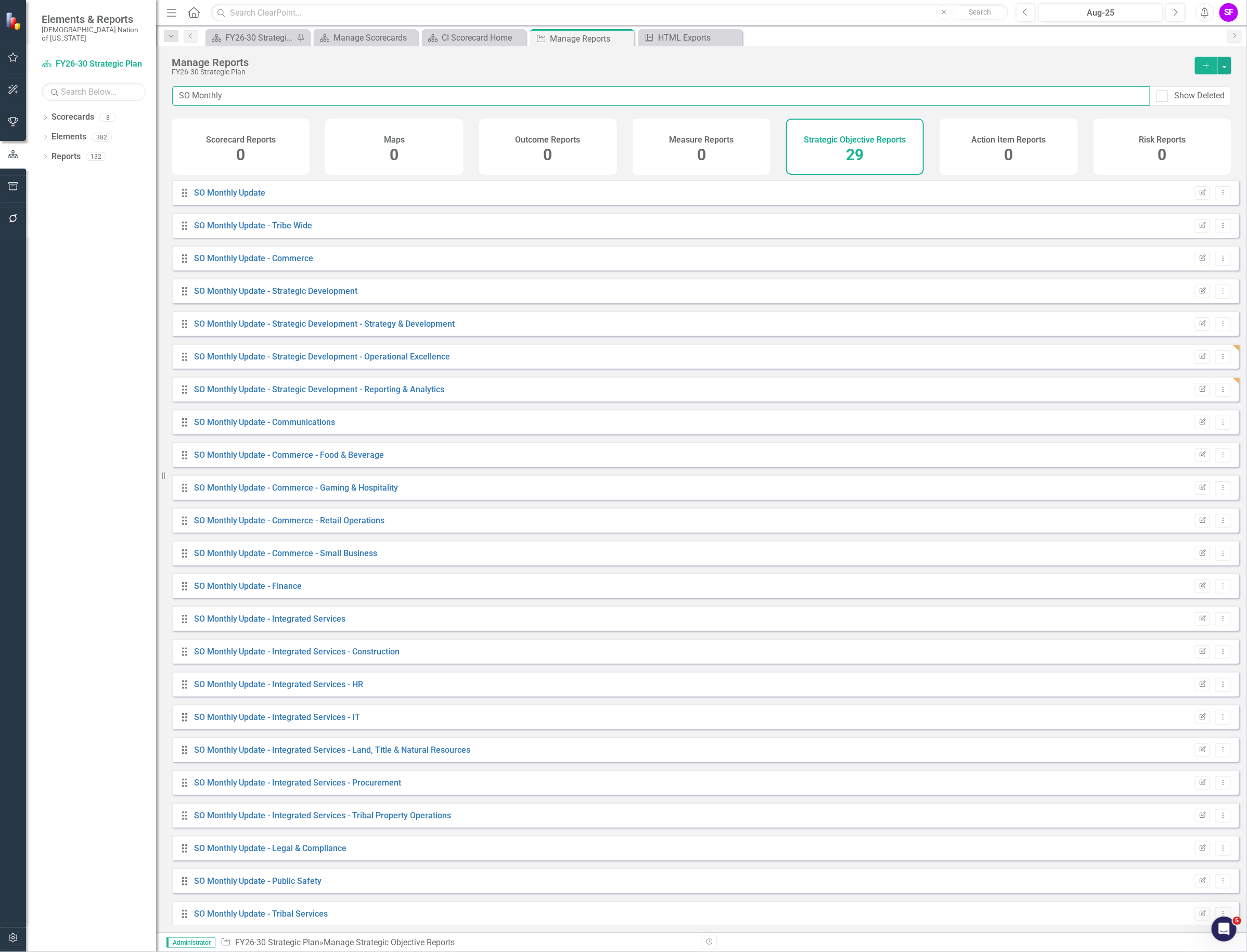
type input "SO Monthly"
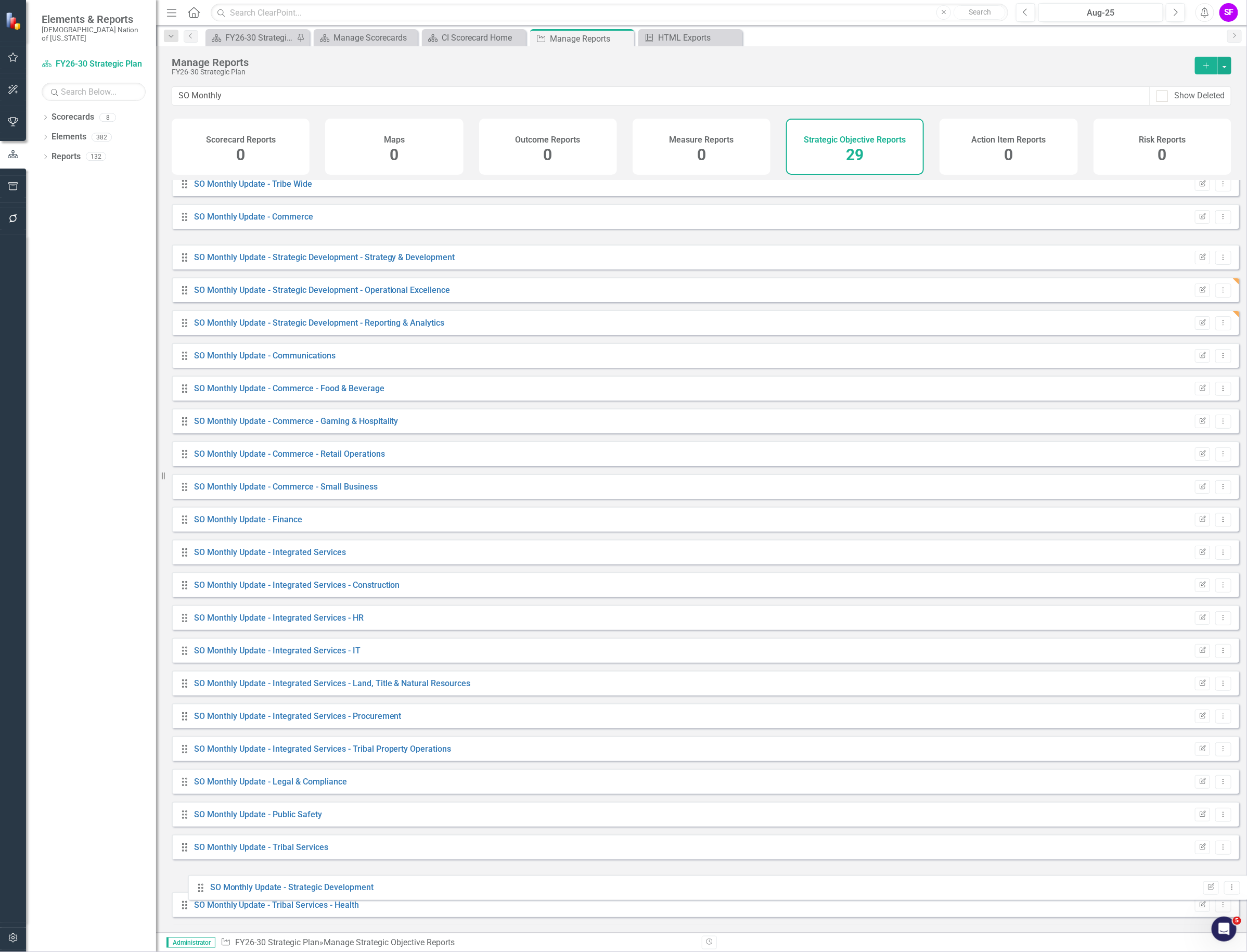
scroll to position [47, 0]
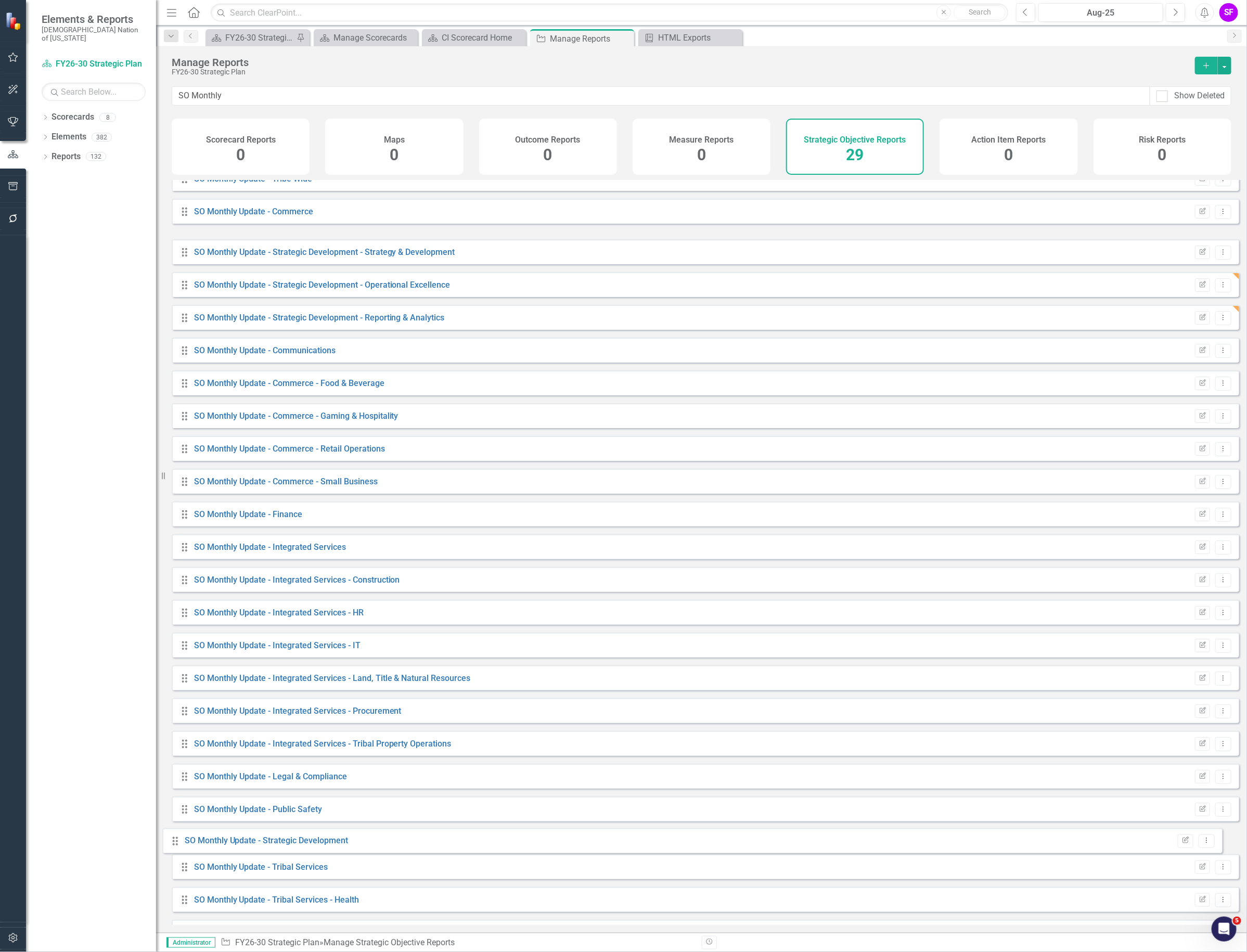
drag, startPoint x: 185, startPoint y: 300, endPoint x: 176, endPoint y: 841, distance: 541.1
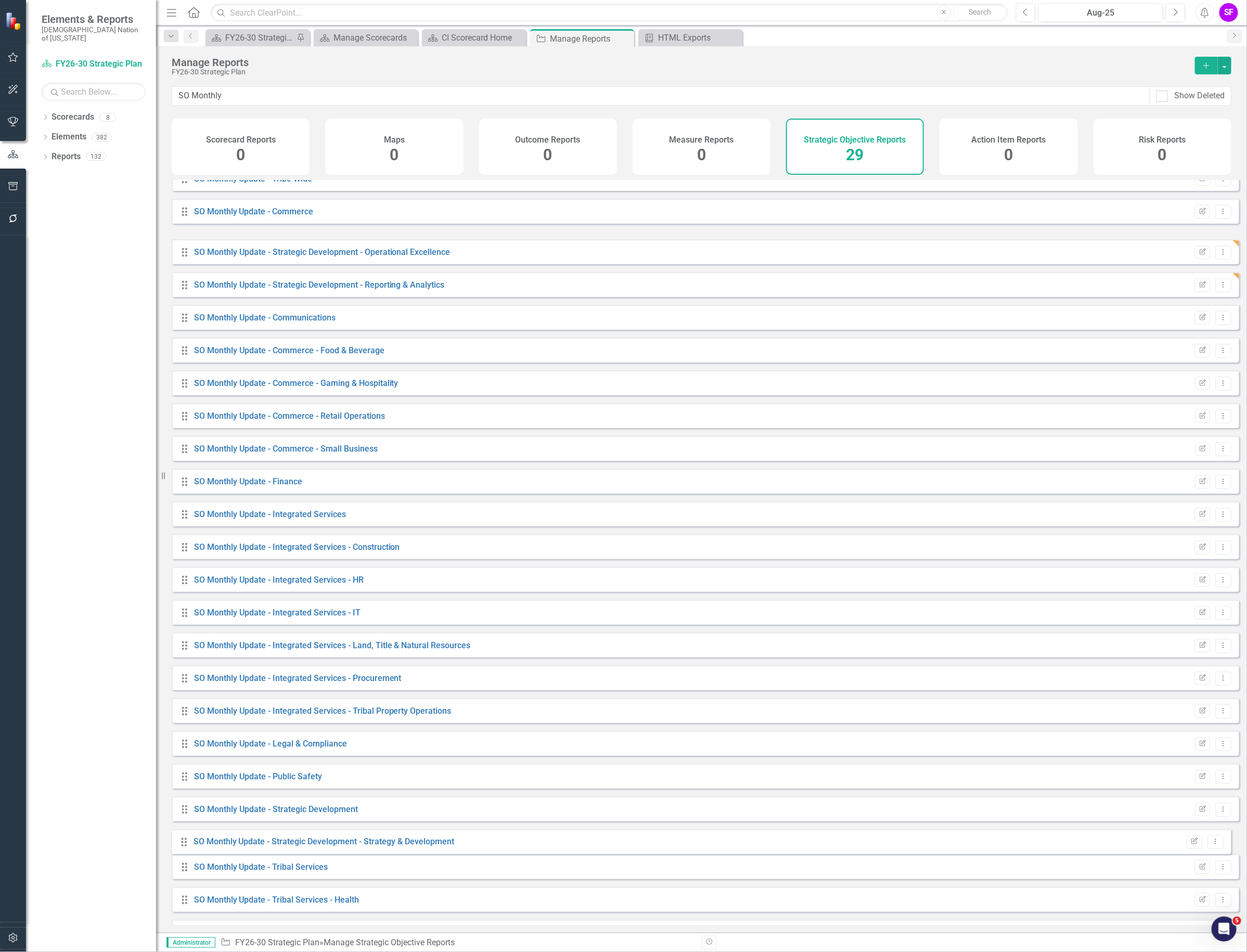
drag, startPoint x: 183, startPoint y: 253, endPoint x: 182, endPoint y: 842, distance: 589.0
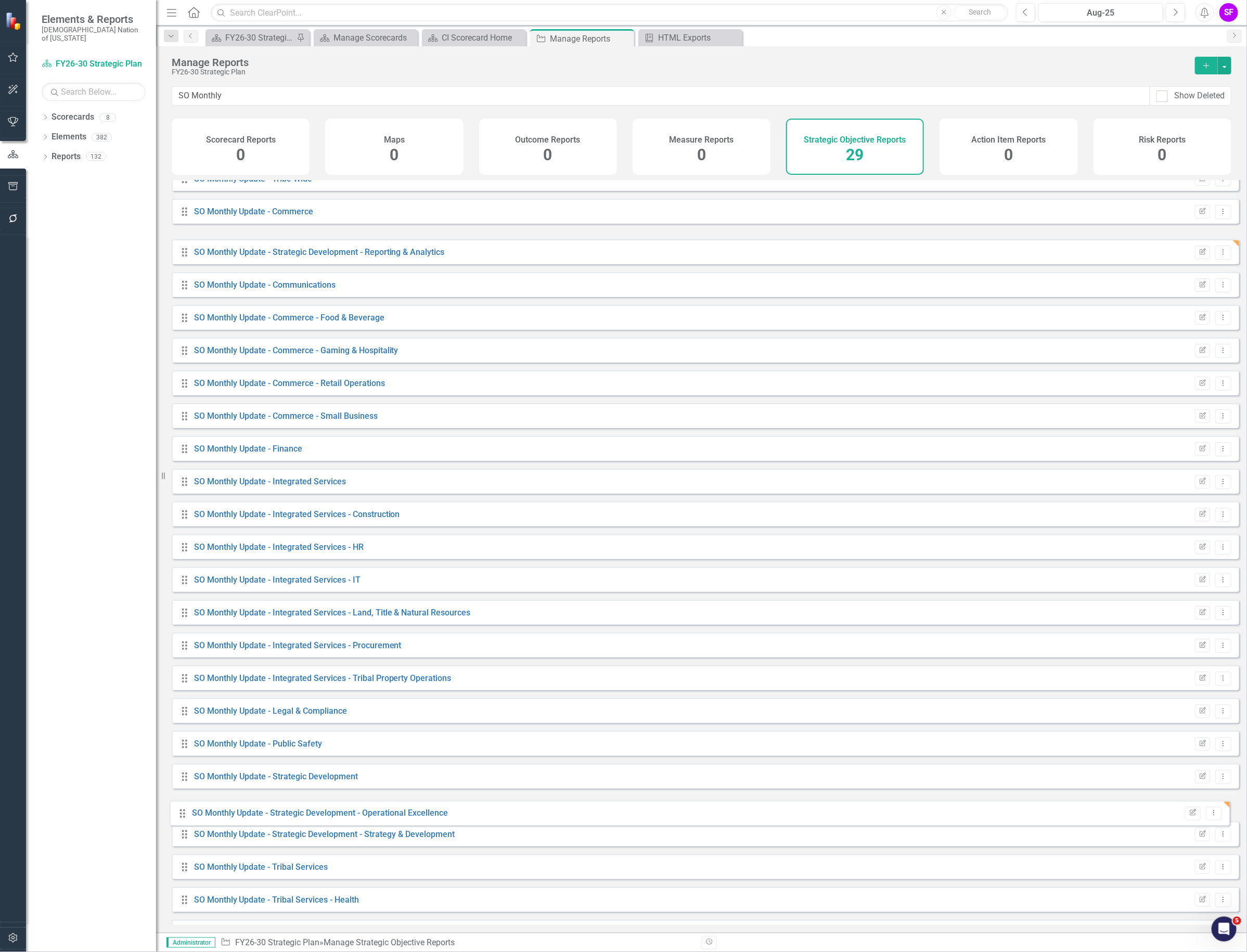
drag, startPoint x: 185, startPoint y: 253, endPoint x: 181, endPoint y: 817, distance: 564.0
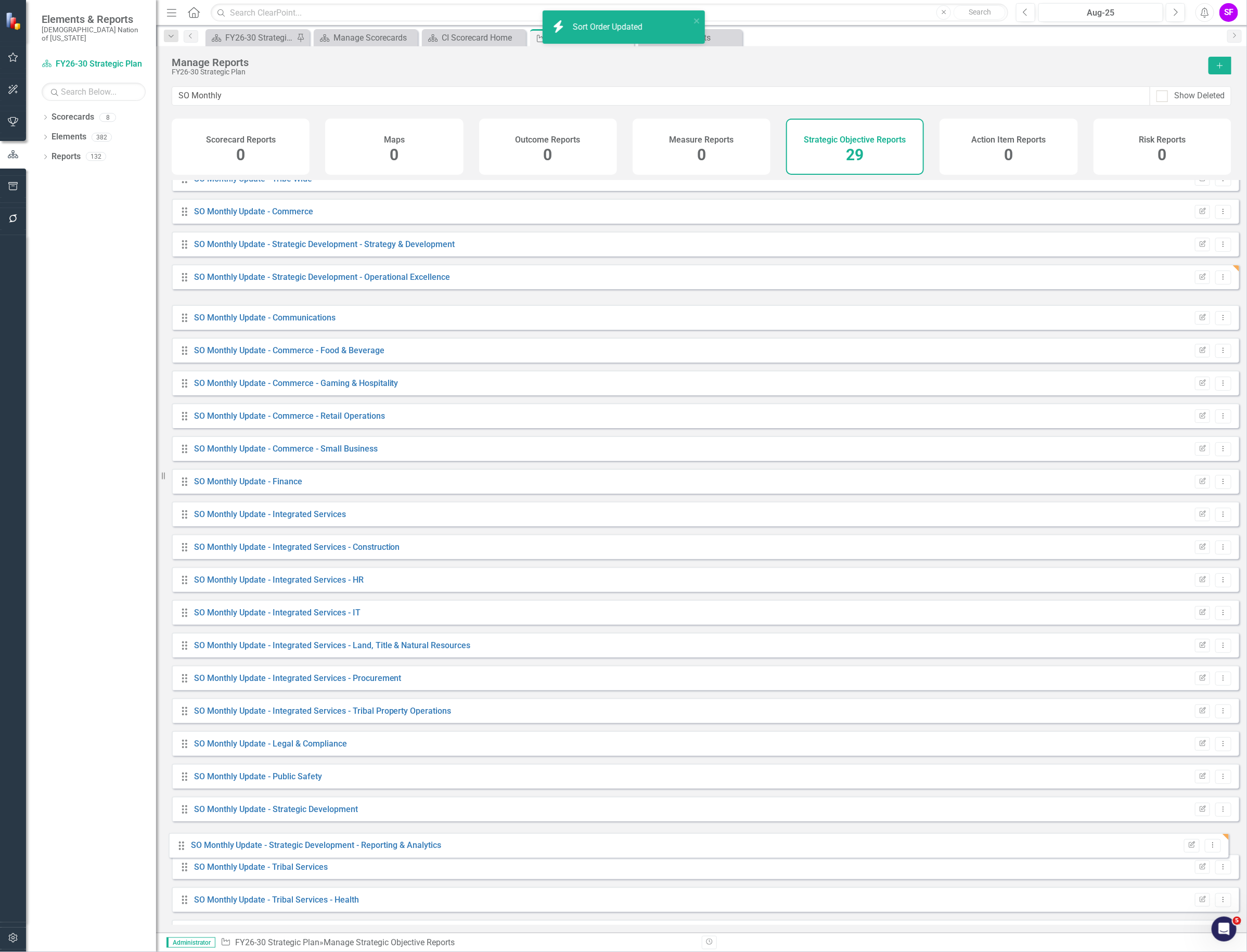
drag, startPoint x: 184, startPoint y: 316, endPoint x: 181, endPoint y: 843, distance: 527.0
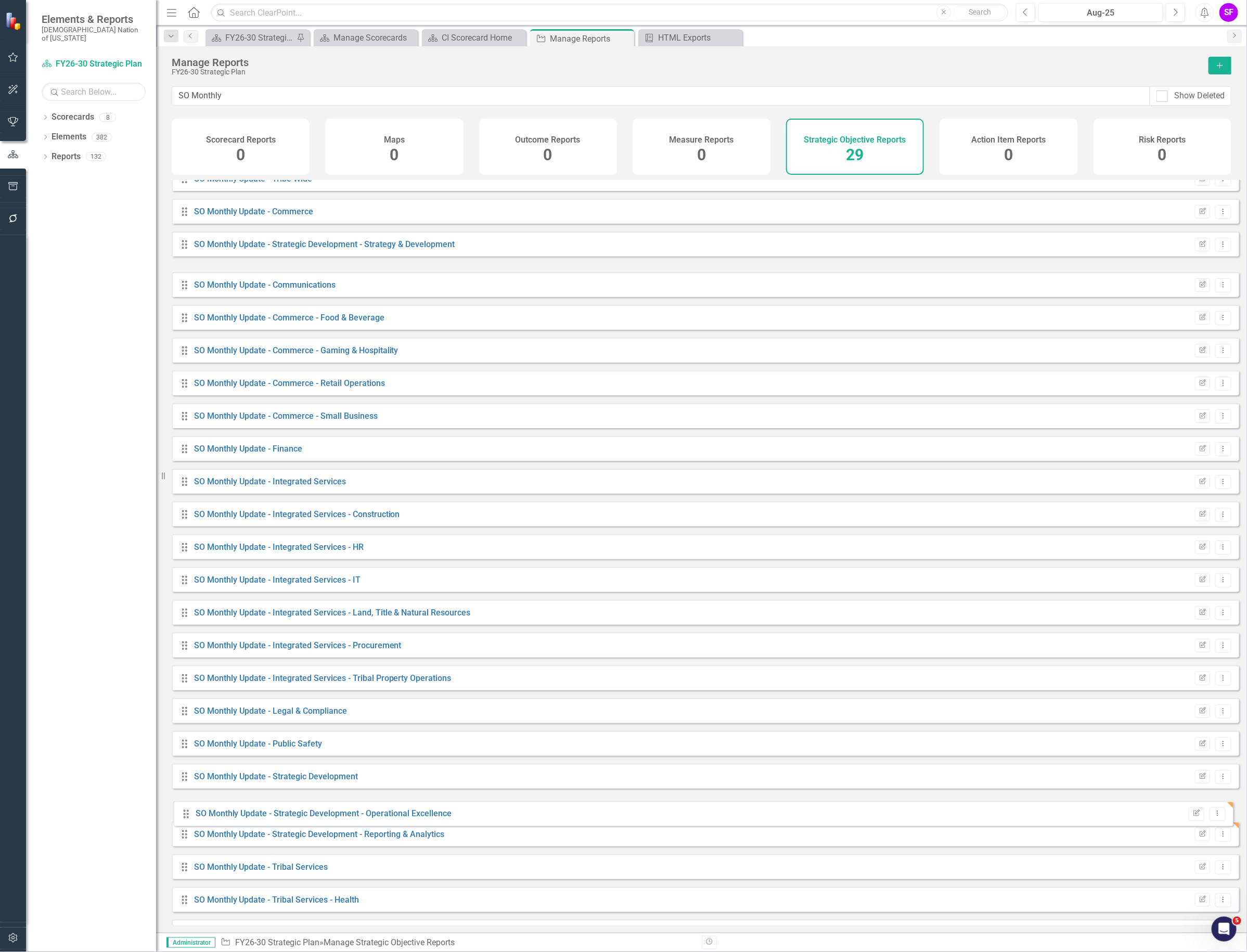
drag, startPoint x: 185, startPoint y: 286, endPoint x: 186, endPoint y: 814, distance: 528.0
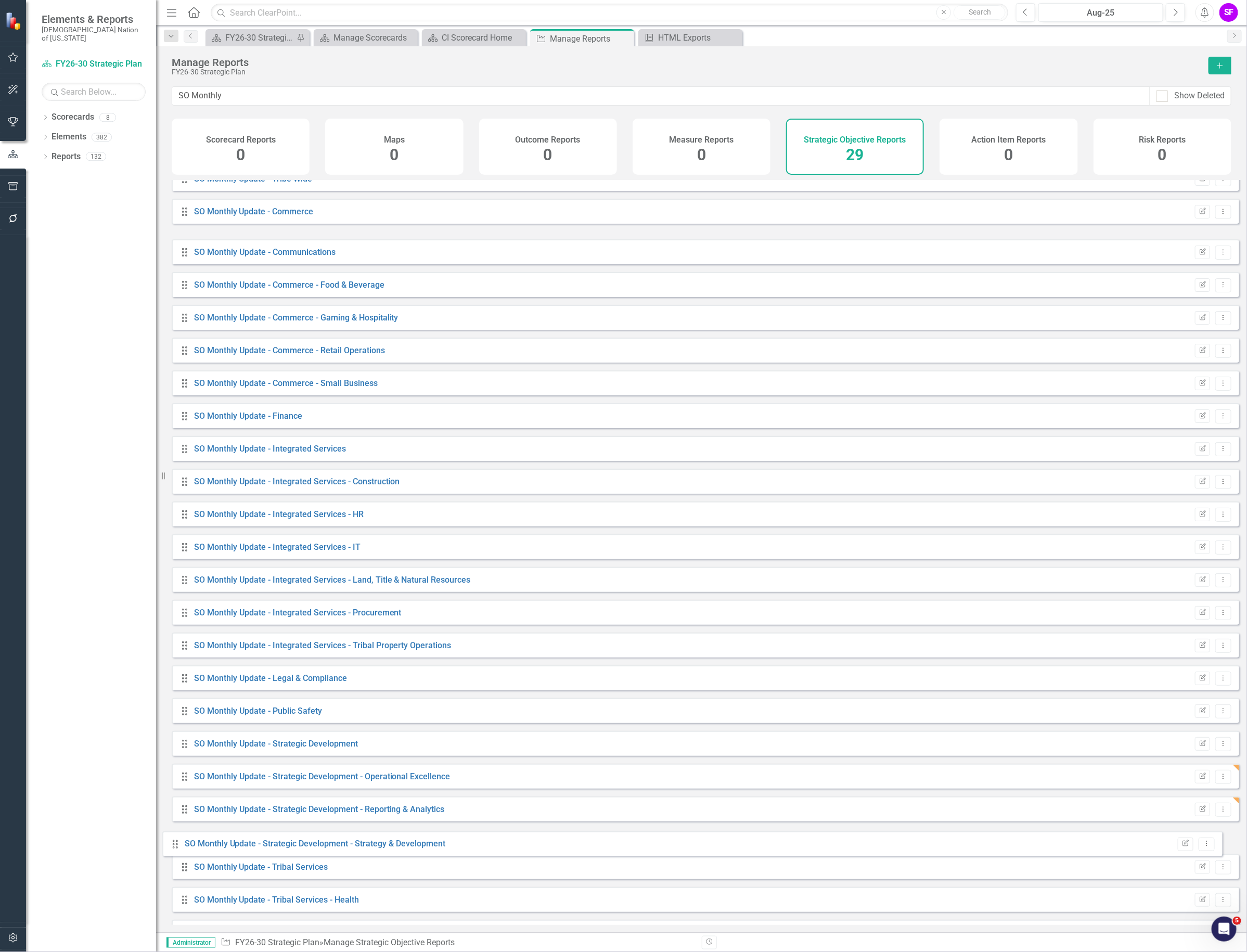
drag, startPoint x: 185, startPoint y: 251, endPoint x: 176, endPoint y: 842, distance: 591.1
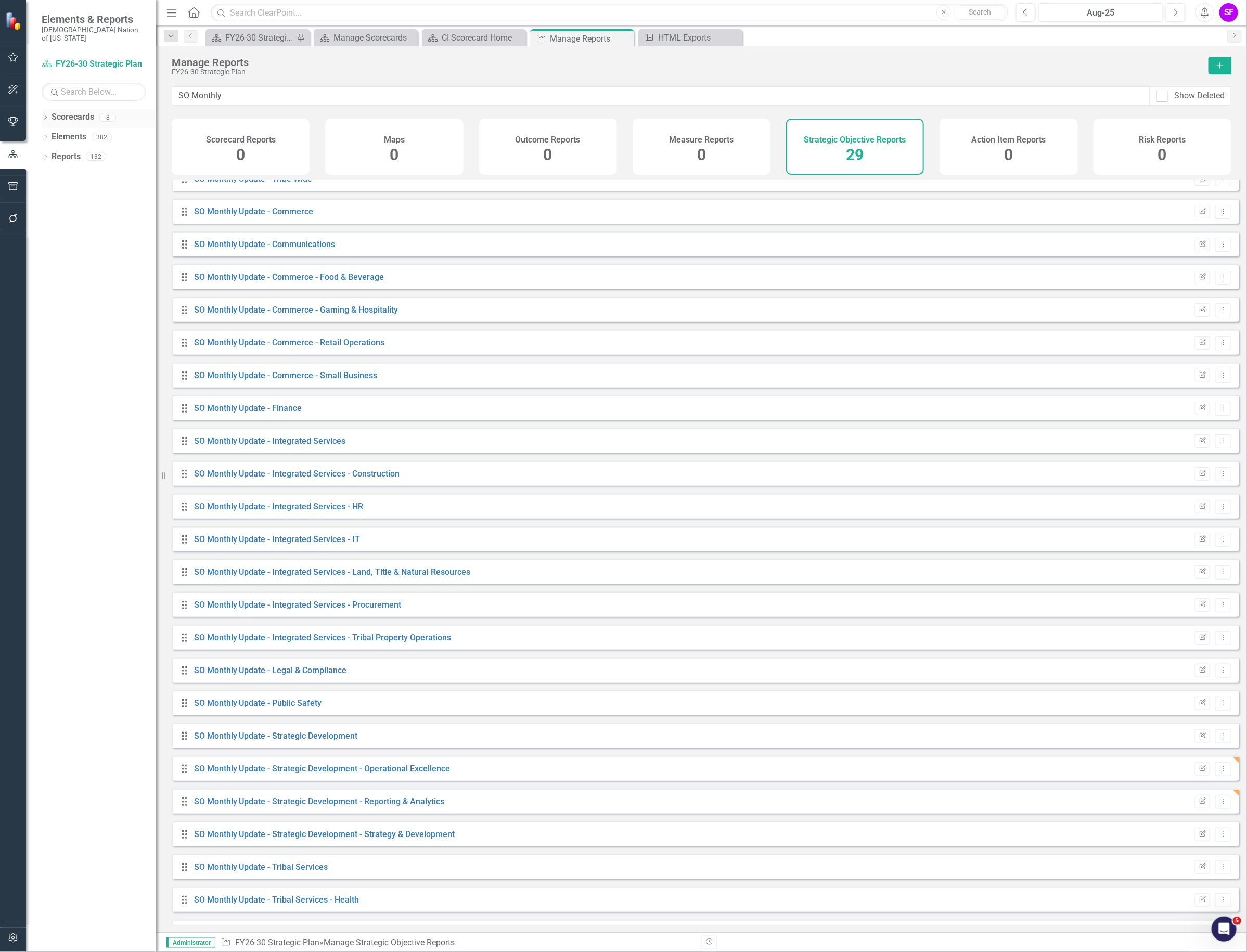
click at [69, 111] on link "Scorecards" at bounding box center [73, 117] width 42 height 12
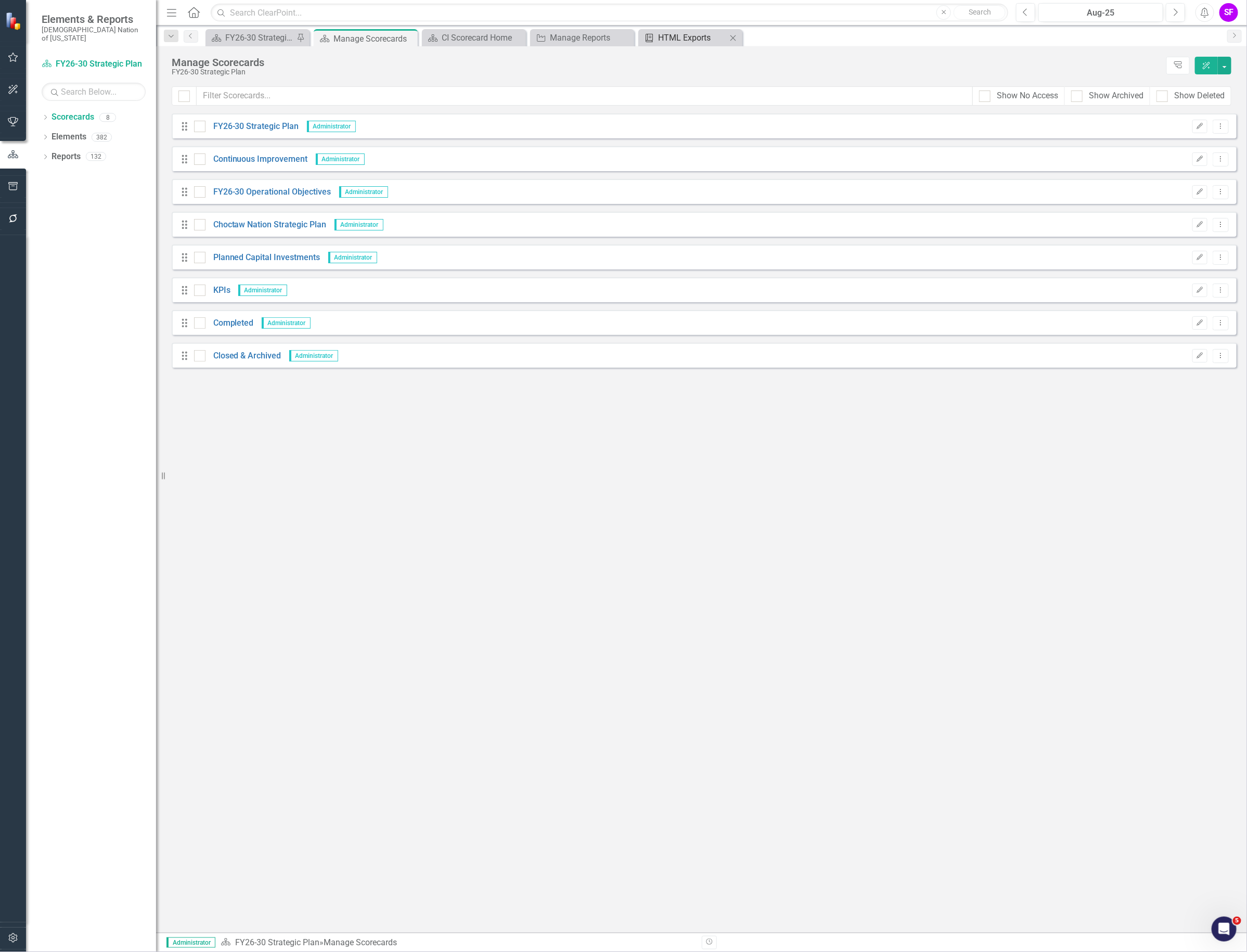
click at [695, 42] on div "HTML Exports" at bounding box center [693, 38] width 69 height 13
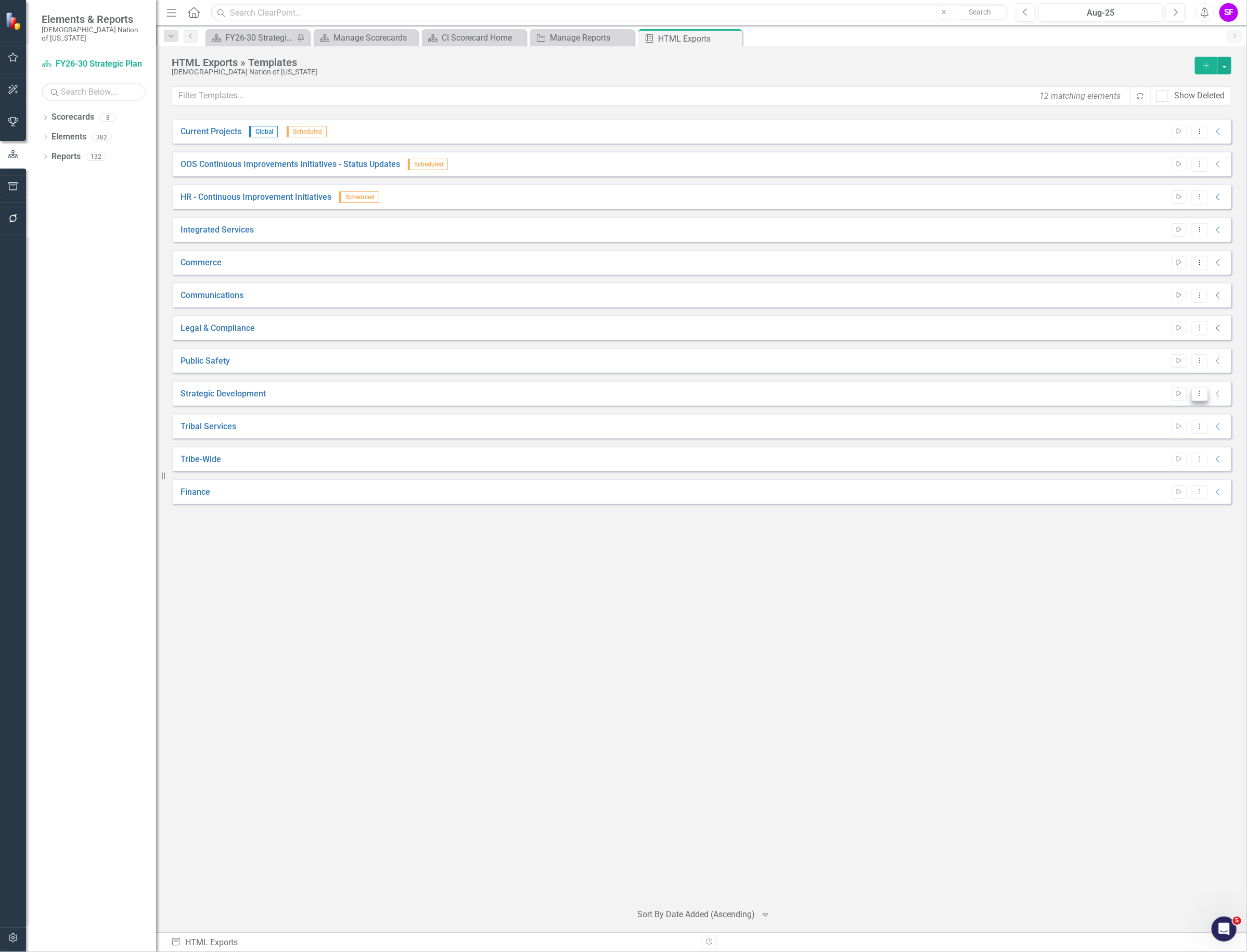
click at [1200, 391] on icon at bounding box center [1200, 393] width 1 height 5
click at [1172, 454] on link "Edit Edit Template" at bounding box center [1159, 450] width 96 height 19
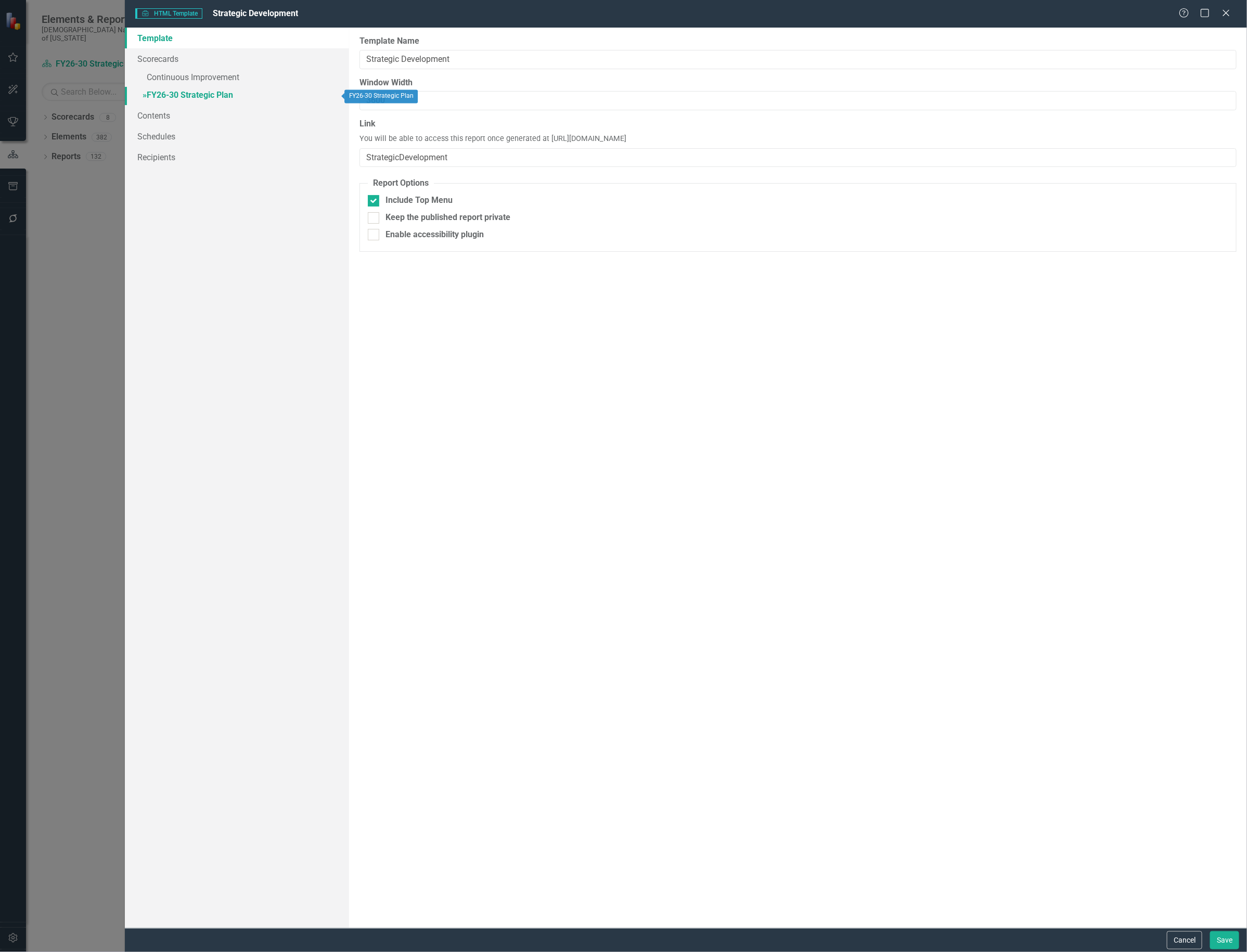
click at [188, 92] on link "» FY26-30 Strategic Plan" at bounding box center [236, 96] width 224 height 18
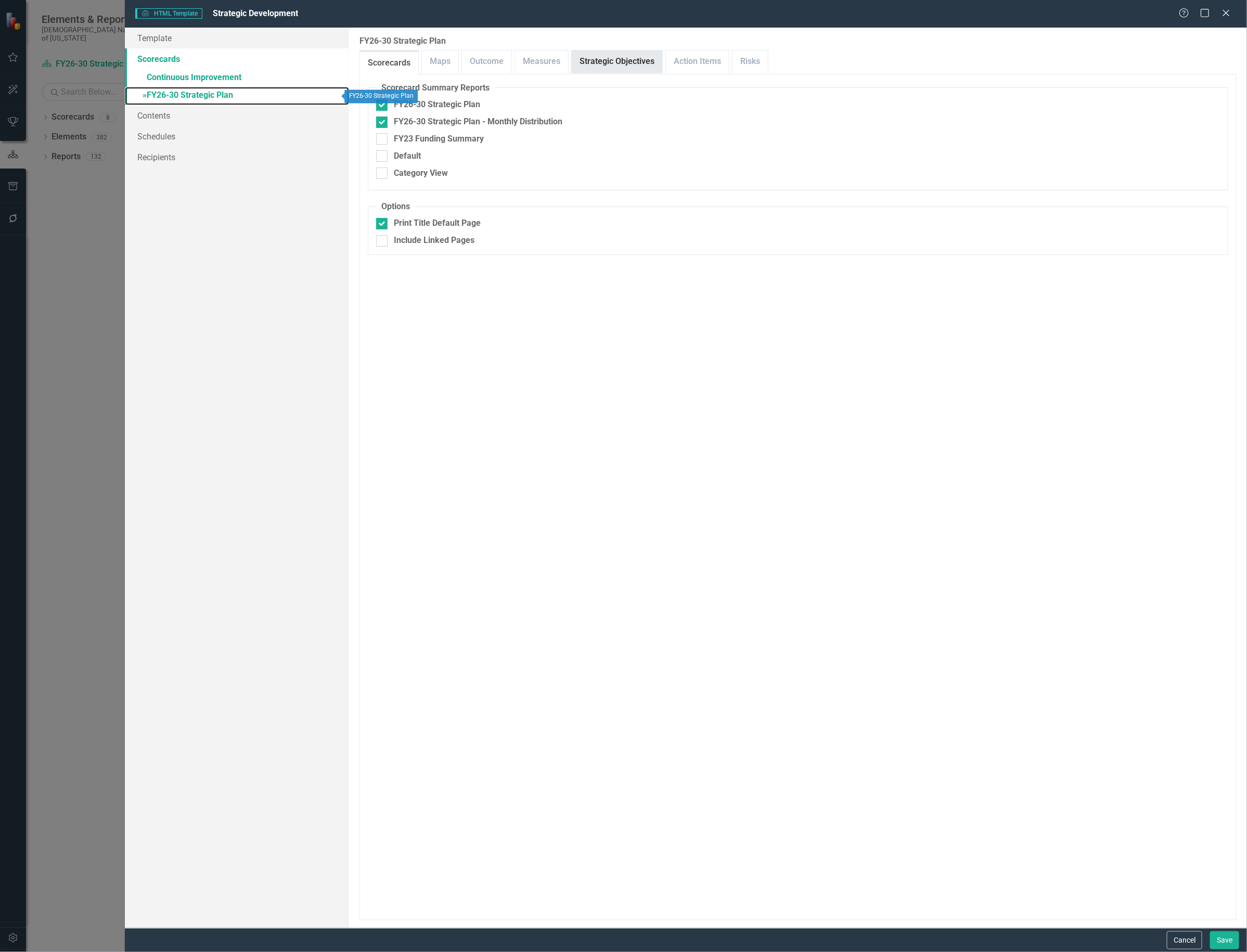
checkbox input "false"
click at [611, 52] on link "Strategic Objectives" at bounding box center [617, 62] width 90 height 23
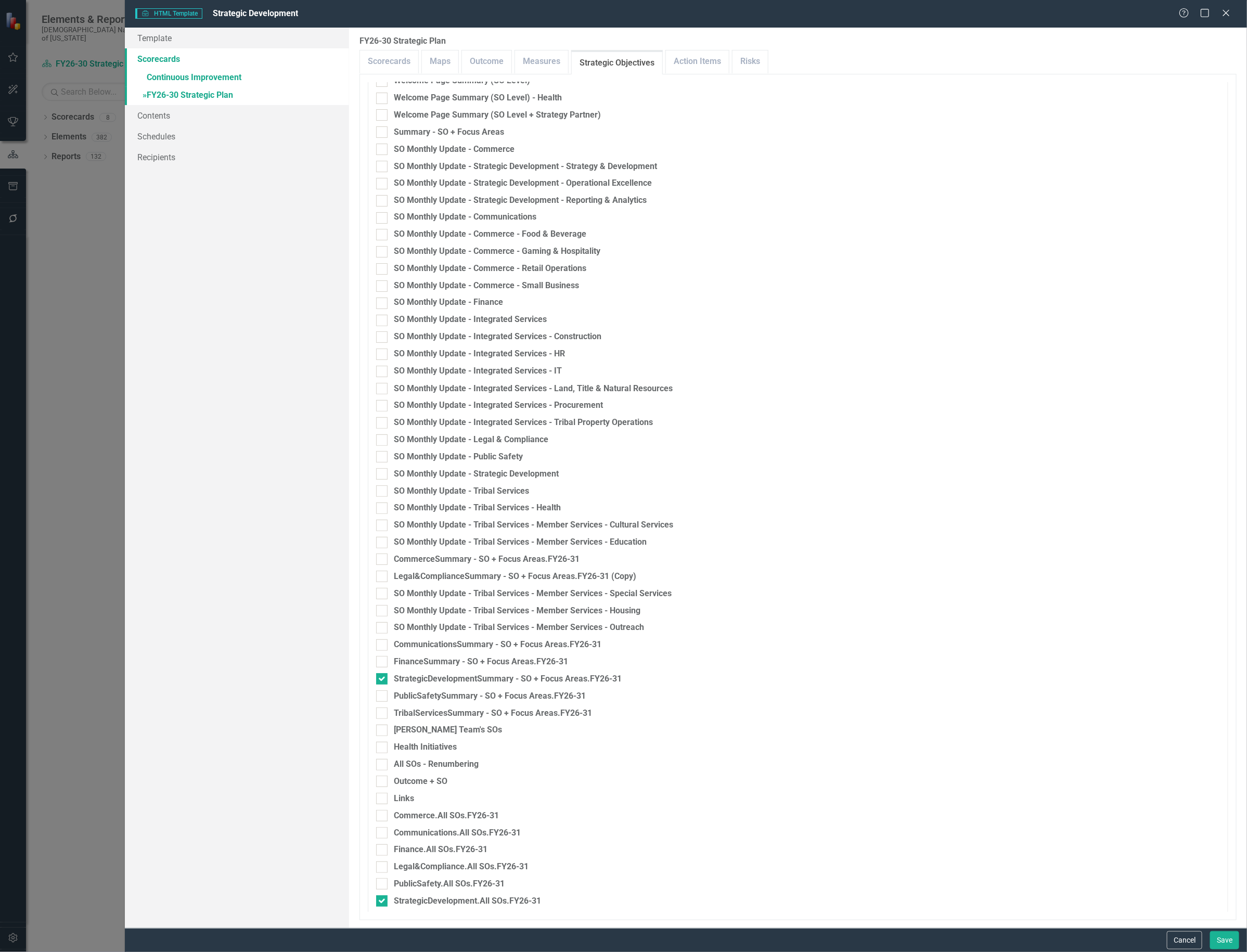
scroll to position [1108, 0]
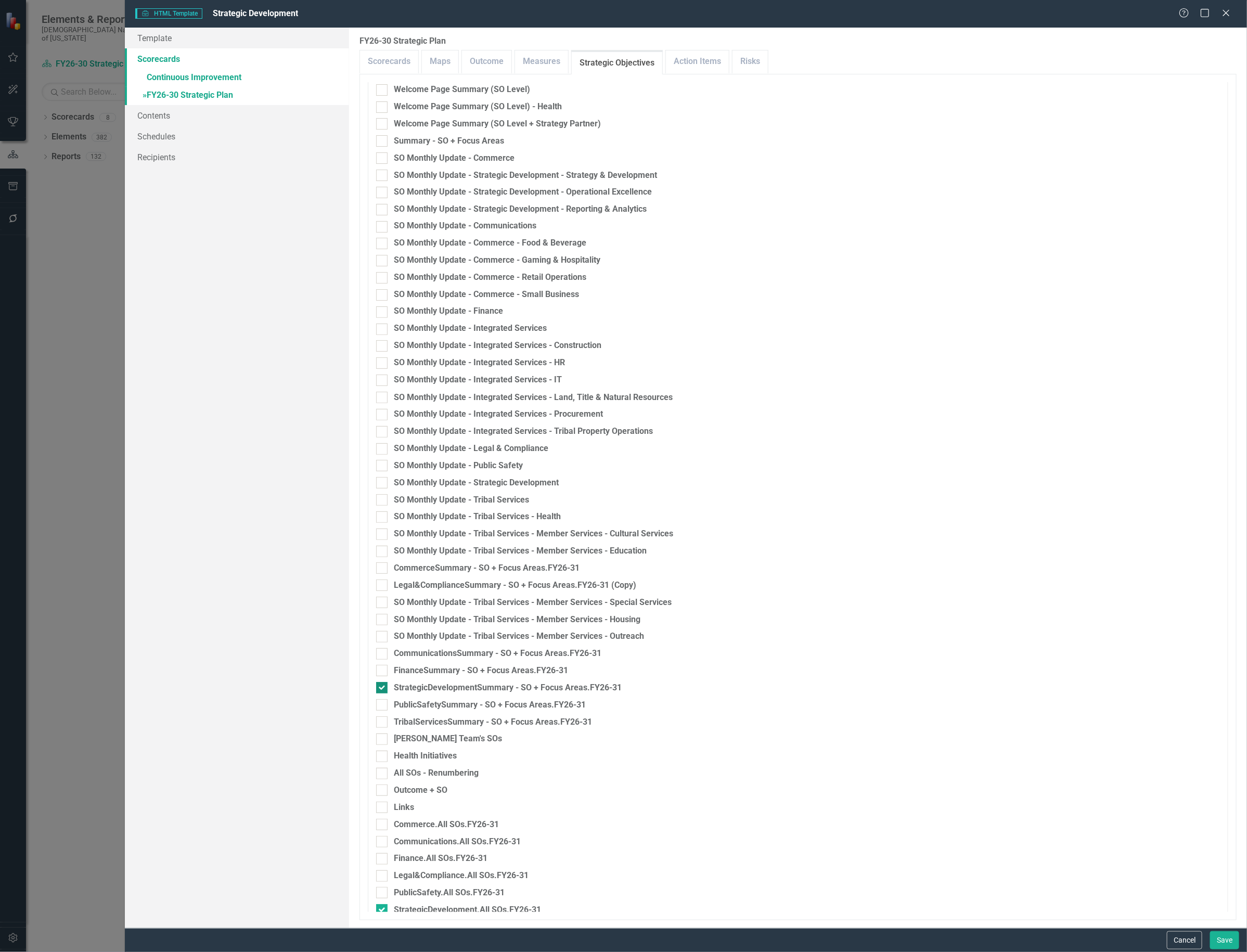
click at [383, 685] on input "StrategicDevelopmentSummary - SO + Focus Areas.FY26-31" at bounding box center [379, 685] width 7 height 7
checkbox input "false"
click at [385, 482] on div at bounding box center [381, 482] width 11 height 11
click at [383, 482] on input "SO Monthly Update - Strategic Development" at bounding box center [379, 480] width 7 height 7
checkbox input "true"
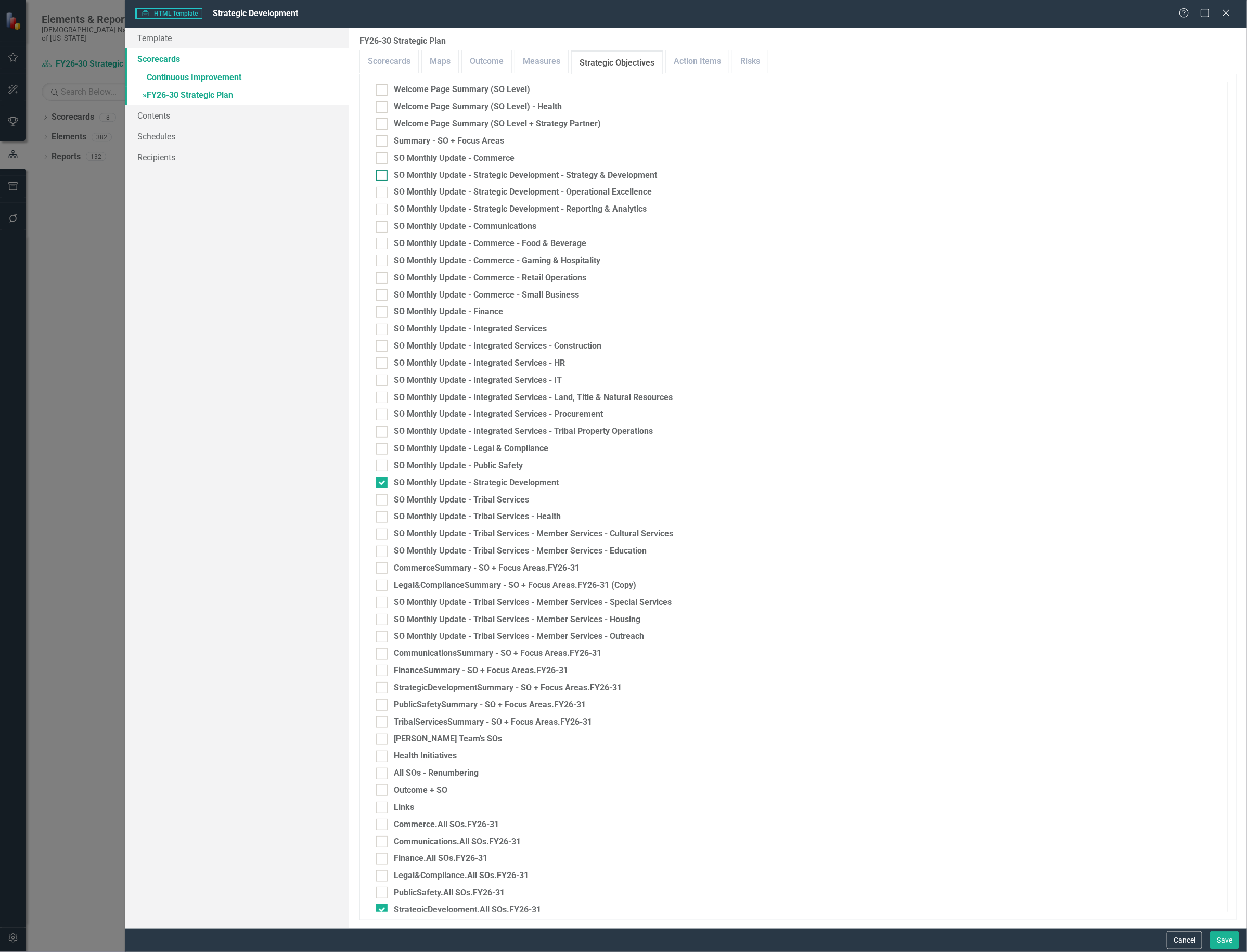
click at [386, 178] on div at bounding box center [381, 175] width 11 height 11
click at [383, 176] on input "SO Monthly Update - Strategic Development - Strategy & Development" at bounding box center [379, 173] width 7 height 7
checkbox input "true"
click at [381, 189] on input "SO Monthly Update - Strategic Development - Operational Excellence" at bounding box center [379, 190] width 7 height 7
checkbox input "true"
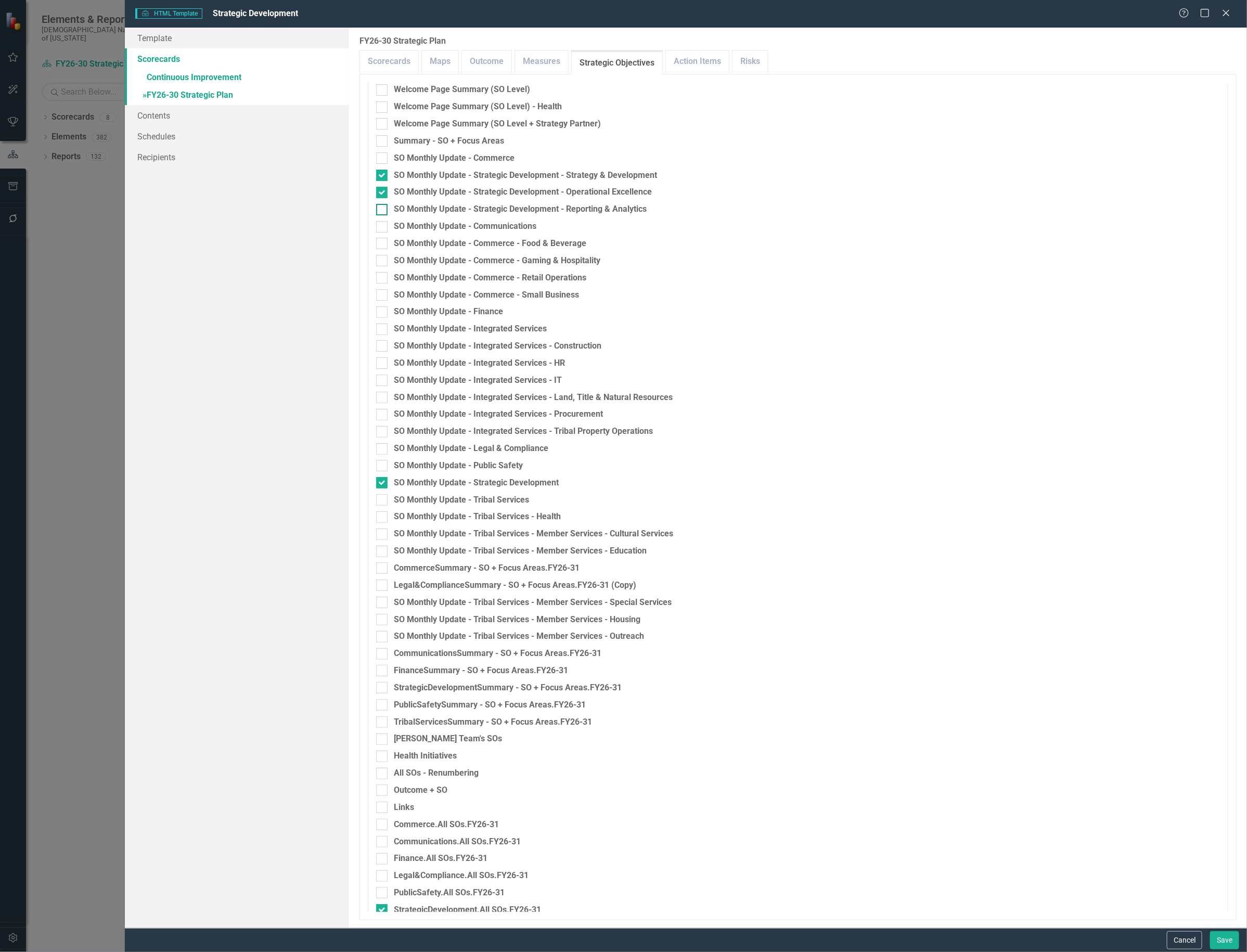
click at [381, 206] on input "SO Monthly Update - Strategic Development - Reporting & Analytics" at bounding box center [379, 207] width 7 height 7
checkbox input "true"
click at [1225, 938] on button "Save" at bounding box center [1224, 940] width 29 height 18
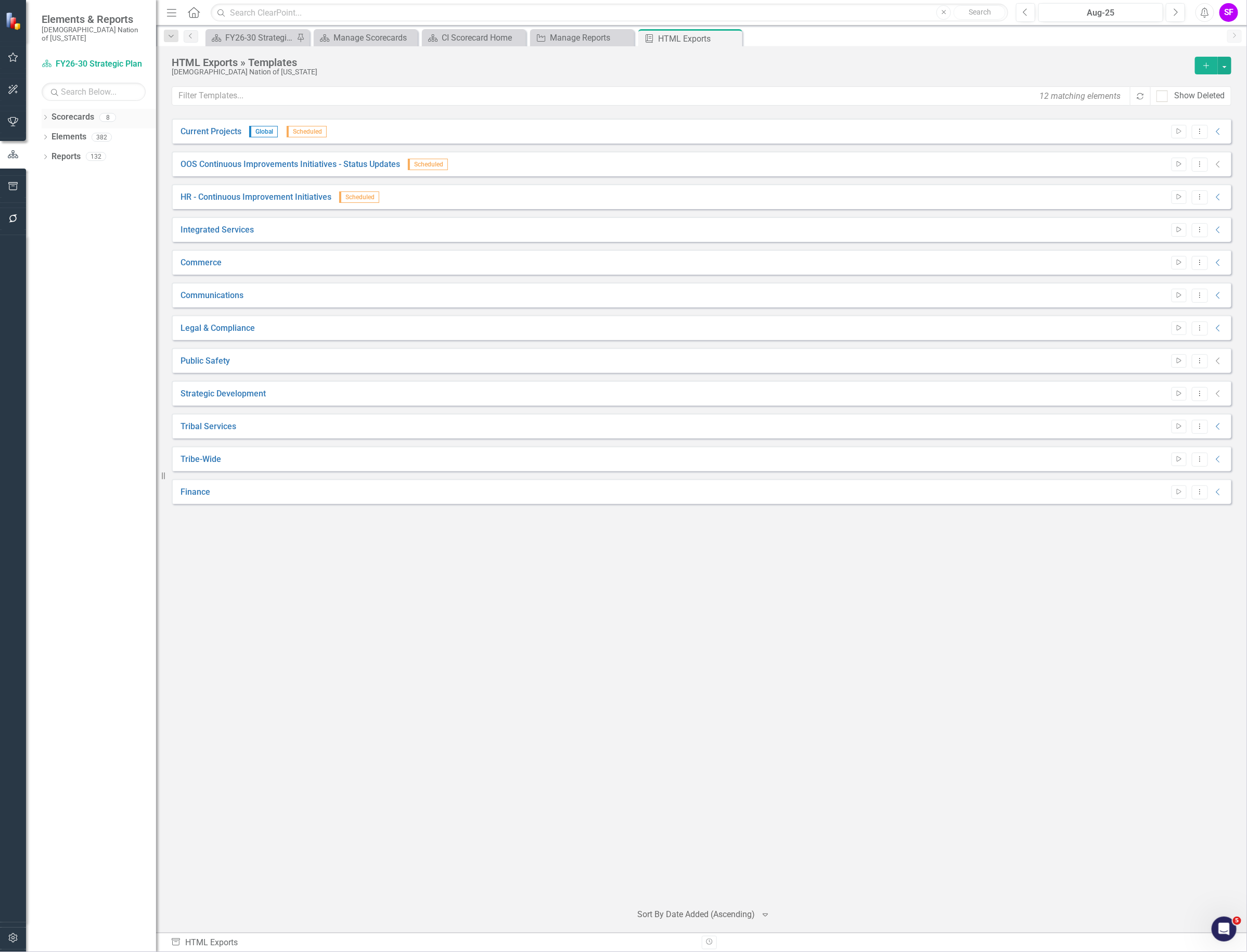
click at [54, 111] on link "Scorecards" at bounding box center [73, 117] width 42 height 12
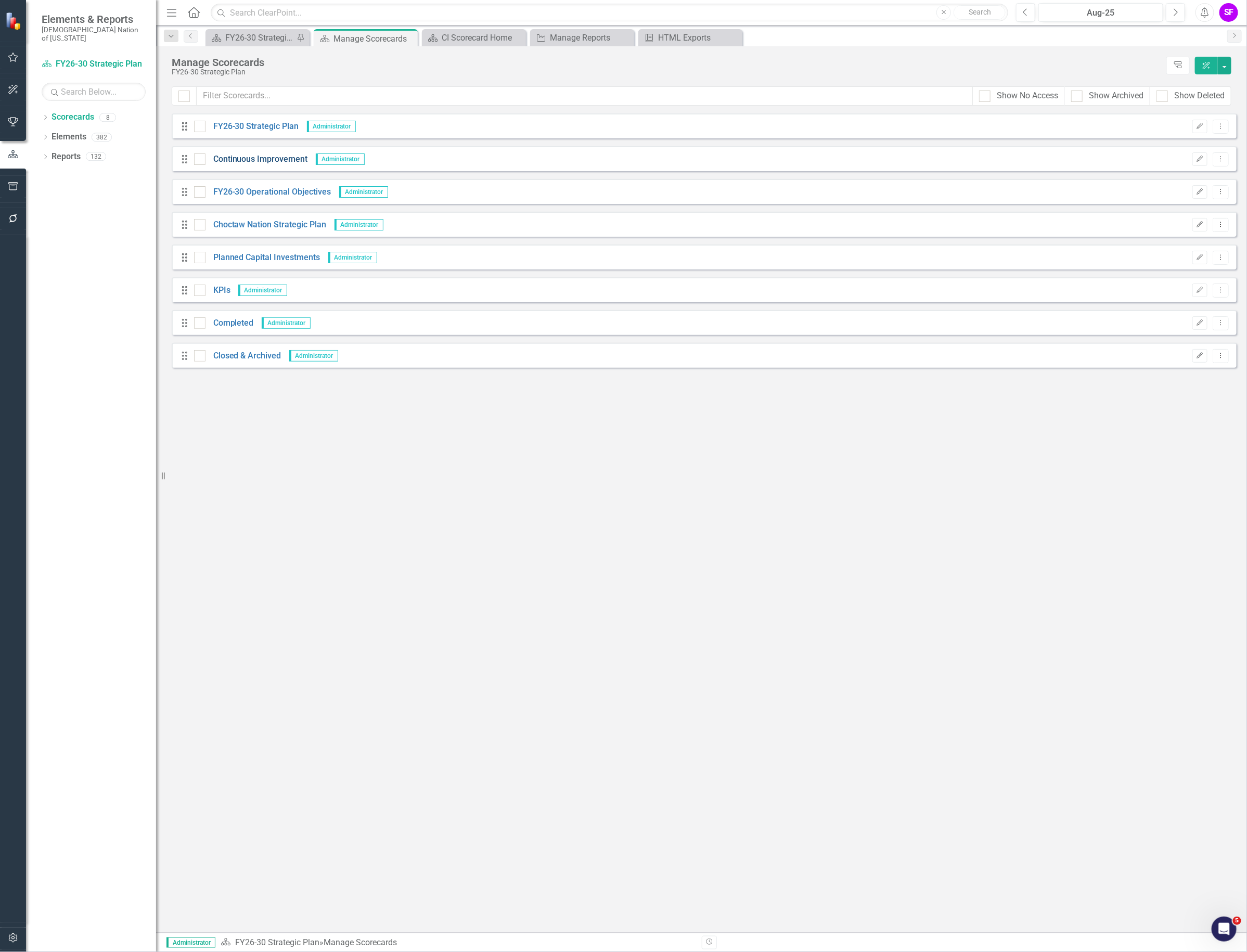
click at [250, 159] on link "Continuous Improvement" at bounding box center [256, 160] width 103 height 12
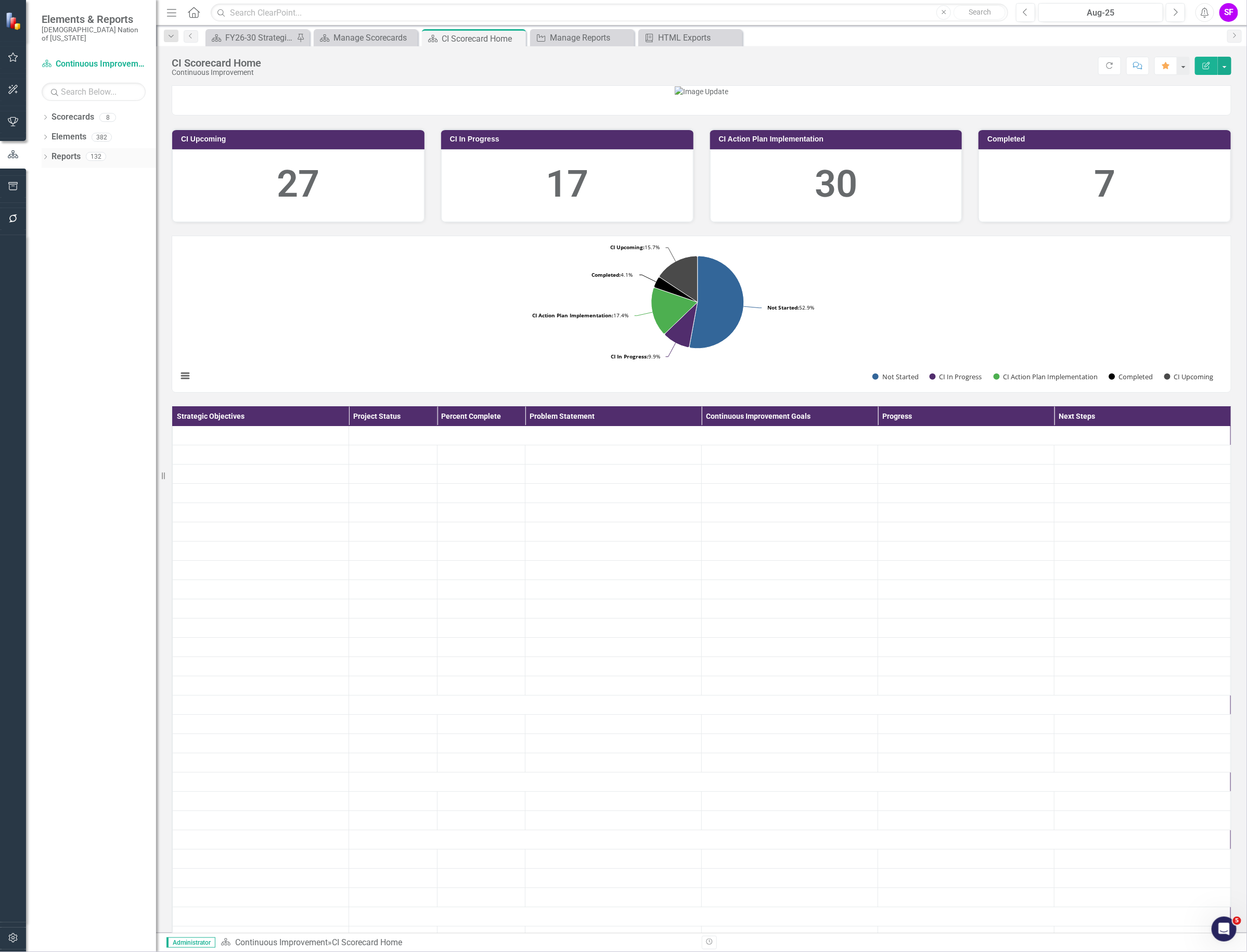
click at [55, 151] on link "Reports" at bounding box center [66, 157] width 29 height 12
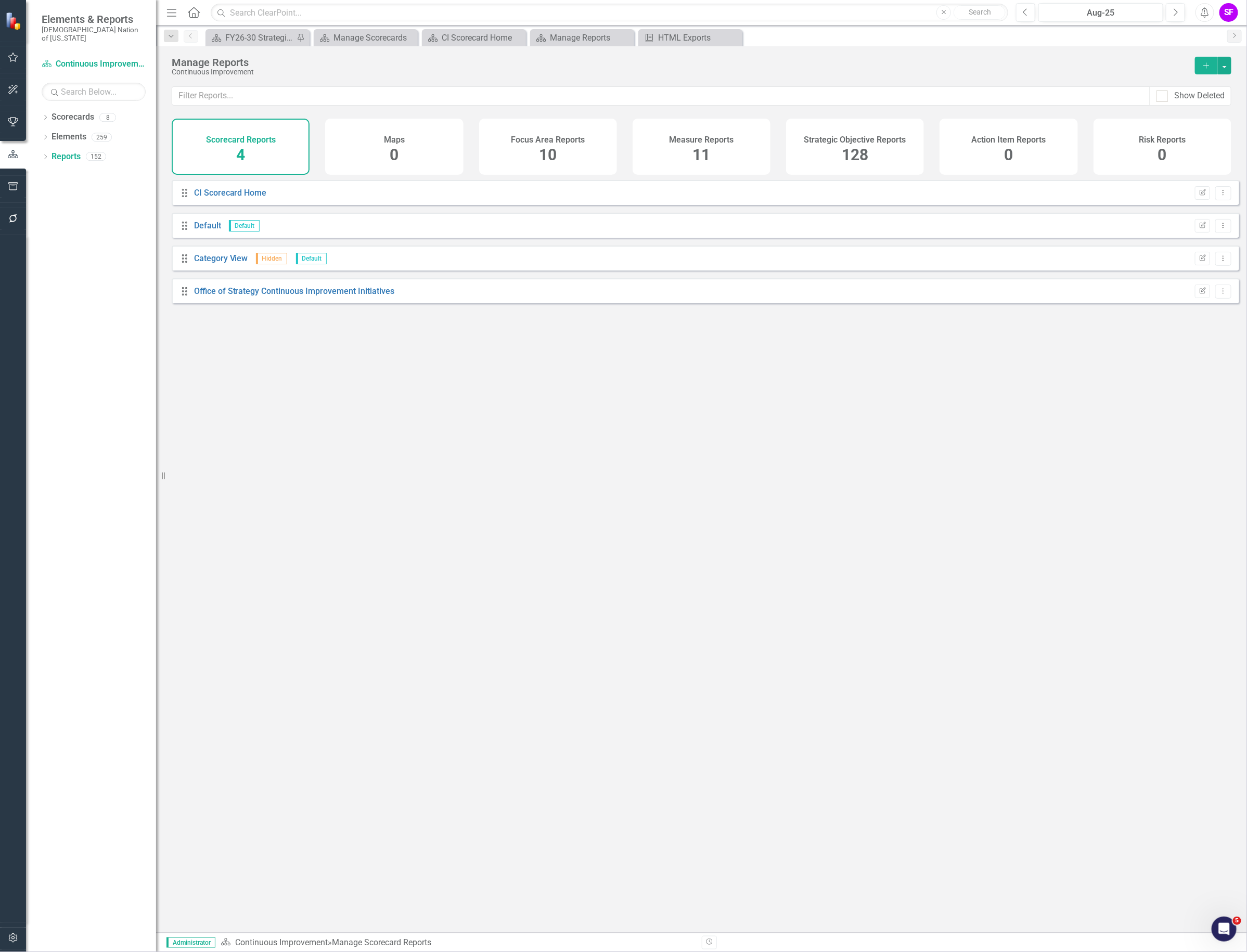
click at [861, 126] on div "Strategic Objective Reports 128" at bounding box center [855, 147] width 138 height 56
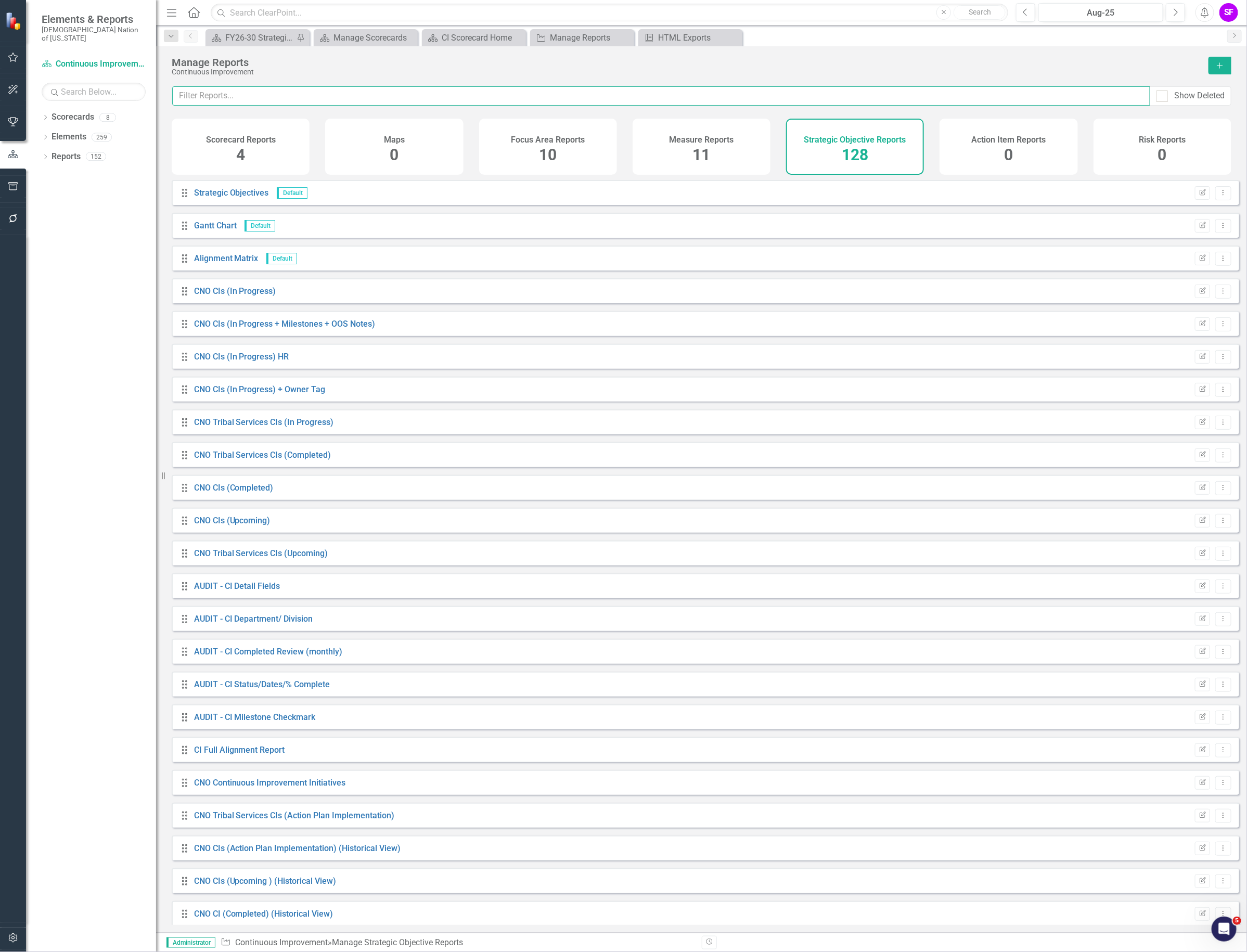
click at [788, 98] on input "text" at bounding box center [661, 96] width 978 height 19
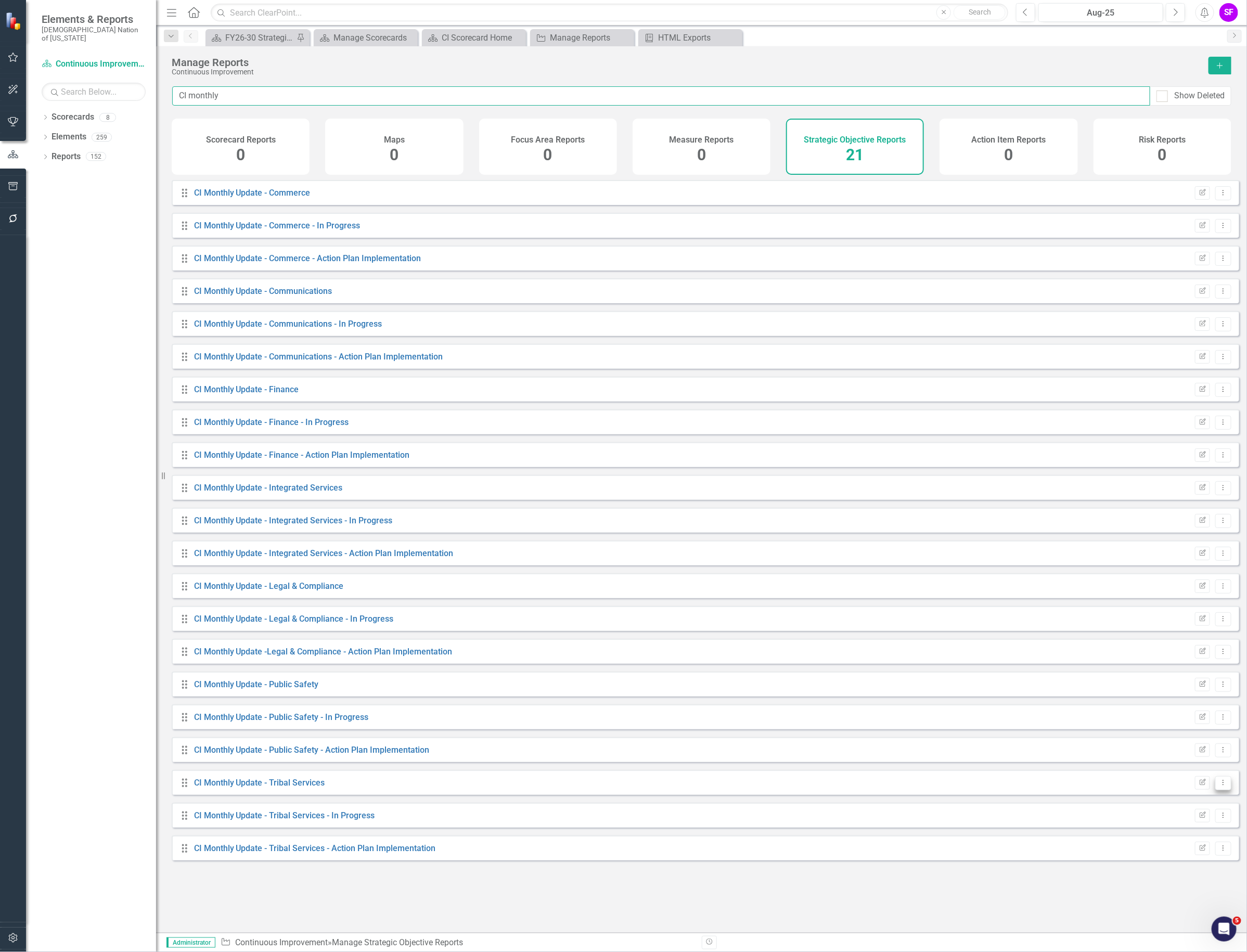
type input "CI monthly"
click at [1215, 783] on button "Dropdown Menu" at bounding box center [1223, 783] width 16 height 14
click at [1190, 845] on link "Copy Duplicate Report" at bounding box center [1180, 847] width 86 height 19
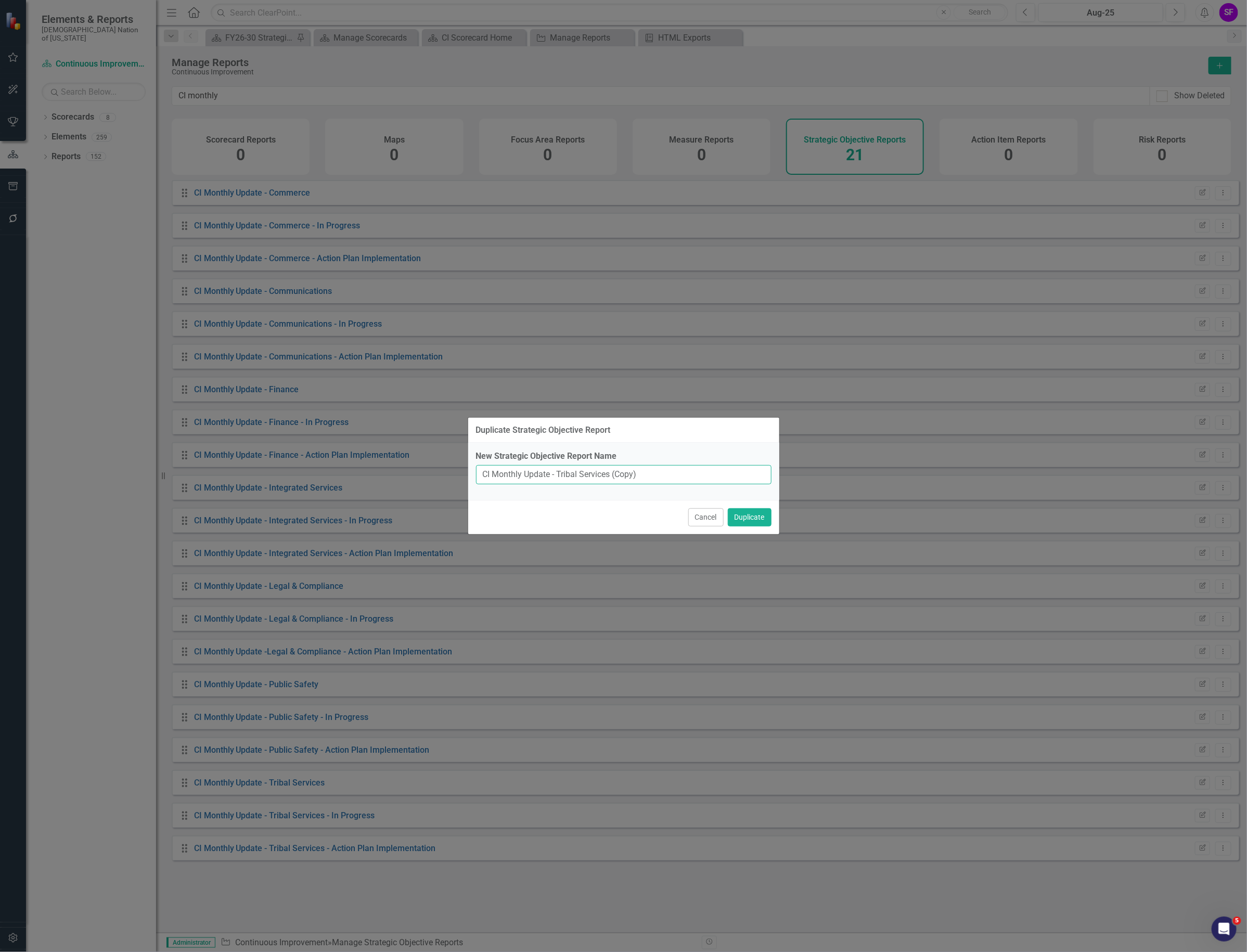
drag, startPoint x: 653, startPoint y: 478, endPoint x: 557, endPoint y: 477, distance: 96.0
click at [557, 477] on input "CI Monthly Update - Tribal Services (Copy)" at bounding box center [624, 475] width 295 height 19
type input "CI Monthly Update - Strategic Development"
click at [740, 523] on button "Duplicate" at bounding box center [749, 517] width 44 height 18
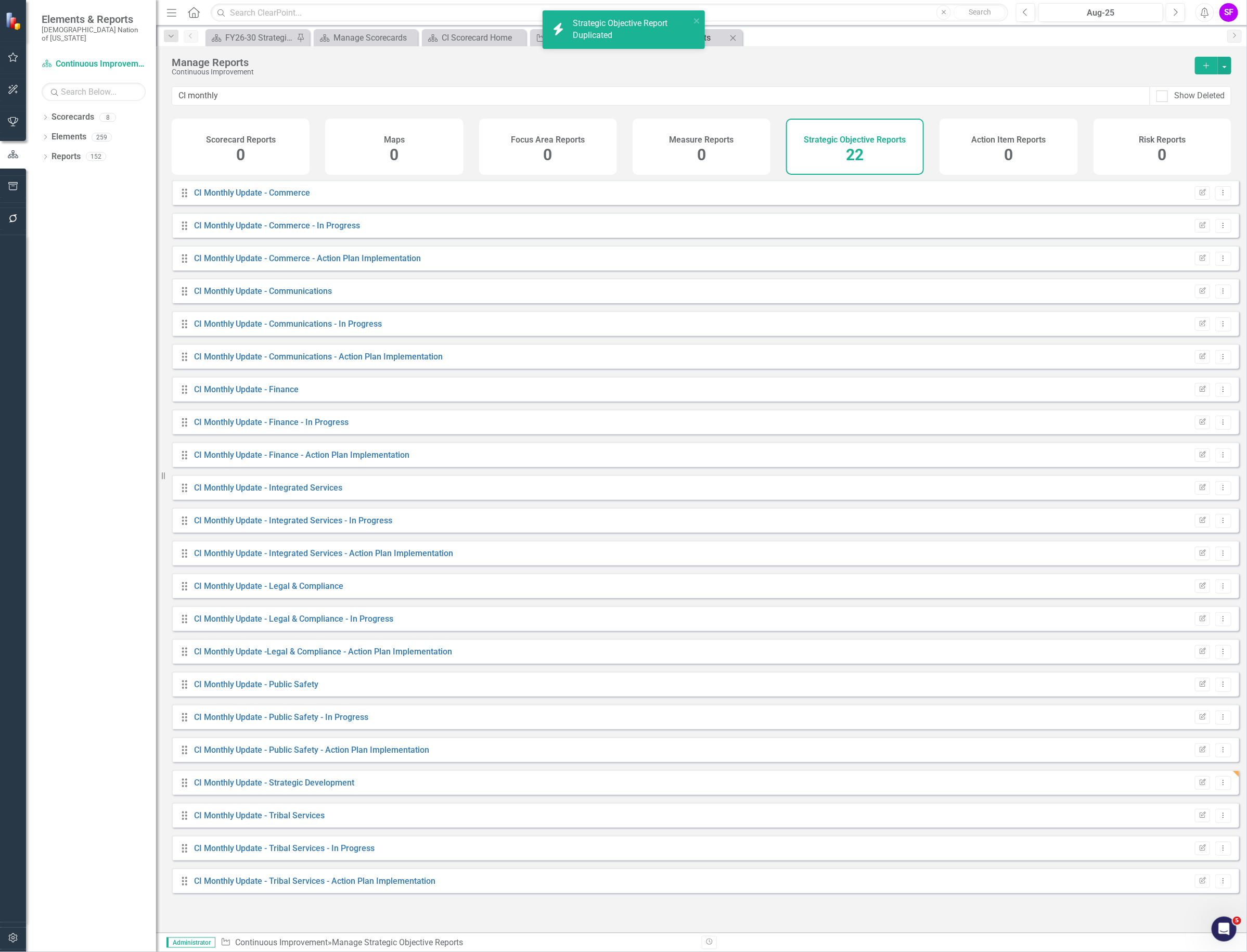
click at [711, 35] on div "HTML Exports" at bounding box center [693, 38] width 69 height 13
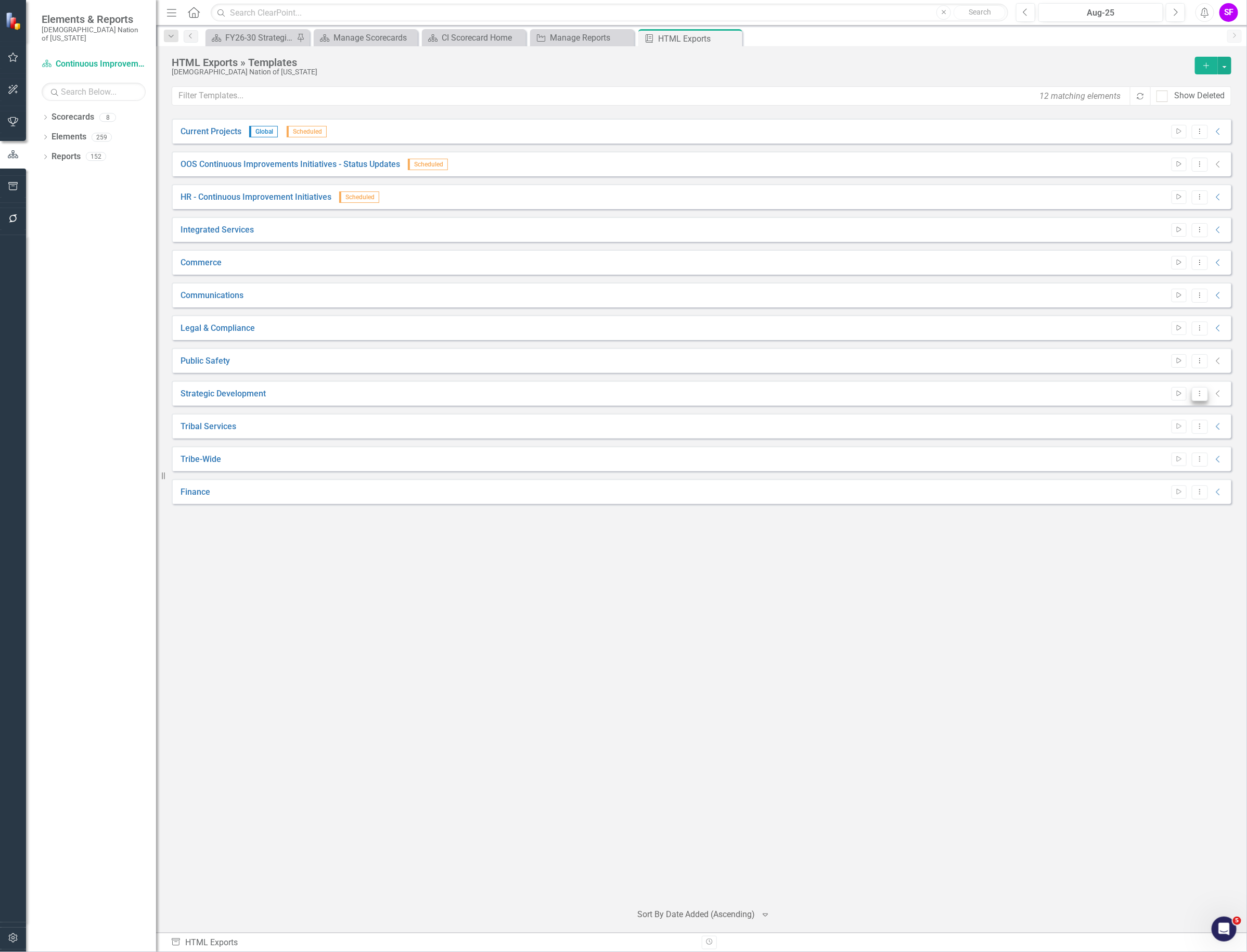
click at [1205, 394] on button "Dropdown Menu" at bounding box center [1200, 394] width 16 height 14
click at [1202, 396] on icon "Dropdown Menu" at bounding box center [1200, 393] width 9 height 7
click at [579, 40] on div "Manage Reports" at bounding box center [584, 38] width 69 height 13
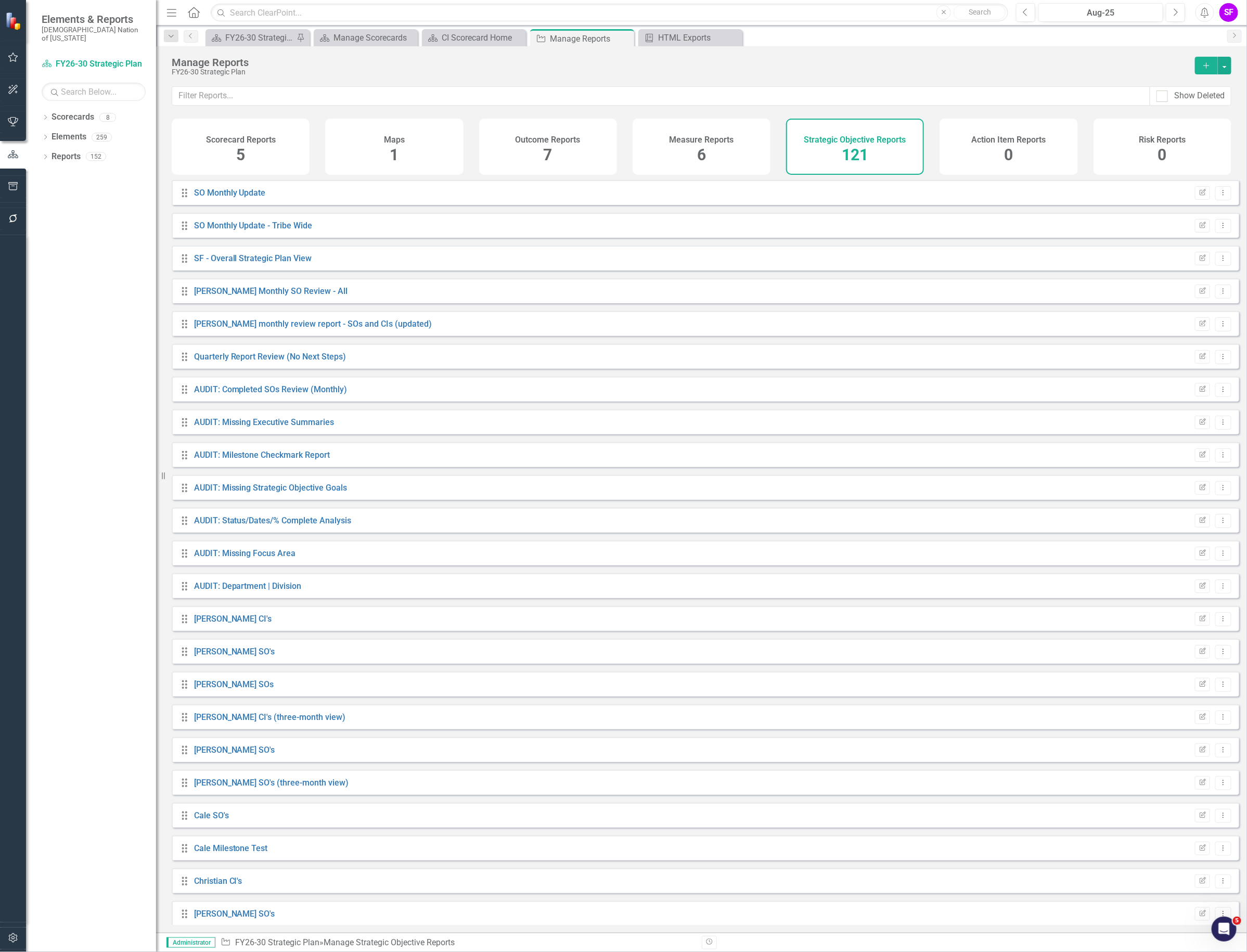
click at [399, 89] on div "Manage Reports FY26-30 Strategic Plan Add Show Deleted Scorecard Reports 5 Maps…" at bounding box center [701, 489] width 1091 height 886
click at [398, 97] on input "text" at bounding box center [661, 96] width 978 height 19
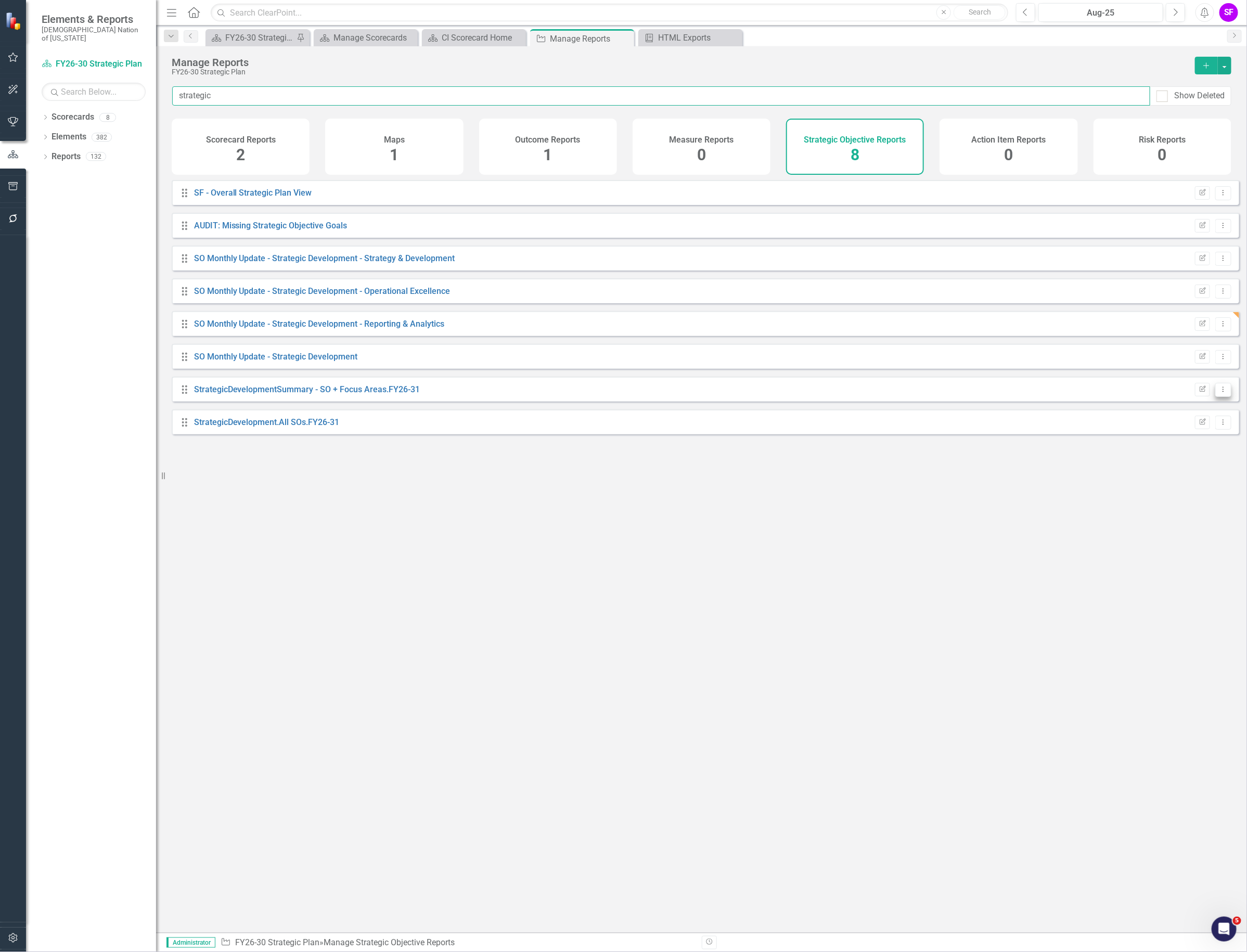
type input "strategic"
click at [1219, 393] on icon "Dropdown Menu" at bounding box center [1223, 389] width 9 height 7
click at [1194, 475] on link "Trash Delete Report" at bounding box center [1180, 473] width 86 height 19
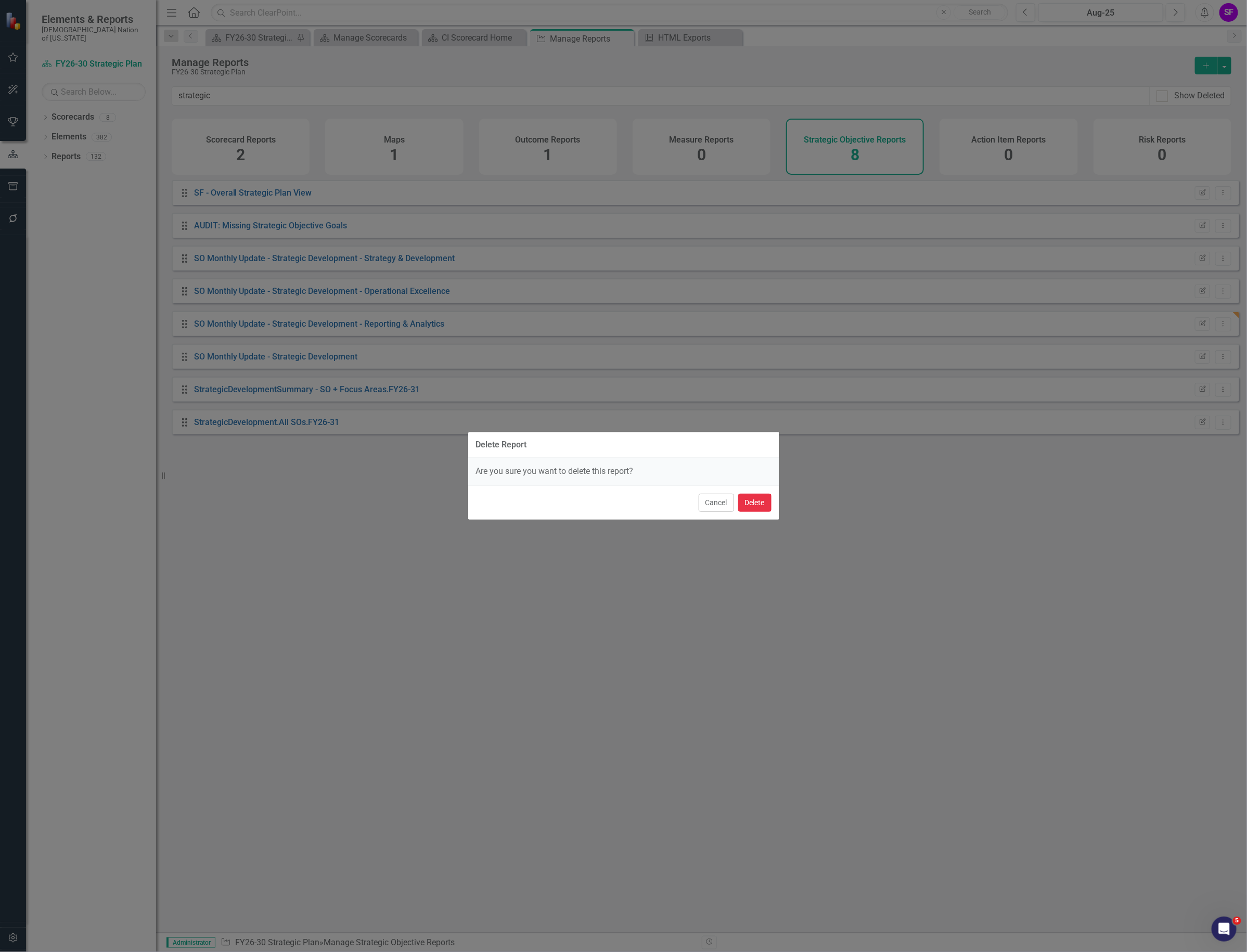
click at [758, 499] on button "Delete" at bounding box center [755, 503] width 33 height 18
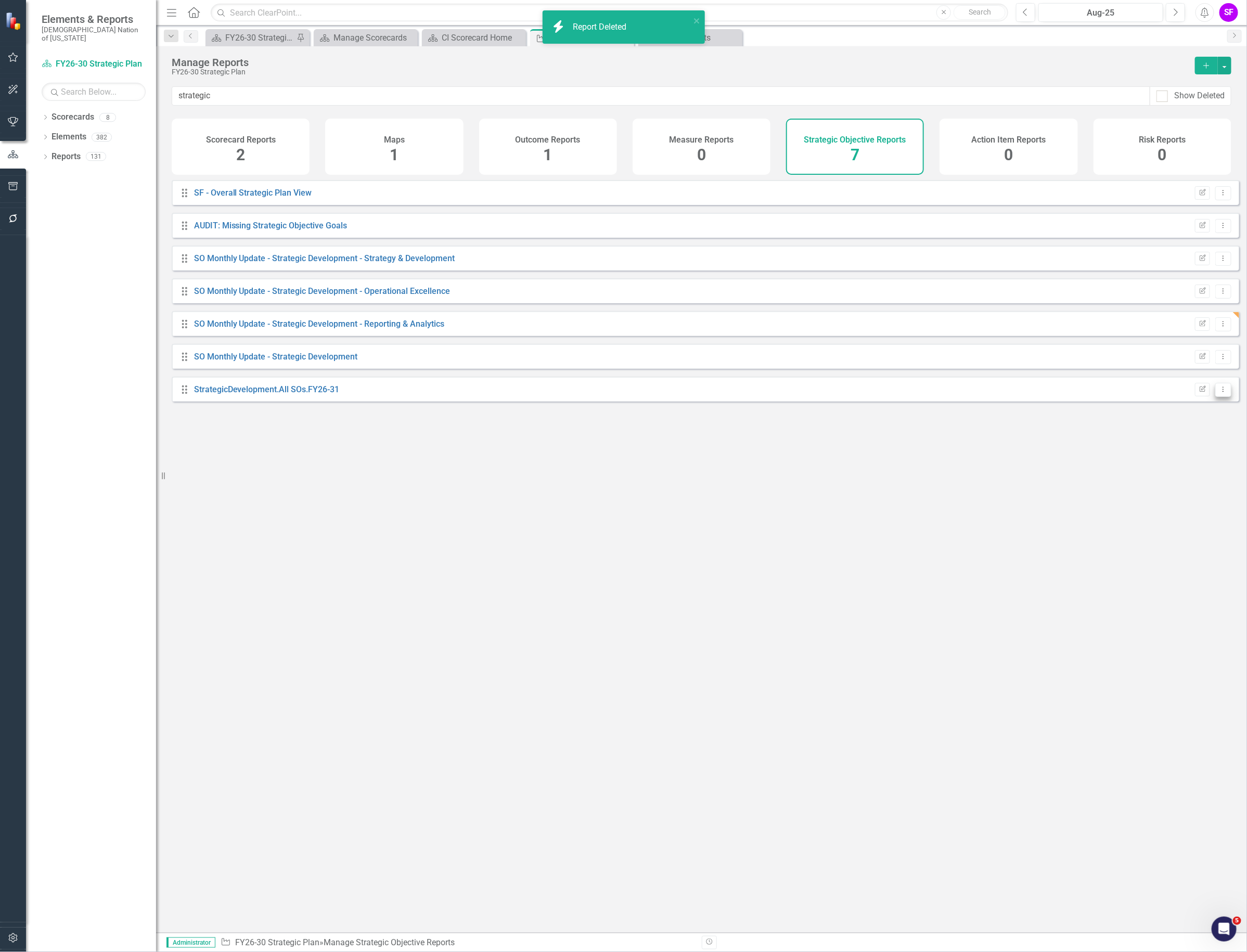
click at [1219, 393] on icon "Dropdown Menu" at bounding box center [1223, 389] width 9 height 7
click at [1183, 468] on link "Trash Delete Report" at bounding box center [1180, 473] width 86 height 19
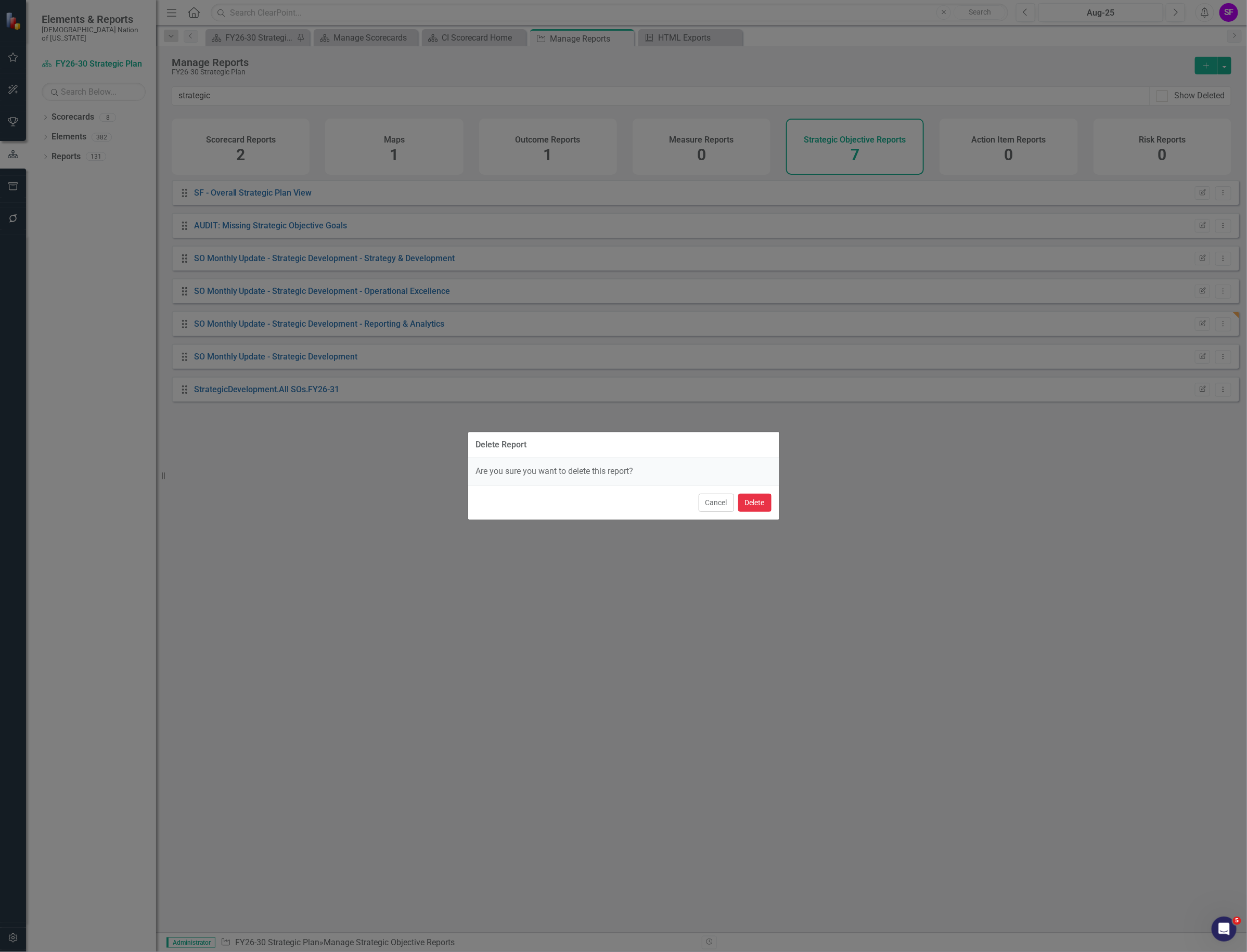
click at [747, 501] on button "Delete" at bounding box center [755, 503] width 33 height 18
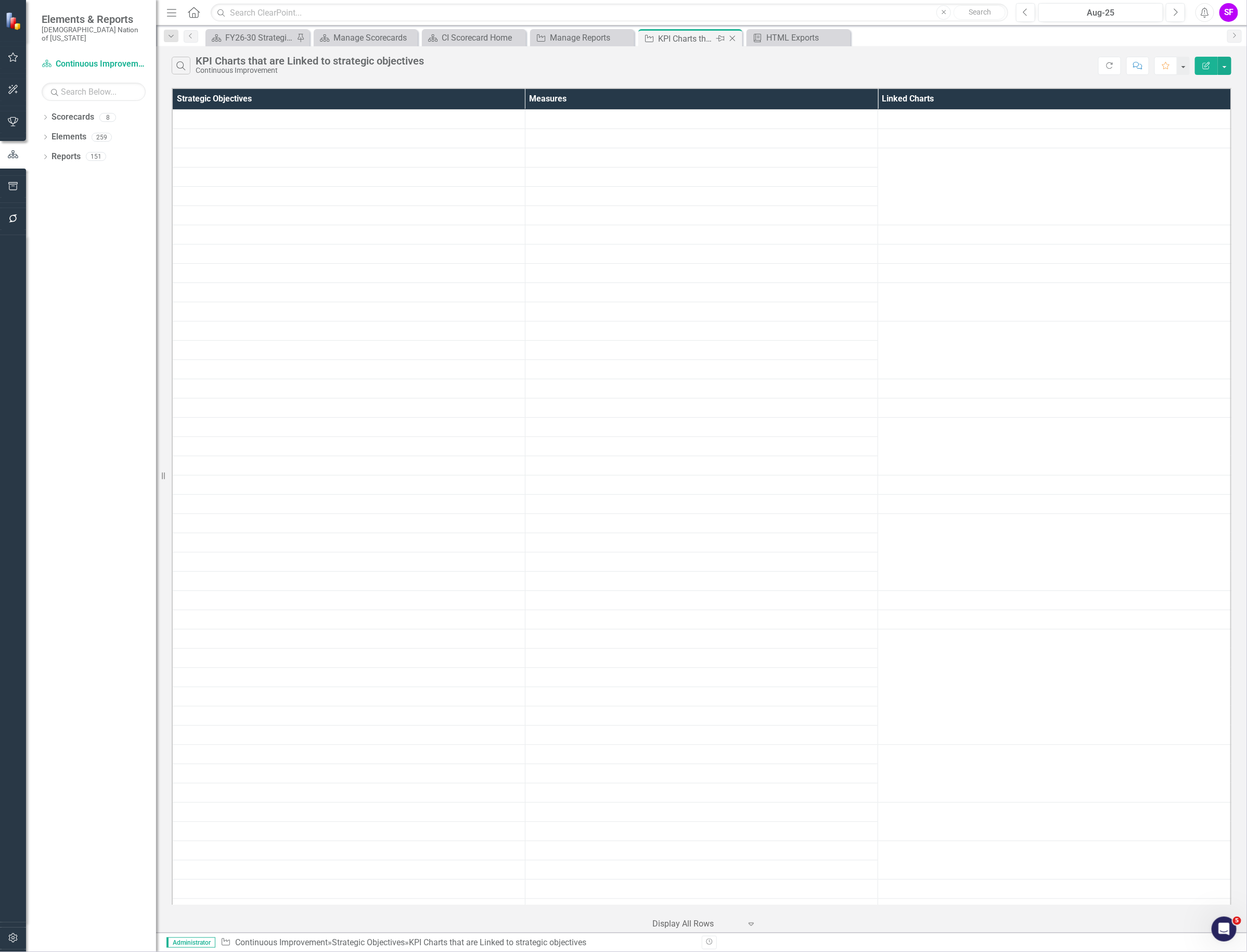
drag, startPoint x: 0, startPoint y: 0, endPoint x: 731, endPoint y: 38, distance: 732.0
click at [731, 38] on icon "Close" at bounding box center [732, 38] width 10 height 8
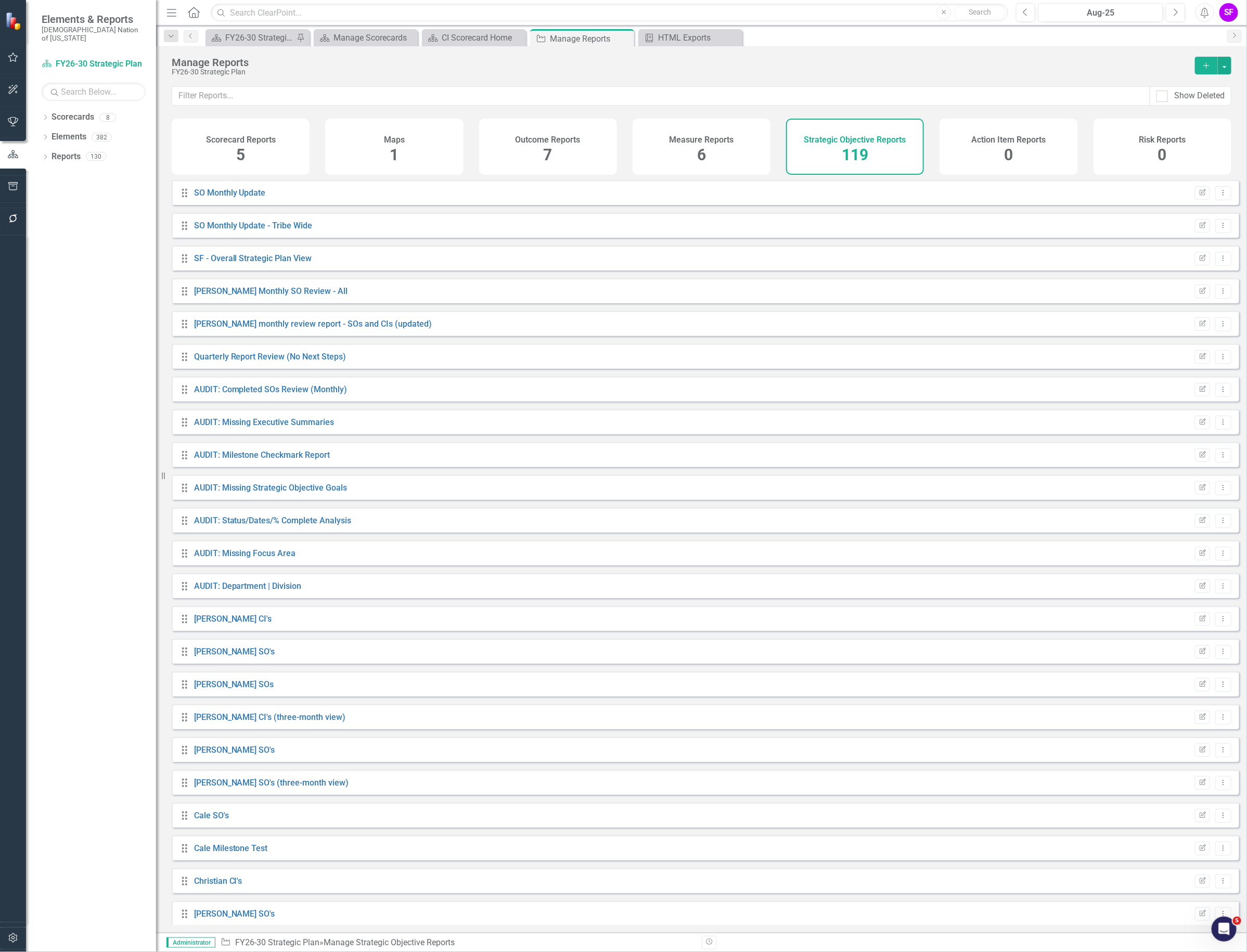
scroll to position [3154, 0]
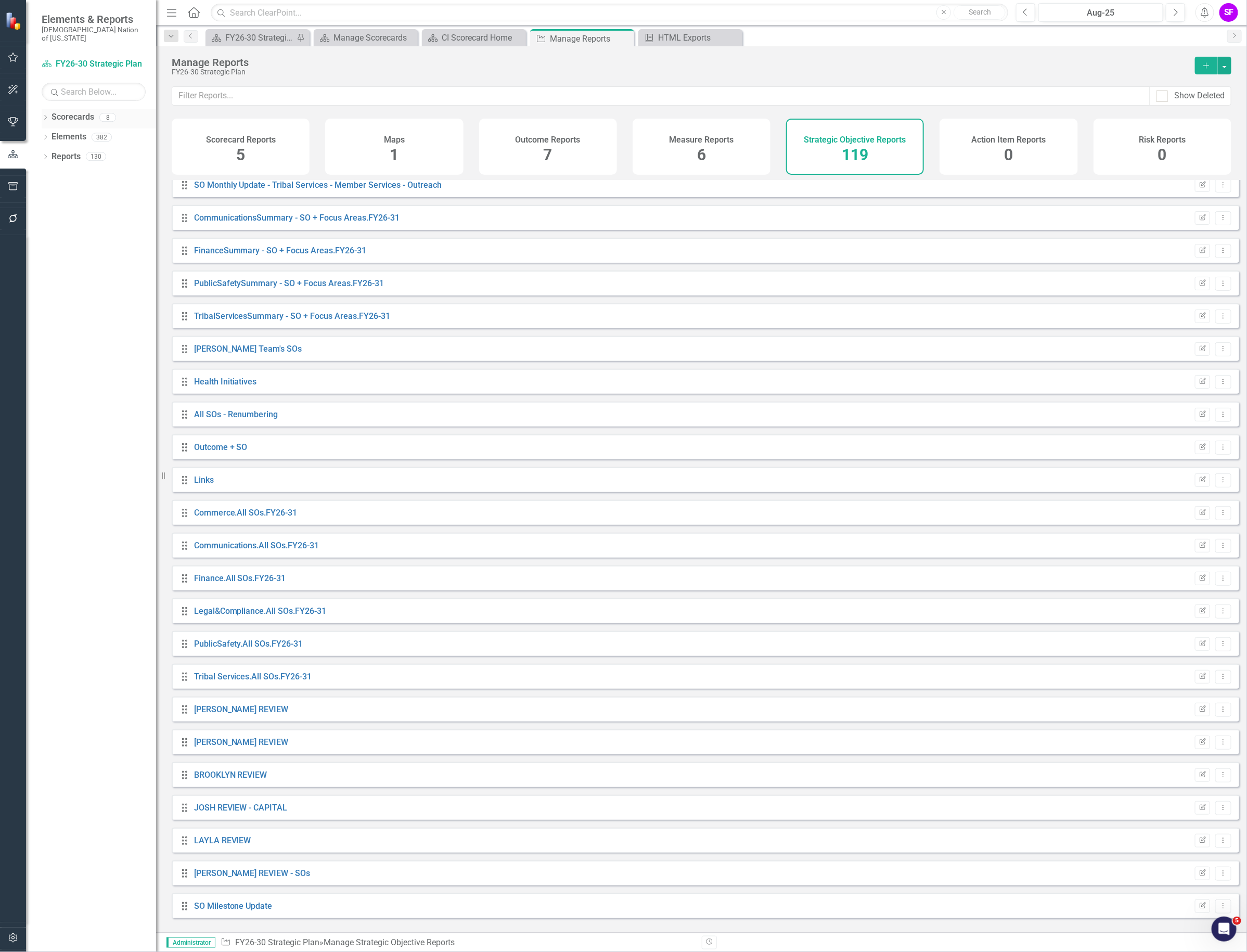
click at [64, 111] on link "Scorecards" at bounding box center [73, 117] width 42 height 12
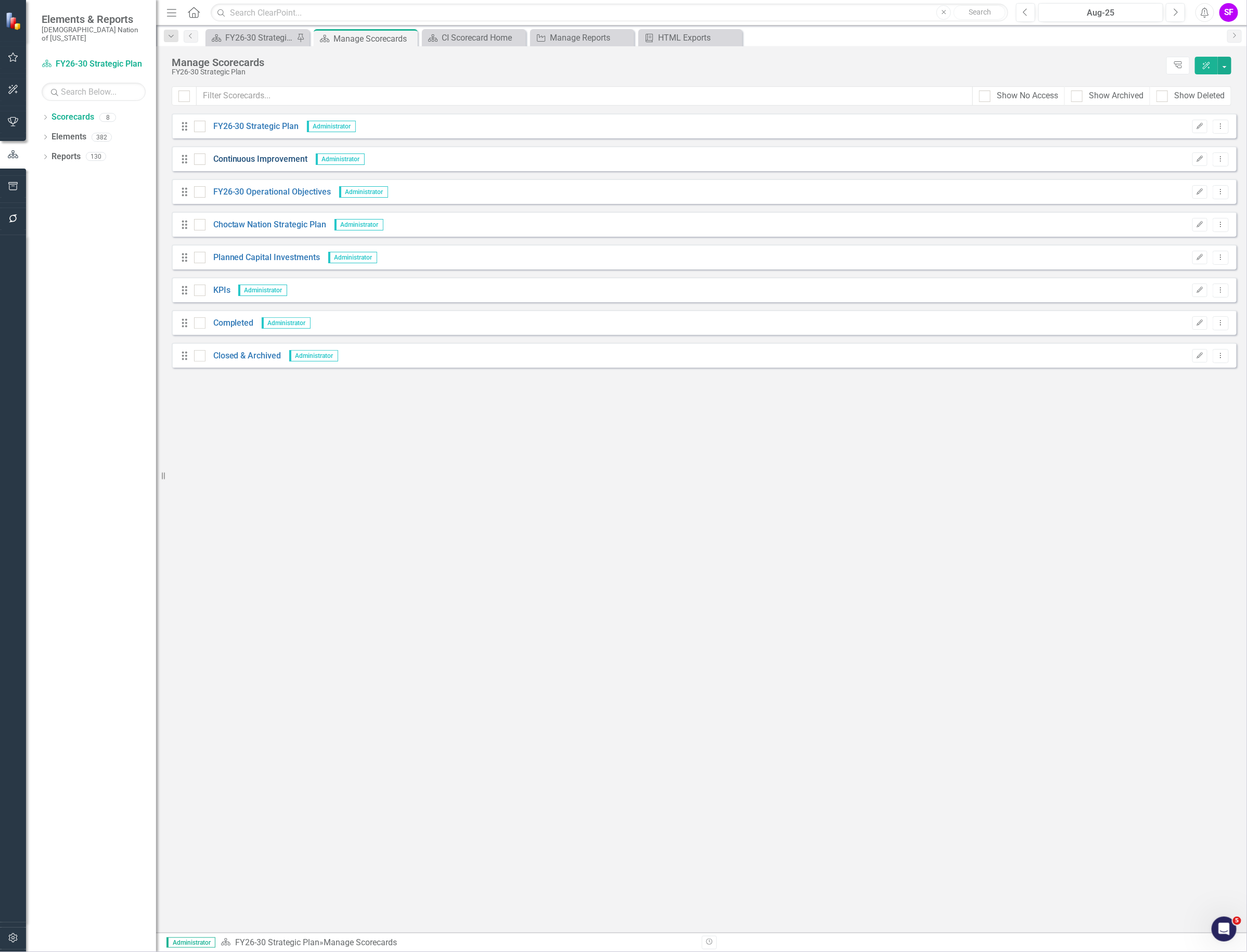
click at [260, 159] on link "Continuous Improvement" at bounding box center [256, 160] width 103 height 12
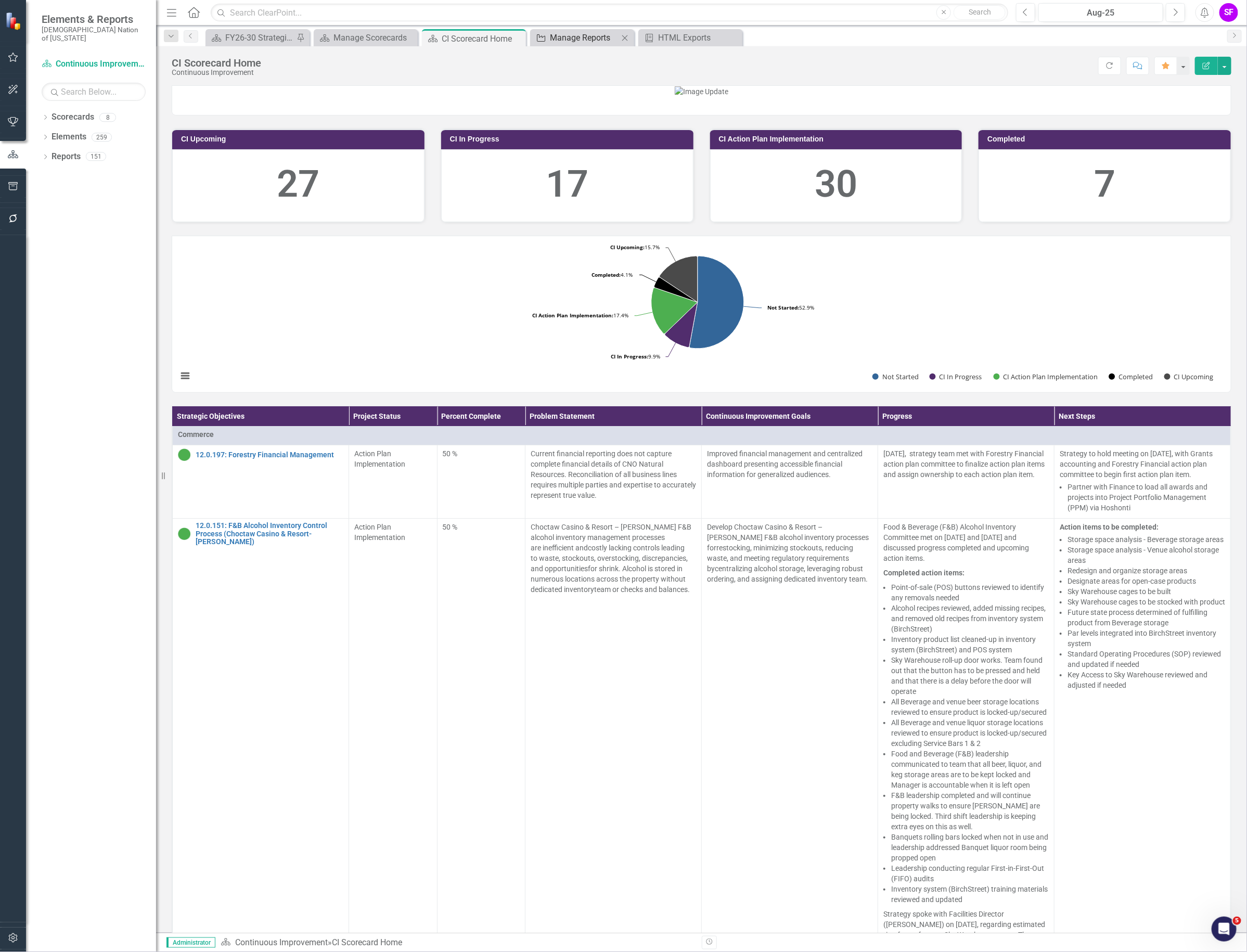
click at [592, 35] on div "Manage Reports" at bounding box center [584, 38] width 69 height 13
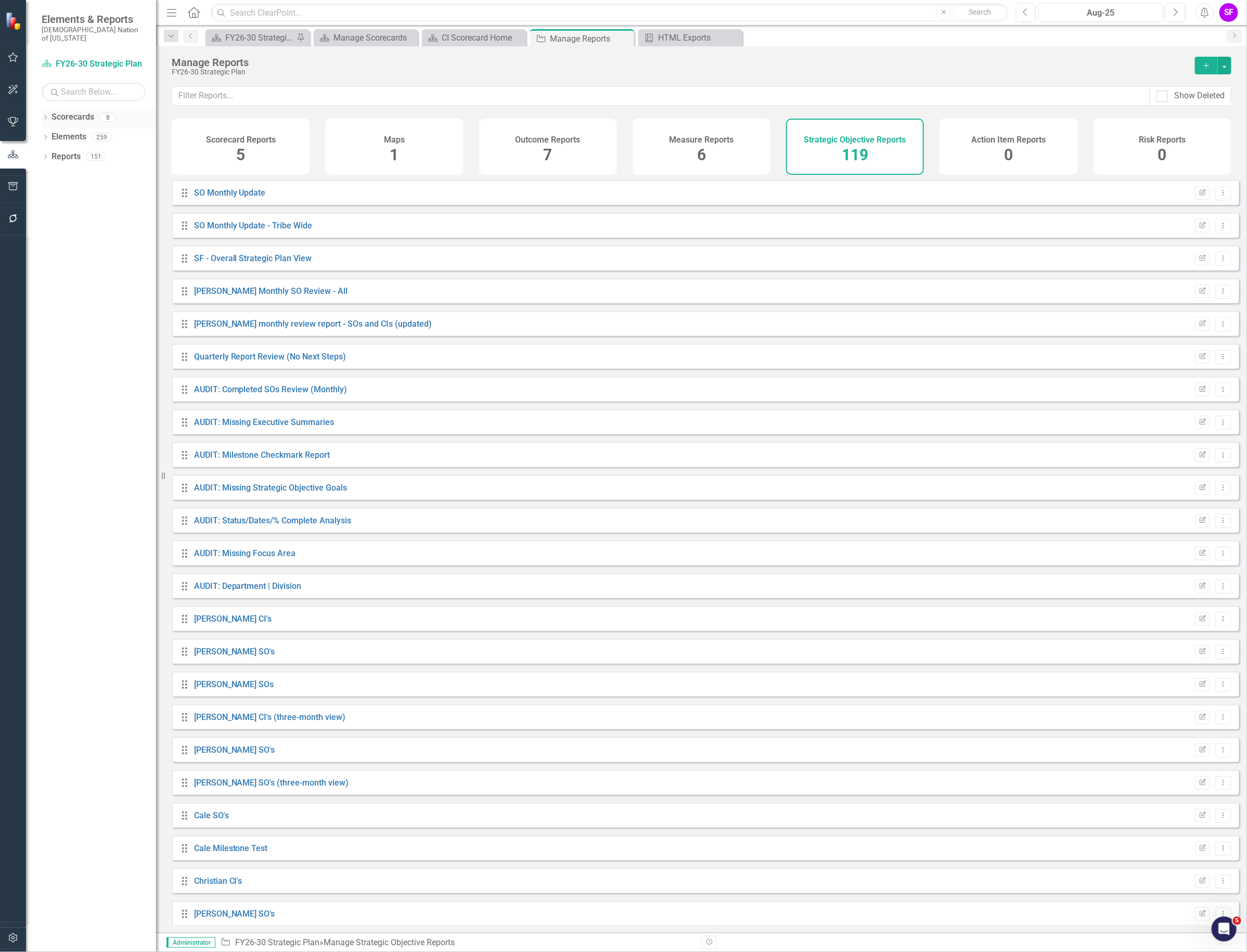
click at [55, 111] on link "Scorecards" at bounding box center [73, 117] width 42 height 12
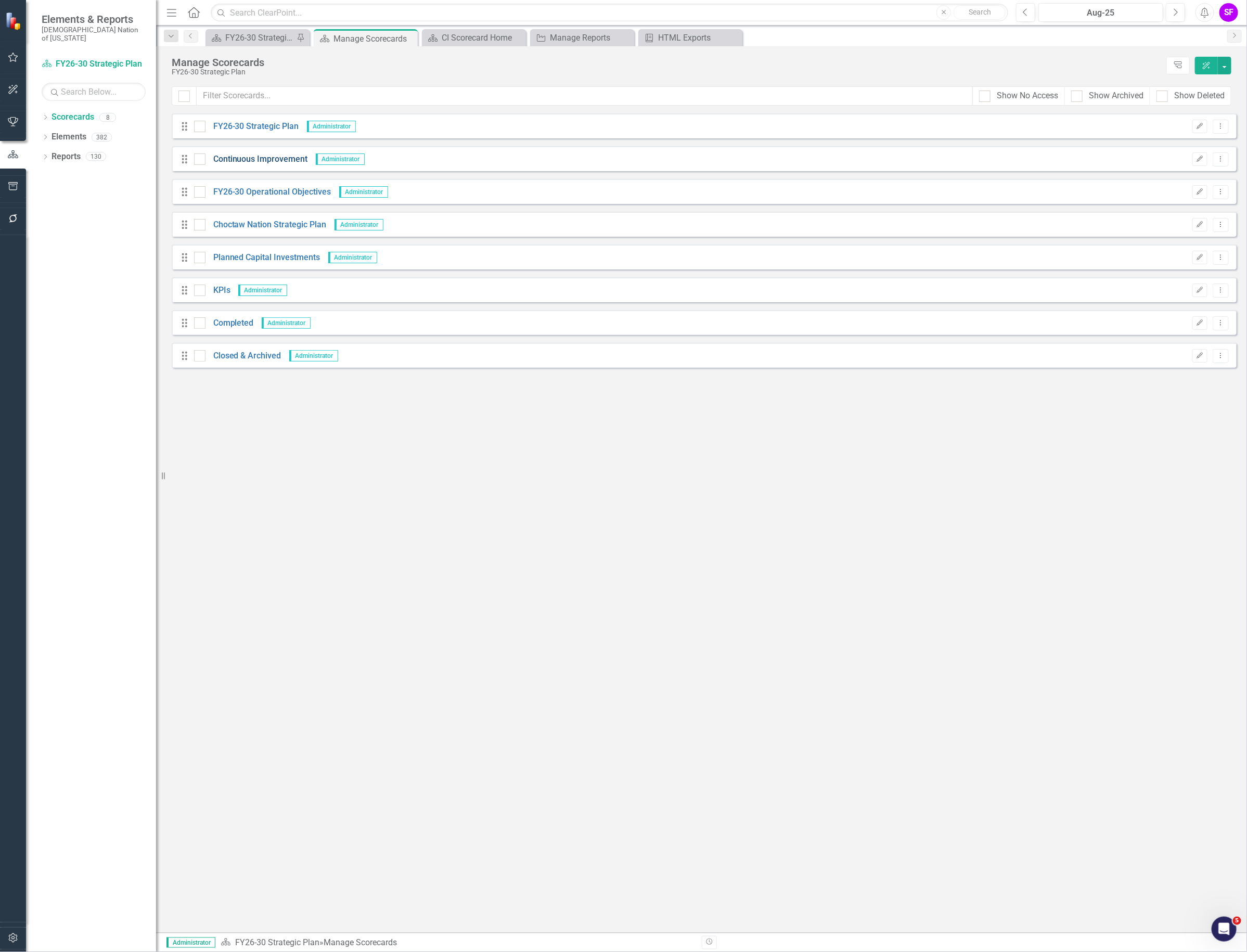
click at [286, 159] on link "Continuous Improvement" at bounding box center [256, 160] width 103 height 12
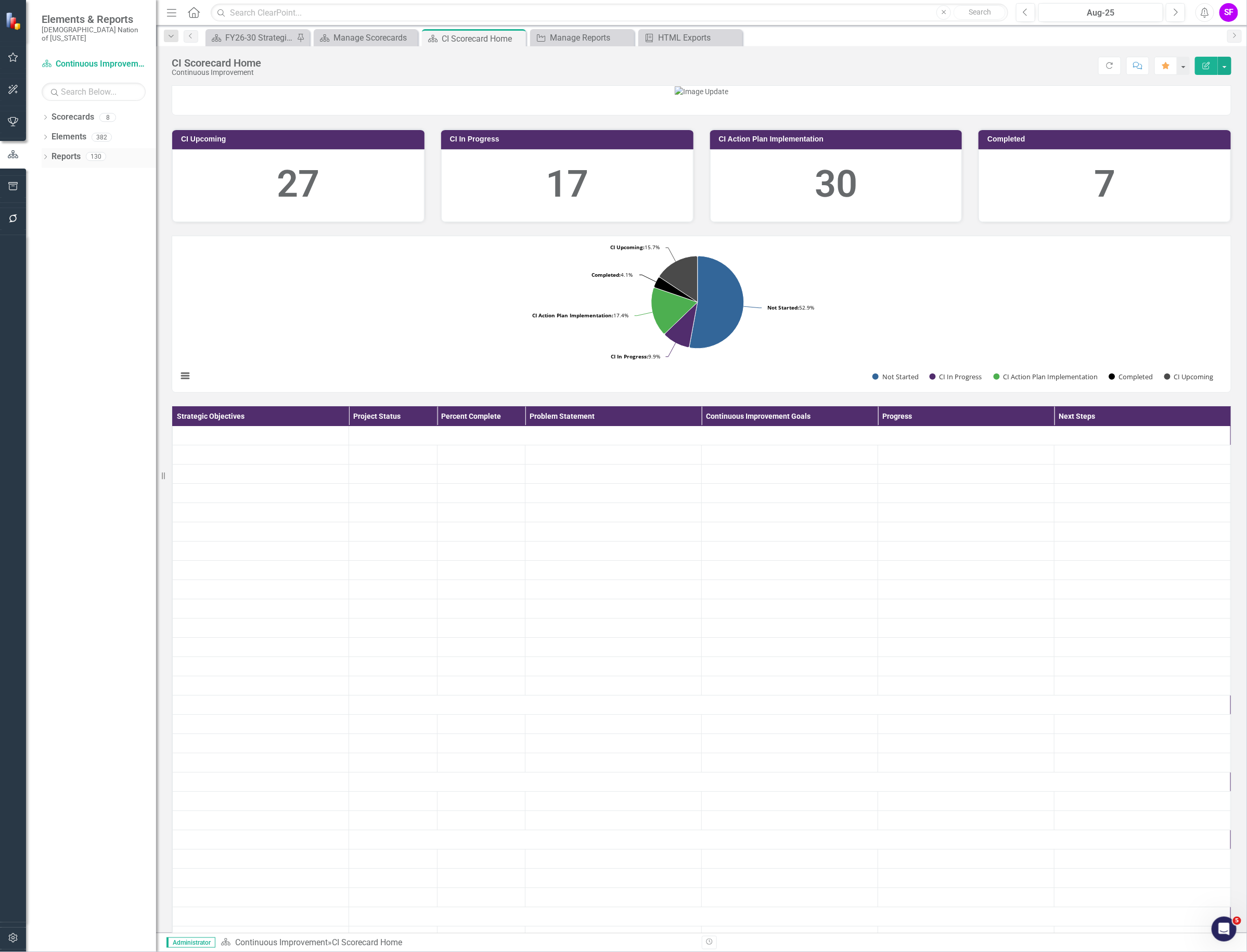
click at [60, 151] on link "Reports" at bounding box center [66, 157] width 29 height 12
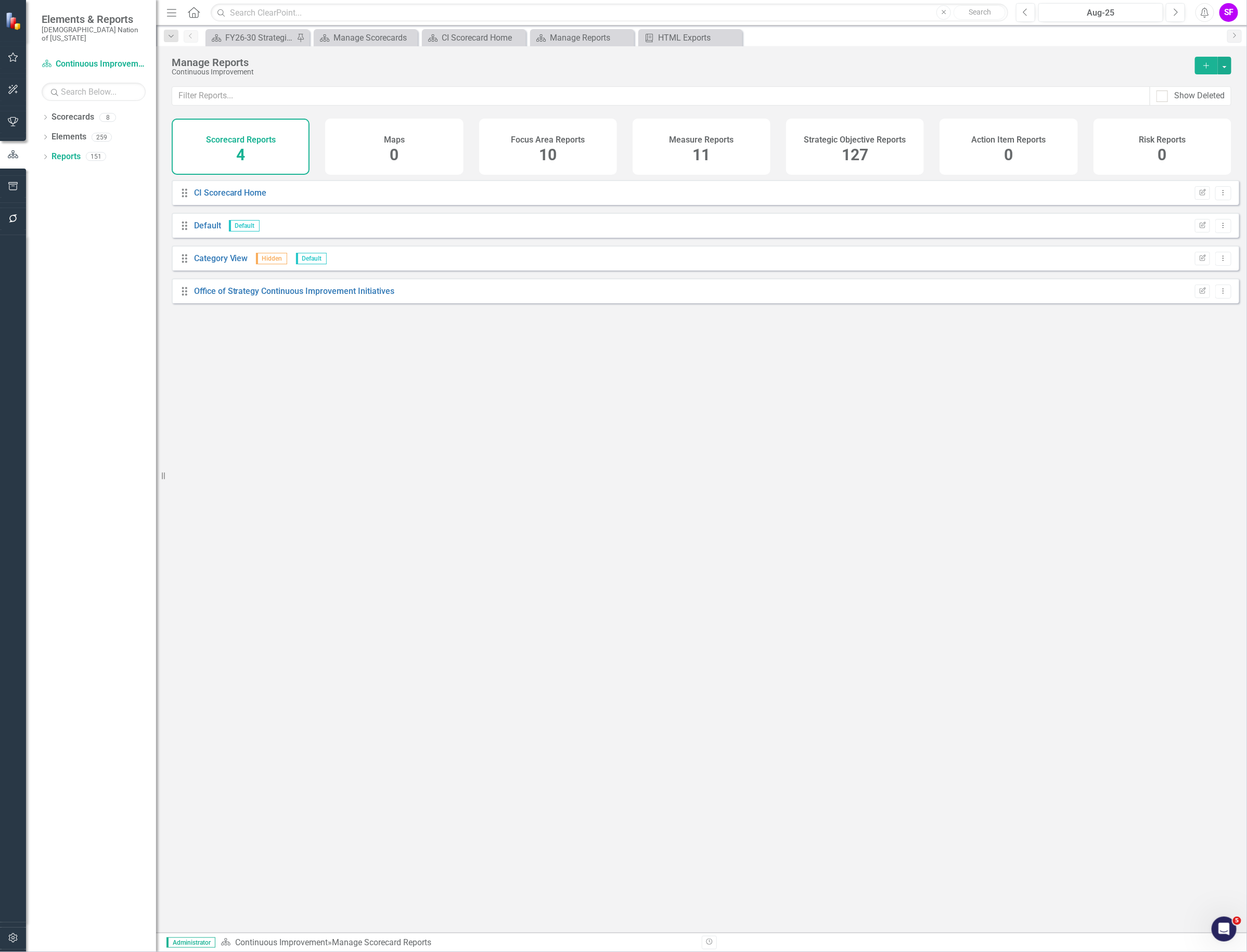
click at [890, 136] on h4 "Strategic Objective Reports" at bounding box center [855, 140] width 102 height 9
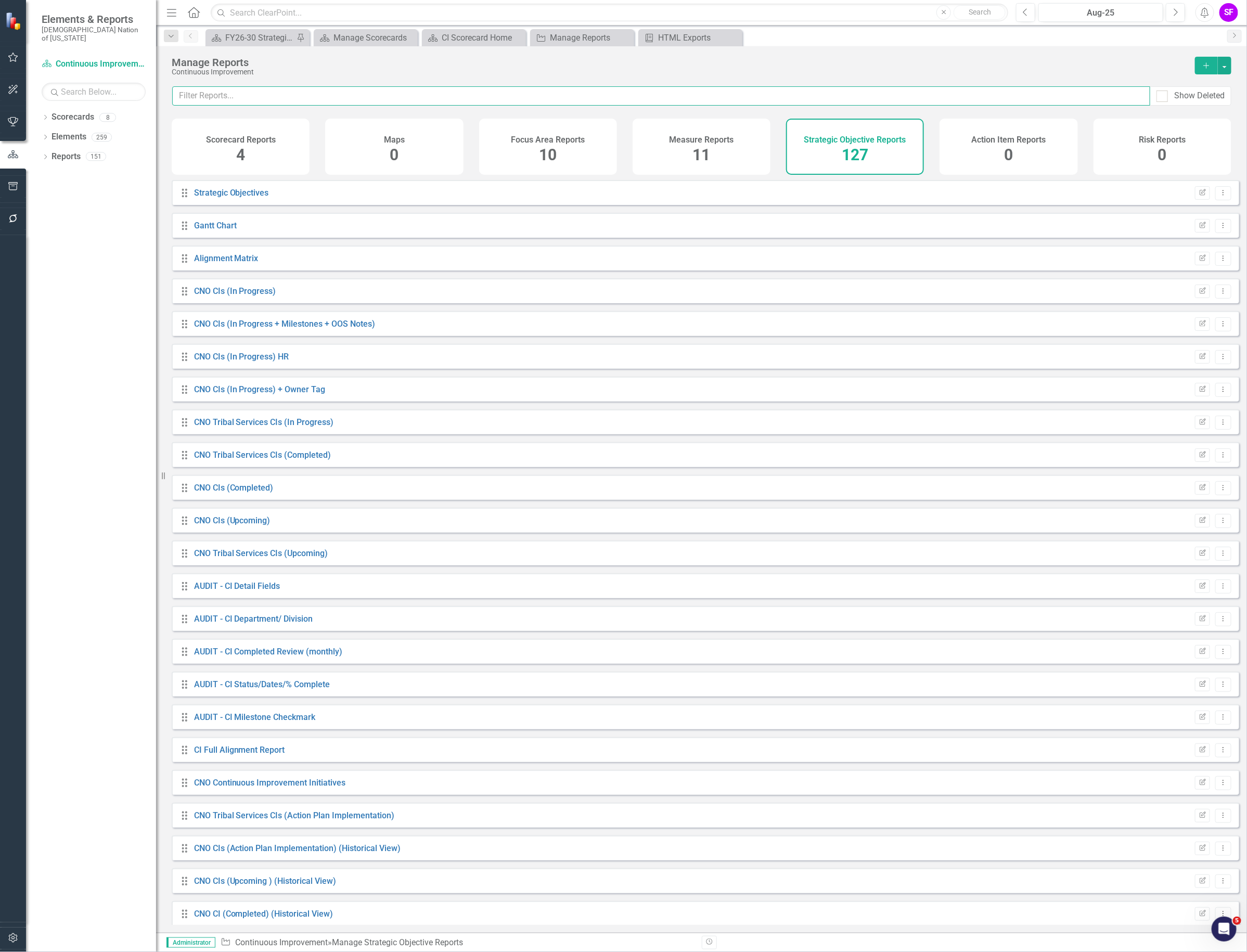
click at [681, 95] on input "text" at bounding box center [661, 96] width 978 height 19
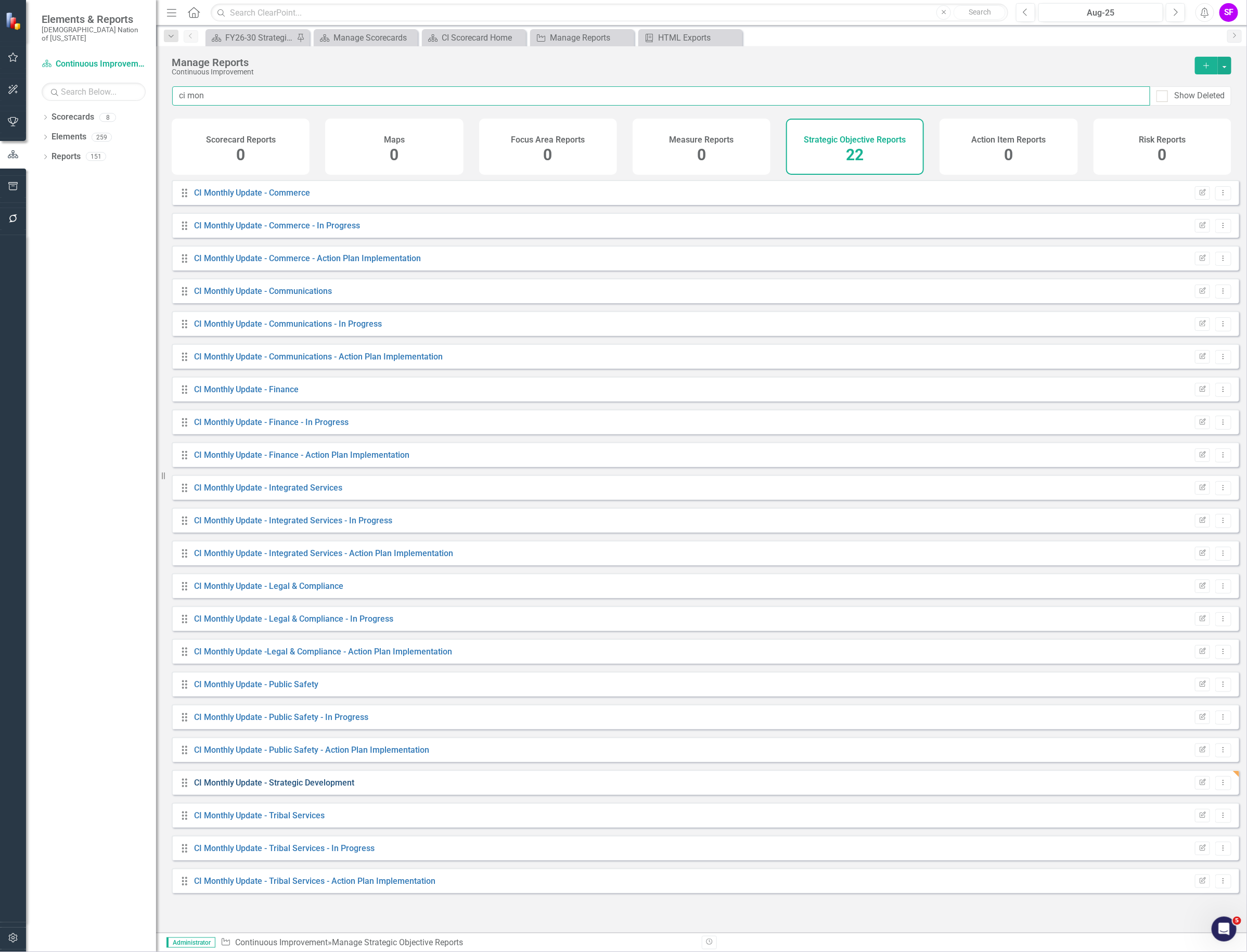
type input "ci mon"
click at [282, 788] on link "CI Monthly Update - Strategic Development" at bounding box center [274, 782] width 161 height 10
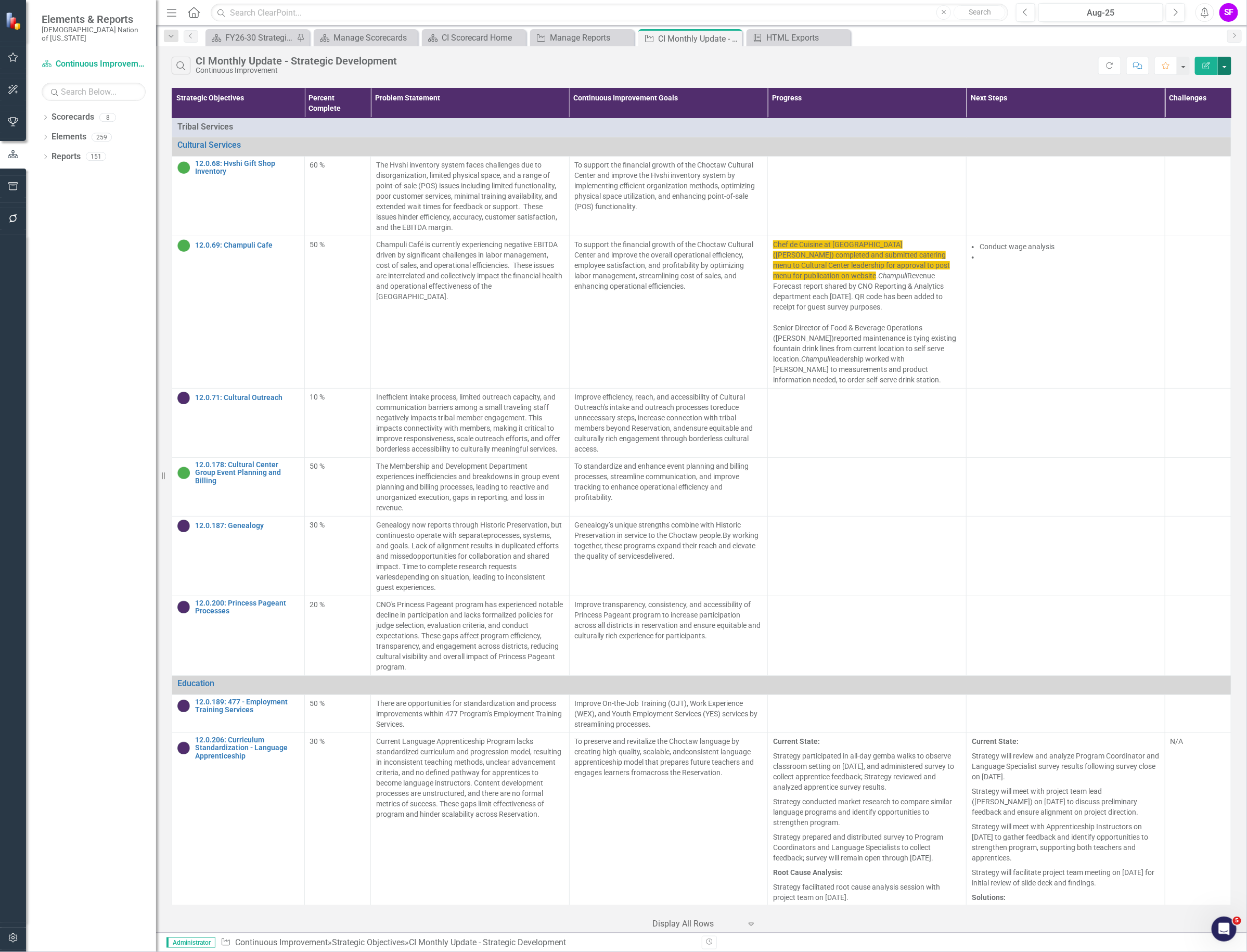
click at [1221, 69] on button "button" at bounding box center [1224, 66] width 13 height 18
click at [1213, 81] on link "Edit Report Edit Report" at bounding box center [1190, 85] width 82 height 19
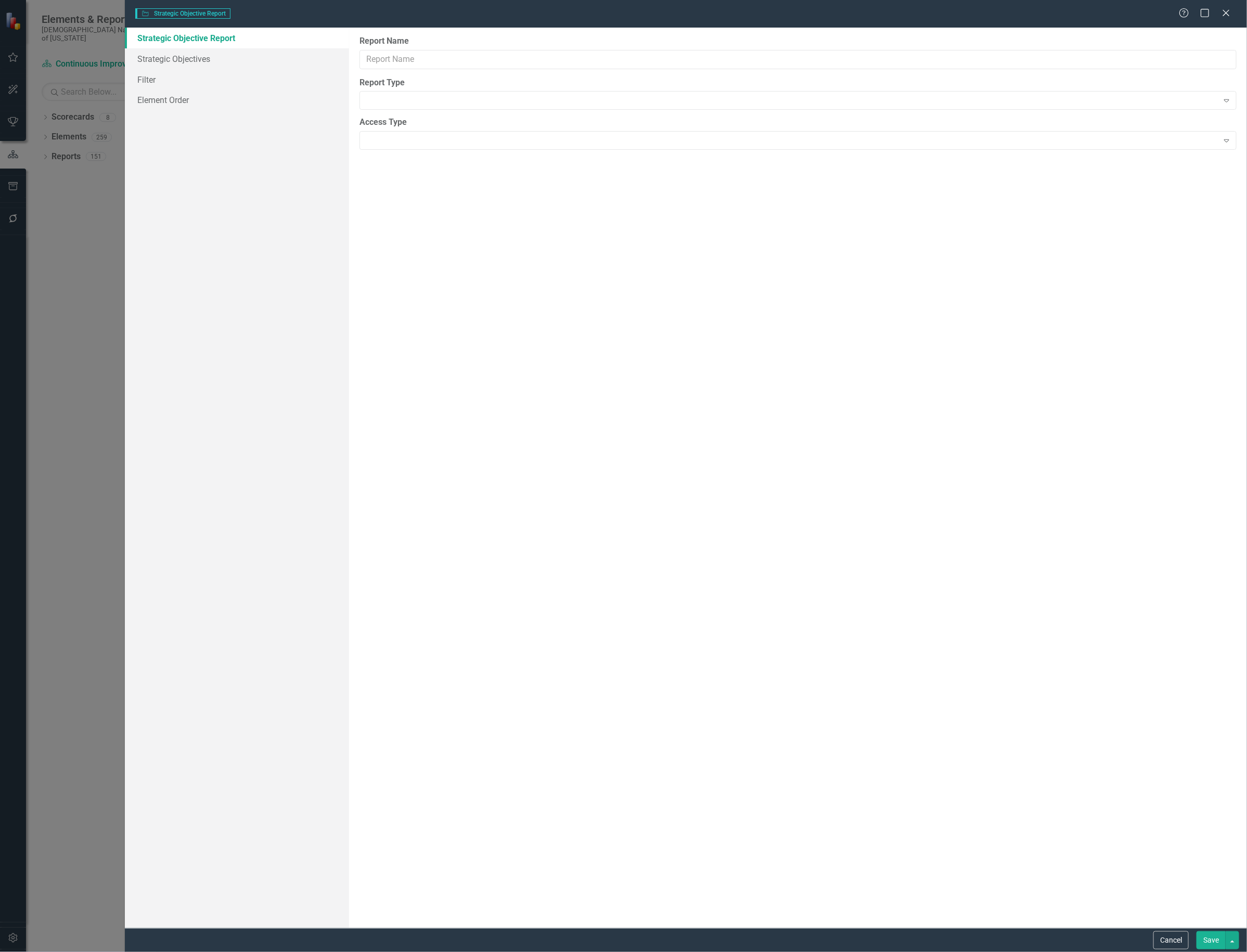
type input "CI Monthly Update - Strategic Development"
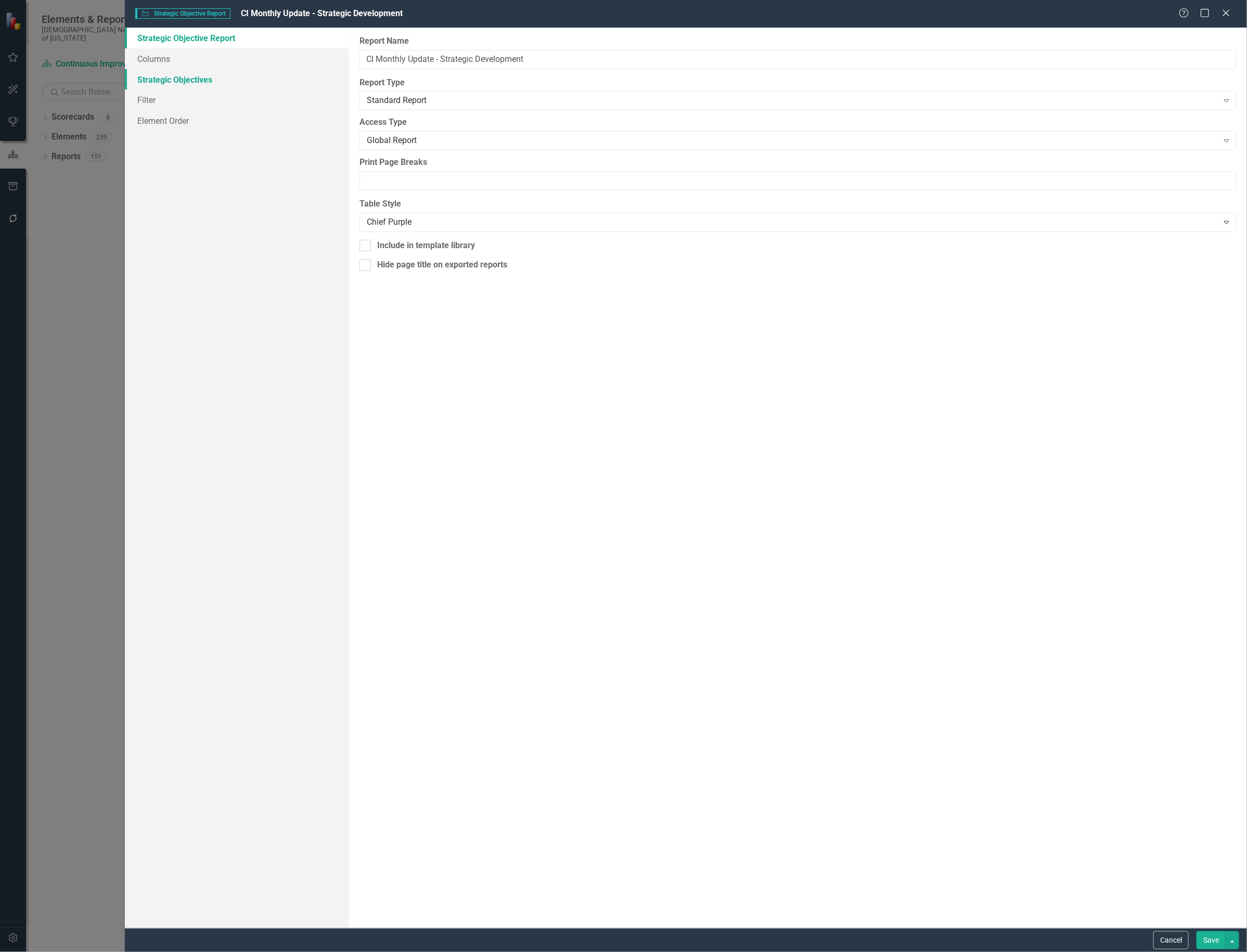
click at [178, 83] on link "Strategic Objectives" at bounding box center [236, 80] width 224 height 21
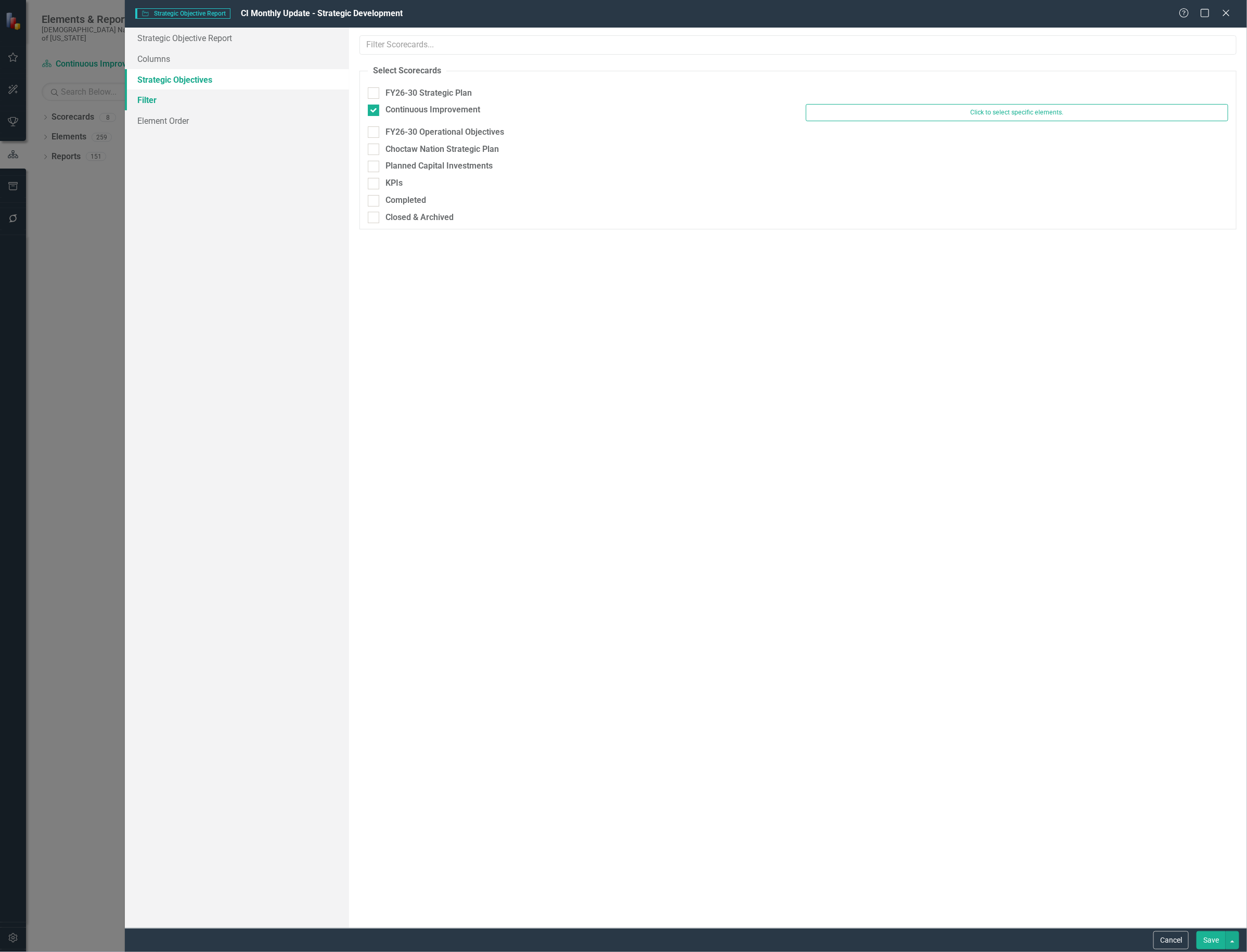
click at [163, 95] on link "Filter" at bounding box center [236, 100] width 224 height 21
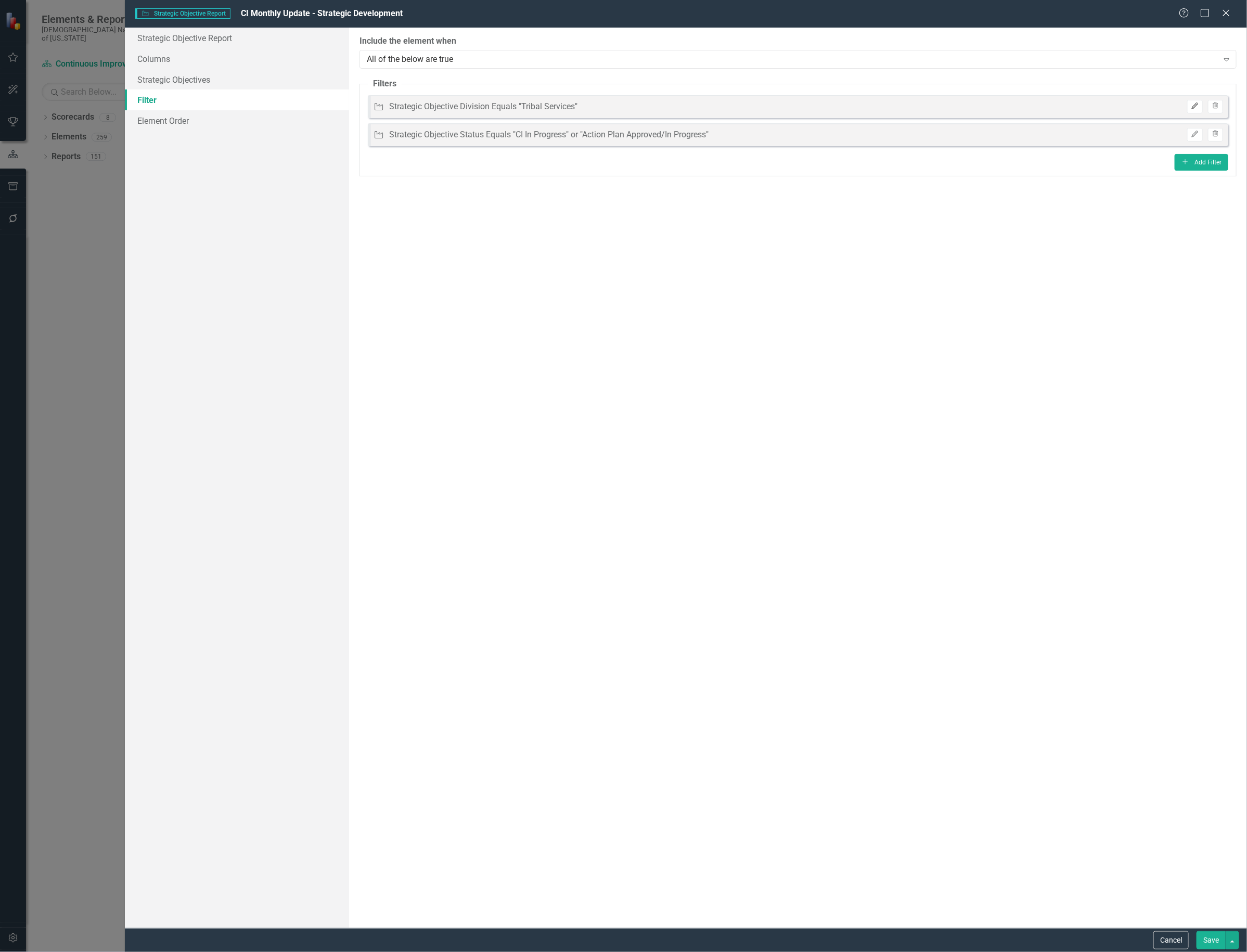
click at [1191, 103] on icon "Edit" at bounding box center [1194, 106] width 8 height 6
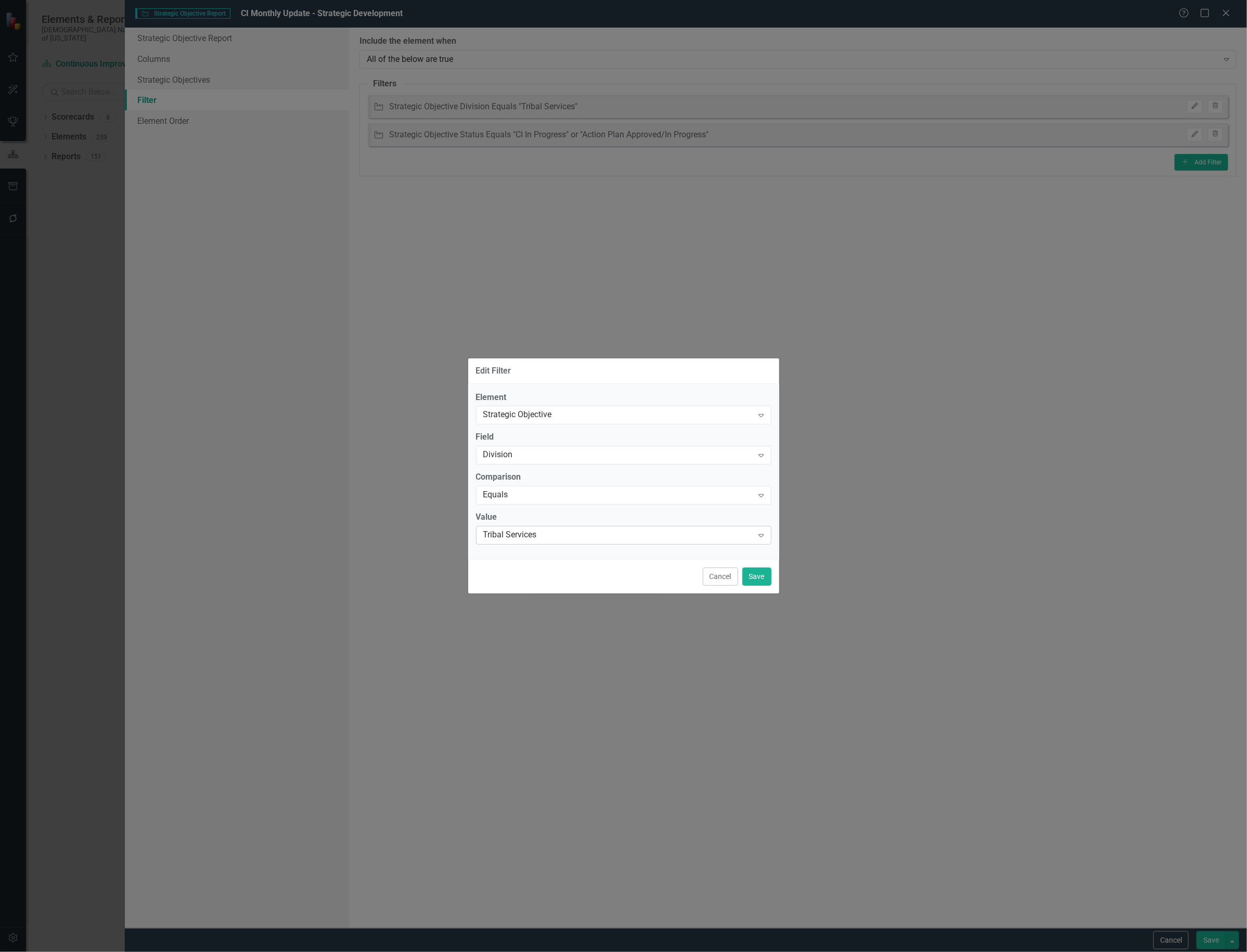
click at [544, 535] on div "Tribal Services" at bounding box center [618, 536] width 270 height 12
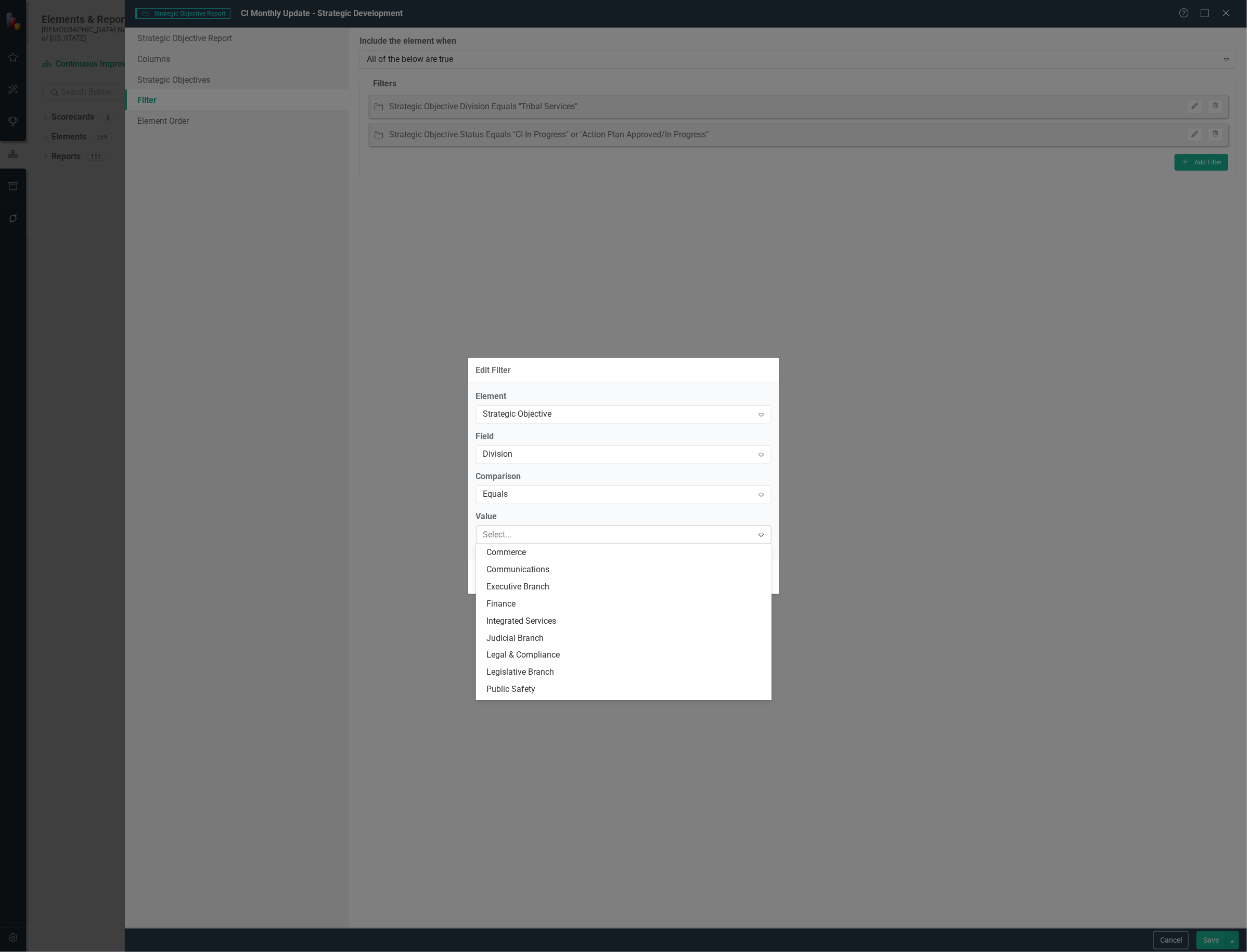
scroll to position [32, 0]
click at [526, 667] on div "Strategic Development" at bounding box center [624, 675] width 295 height 17
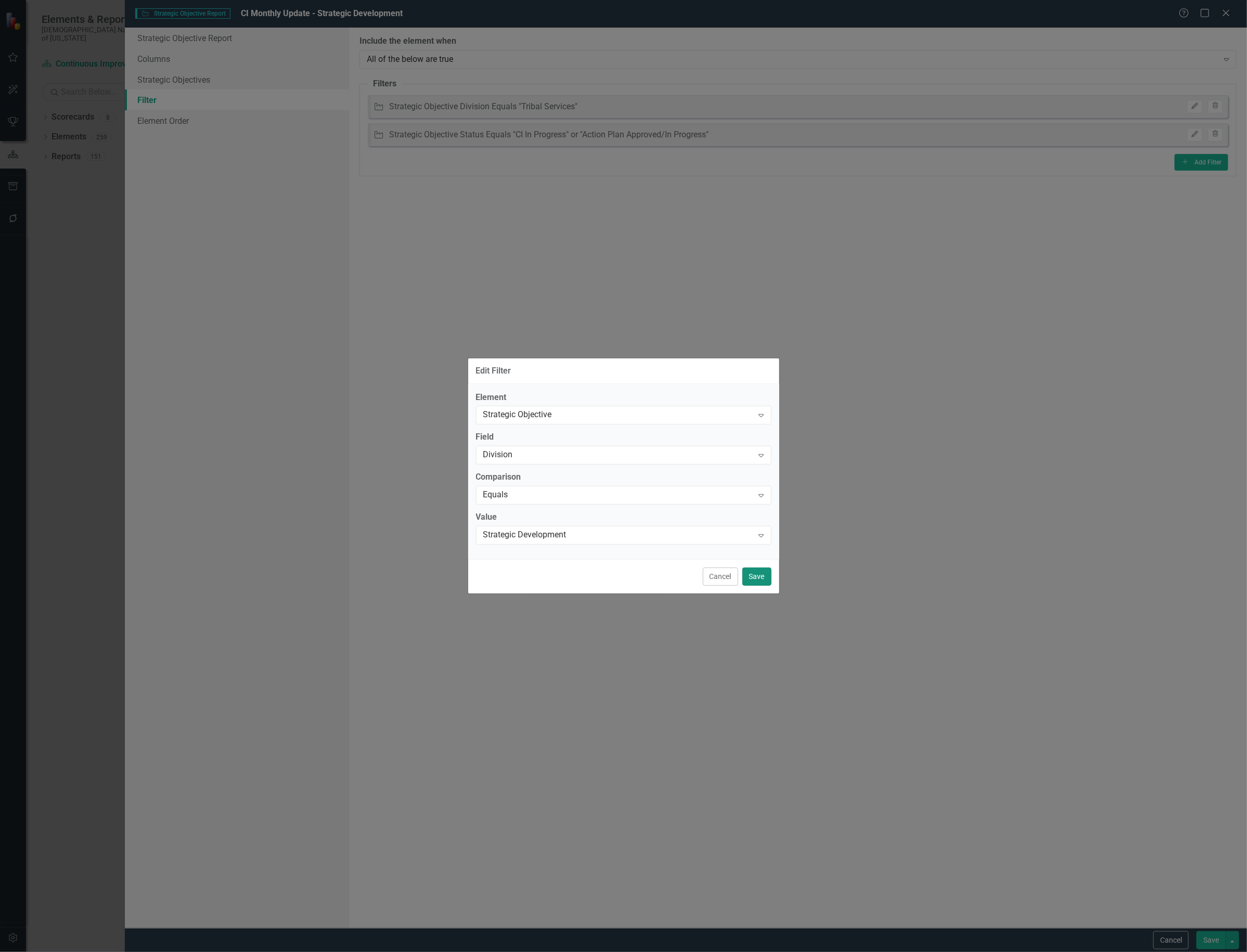
click at [756, 574] on button "Save" at bounding box center [757, 576] width 29 height 18
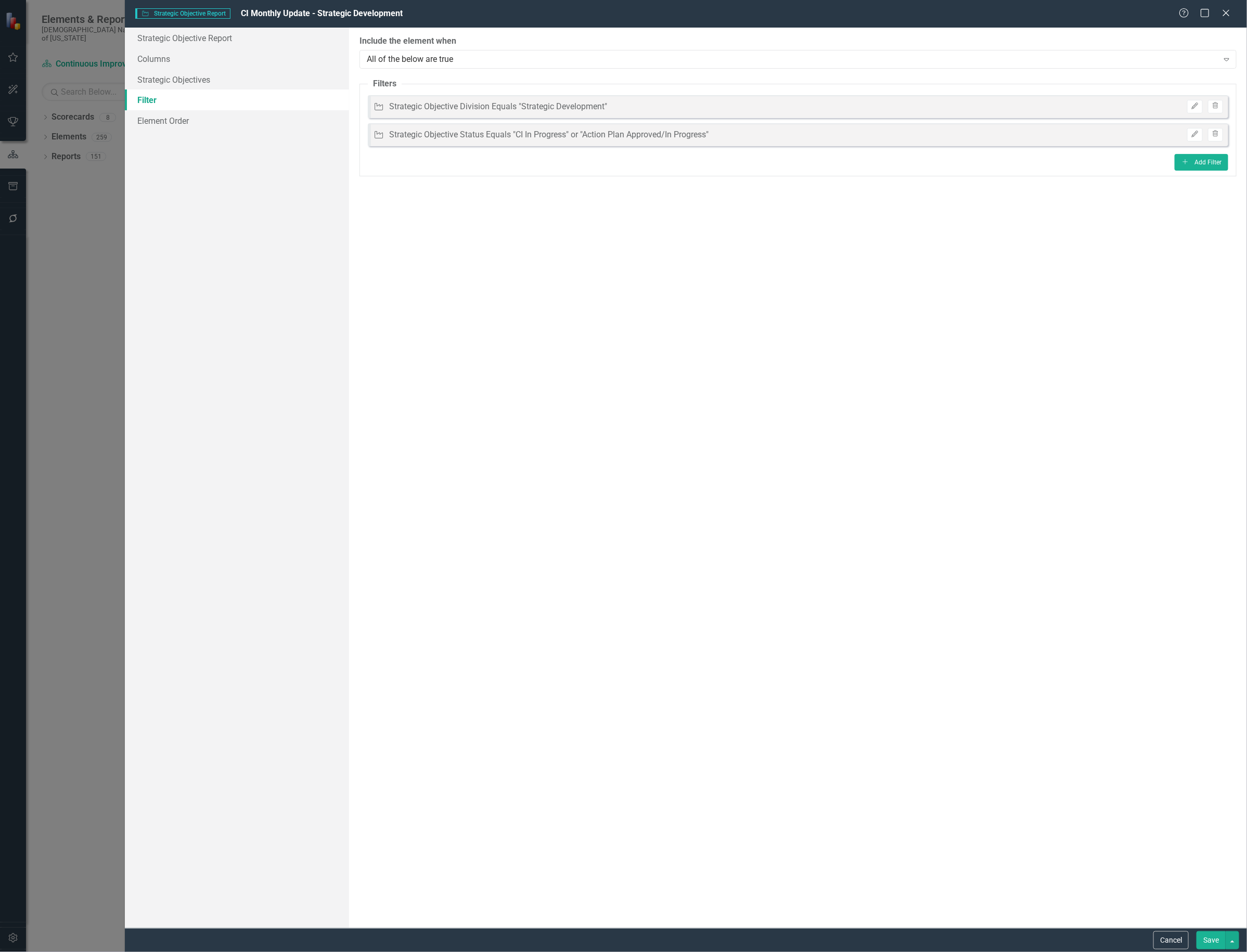
click at [1205, 935] on button "Save" at bounding box center [1211, 940] width 29 height 18
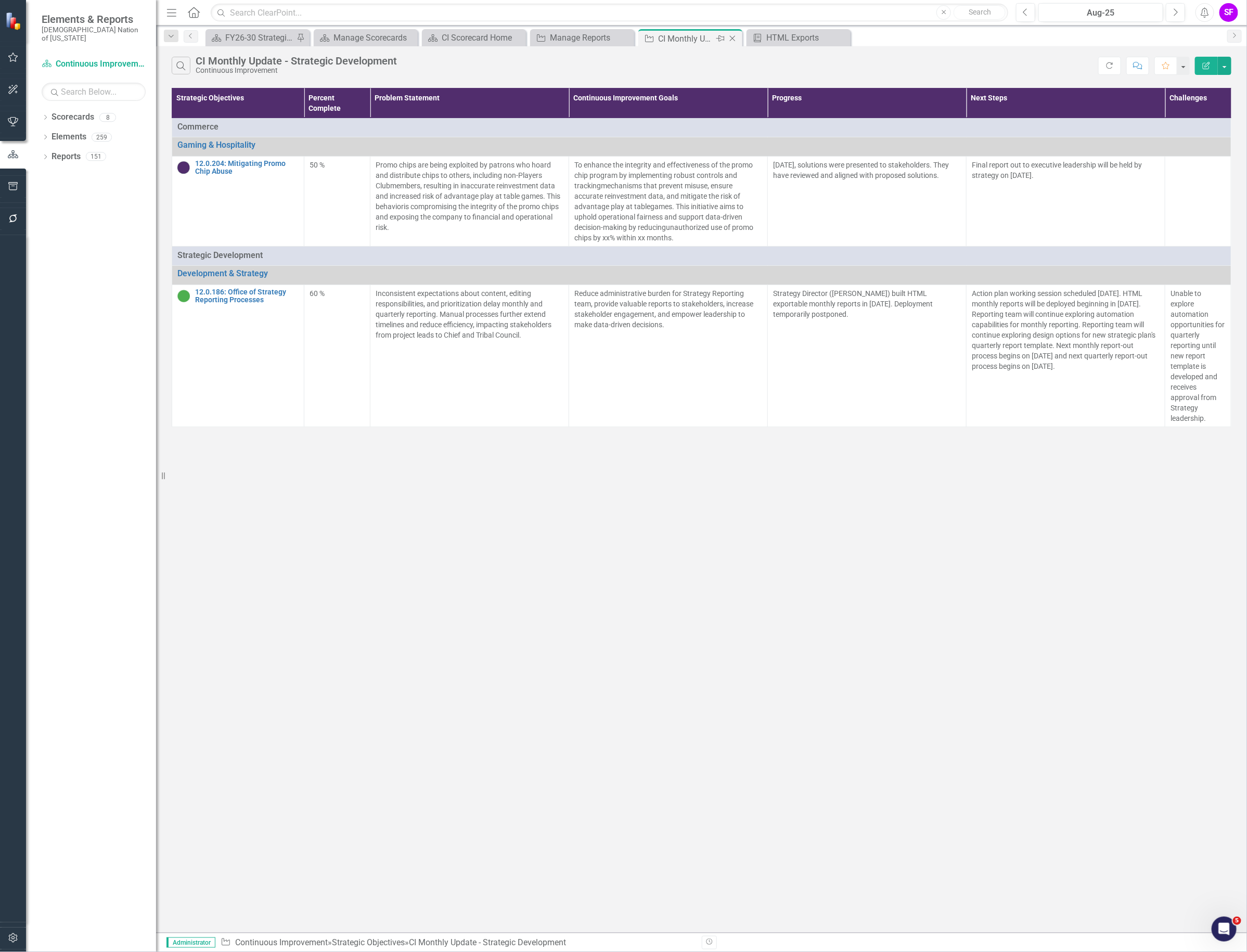
click at [733, 40] on icon at bounding box center [732, 39] width 6 height 6
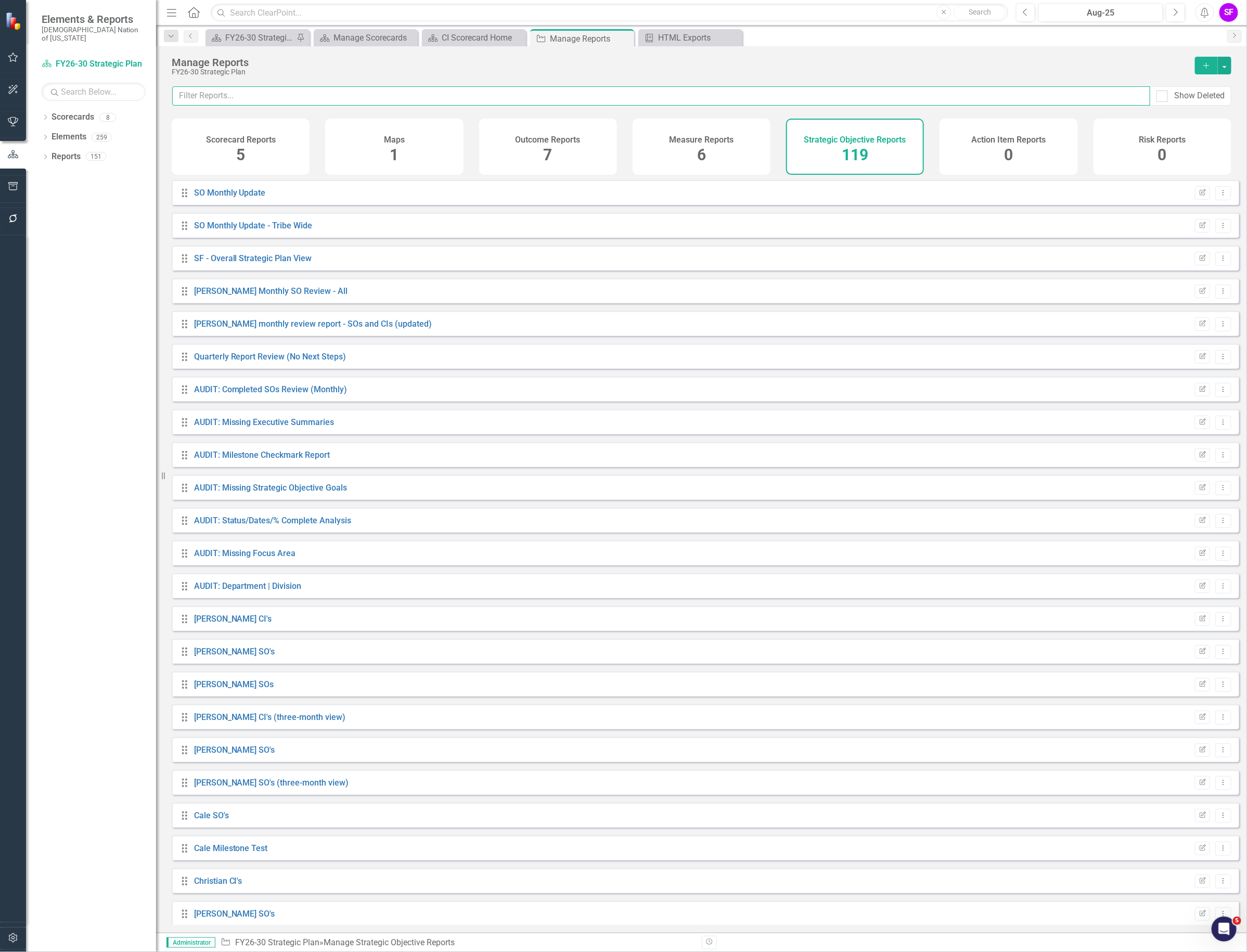
click at [478, 95] on input "text" at bounding box center [661, 96] width 978 height 19
click at [60, 111] on link "Scorecards" at bounding box center [73, 117] width 42 height 12
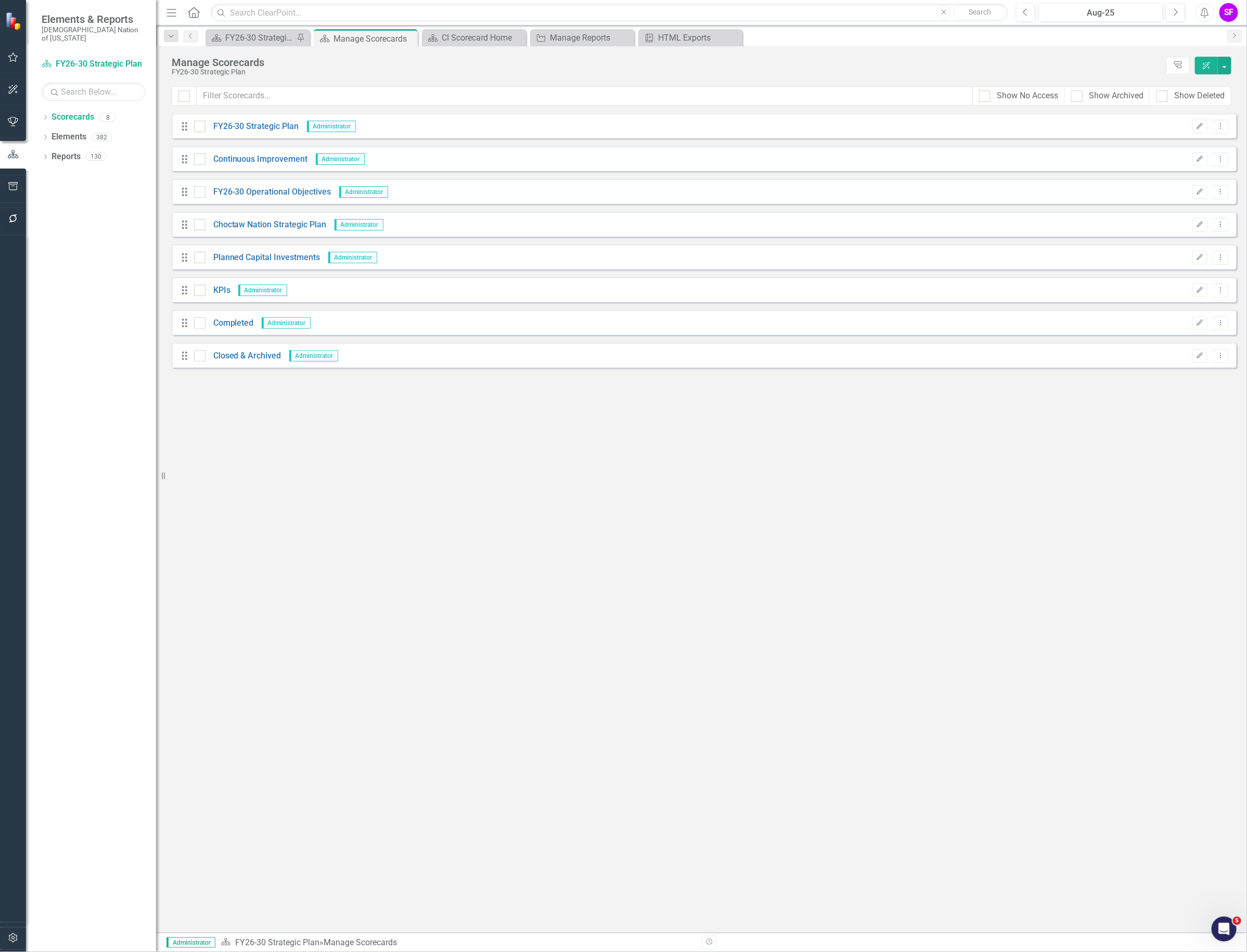
click at [248, 167] on div "Drag Continuous Improvement Administrator Edit Dropdown Menu" at bounding box center [704, 158] width 1065 height 25
click at [256, 156] on link "Continuous Improvement" at bounding box center [256, 160] width 103 height 12
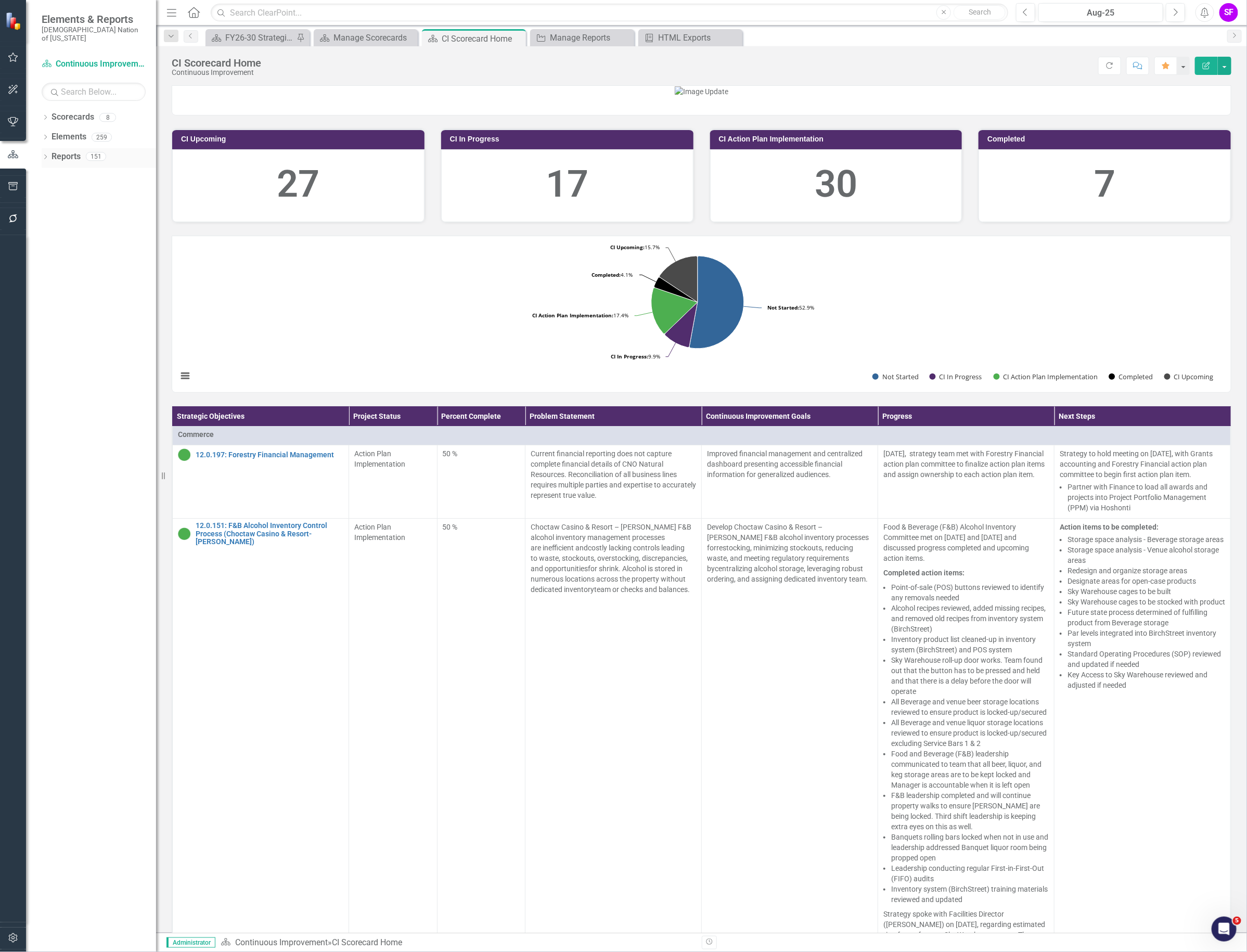
click at [69, 151] on link "Reports" at bounding box center [66, 157] width 29 height 12
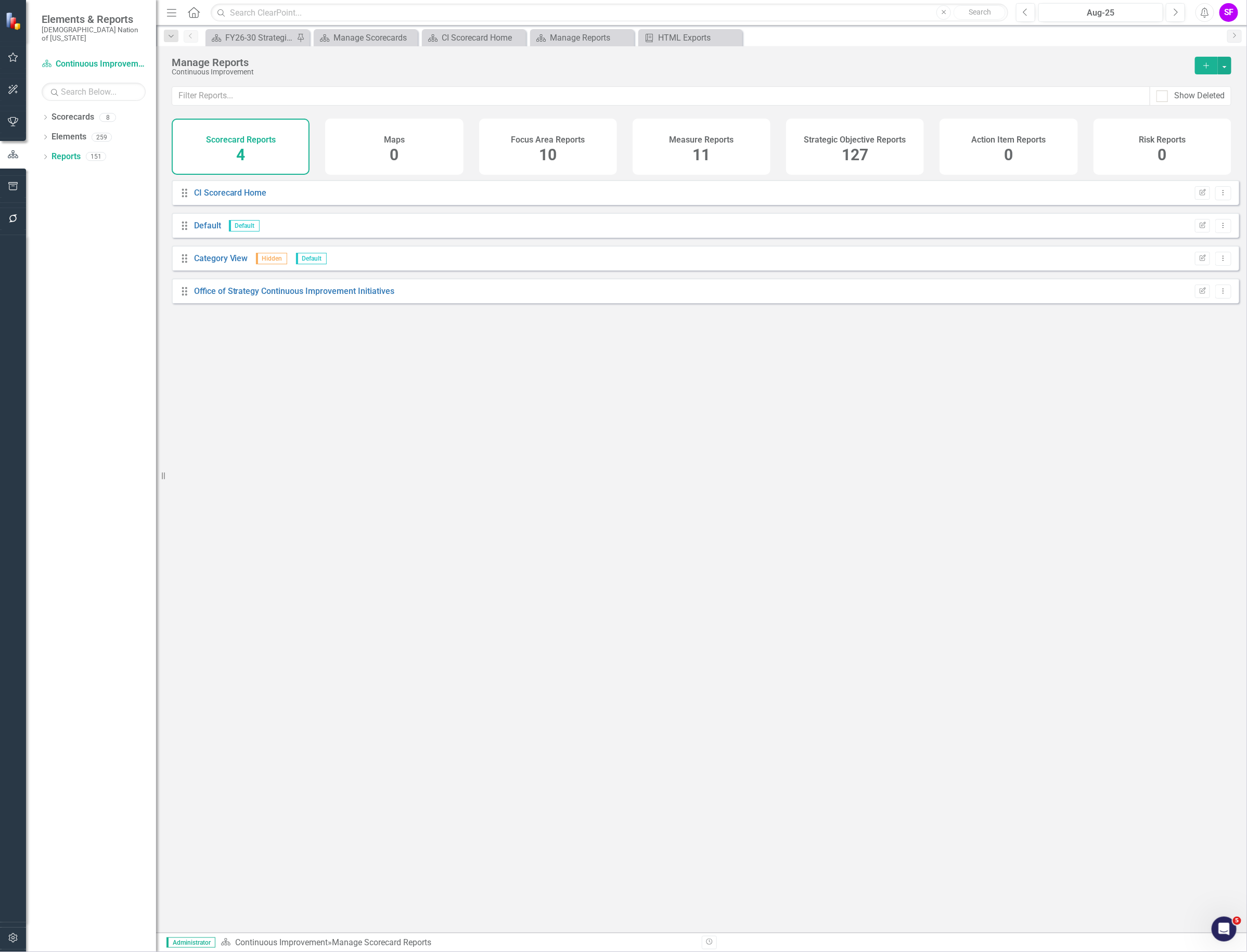
click at [868, 145] on div "127" at bounding box center [854, 155] width 26 height 23
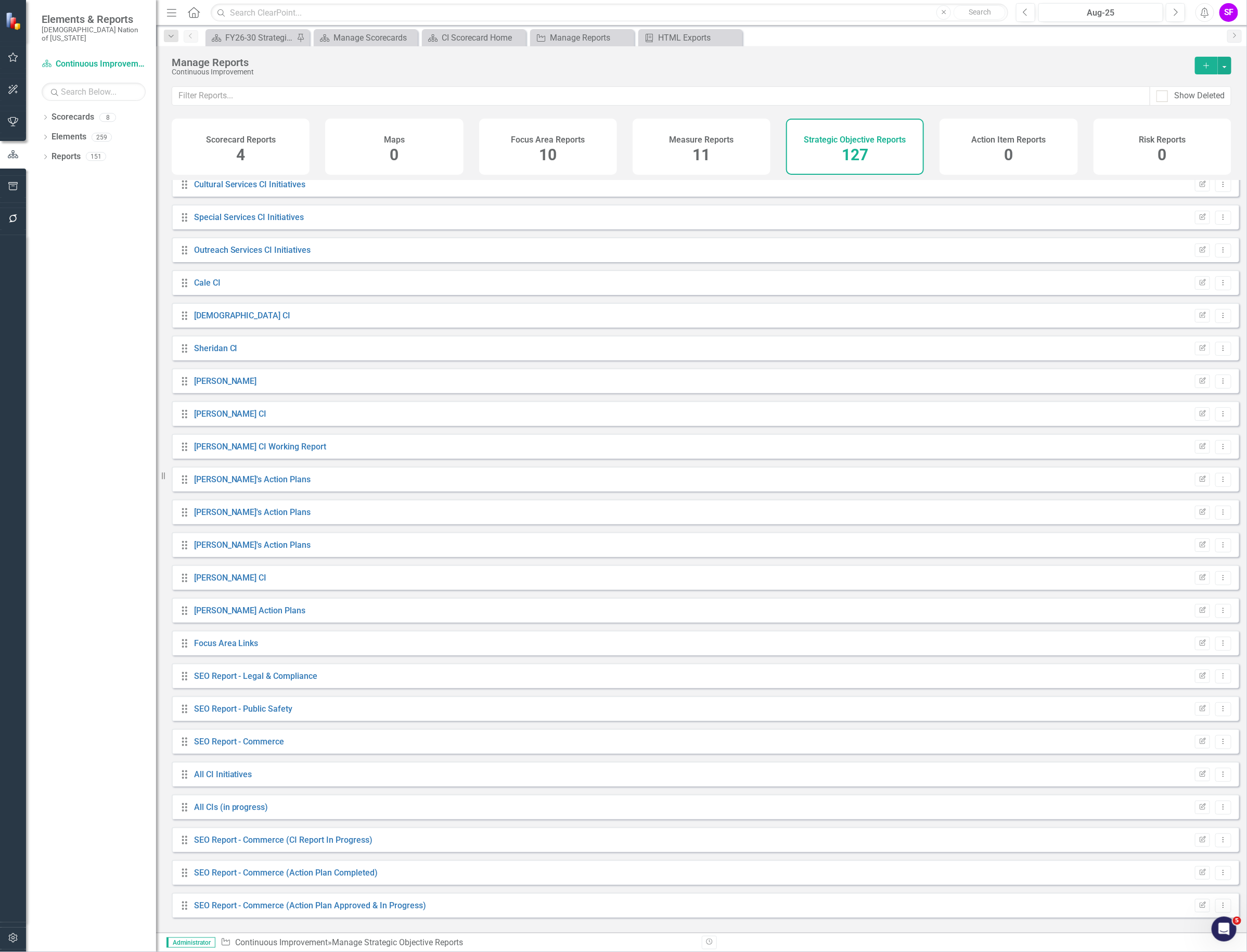
scroll to position [2926, 0]
click at [295, 100] on input "text" at bounding box center [661, 96] width 978 height 19
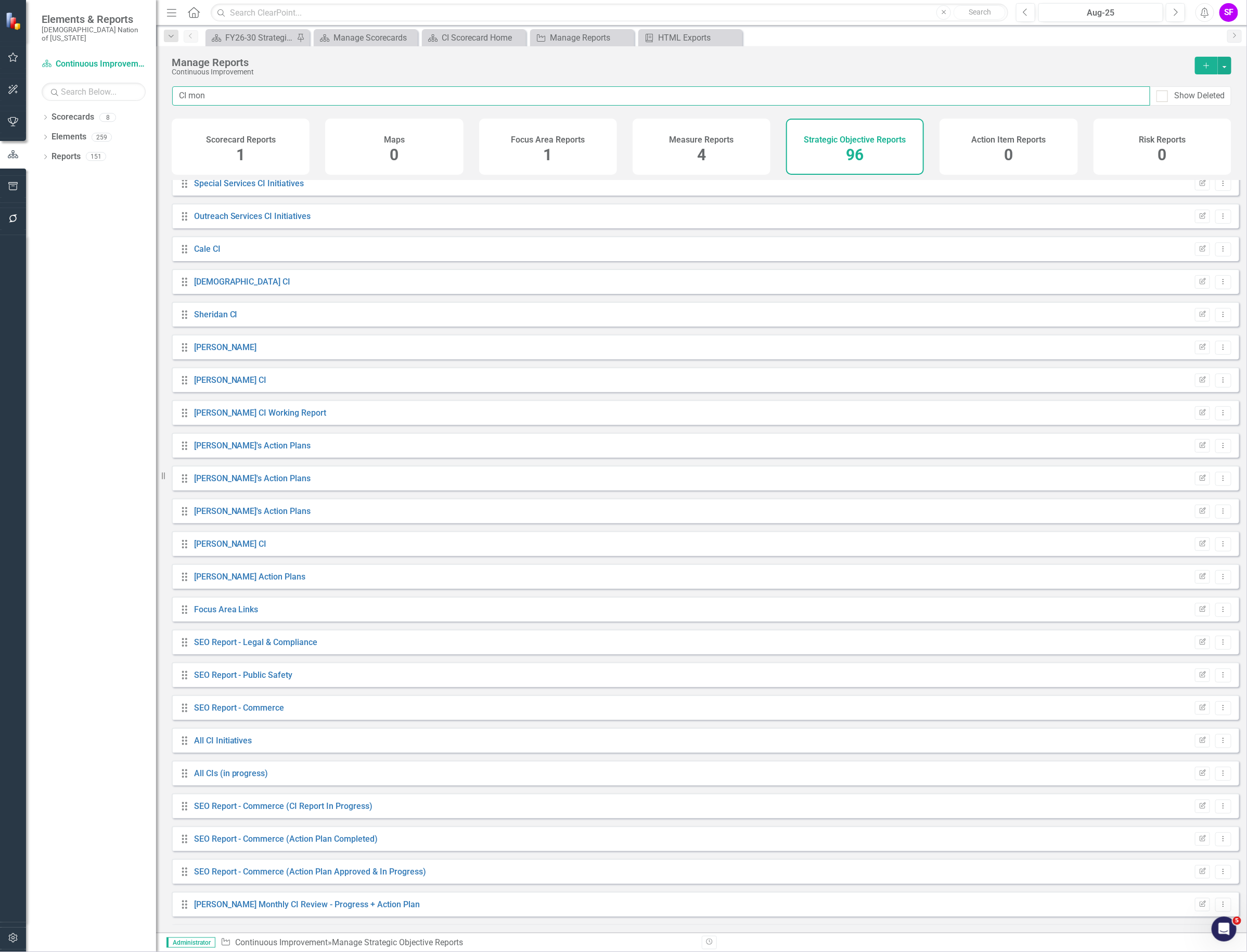
scroll to position [0, 0]
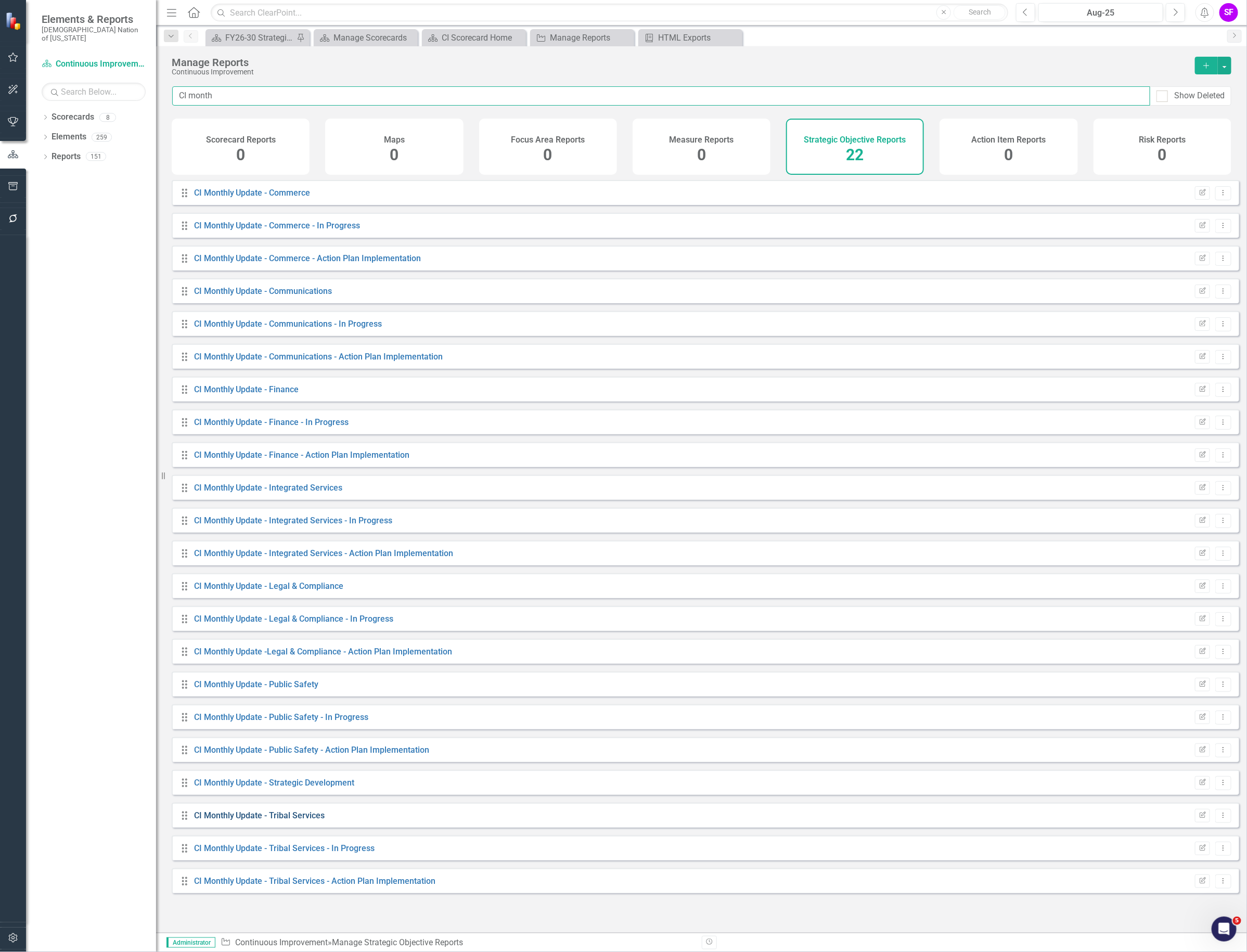
type input "CI month"
click at [244, 820] on link "CI Monthly Update - Tribal Services" at bounding box center [260, 815] width 131 height 10
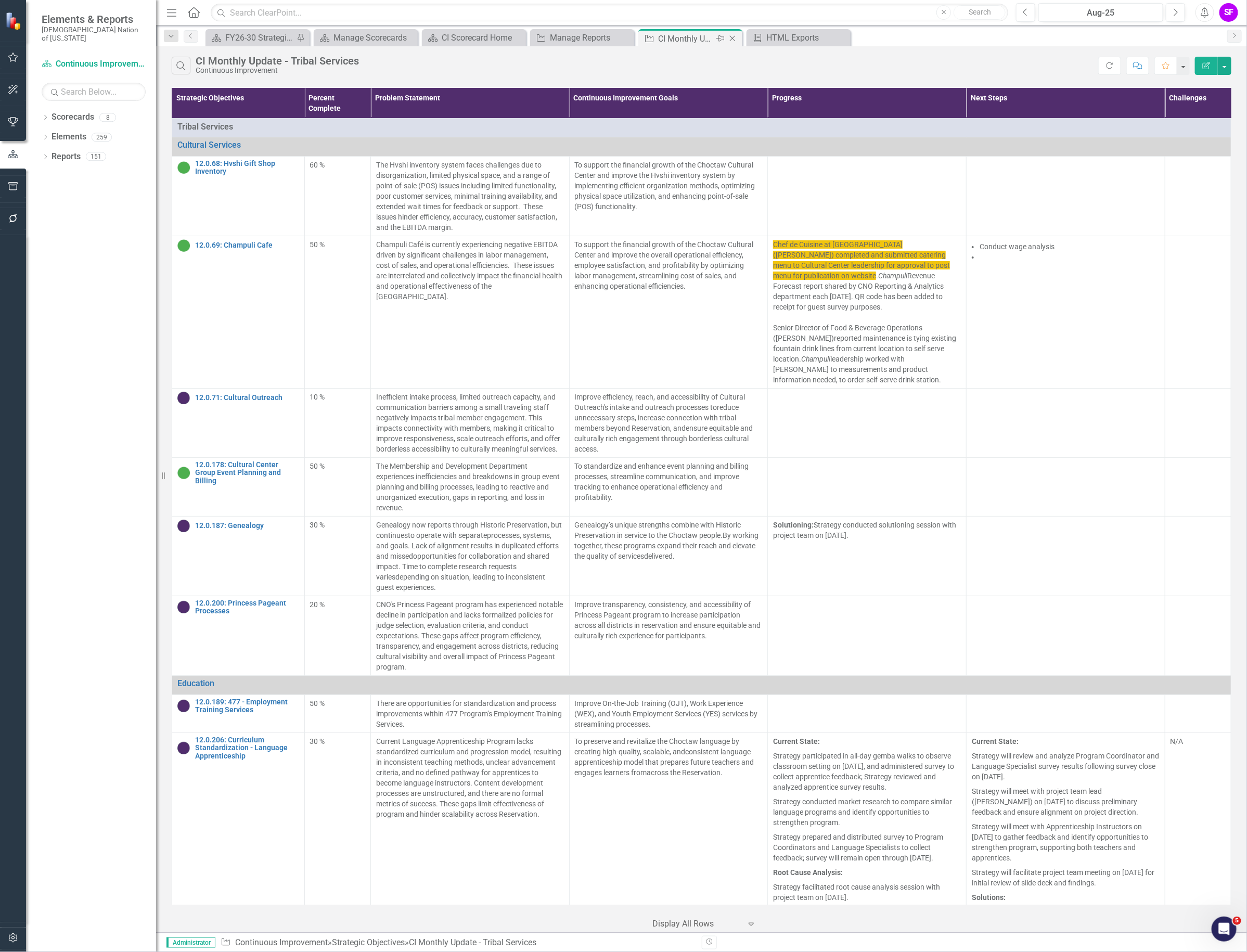
click at [730, 39] on icon "Close" at bounding box center [732, 38] width 10 height 8
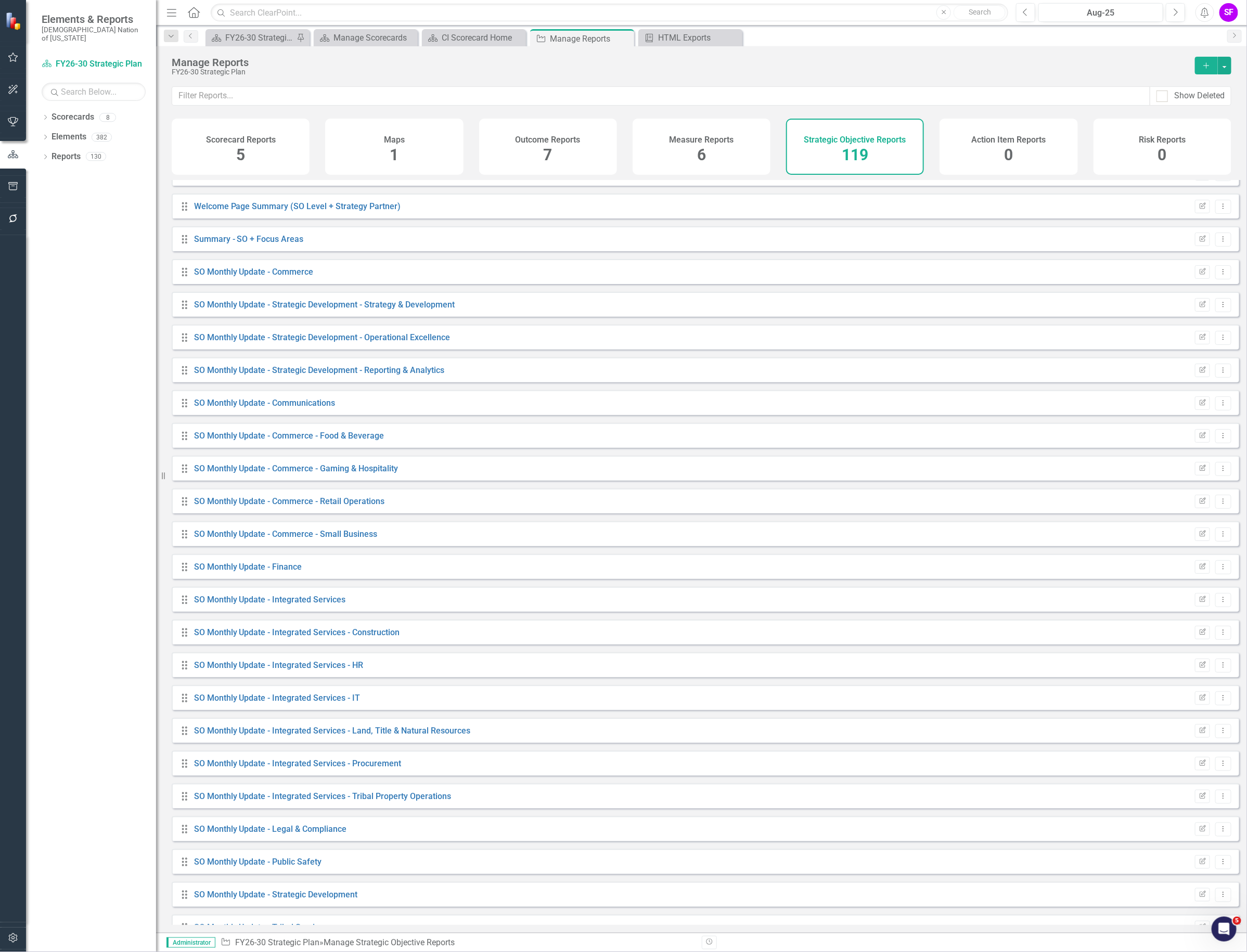
scroll to position [3154, 0]
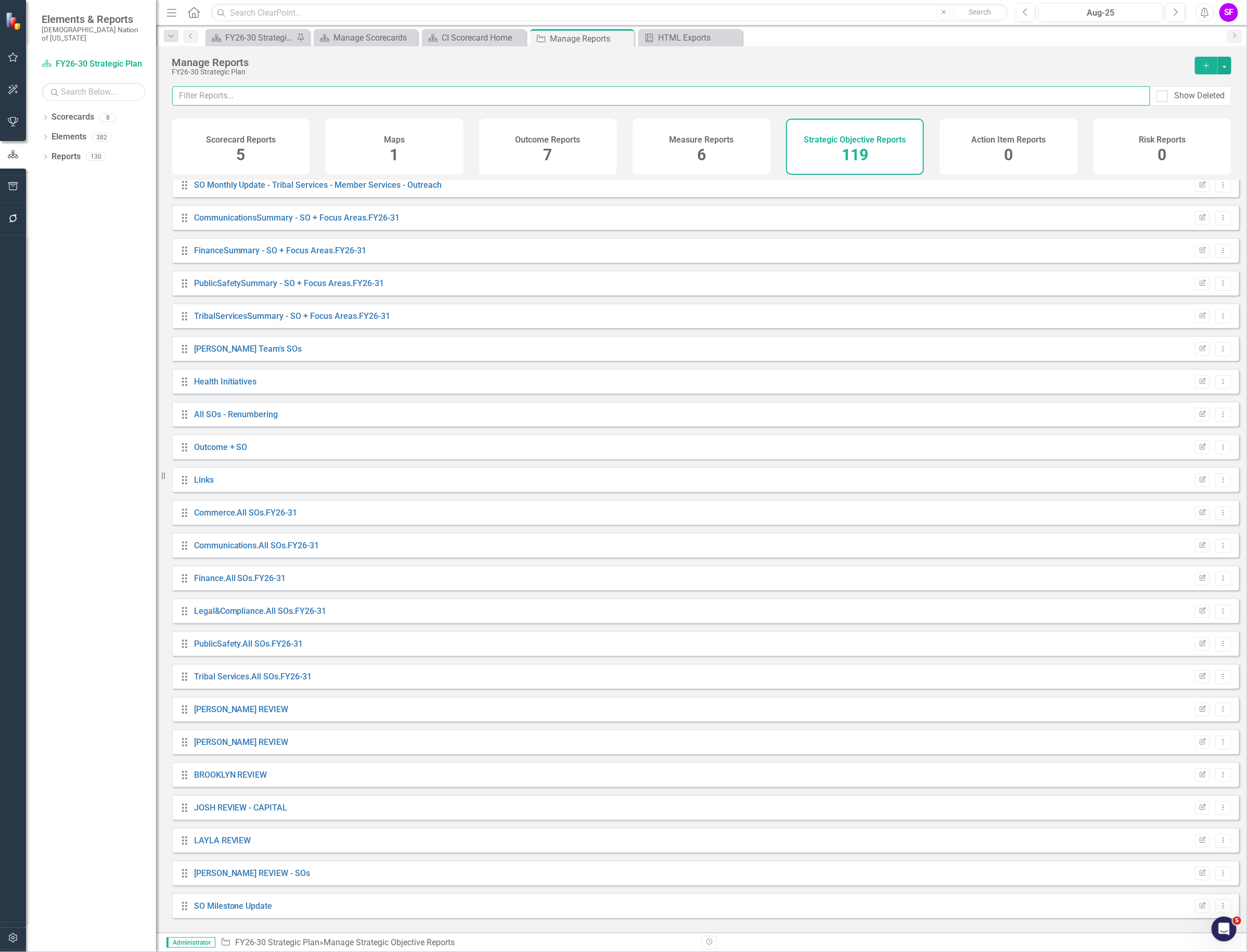
click at [450, 104] on input "text" at bounding box center [661, 96] width 978 height 19
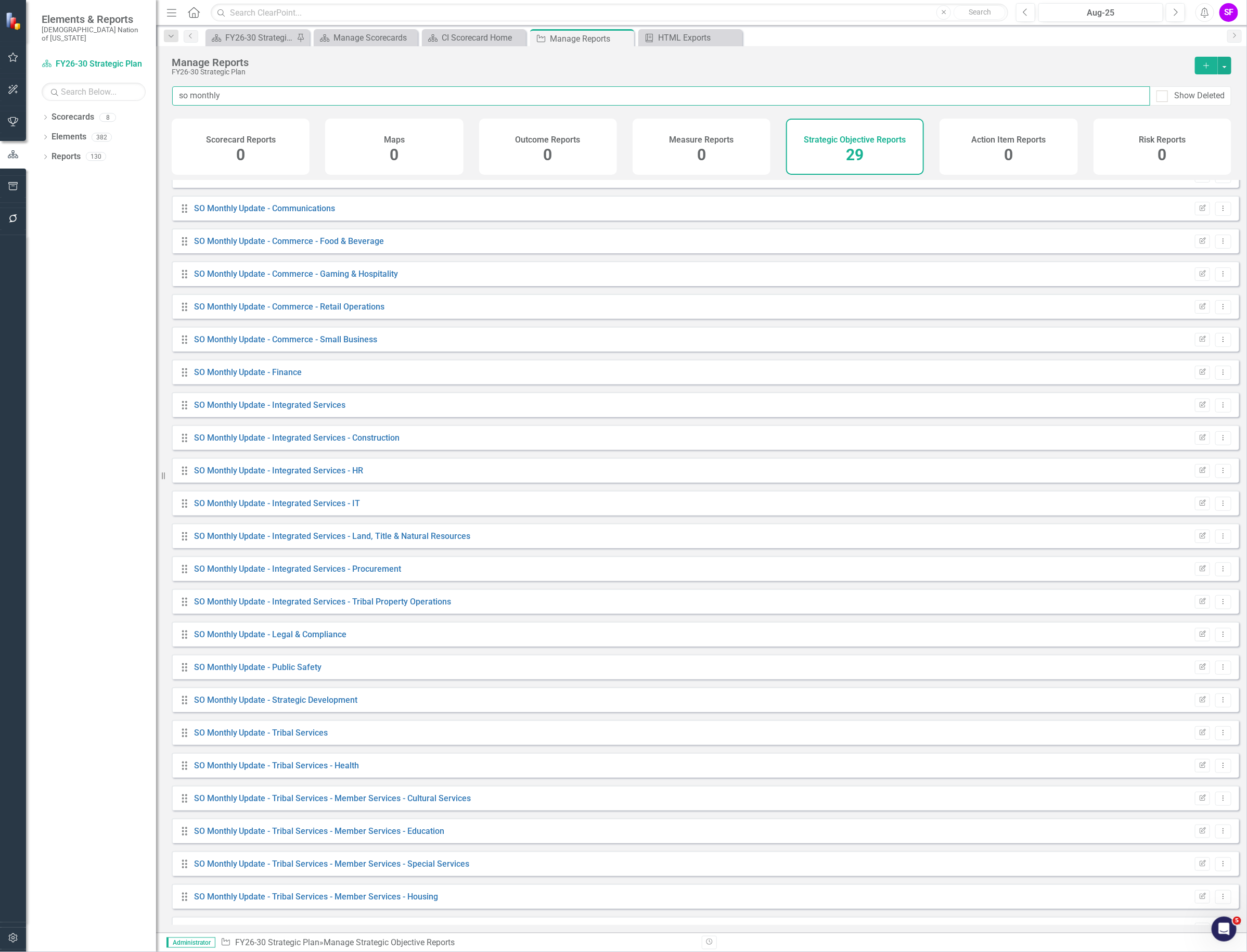
scroll to position [205, 0]
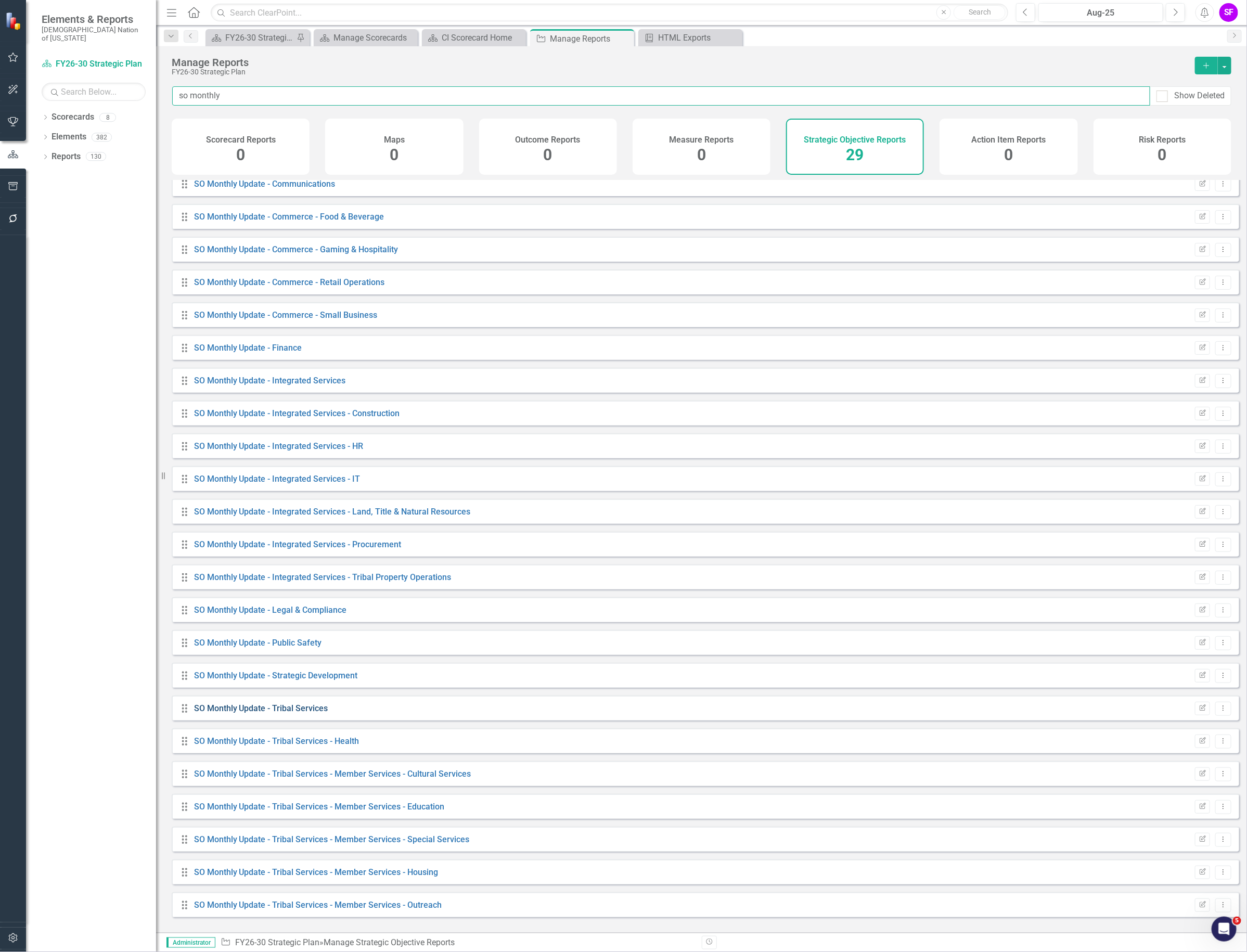
type input "so monthly"
click at [297, 713] on link "SO Monthly Update - Tribal Services" at bounding box center [261, 708] width 134 height 10
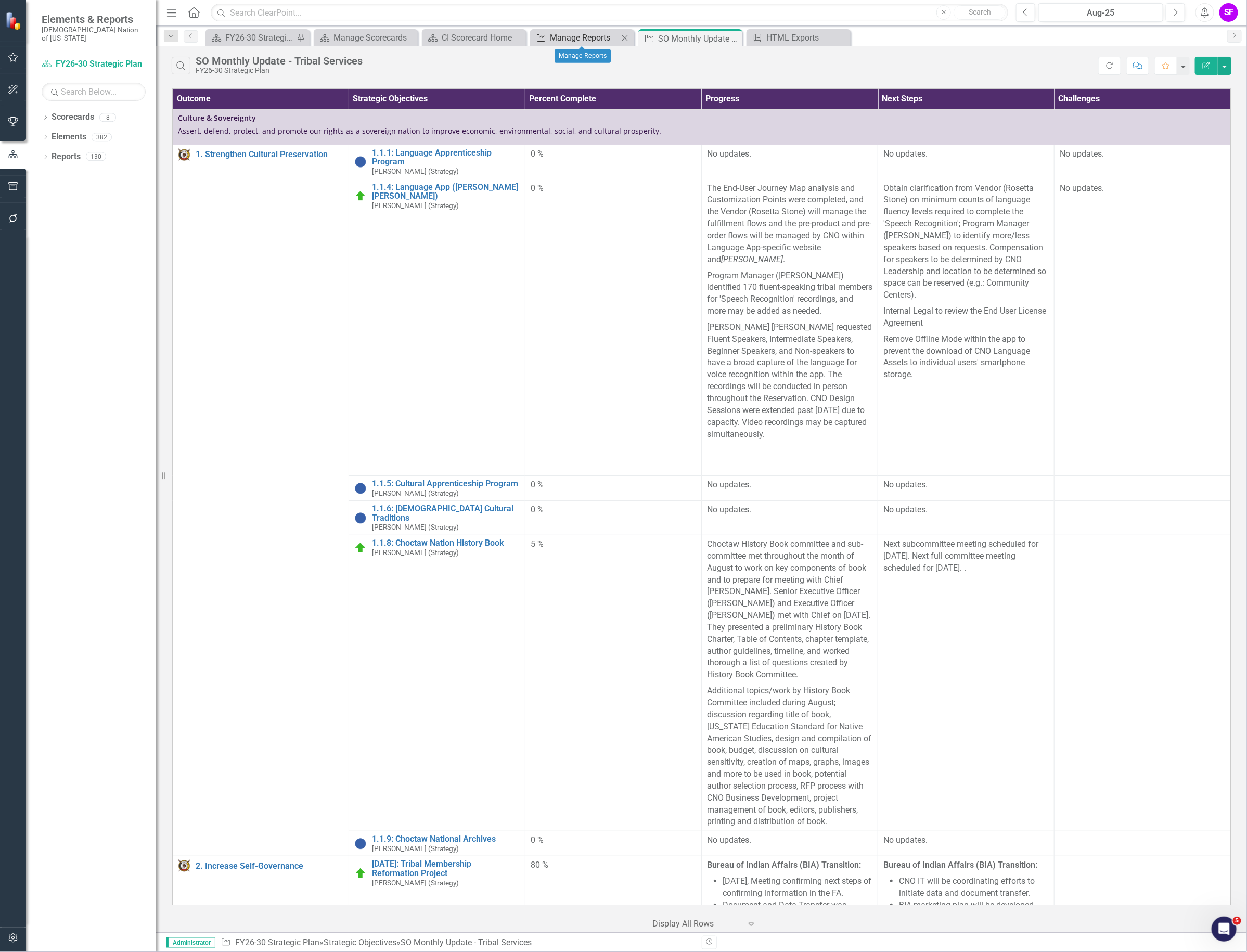
click at [581, 37] on div "Manage Reports" at bounding box center [584, 38] width 69 height 13
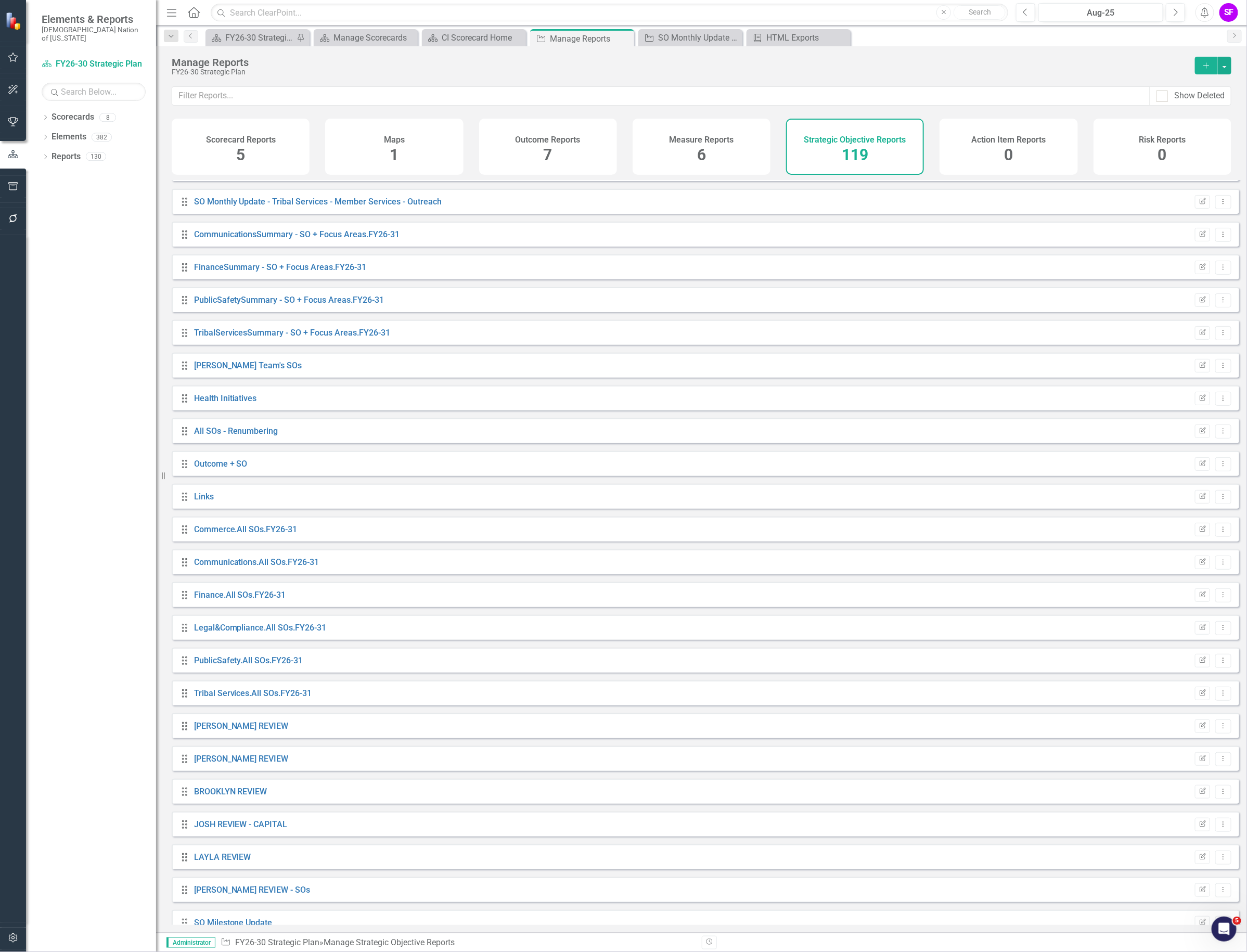
scroll to position [3154, 0]
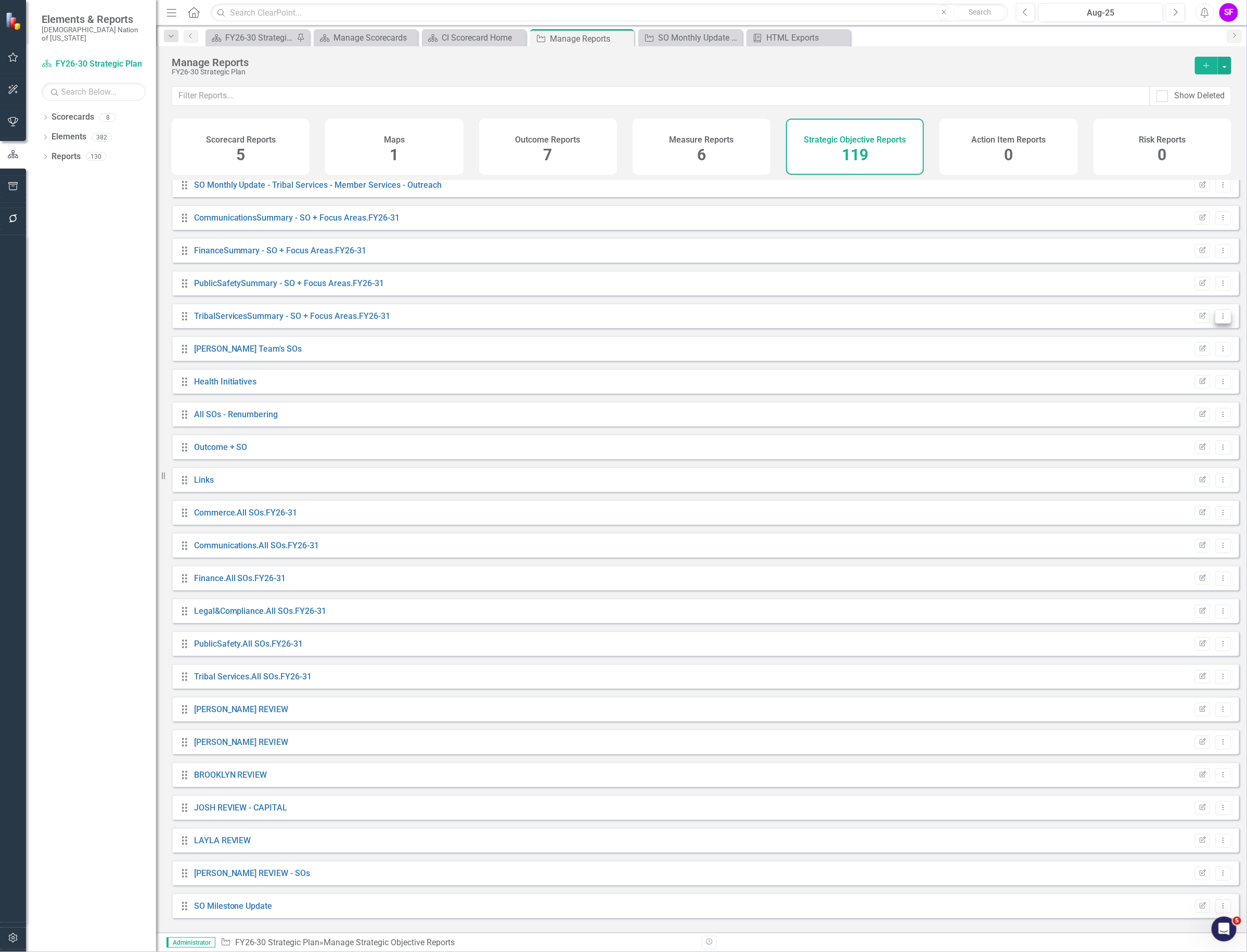
click at [1219, 319] on icon "Dropdown Menu" at bounding box center [1223, 316] width 9 height 7
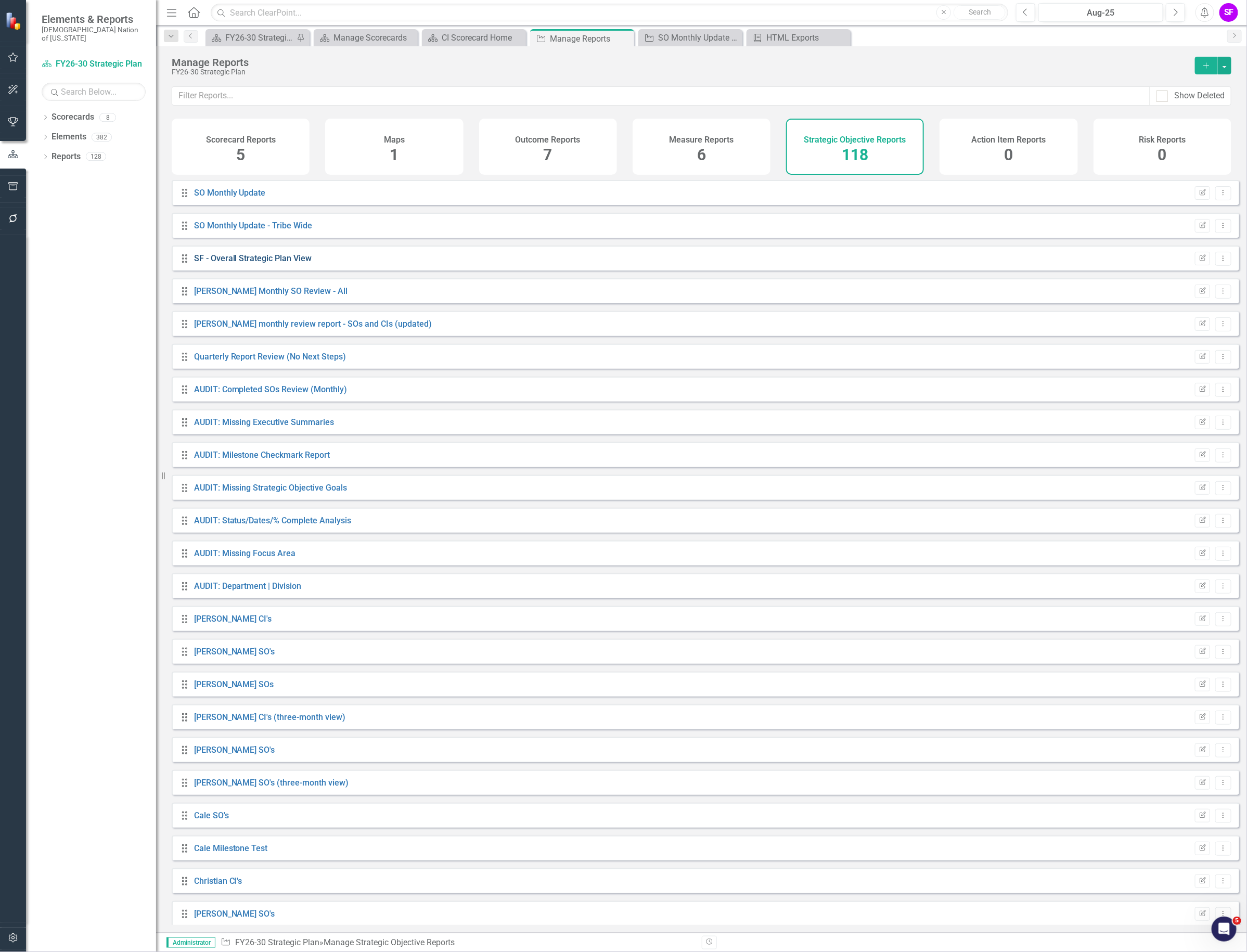
click at [280, 263] on link "SF - Overall Strategic Plan View" at bounding box center [253, 258] width 118 height 10
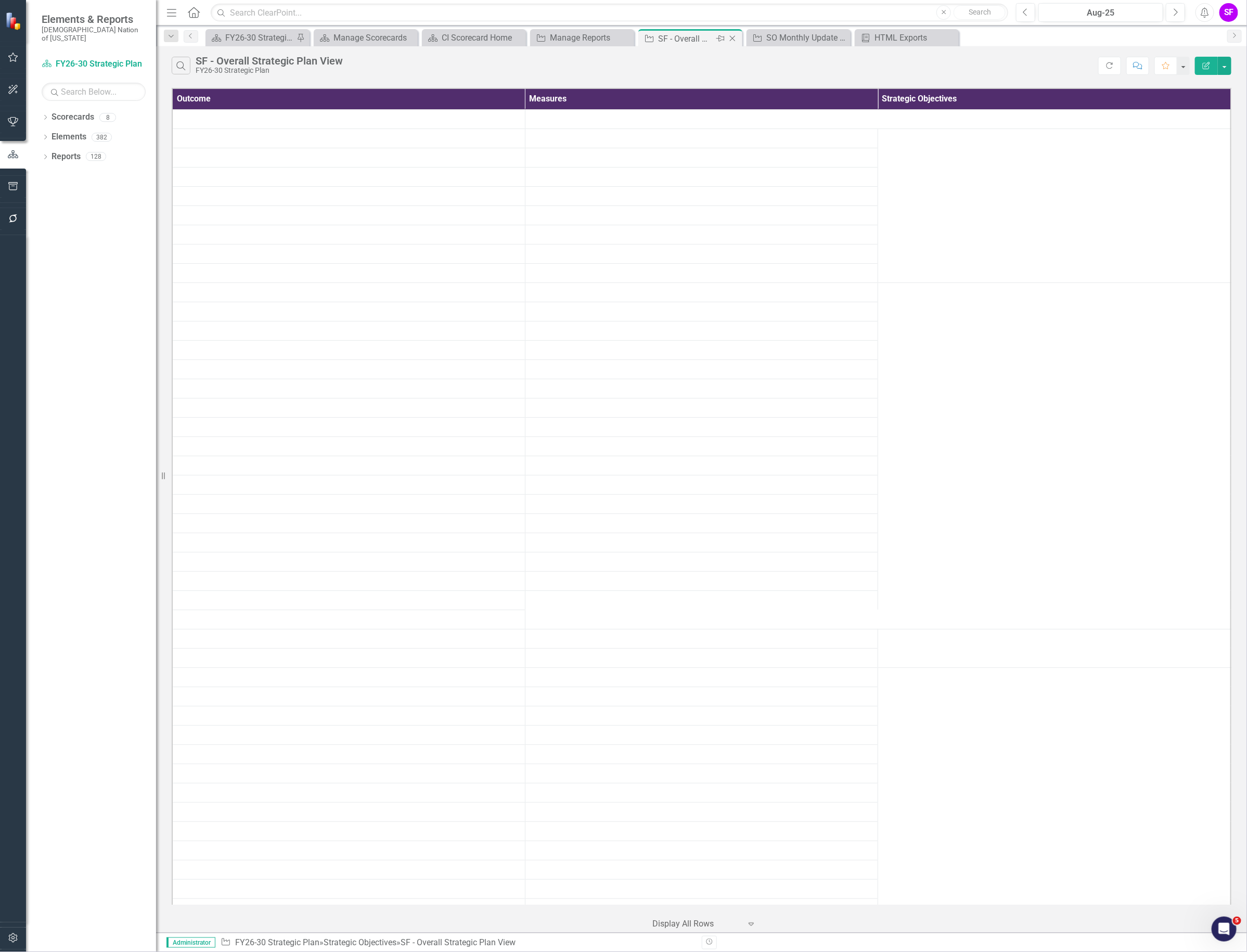
click at [731, 38] on icon at bounding box center [732, 39] width 6 height 6
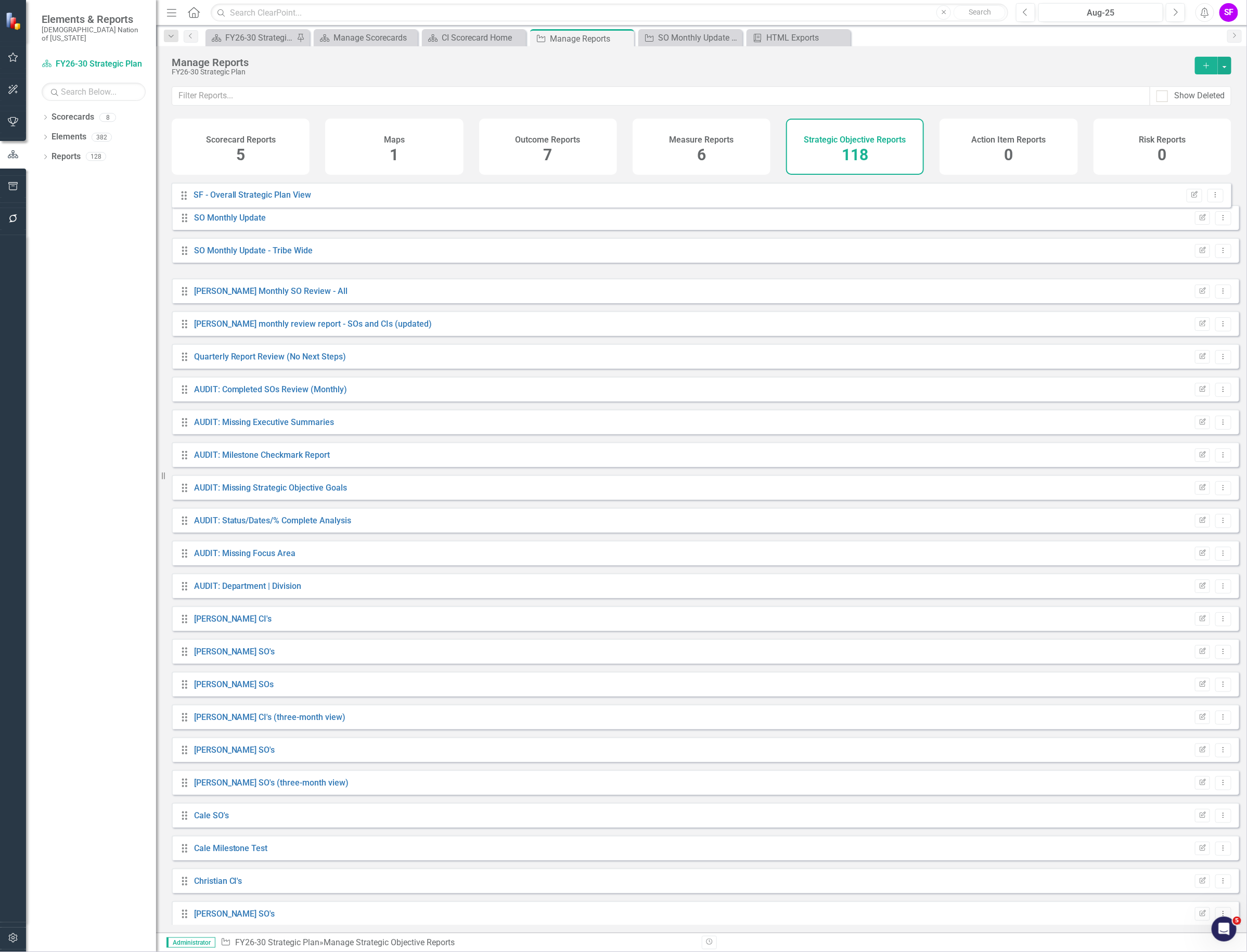
drag, startPoint x: 185, startPoint y: 269, endPoint x: 185, endPoint y: 198, distance: 71.0
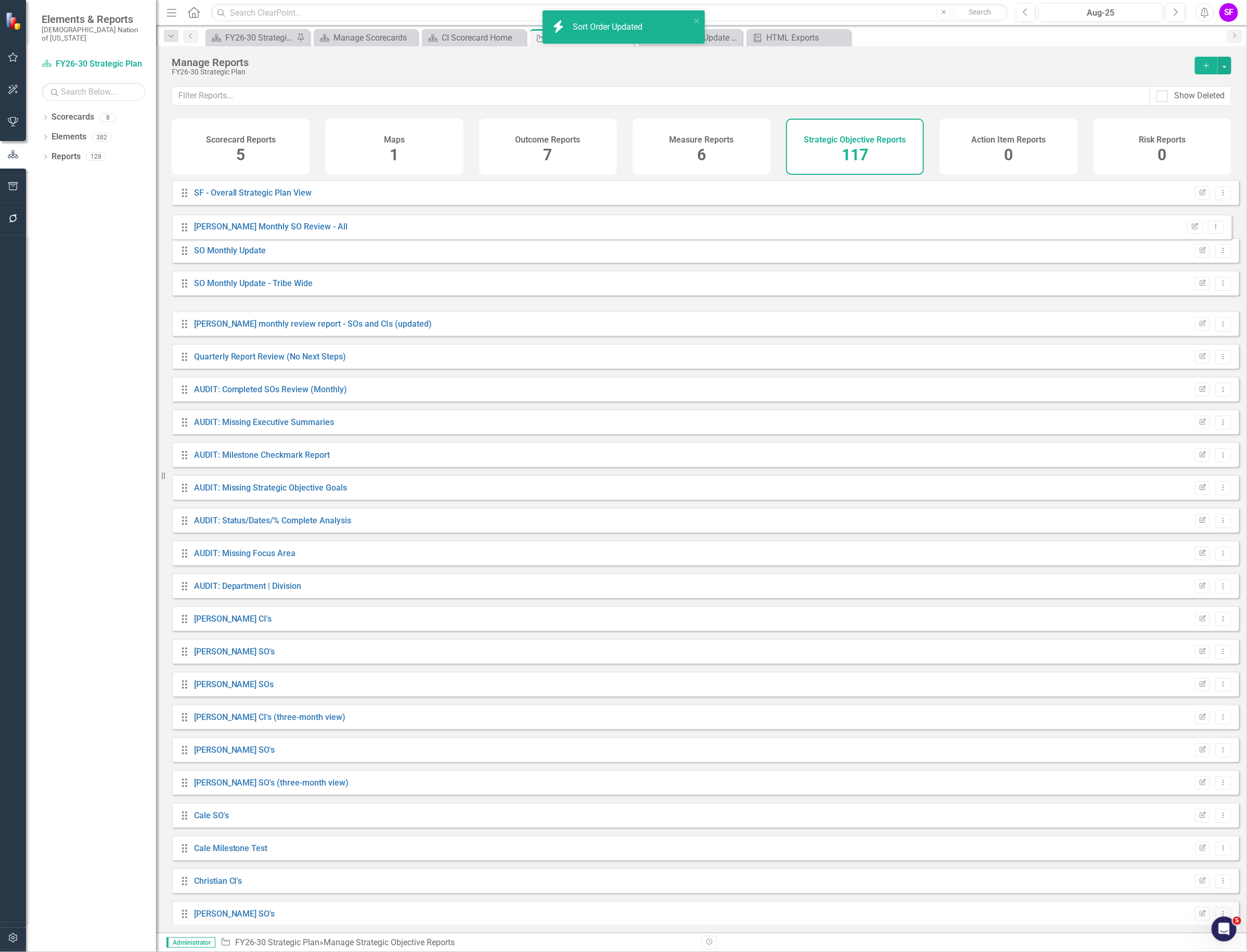
drag, startPoint x: 183, startPoint y: 297, endPoint x: 183, endPoint y: 225, distance: 72.0
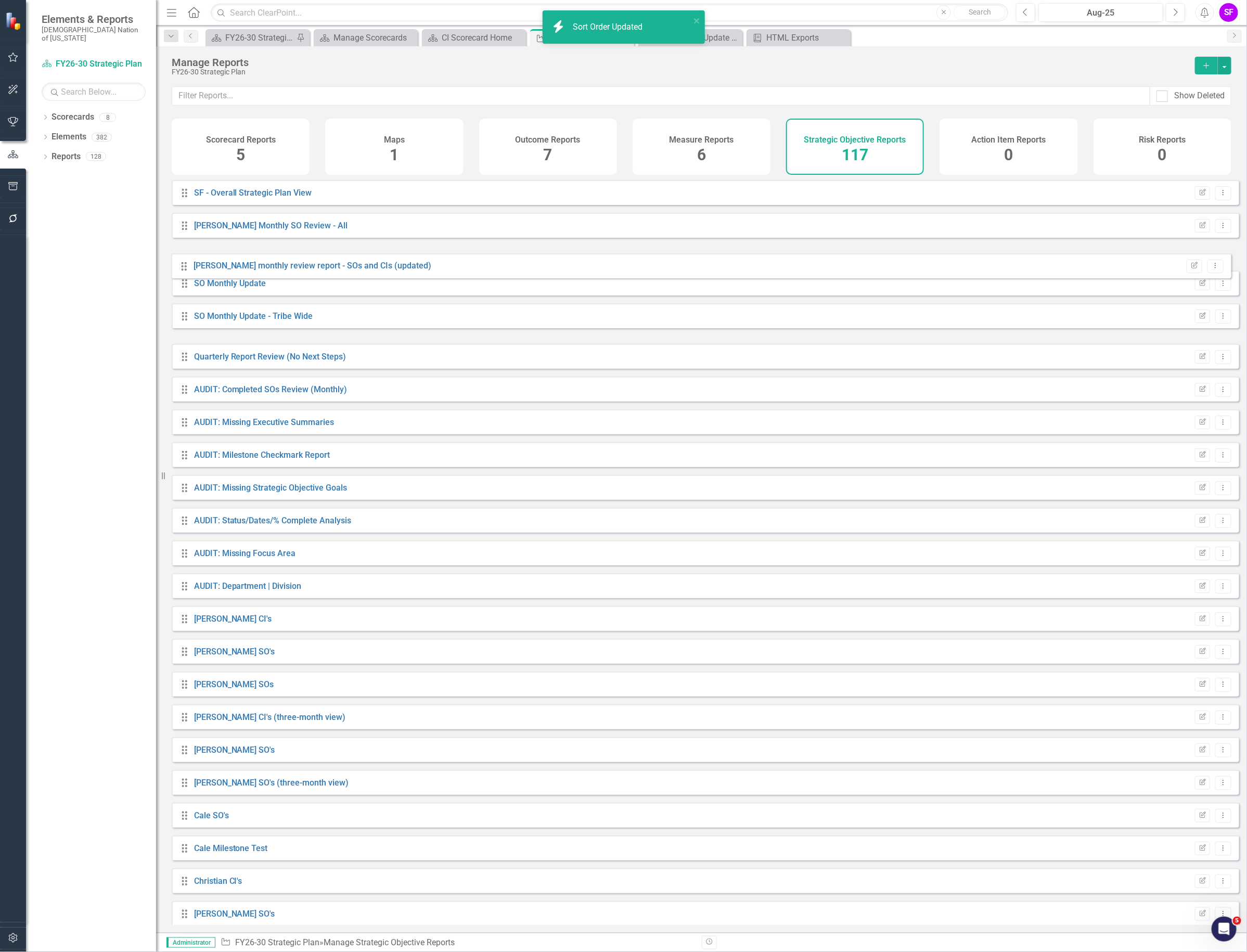
drag, startPoint x: 184, startPoint y: 335, endPoint x: 183, endPoint y: 269, distance: 66.0
click at [650, 92] on input "text" at bounding box center [661, 96] width 978 height 19
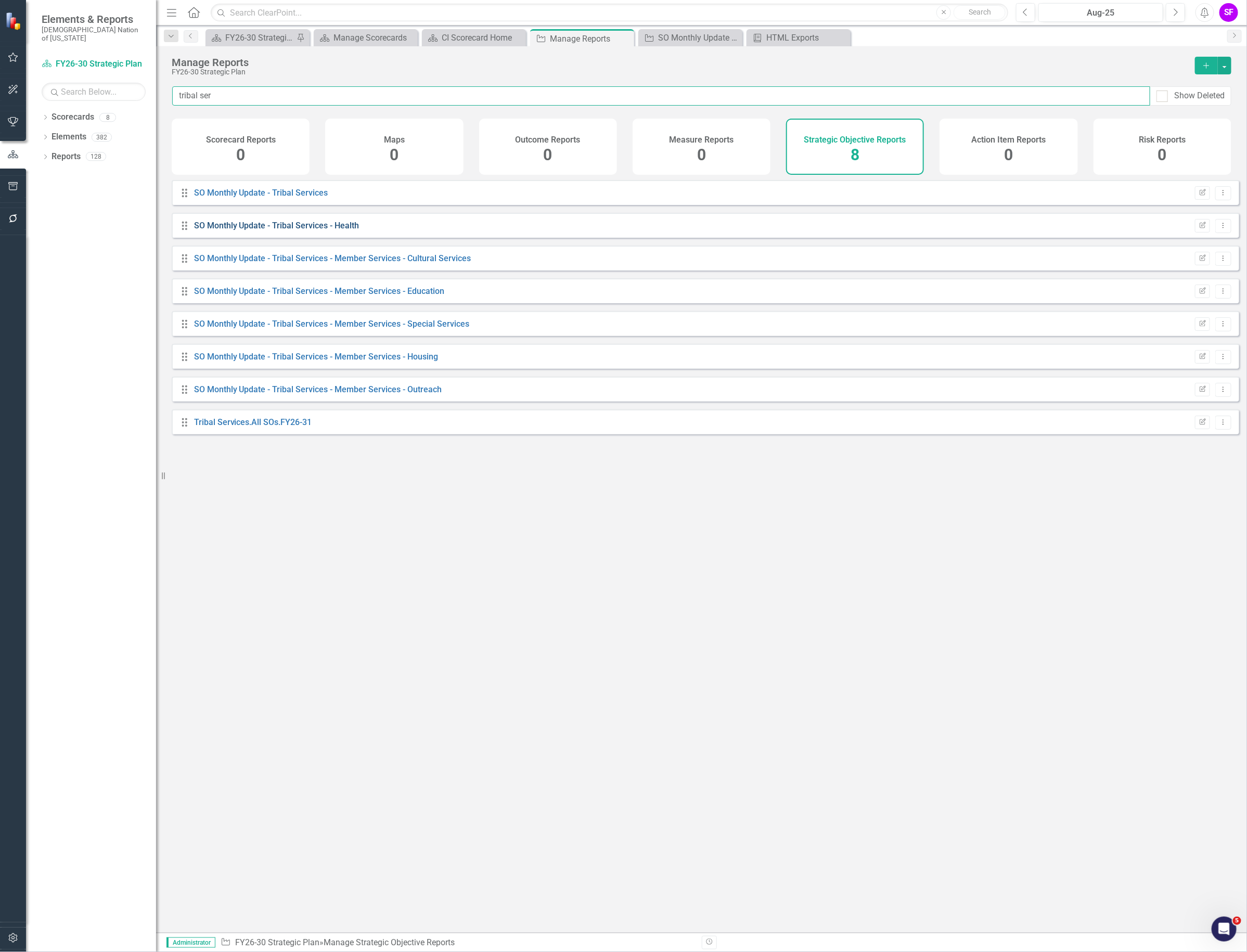
type input "tribal ser"
click at [345, 230] on link "SO Monthly Update - Tribal Services - Health" at bounding box center [277, 225] width 165 height 10
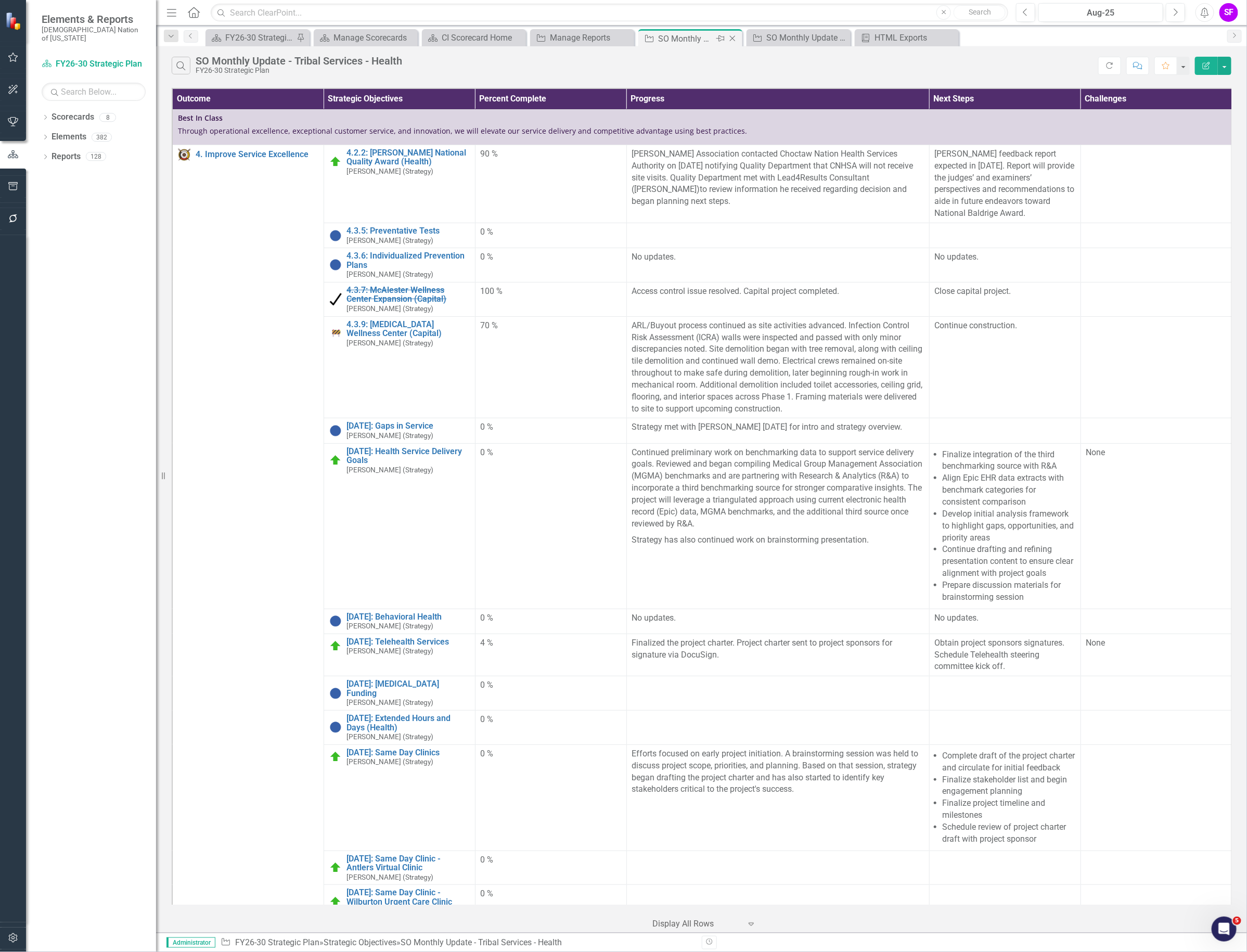
click at [733, 38] on icon "Close" at bounding box center [732, 38] width 10 height 8
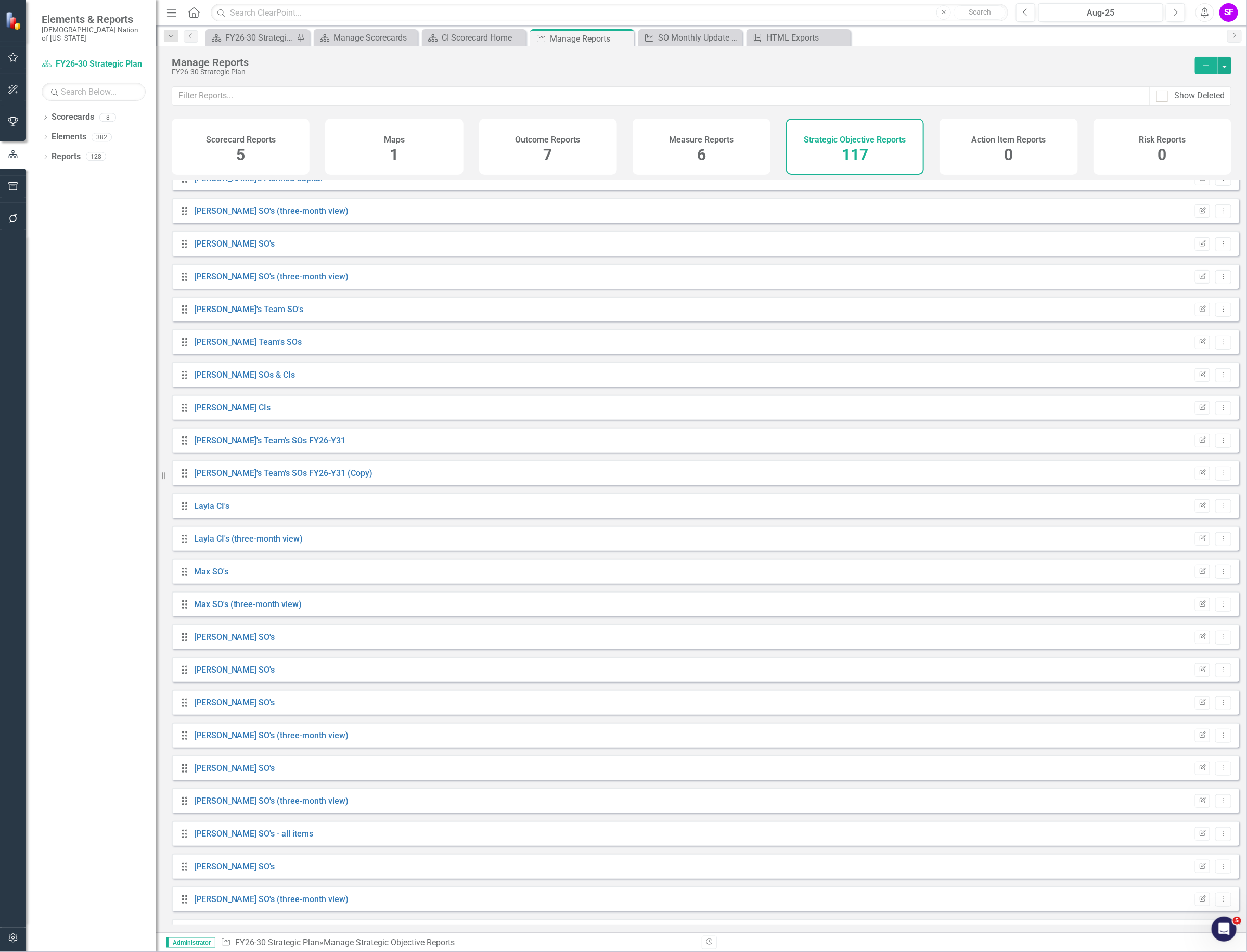
scroll to position [1092, 0]
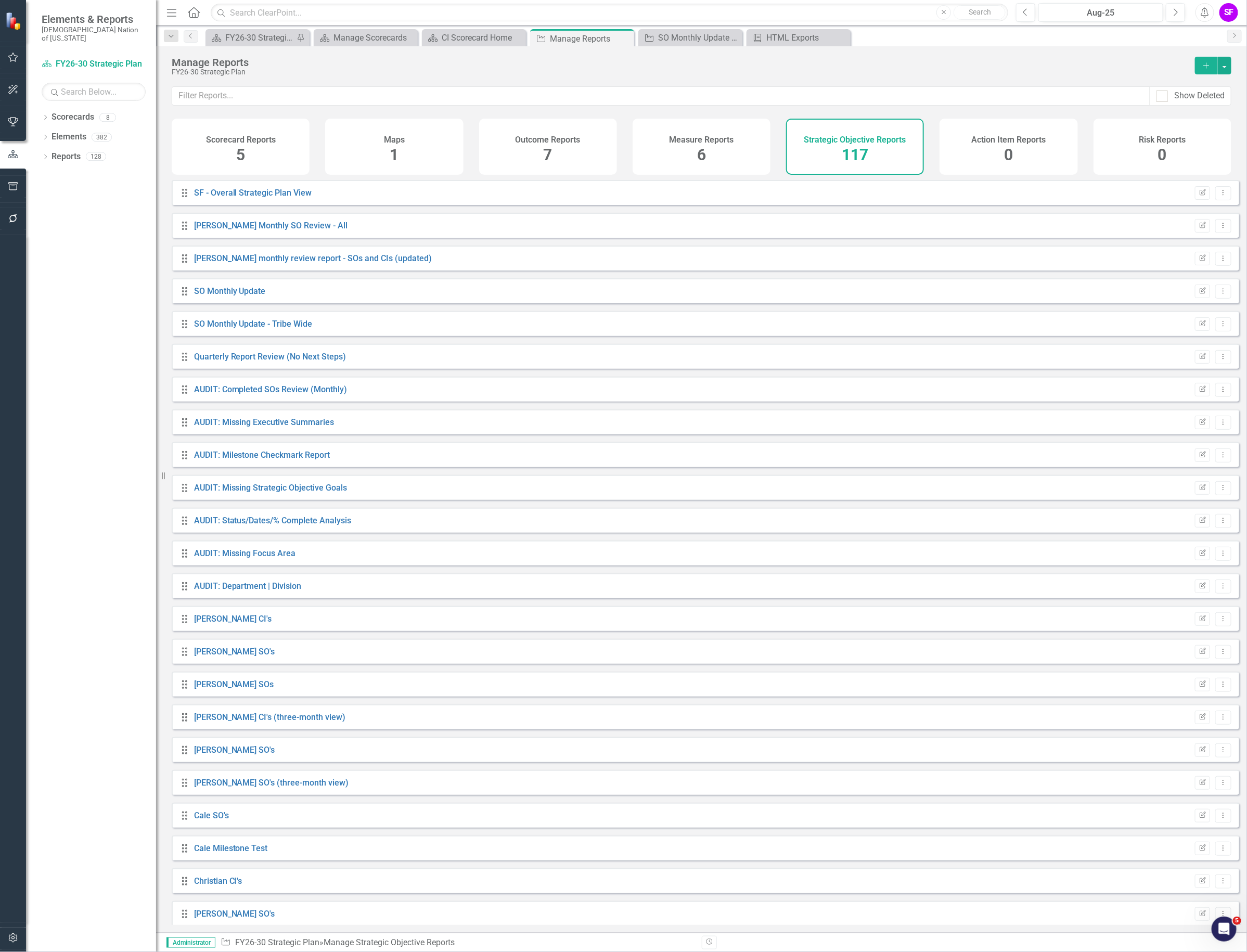
scroll to position [1092, 0]
